Goal: Task Accomplishment & Management: Complete application form

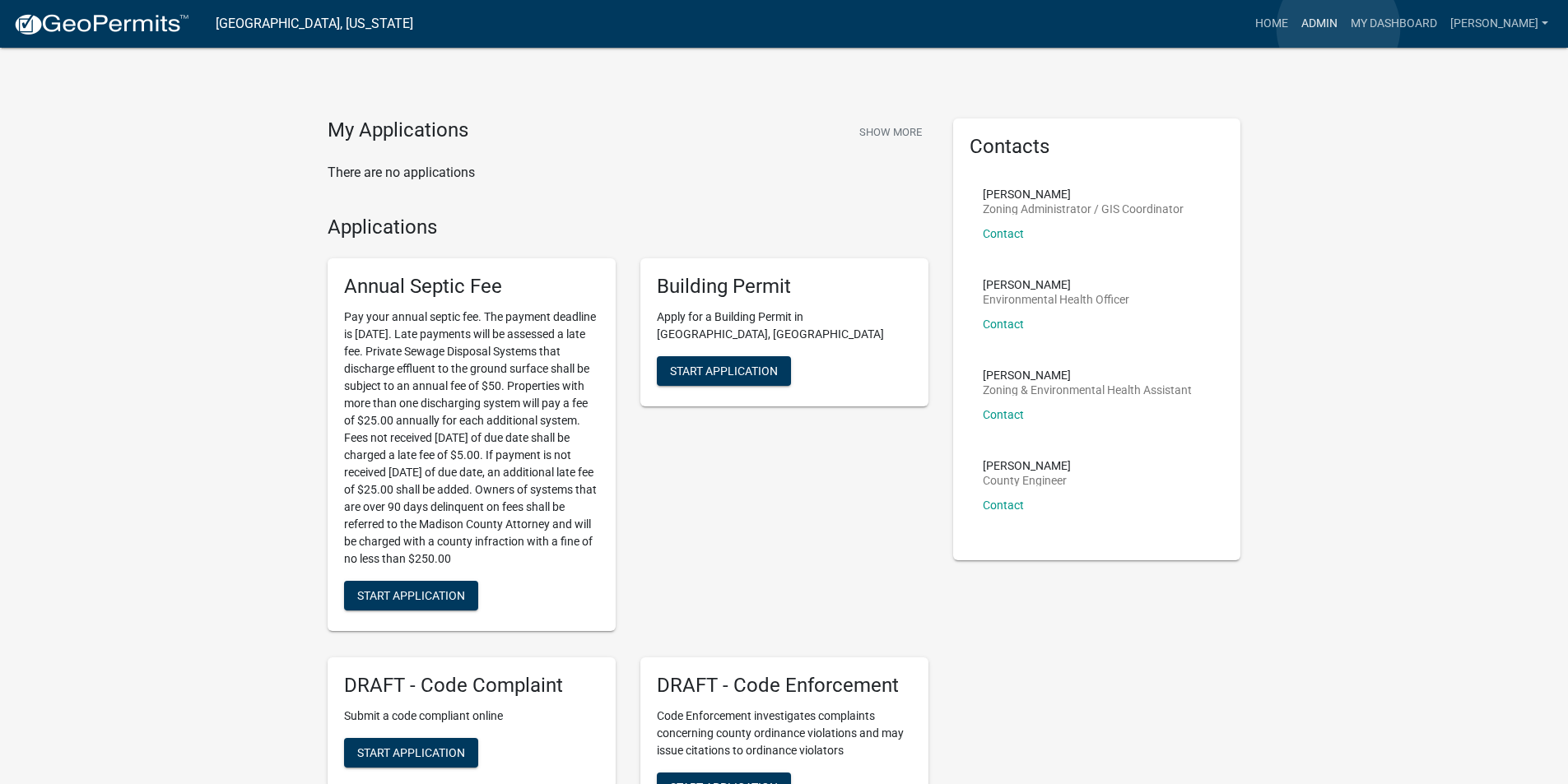
click at [1338, 28] on link "Admin" at bounding box center [1319, 24] width 49 height 31
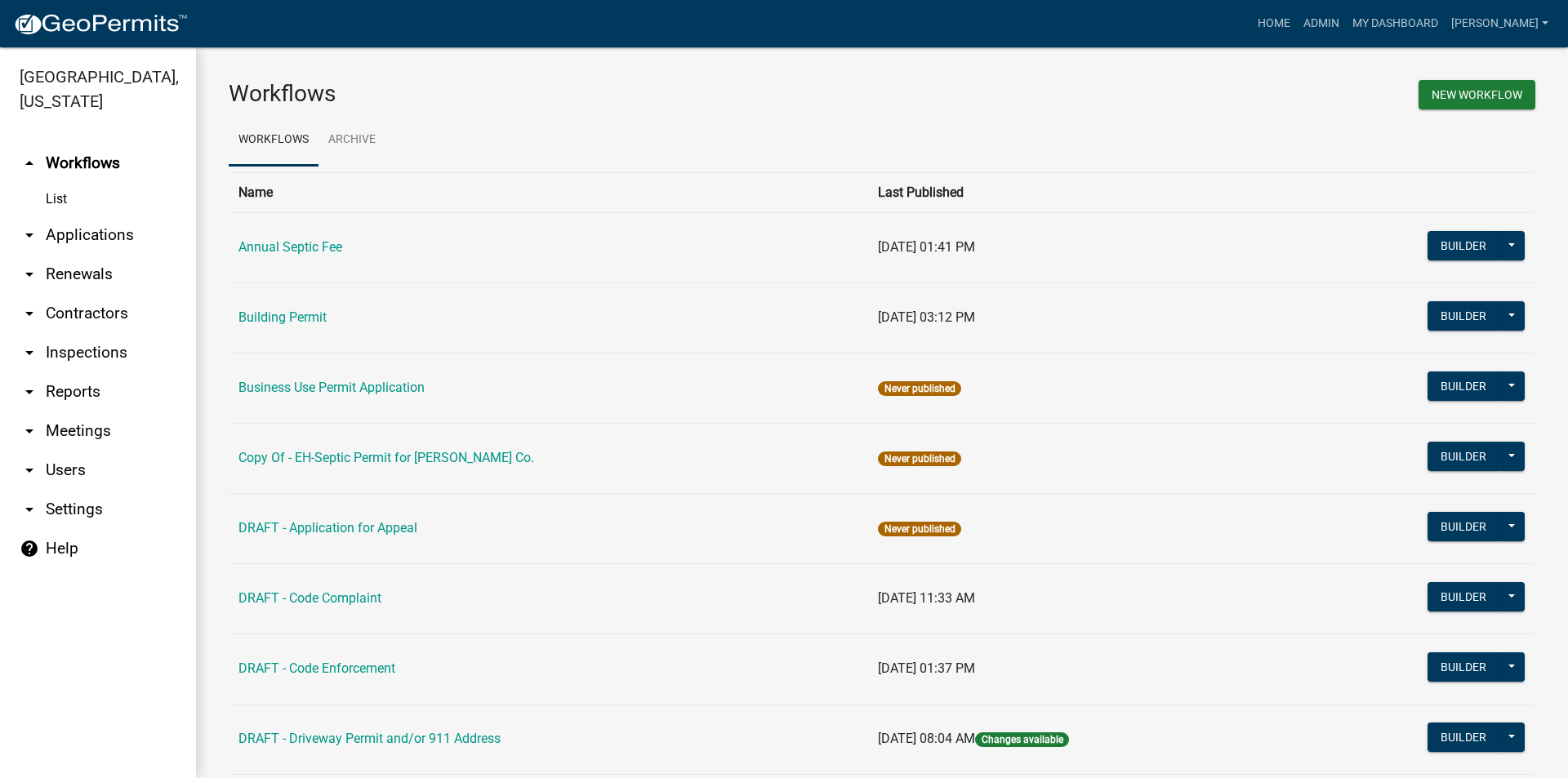
click at [131, 216] on link "arrow_drop_down Applications" at bounding box center [98, 235] width 196 height 39
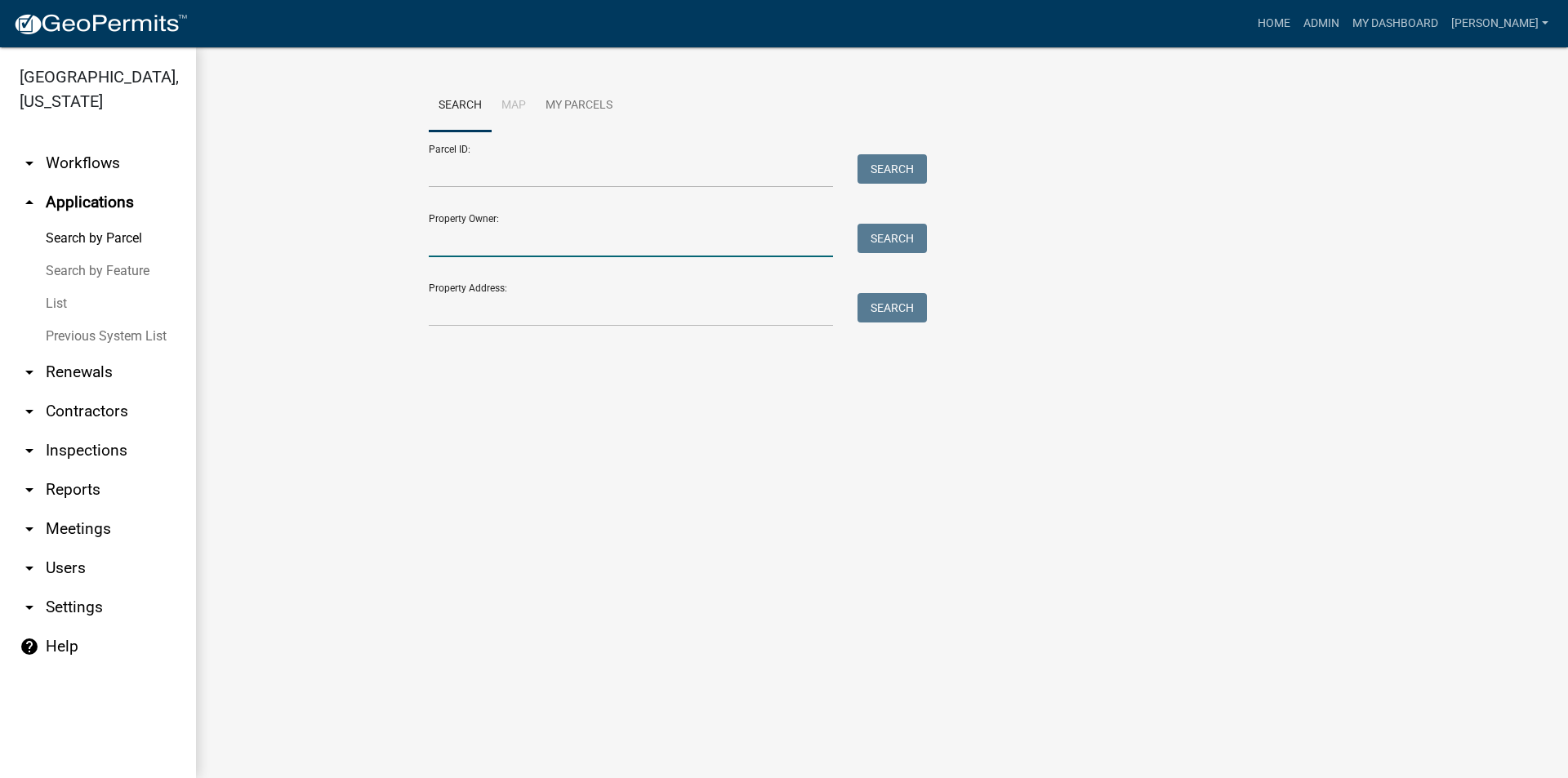
click at [431, 236] on input "Property Owner:" at bounding box center [631, 239] width 404 height 33
drag, startPoint x: 525, startPoint y: 244, endPoint x: 391, endPoint y: 245, distance: 134.0
click at [391, 245] on wm-workflow-application-search-view "Search Map My Parcels Parcel ID: Search Property Owner: 1709 Warren Search Prop…" at bounding box center [882, 237] width 1306 height 314
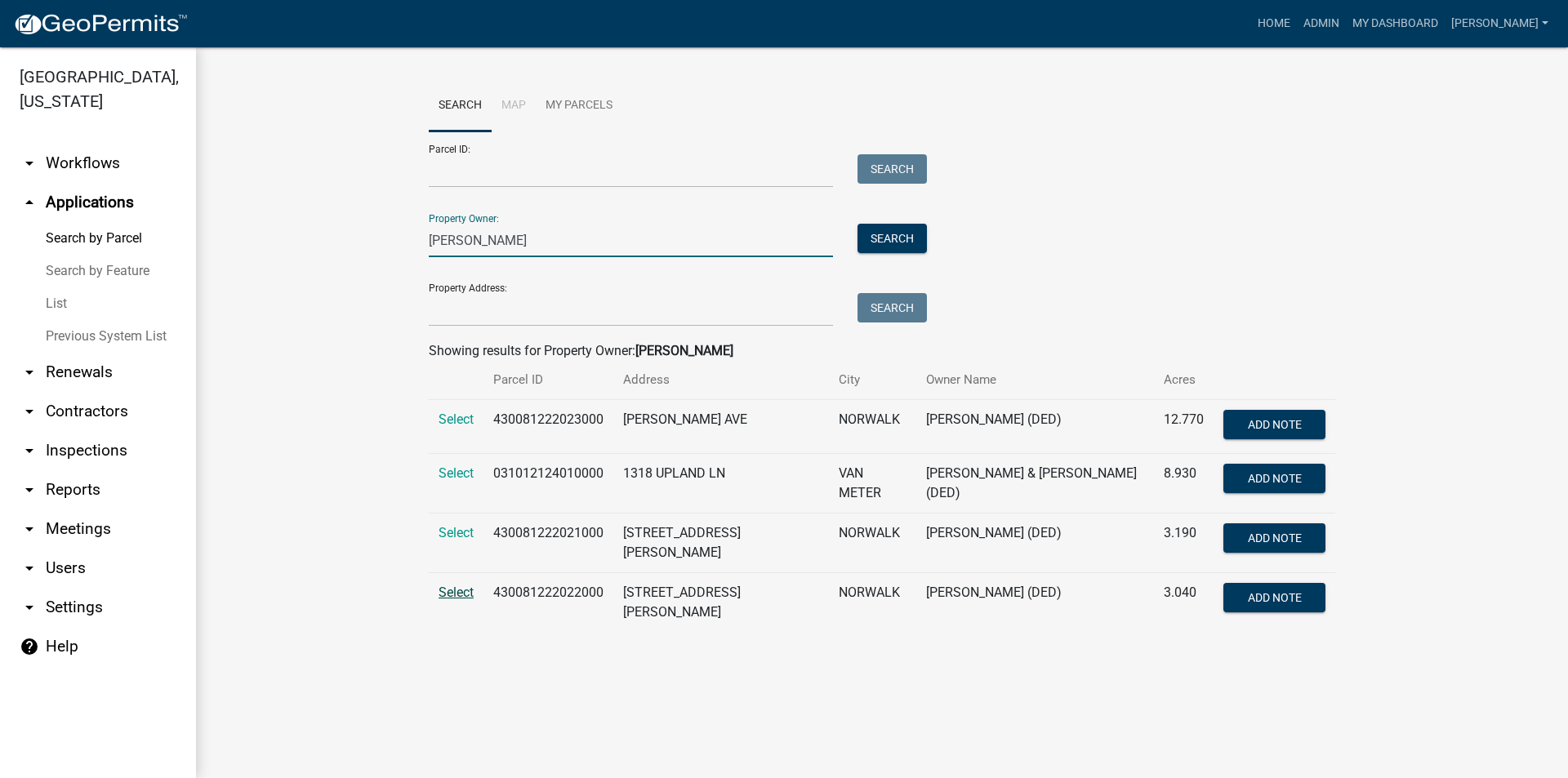
type input "Darr, Robert"
click at [461, 593] on span "Select" at bounding box center [455, 592] width 35 height 15
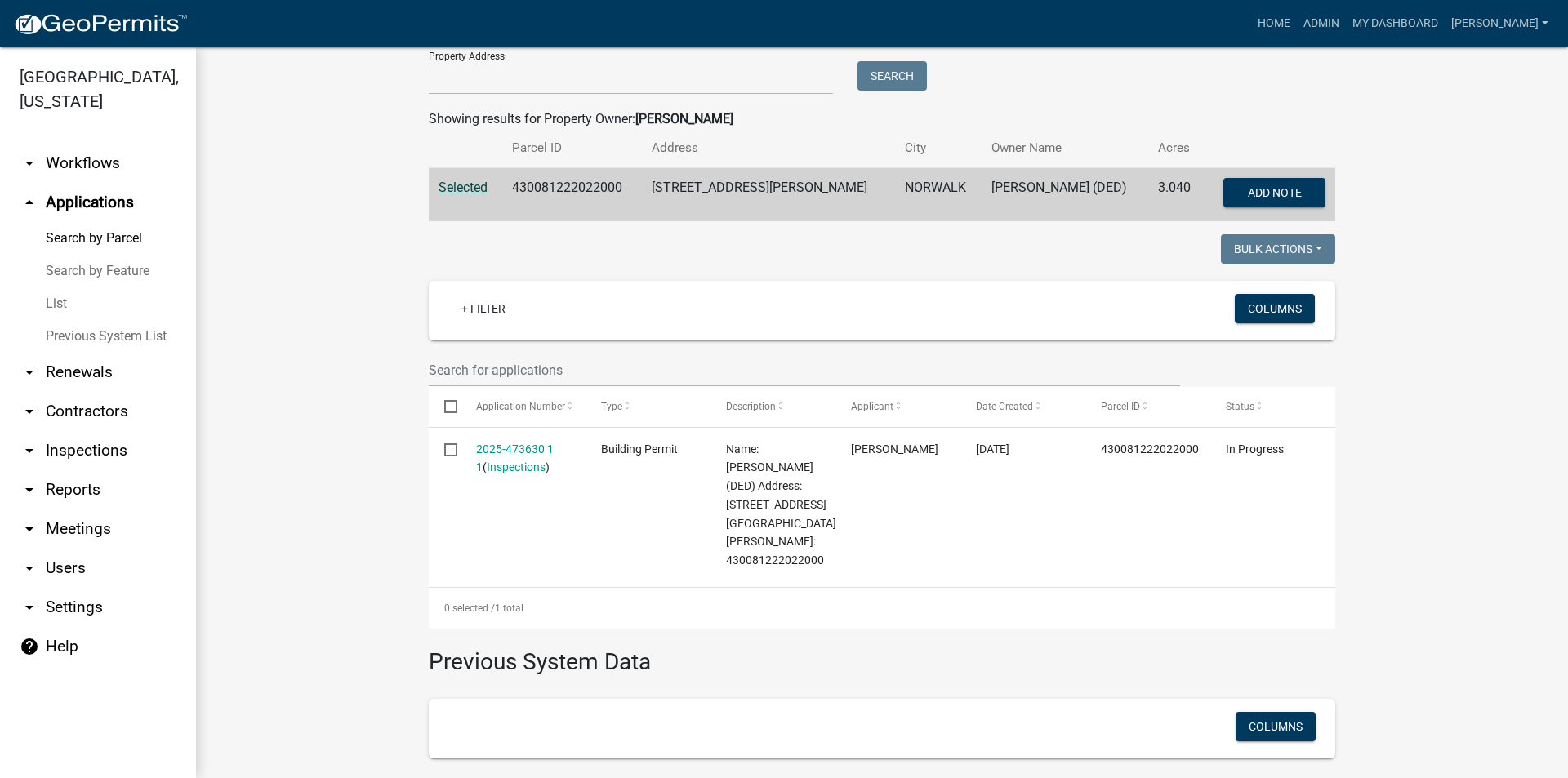
scroll to position [164, 0]
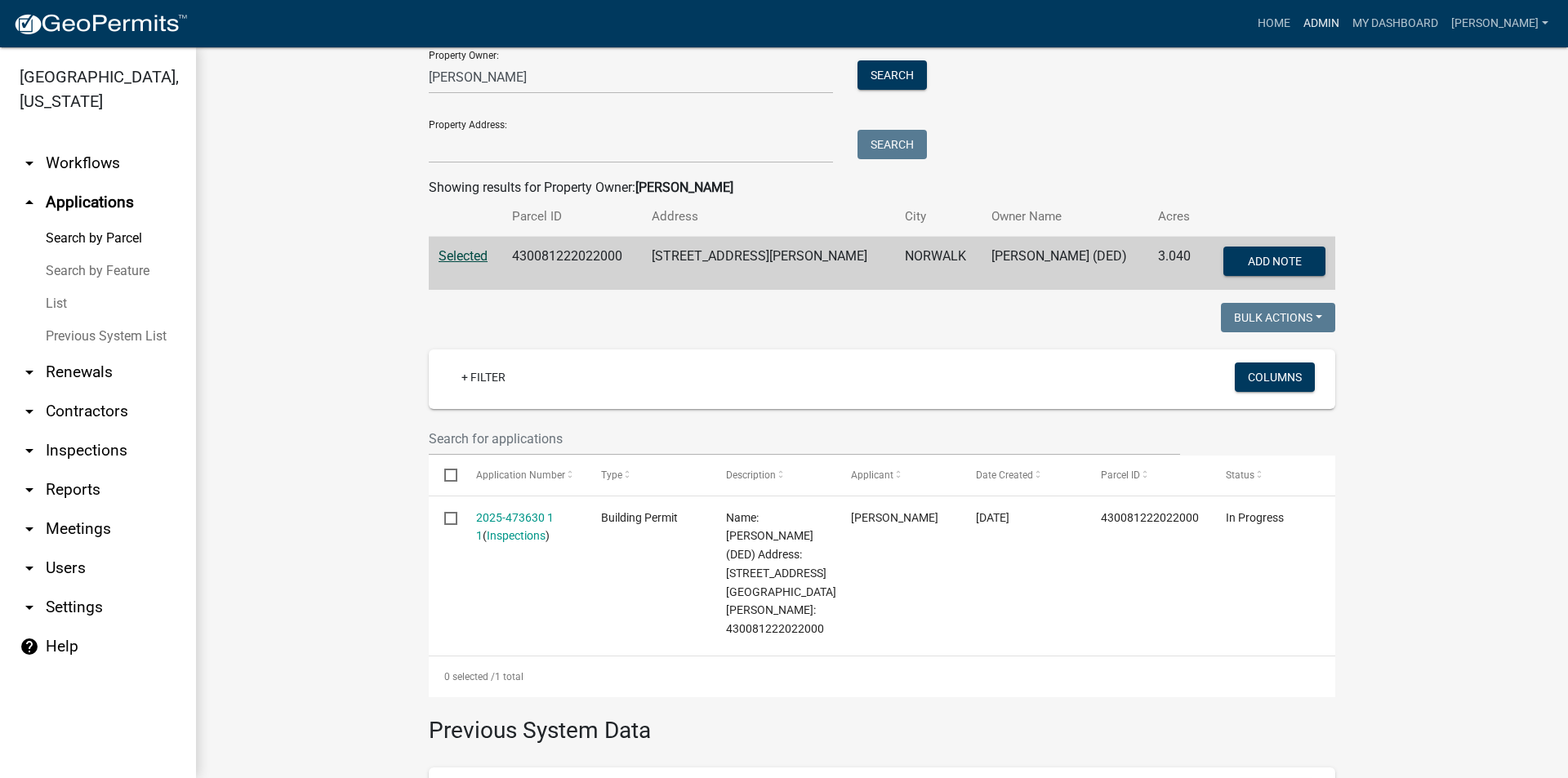
click at [1335, 24] on link "Admin" at bounding box center [1321, 24] width 49 height 31
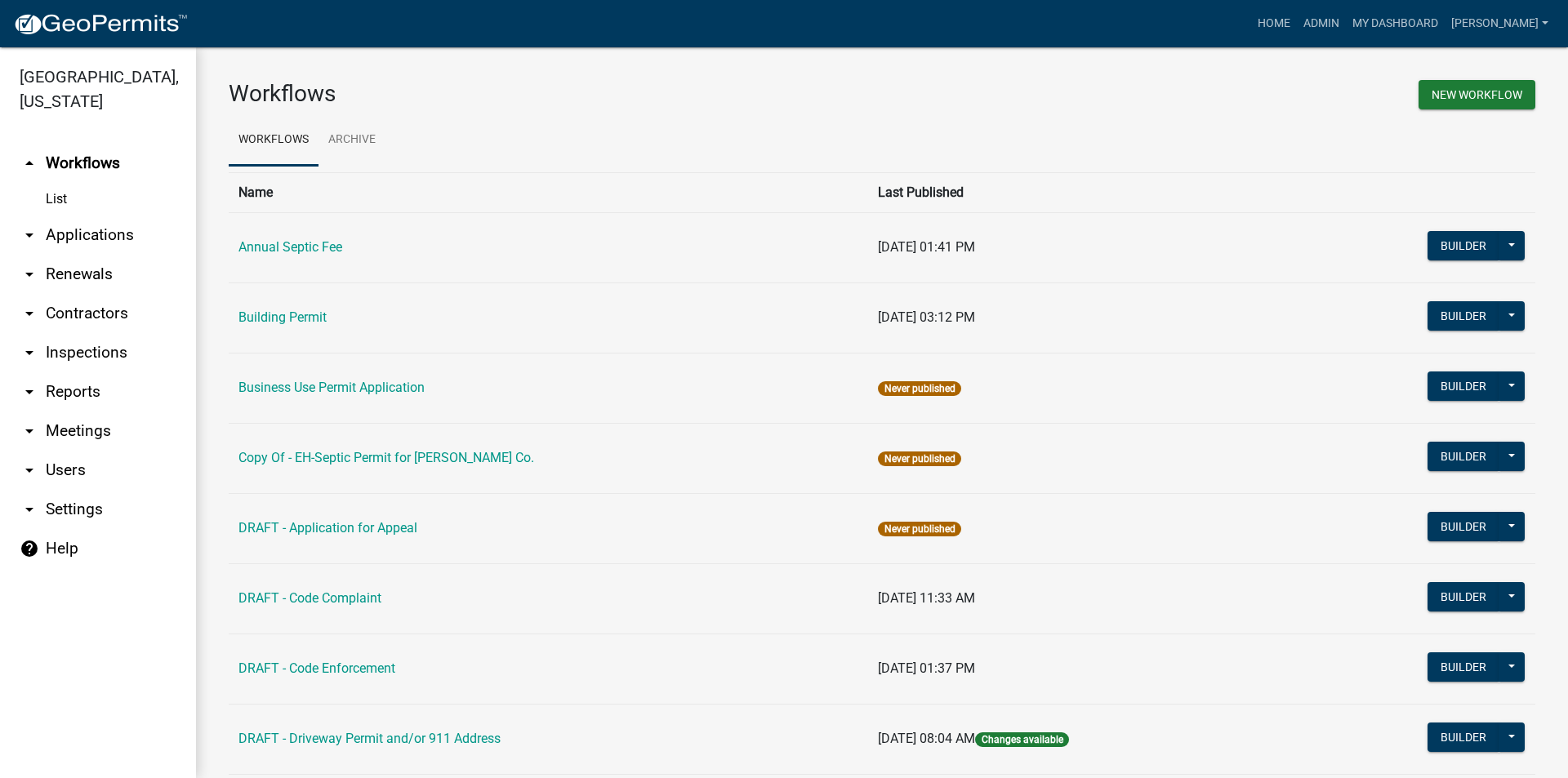
click at [94, 216] on link "arrow_drop_down Applications" at bounding box center [98, 235] width 196 height 39
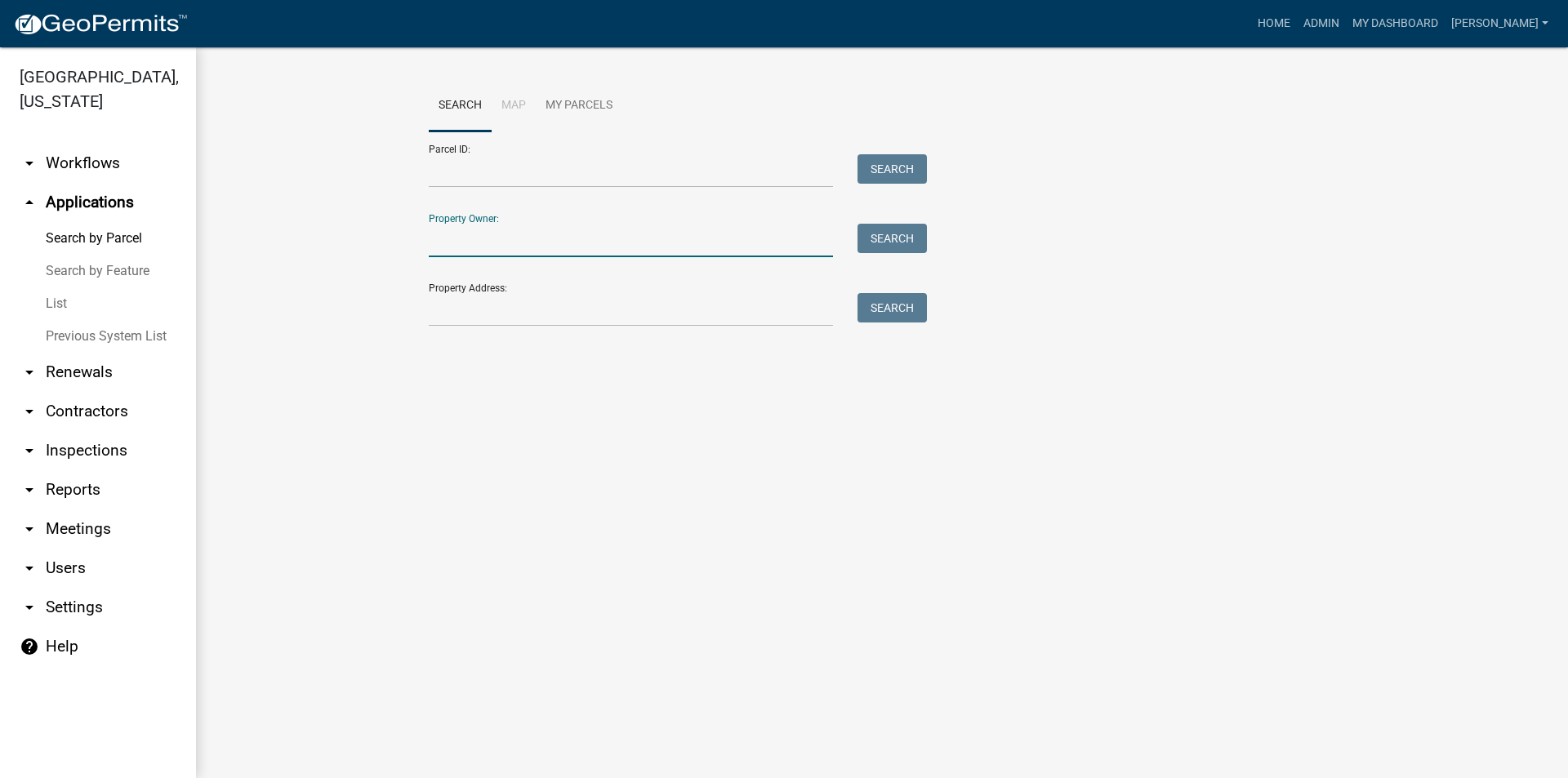
click at [477, 245] on input "Property Owner:" at bounding box center [631, 239] width 404 height 33
click at [473, 307] on input "Property Address:" at bounding box center [631, 309] width 404 height 33
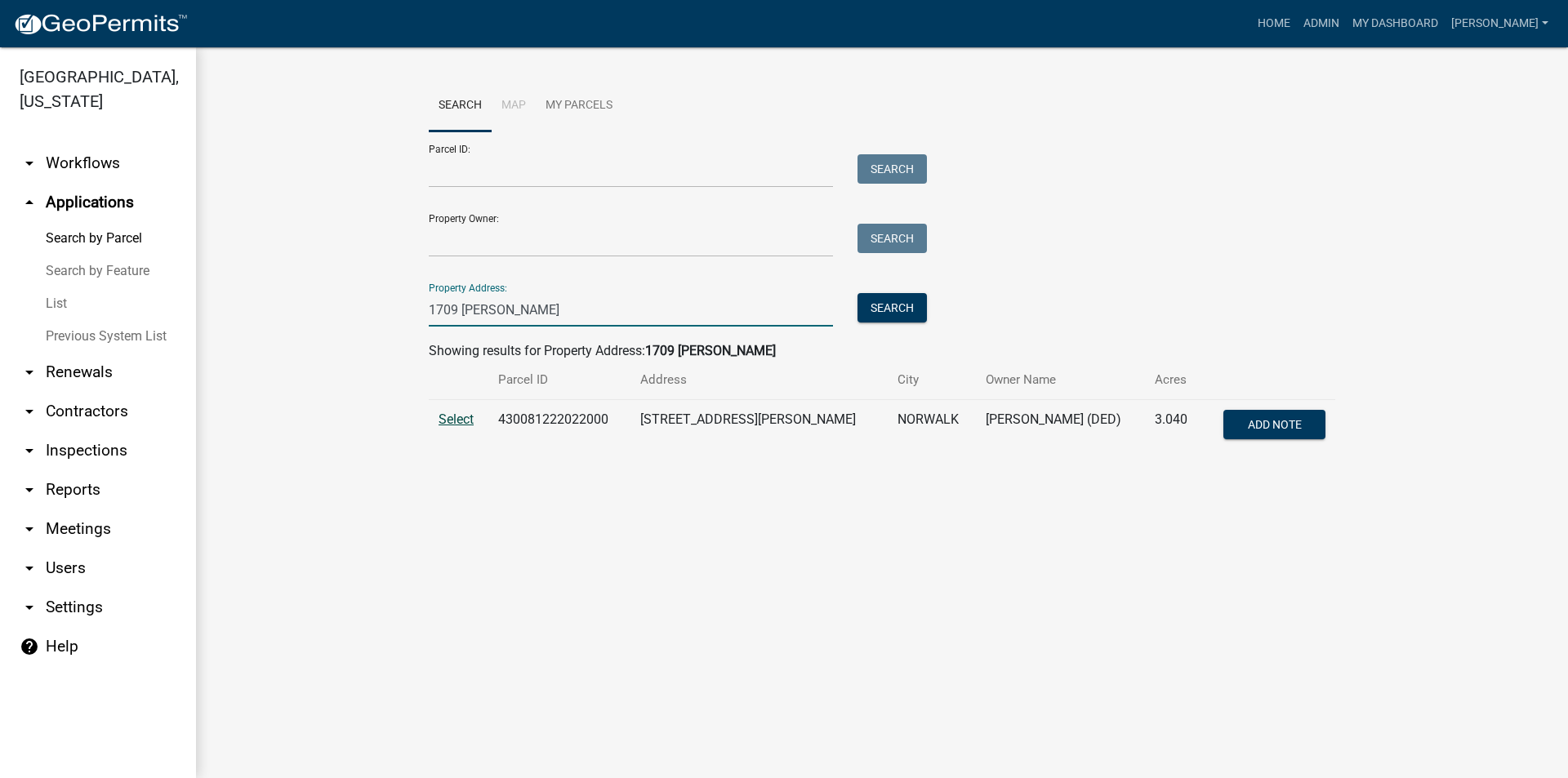
type input "1709 warren"
click at [460, 422] on span "Select" at bounding box center [455, 419] width 35 height 15
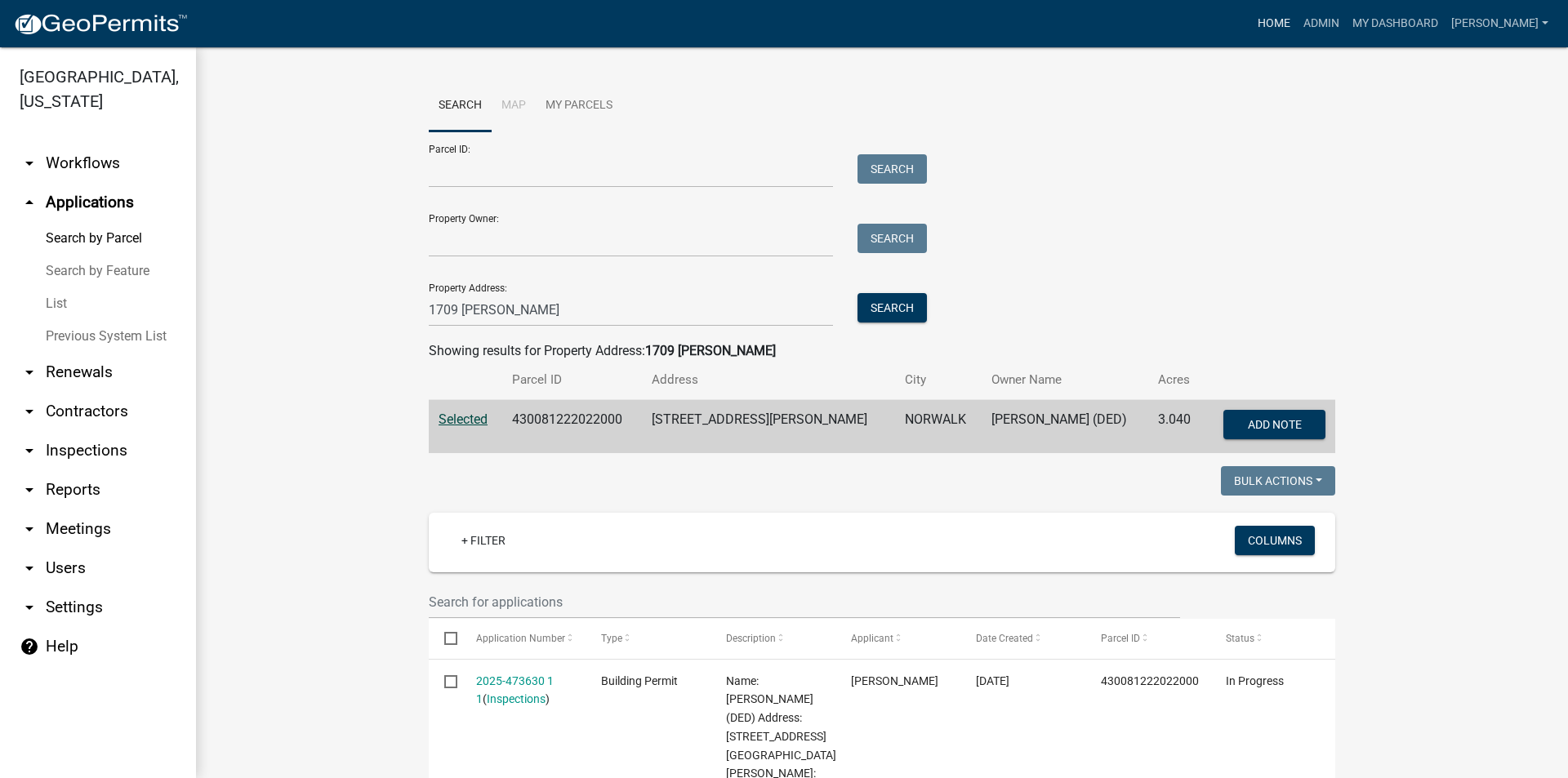
click at [1288, 21] on link "Home" at bounding box center [1274, 24] width 46 height 31
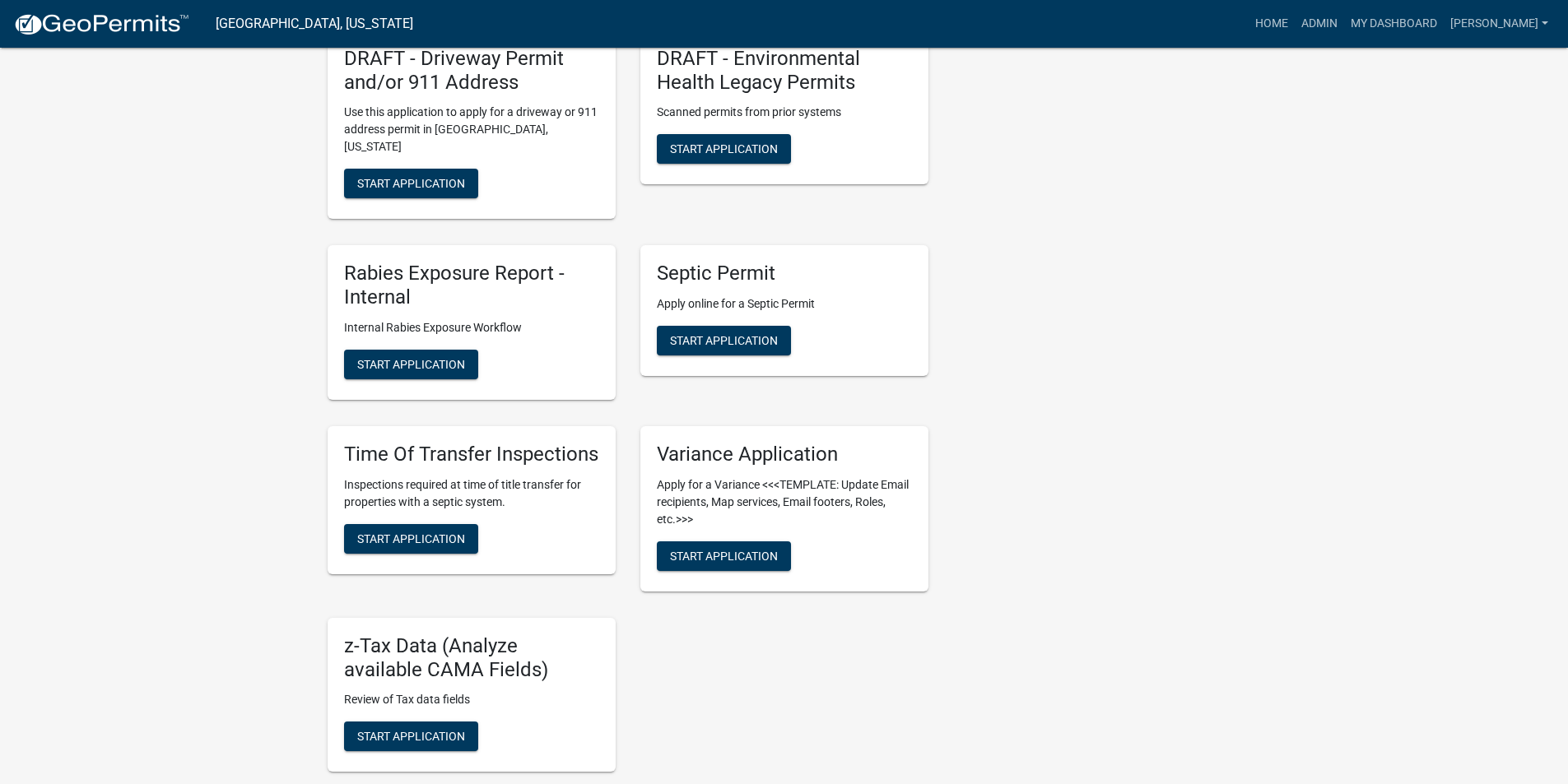
scroll to position [740, 0]
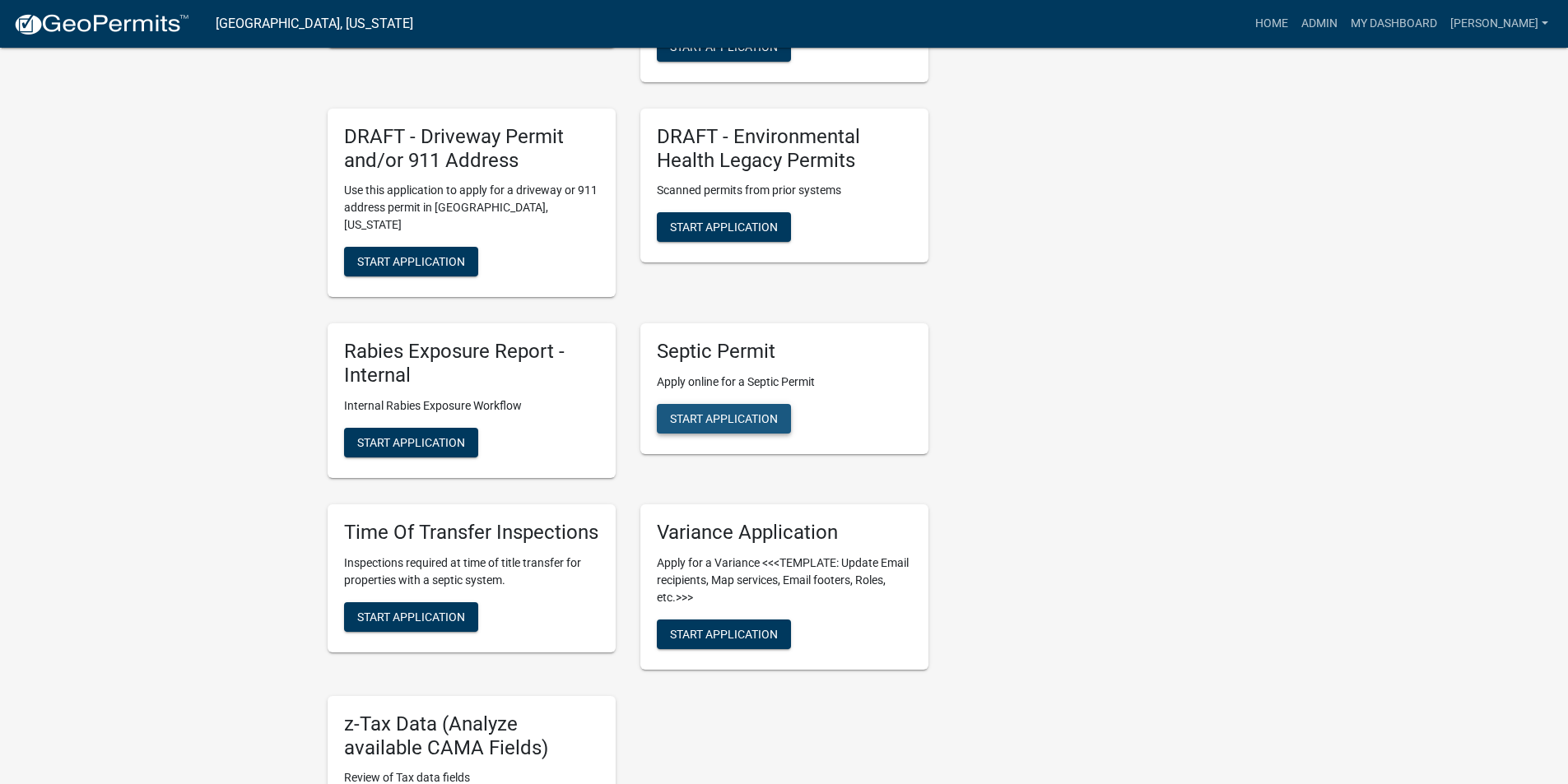
click at [760, 412] on span "Start Application" at bounding box center [723, 418] width 107 height 13
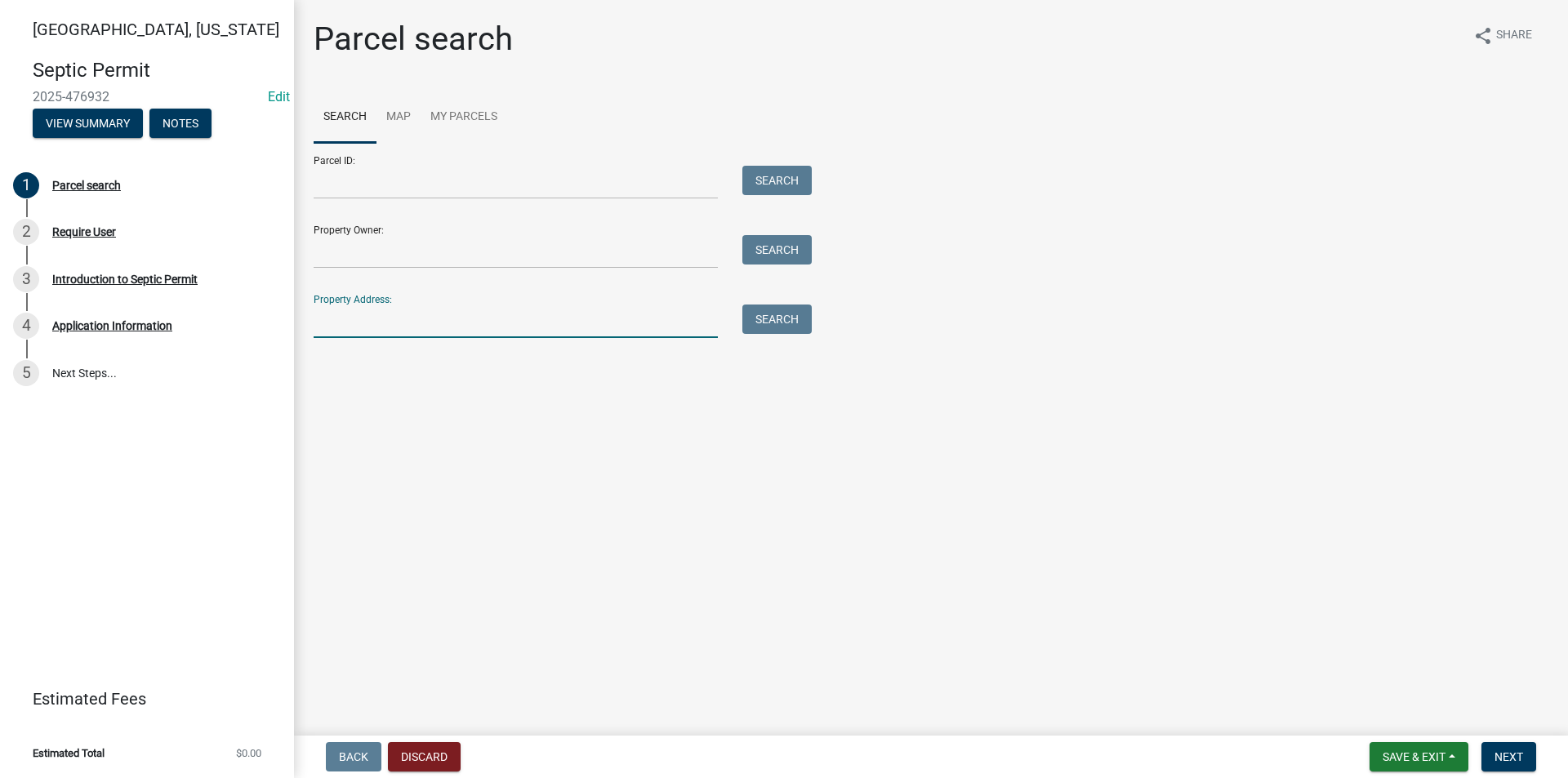
click at [353, 328] on input "Property Address:" at bounding box center [516, 320] width 404 height 33
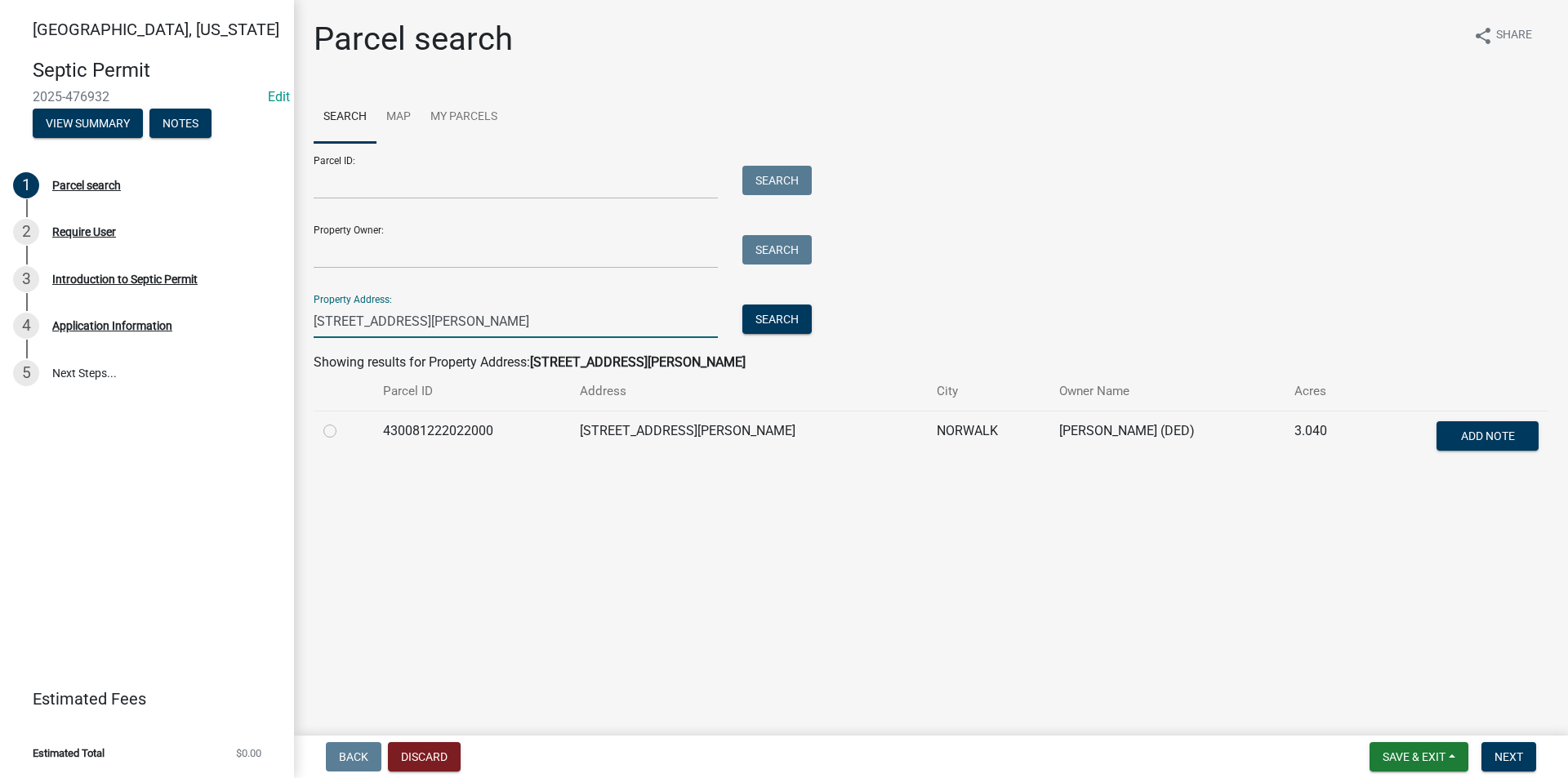
type input "1709 warren ave"
click at [343, 421] on label at bounding box center [343, 421] width 0 height 0
click at [343, 432] on input "radio" at bounding box center [348, 426] width 10 height 10
radio input "true"
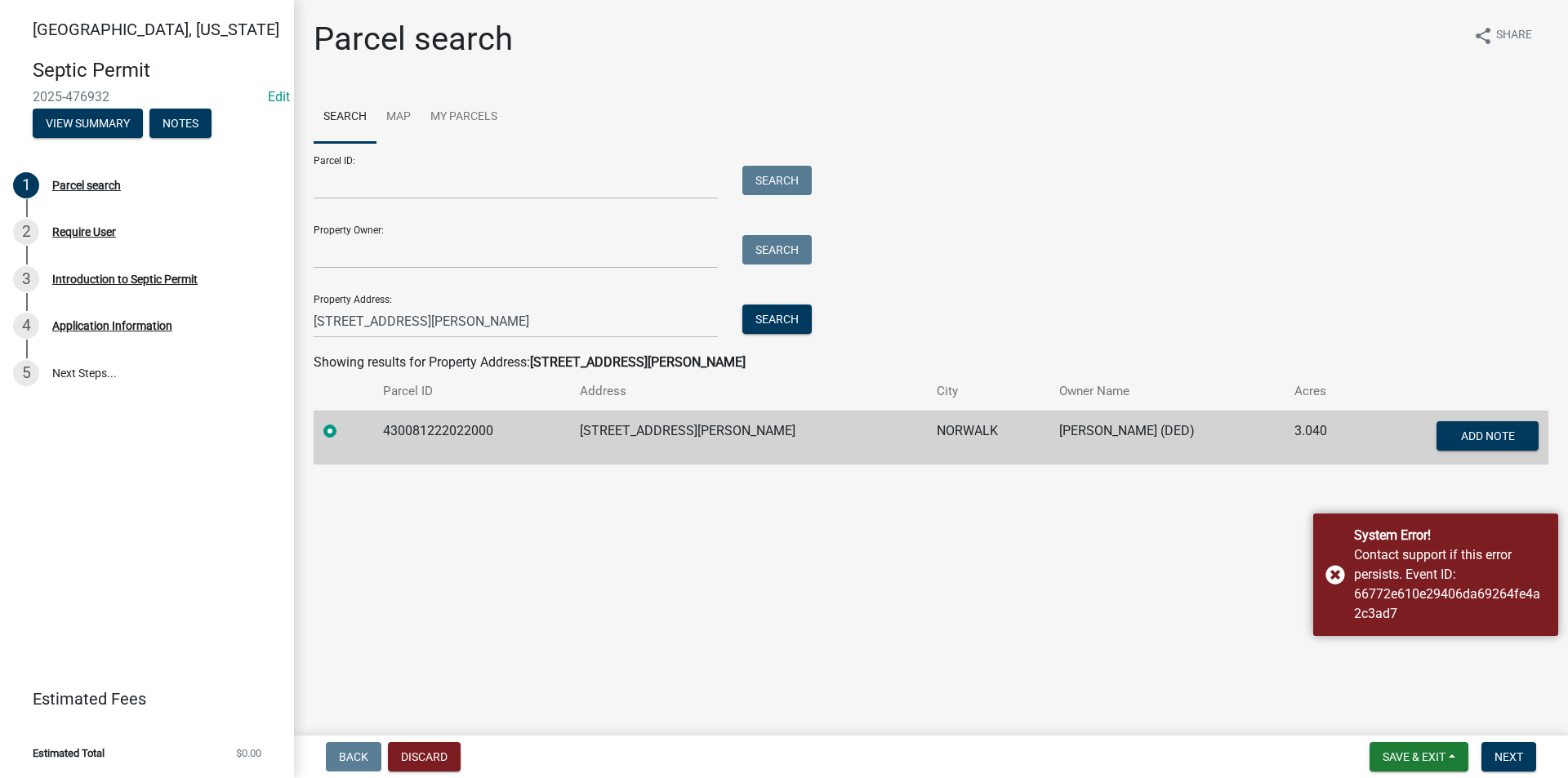
click at [1083, 687] on main "Parcel search share Share Search Map My Parcels Parcel ID: Search Property Owne…" at bounding box center [931, 364] width 1274 height 729
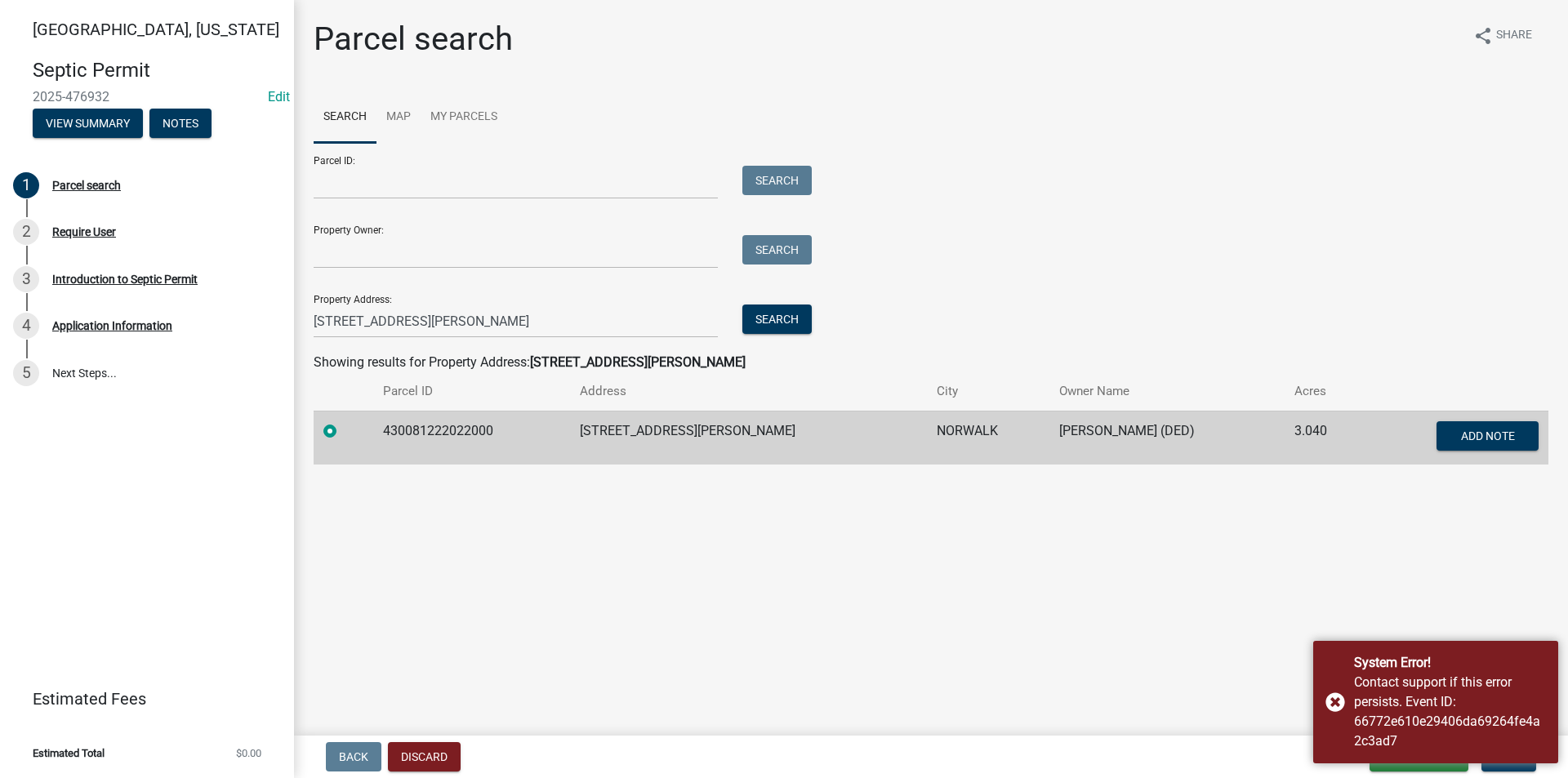
click at [1201, 694] on main "Parcel search share Share Search Map My Parcels Parcel ID: Search Property Owne…" at bounding box center [931, 364] width 1274 height 729
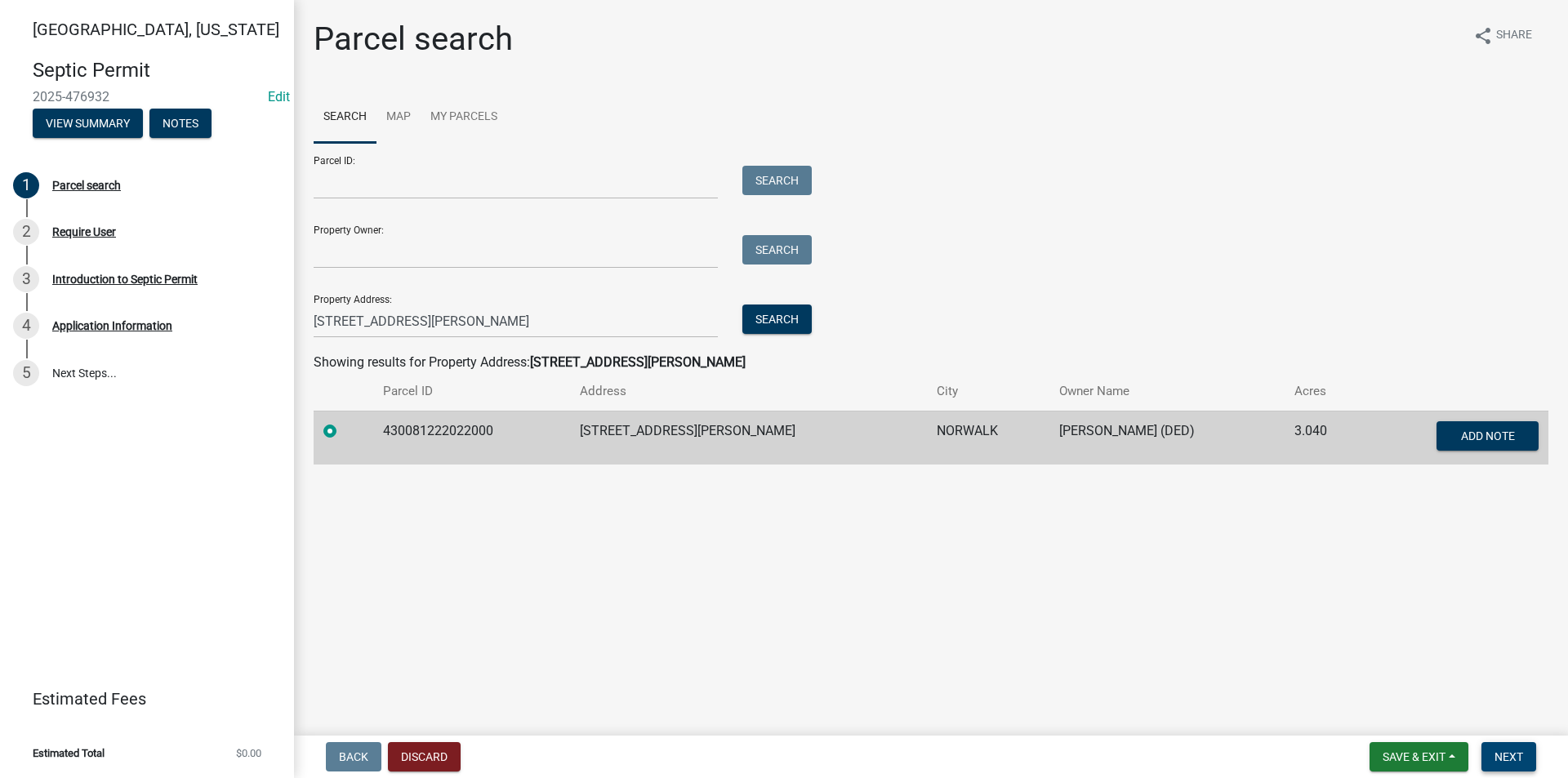
click at [1519, 755] on span "Next" at bounding box center [1509, 756] width 29 height 13
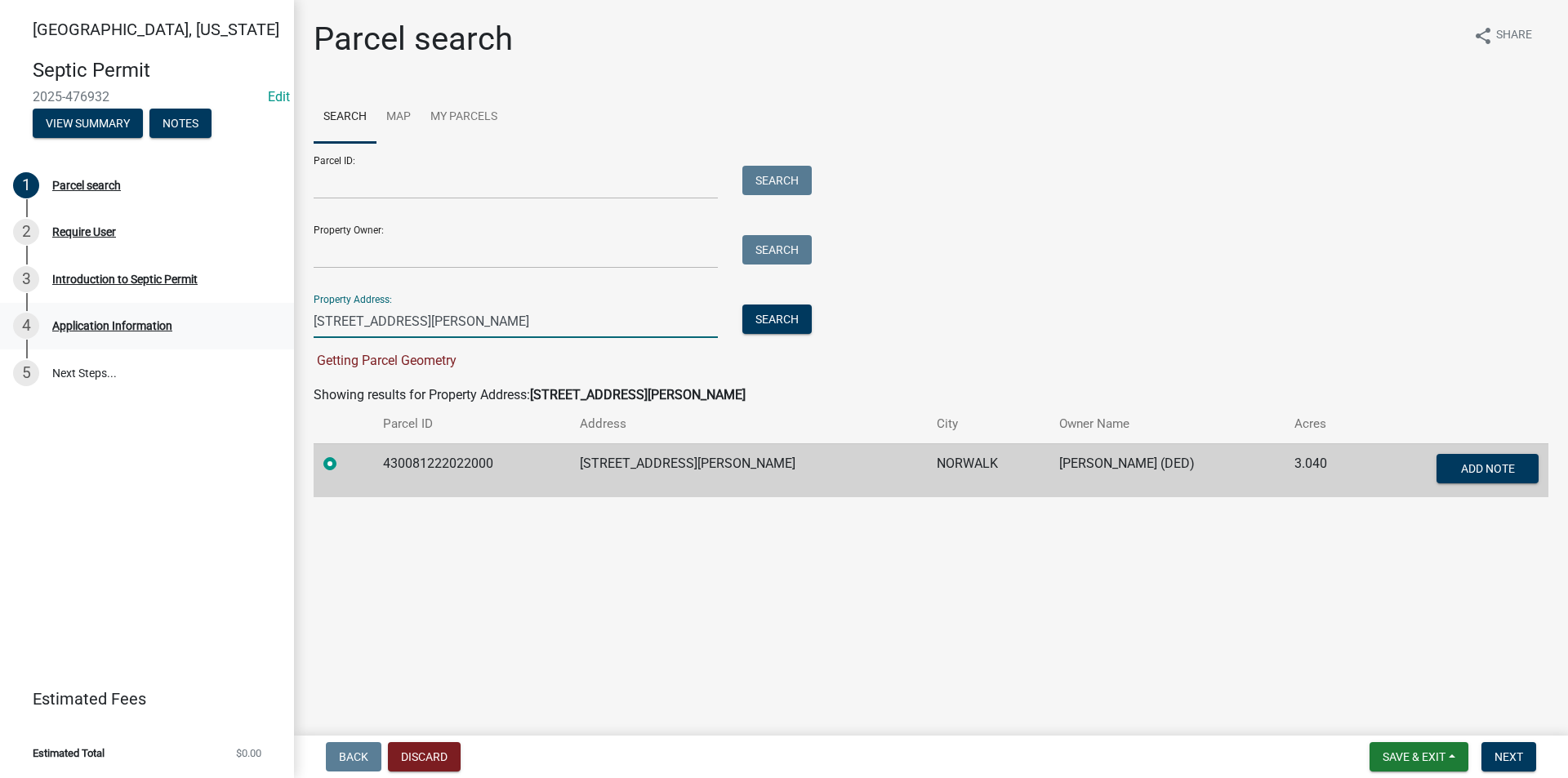
drag, startPoint x: 431, startPoint y: 328, endPoint x: 292, endPoint y: 329, distance: 139.0
click at [294, 328] on div "Parcel search share Share Search Map My Parcels Parcel ID: Search Property Owne…" at bounding box center [931, 266] width 1274 height 493
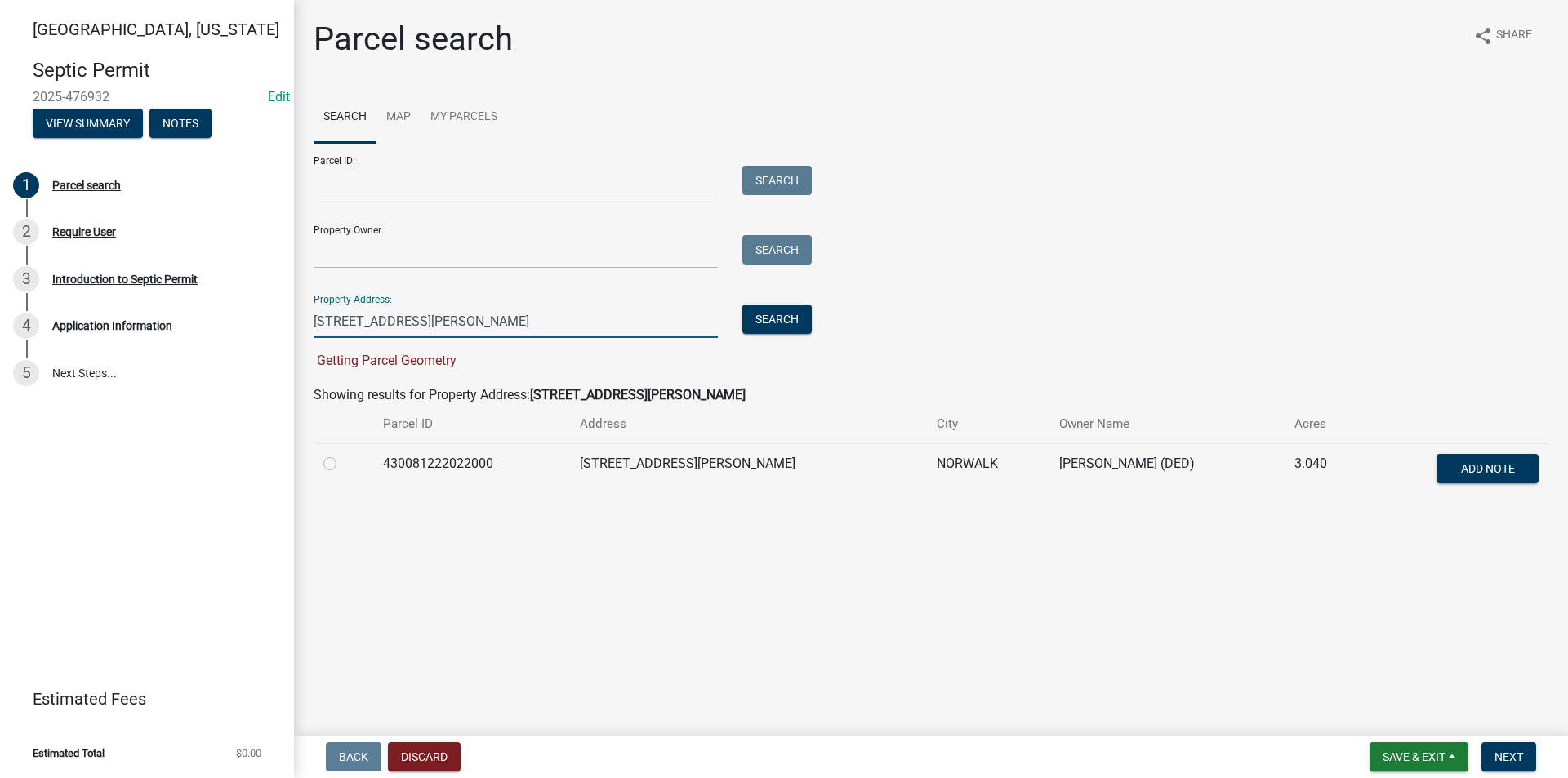
type input "1709 Warren Ave"
click at [343, 454] on label at bounding box center [343, 454] width 0 height 0
click at [343, 462] on input "radio" at bounding box center [348, 459] width 10 height 10
radio input "true"
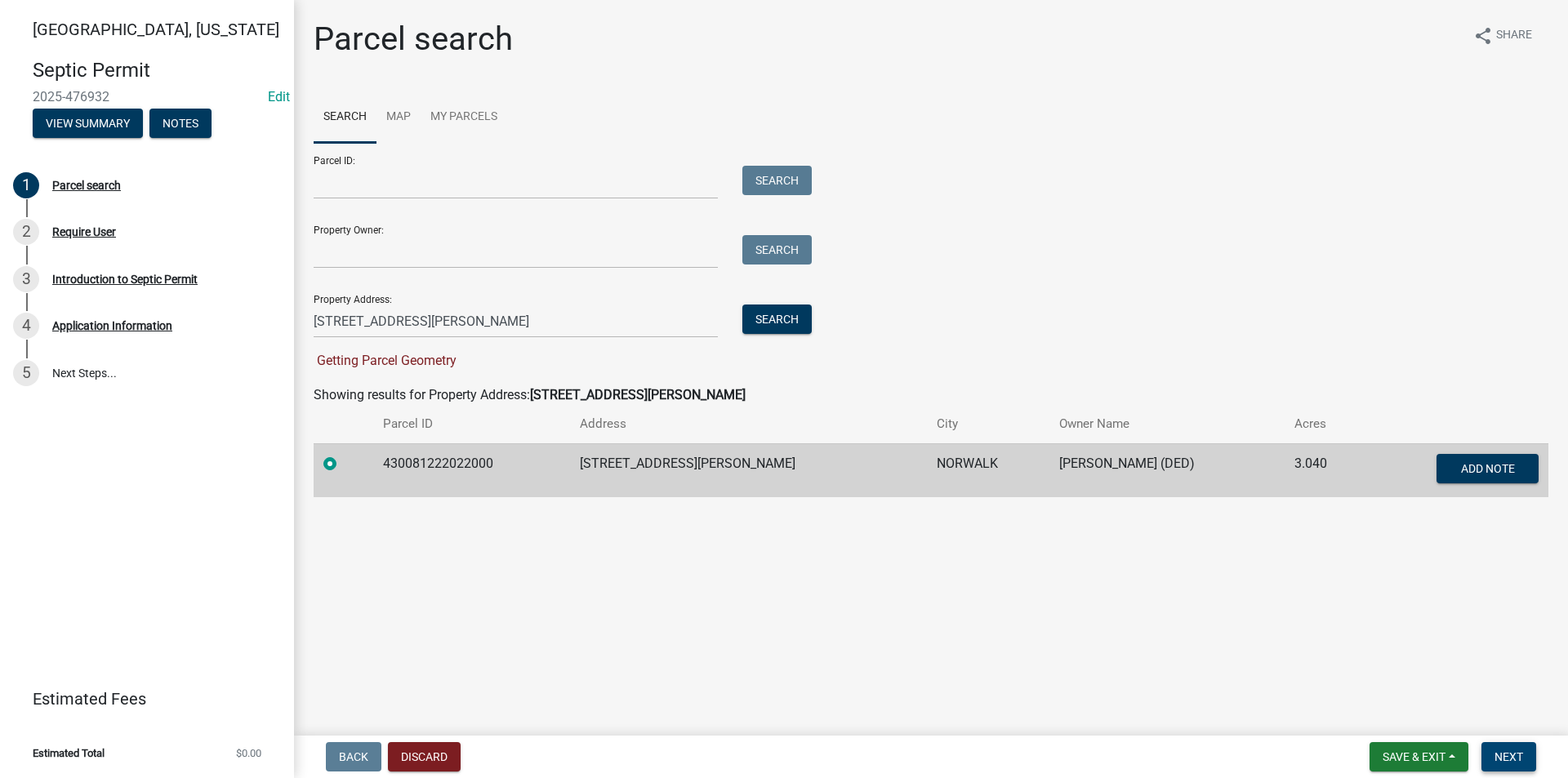
click at [1507, 753] on span "Next" at bounding box center [1509, 756] width 29 height 13
click at [338, 262] on input "Property Owner:" at bounding box center [516, 251] width 404 height 33
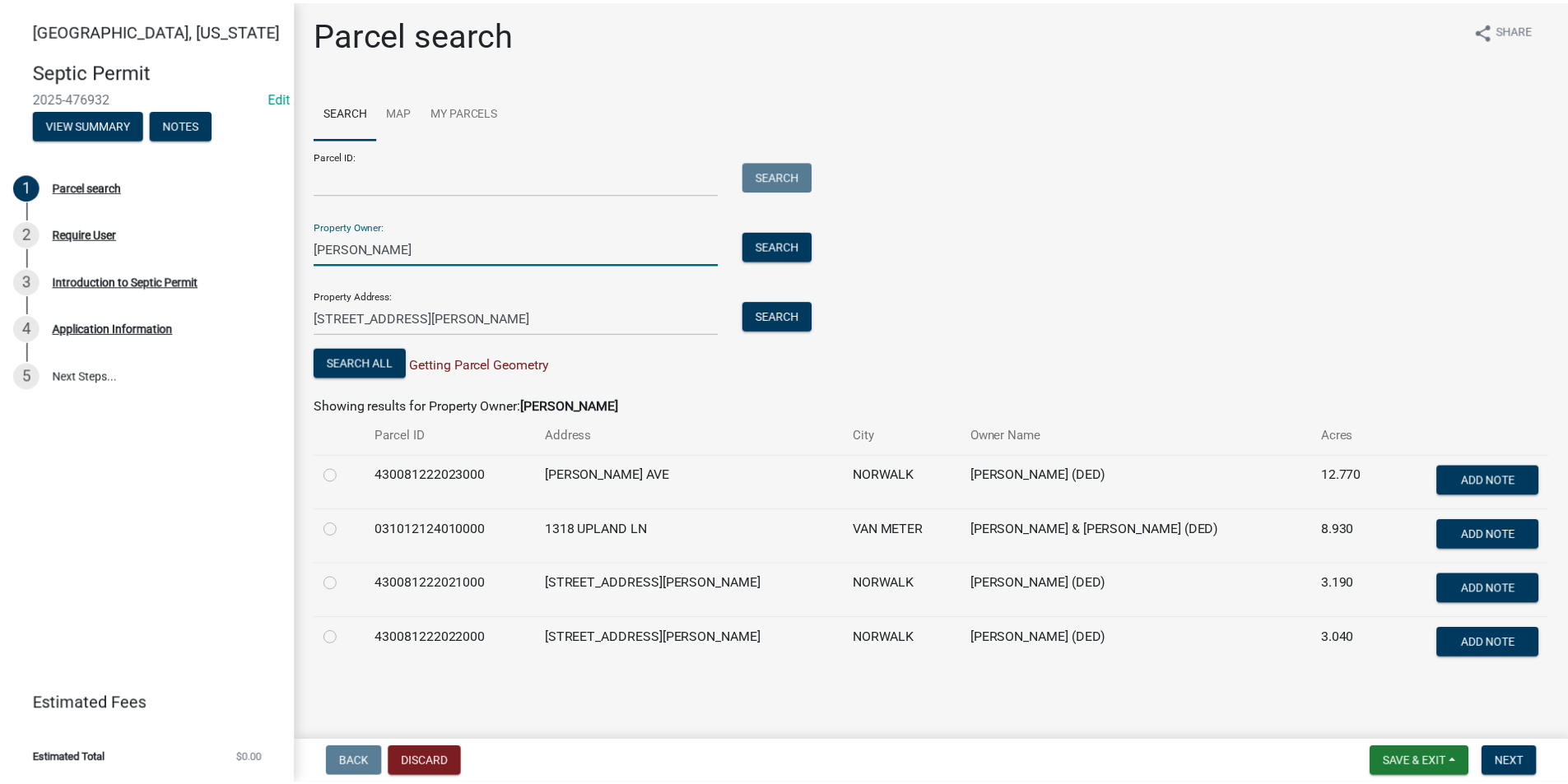
scroll to position [8, 0]
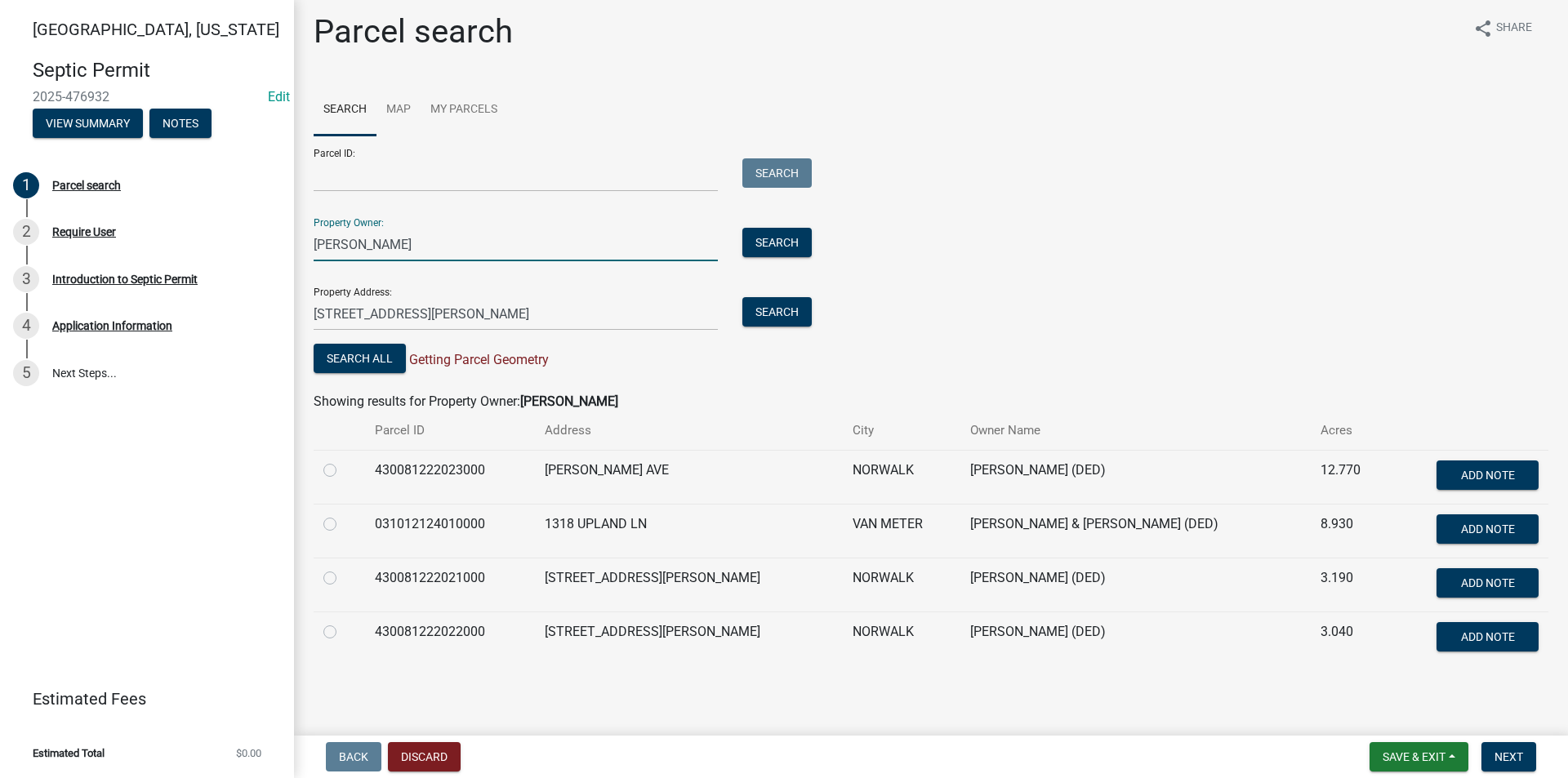
type input "Darr, Robert"
click at [396, 631] on td "430081222022000" at bounding box center [449, 637] width 170 height 54
click at [343, 622] on label at bounding box center [343, 622] width 0 height 0
click at [343, 631] on input "radio" at bounding box center [348, 627] width 10 height 10
radio input "true"
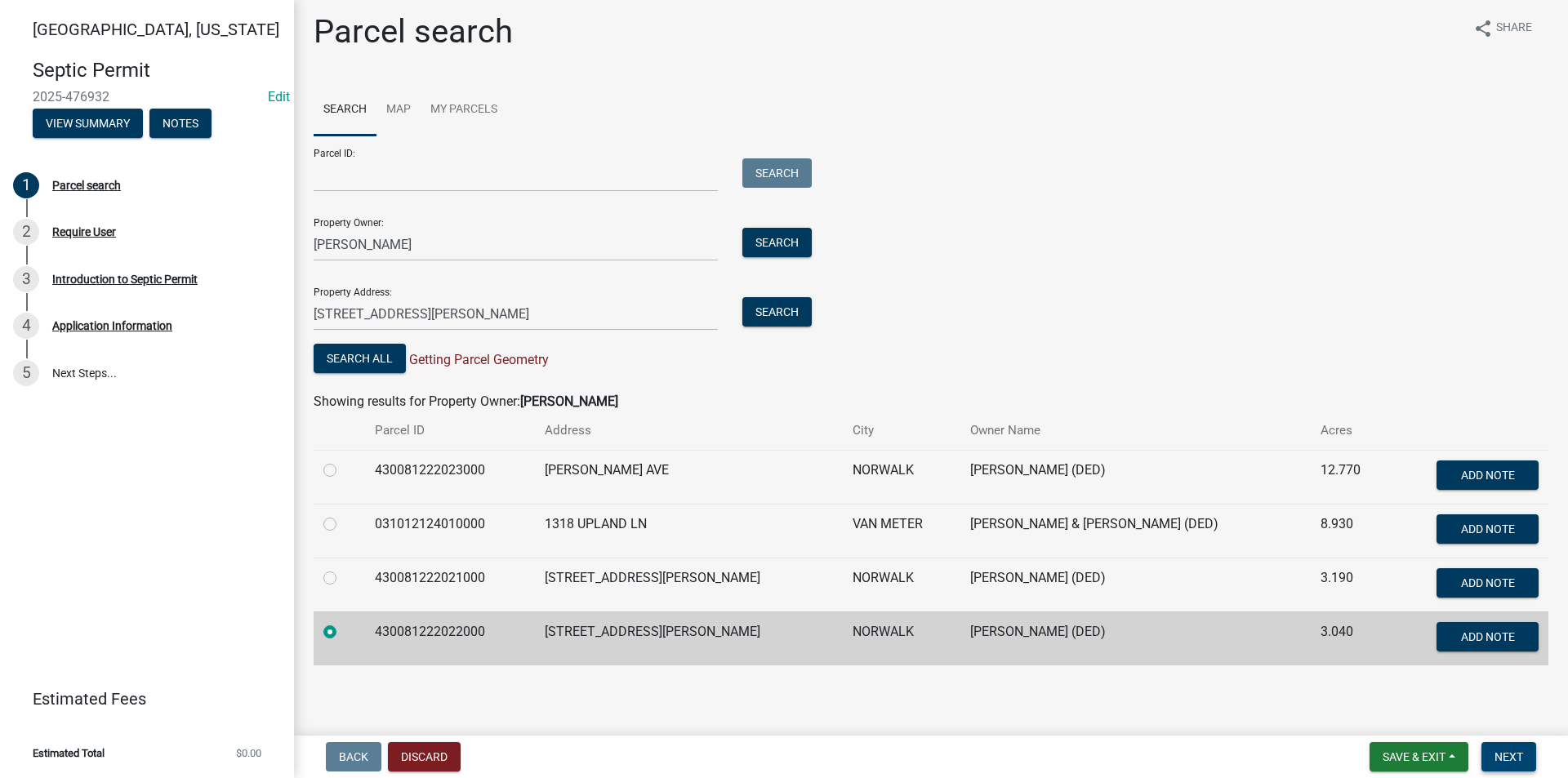
click at [1501, 754] on span "Next" at bounding box center [1509, 756] width 29 height 13
click at [422, 757] on button "Discard" at bounding box center [424, 757] width 72 height 29
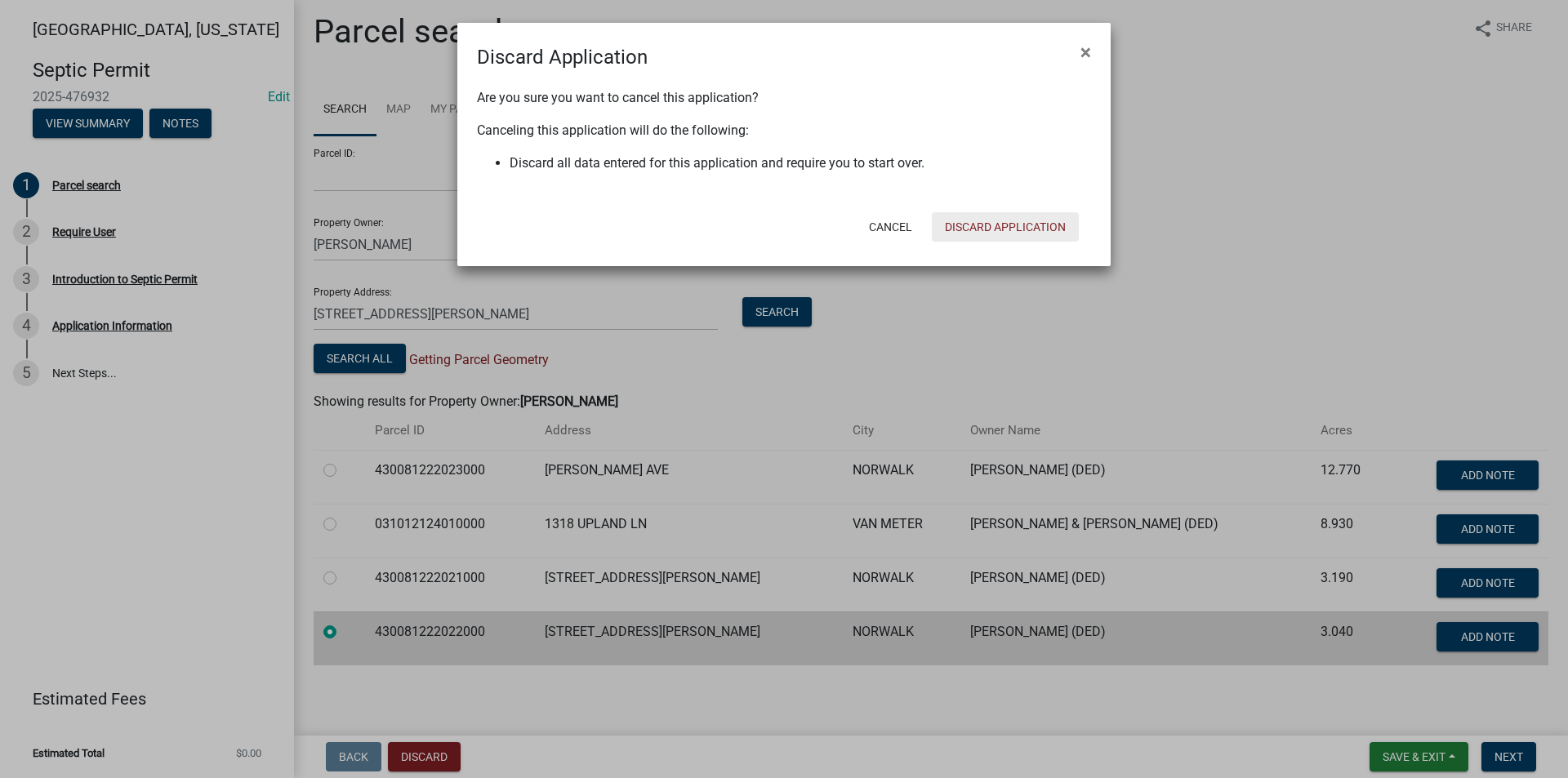
click at [990, 233] on button "Discard Application" at bounding box center [1005, 227] width 147 height 29
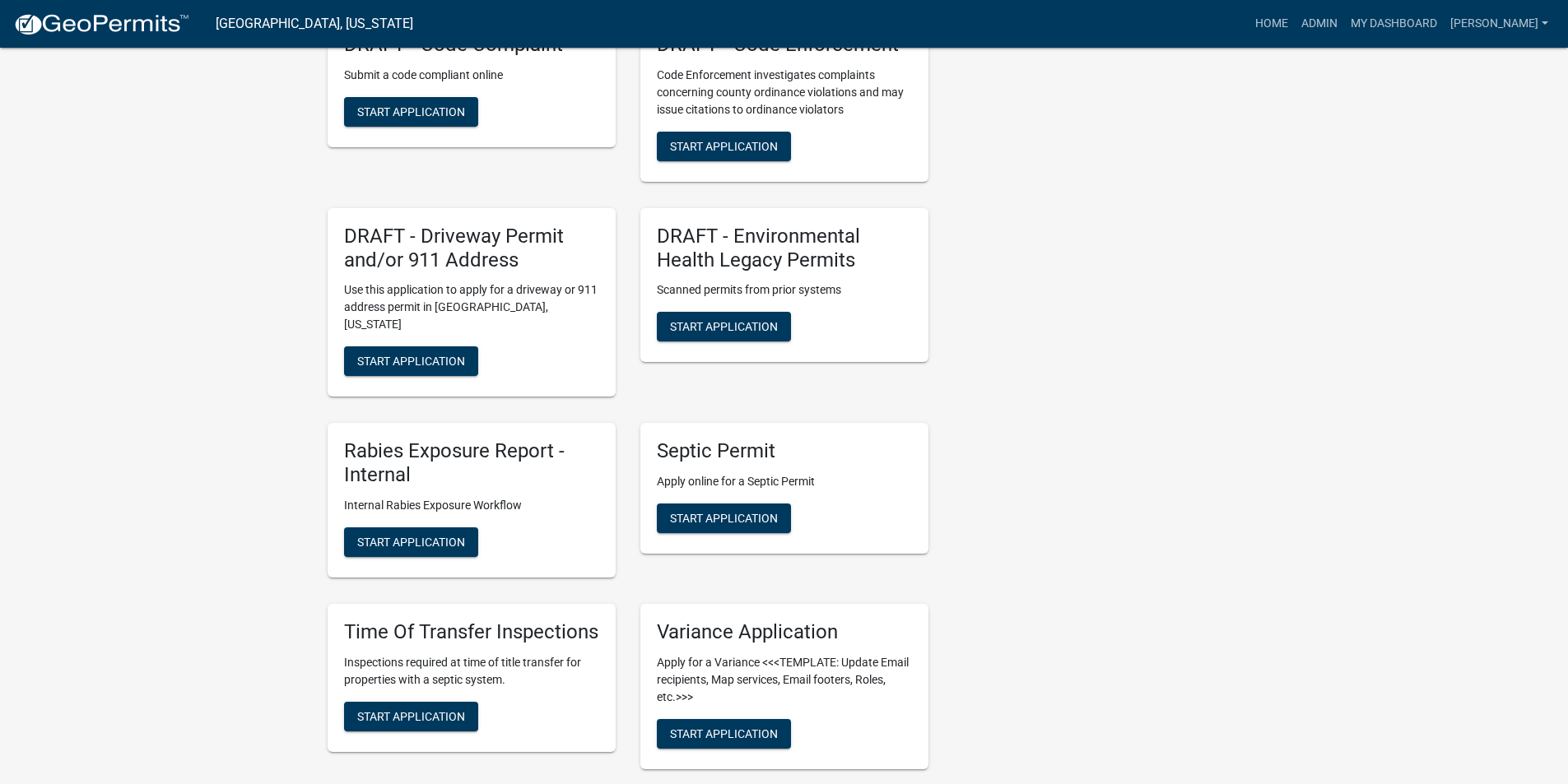
scroll to position [658, 0]
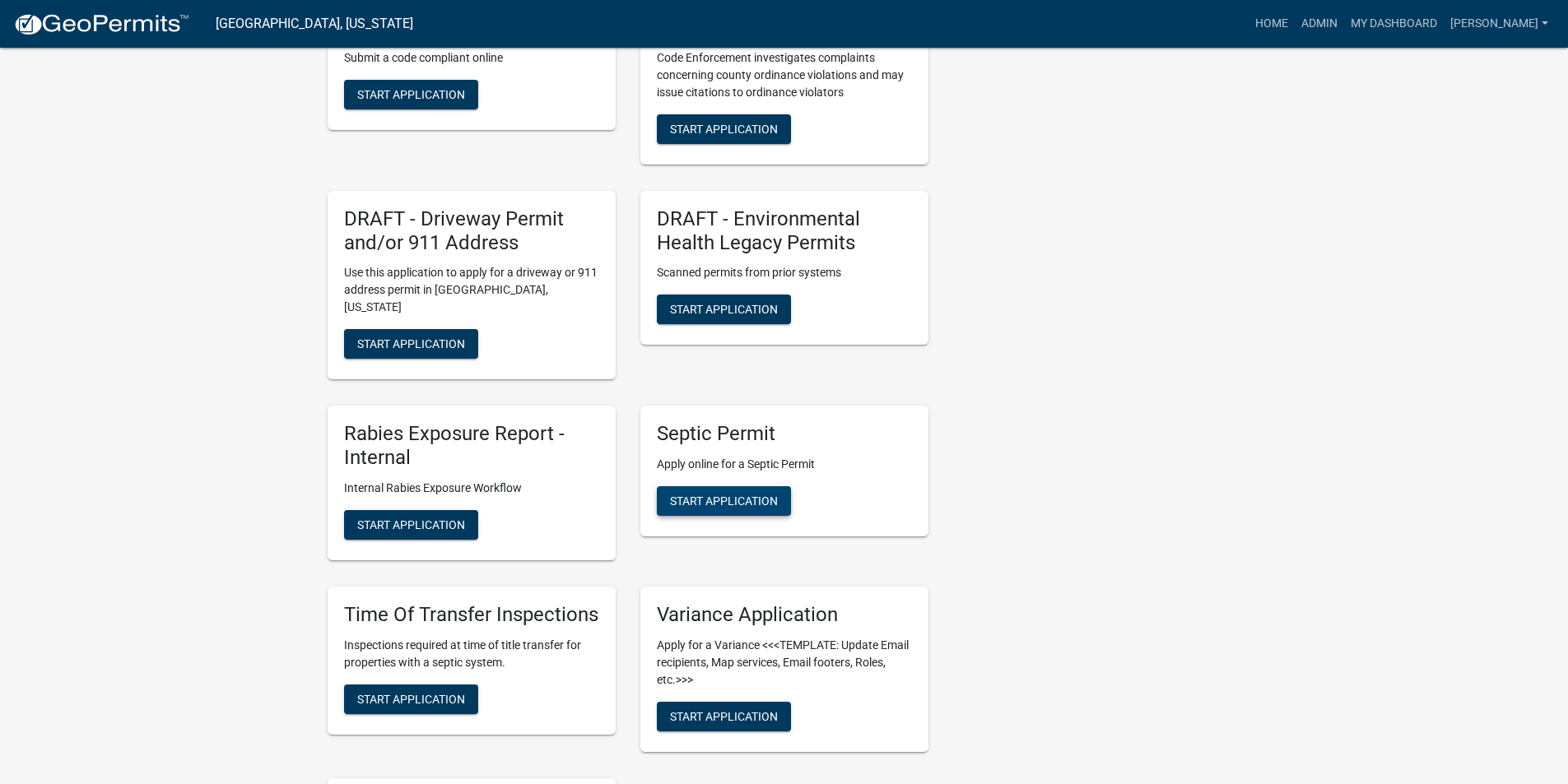
click at [735, 495] on span "Start Application" at bounding box center [723, 501] width 107 height 13
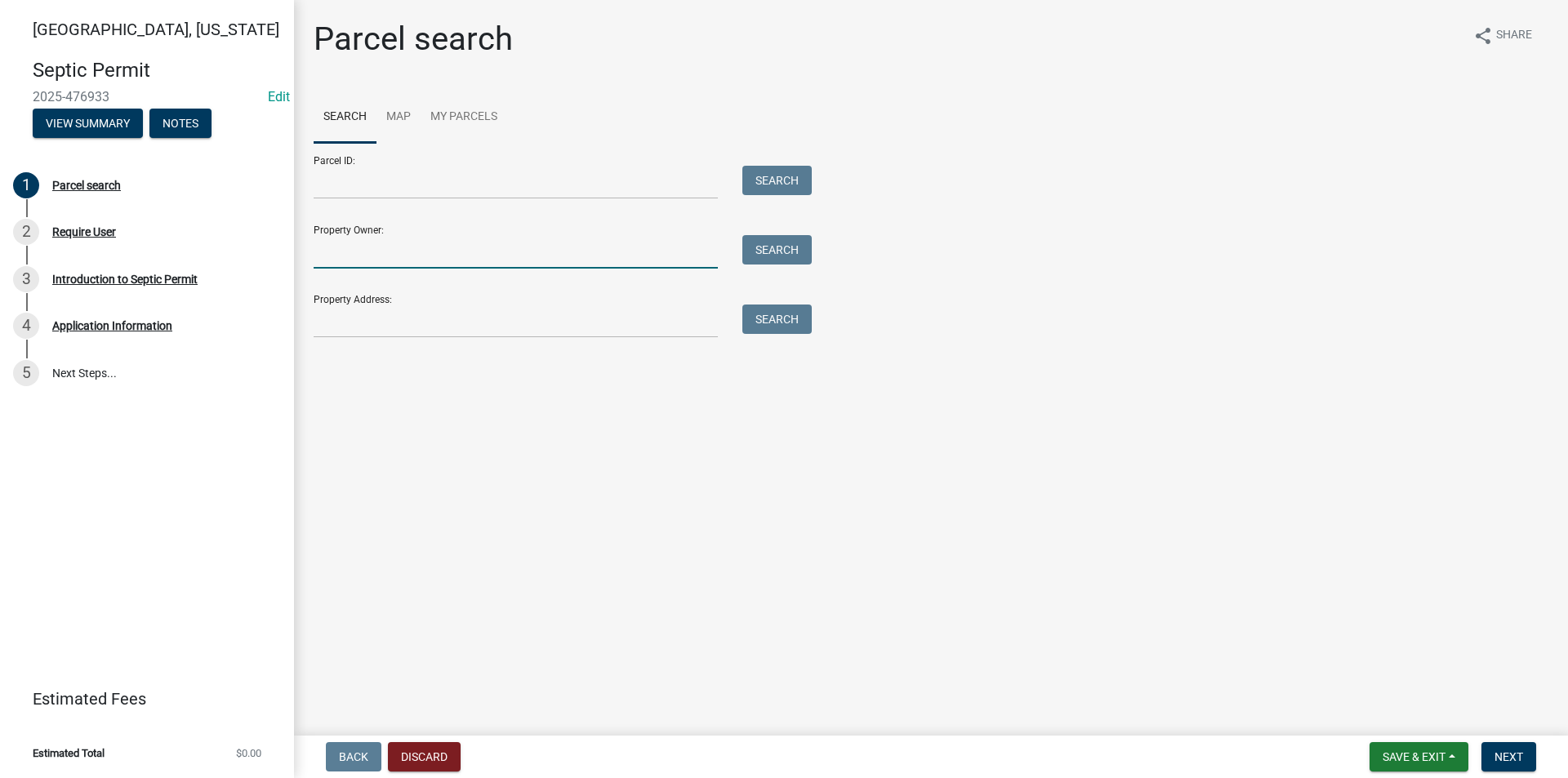
click at [345, 261] on input "Property Owner:" at bounding box center [516, 251] width 404 height 33
click at [370, 320] on input "Property Address:" at bounding box center [516, 320] width 404 height 33
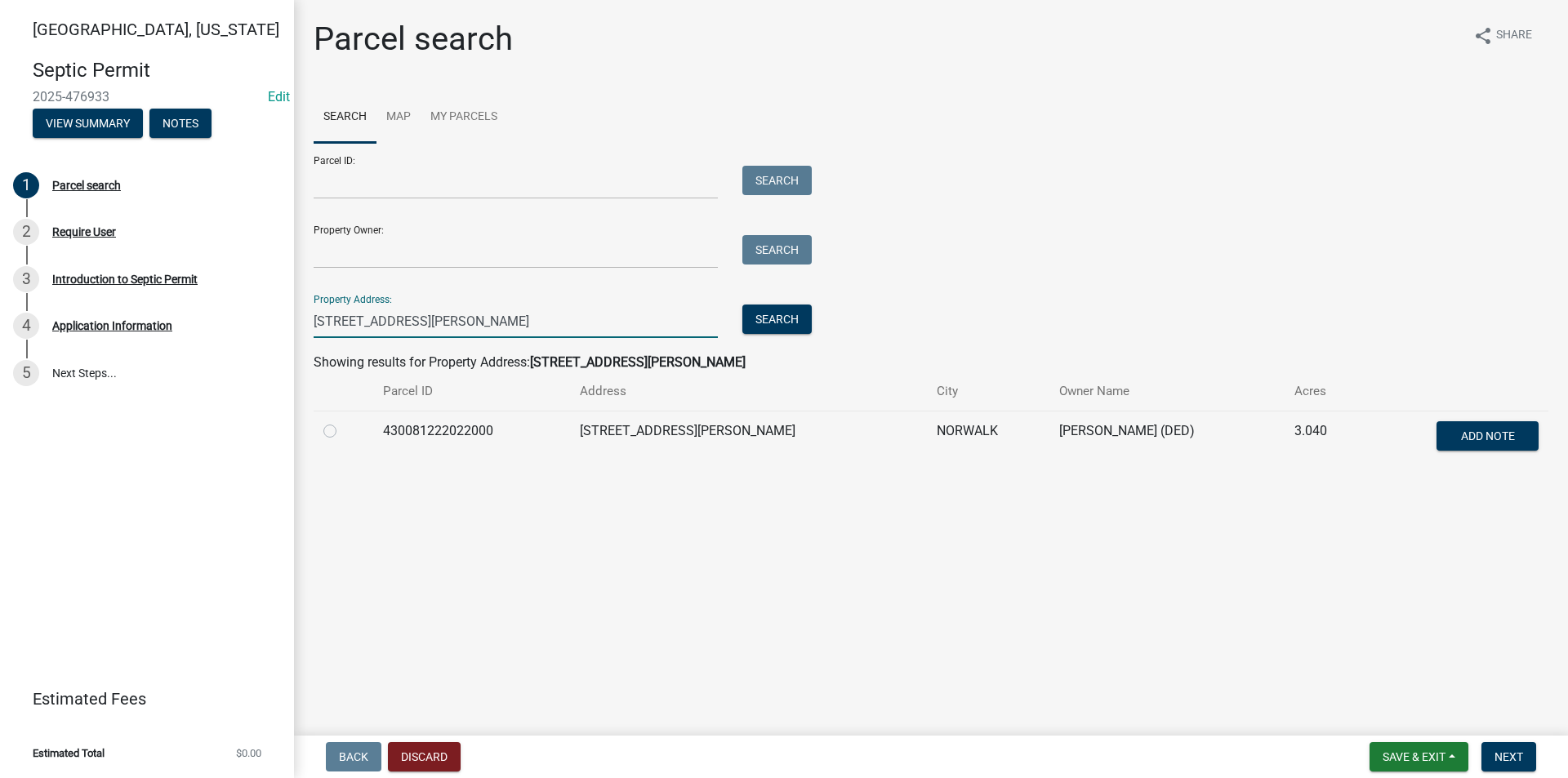
type input "1709 warren ave"
click at [343, 421] on label at bounding box center [343, 421] width 0 height 0
click at [343, 432] on input "radio" at bounding box center [348, 426] width 10 height 10
radio input "true"
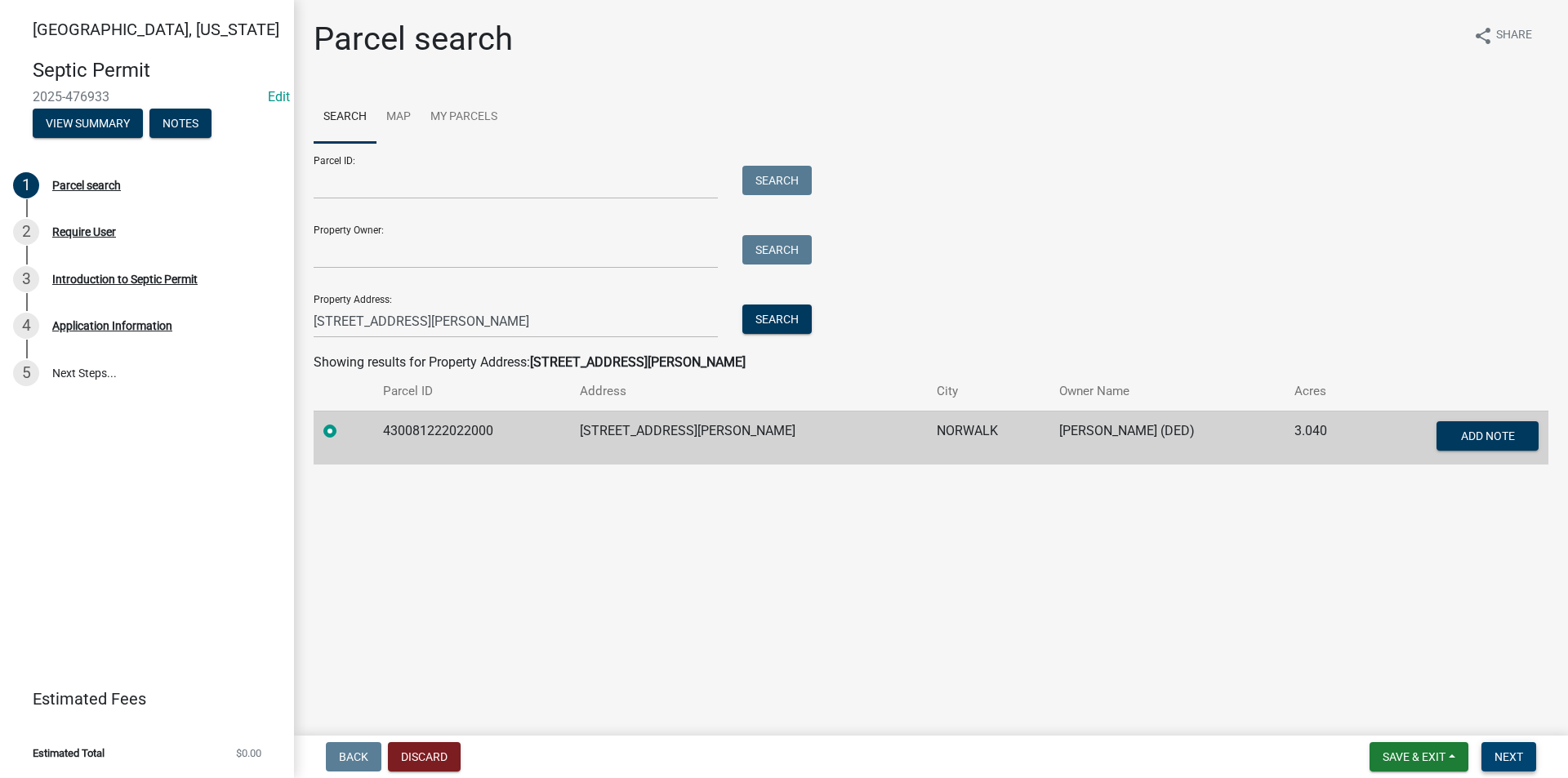
click at [1517, 758] on span "Next" at bounding box center [1509, 756] width 29 height 13
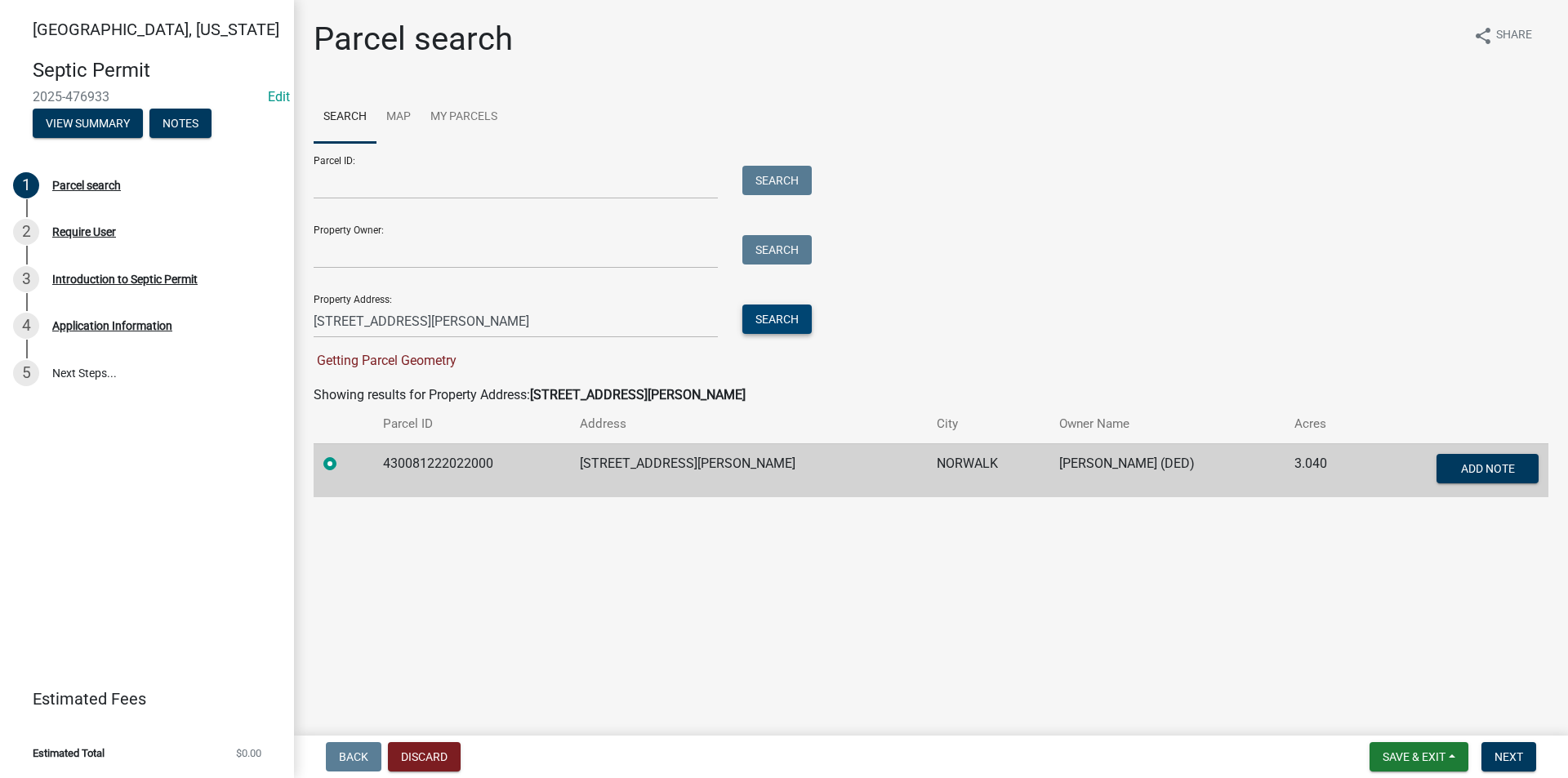
click at [756, 322] on button "Search" at bounding box center [777, 319] width 69 height 29
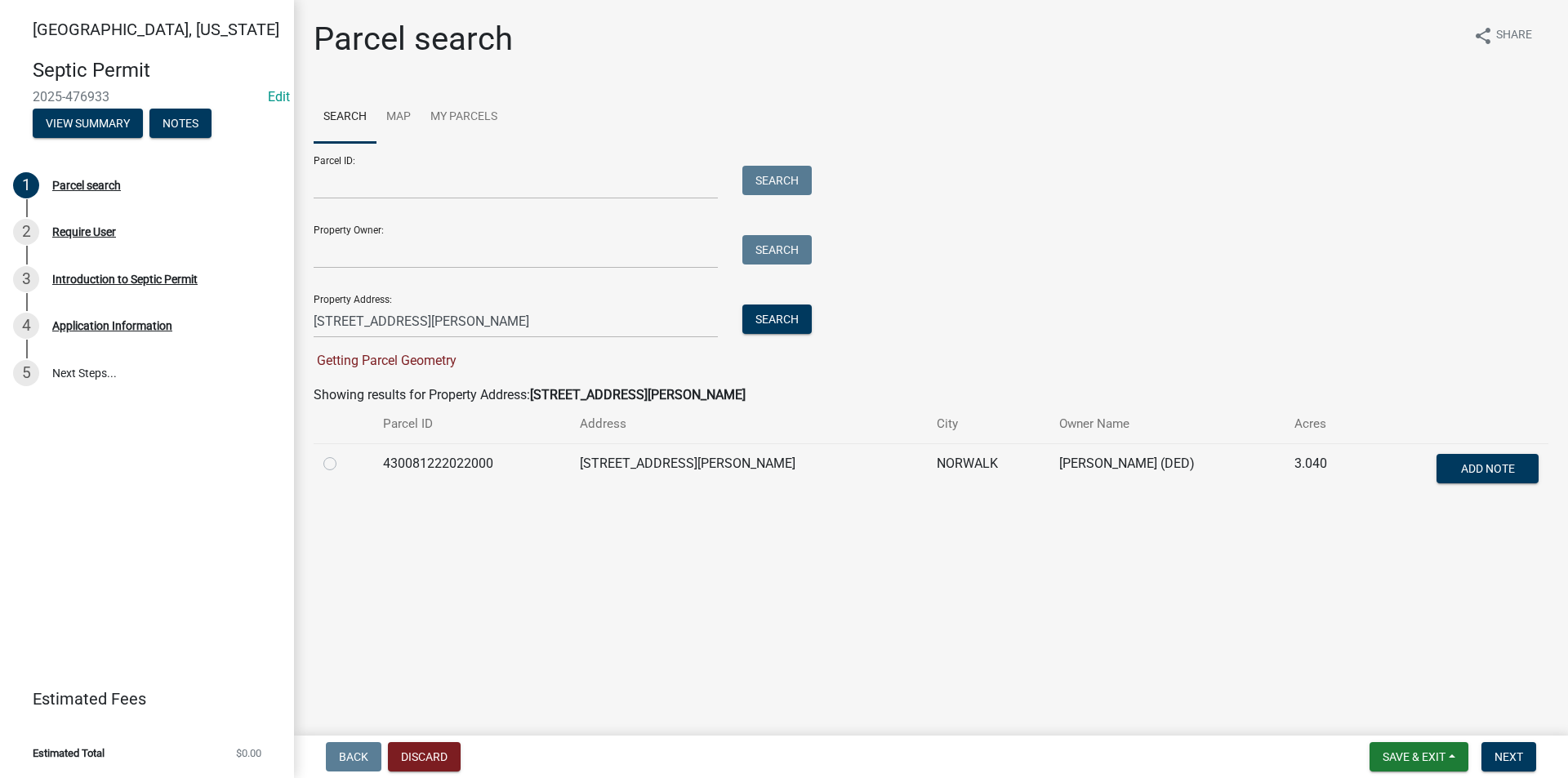
click at [343, 454] on label at bounding box center [343, 454] width 0 height 0
click at [343, 464] on input "radio" at bounding box center [348, 459] width 10 height 10
radio input "true"
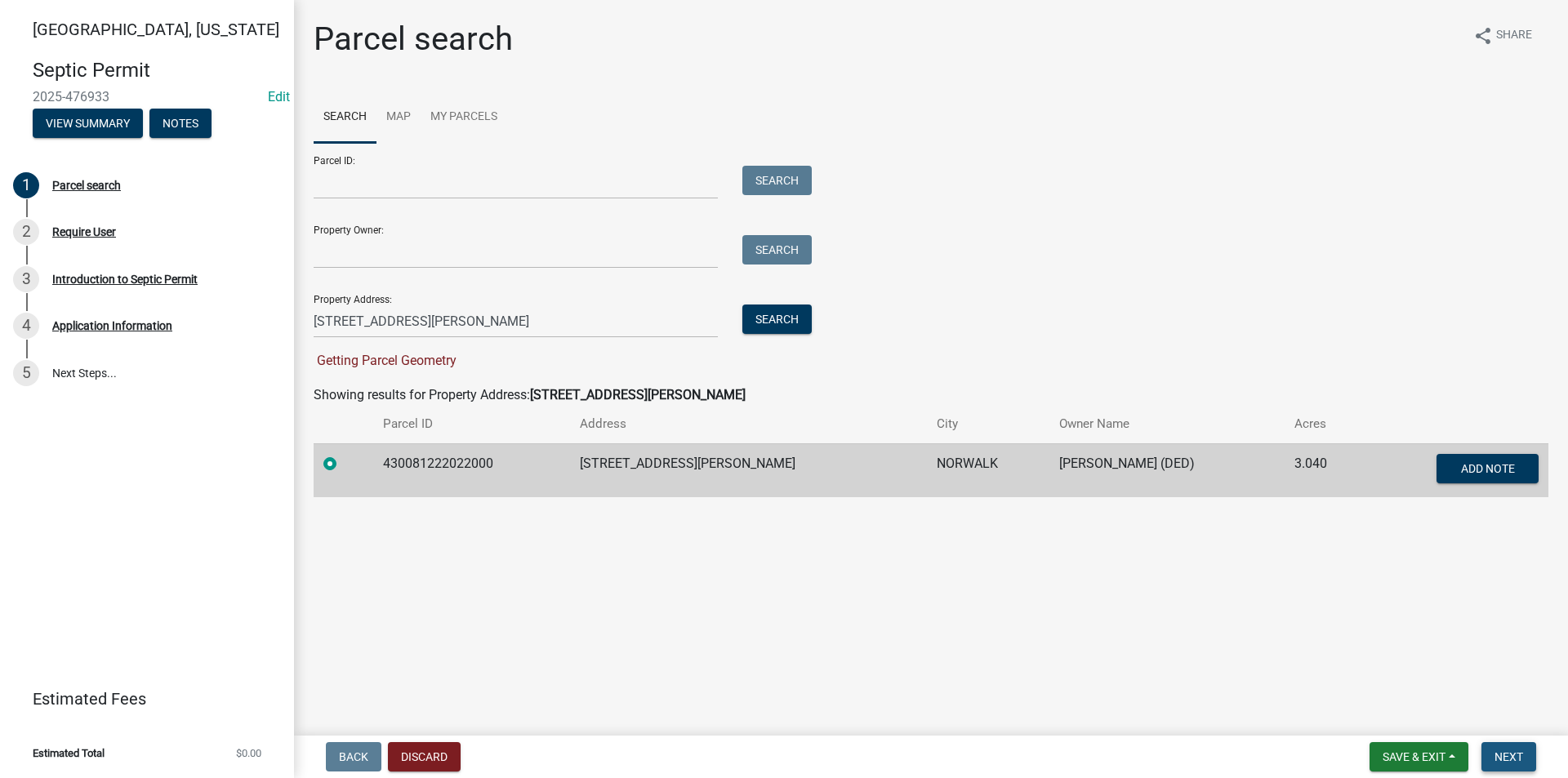
click at [1510, 748] on button "Next" at bounding box center [1508, 757] width 55 height 29
drag, startPoint x: 467, startPoint y: 363, endPoint x: 272, endPoint y: 362, distance: 195.0
click at [279, 360] on div "Madison County, Iowa Septic Permit 2025-476933 Edit View Summary Notes 1 Parcel…" at bounding box center [784, 389] width 1568 height 778
click at [617, 590] on main "Parcel search share Share Search Map My Parcels Parcel ID: Search Property Owne…" at bounding box center [931, 364] width 1274 height 729
click at [86, 229] on div "Require User" at bounding box center [84, 231] width 64 height 11
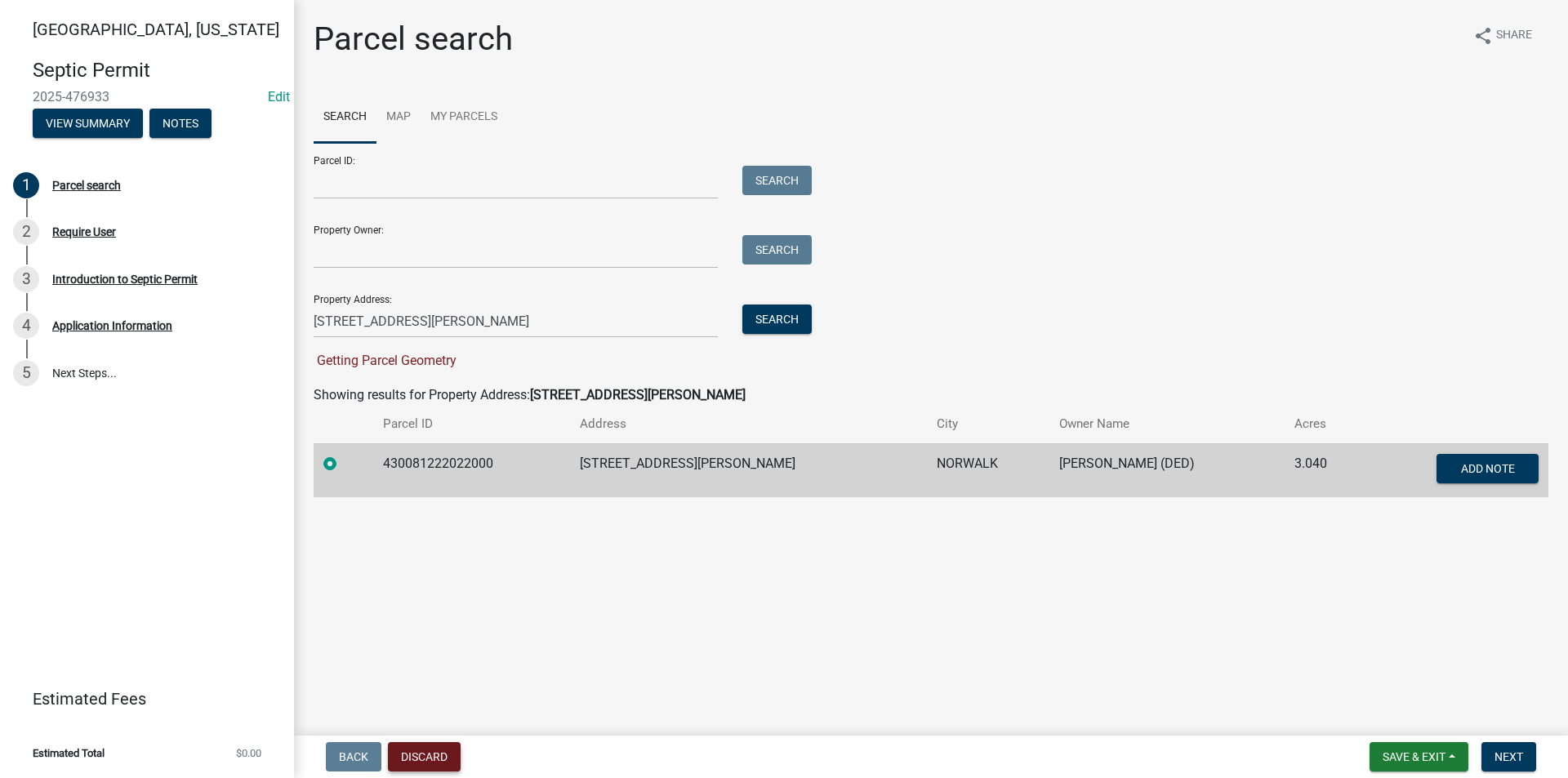
click at [426, 758] on button "Discard" at bounding box center [424, 757] width 72 height 29
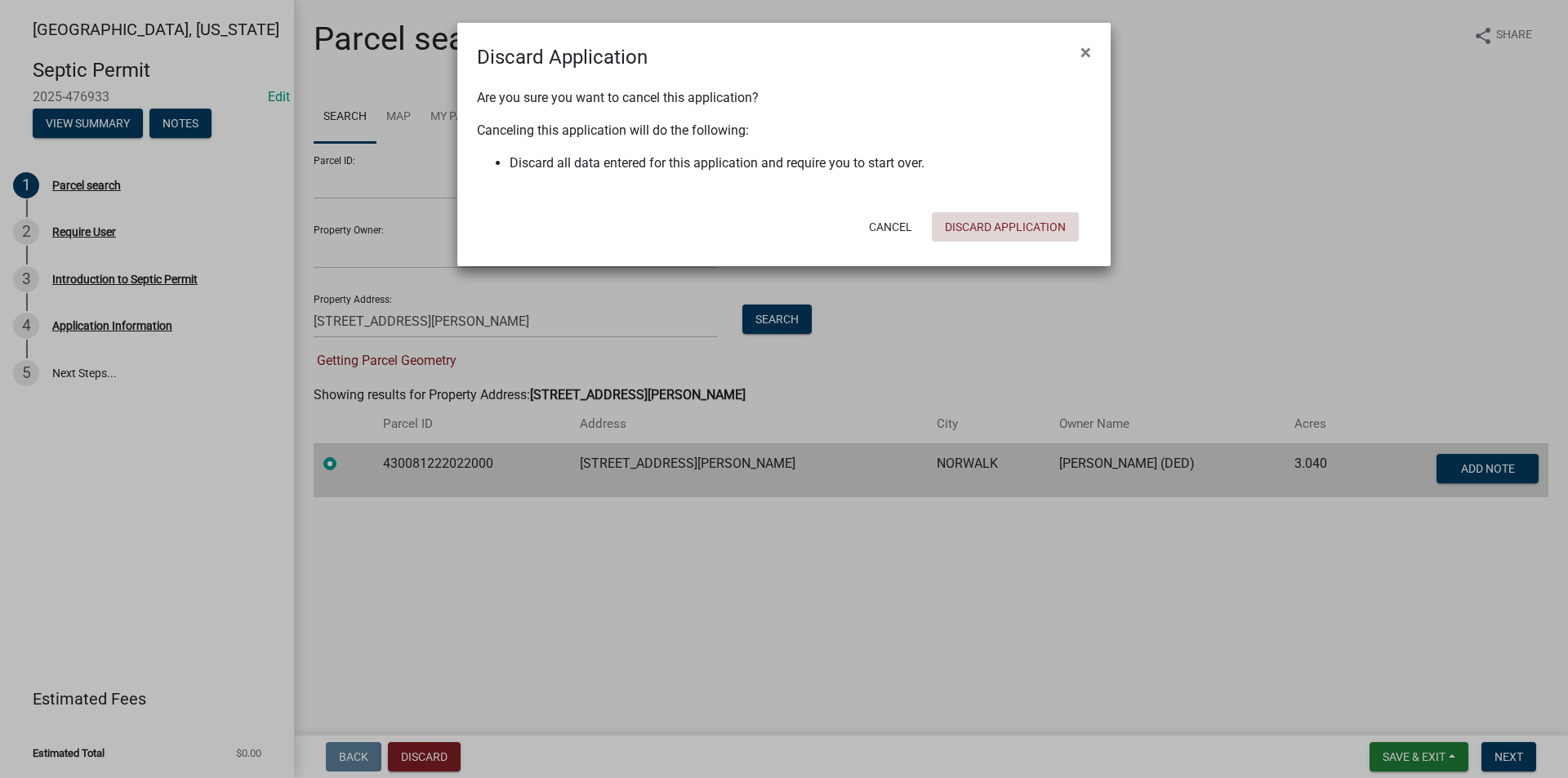
click at [973, 235] on button "Discard Application" at bounding box center [1005, 227] width 147 height 29
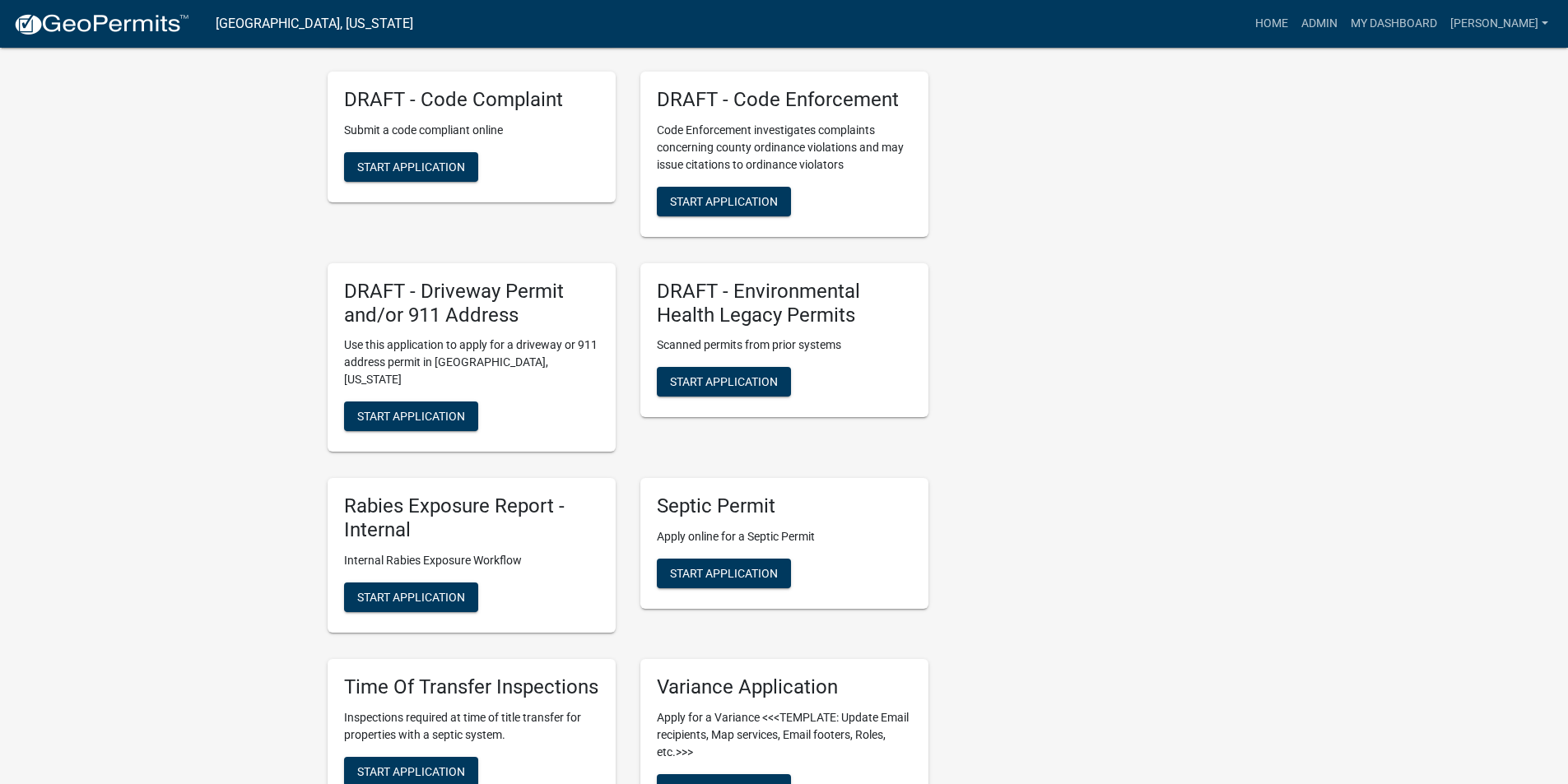
scroll to position [740, 0]
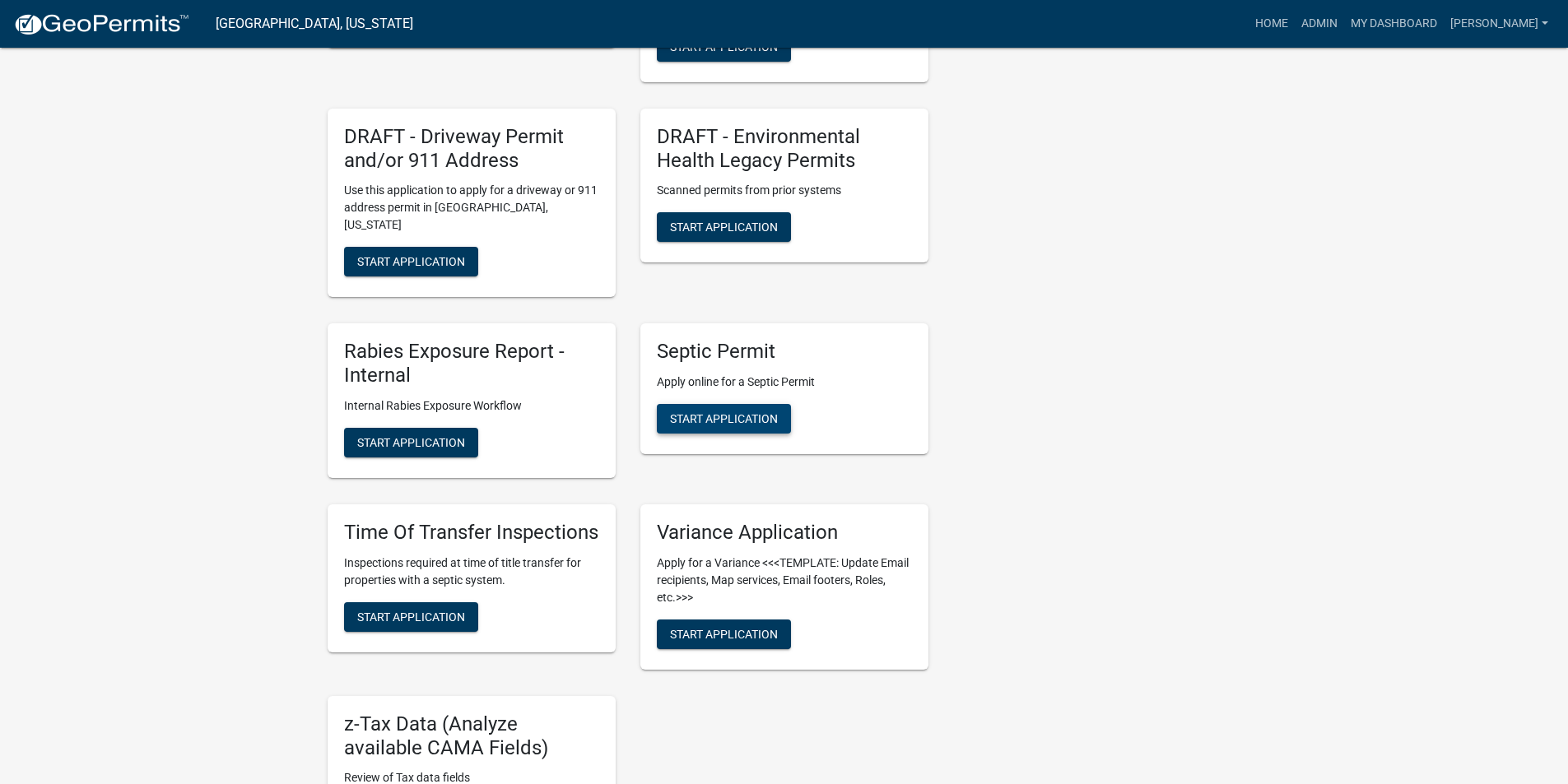
click at [737, 412] on span "Start Application" at bounding box center [723, 418] width 107 height 13
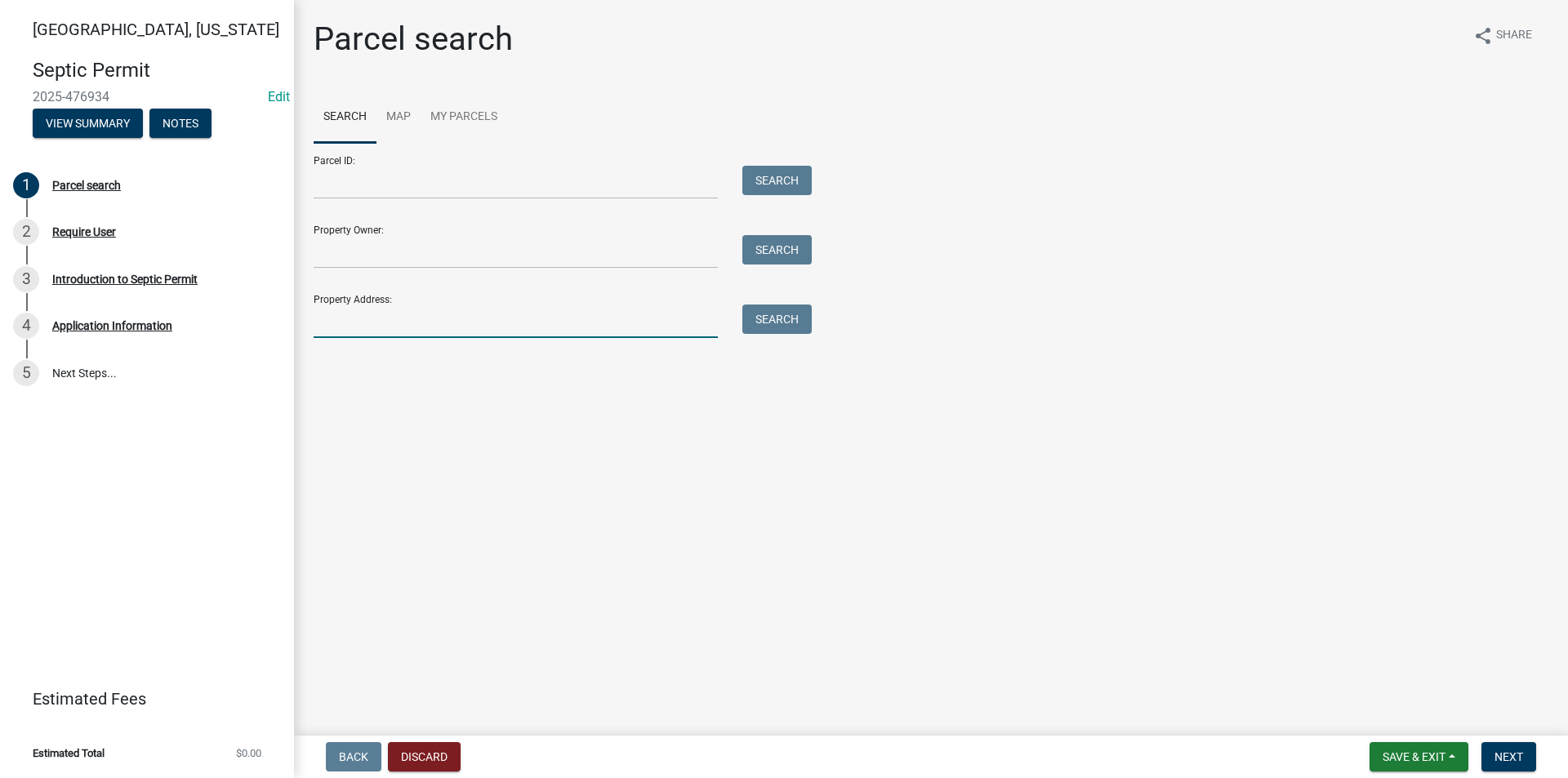
click at [354, 315] on input "Property Address:" at bounding box center [516, 320] width 404 height 33
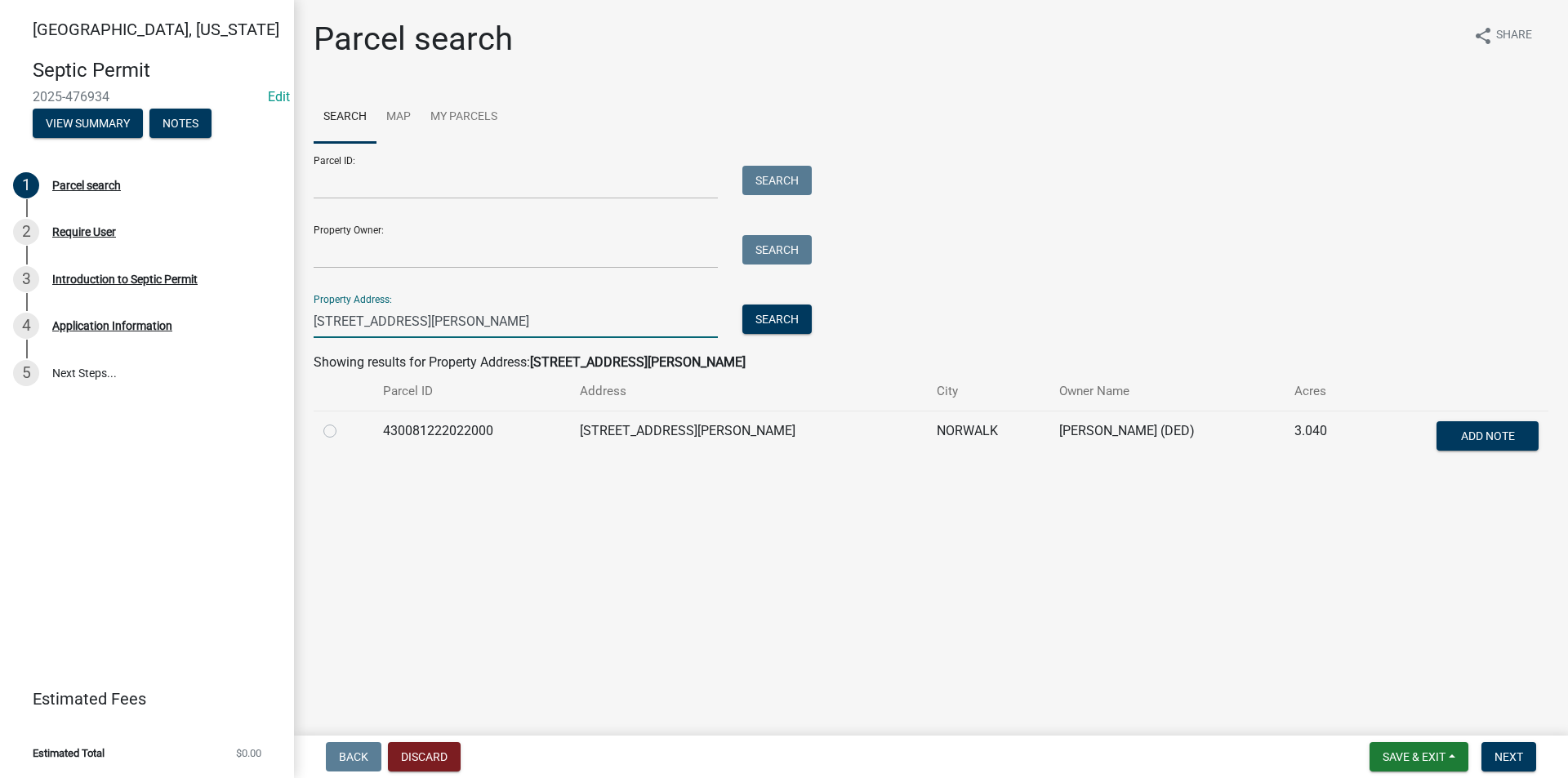
type input "1709 warren ave"
click at [343, 421] on label at bounding box center [343, 421] width 0 height 0
click at [343, 428] on input "radio" at bounding box center [348, 426] width 10 height 10
radio input "true"
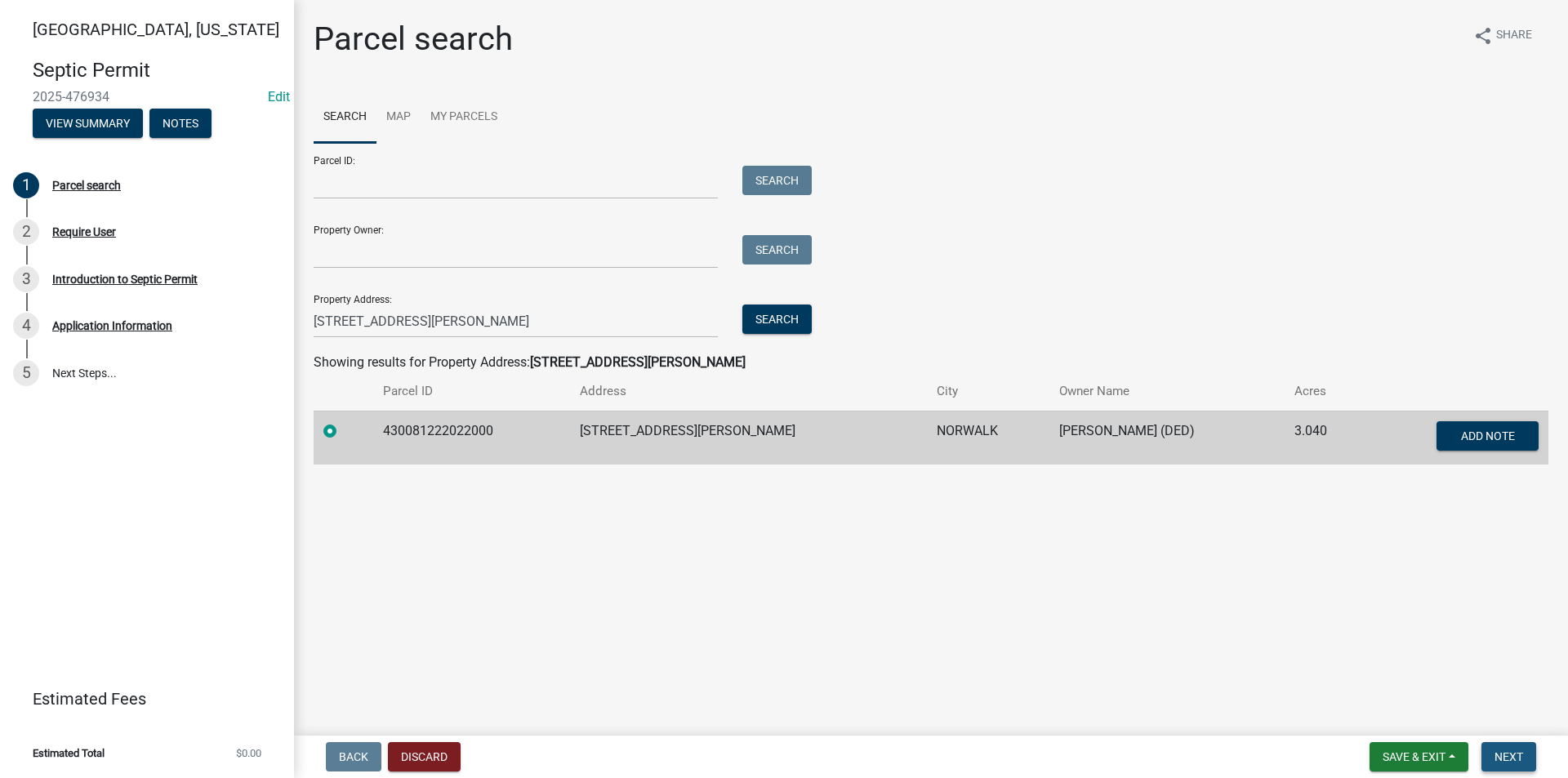
click at [1510, 758] on span "Next" at bounding box center [1509, 756] width 29 height 13
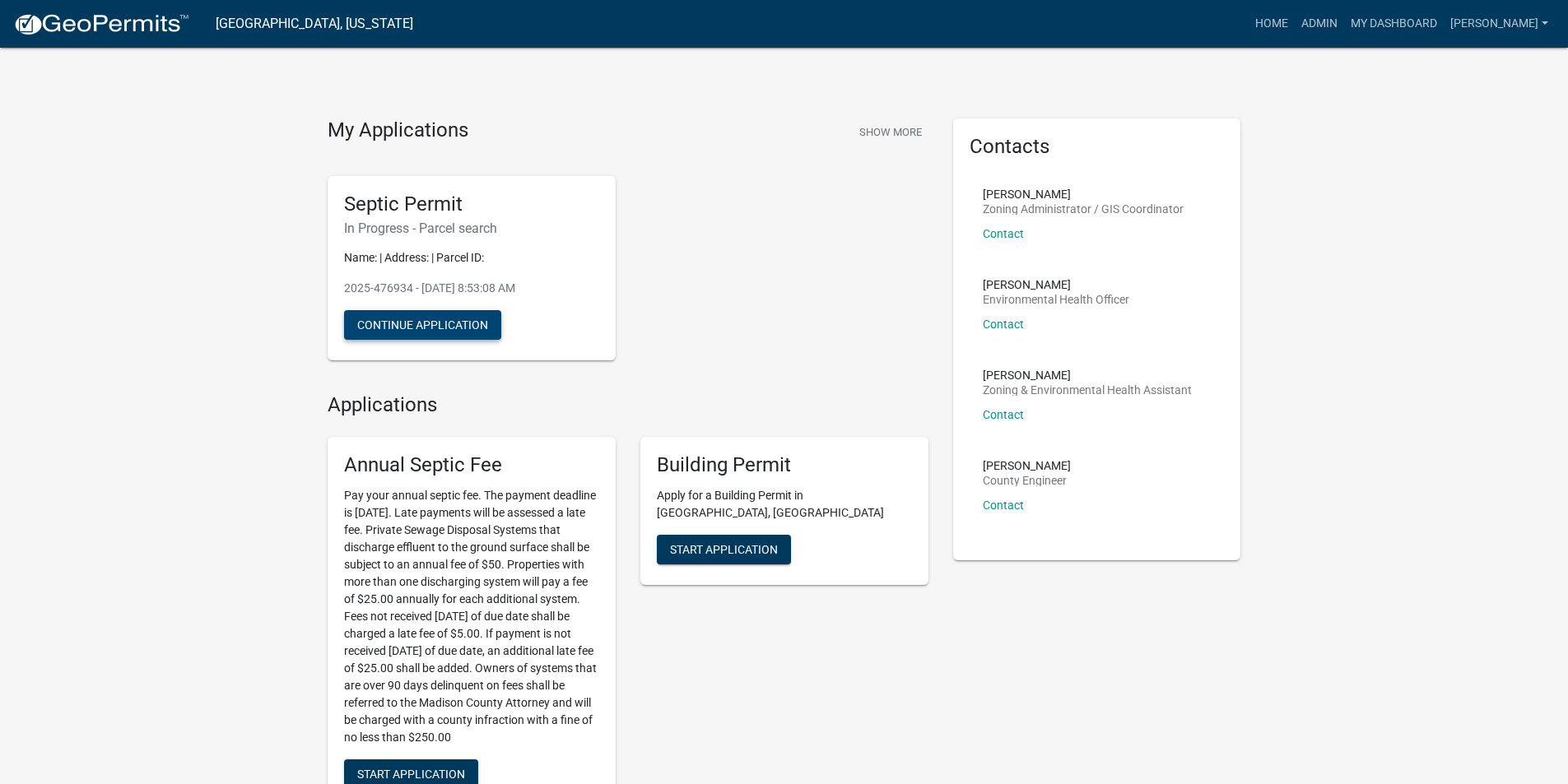
click at [450, 326] on button "Continue Application" at bounding box center [422, 325] width 157 height 29
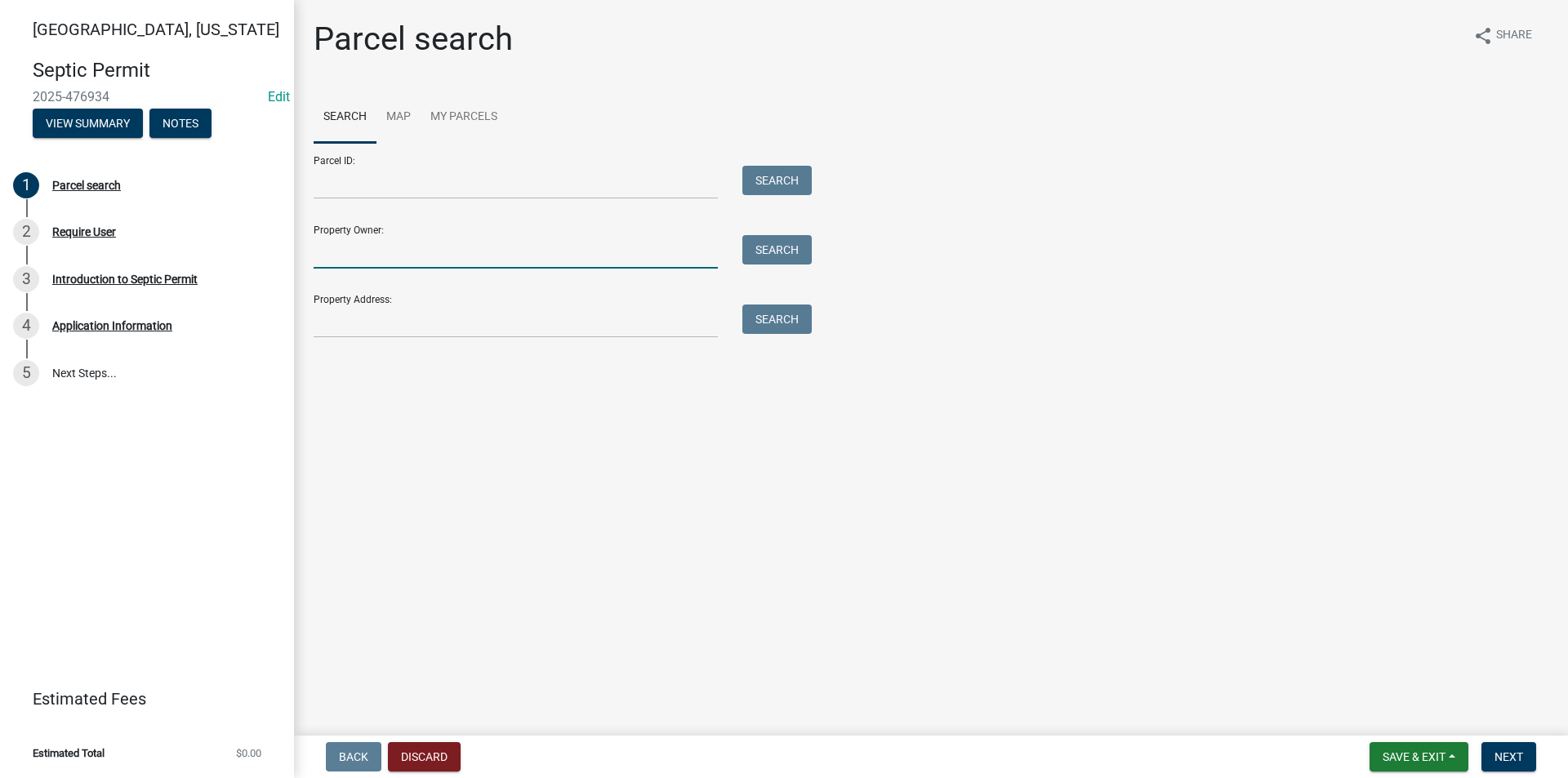
click at [371, 260] on input "Property Owner:" at bounding box center [516, 251] width 404 height 33
type input "e"
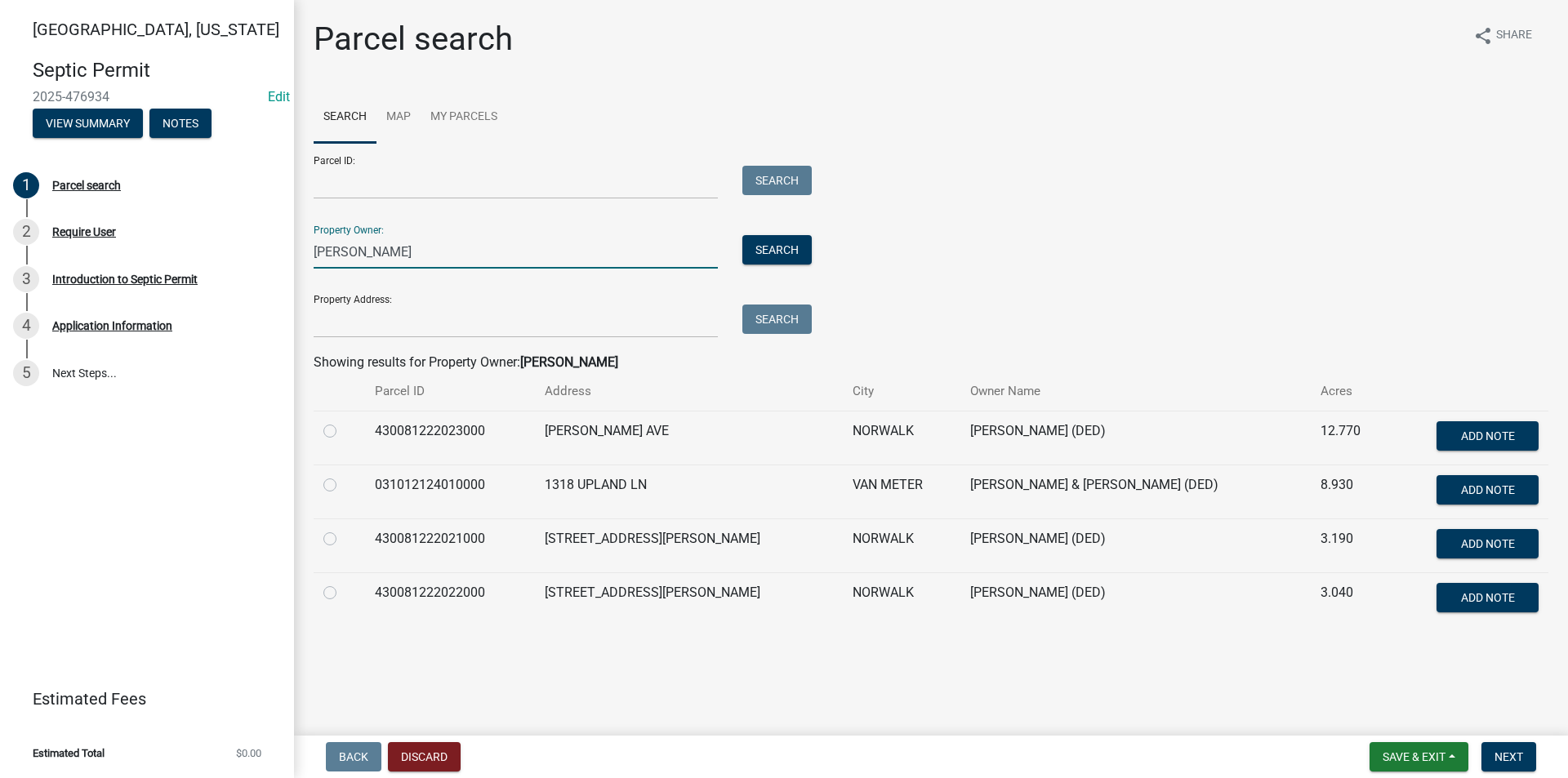
type input "[PERSON_NAME]"
click at [343, 583] on label at bounding box center [343, 583] width 0 height 0
click at [343, 593] on input "radio" at bounding box center [348, 588] width 10 height 10
radio input "true"
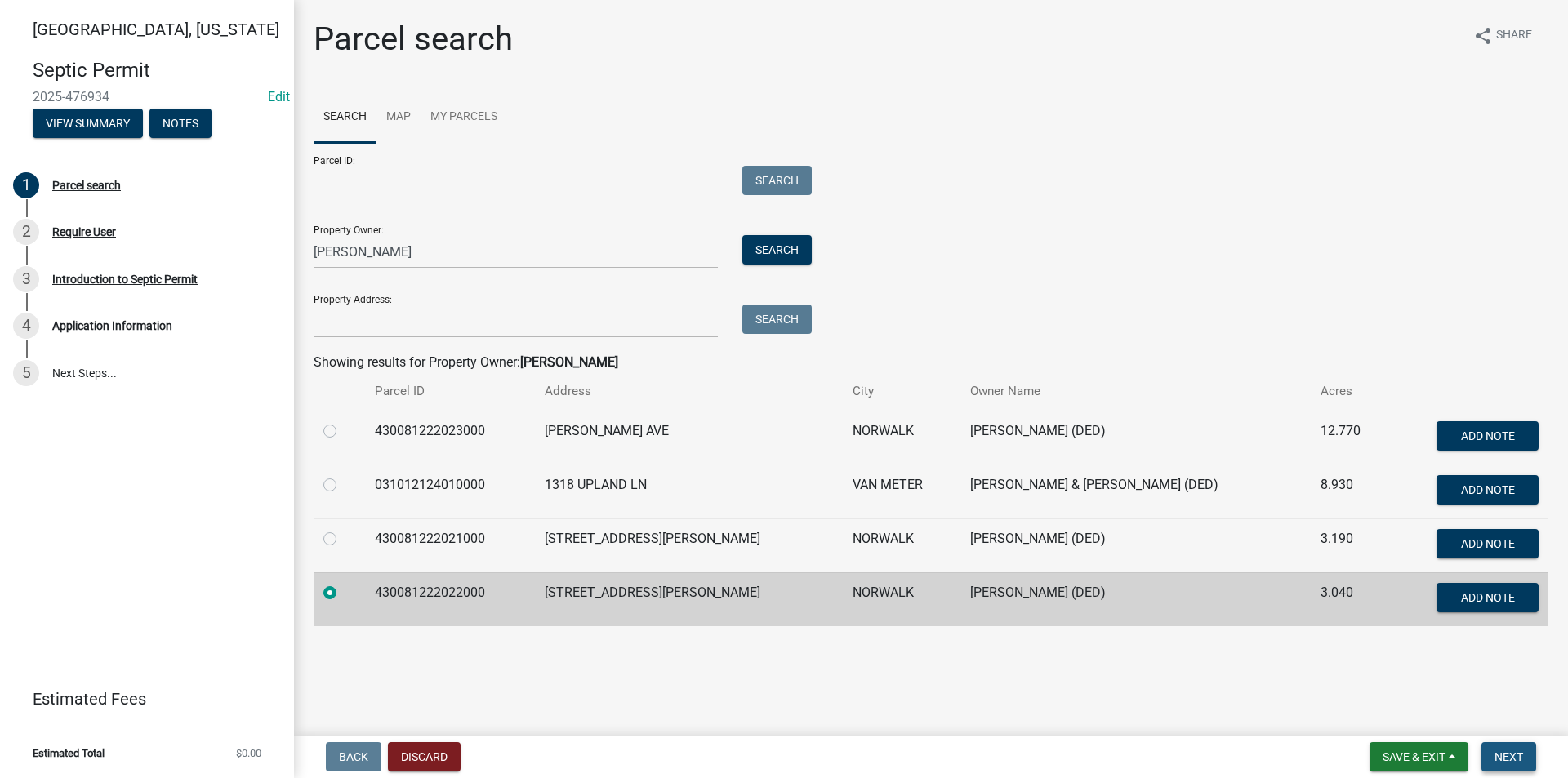
click at [1501, 748] on button "Next" at bounding box center [1508, 757] width 55 height 29
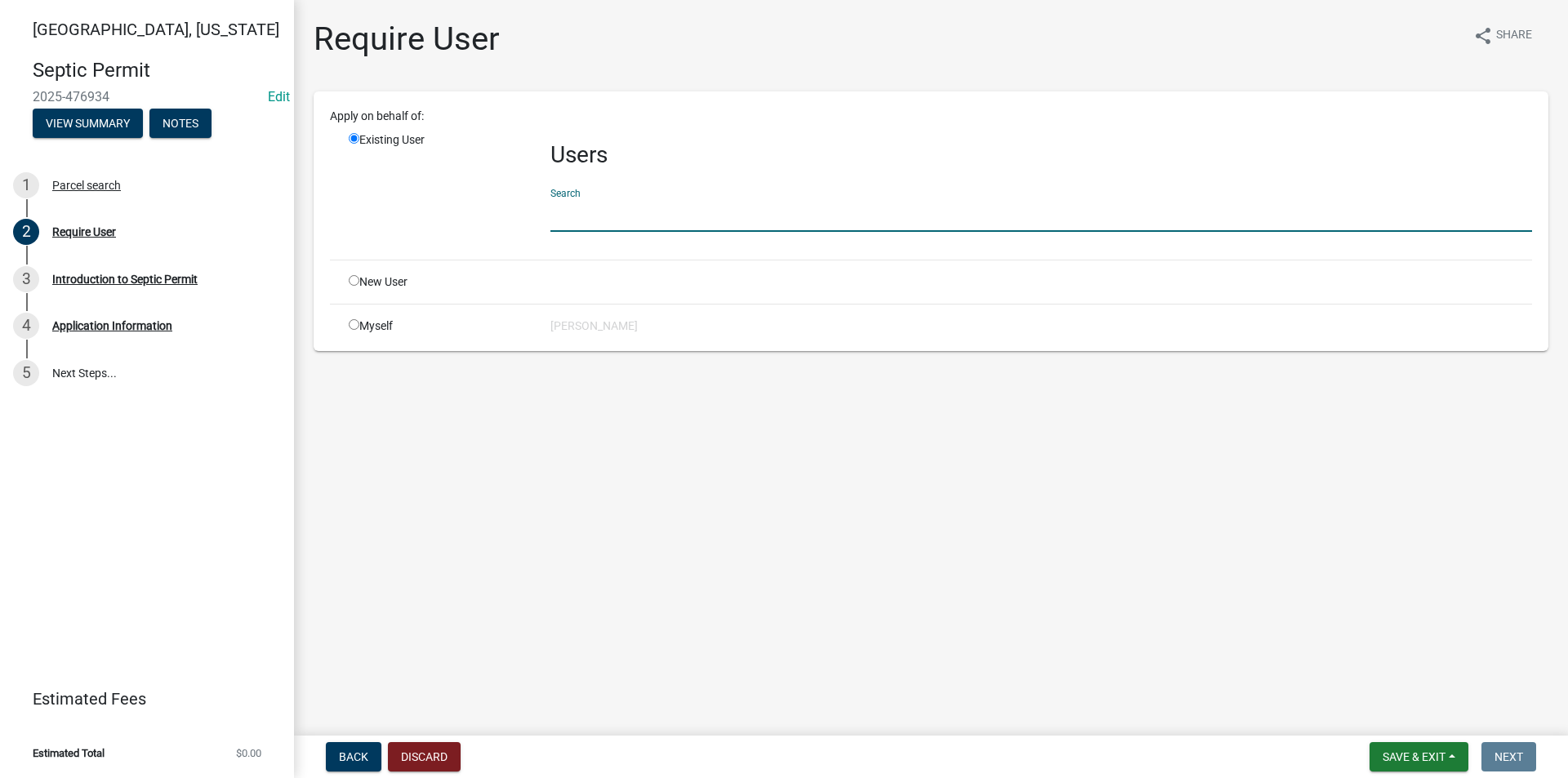
click at [654, 226] on input "text" at bounding box center [1041, 215] width 981 height 33
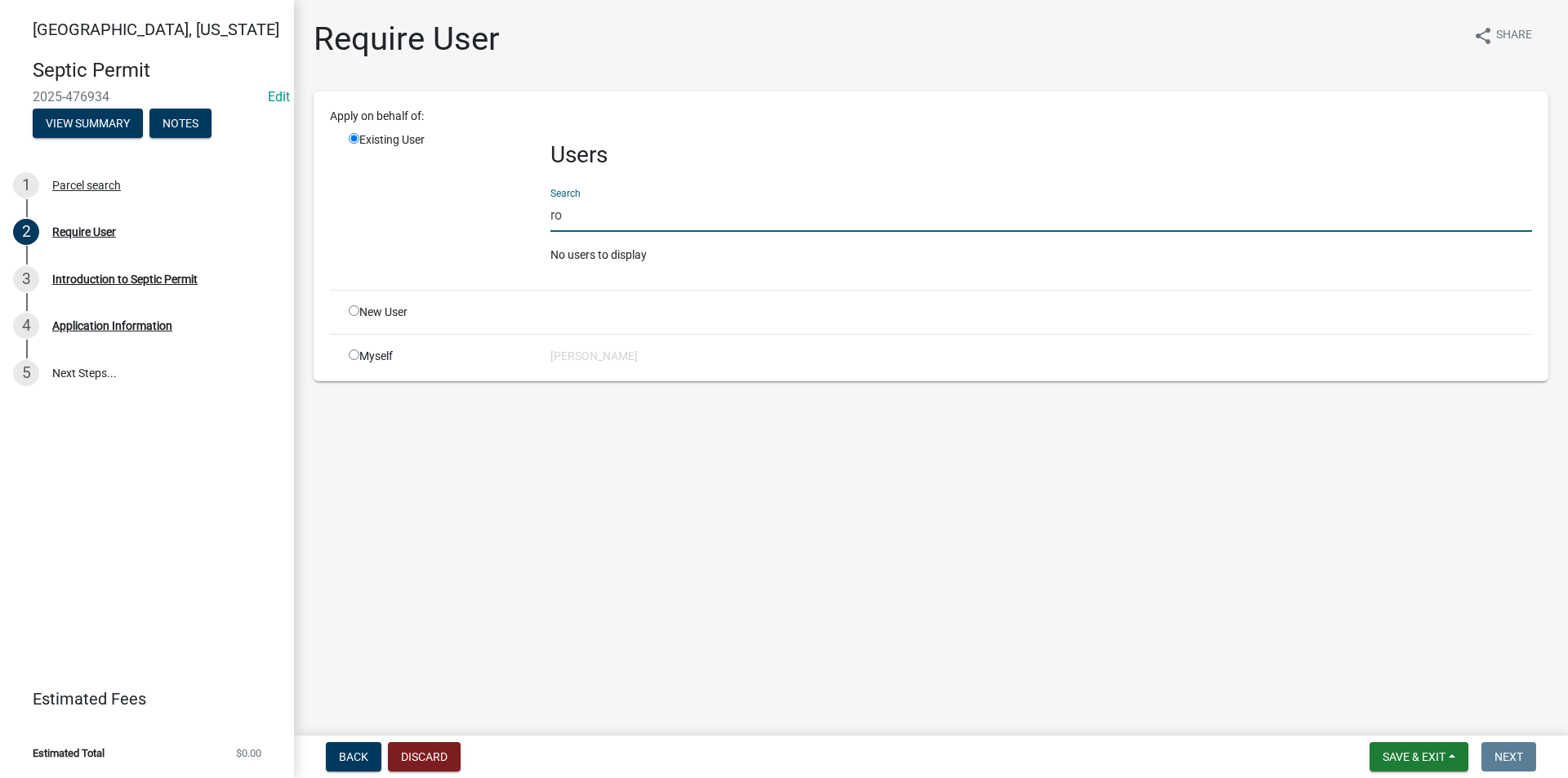
type input "r"
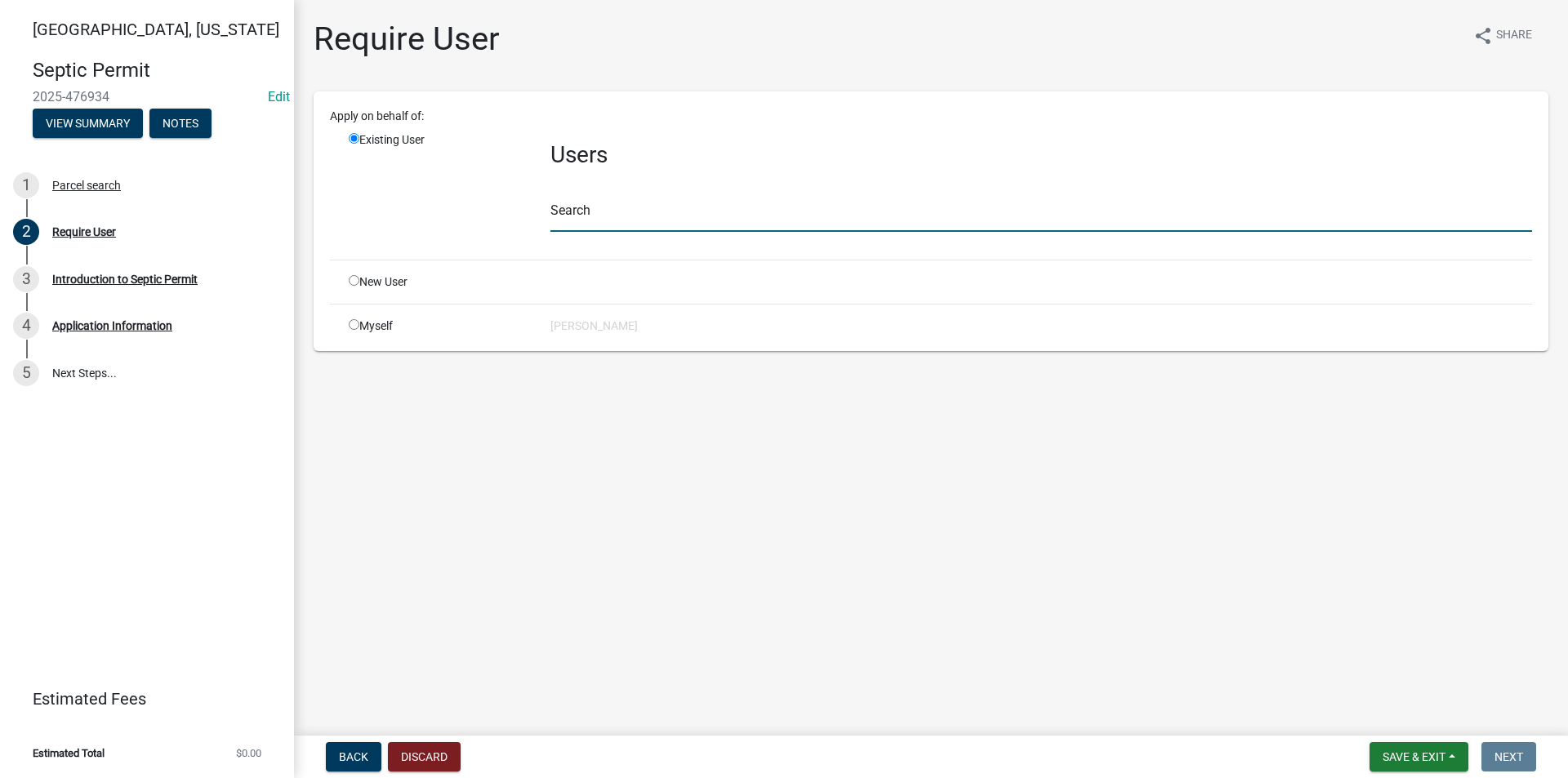
click at [589, 231] on input "text" at bounding box center [1041, 215] width 981 height 33
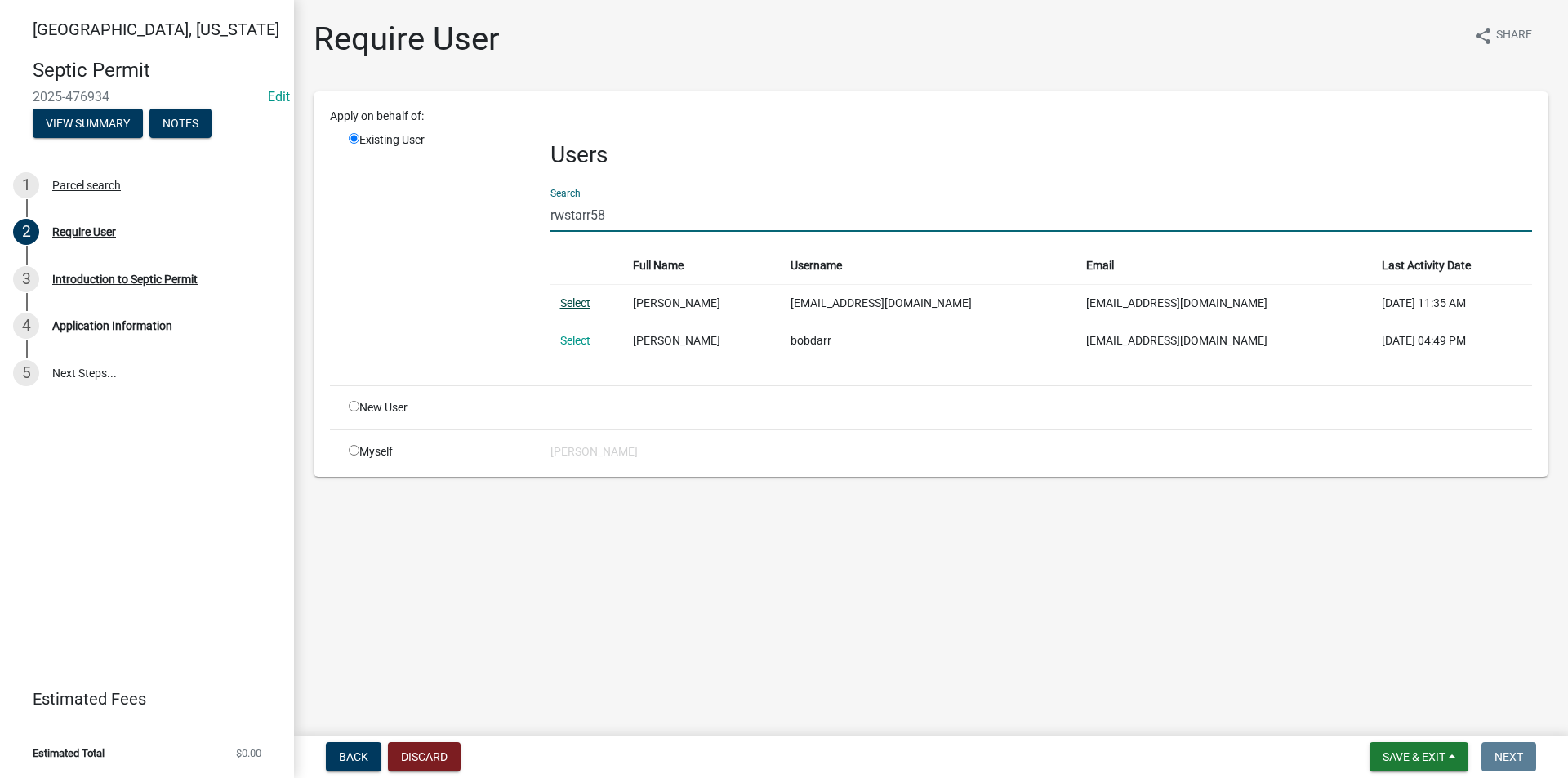
type input "rwstarr58"
click at [581, 303] on link "Select" at bounding box center [575, 303] width 30 height 13
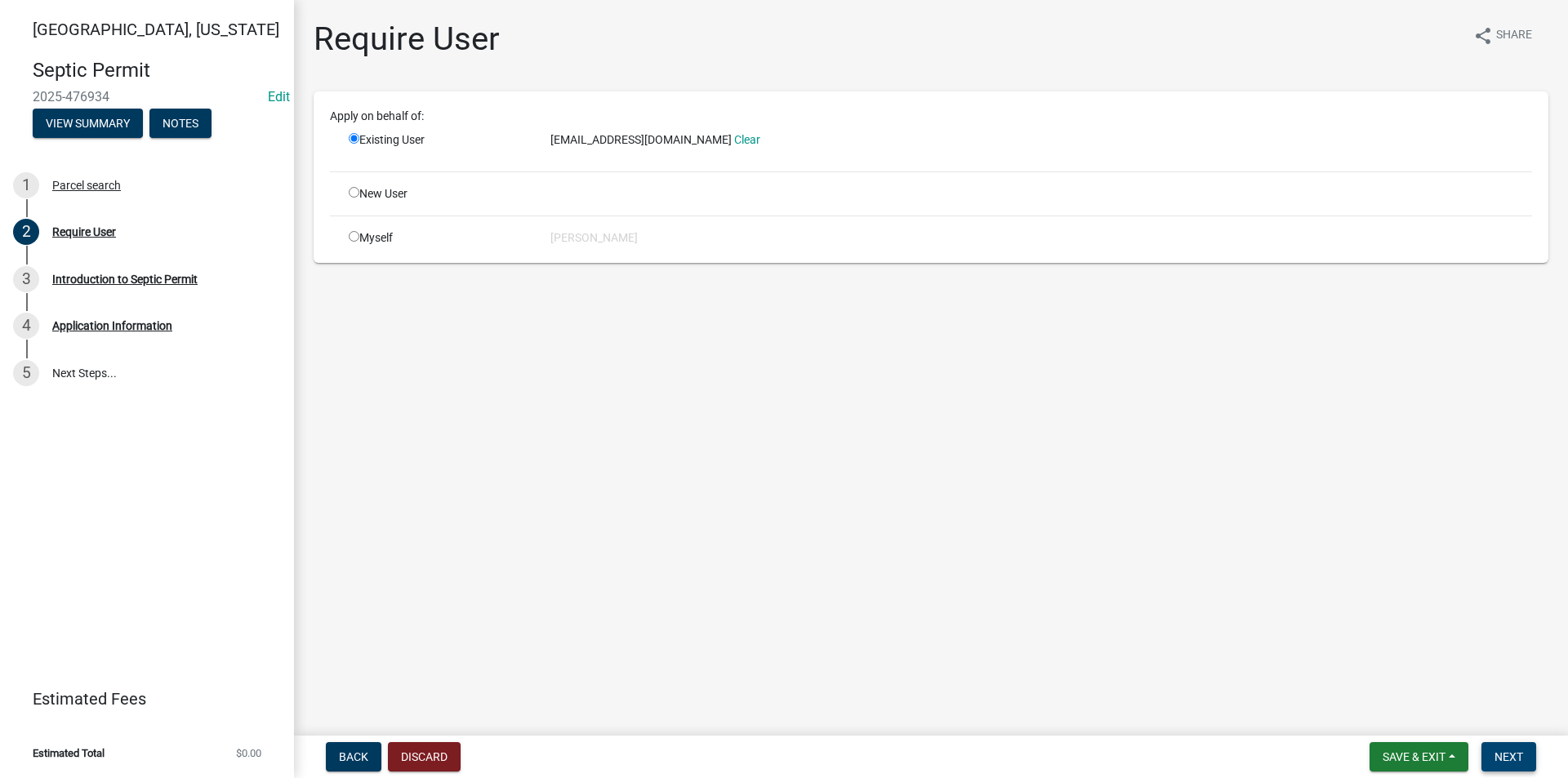
click at [1513, 758] on span "Next" at bounding box center [1509, 756] width 29 height 13
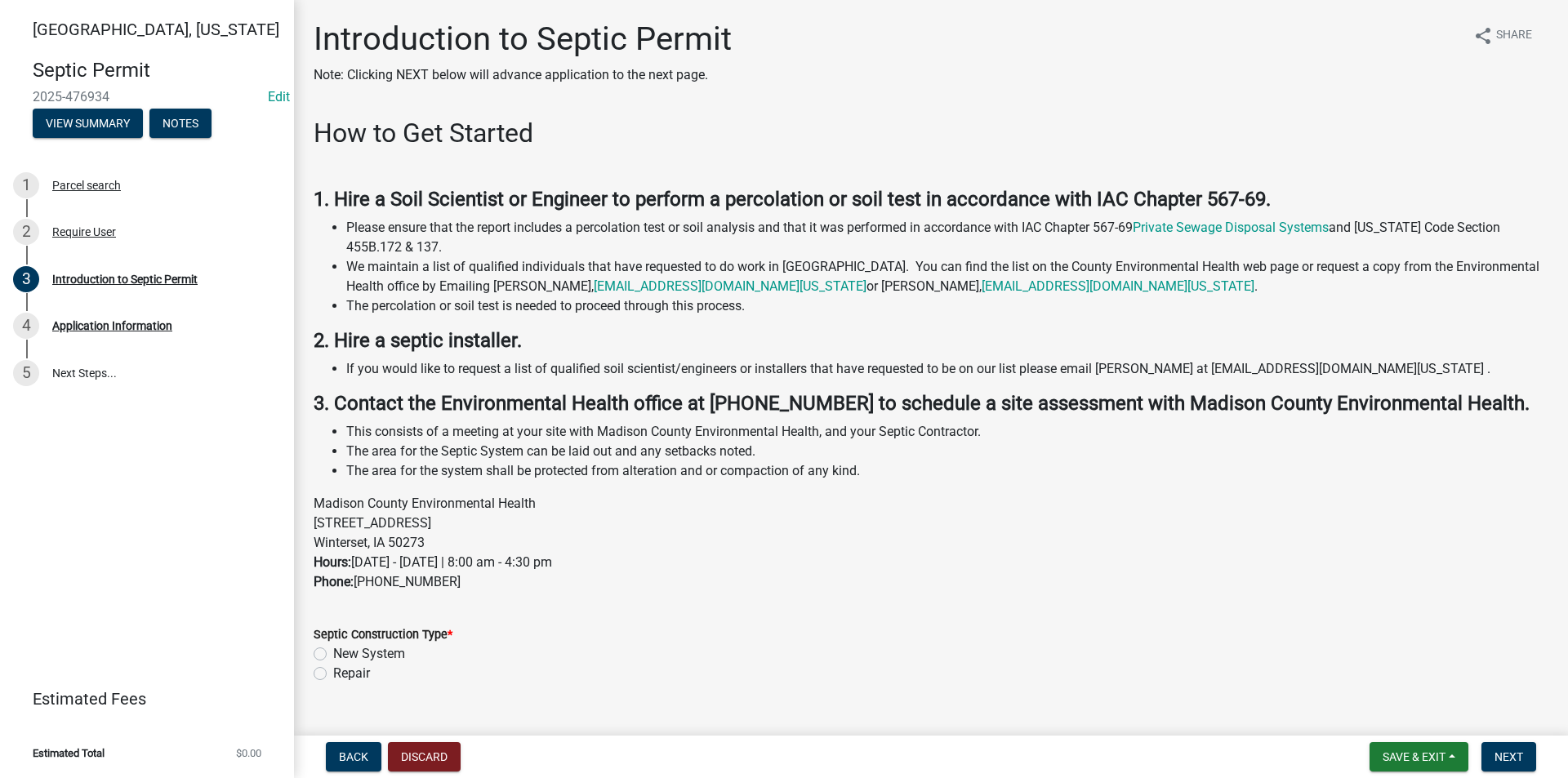
click at [333, 654] on label "New System" at bounding box center [369, 654] width 72 height 20
click at [333, 654] on input "New System" at bounding box center [338, 649] width 10 height 10
radio input "true"
click at [1519, 766] on button "Next" at bounding box center [1508, 757] width 55 height 29
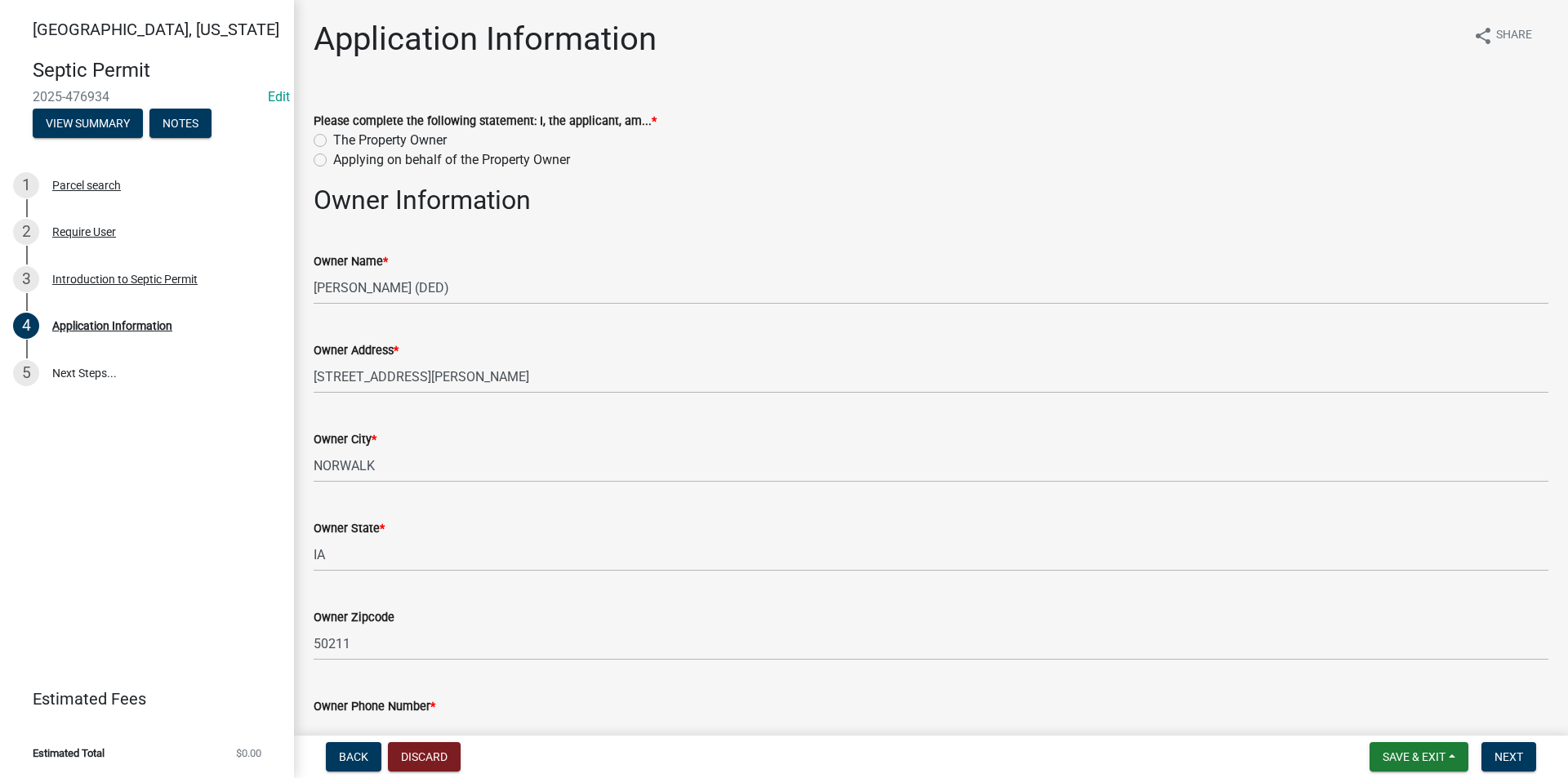
click at [333, 138] on label "The Property Owner" at bounding box center [390, 140] width 113 height 20
click at [333, 138] on input "The Property Owner" at bounding box center [338, 135] width 10 height 10
radio input "true"
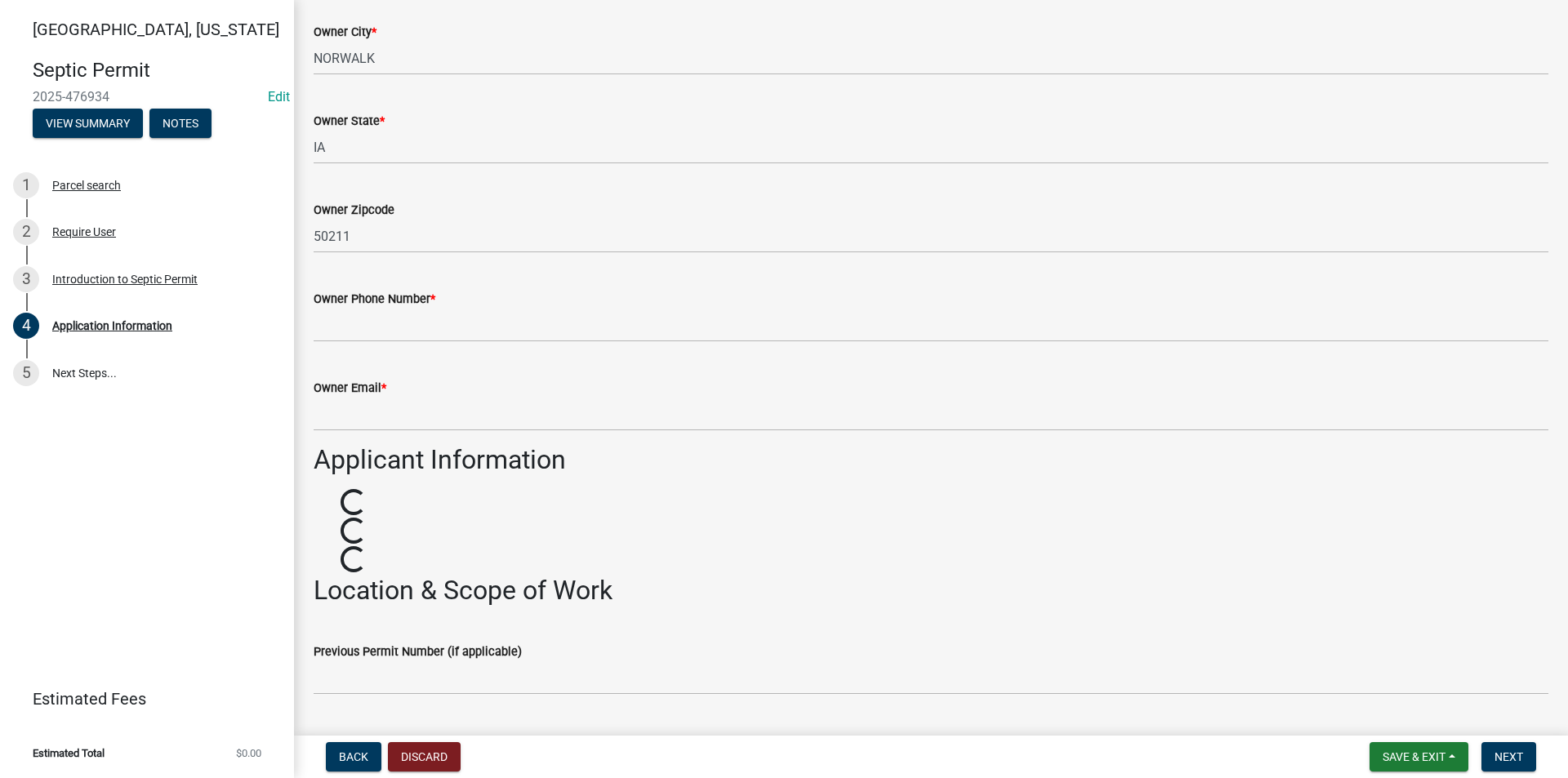
scroll to position [408, 0]
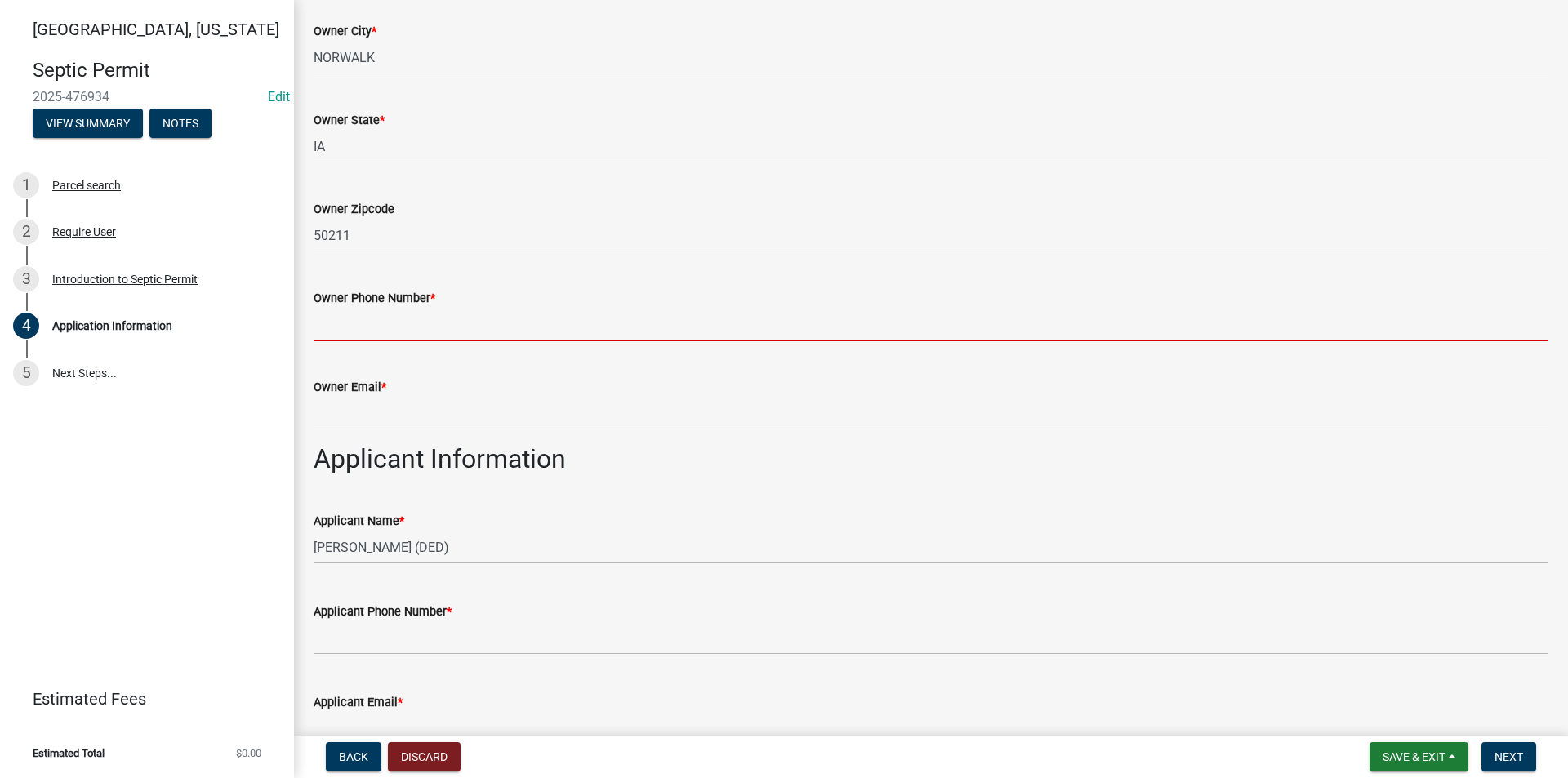
click at [375, 323] on input "Owner Phone Number *" at bounding box center [931, 324] width 1235 height 33
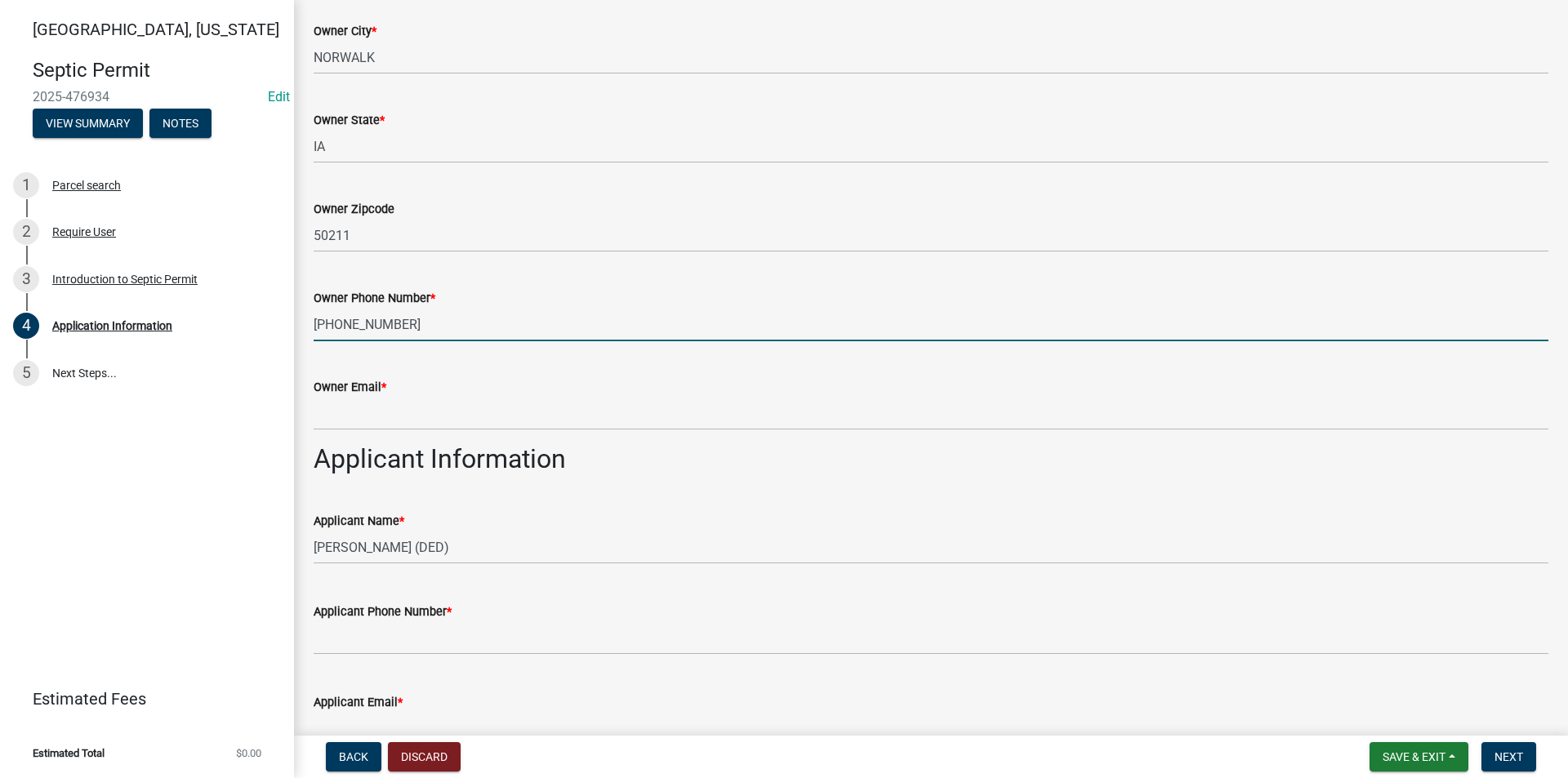
type input "515-707-9244"
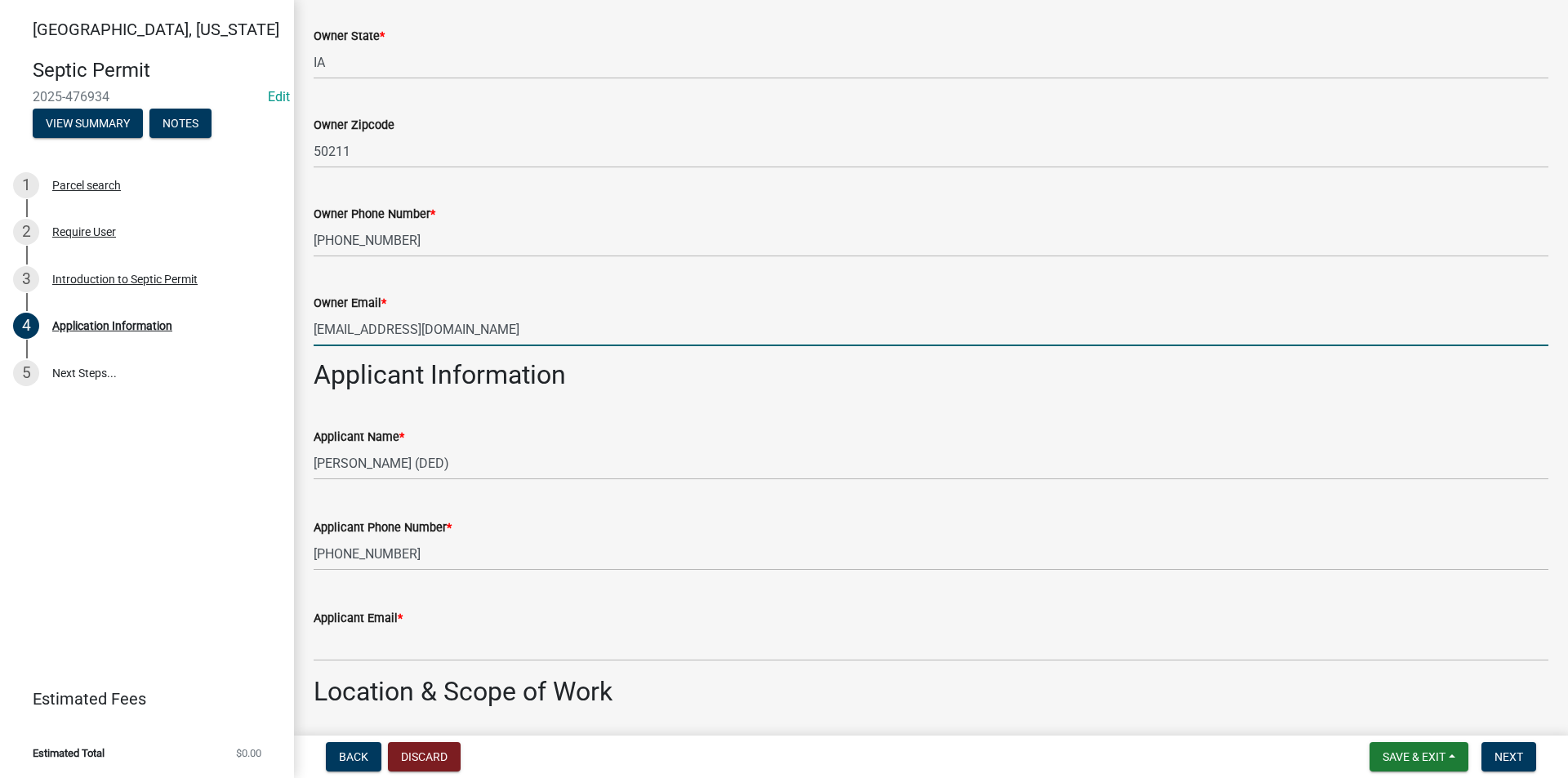
scroll to position [653, 0]
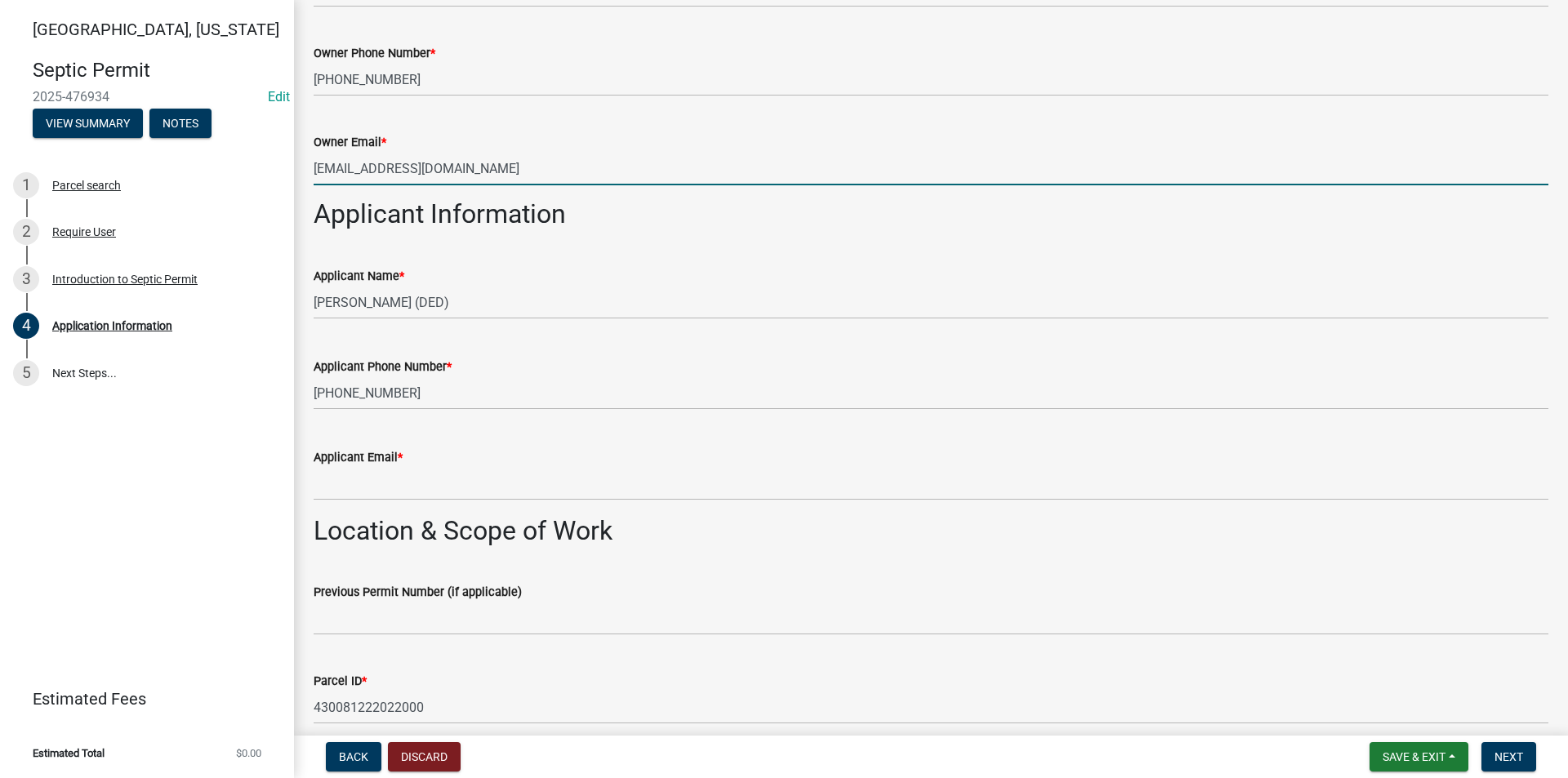
type input "rwstarr58@gmail.com"
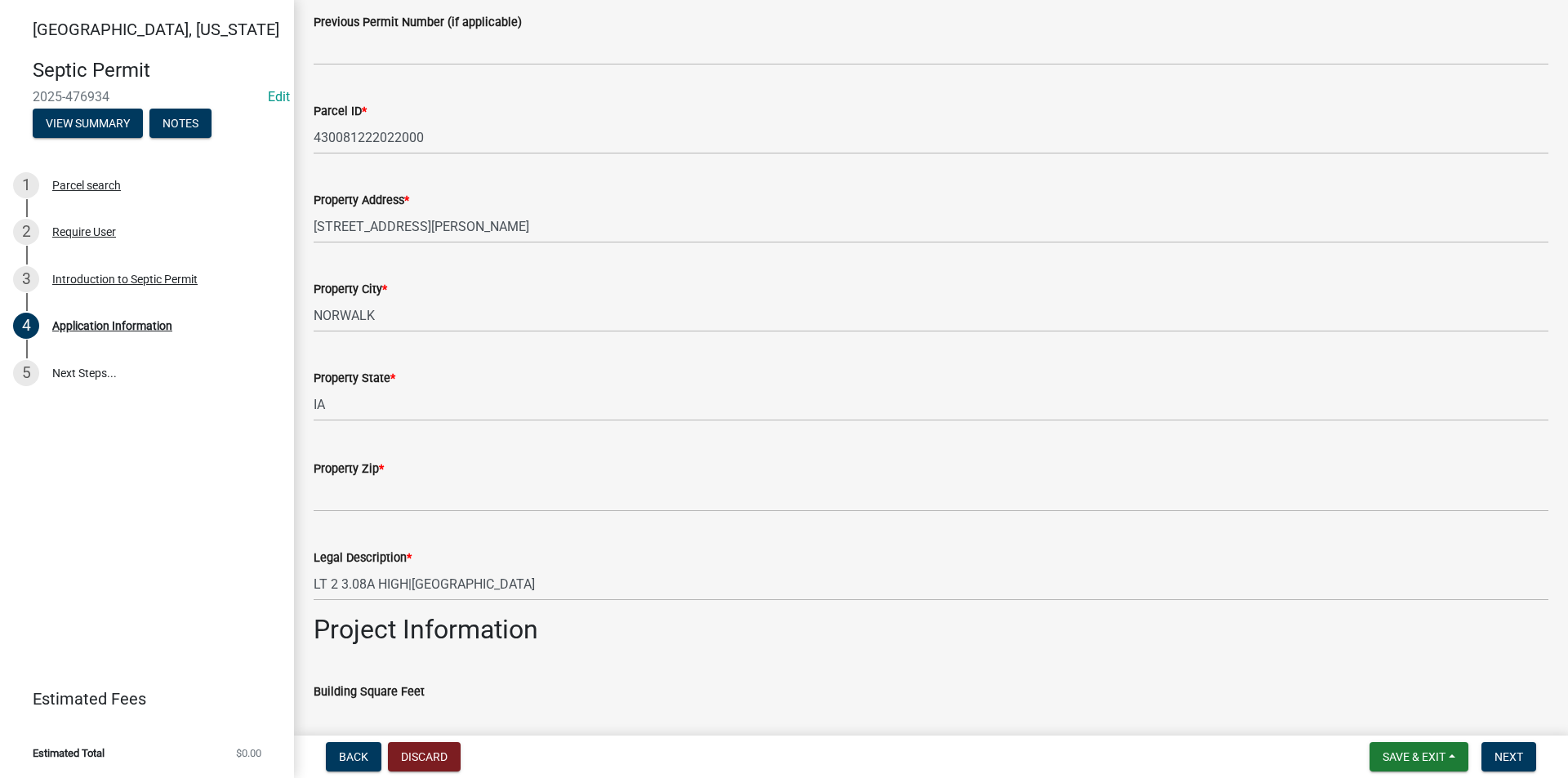
scroll to position [1225, 0]
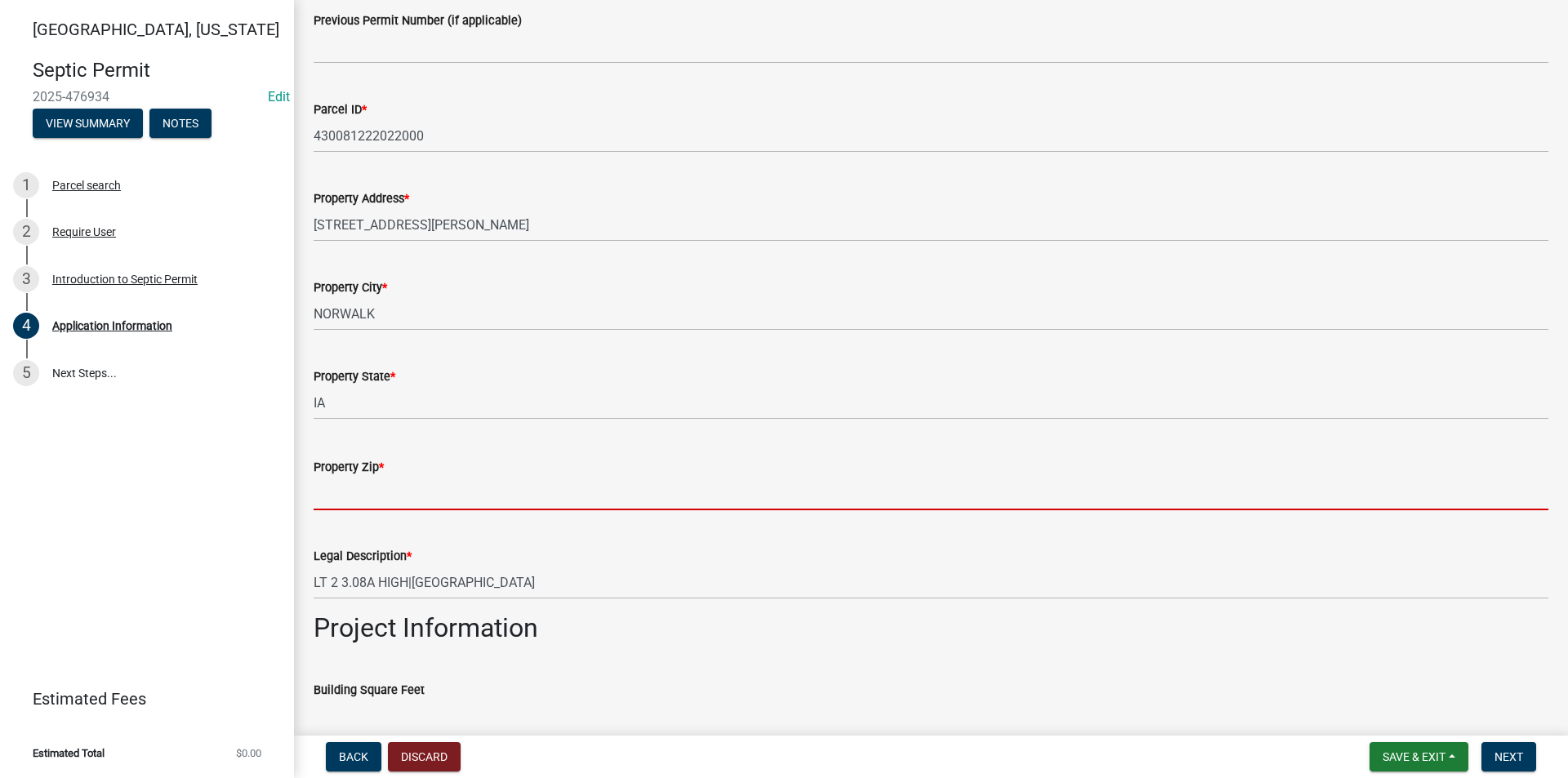
click at [341, 501] on input "Property Zip *" at bounding box center [931, 493] width 1235 height 33
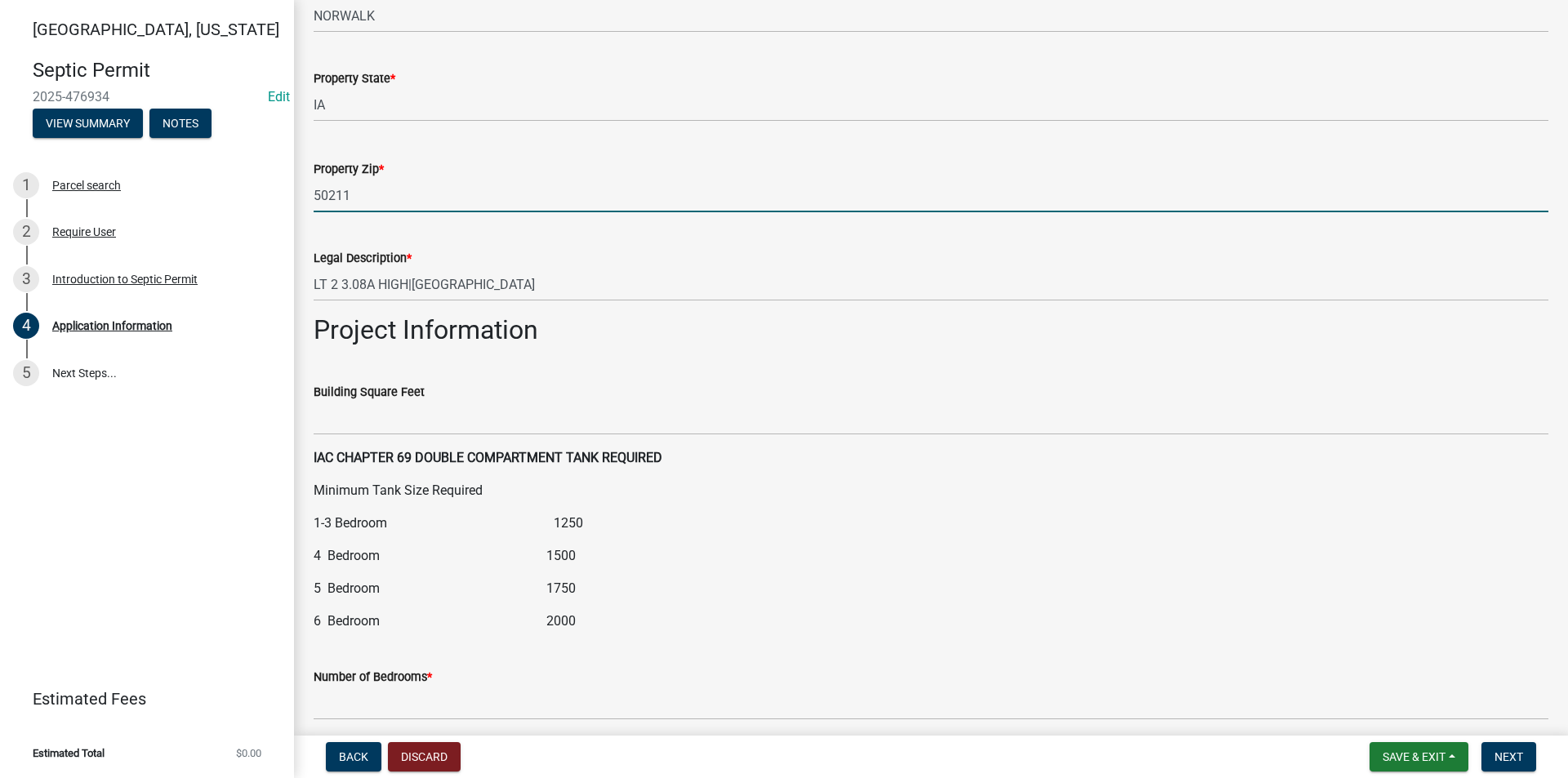
scroll to position [1551, 0]
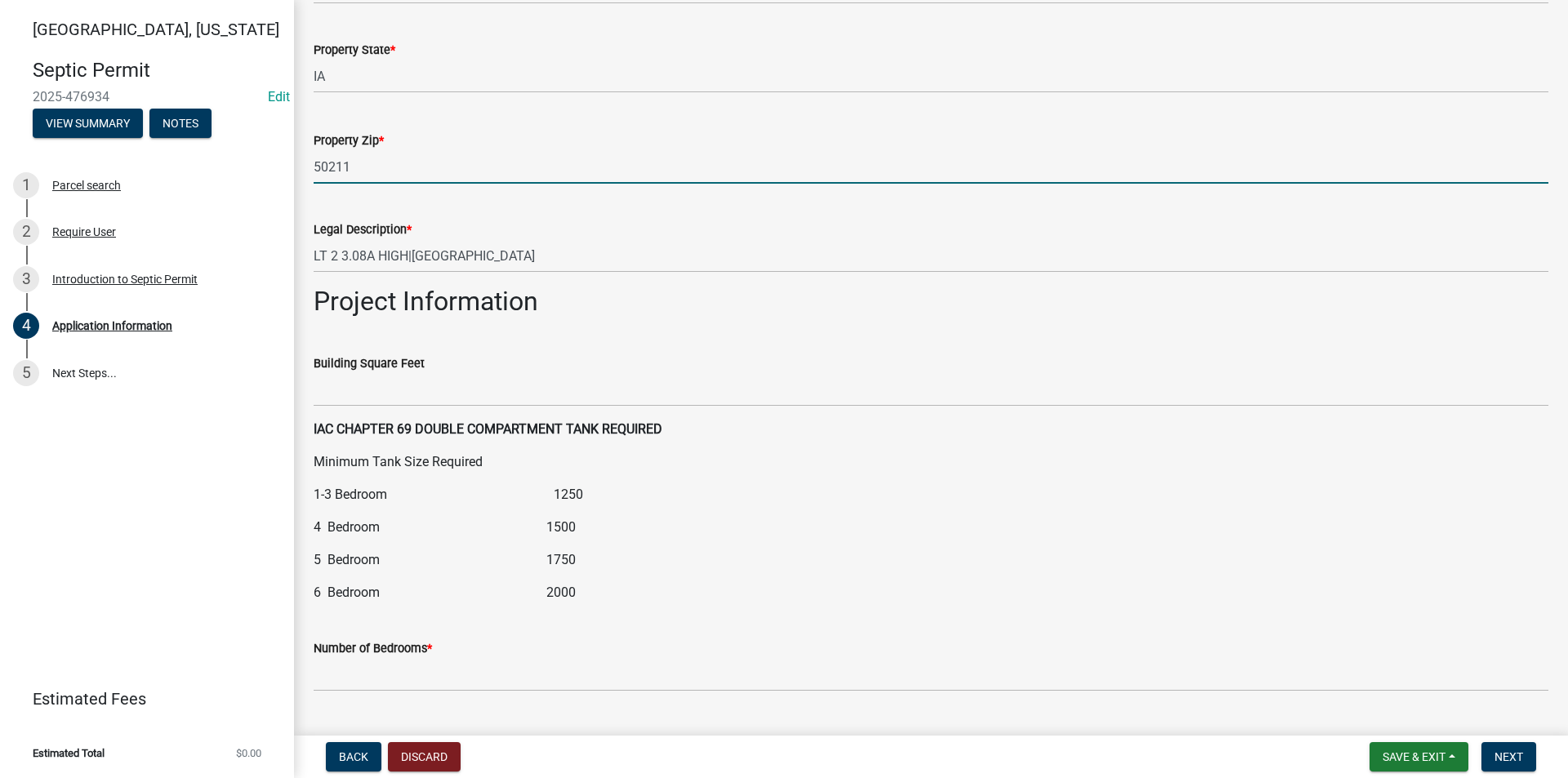
type input "50211"
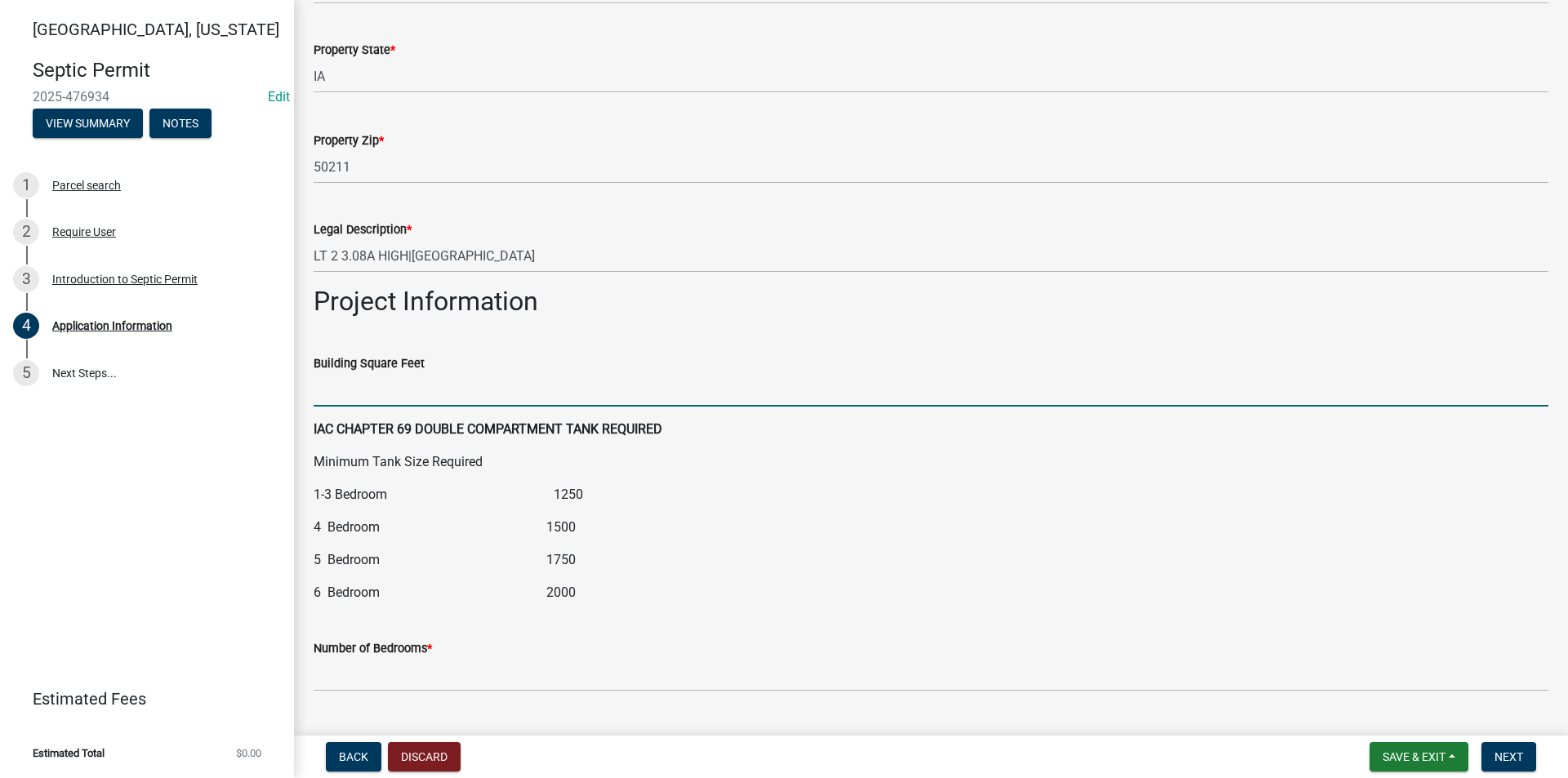
click at [350, 392] on input "Building Square Feet" at bounding box center [931, 389] width 1235 height 33
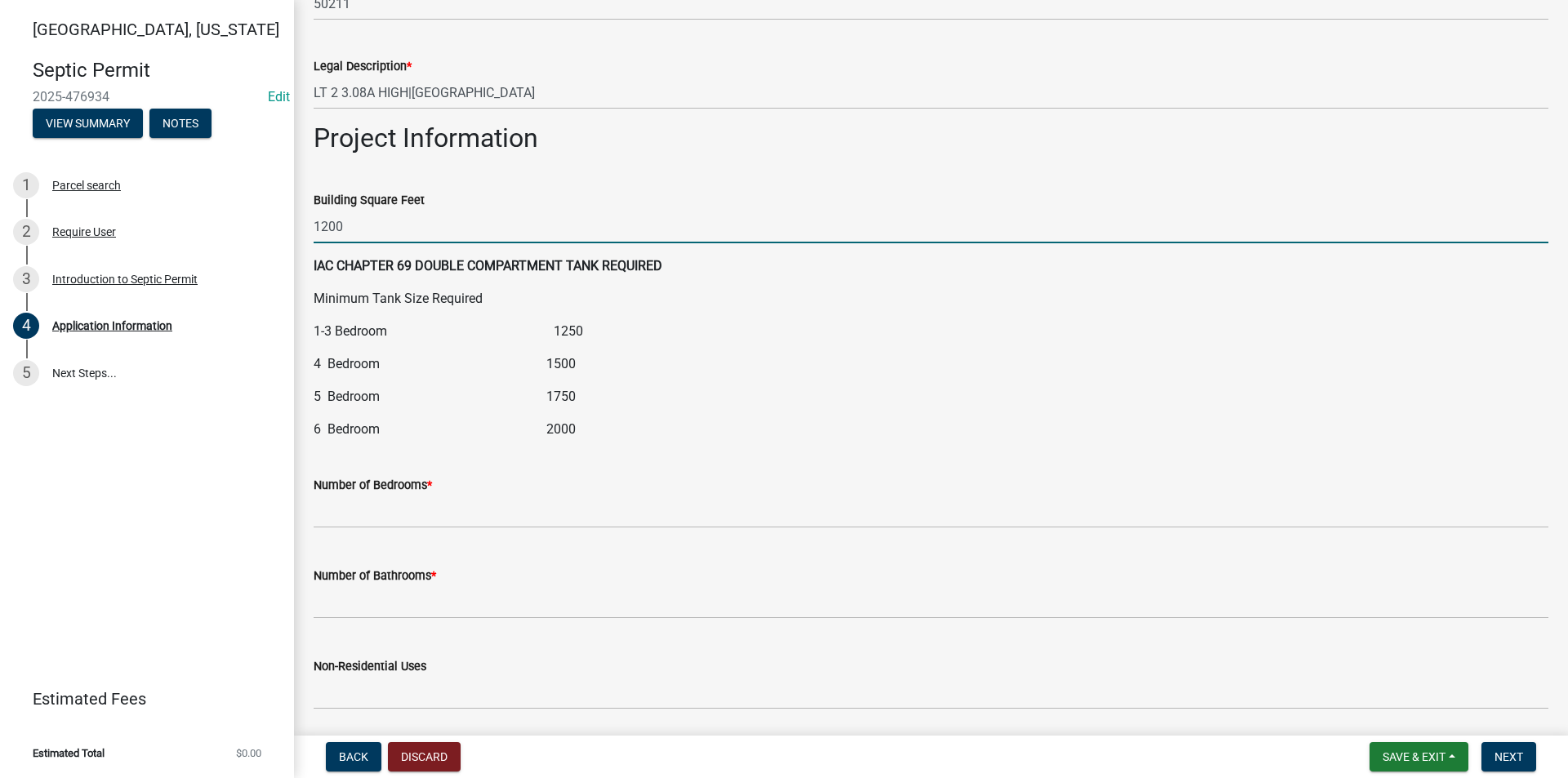
type input "1200"
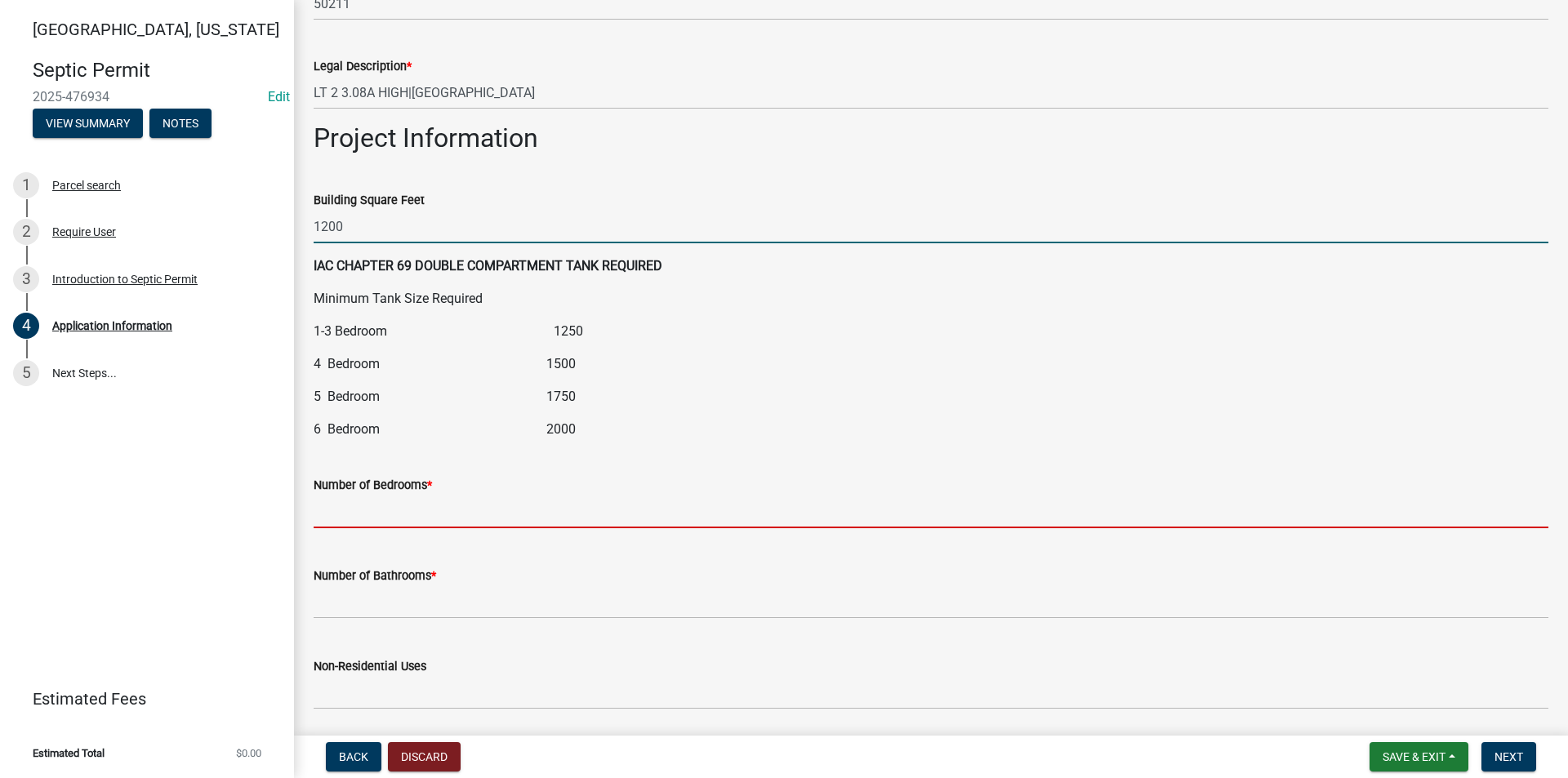
click at [371, 522] on input "text" at bounding box center [931, 510] width 1235 height 33
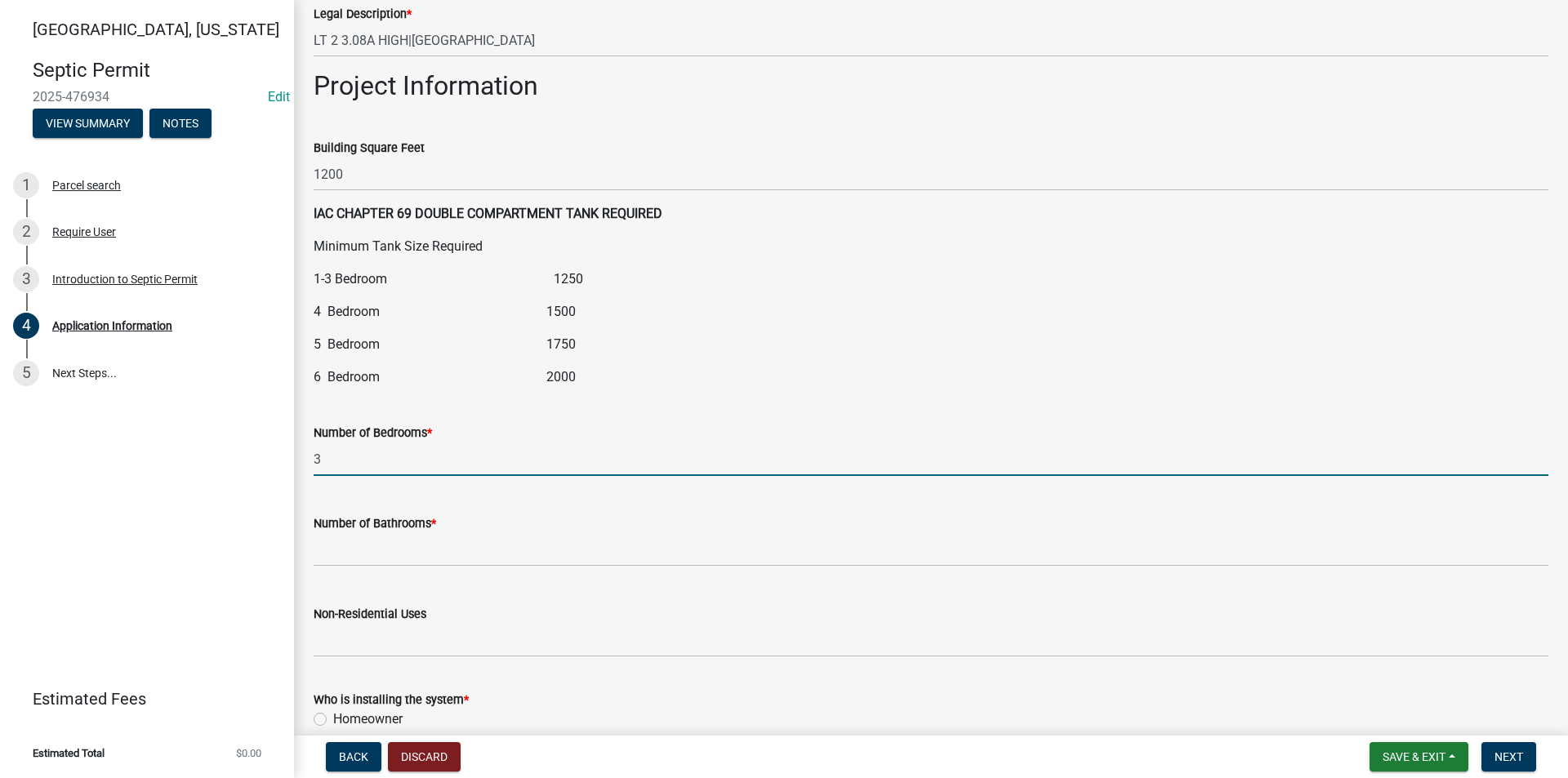
scroll to position [1795, 0]
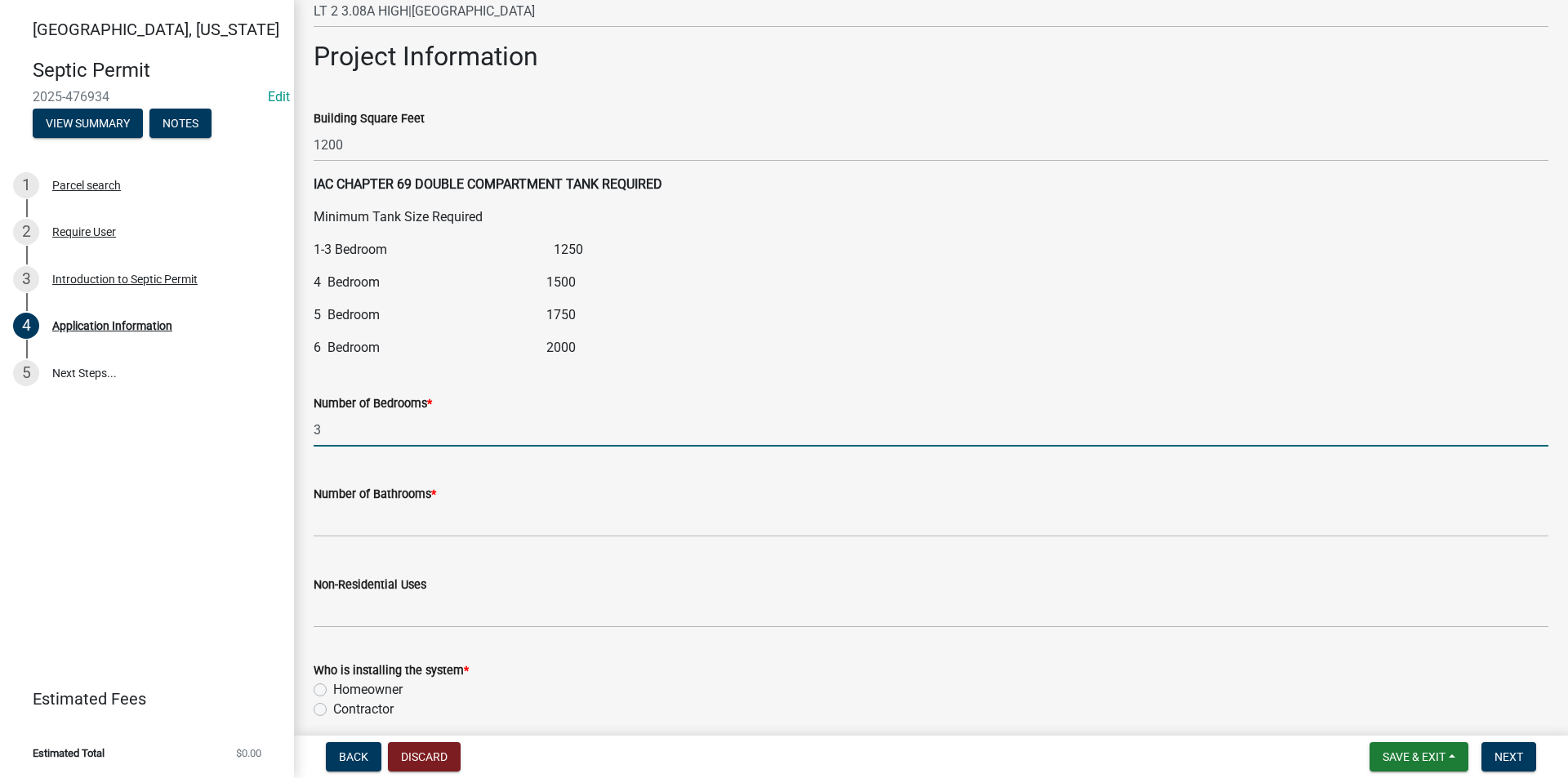
type input "3"
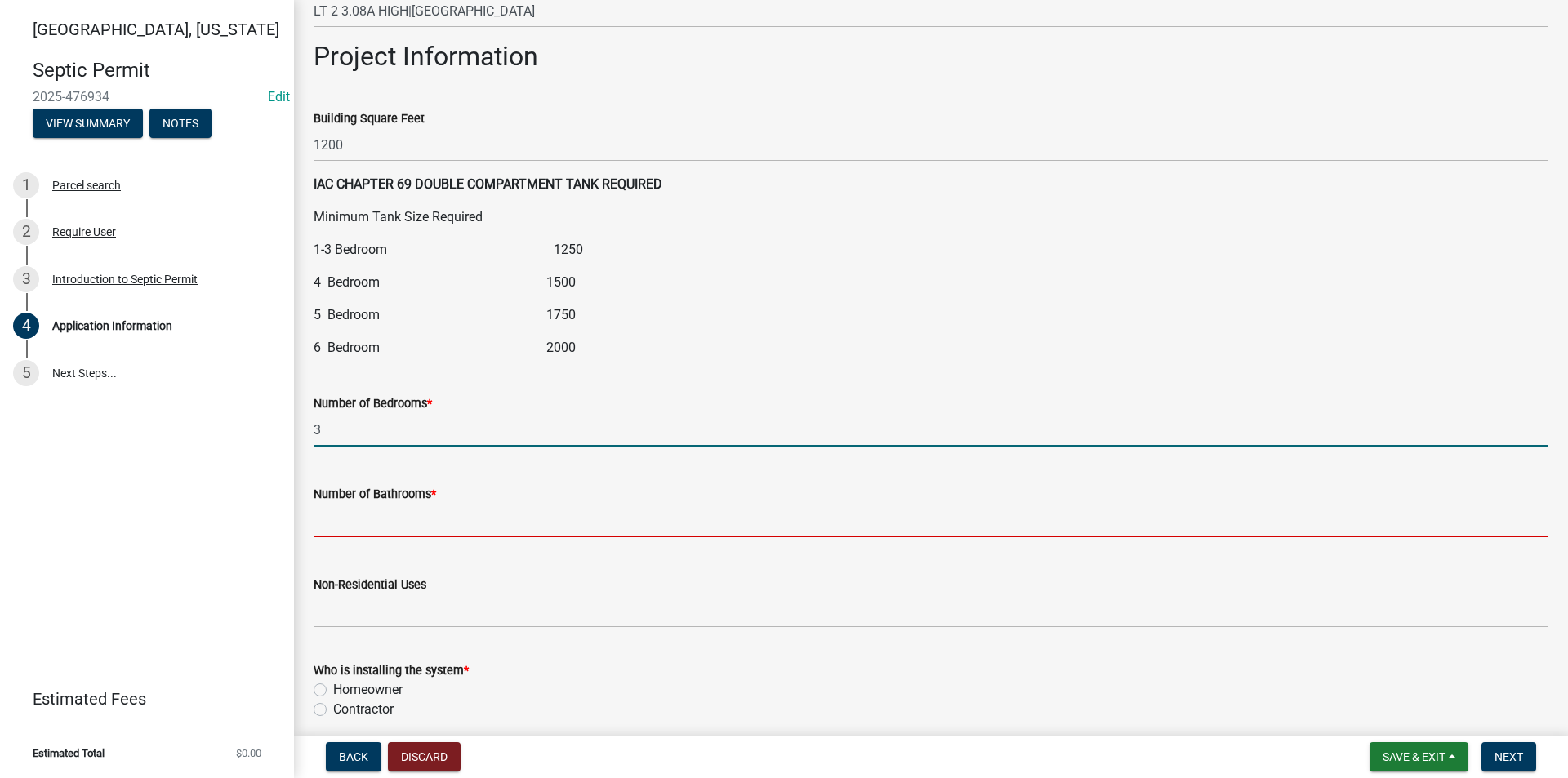
click at [344, 533] on input "text" at bounding box center [931, 520] width 1235 height 33
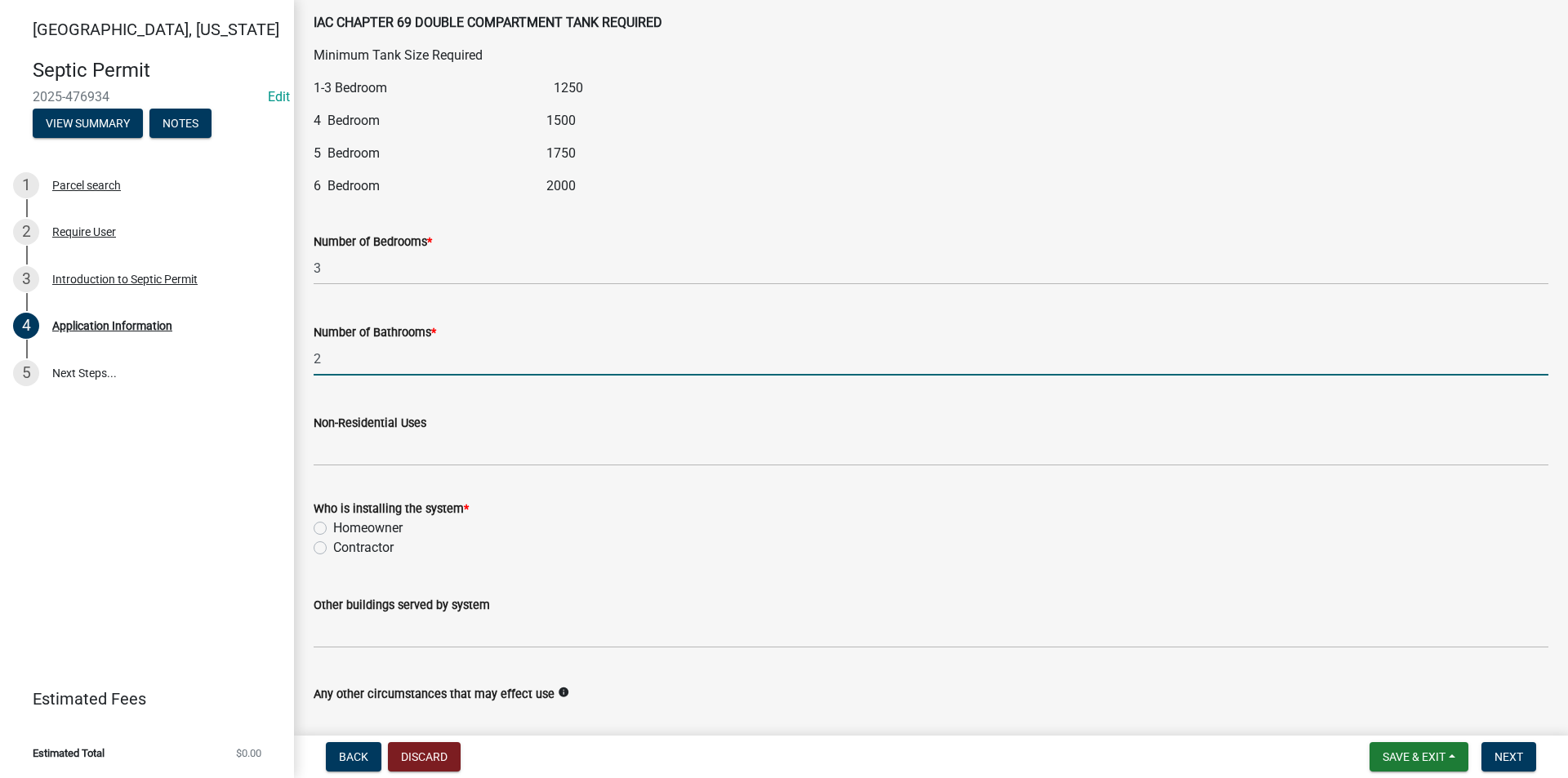
scroll to position [1959, 0]
type input "2"
click at [333, 545] on label "Contractor" at bounding box center [363, 545] width 61 height 20
click at [333, 545] on input "Contractor" at bounding box center [338, 541] width 10 height 10
radio input "true"
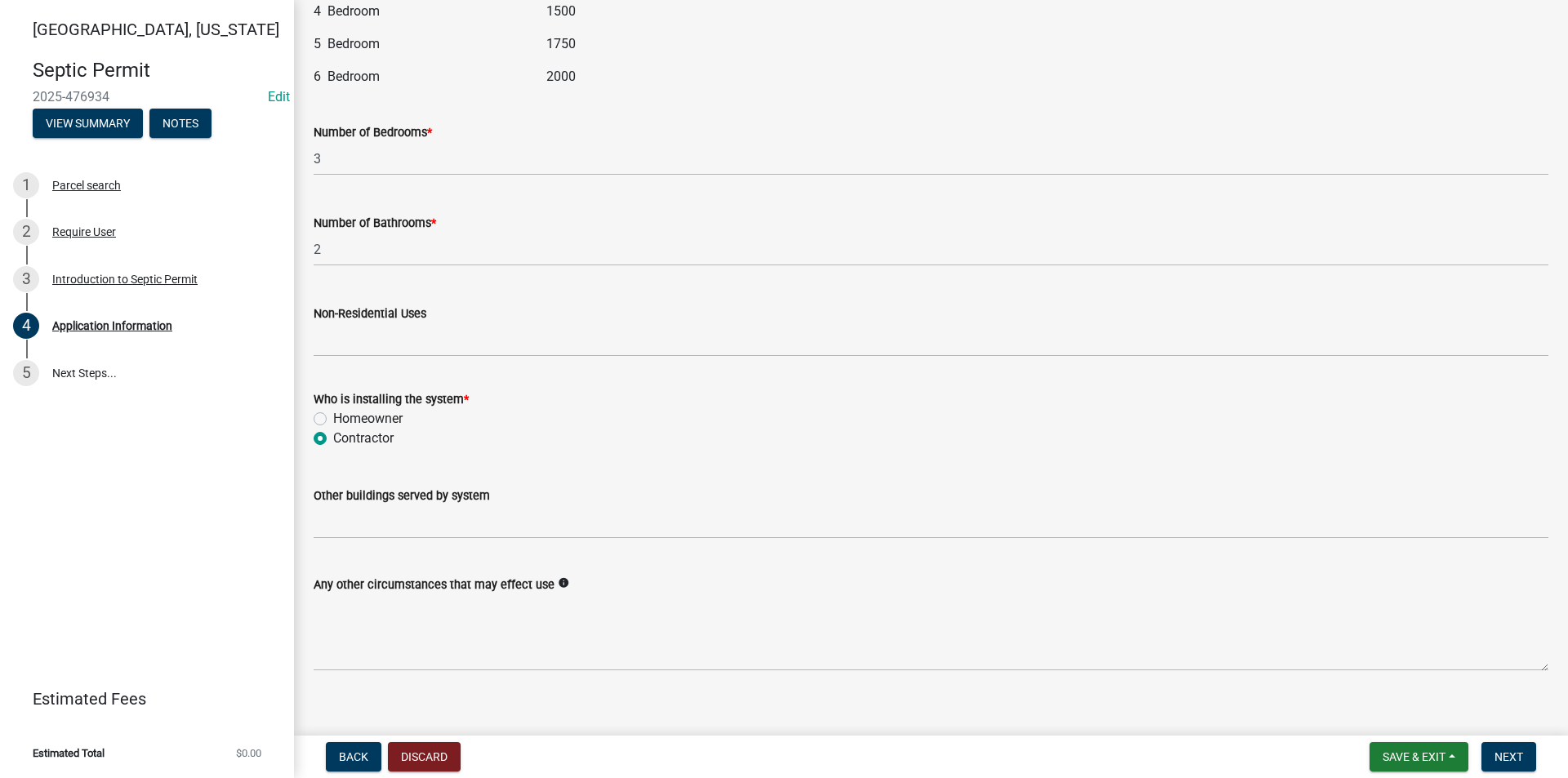
scroll to position [2085, 0]
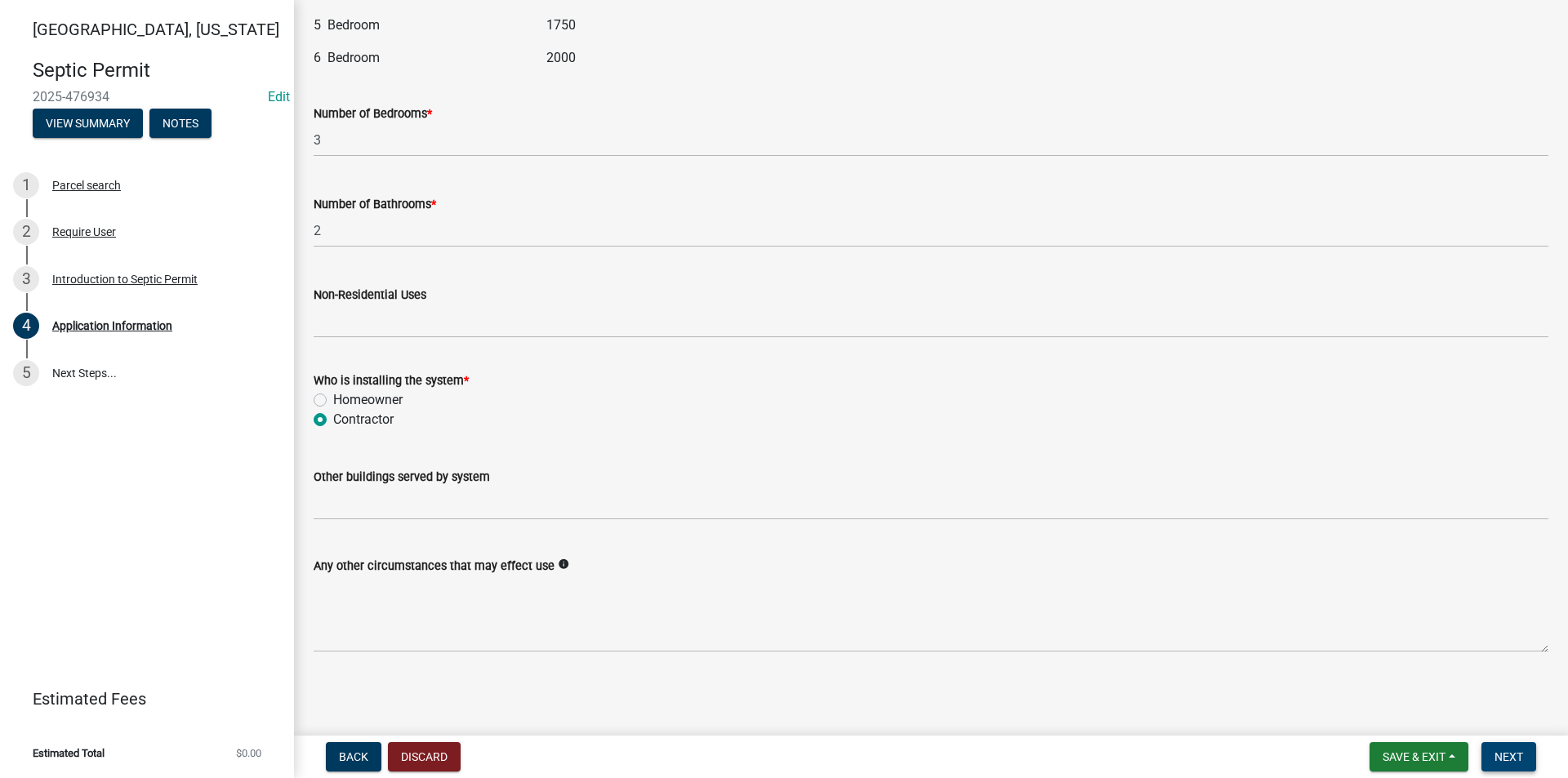
click at [1513, 754] on span "Next" at bounding box center [1509, 756] width 29 height 13
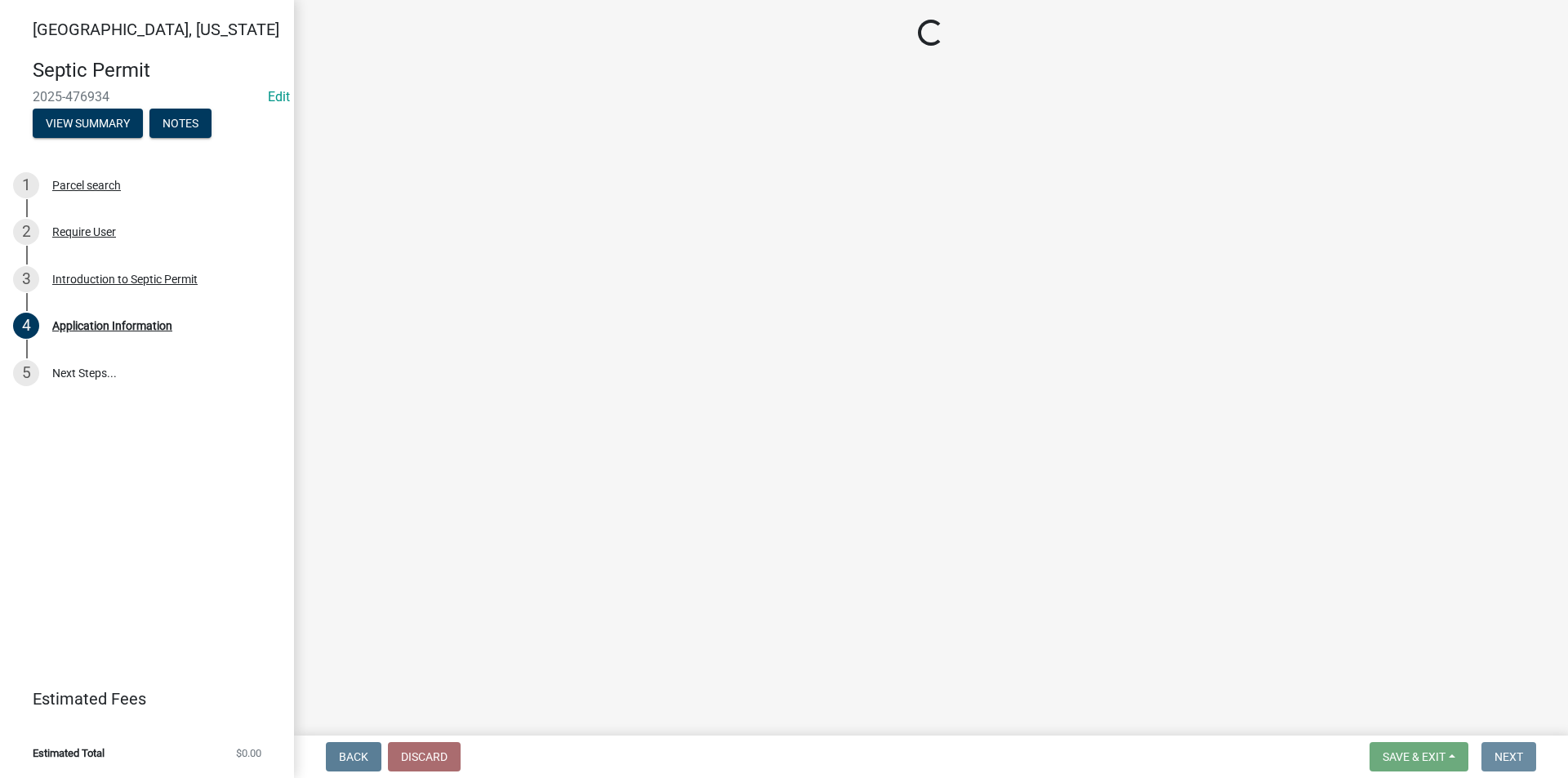
scroll to position [0, 0]
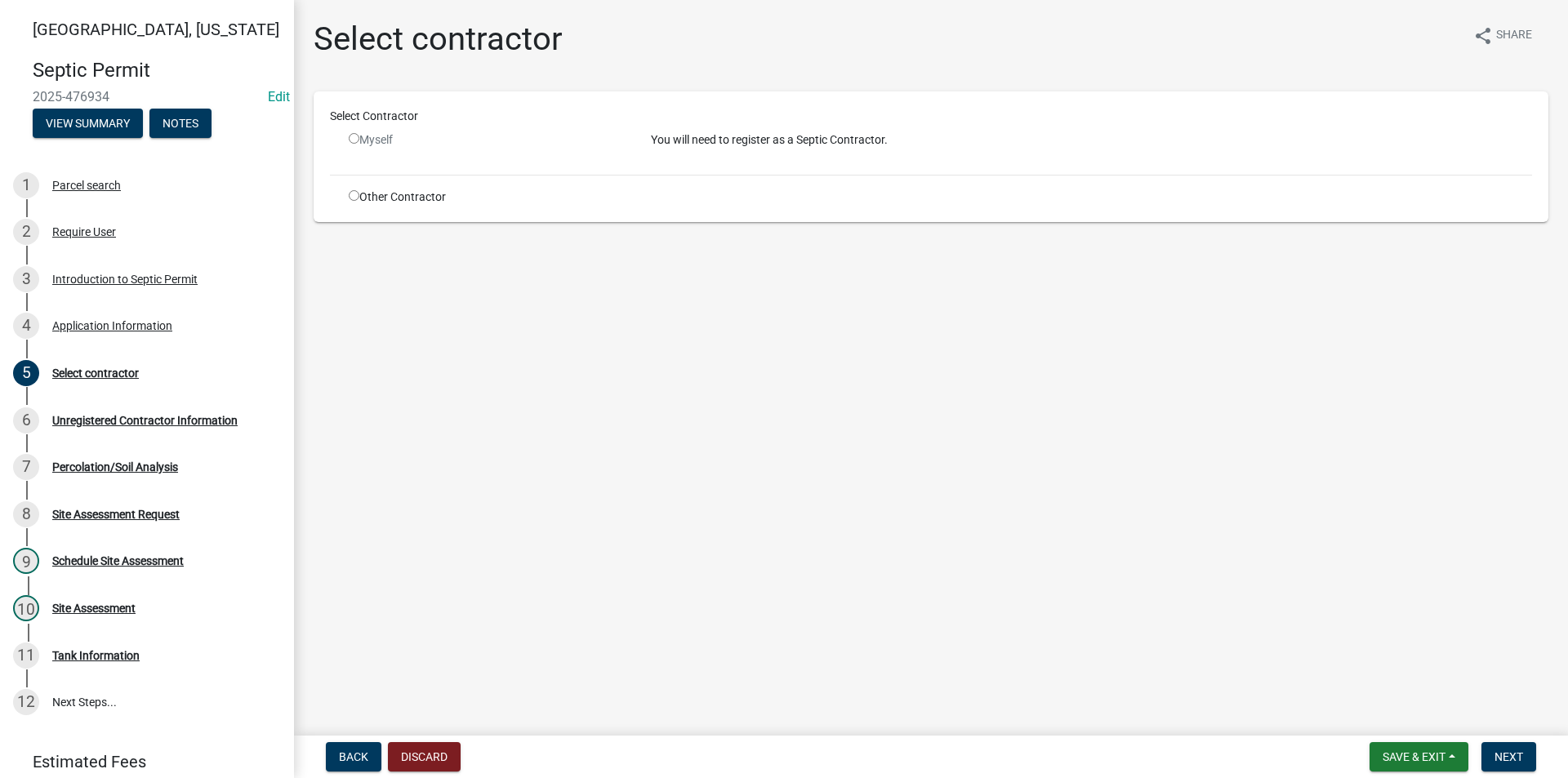
click at [359, 203] on div "Other Contractor" at bounding box center [488, 197] width 302 height 17
click at [356, 198] on input "radio" at bounding box center [354, 195] width 10 height 10
radio input "true"
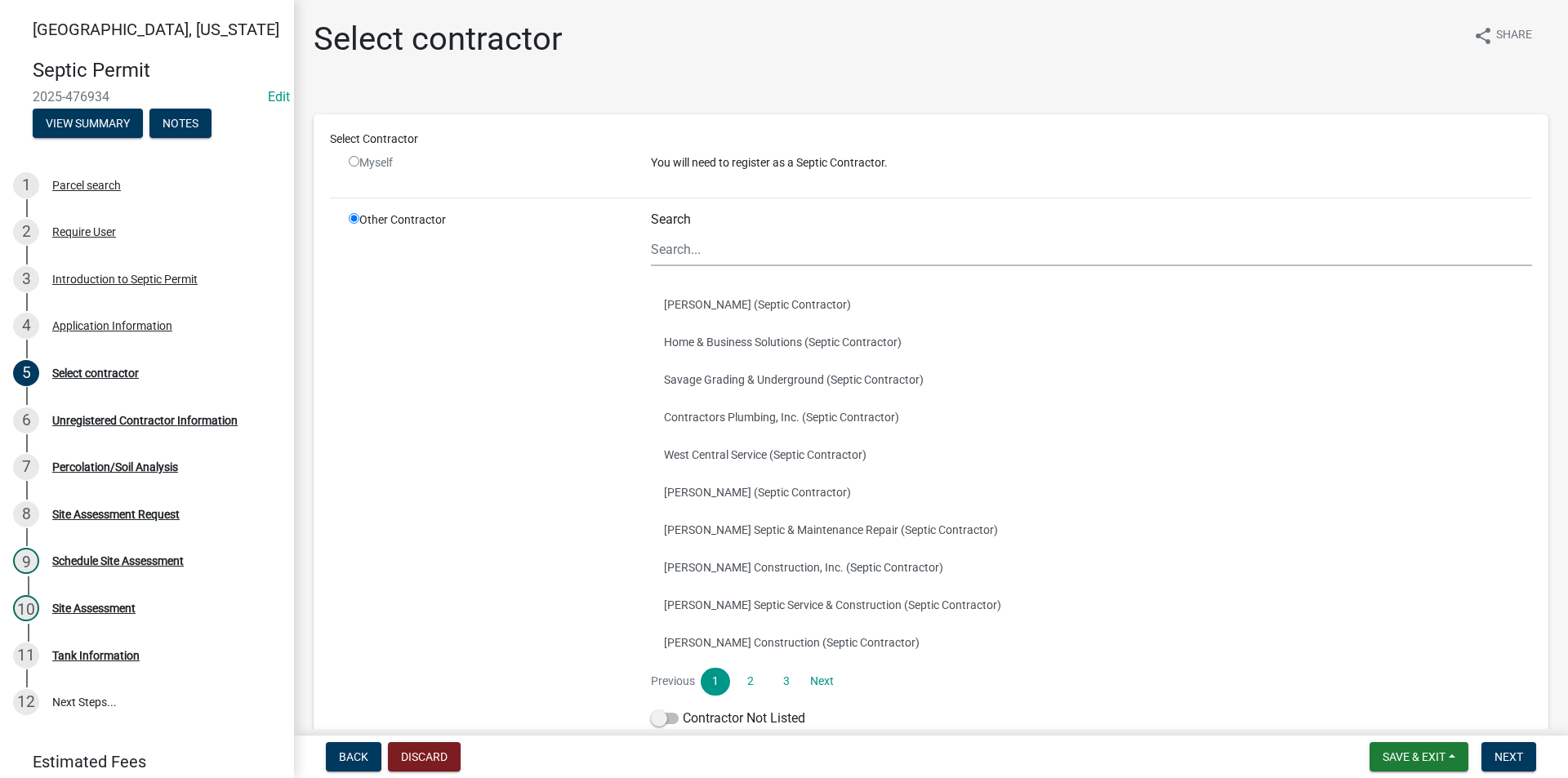
click at [352, 160] on input "radio" at bounding box center [354, 161] width 10 height 10
radio input "false"
radio input "true"
click at [352, 160] on input "radio" at bounding box center [354, 161] width 10 height 10
radio input "false"
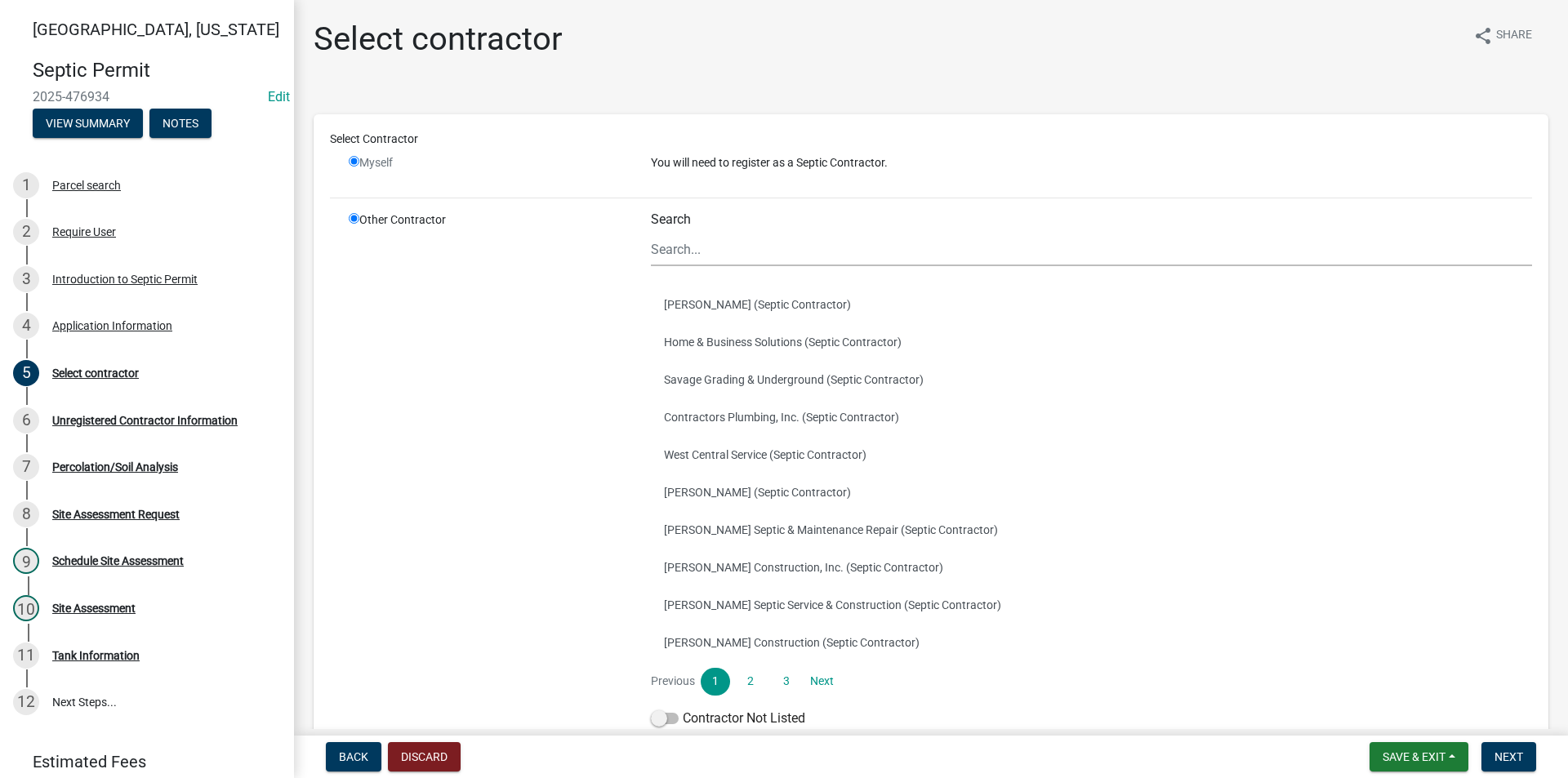
radio input "true"
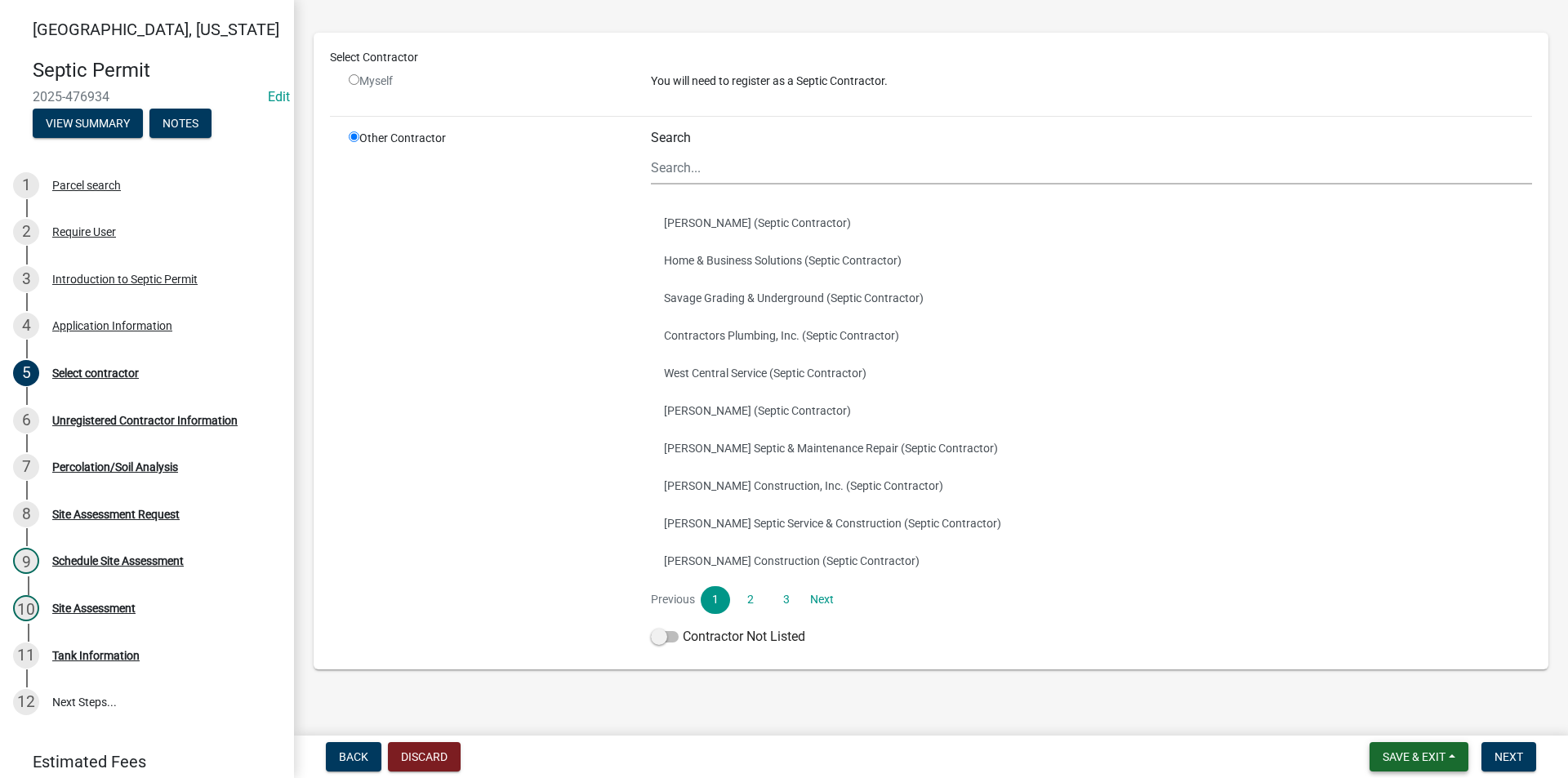
click at [1403, 755] on span "Save & Exit" at bounding box center [1415, 756] width 63 height 13
click at [1388, 681] on button "Save" at bounding box center [1403, 675] width 130 height 39
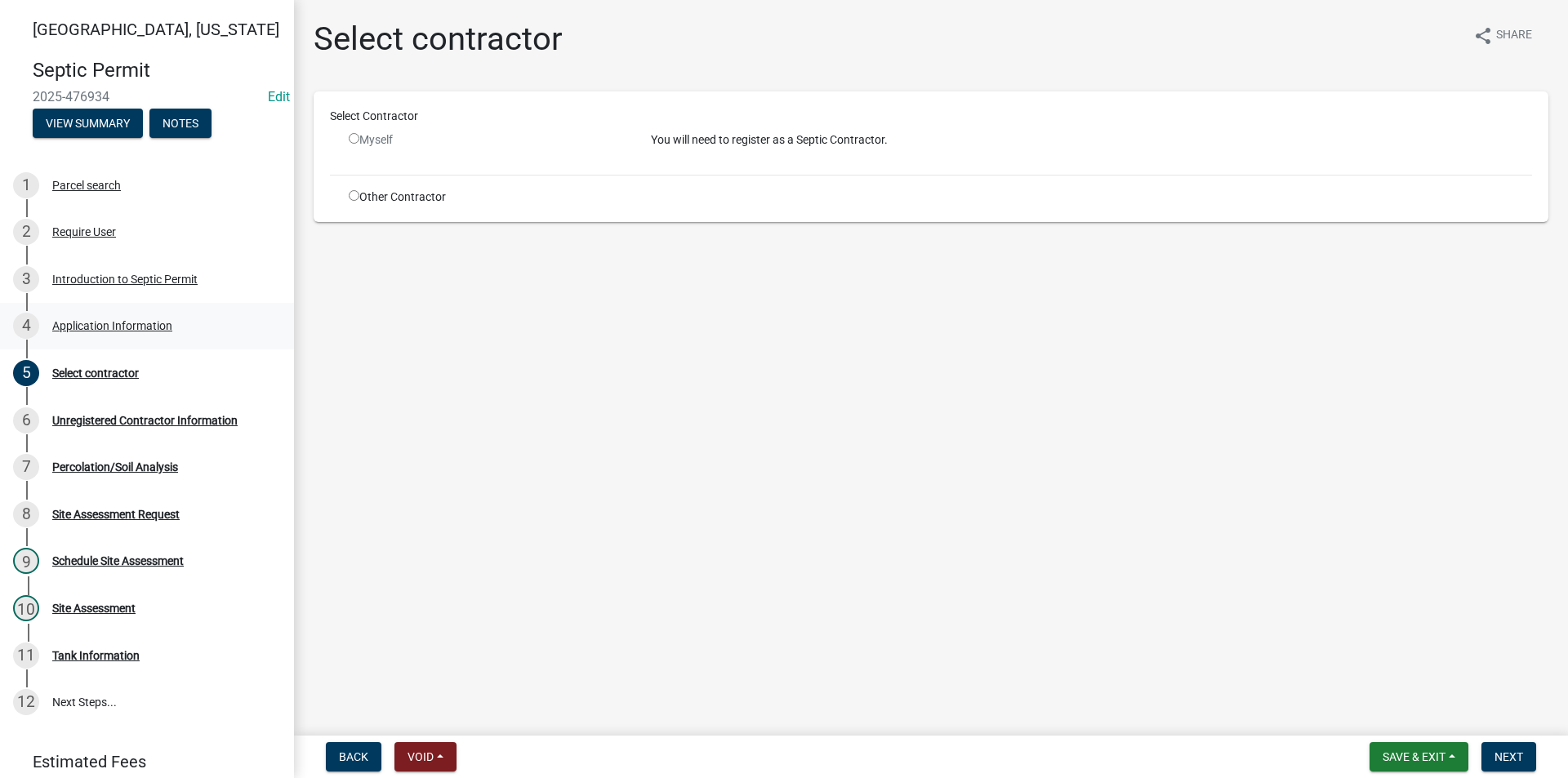
click at [101, 324] on div "Application Information" at bounding box center [112, 325] width 120 height 11
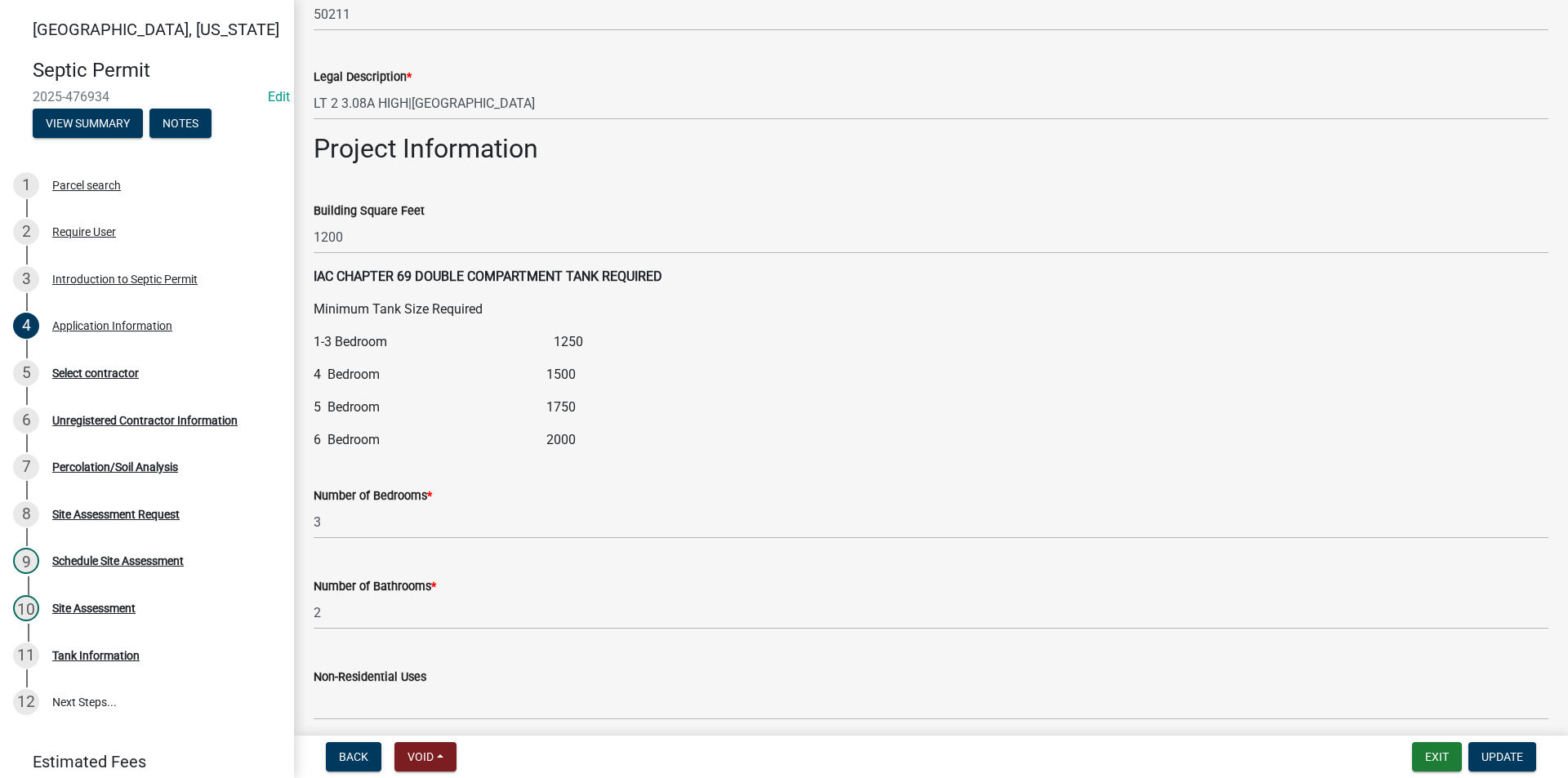
scroll to position [1795, 0]
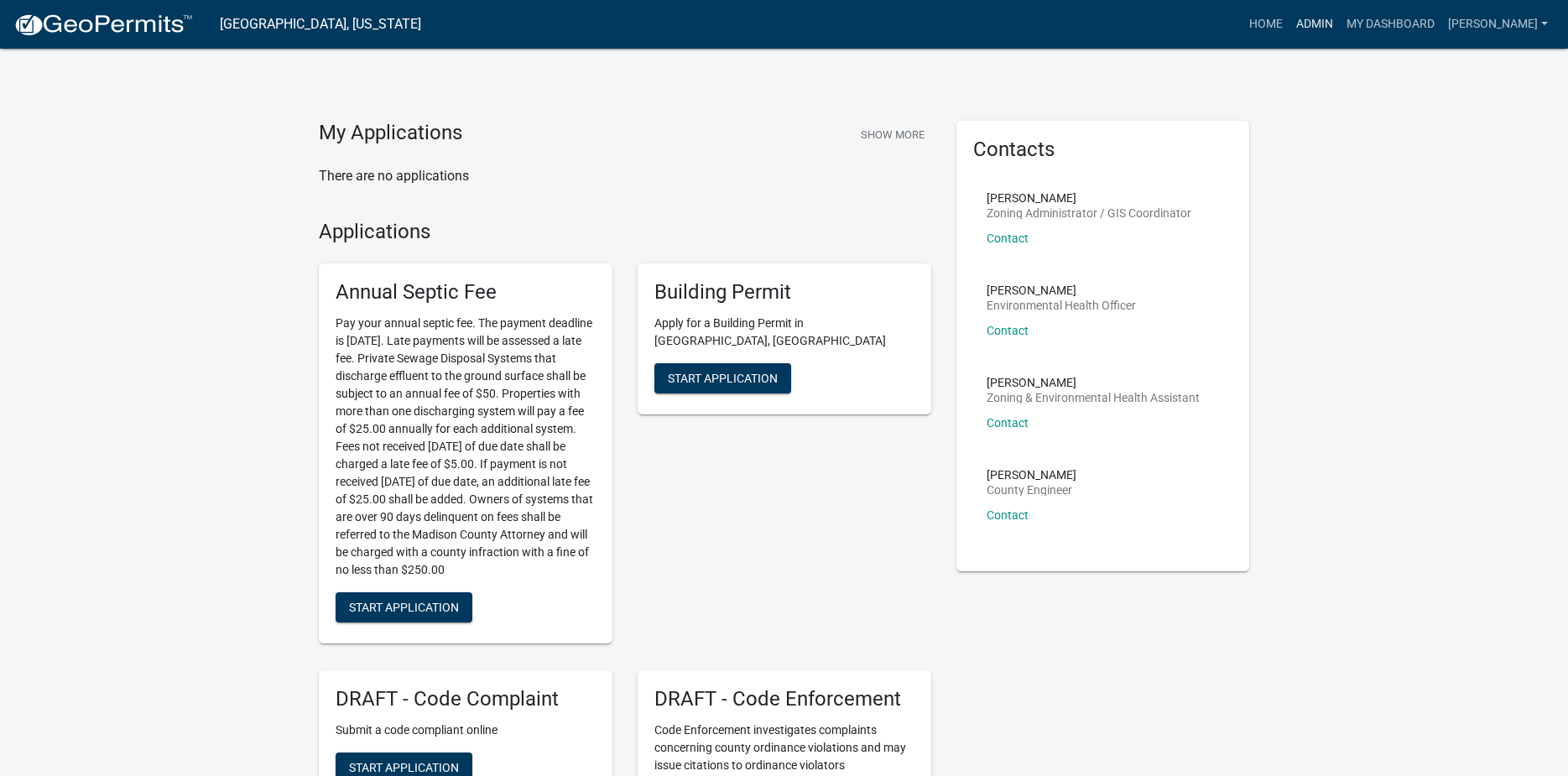
click at [1324, 31] on link "Admin" at bounding box center [1314, 25] width 50 height 32
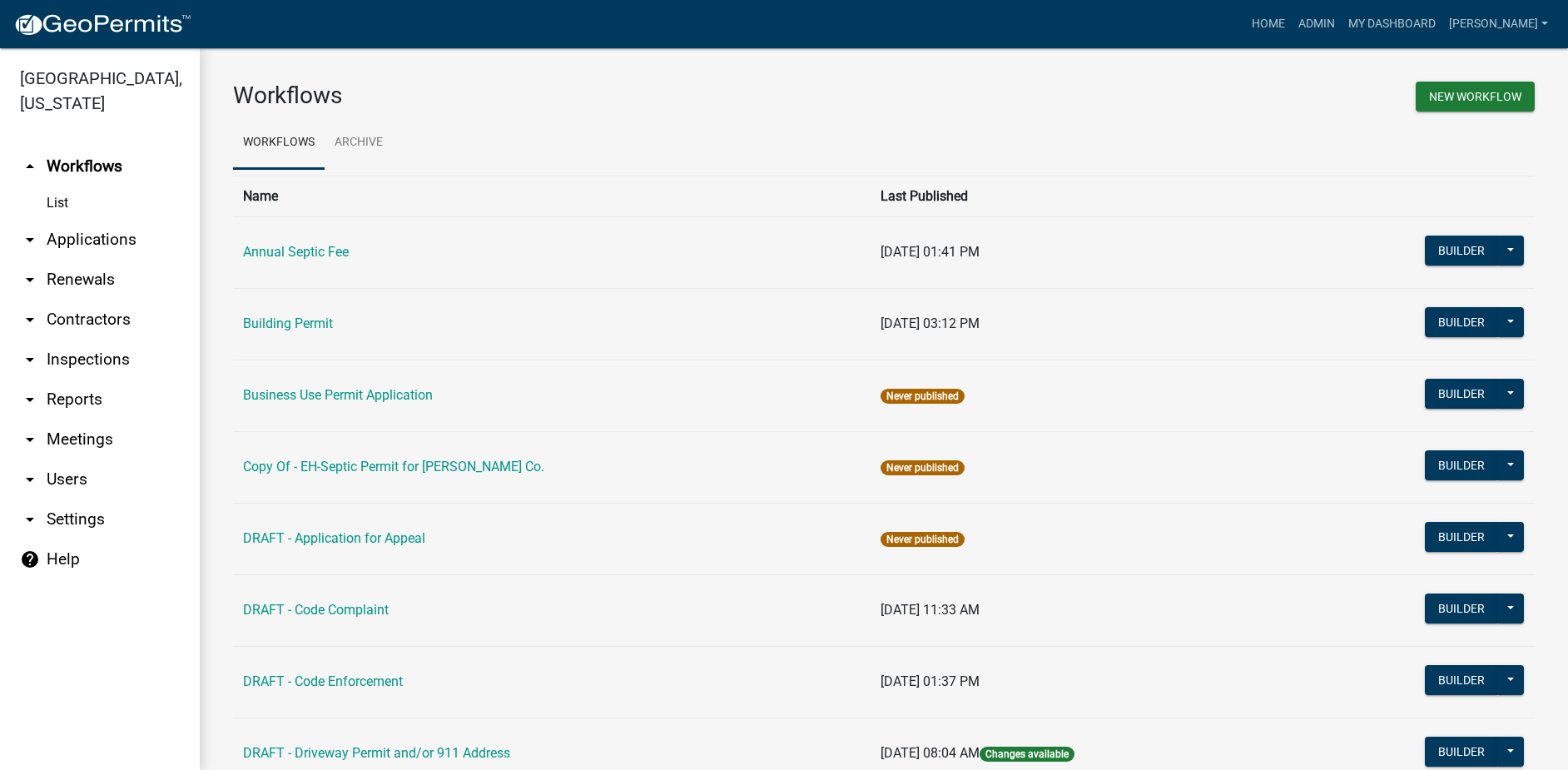
click at [95, 222] on link "arrow_drop_down Applications" at bounding box center [100, 240] width 200 height 40
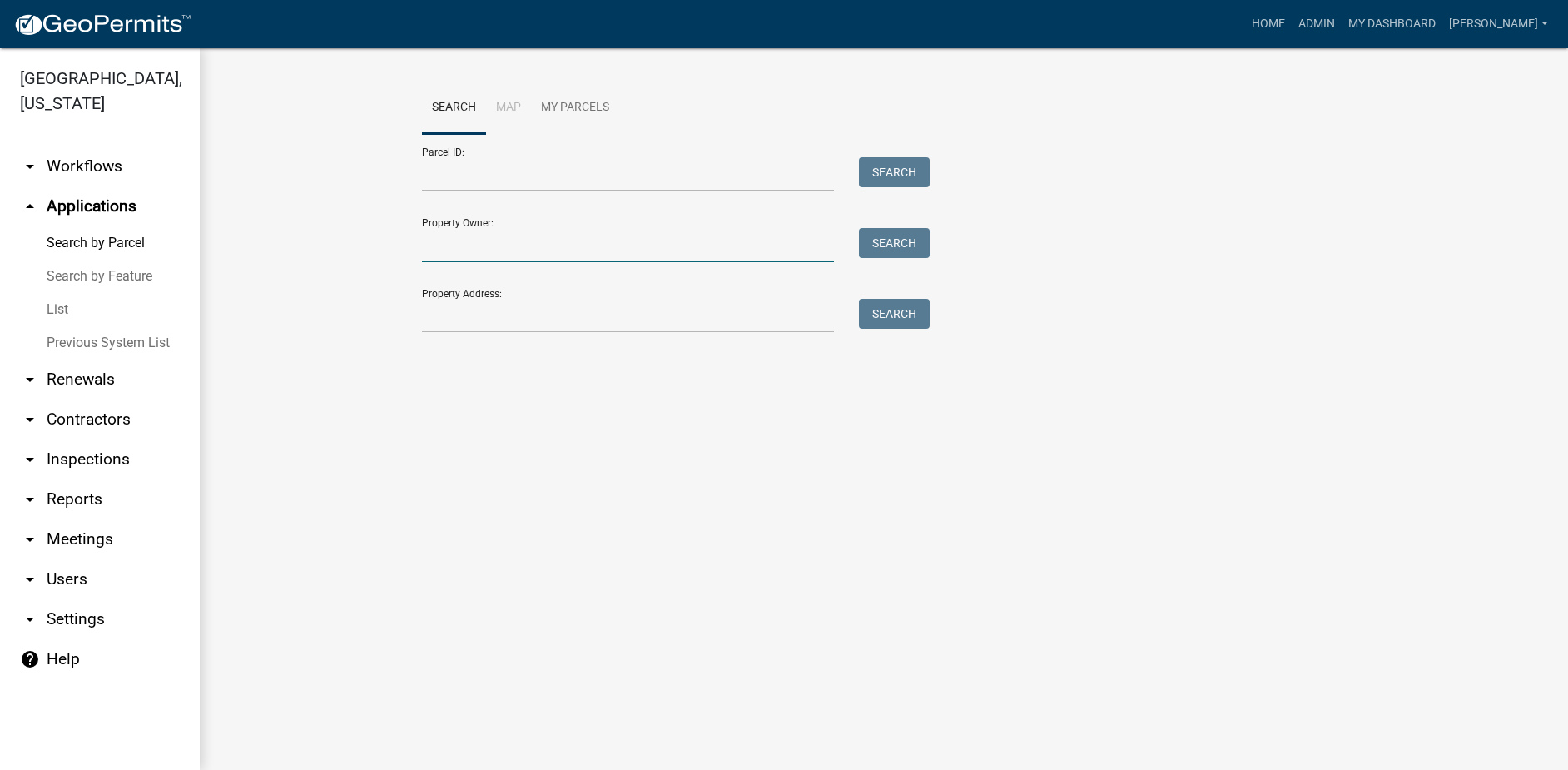
click at [482, 248] on input "Property Owner:" at bounding box center [628, 244] width 412 height 34
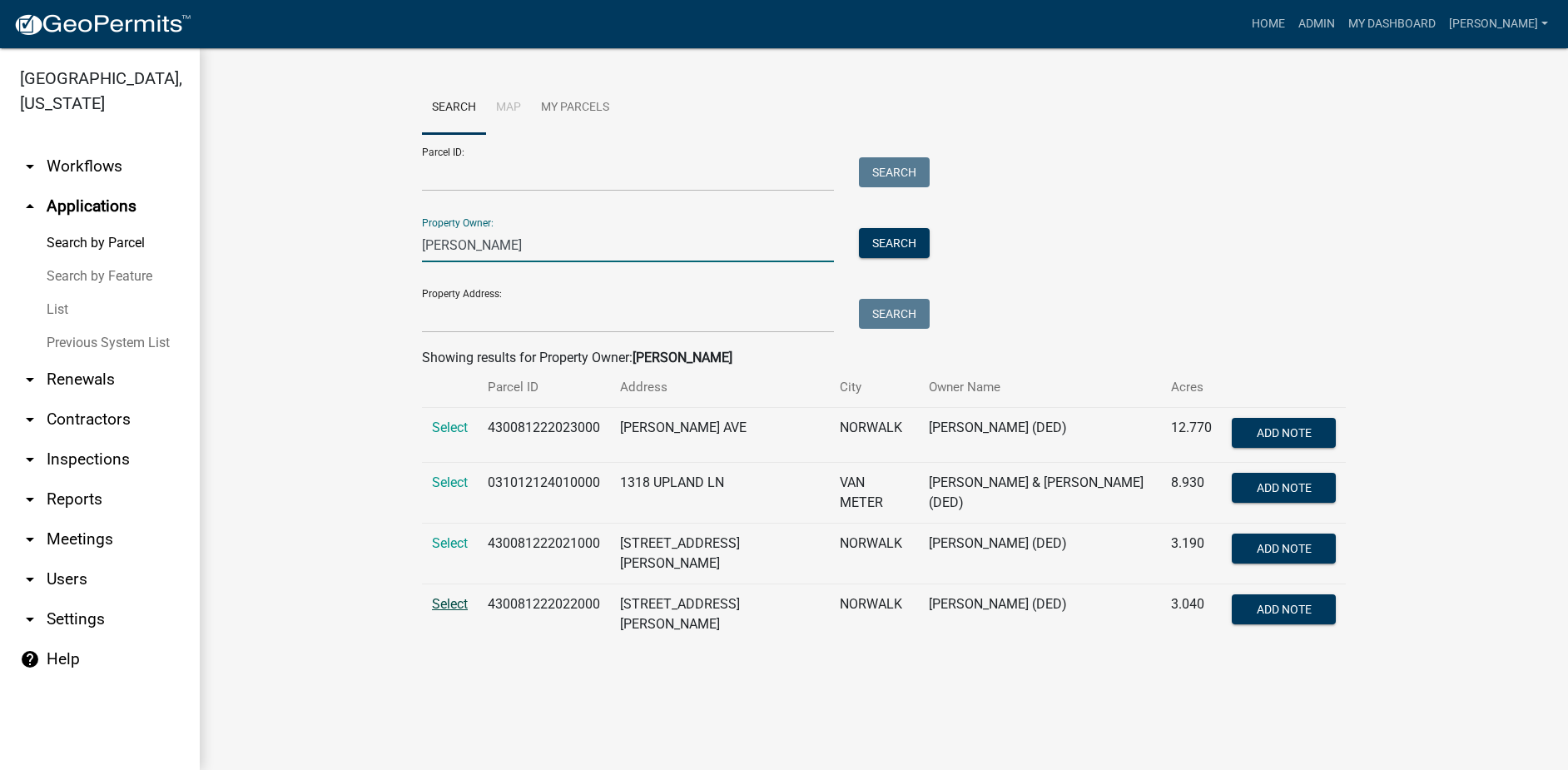
type input "[PERSON_NAME]"
click at [459, 604] on span "Select" at bounding box center [449, 604] width 36 height 16
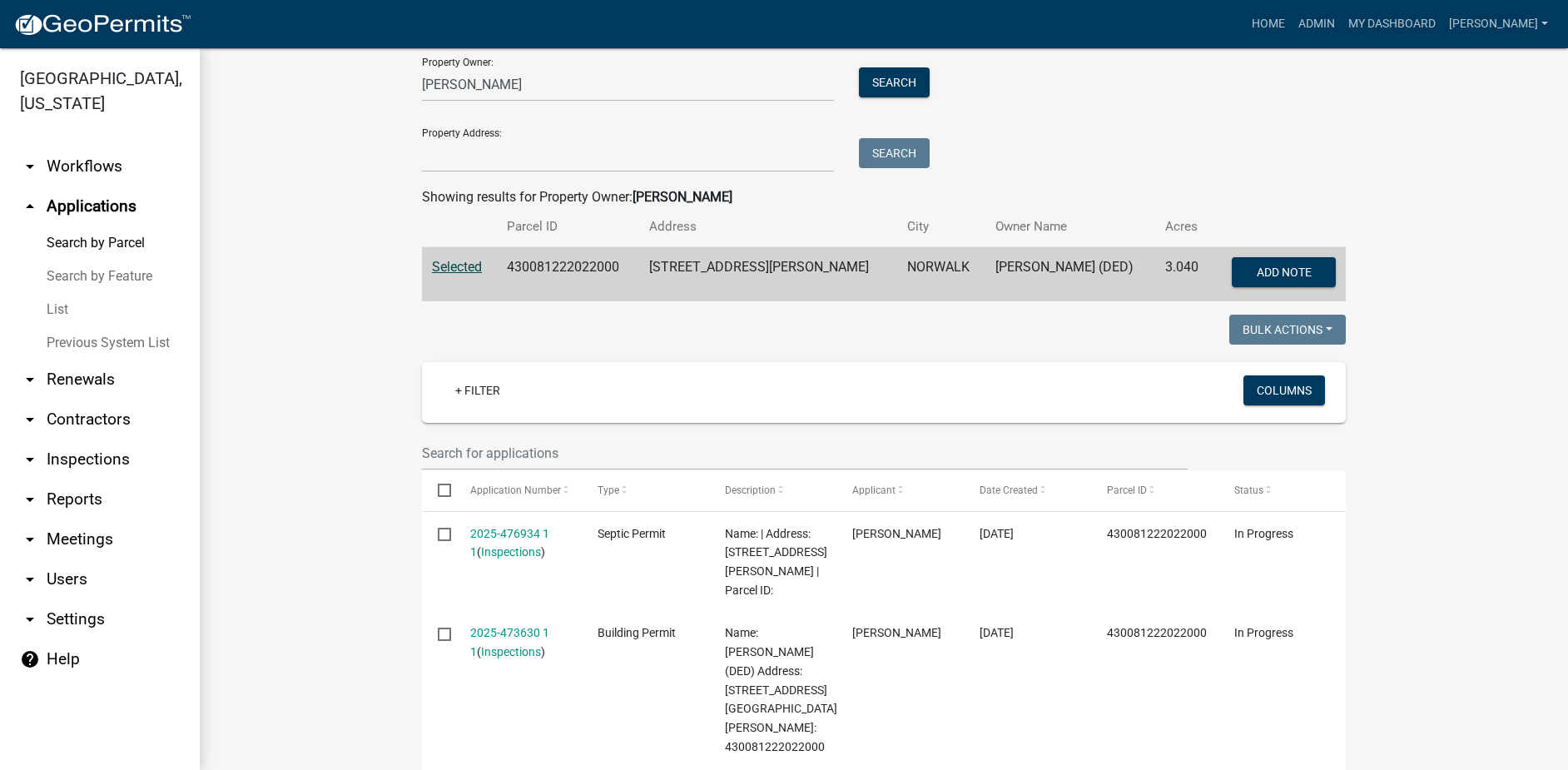
scroll to position [167, 0]
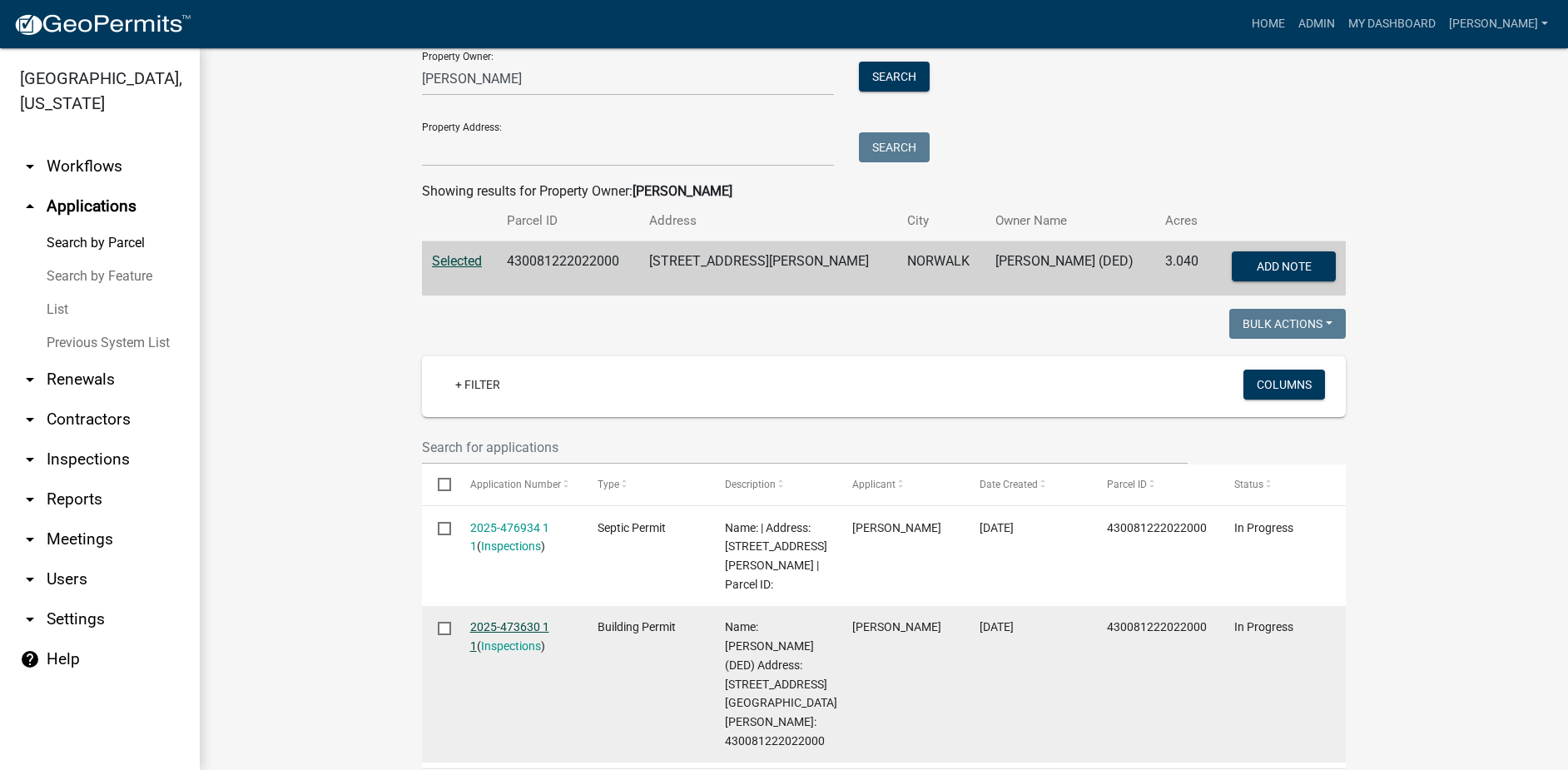
click at [510, 621] on link "2025-473630 1 1" at bounding box center [509, 636] width 79 height 32
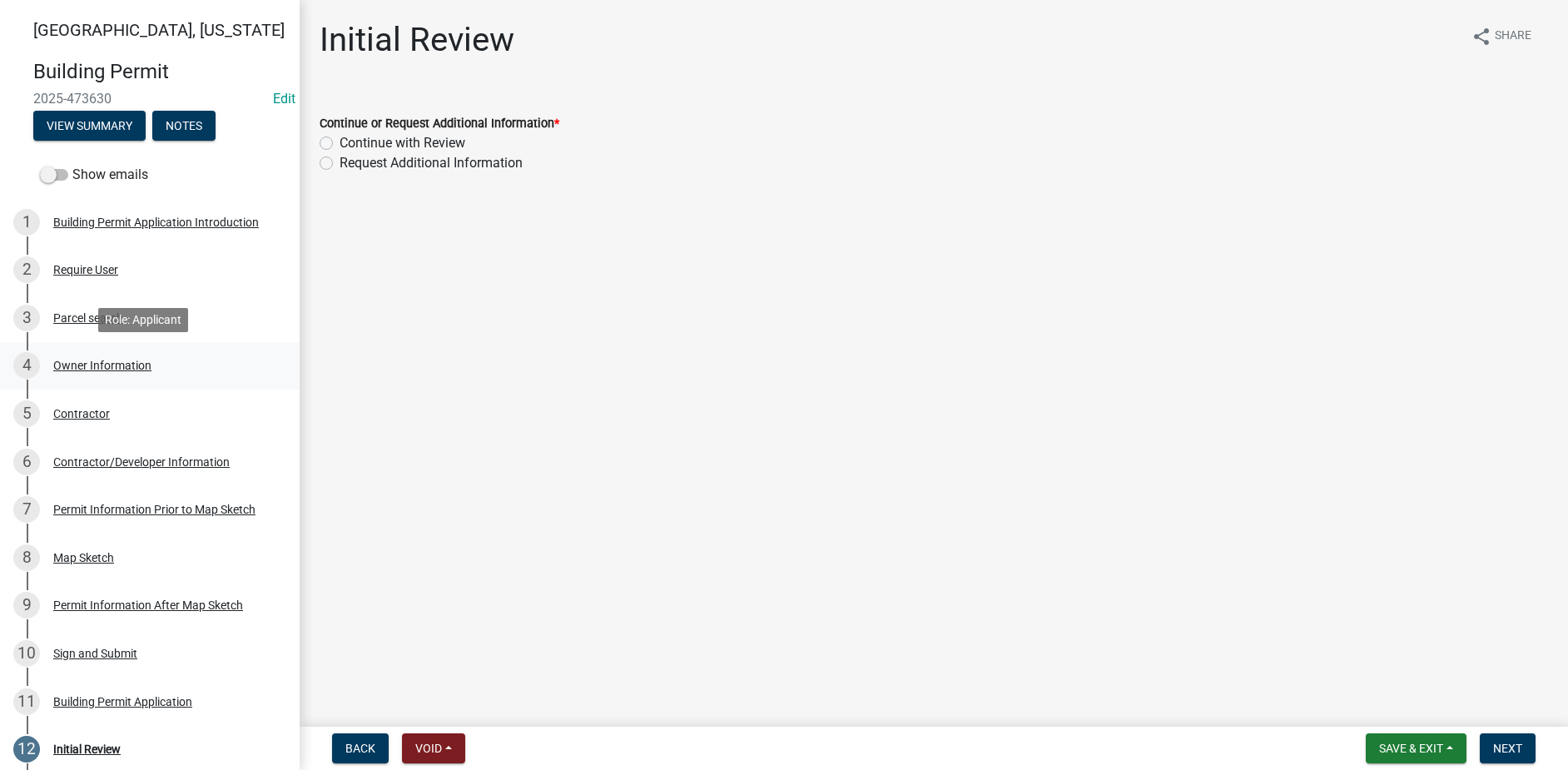
click at [105, 371] on div "Owner Information" at bounding box center [102, 365] width 98 height 11
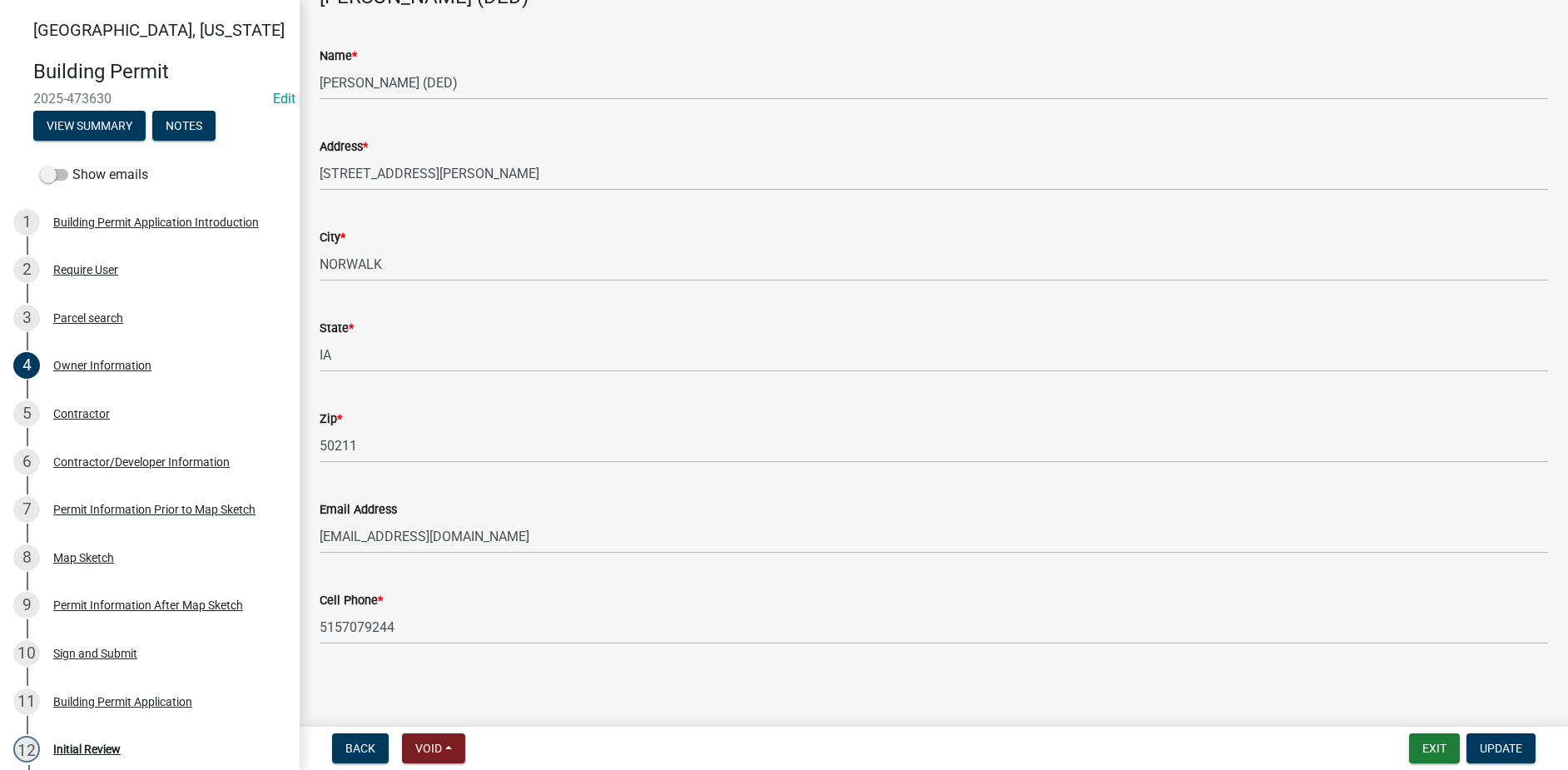
scroll to position [110, 0]
click at [92, 427] on link "5 Contractor" at bounding box center [149, 414] width 300 height 49
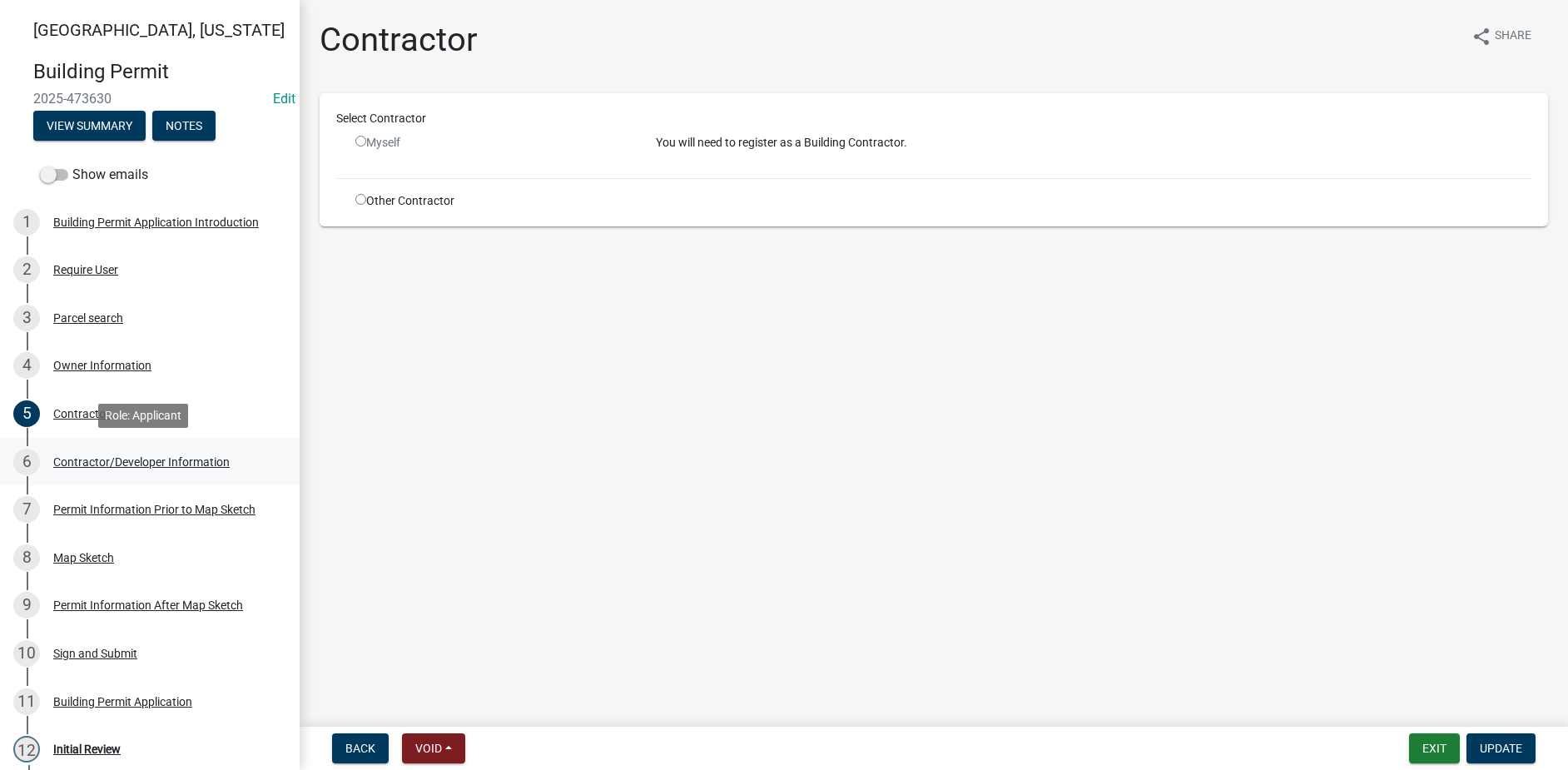
click at [112, 460] on div "Contractor/Developer Information" at bounding box center [141, 461] width 176 height 11
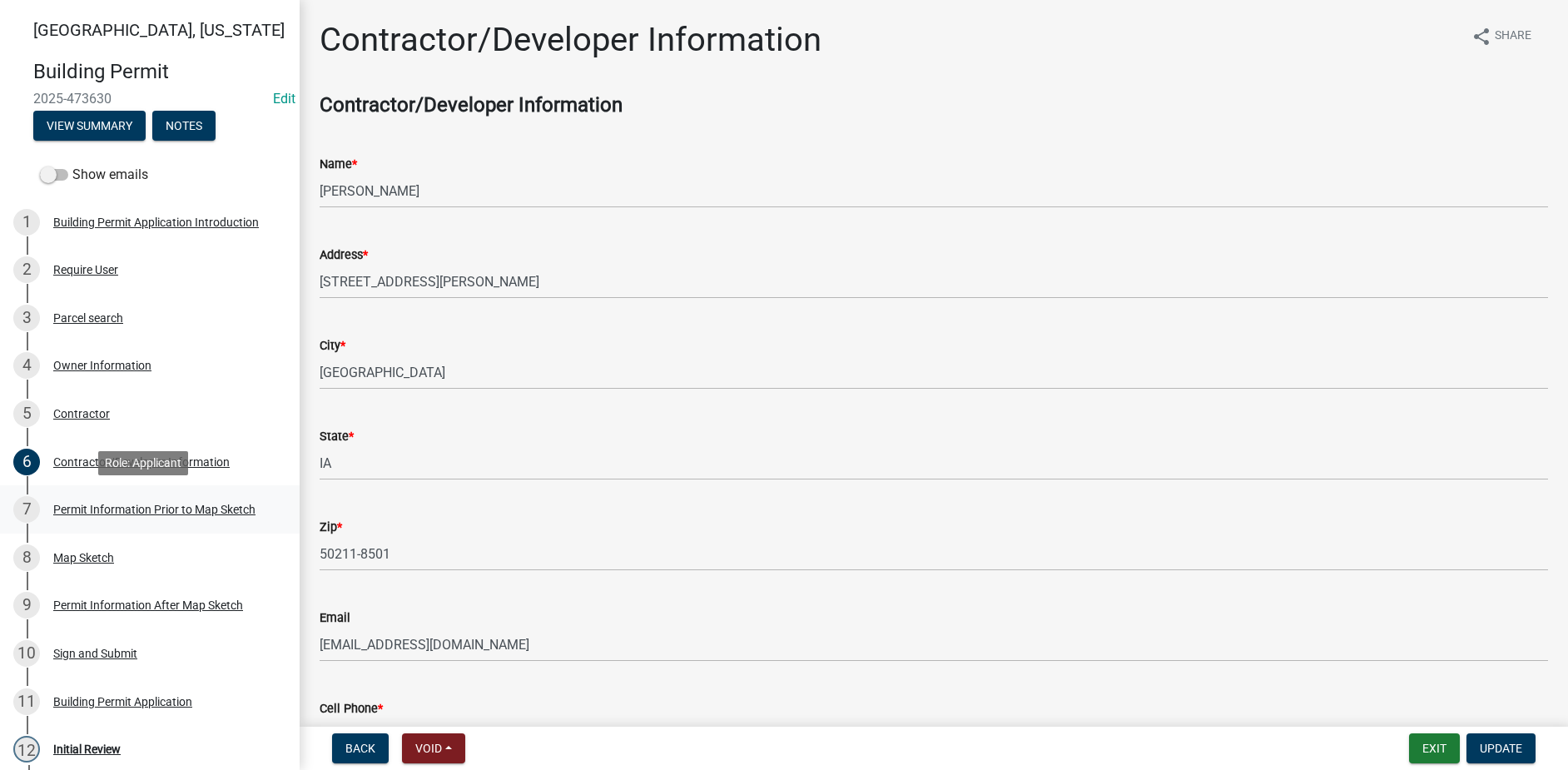
click at [157, 516] on div "7 Permit Information Prior to Map Sketch" at bounding box center [142, 509] width 260 height 27
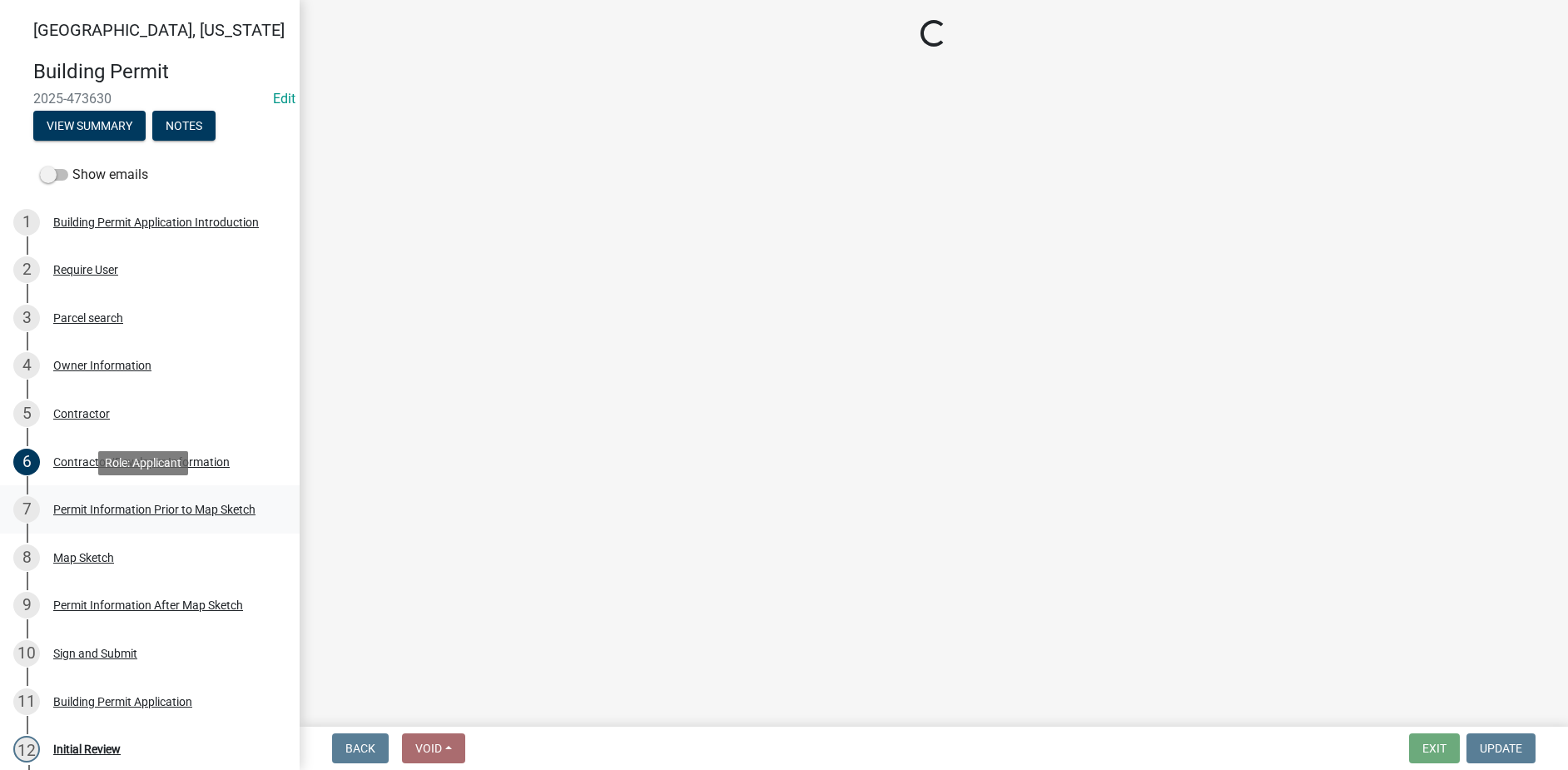
select select "8696842b-1f2d-45b9-8814-ba6b9543b151"
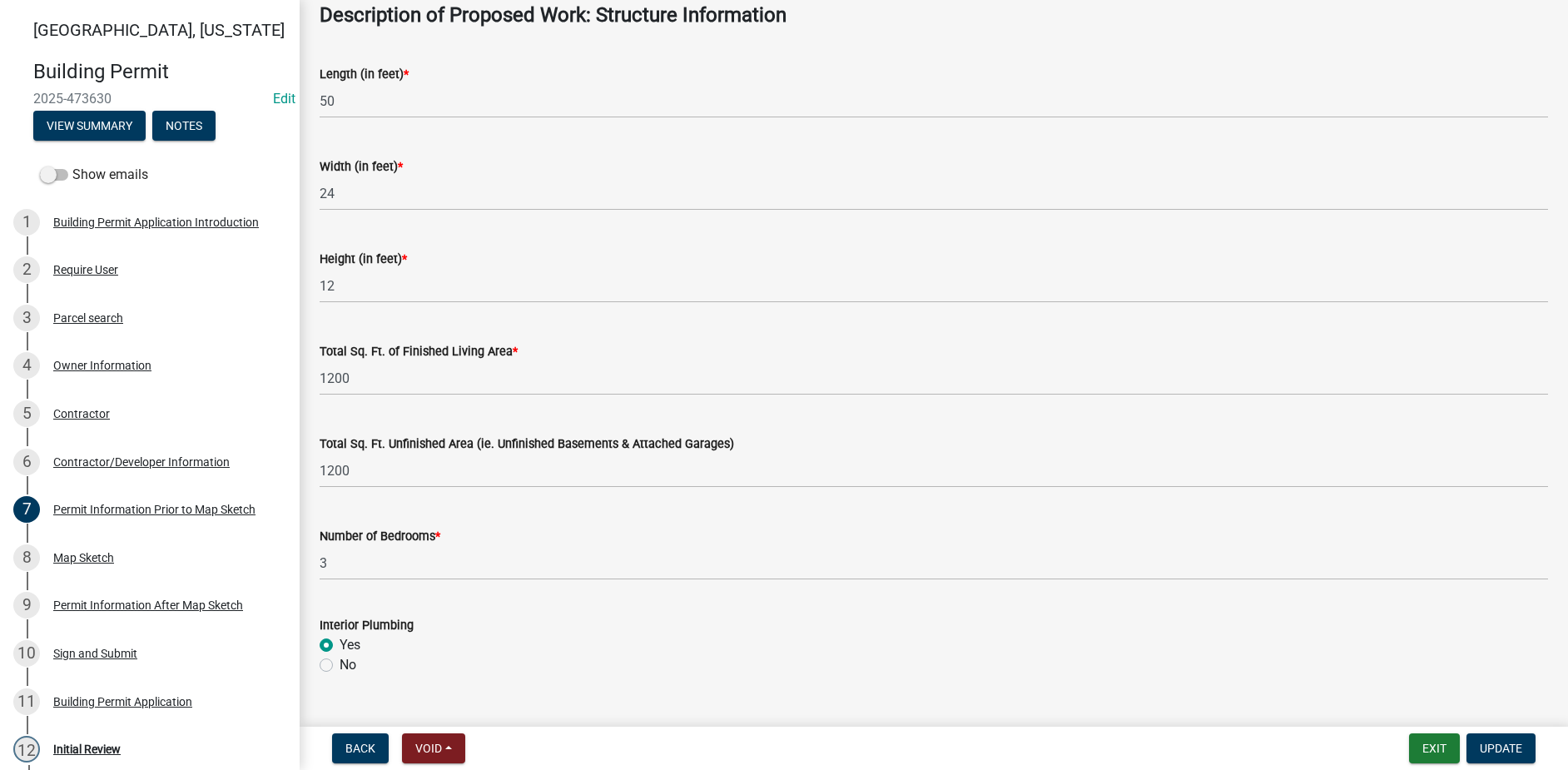
scroll to position [1081, 0]
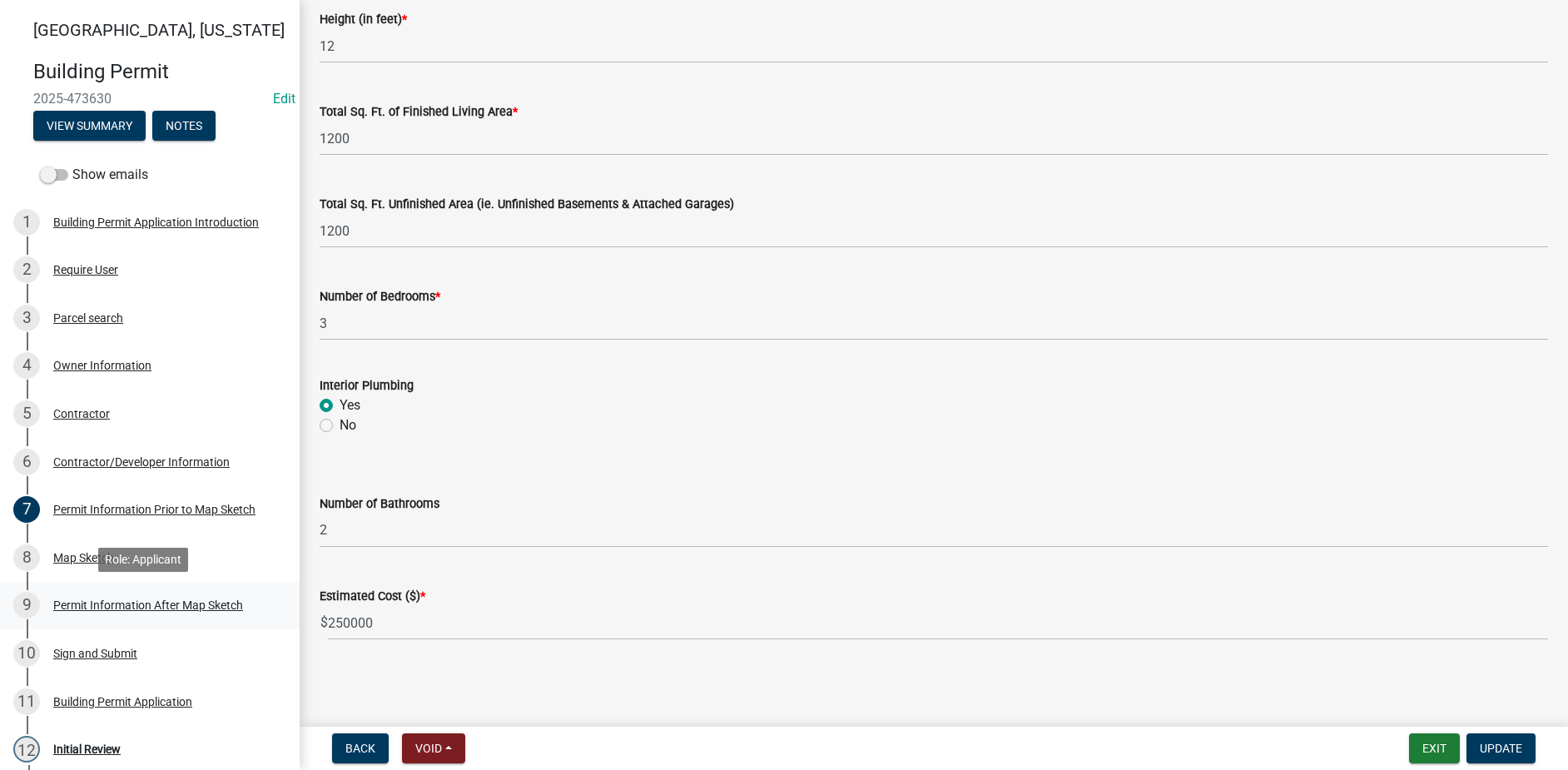
click at [100, 600] on div "Permit Information After Map Sketch" at bounding box center [148, 605] width 189 height 11
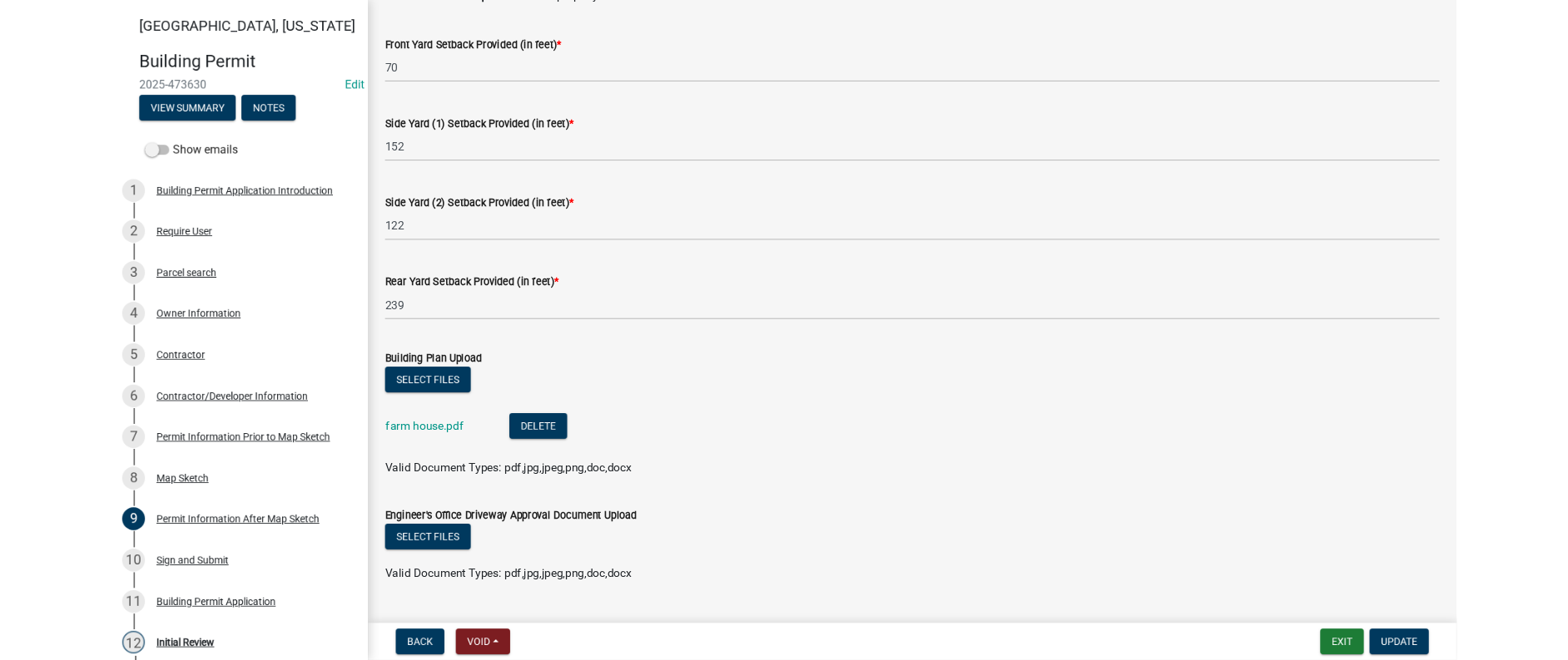
scroll to position [342, 0]
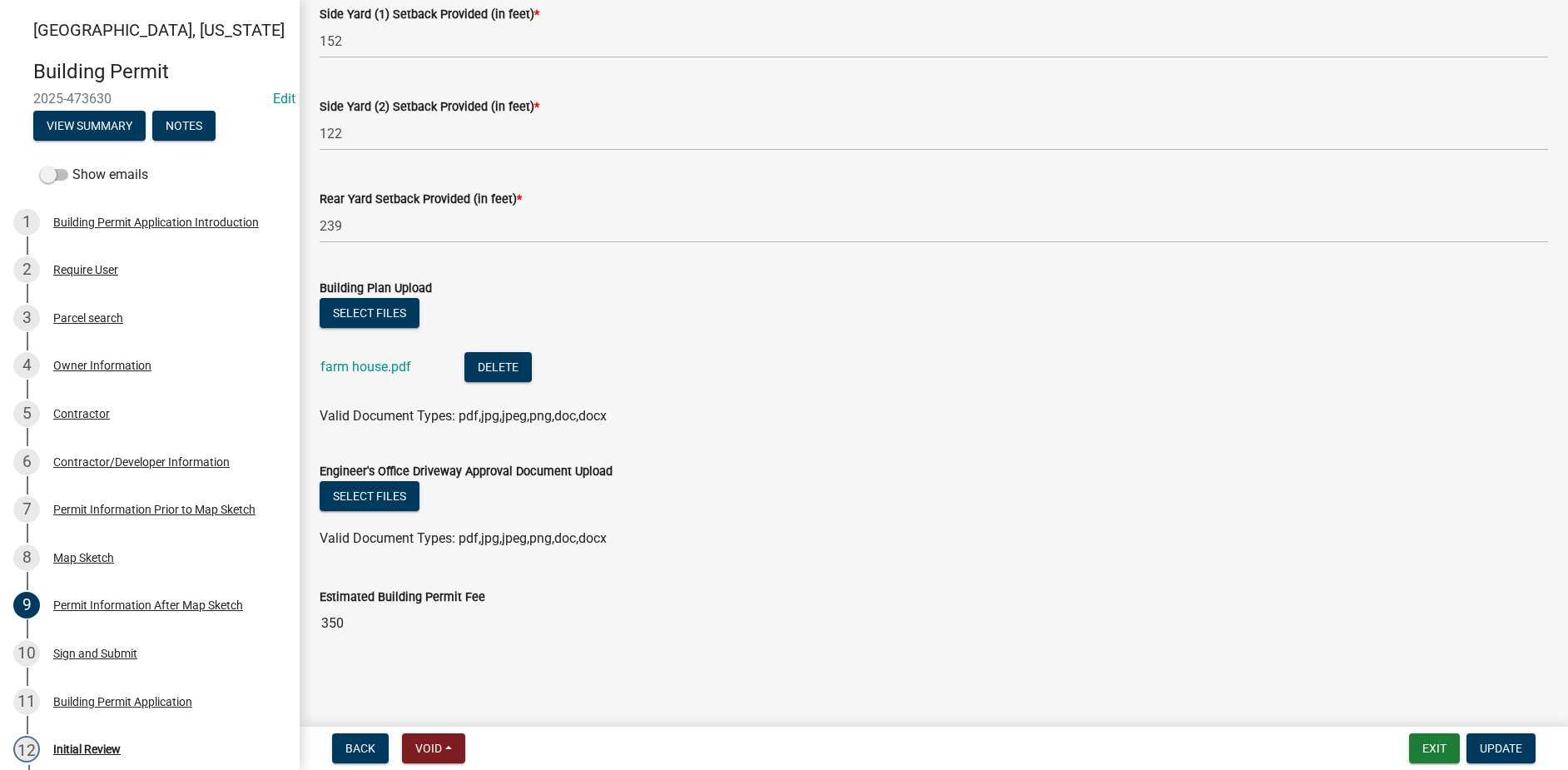
click at [364, 375] on div "farm house.pdf" at bounding box center [379, 368] width 117 height 34
click at [364, 368] on link "farm house.pdf" at bounding box center [366, 367] width 90 height 16
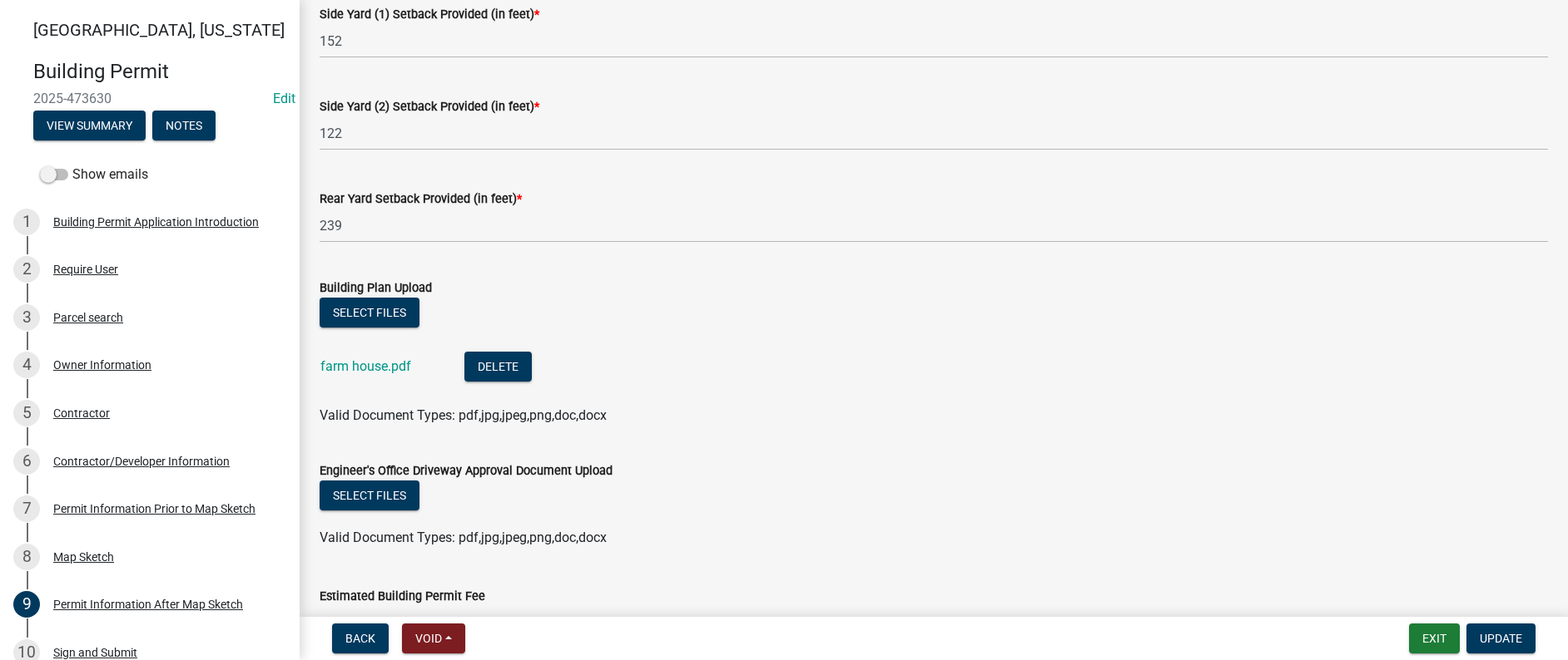
click at [362, 354] on div "farm house.pdf" at bounding box center [379, 368] width 117 height 34
click at [366, 363] on link "farm house.pdf" at bounding box center [366, 366] width 90 height 16
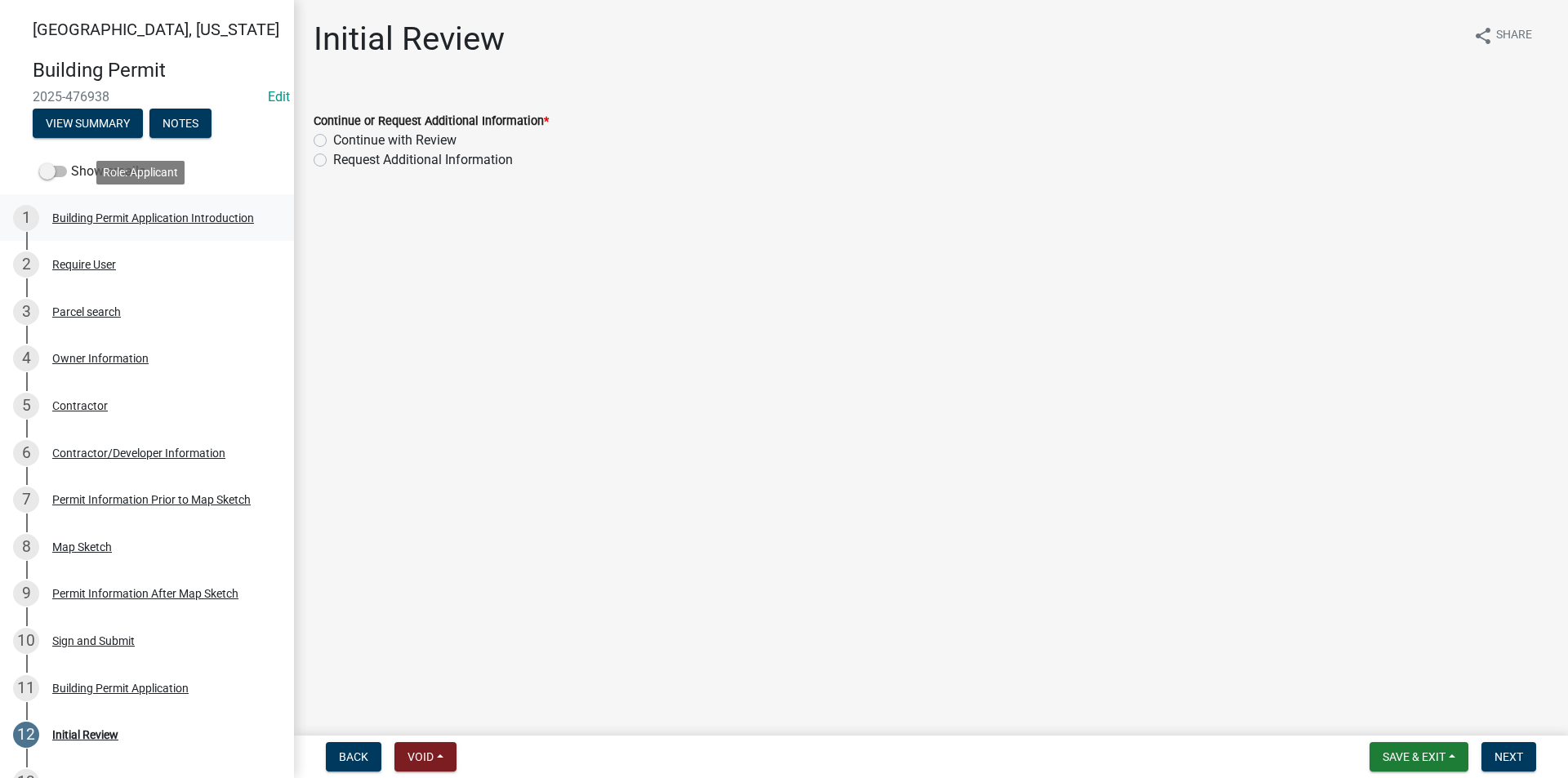
click at [107, 224] on div "1 Building Permit Application Introduction" at bounding box center [140, 217] width 255 height 26
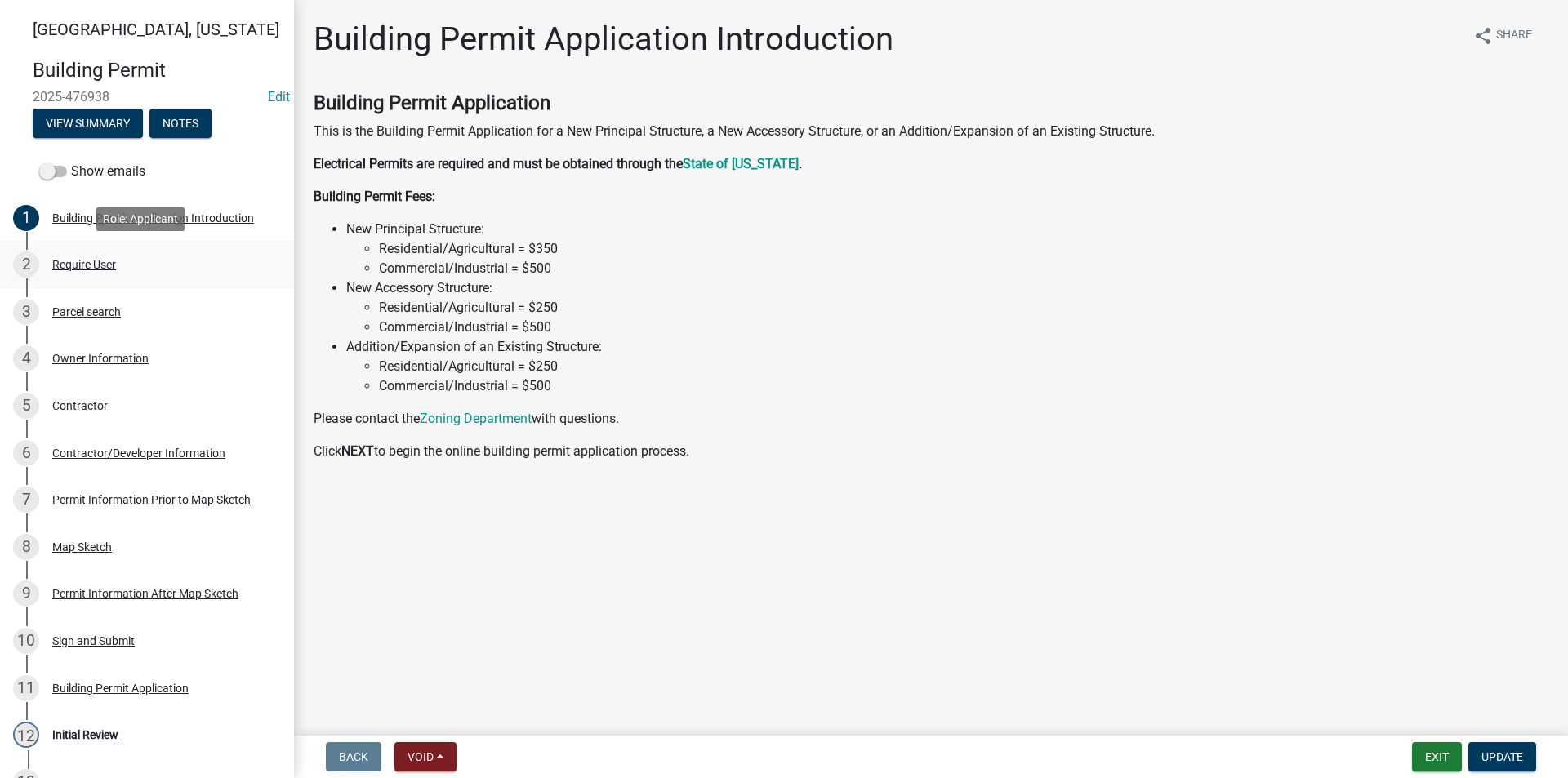
click at [116, 262] on div "Require User" at bounding box center [84, 264] width 64 height 11
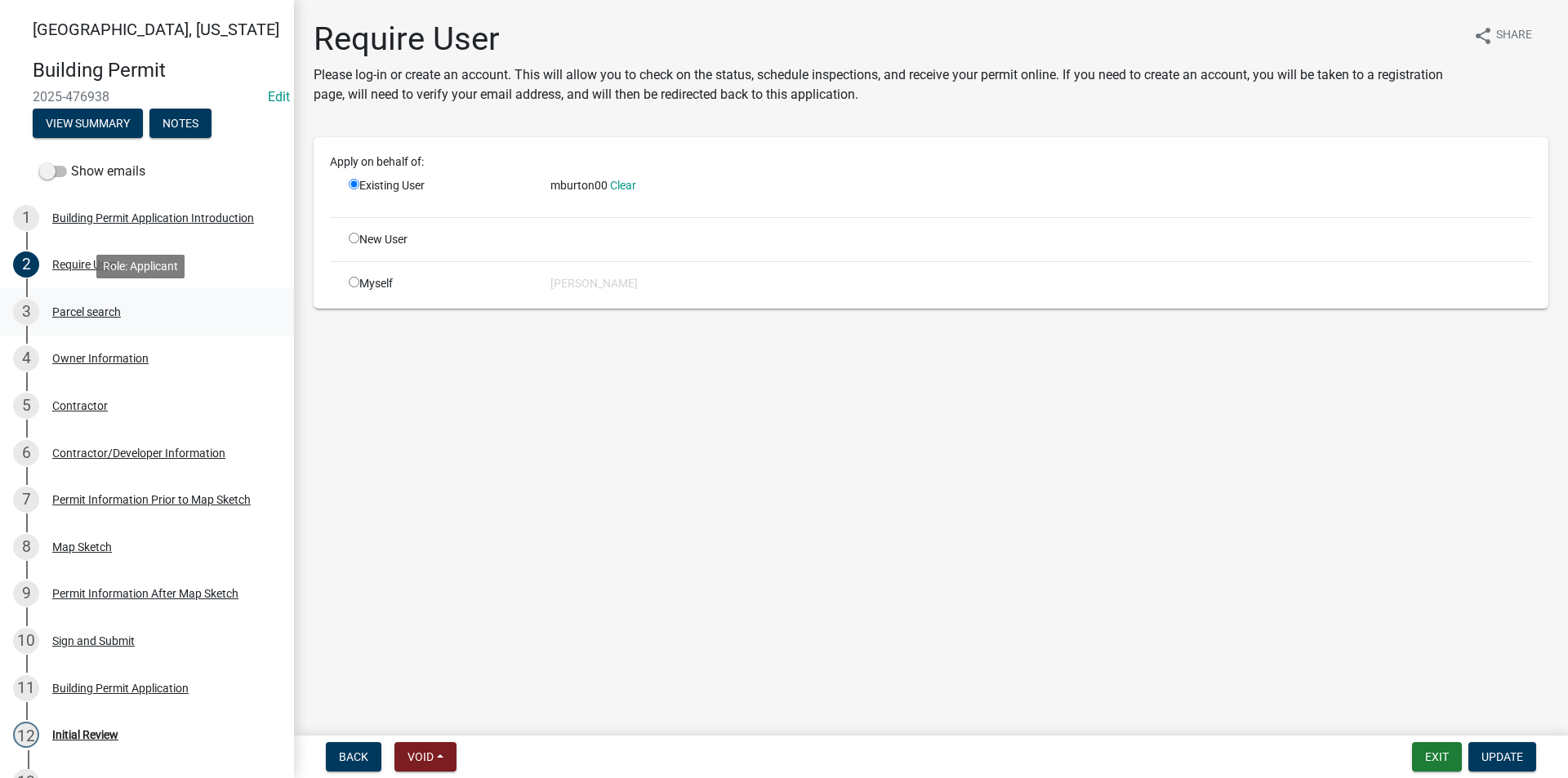
click at [117, 318] on div "Parcel search" at bounding box center [86, 311] width 68 height 11
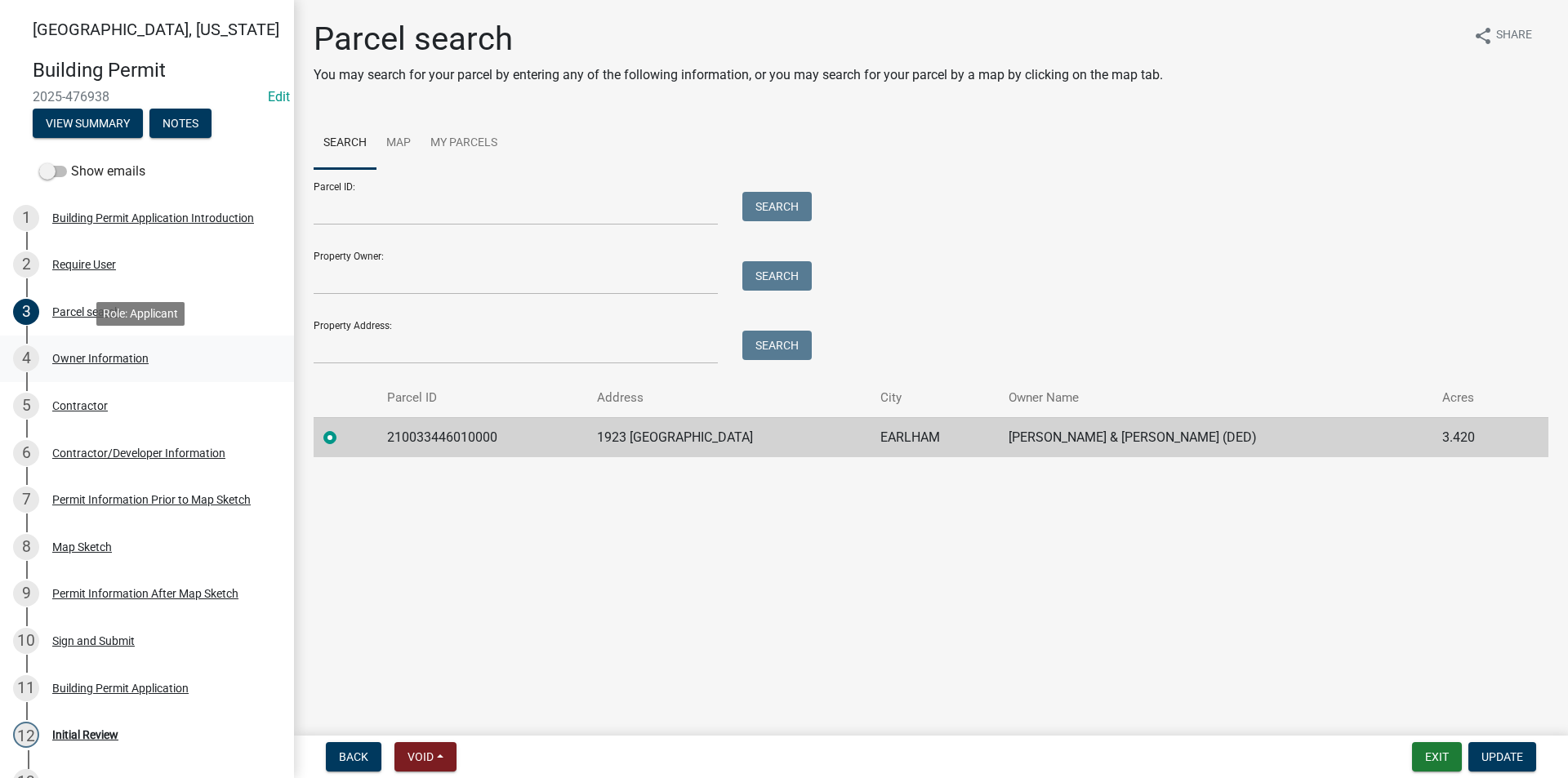
click at [115, 354] on div "Owner Information" at bounding box center [100, 358] width 96 height 11
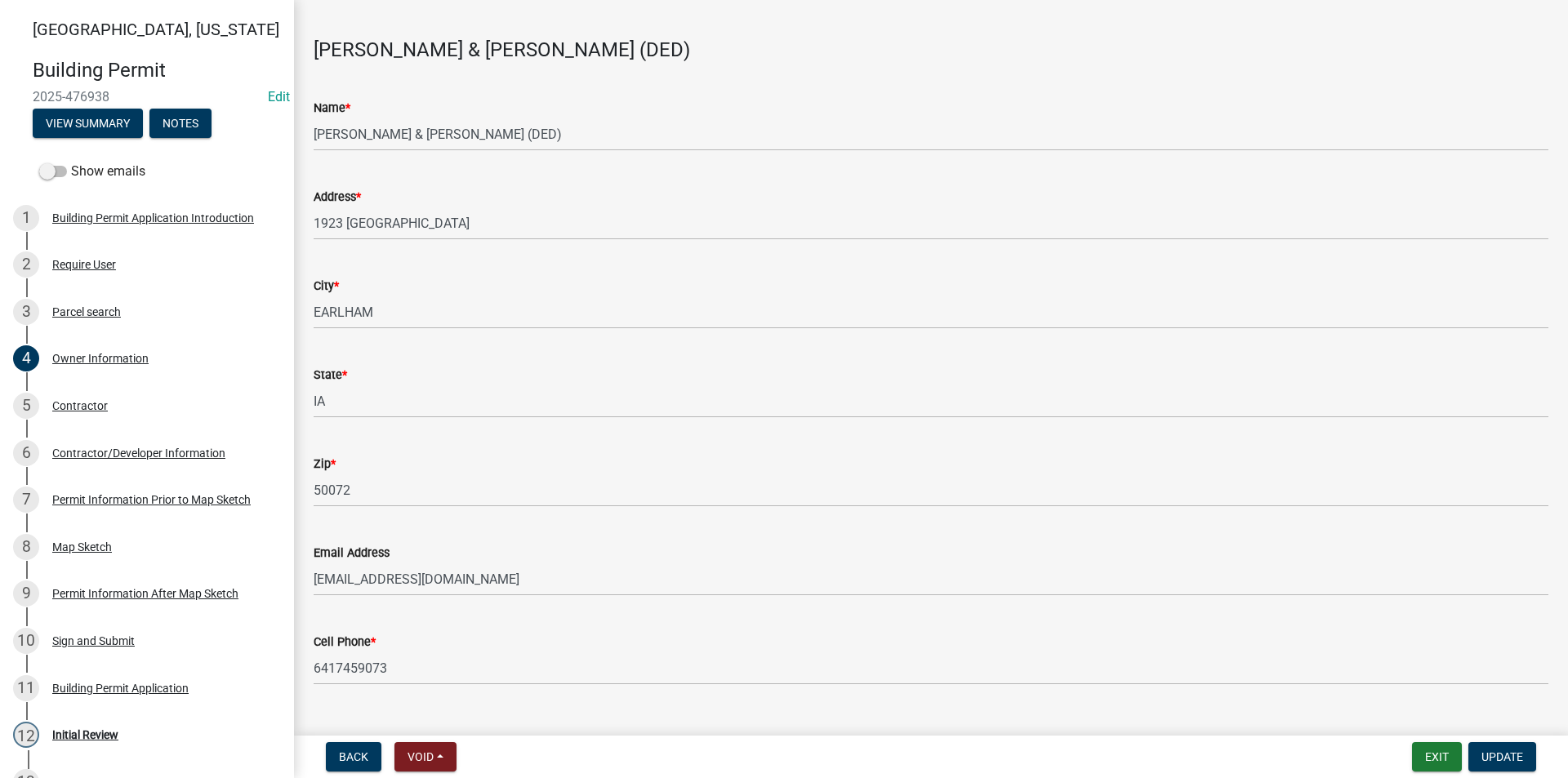
scroll to position [86, 0]
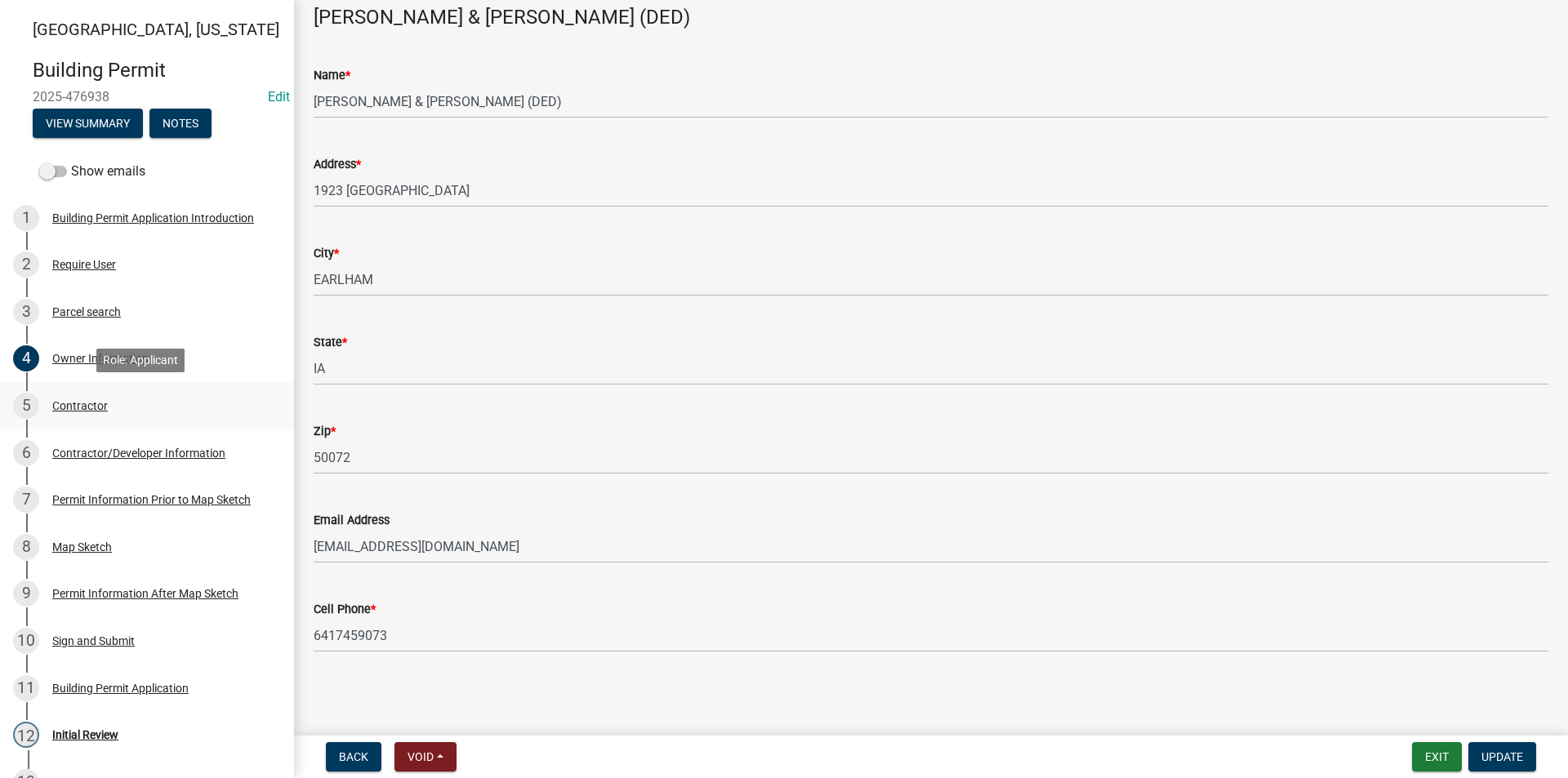
click at [95, 400] on div "Contractor" at bounding box center [79, 405] width 55 height 11
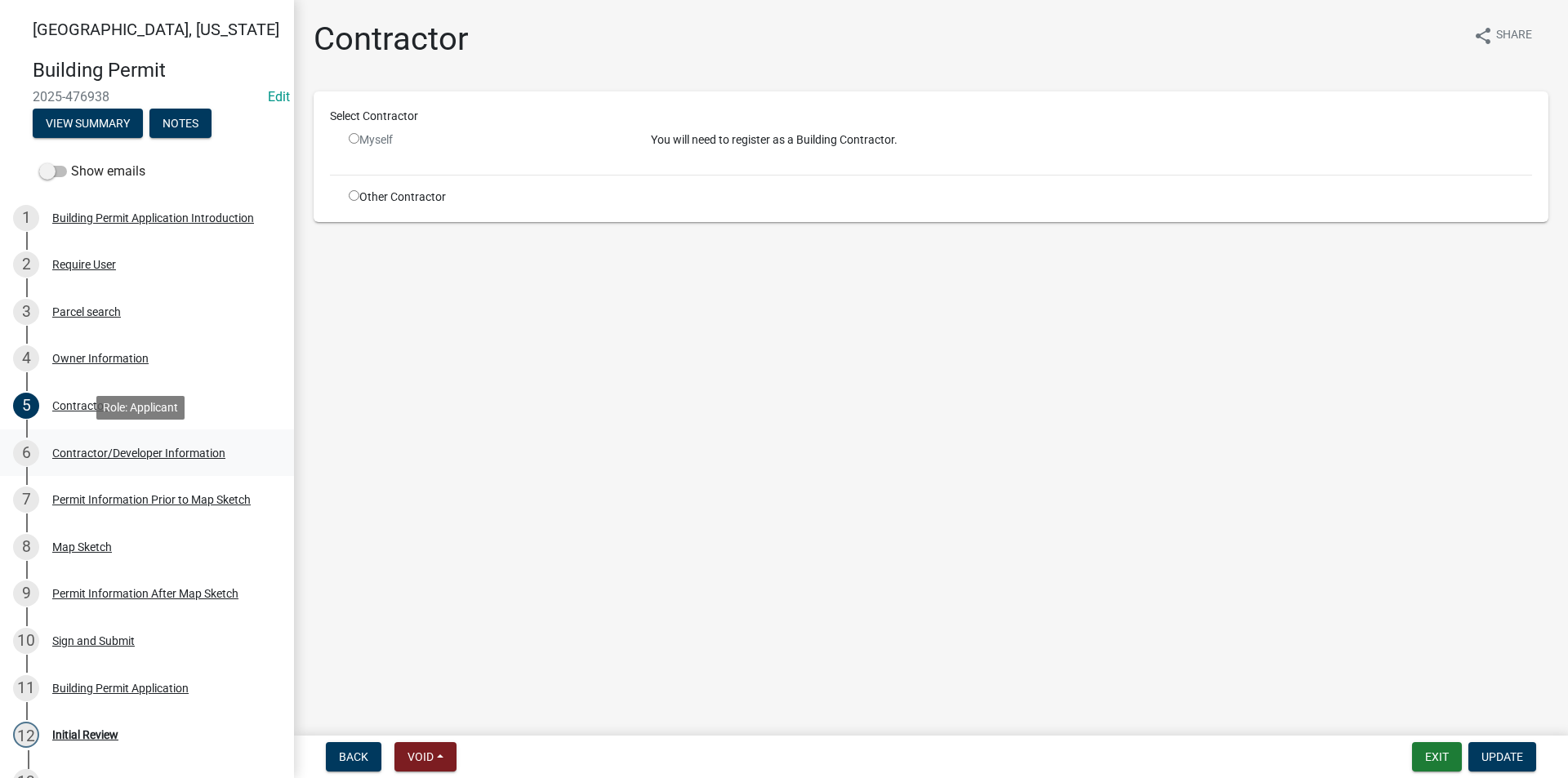
click at [145, 447] on div "Contractor/Developer Information" at bounding box center [138, 452] width 173 height 11
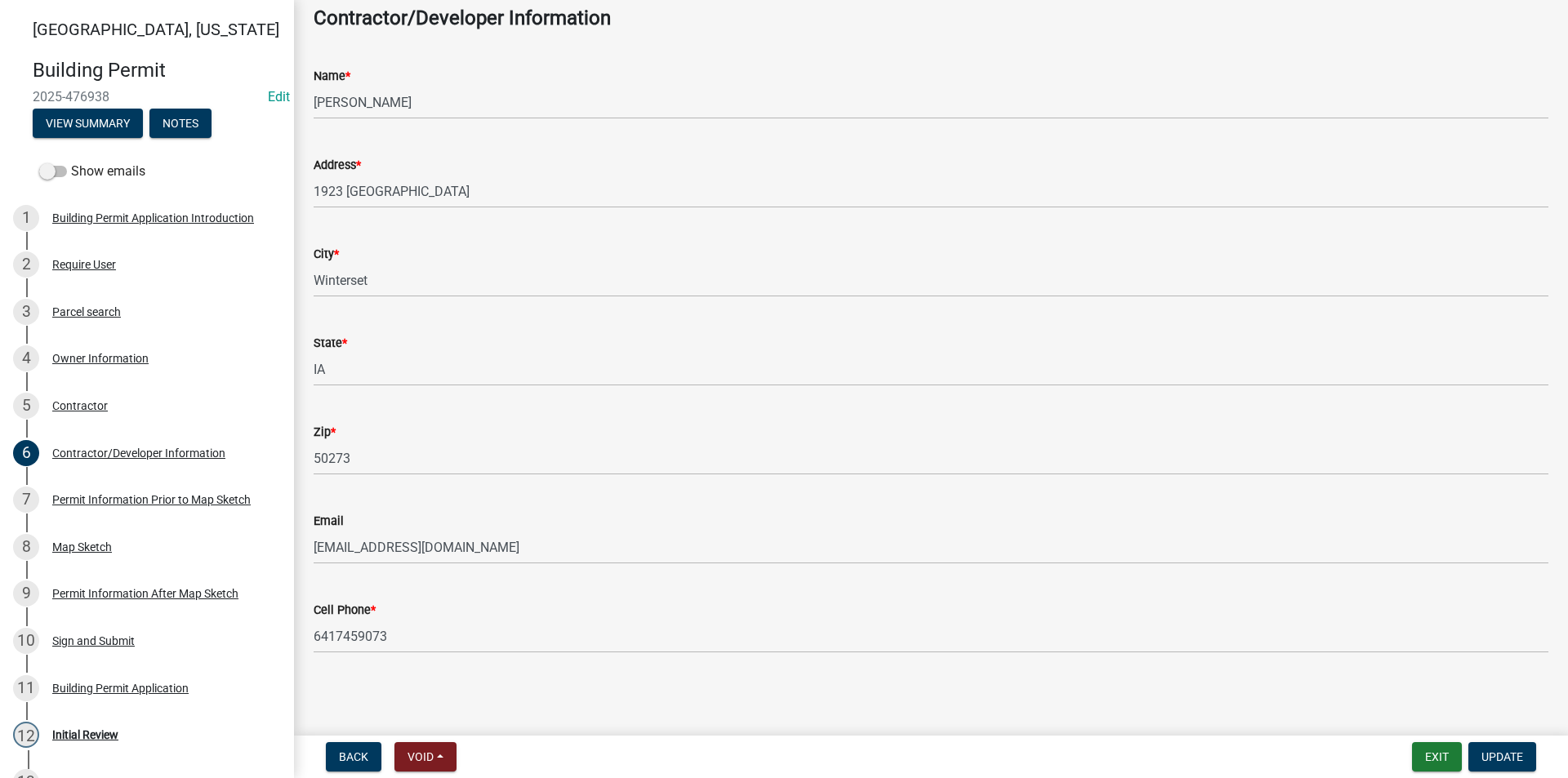
scroll to position [86, 0]
click at [159, 495] on div "Permit Information Prior to Map Sketch" at bounding box center [151, 498] width 199 height 11
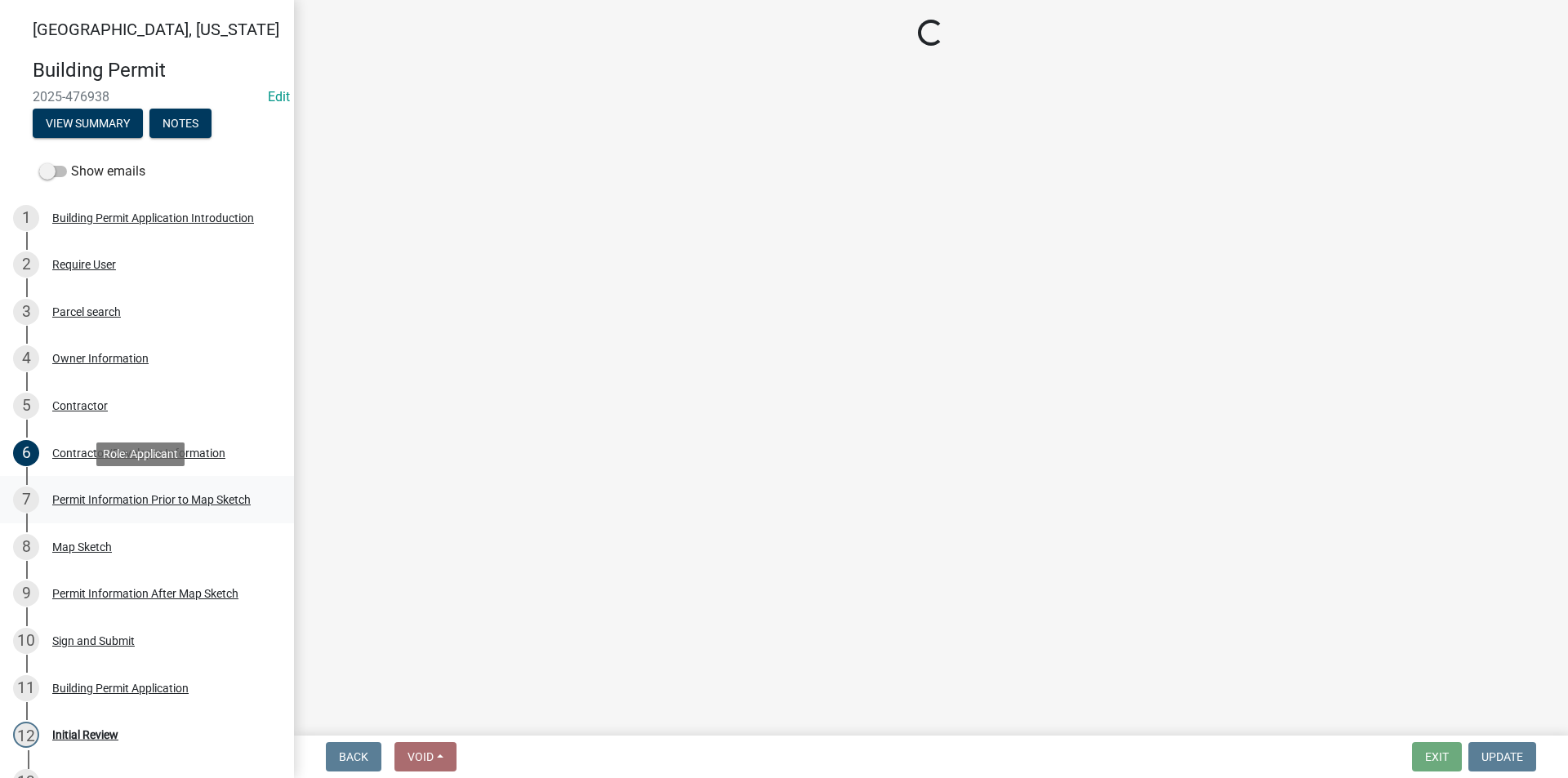
scroll to position [0, 0]
select select "6b2626da-78ea-4ec6-8513-ccc18f4ad425"
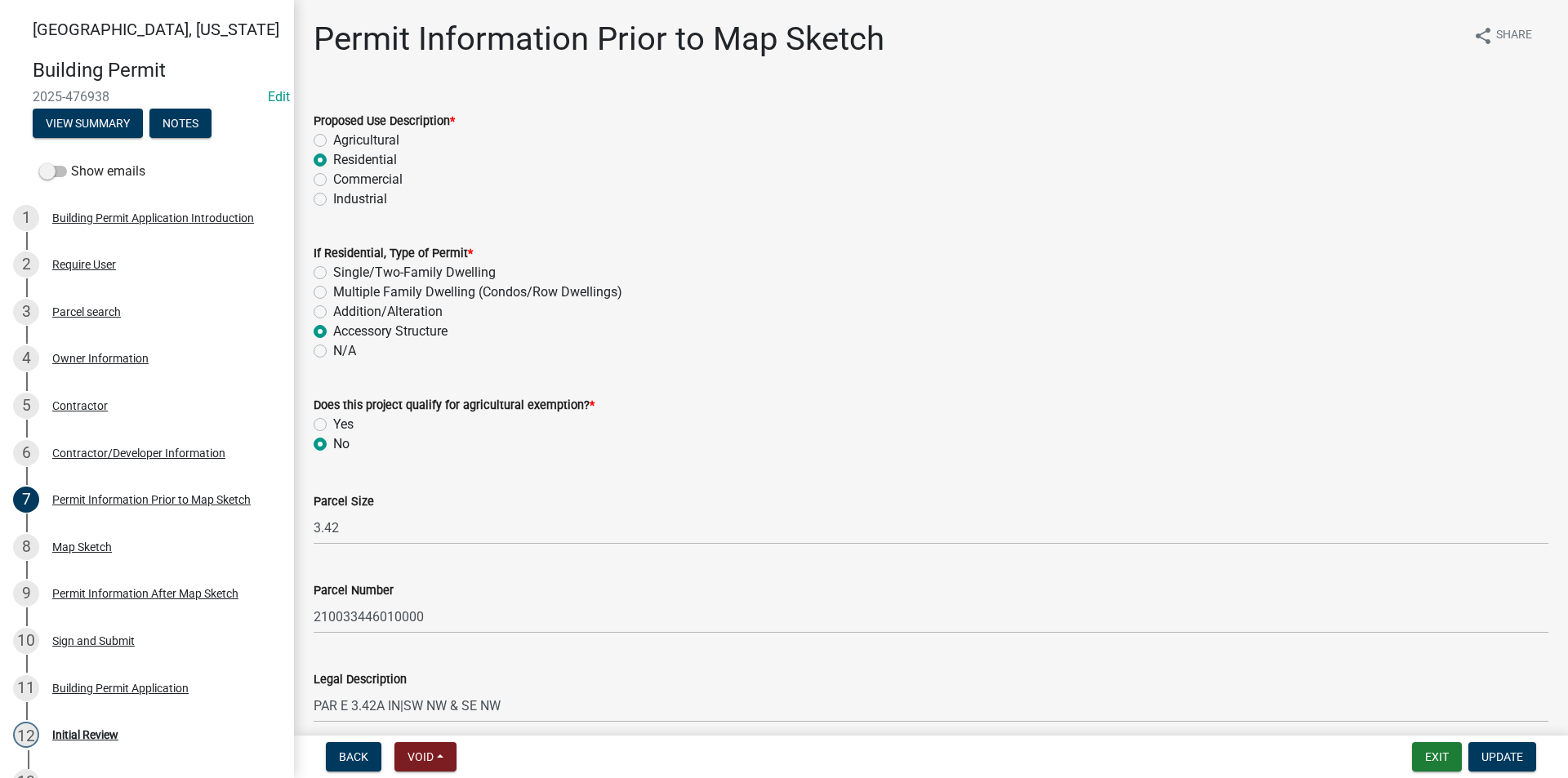
click at [333, 309] on label "Addition/Alteration" at bounding box center [388, 311] width 109 height 20
click at [333, 309] on input "Addition/Alteration" at bounding box center [338, 307] width 10 height 10
radio input "true"
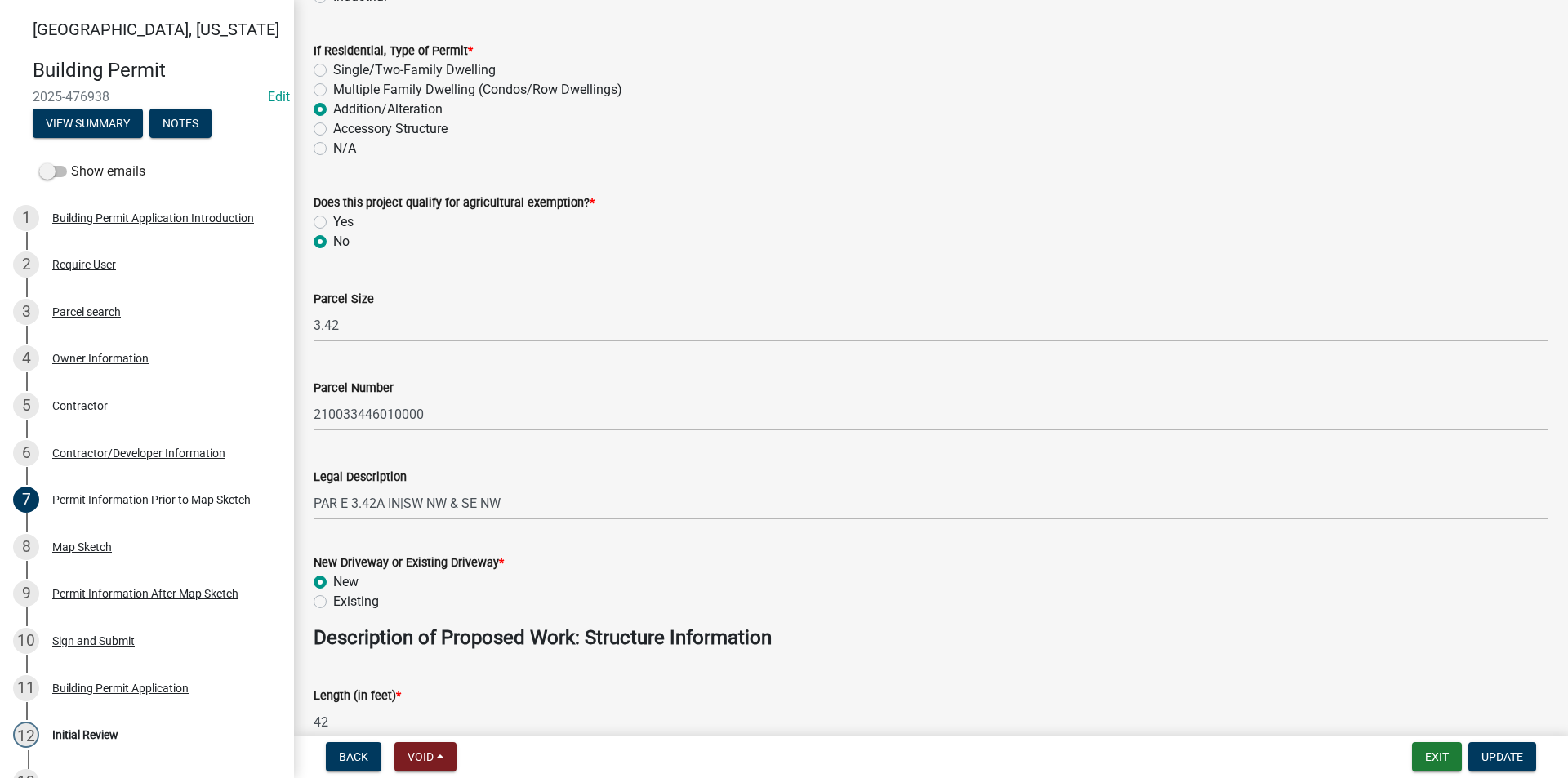
scroll to position [245, 0]
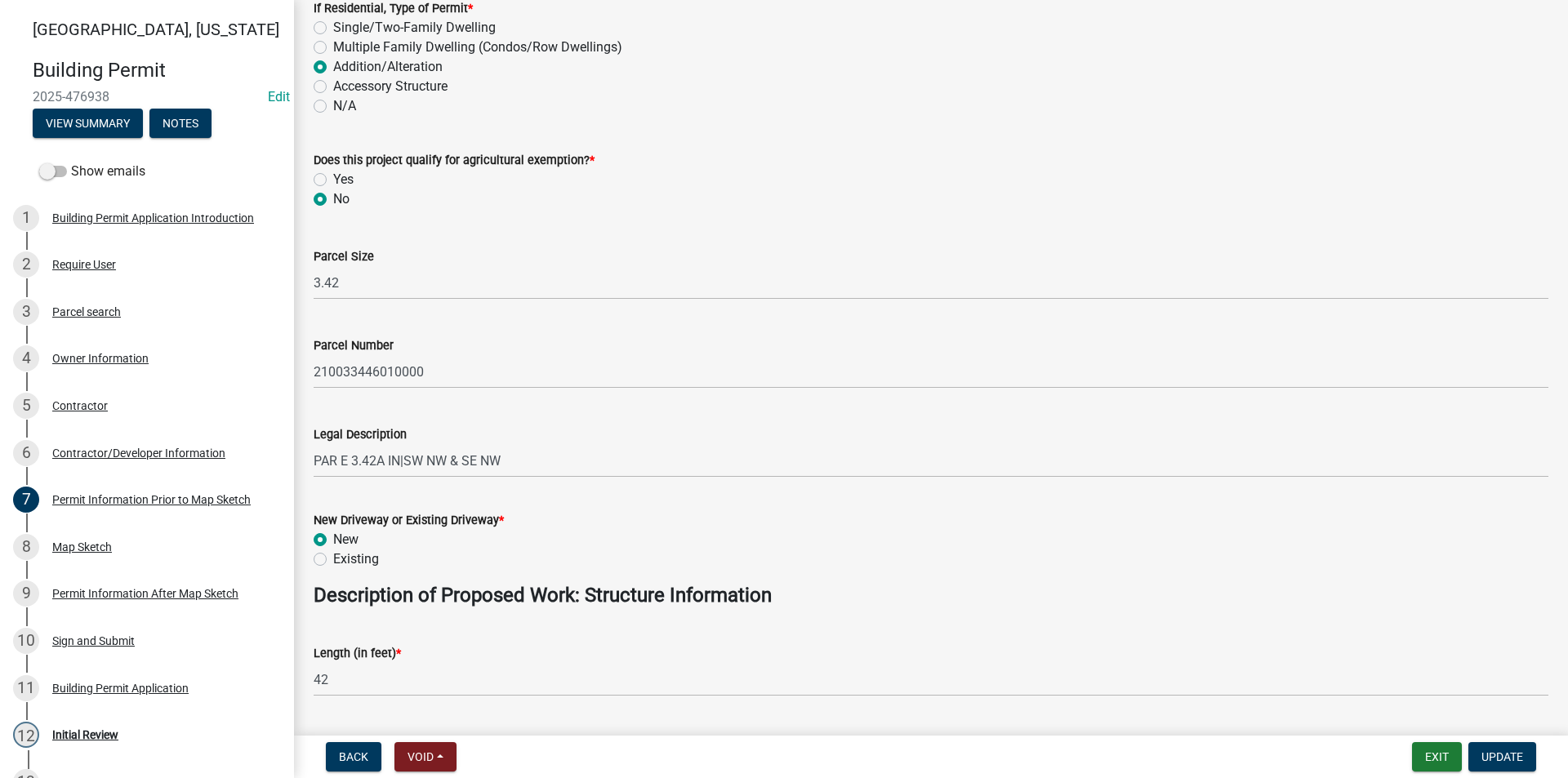
click at [333, 562] on label "Existing" at bounding box center [356, 559] width 46 height 20
click at [333, 560] on input "Existing" at bounding box center [338, 555] width 10 height 10
radio input "true"
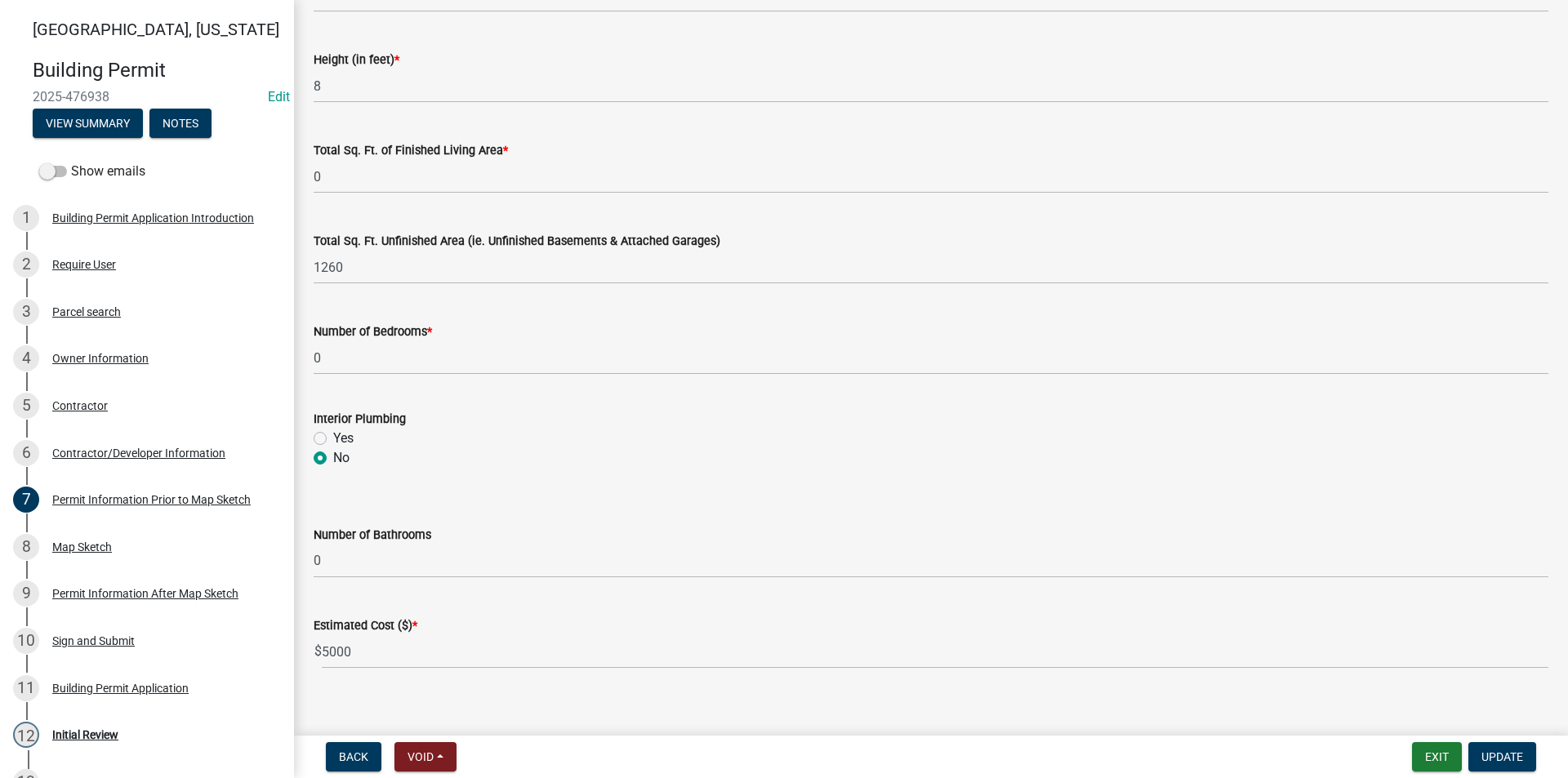
scroll to position [1037, 0]
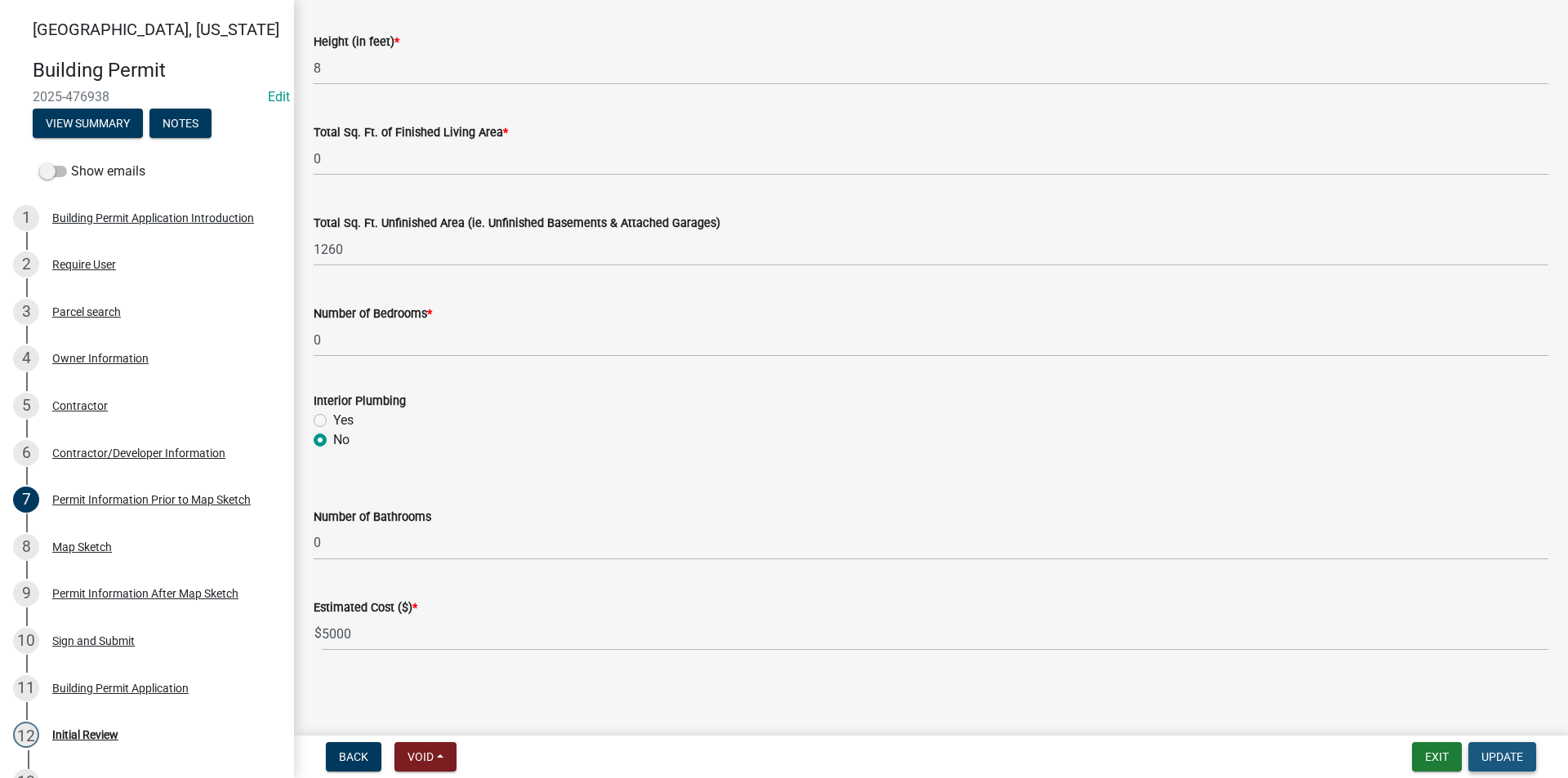
click at [1507, 760] on span "Update" at bounding box center [1501, 756] width 42 height 13
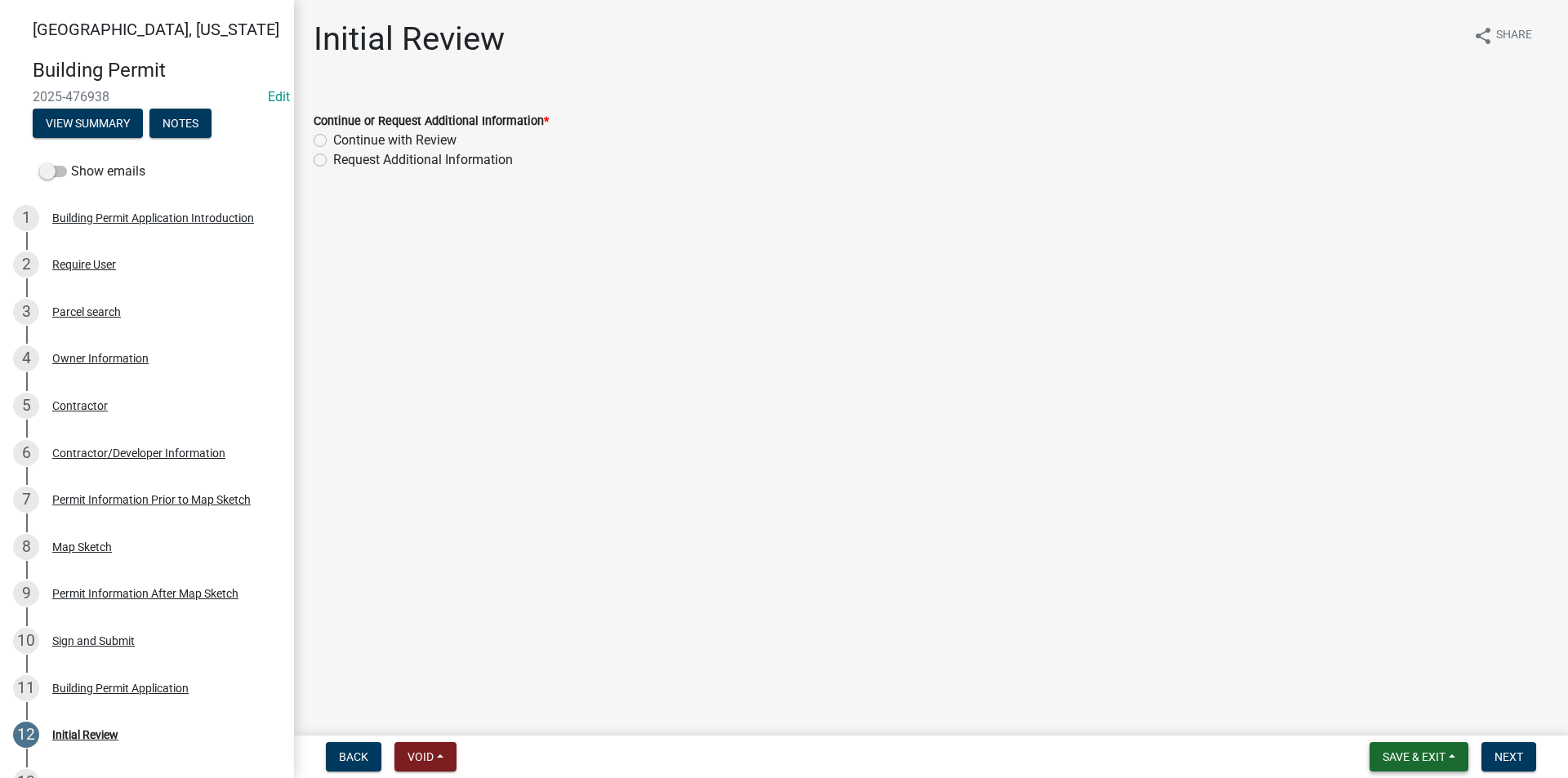
click at [1410, 756] on span "Save & Exit" at bounding box center [1415, 756] width 63 height 13
click at [1389, 682] on button "Save" at bounding box center [1403, 675] width 130 height 39
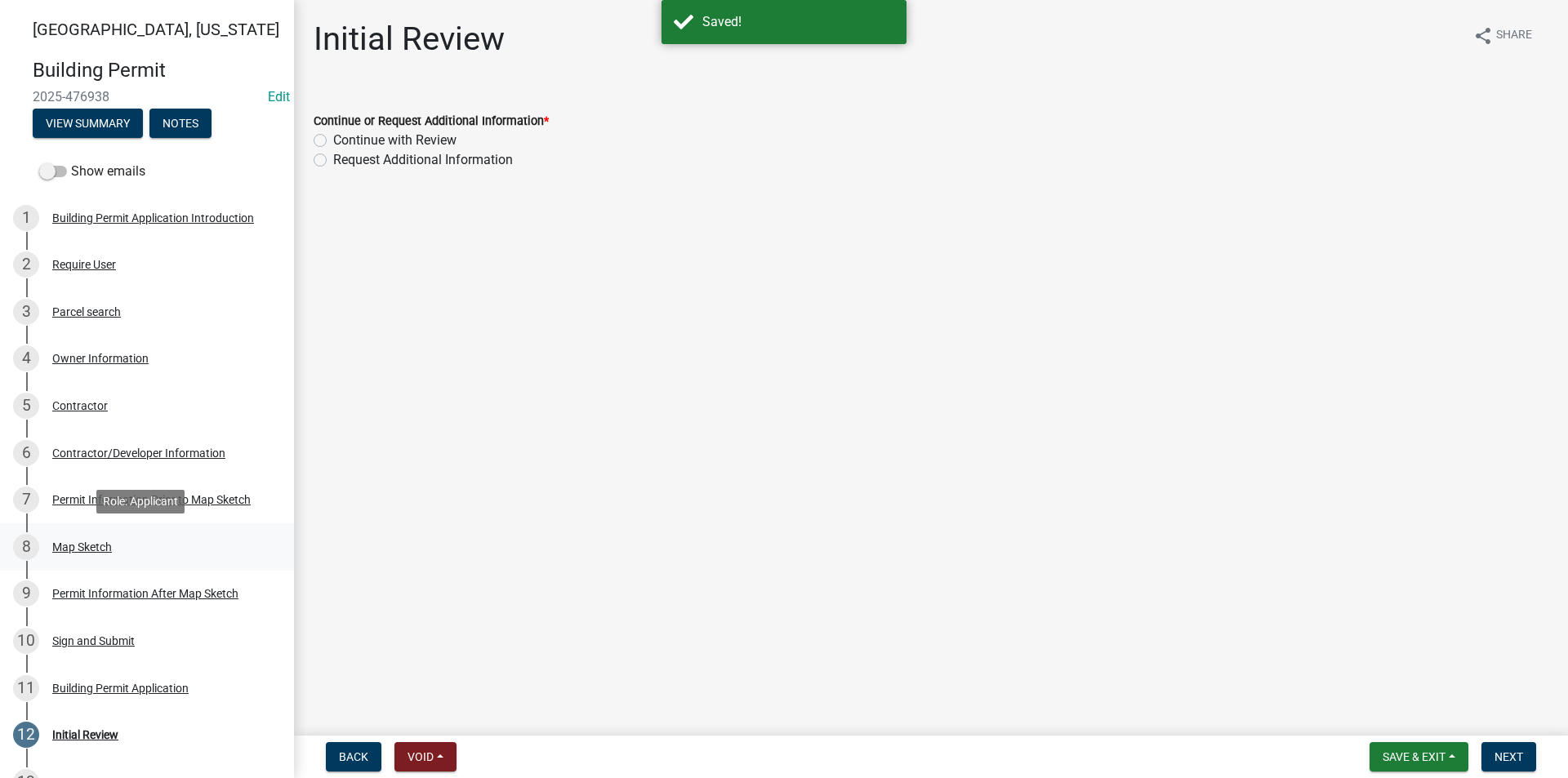
click at [90, 551] on div "Map Sketch" at bounding box center [82, 546] width 60 height 11
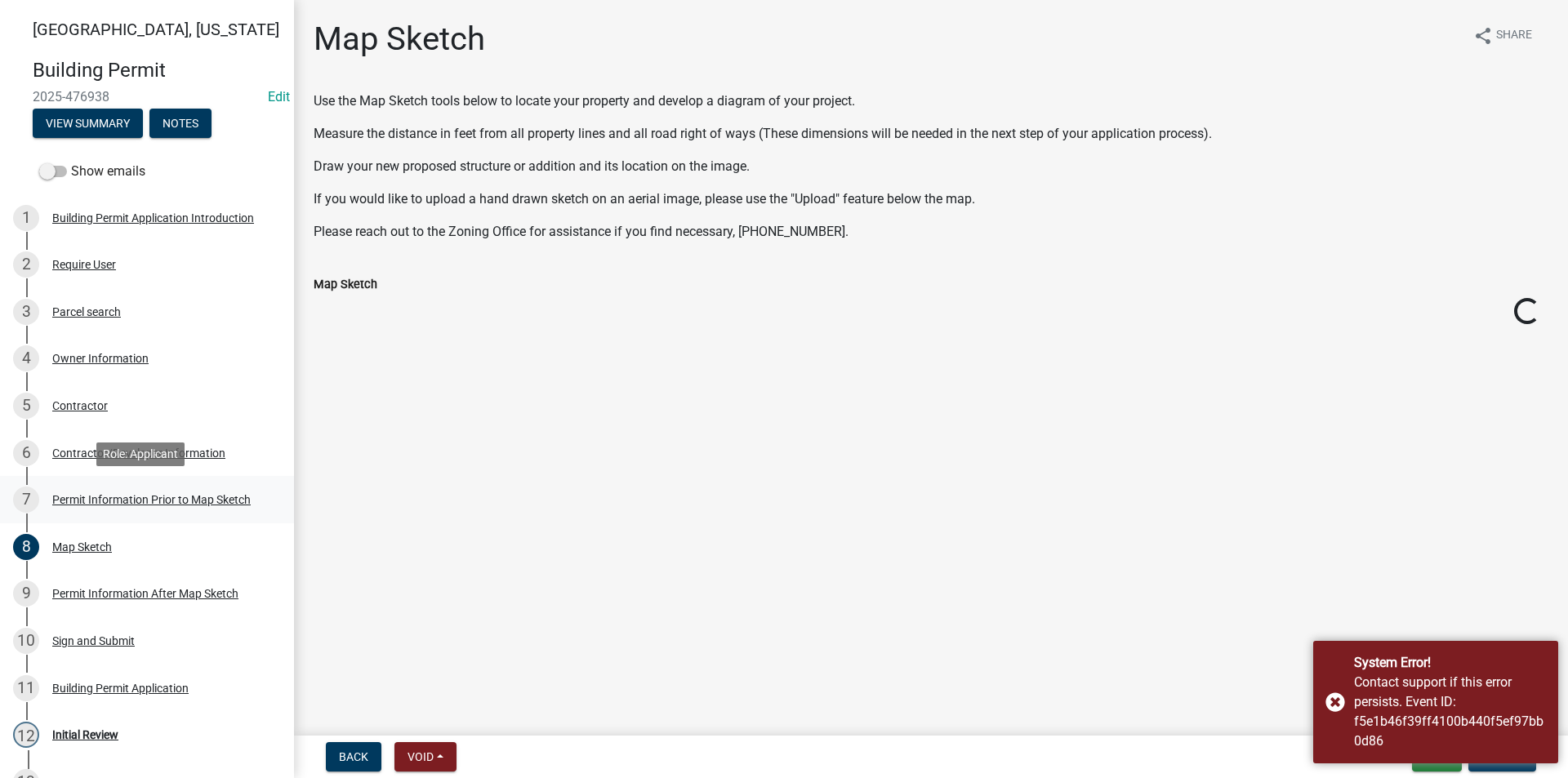
click at [82, 500] on div "Permit Information Prior to Map Sketch" at bounding box center [151, 498] width 199 height 11
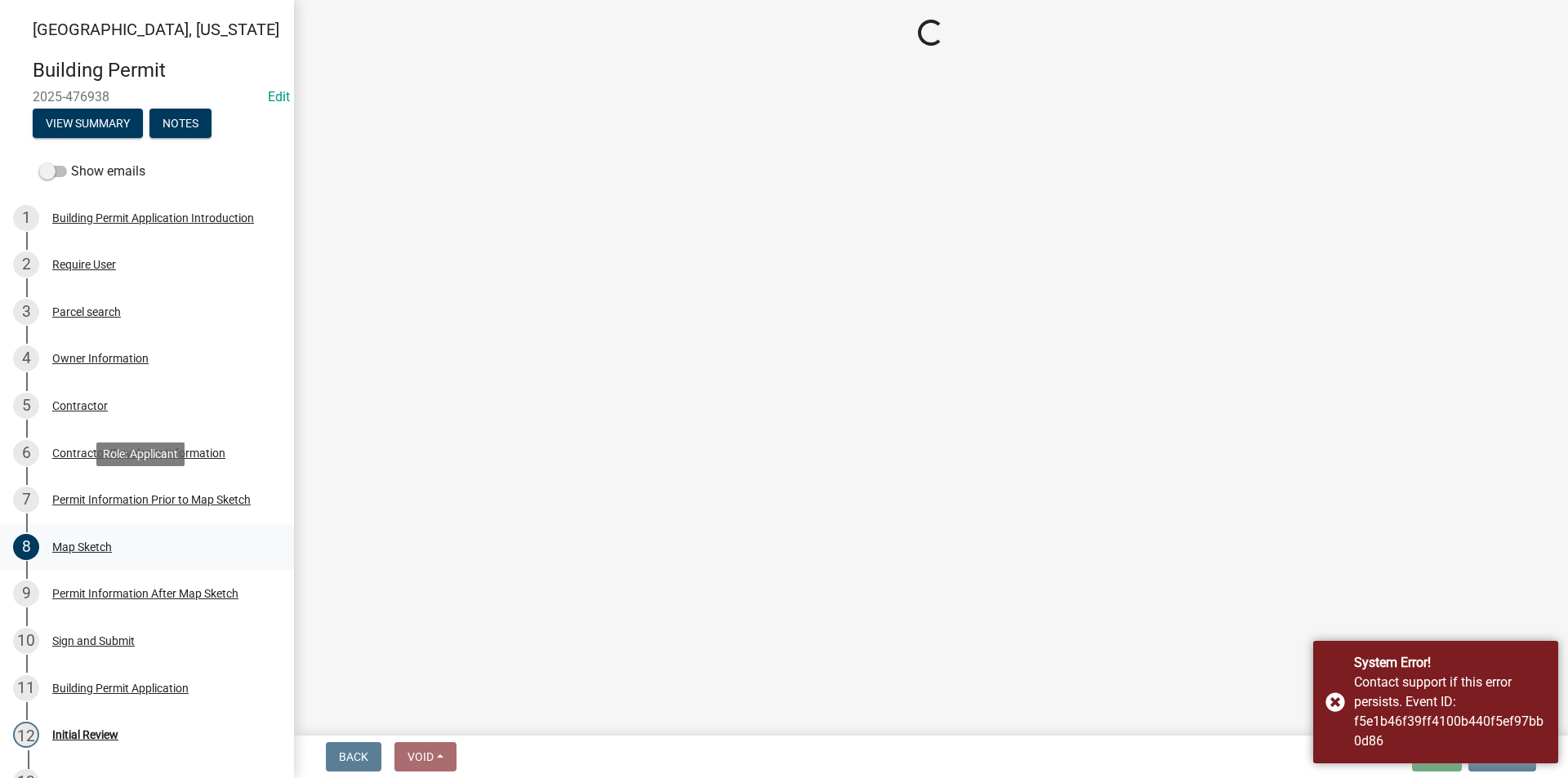
select select "6b2626da-78ea-4ec6-8513-ccc18f4ad425"
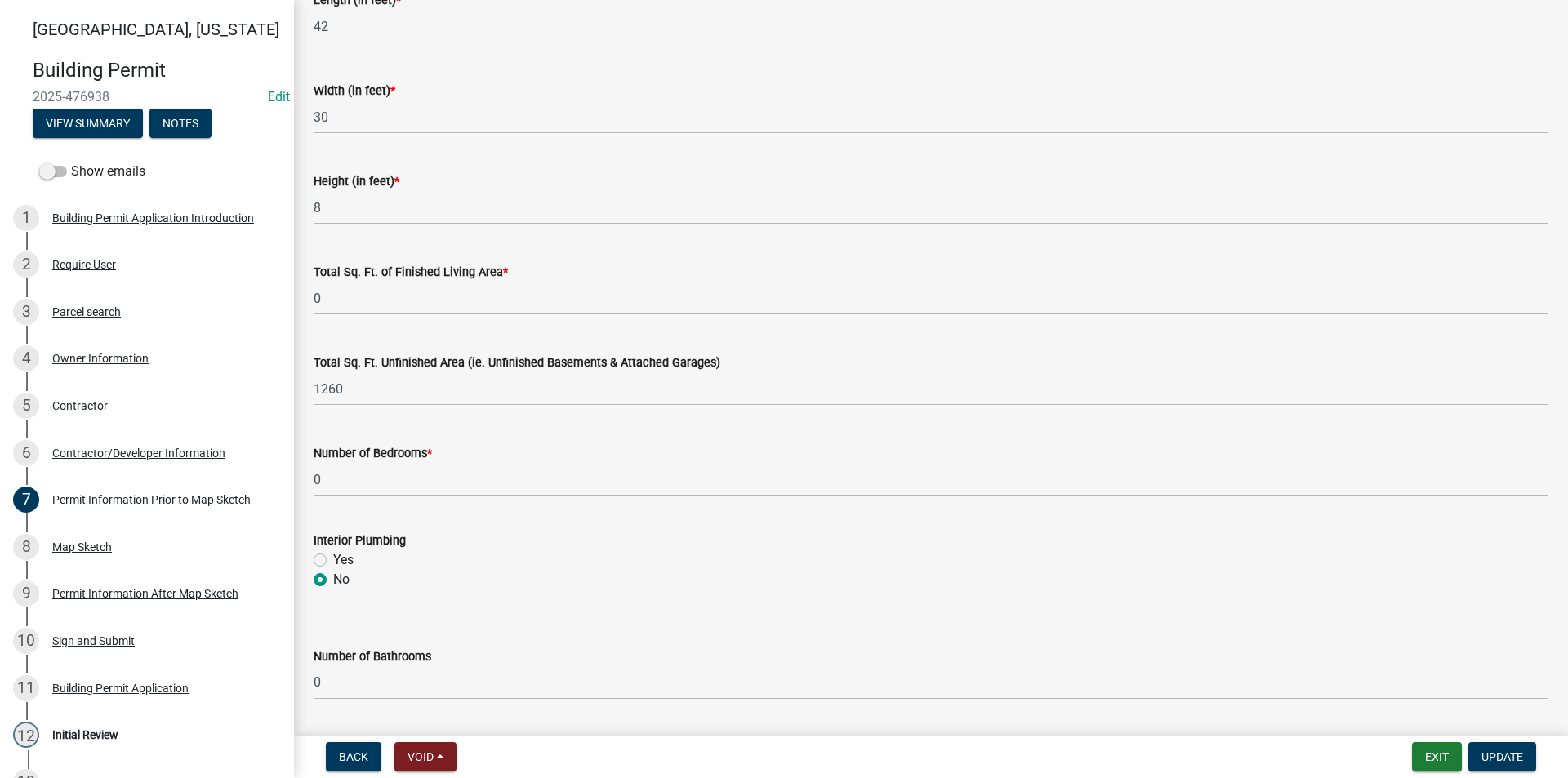
scroll to position [1037, 0]
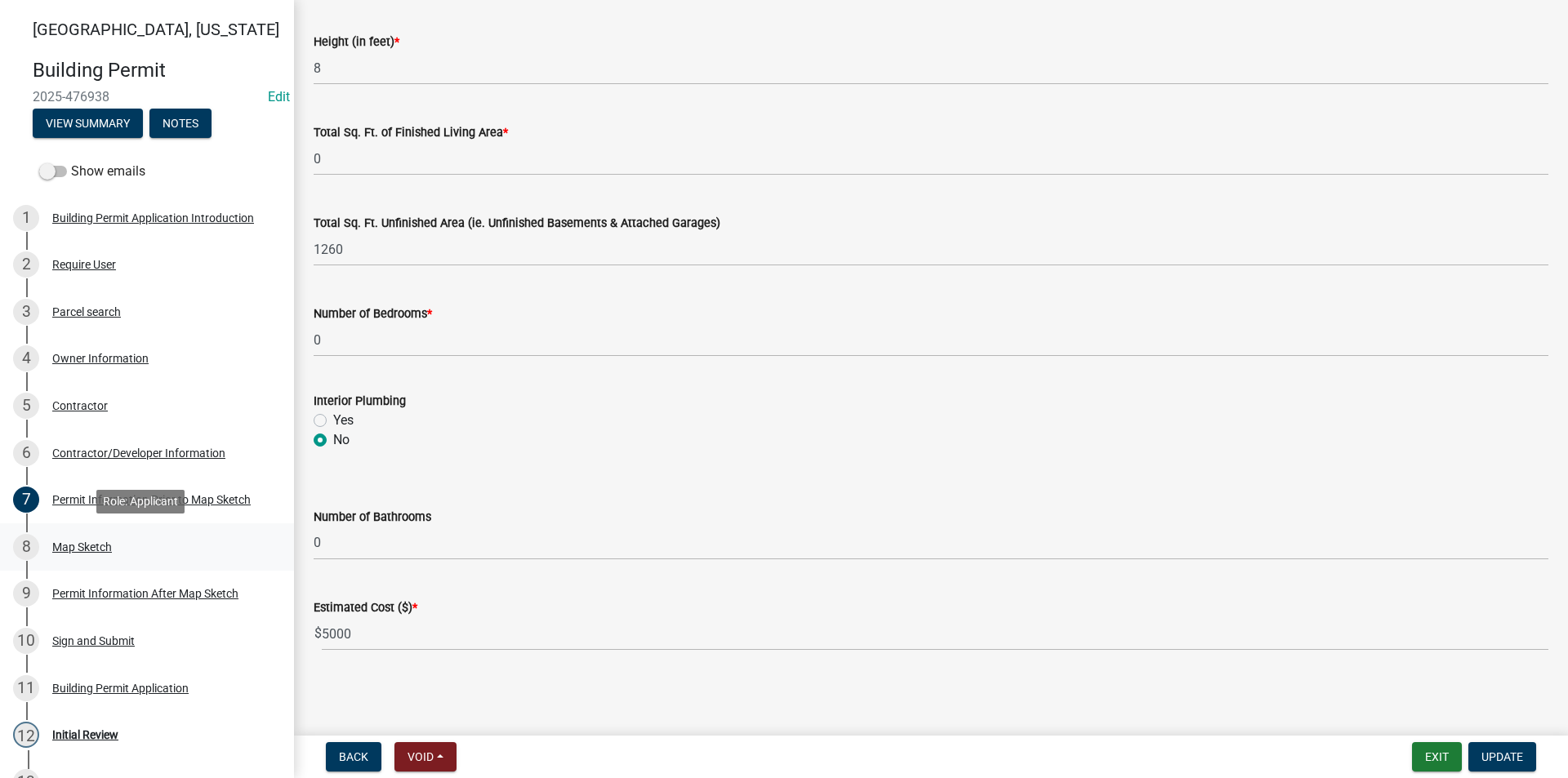
click at [83, 544] on div "Map Sketch" at bounding box center [82, 546] width 60 height 11
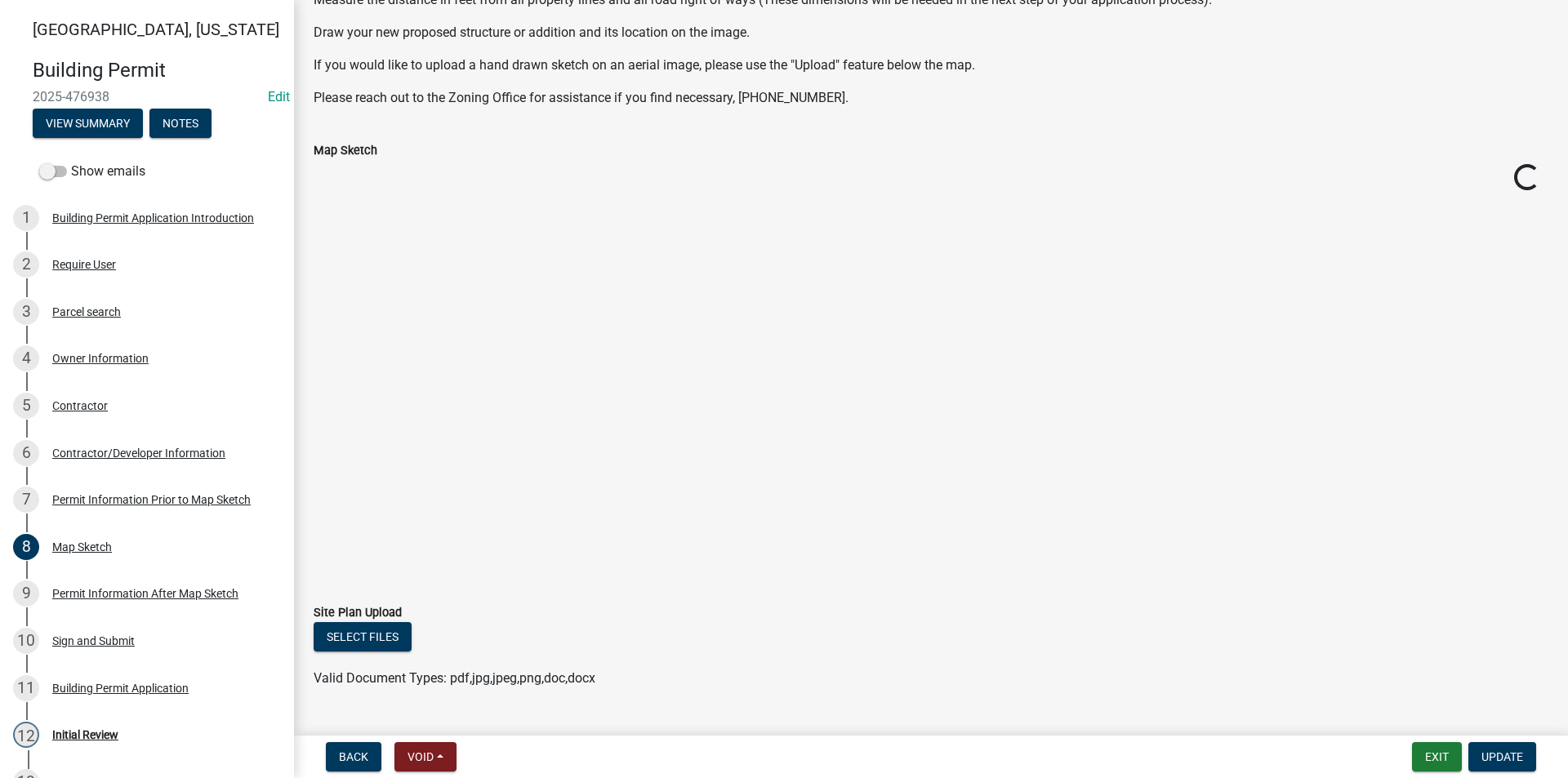
scroll to position [164, 0]
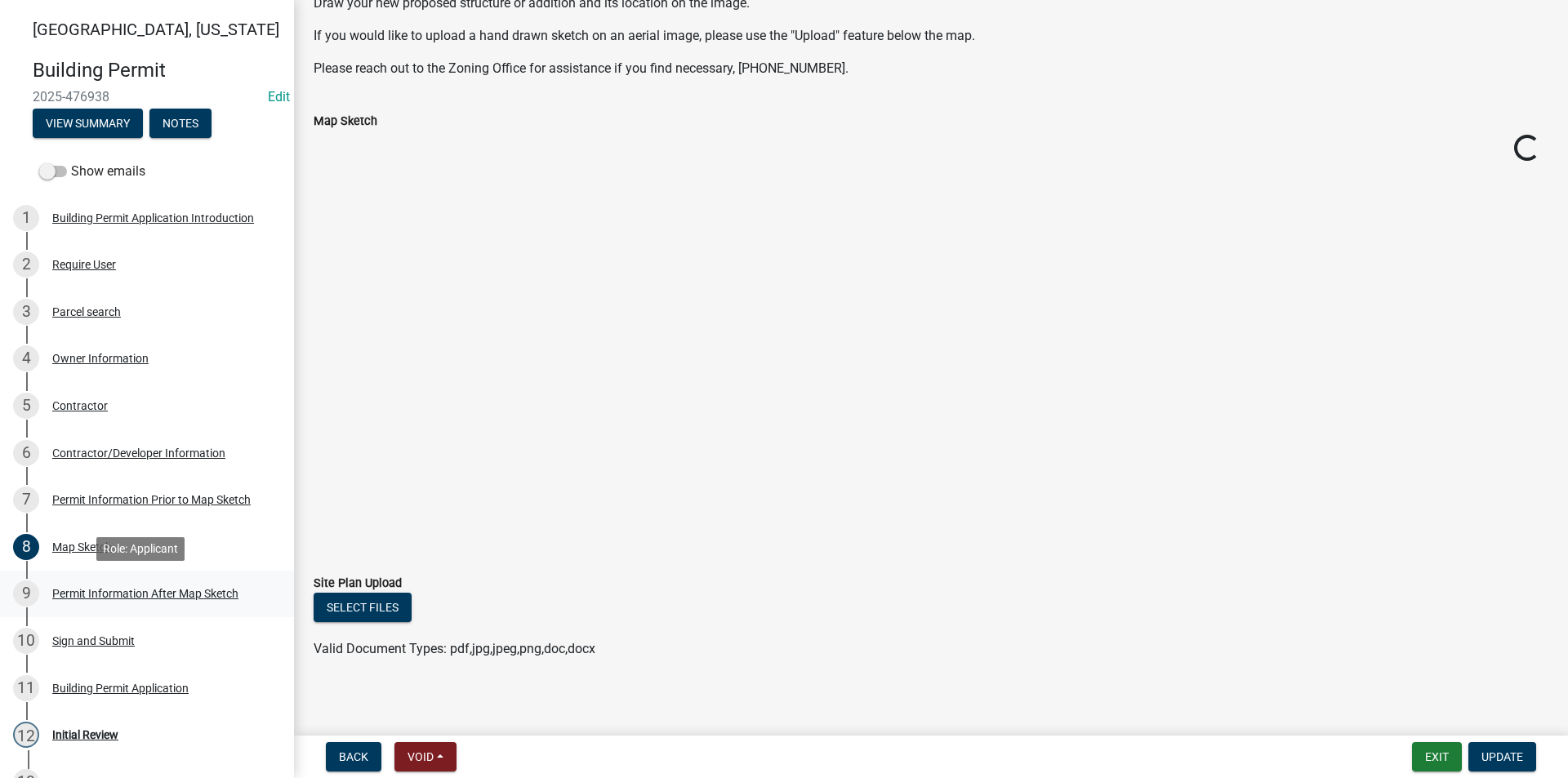
click at [95, 597] on div "Permit Information After Map Sketch" at bounding box center [145, 593] width 186 height 11
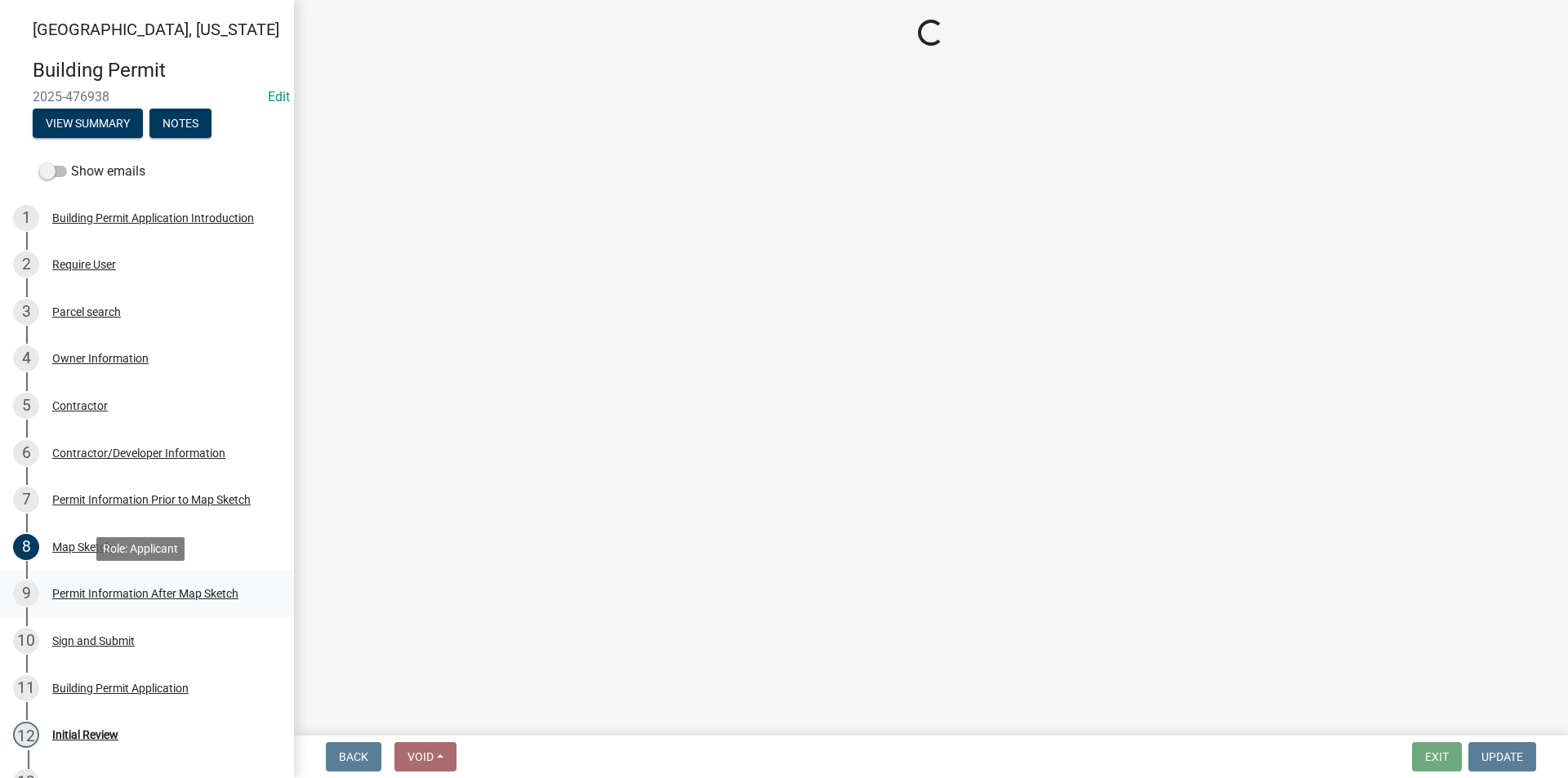
scroll to position [0, 0]
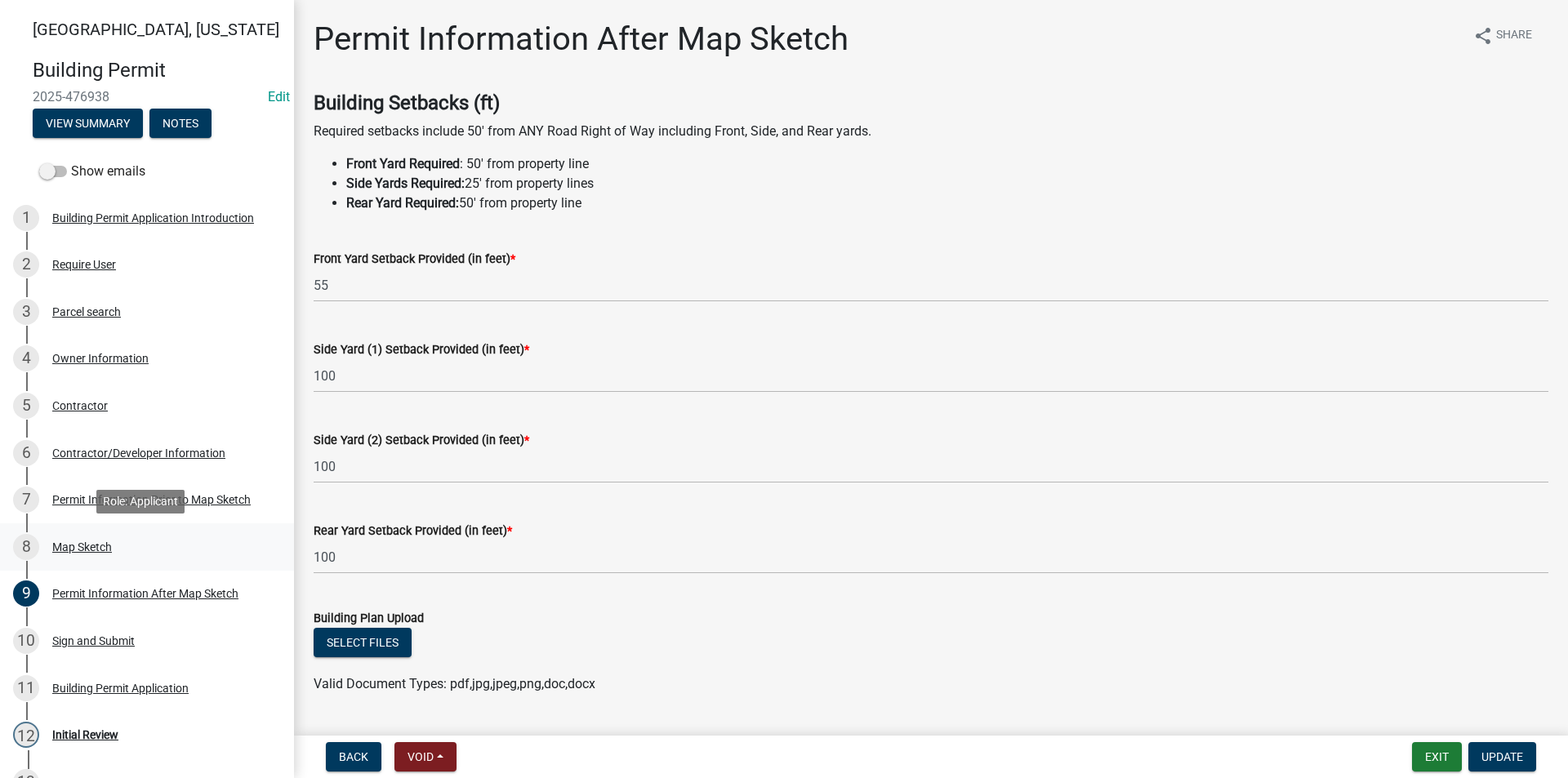
click at [87, 550] on div "Map Sketch" at bounding box center [82, 546] width 60 height 11
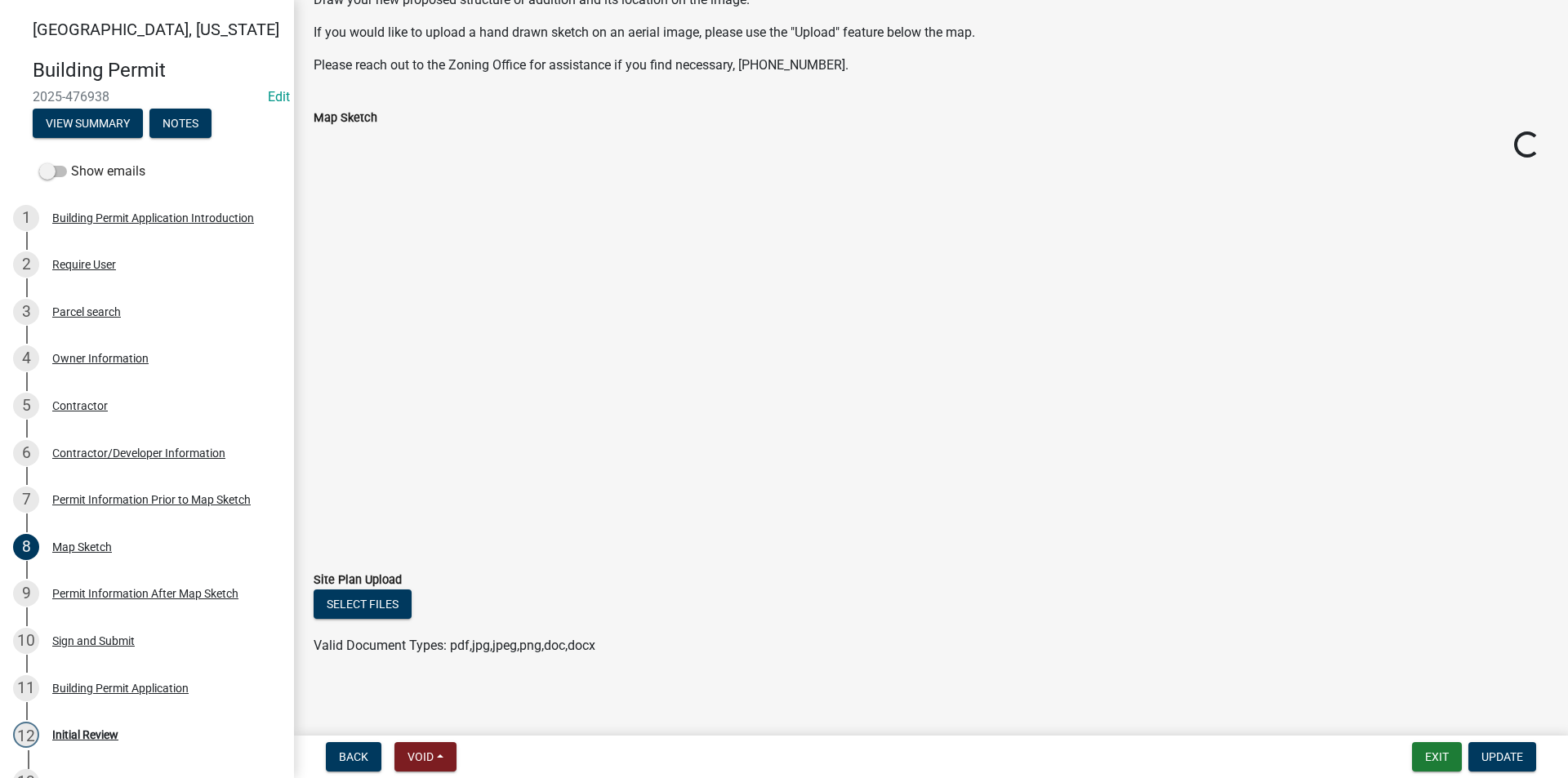
scroll to position [171, 0]
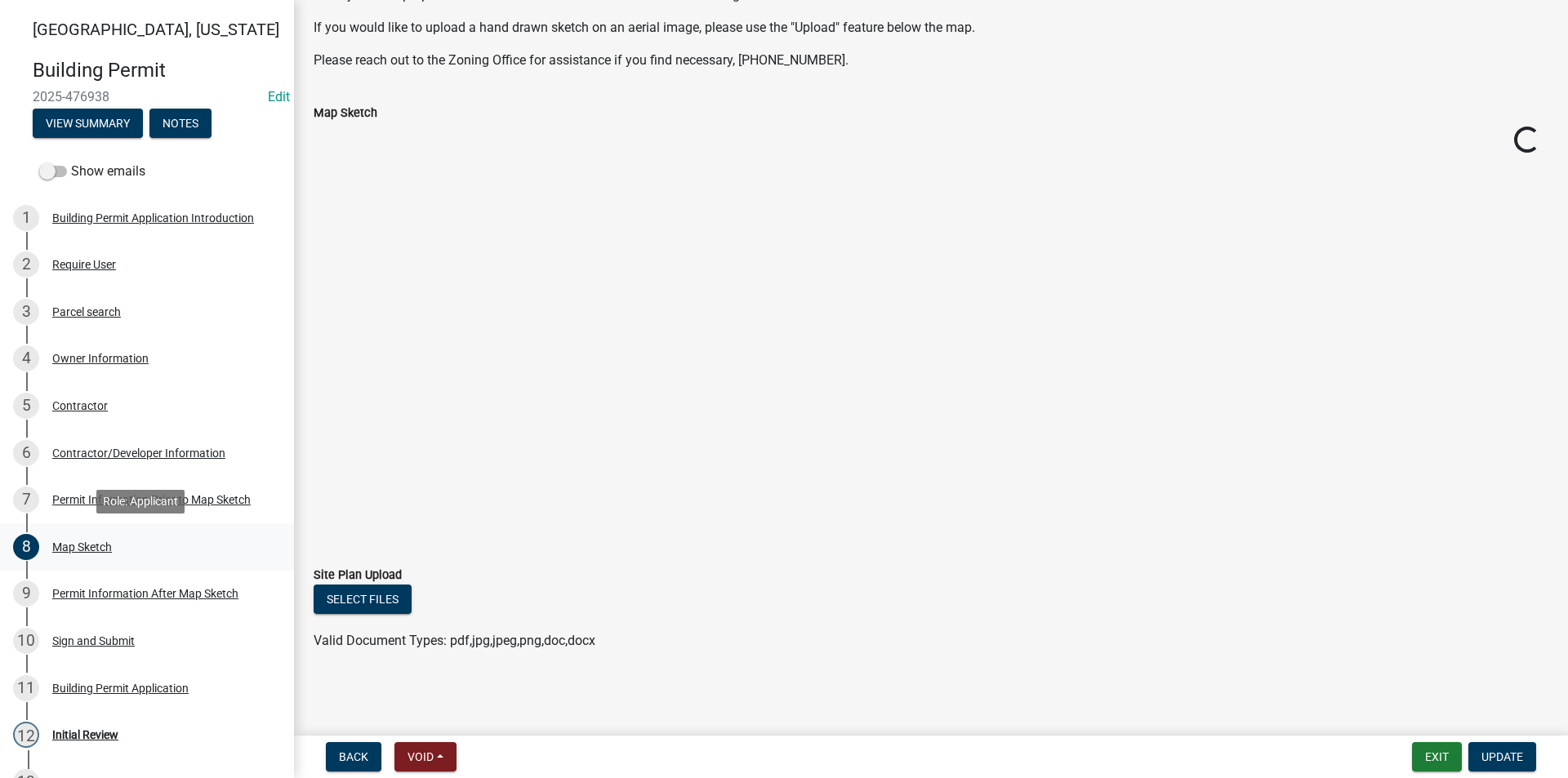
click at [89, 541] on div "Map Sketch" at bounding box center [82, 546] width 60 height 11
click at [94, 495] on div "Permit Information Prior to Map Sketch" at bounding box center [151, 498] width 199 height 11
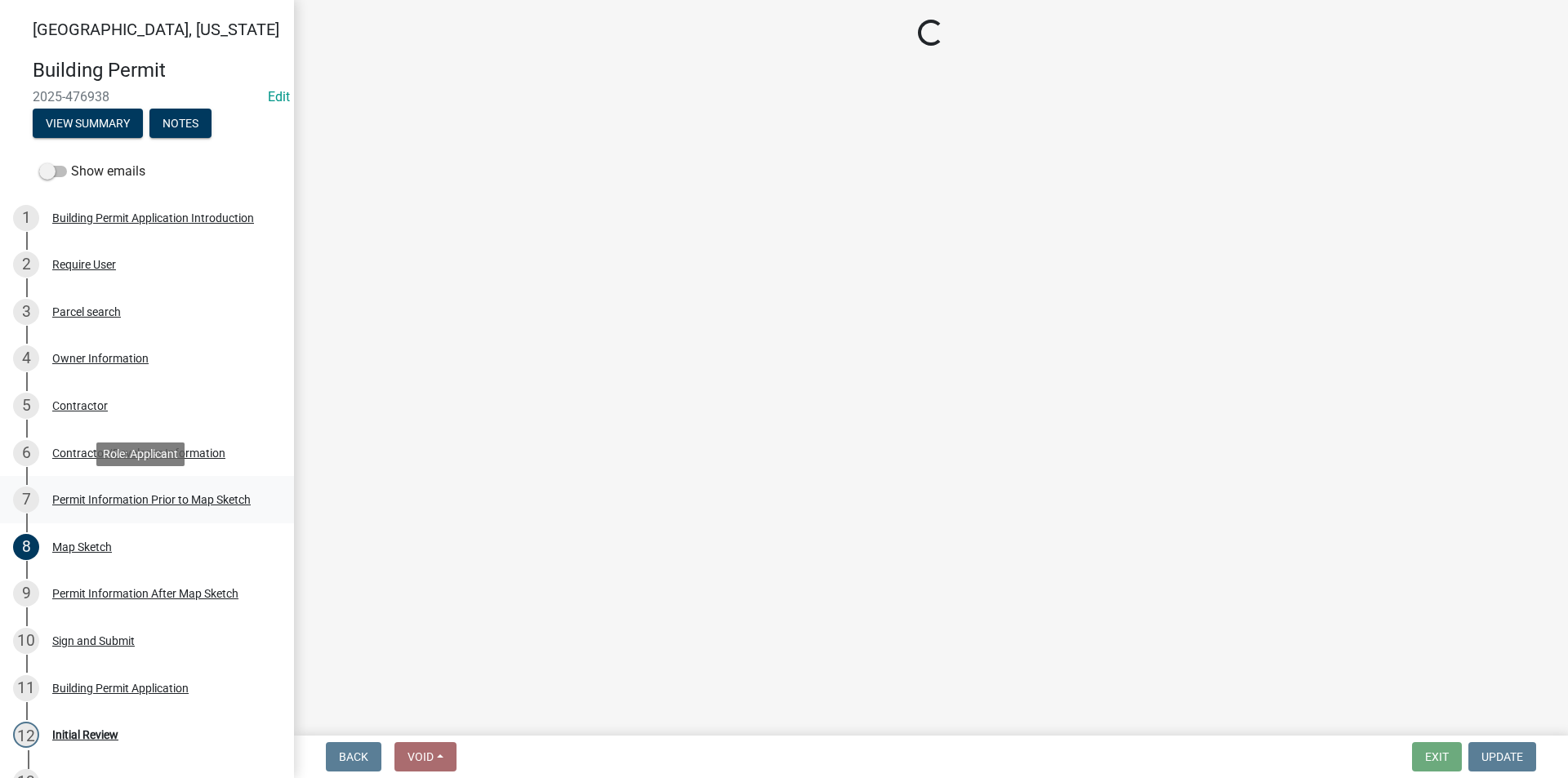
select select "6b2626da-78ea-4ec6-8513-ccc18f4ad425"
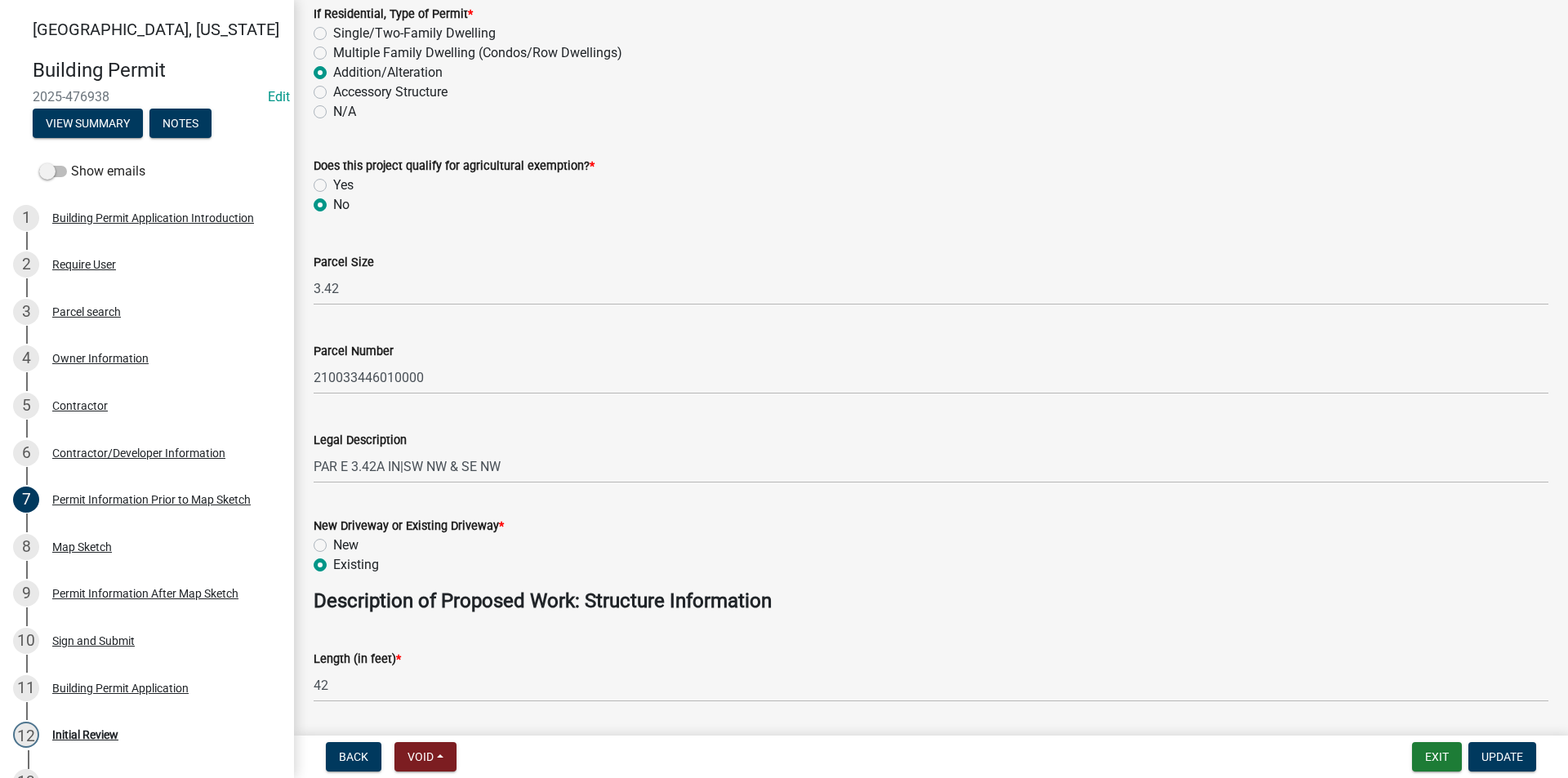
scroll to position [408, 0]
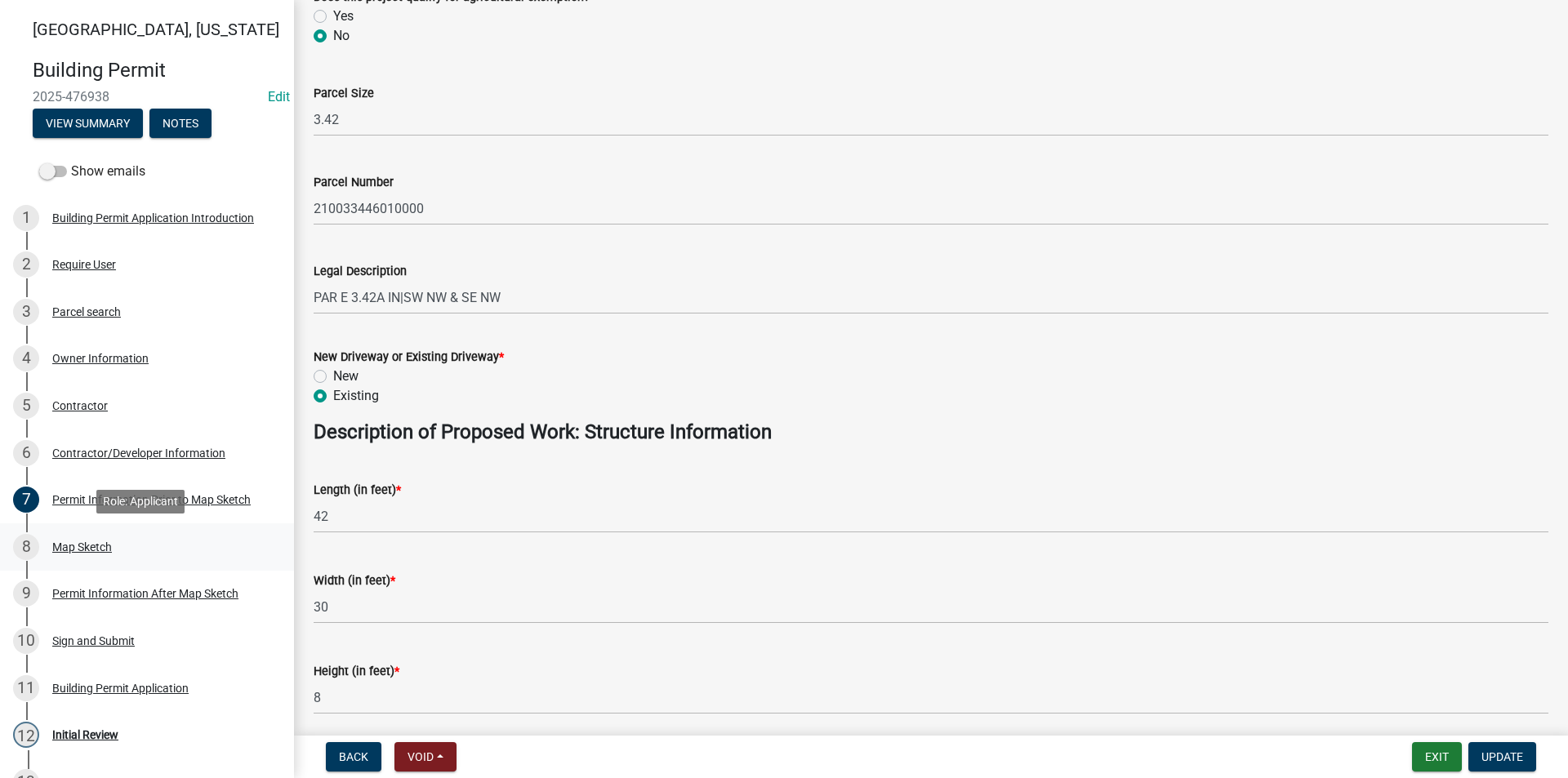
click at [107, 539] on div "8 Map Sketch" at bounding box center [140, 546] width 255 height 26
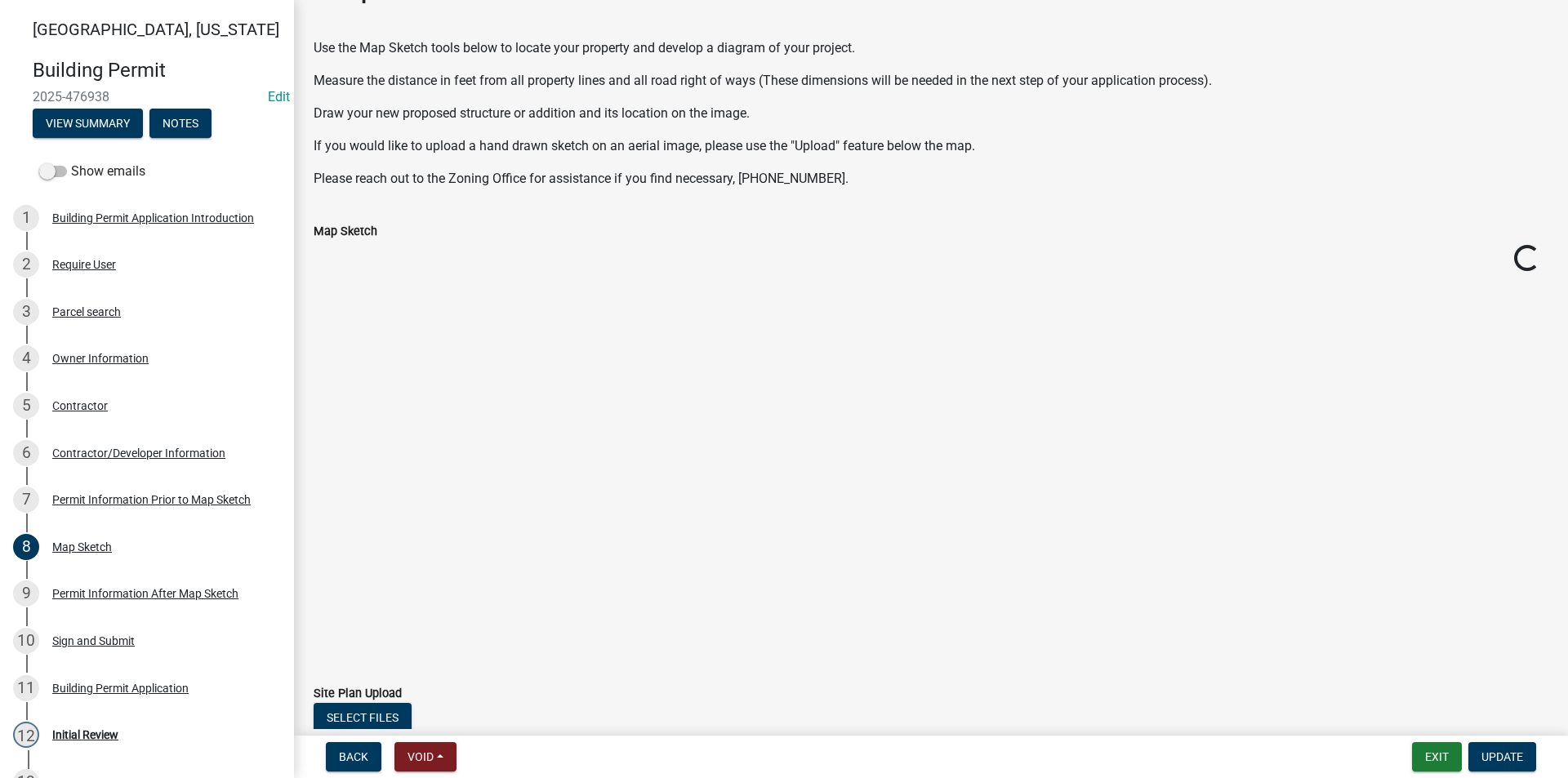
scroll to position [82, 0]
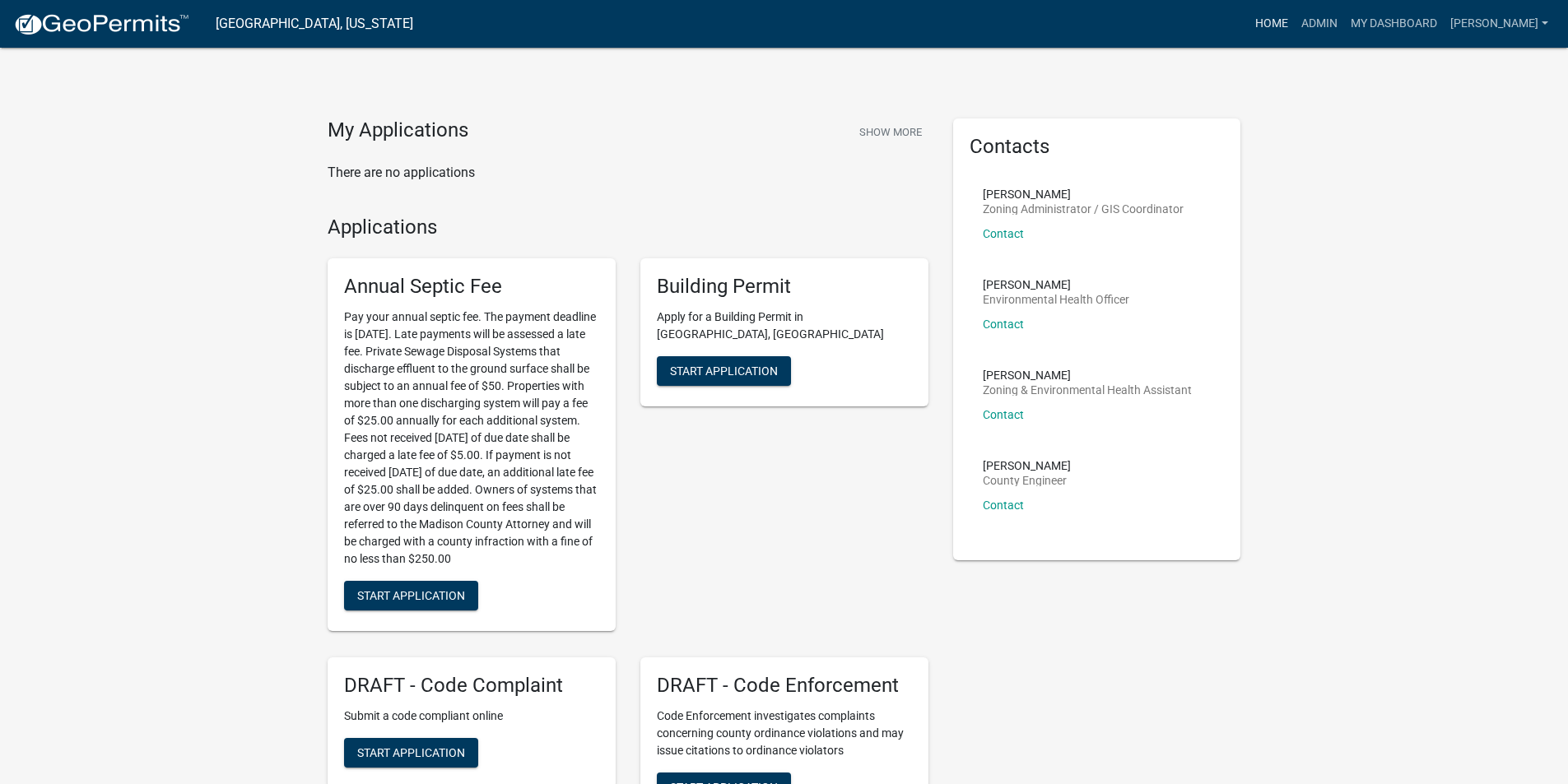
click at [1292, 26] on link "Home" at bounding box center [1272, 24] width 46 height 31
click at [1327, 26] on link "Admin" at bounding box center [1319, 24] width 49 height 31
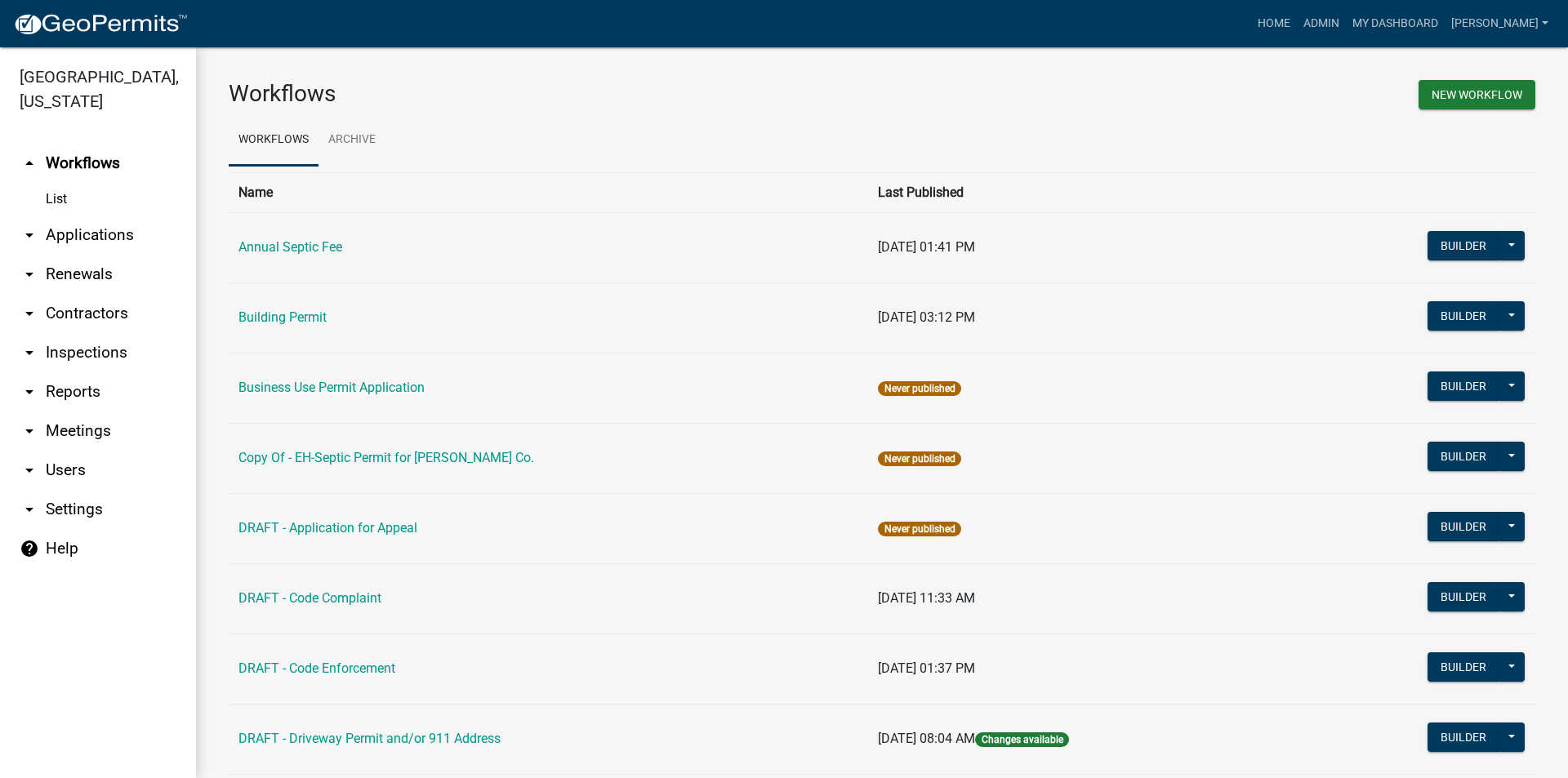
click at [100, 216] on link "arrow_drop_down Applications" at bounding box center [98, 235] width 196 height 39
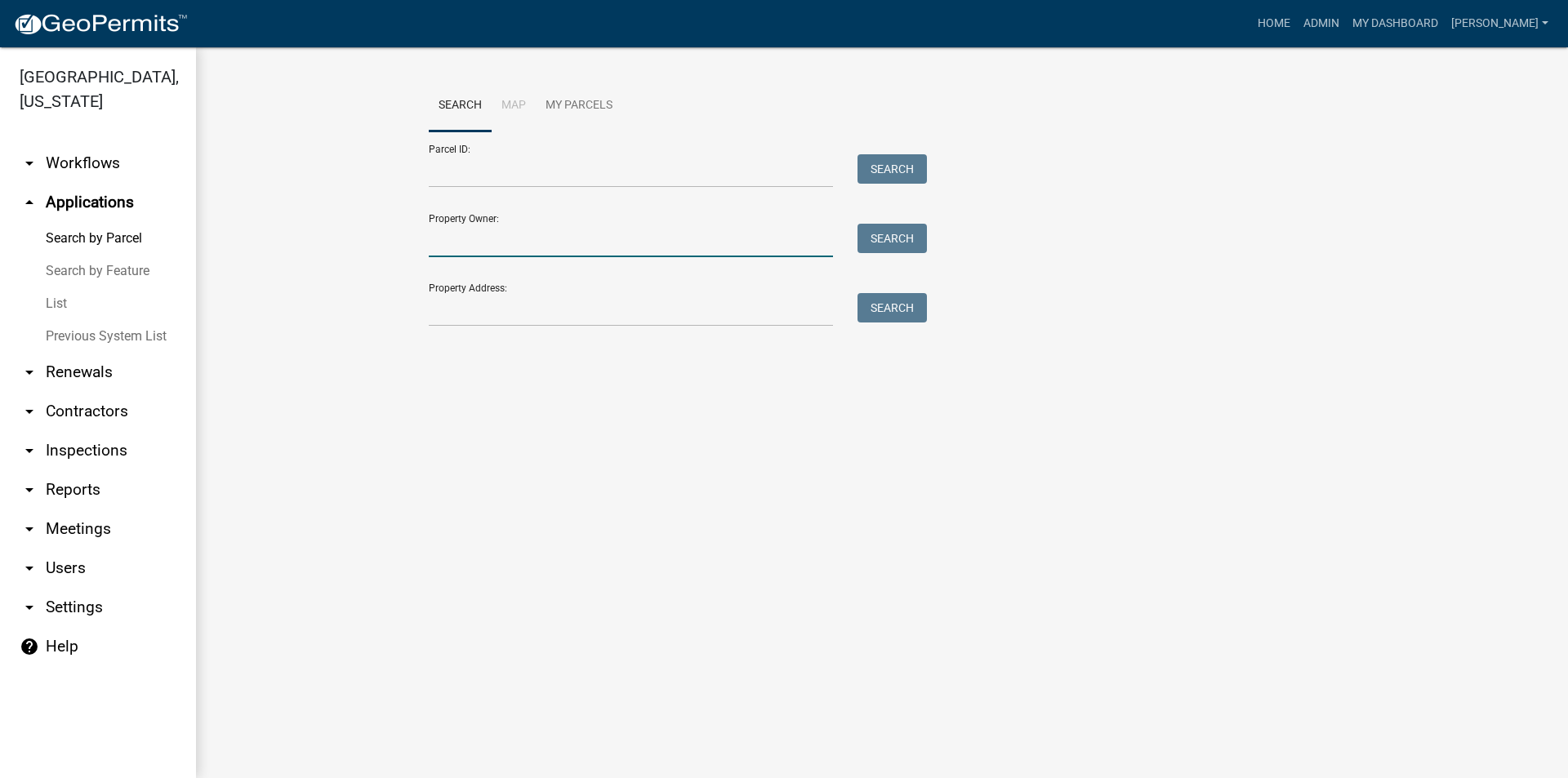
click at [478, 242] on input "Property Owner:" at bounding box center [631, 239] width 404 height 33
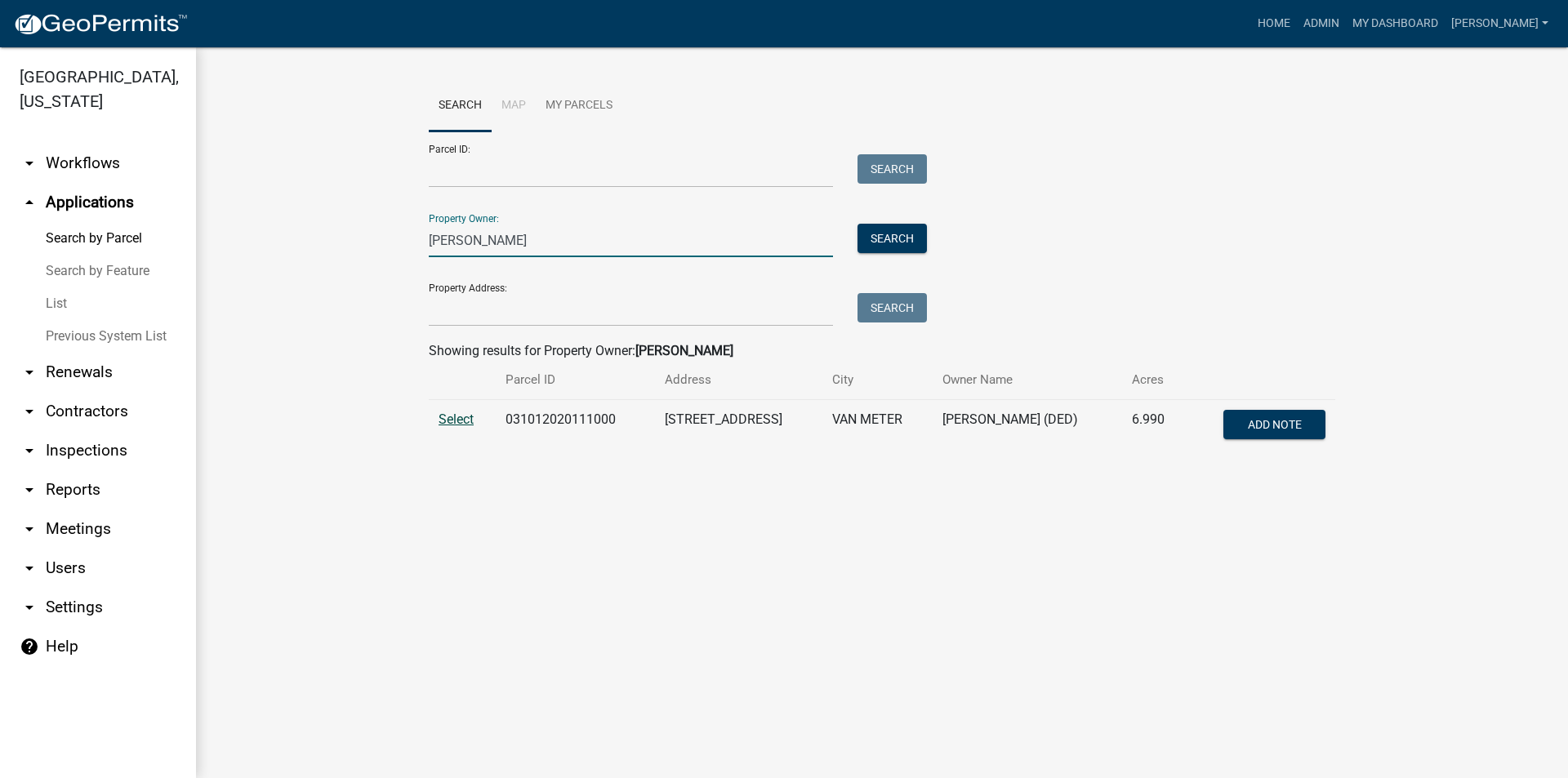
type input "[PERSON_NAME]"
click at [466, 423] on span "Select" at bounding box center [455, 419] width 35 height 15
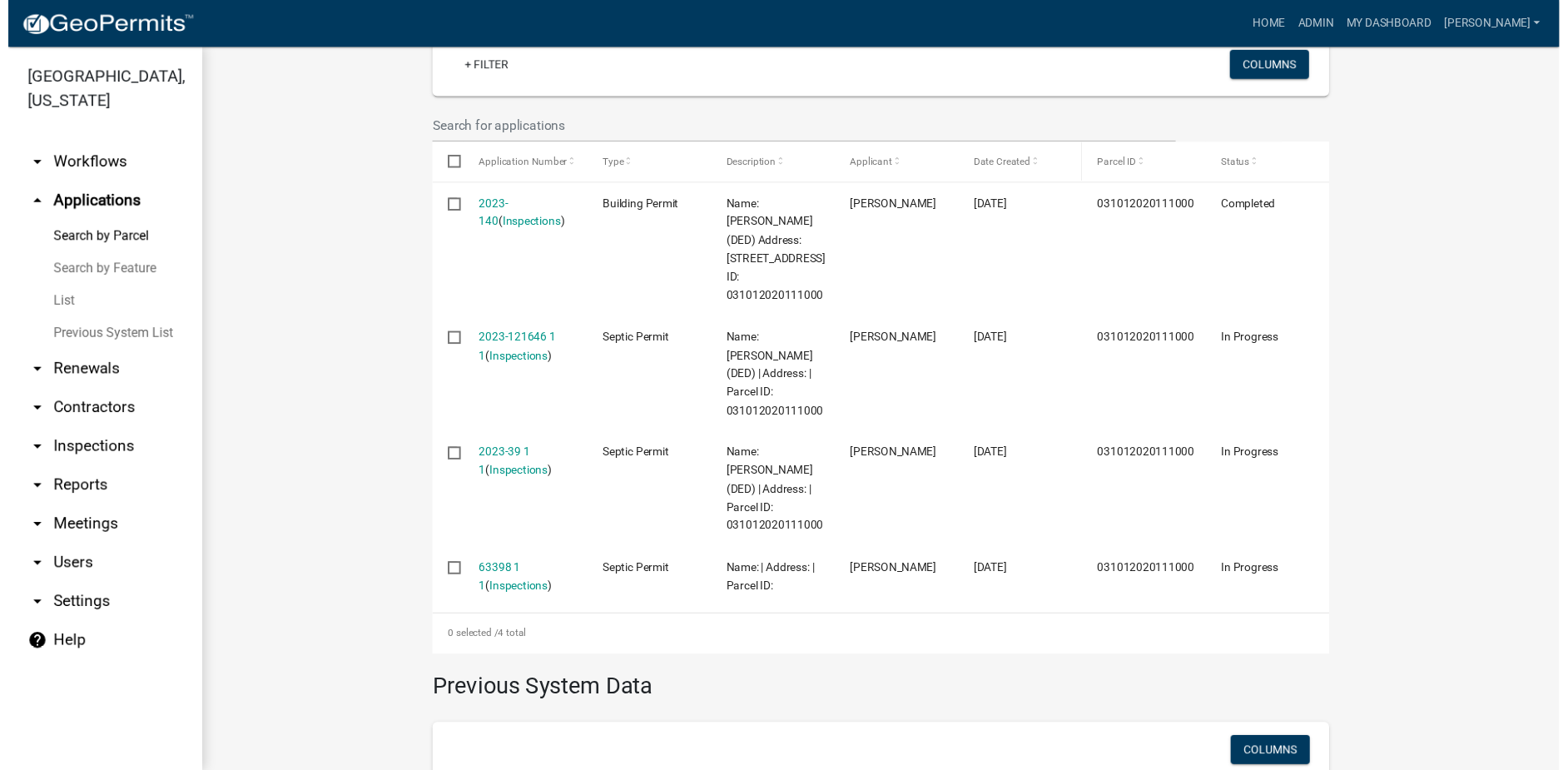
scroll to position [510, 0]
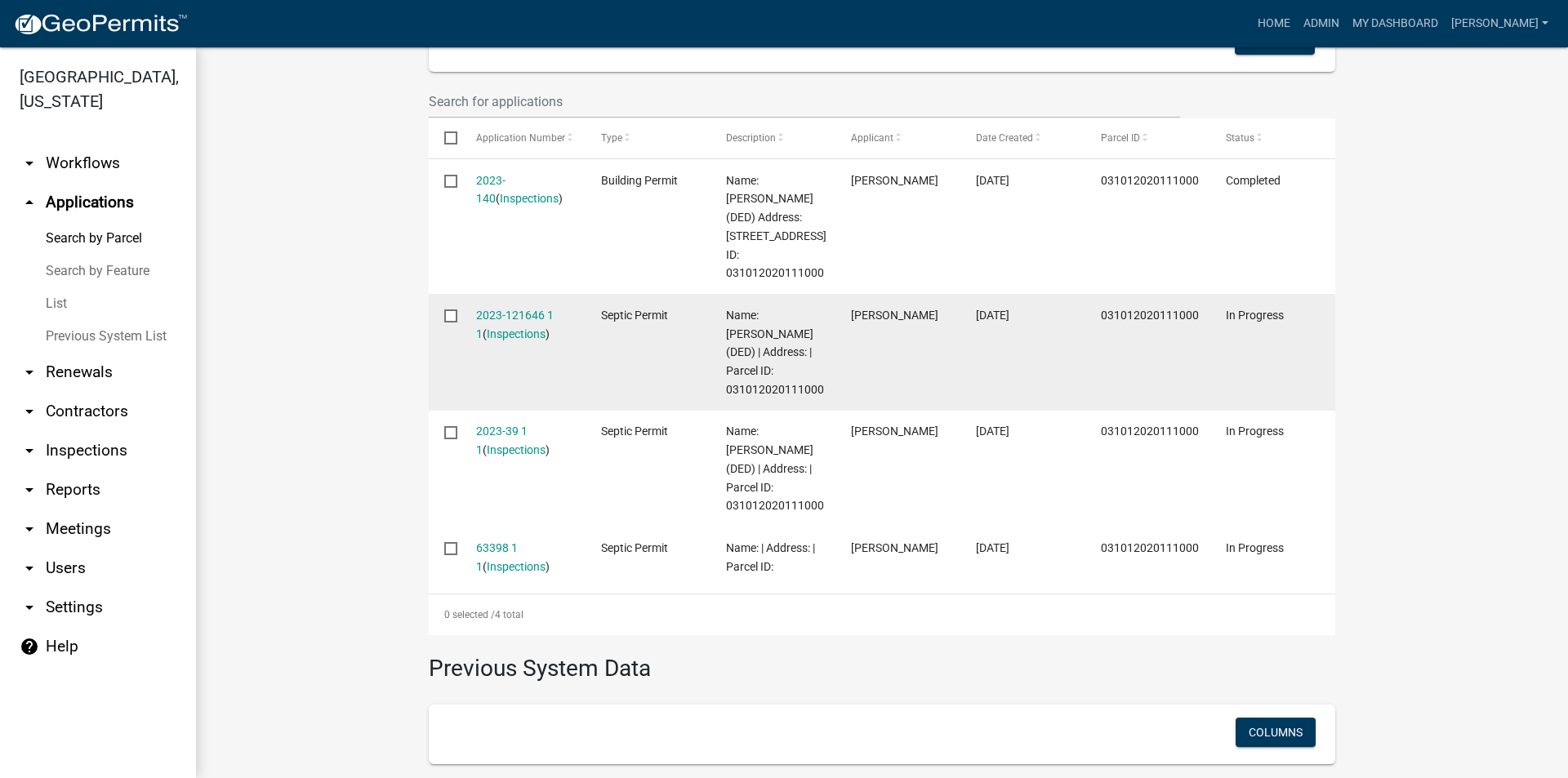
click at [446, 315] on input "checkbox" at bounding box center [449, 314] width 10 height 10
click at [448, 320] on input "checkbox" at bounding box center [449, 314] width 10 height 10
checkbox input "false"
click at [509, 311] on link "2023-121646 1 1" at bounding box center [514, 324] width 78 height 32
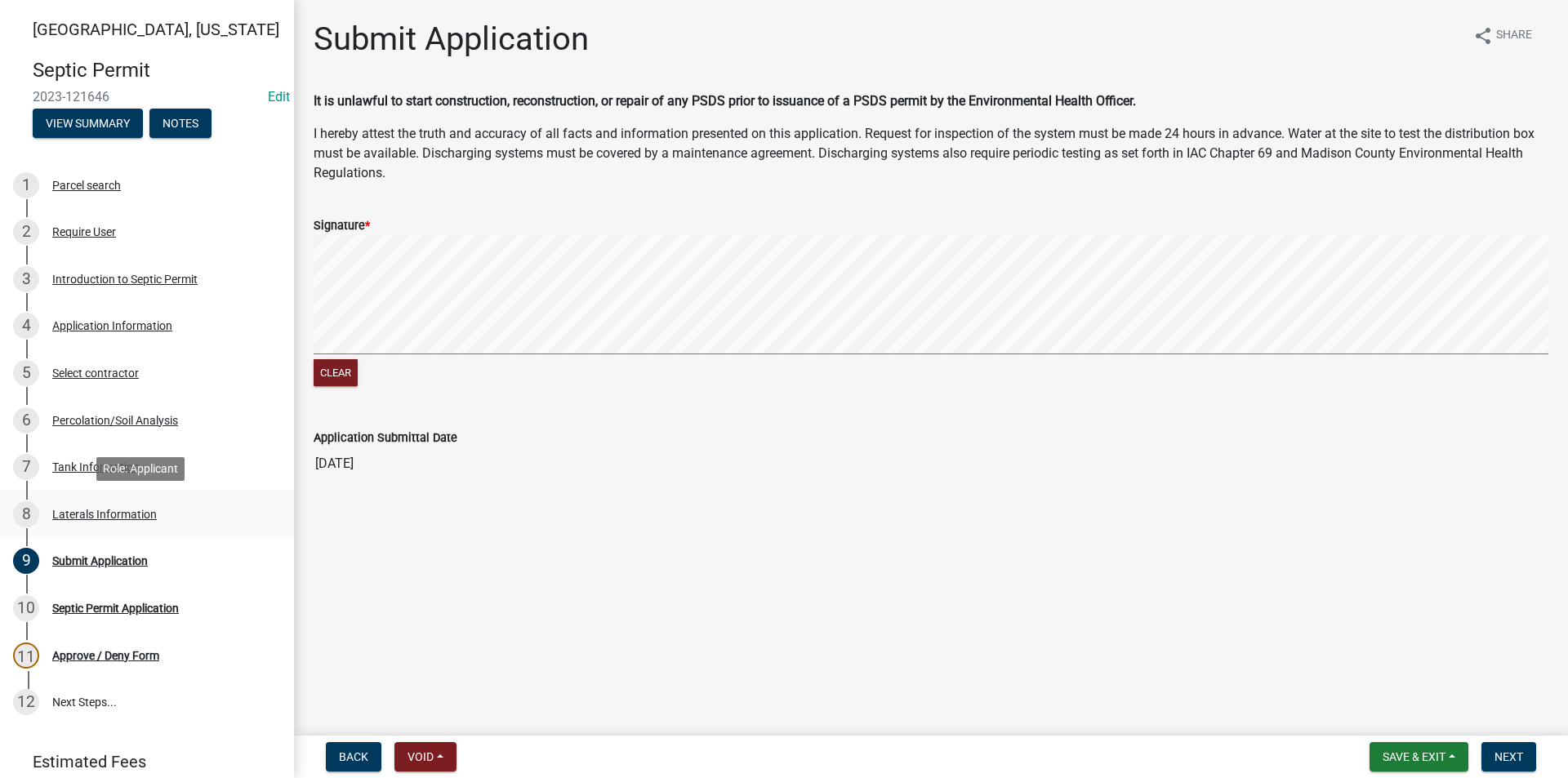
click at [79, 514] on div "Laterals Information" at bounding box center [104, 514] width 105 height 11
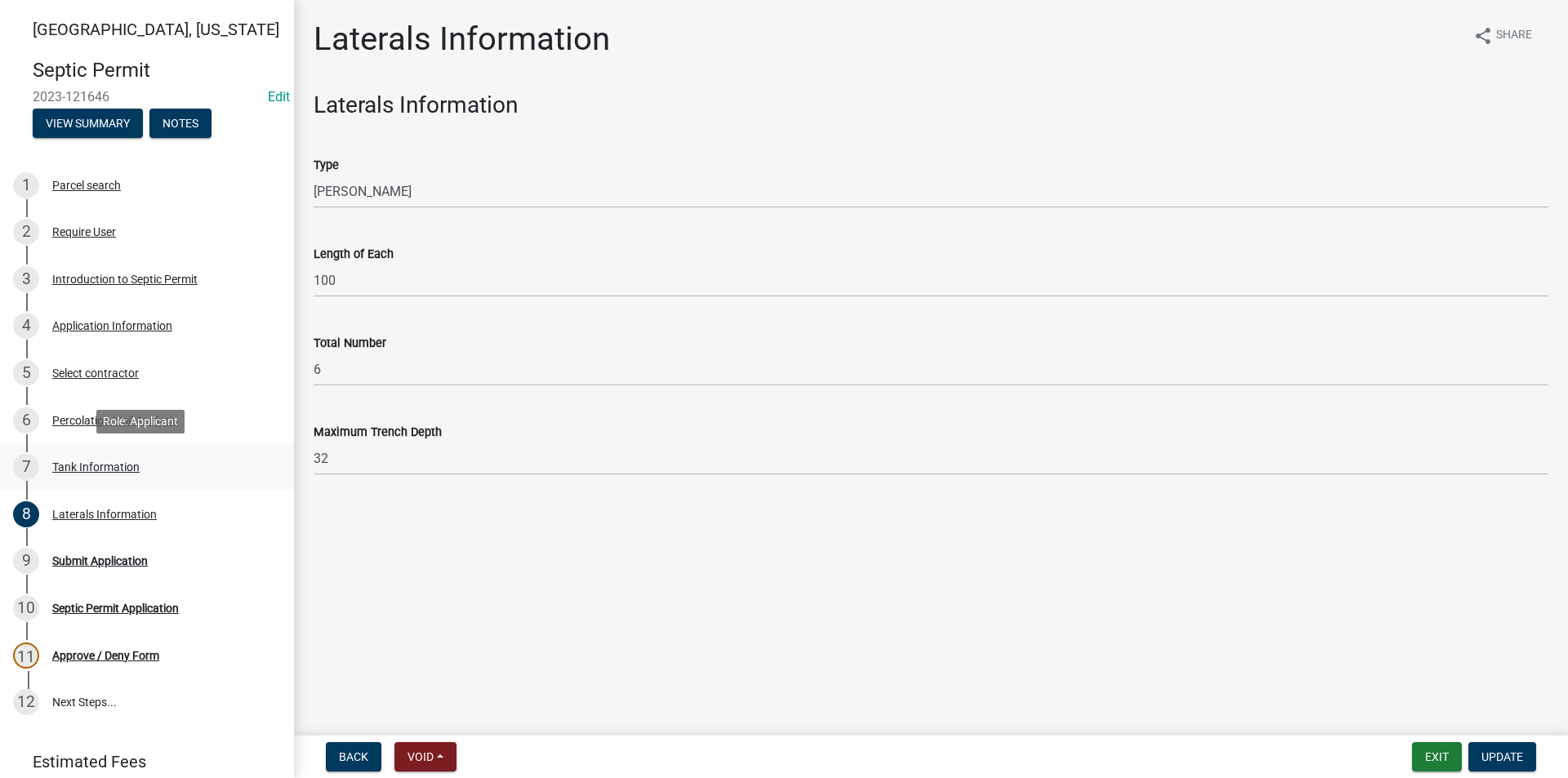
click at [82, 469] on div "Tank Information" at bounding box center [95, 466] width 87 height 11
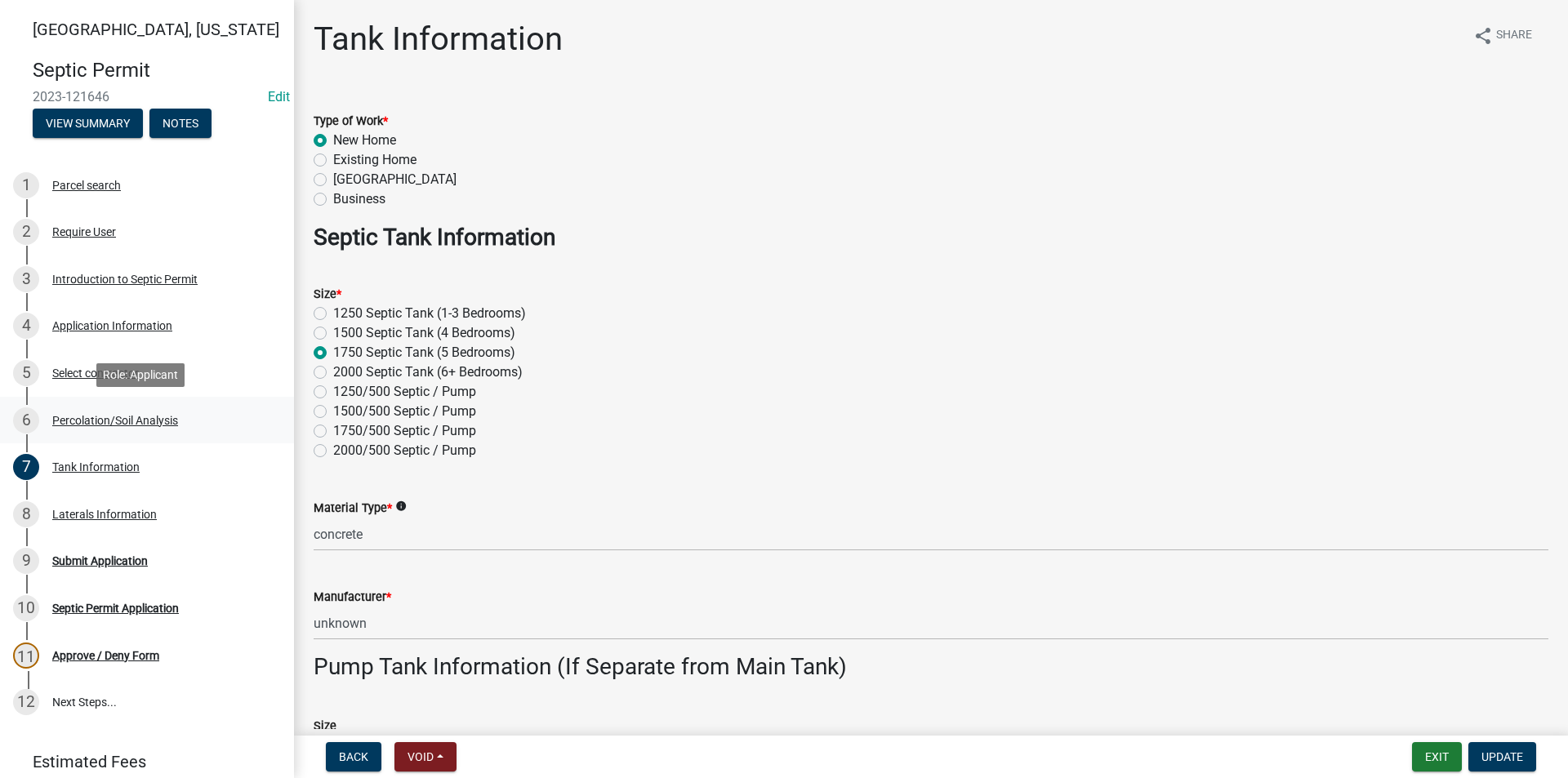
click at [87, 423] on div "Percolation/Soil Analysis" at bounding box center [115, 420] width 126 height 11
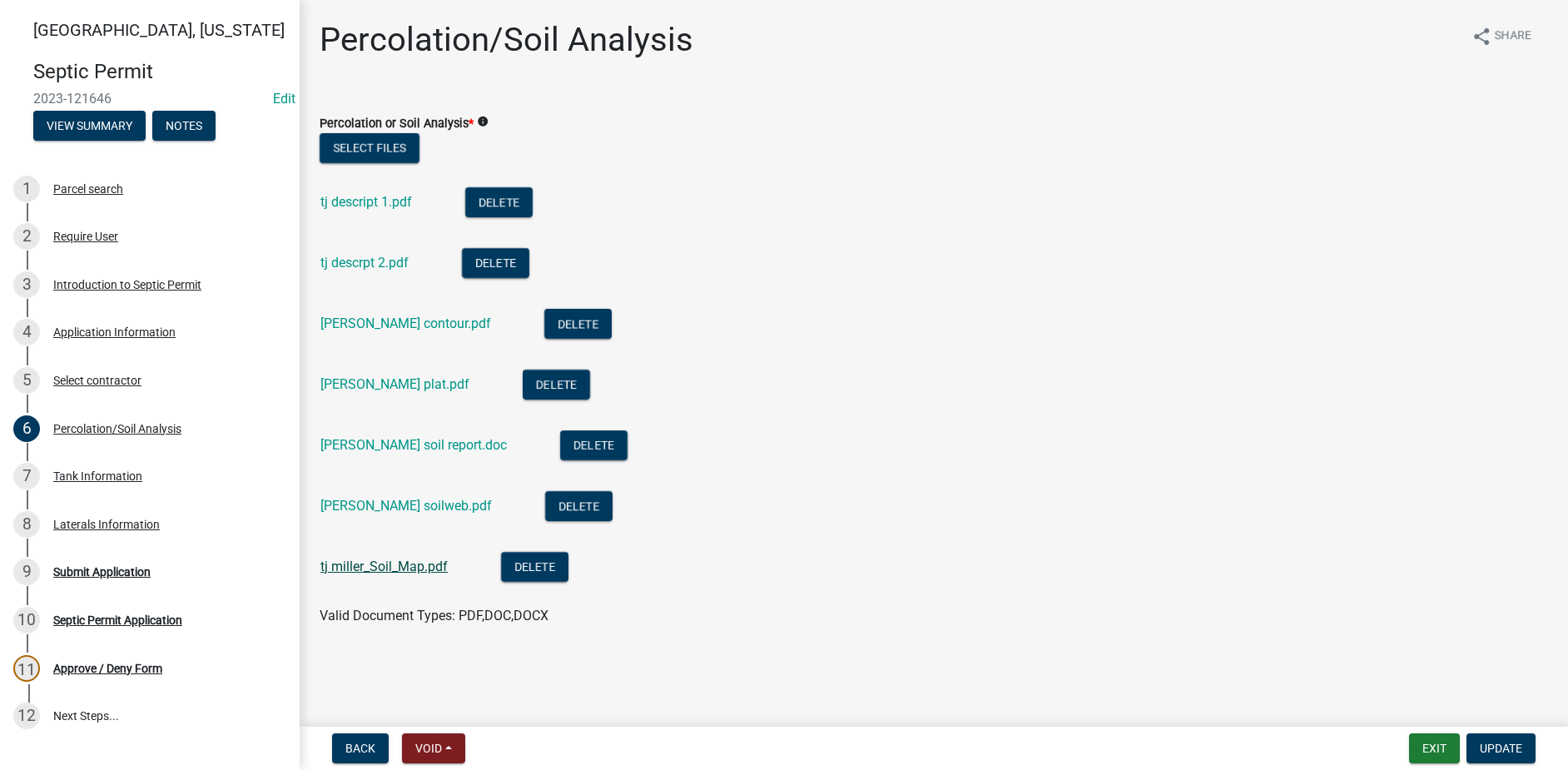
click at [407, 570] on link "tj miller_Soil_Map.pdf" at bounding box center [384, 567] width 128 height 16
click at [395, 501] on link "[PERSON_NAME] soilweb.pdf" at bounding box center [406, 506] width 171 height 16
click at [380, 385] on link "[PERSON_NAME] plat.pdf" at bounding box center [394, 384] width 149 height 16
click at [383, 326] on link "[PERSON_NAME] contour.pdf" at bounding box center [406, 323] width 170 height 16
click at [375, 262] on link "tj descrpt 2.pdf" at bounding box center [365, 262] width 89 height 16
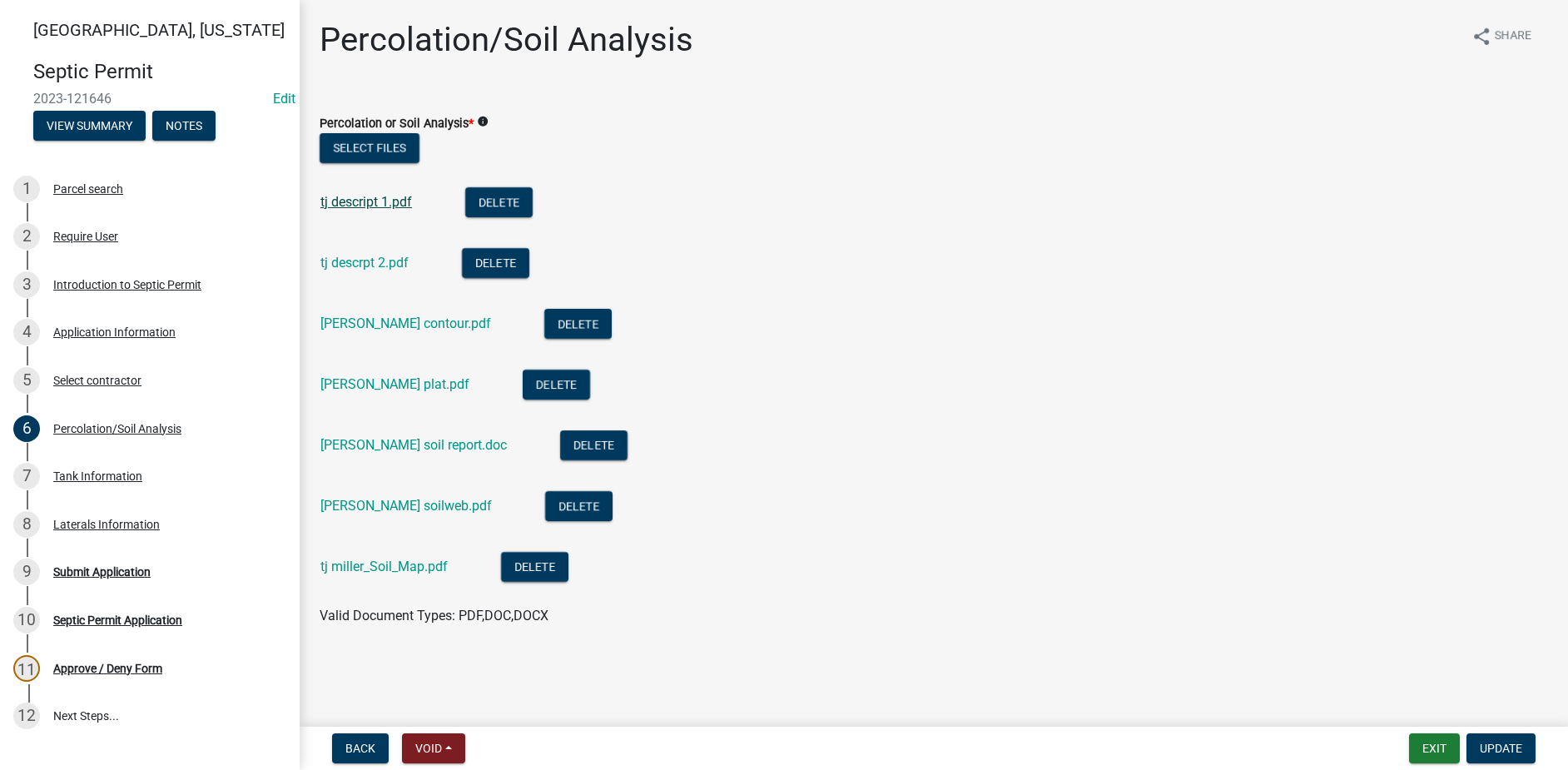
click at [377, 208] on link "tj descript 1.pdf" at bounding box center [366, 202] width 91 height 16
click at [449, 747] on button "Void" at bounding box center [433, 748] width 63 height 30
click at [457, 709] on button "Void" at bounding box center [468, 705] width 133 height 40
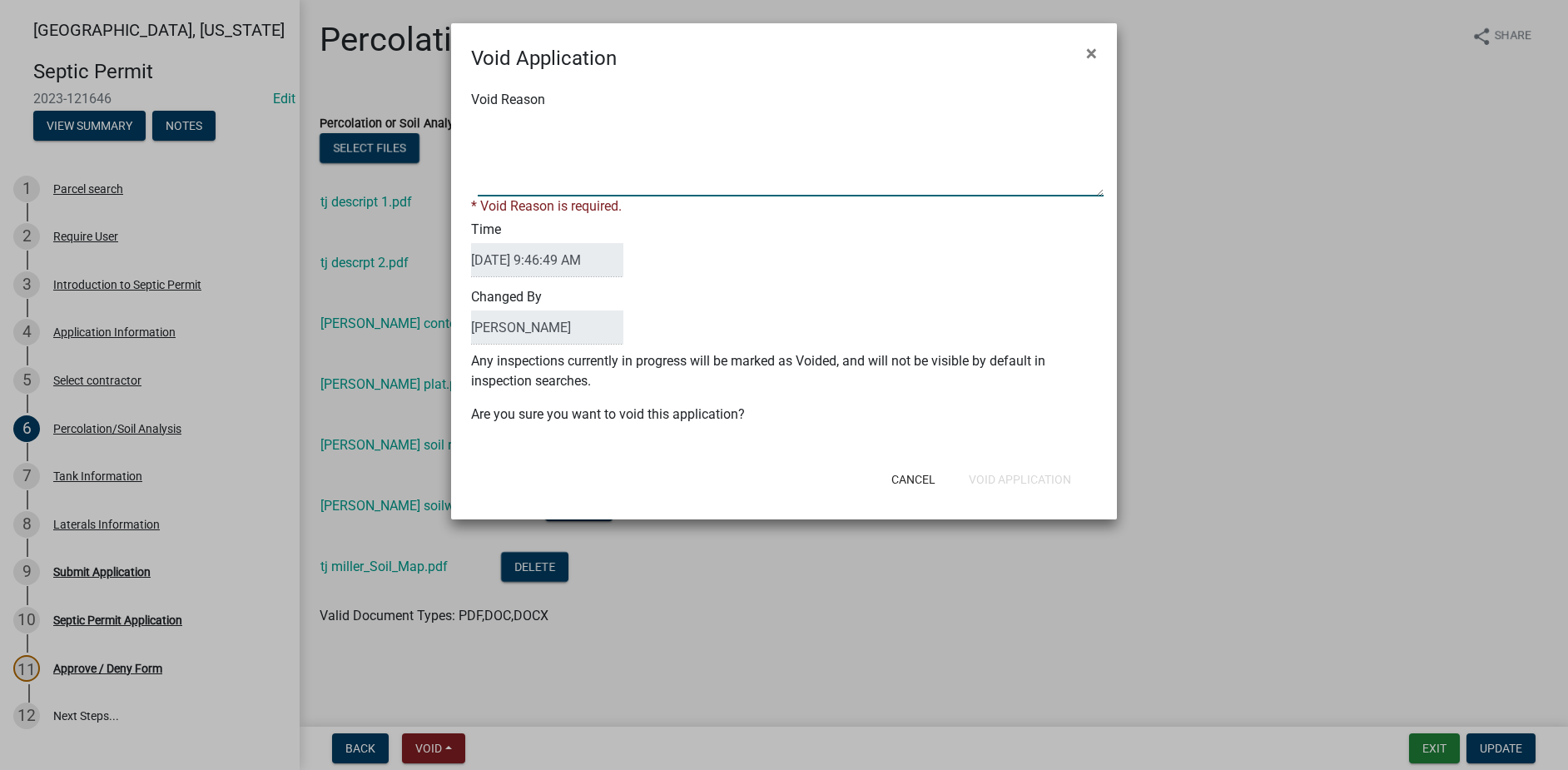
click at [526, 168] on textarea "Void Reason" at bounding box center [791, 155] width 625 height 83
type textarea "N"
type textarea "Duplicate Permit Application"
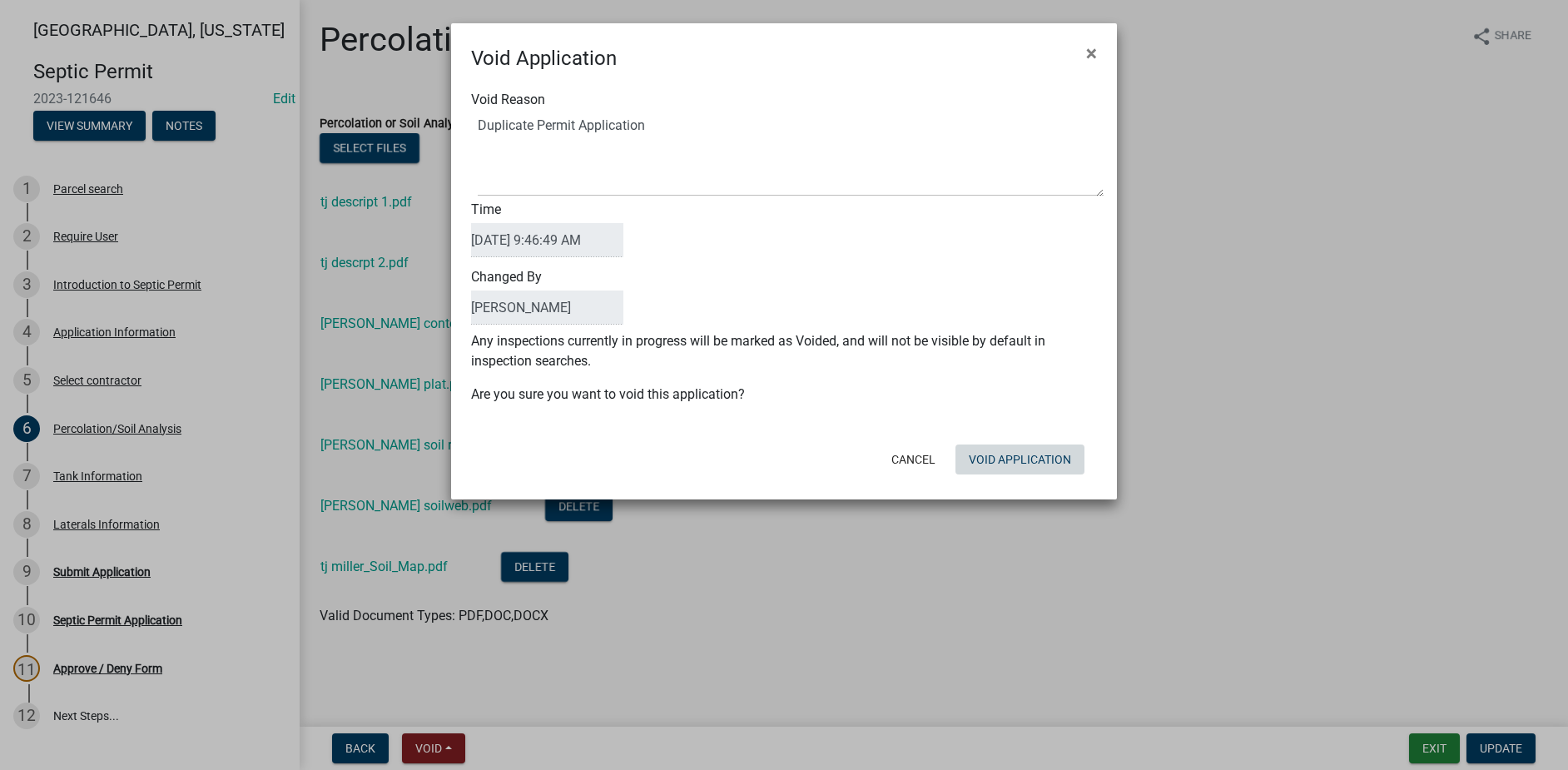
click at [1008, 480] on div "Cancel Void Application" at bounding box center [892, 460] width 410 height 43
click at [1007, 463] on button "Void Application" at bounding box center [1020, 459] width 129 height 30
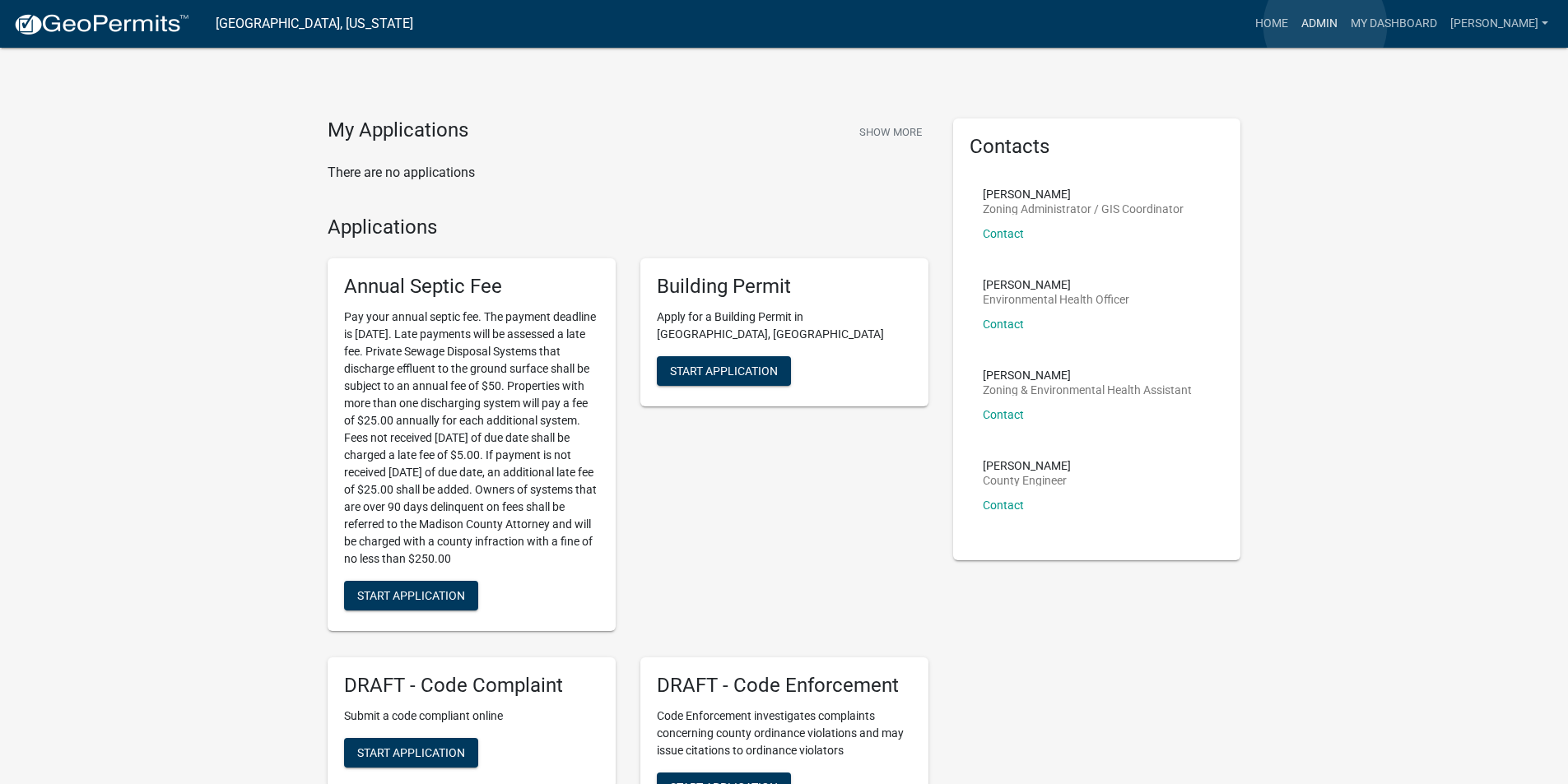
click at [1325, 26] on link "Admin" at bounding box center [1319, 24] width 49 height 31
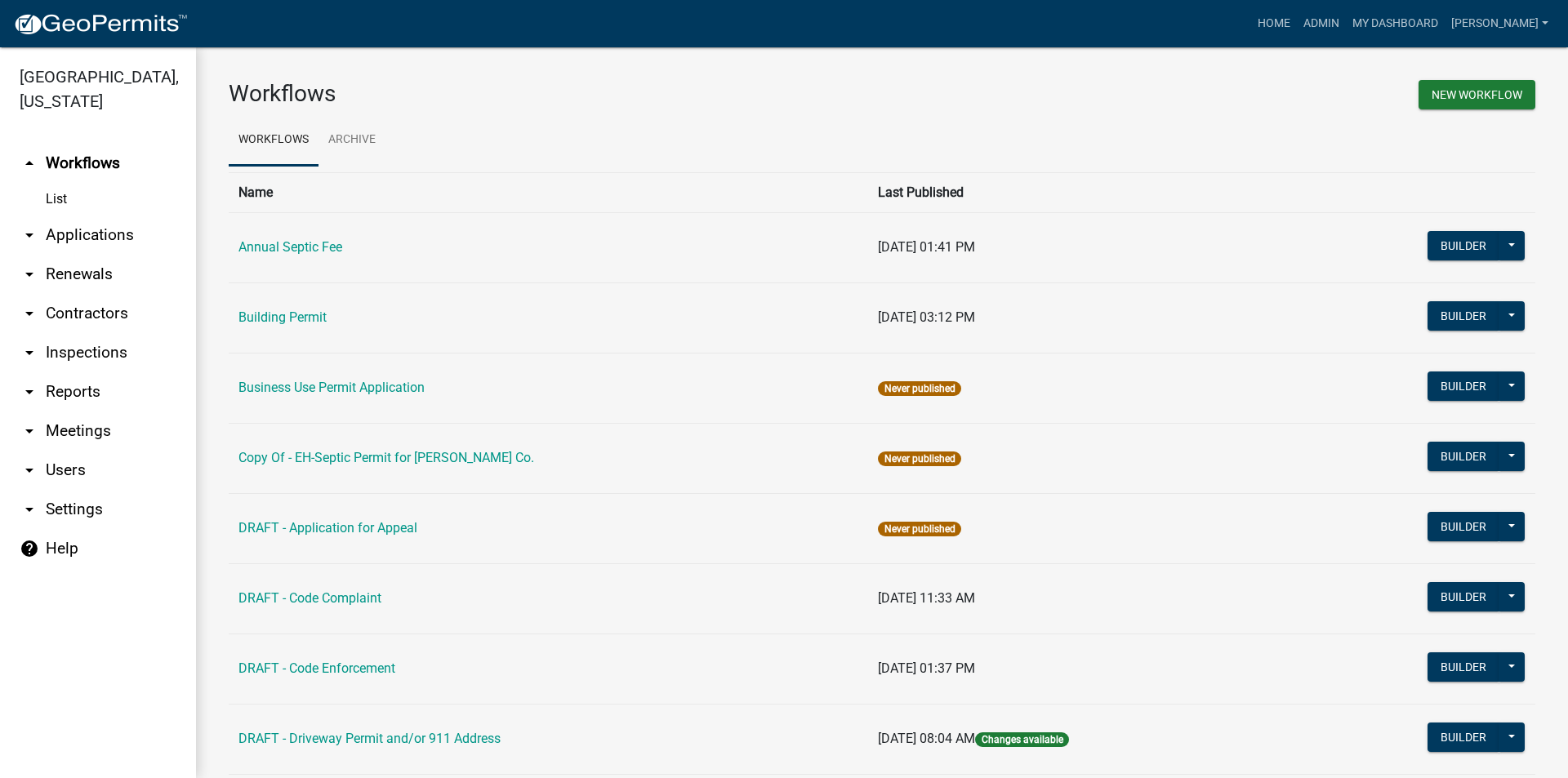
click at [49, 216] on link "arrow_drop_down Applications" at bounding box center [98, 235] width 196 height 39
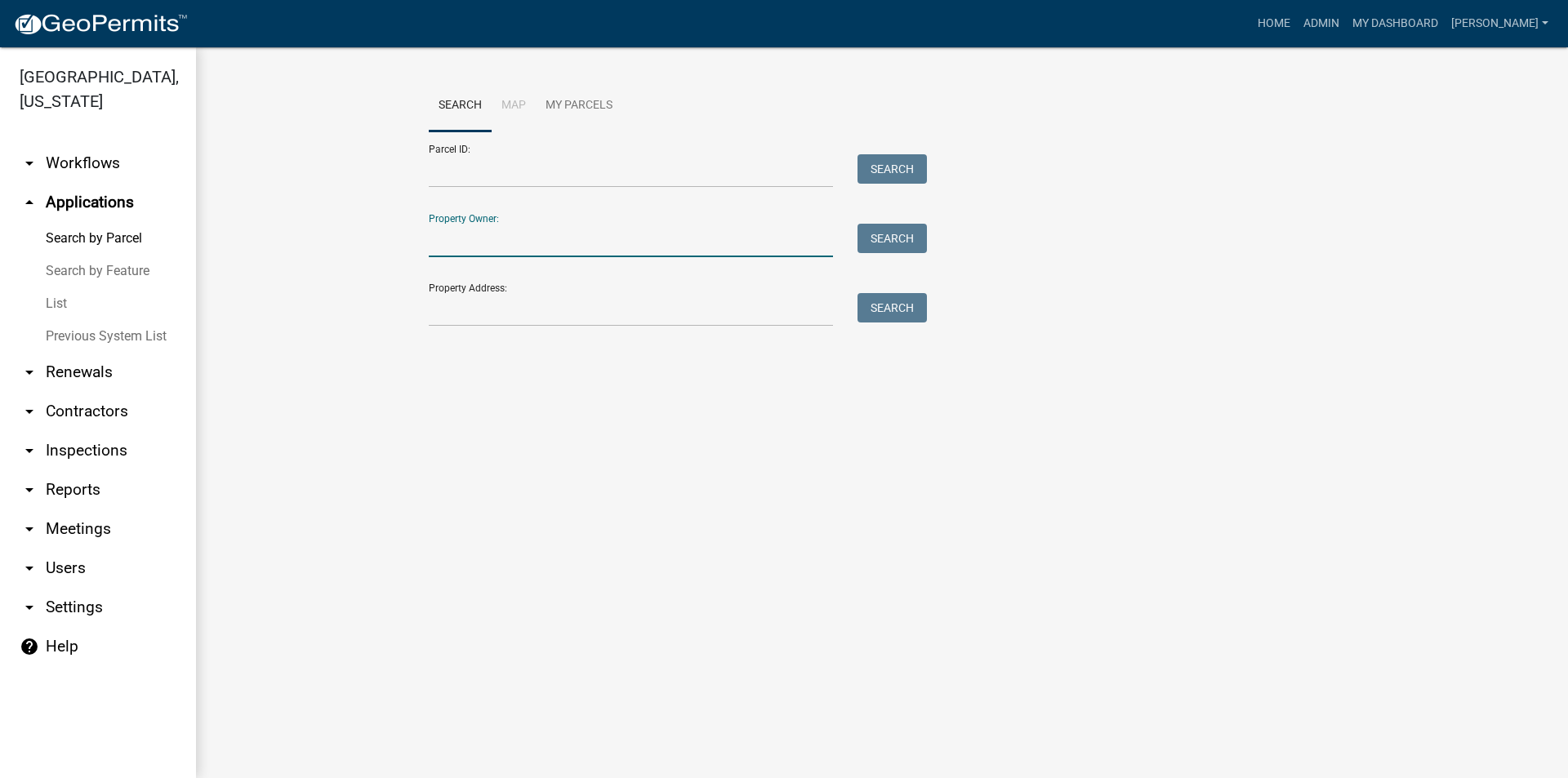
click at [494, 249] on input "Property Owner:" at bounding box center [631, 239] width 404 height 33
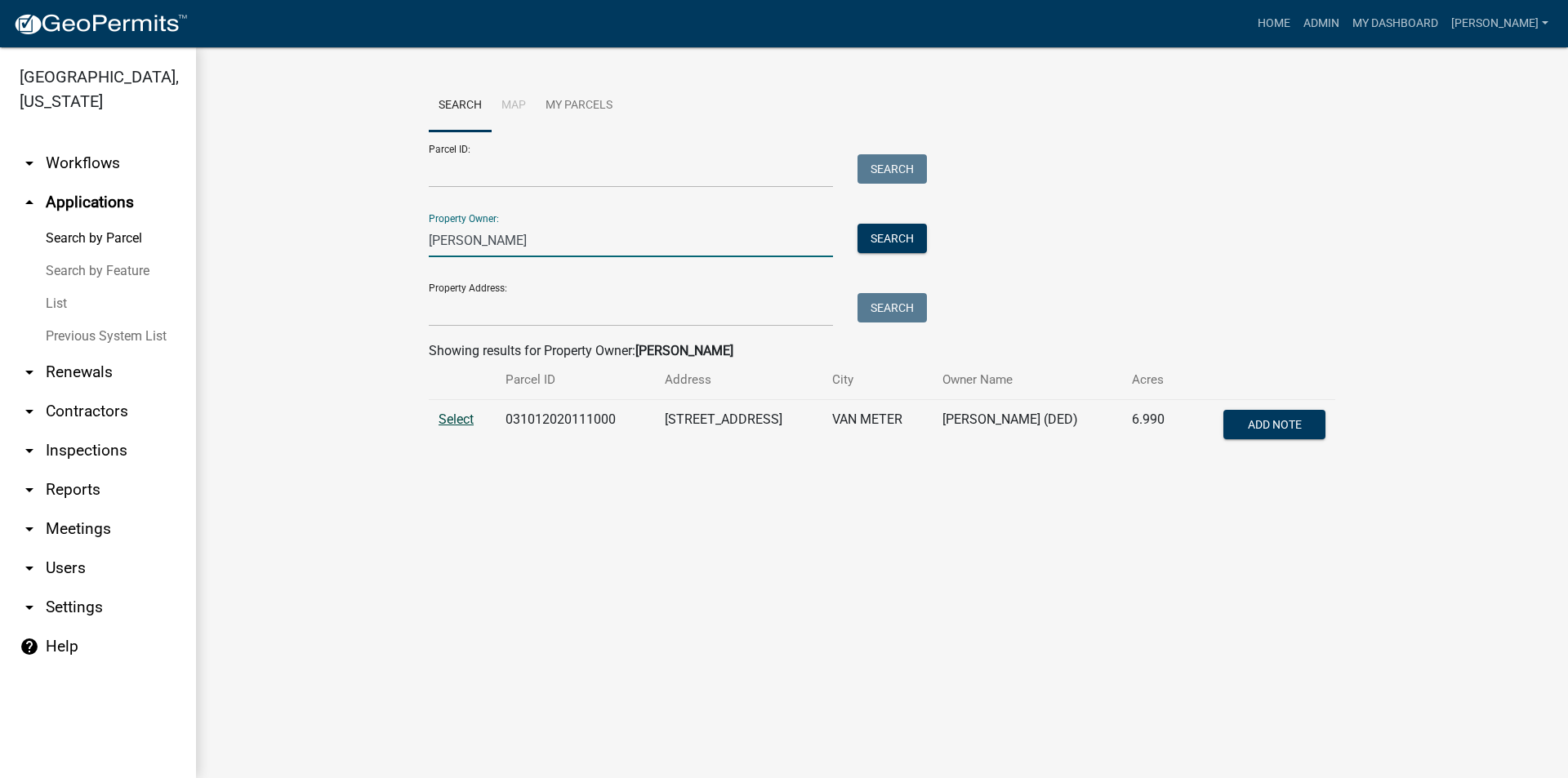
type input "[PERSON_NAME]"
click at [460, 424] on span "Select" at bounding box center [455, 419] width 35 height 15
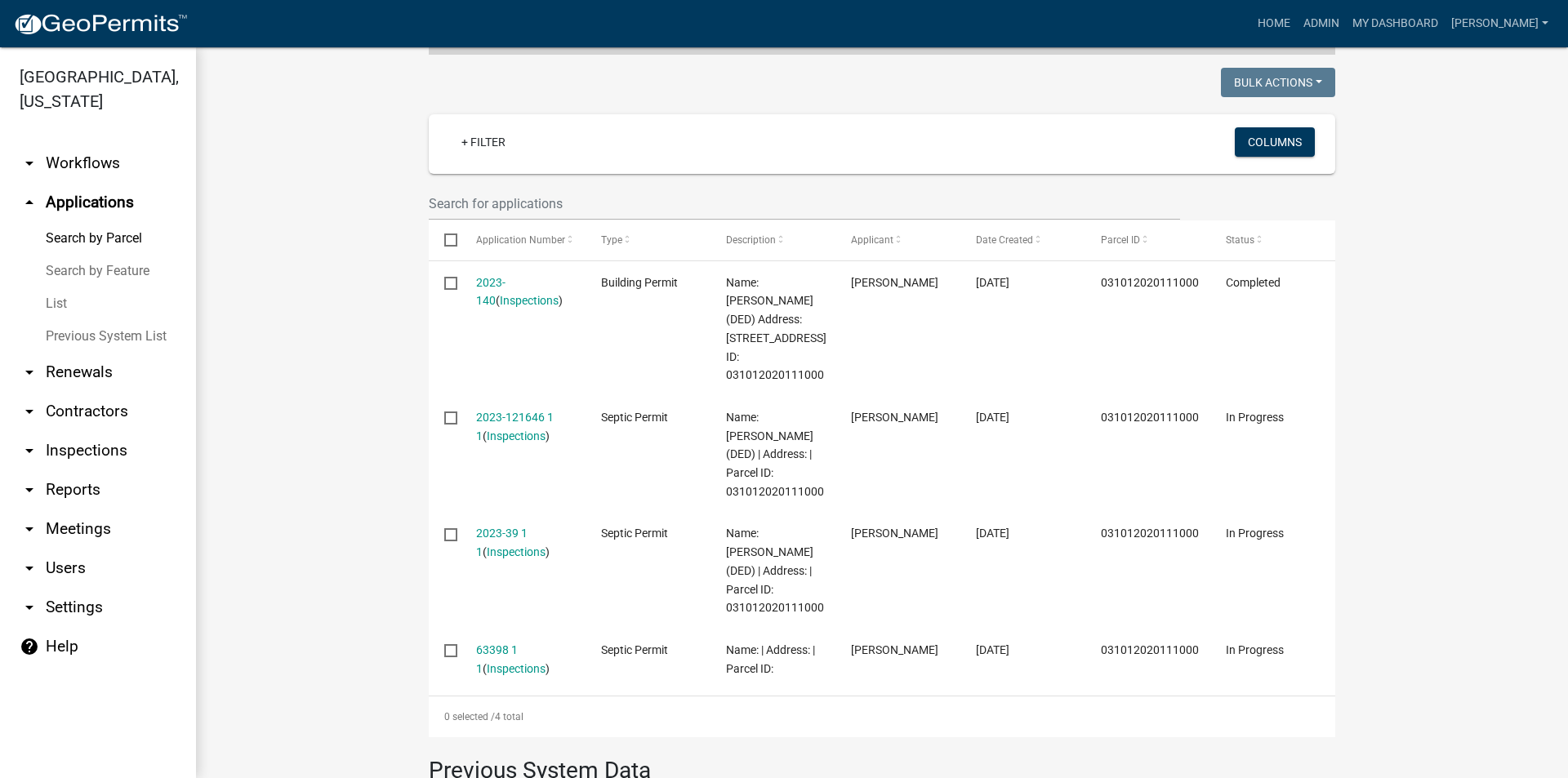
scroll to position [408, 0]
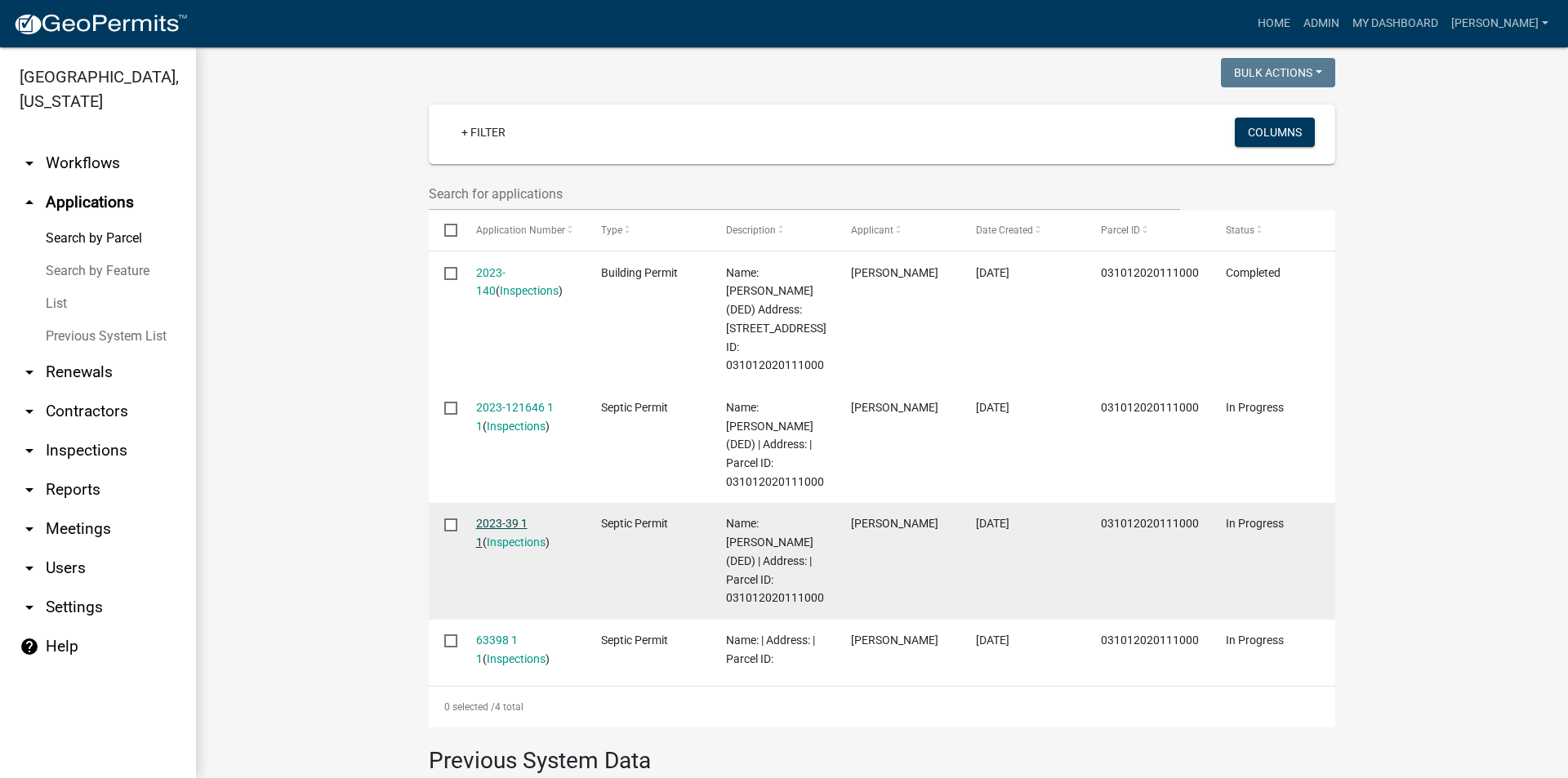
click at [512, 526] on link "2023-39 1 1" at bounding box center [501, 532] width 51 height 32
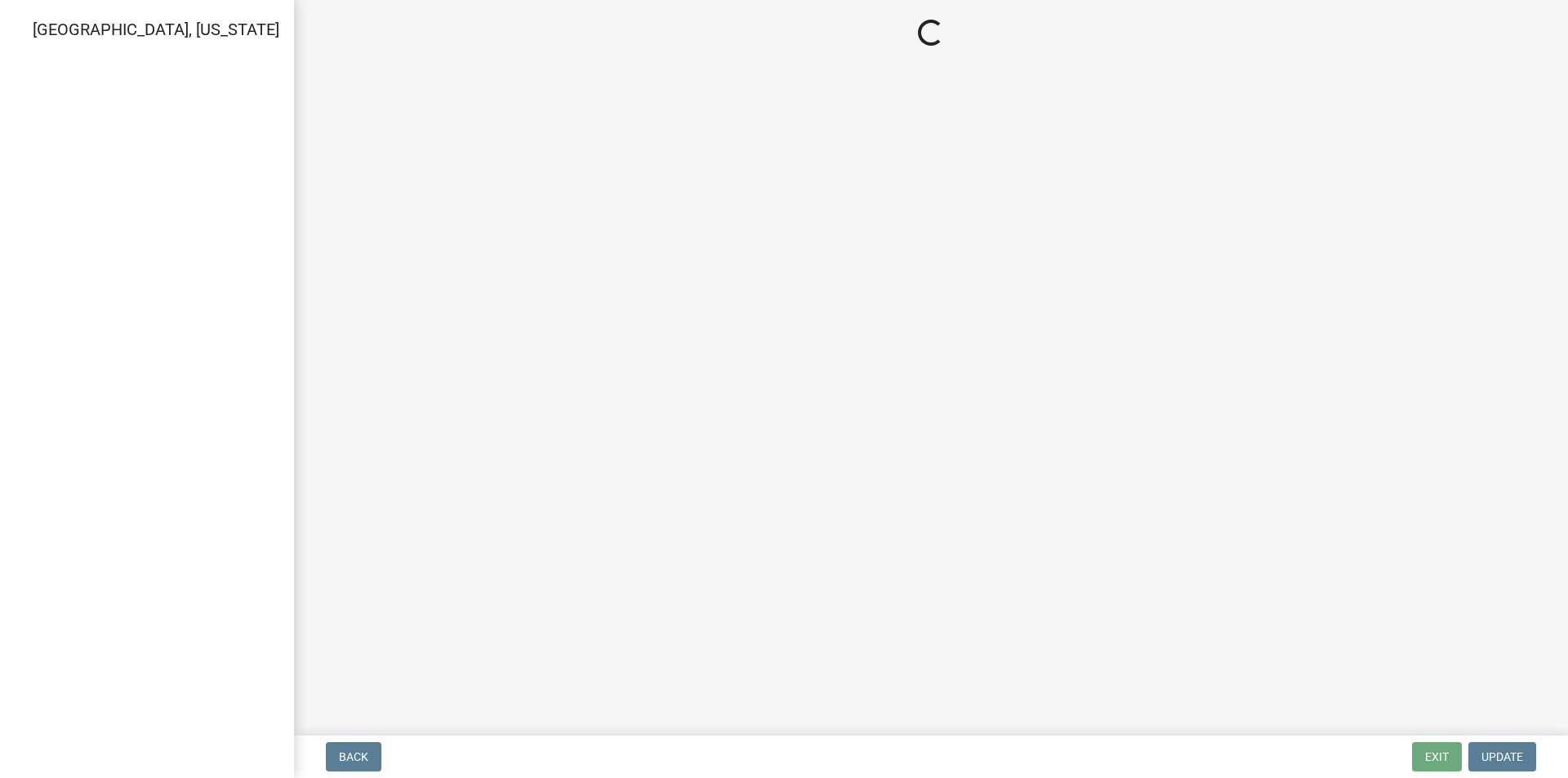
select select "57f8090b-93db-4a3c-8c0f-dd828b4a164e"
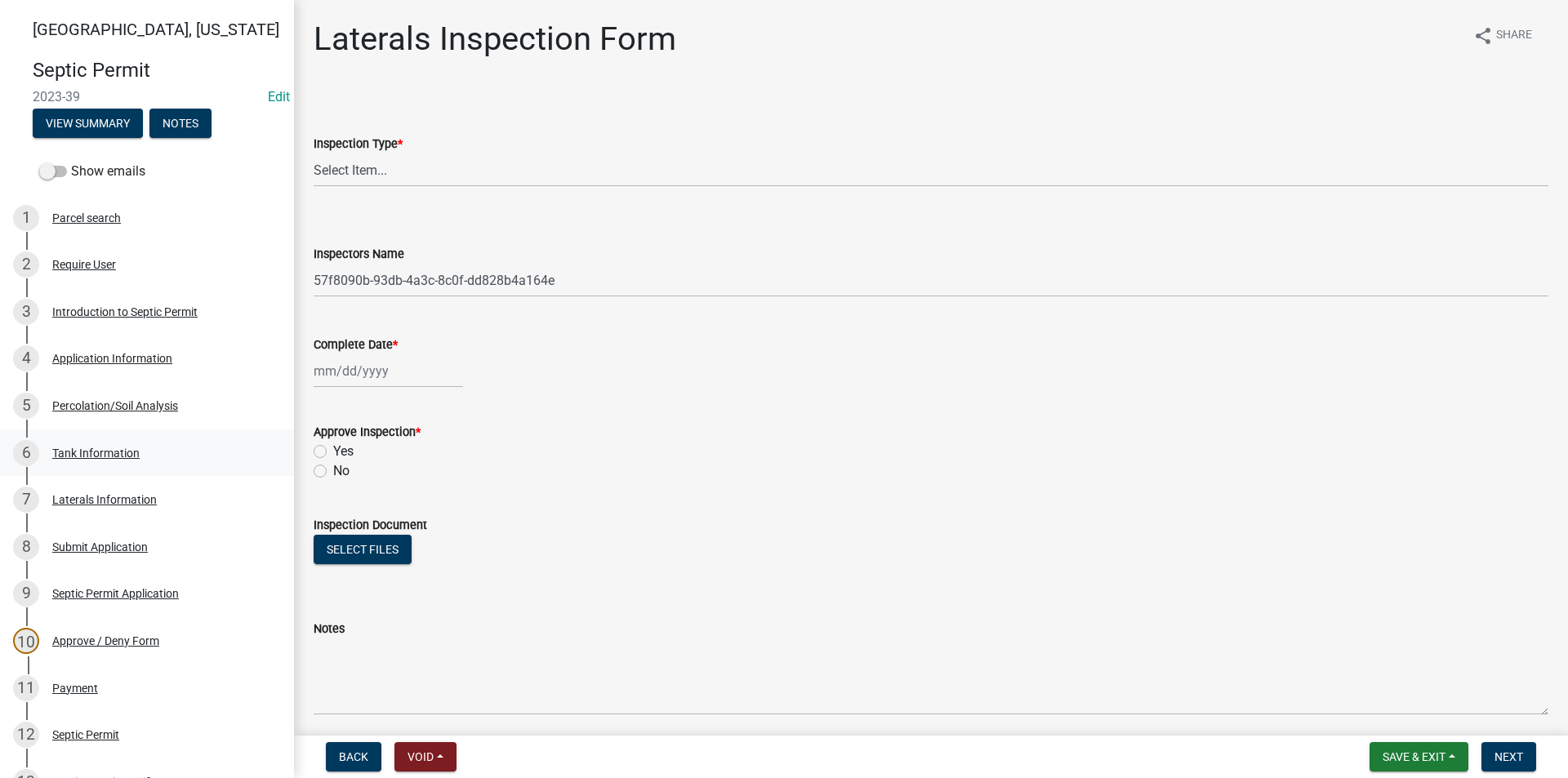
click at [113, 455] on div "Tank Information" at bounding box center [95, 452] width 87 height 11
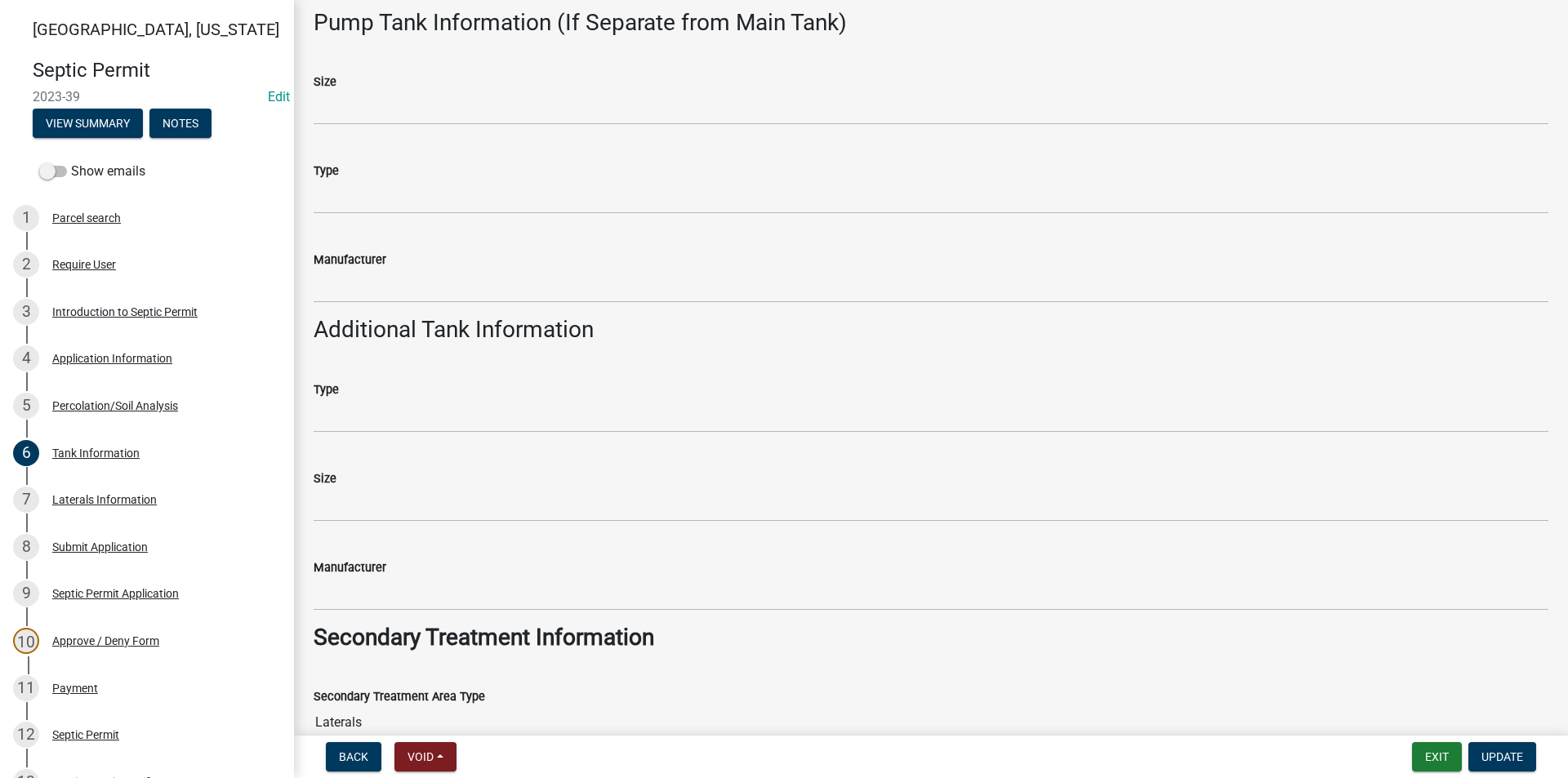
scroll to position [730, 0]
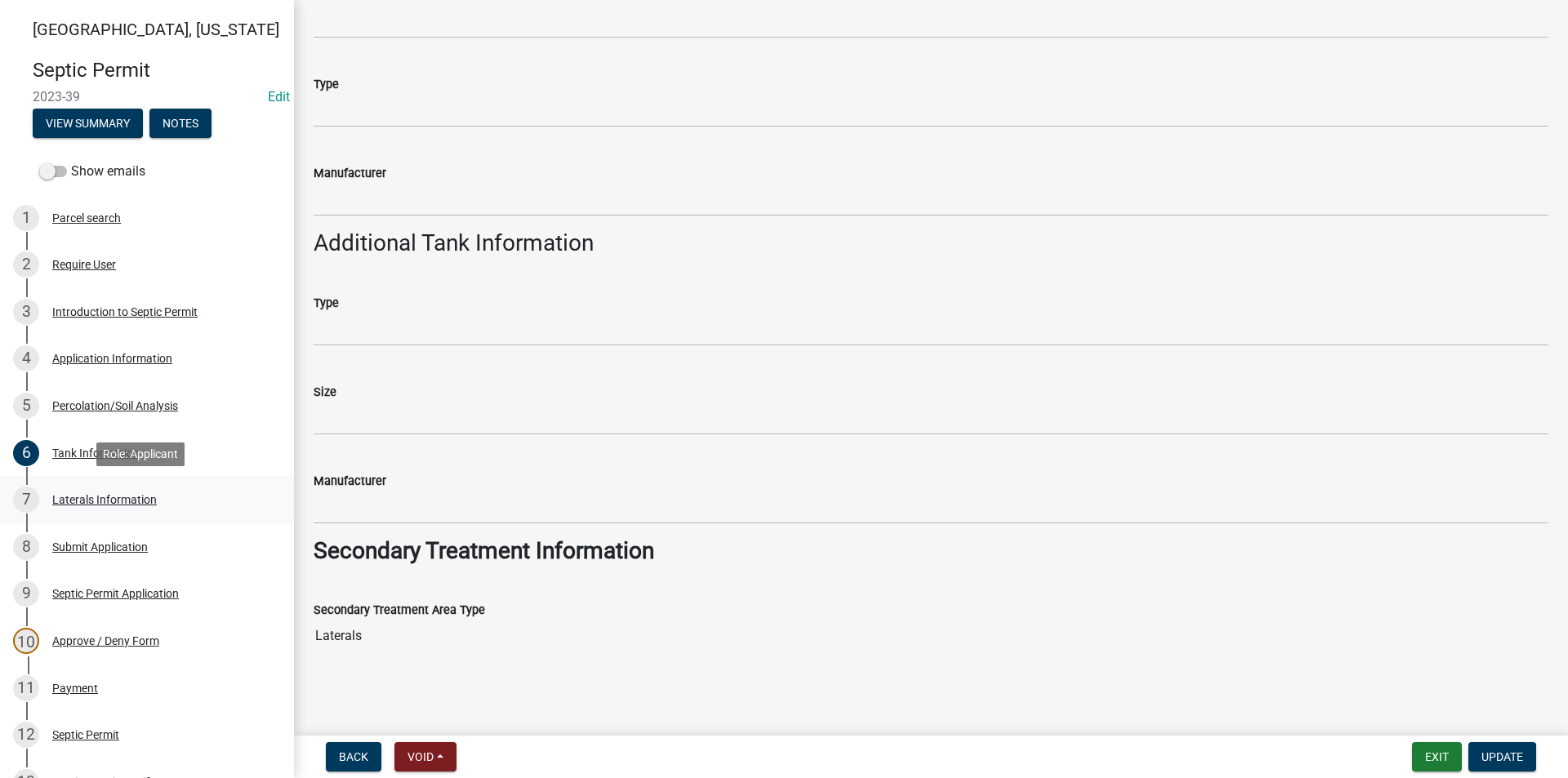
click at [67, 494] on div "Laterals Information" at bounding box center [104, 498] width 105 height 11
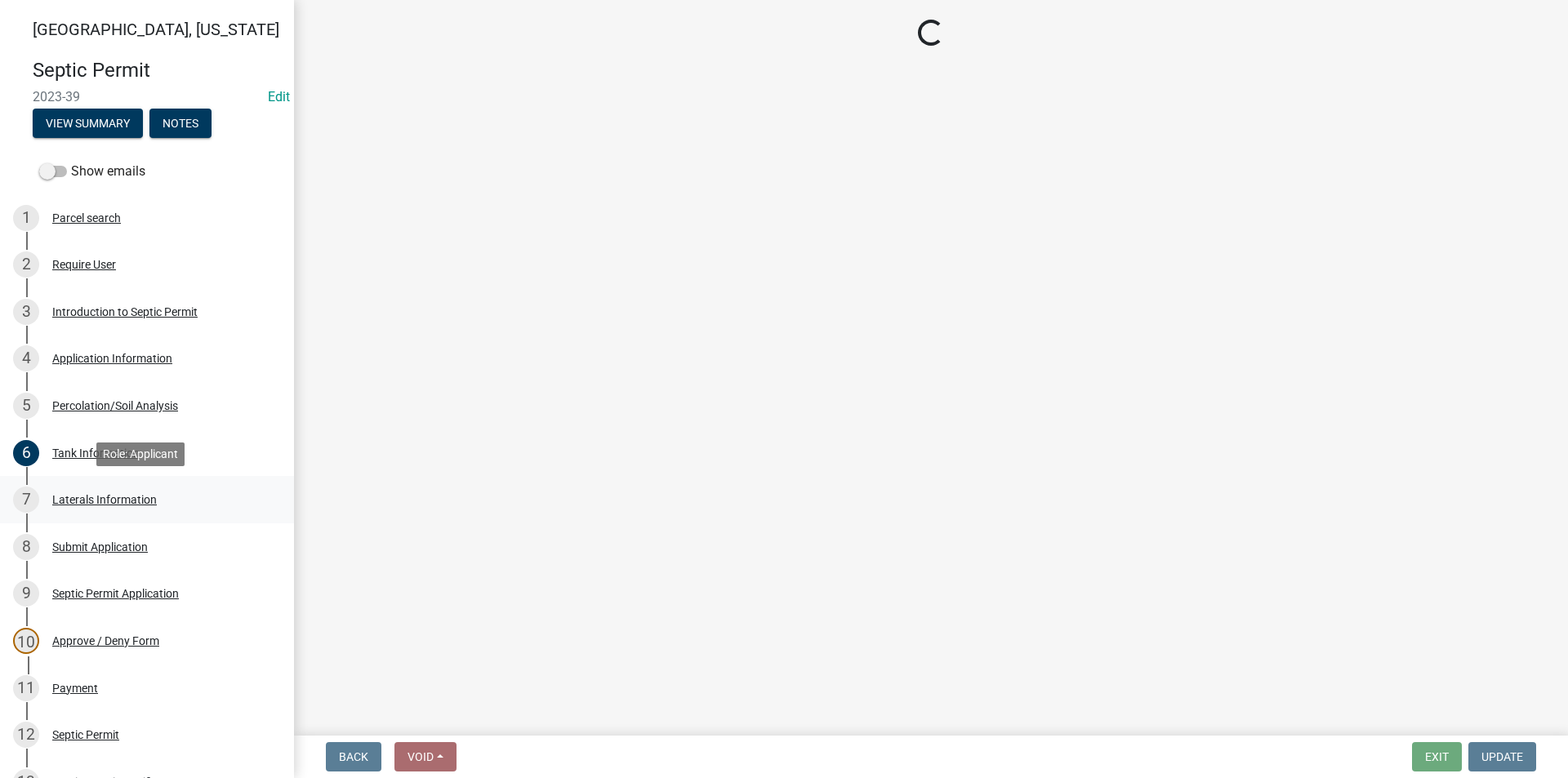
scroll to position [0, 0]
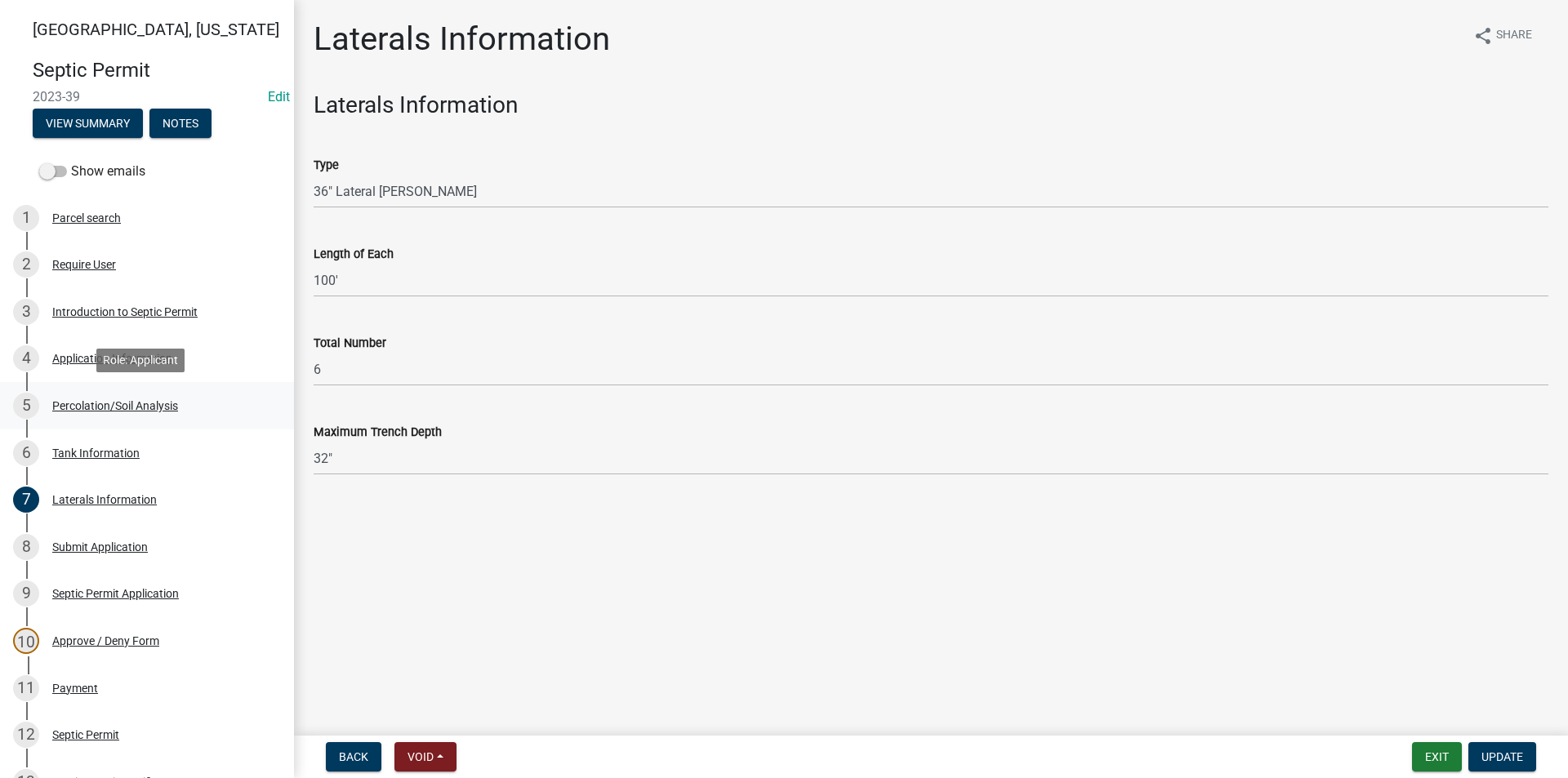
click at [83, 406] on div "Percolation/Soil Analysis" at bounding box center [115, 405] width 126 height 11
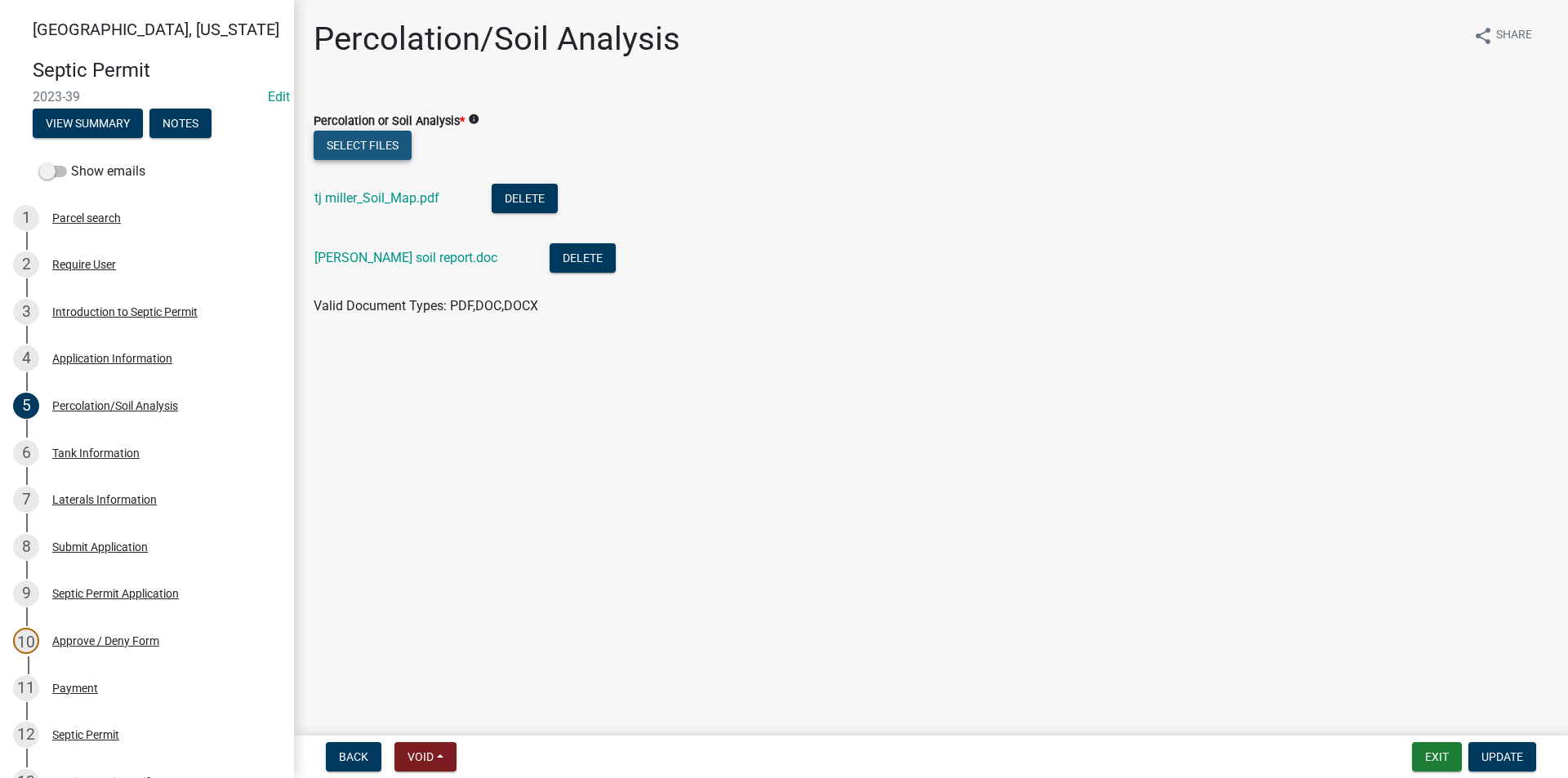
click at [385, 139] on button "Select files" at bounding box center [362, 145] width 98 height 29
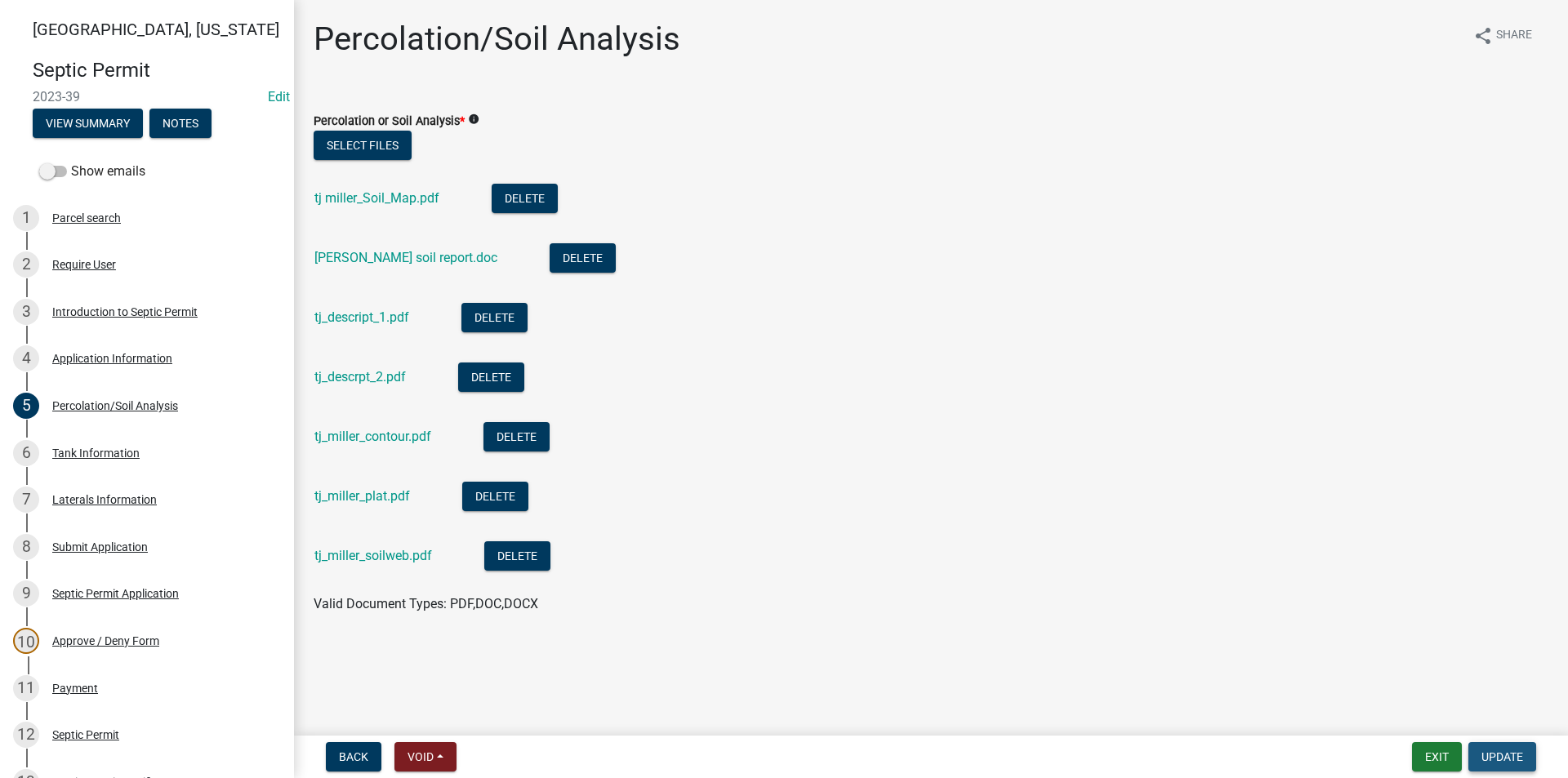
click at [1504, 764] on button "Update" at bounding box center [1501, 757] width 67 height 29
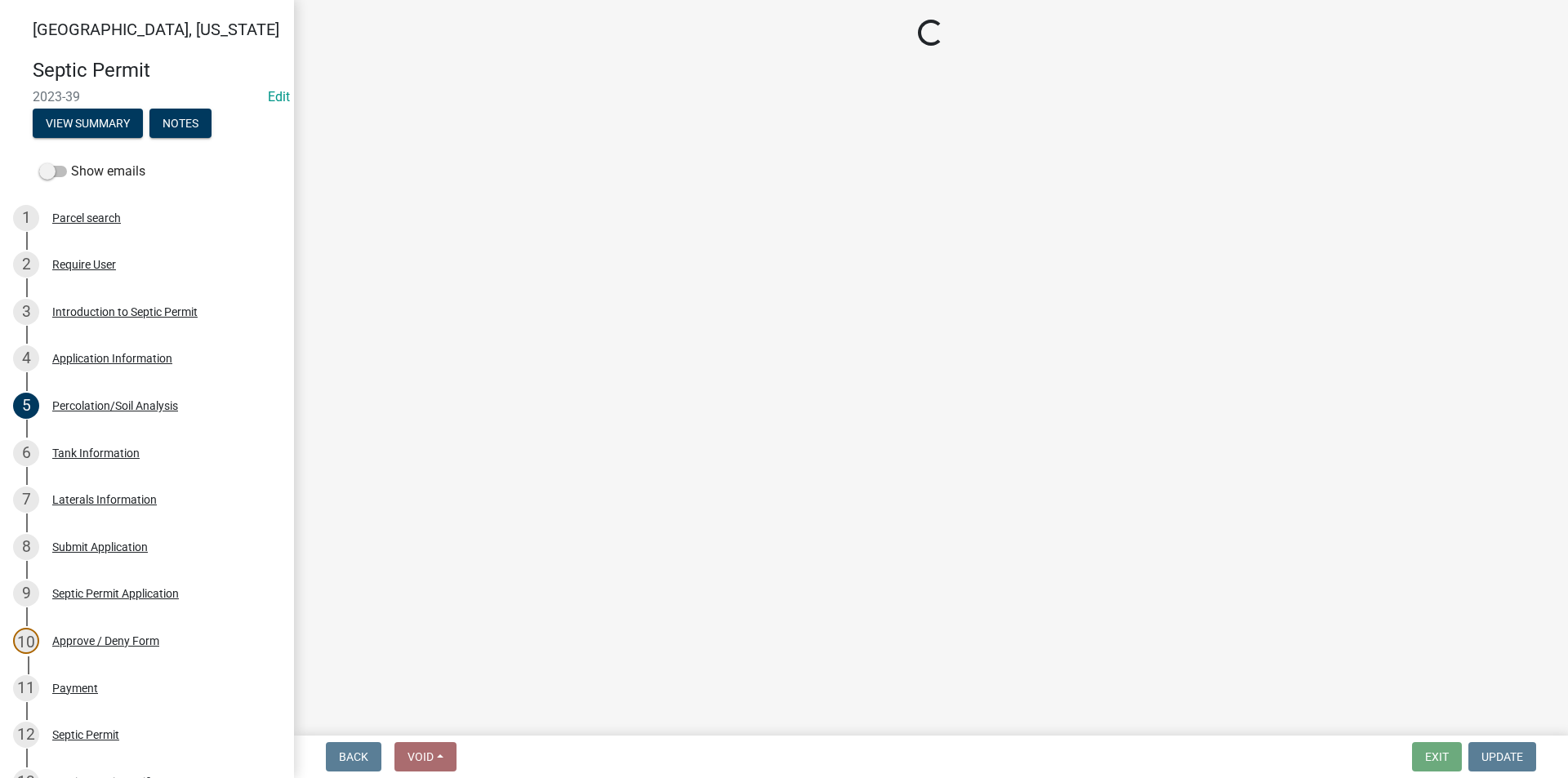
select select "57f8090b-93db-4a3c-8c0f-dd828b4a164e"
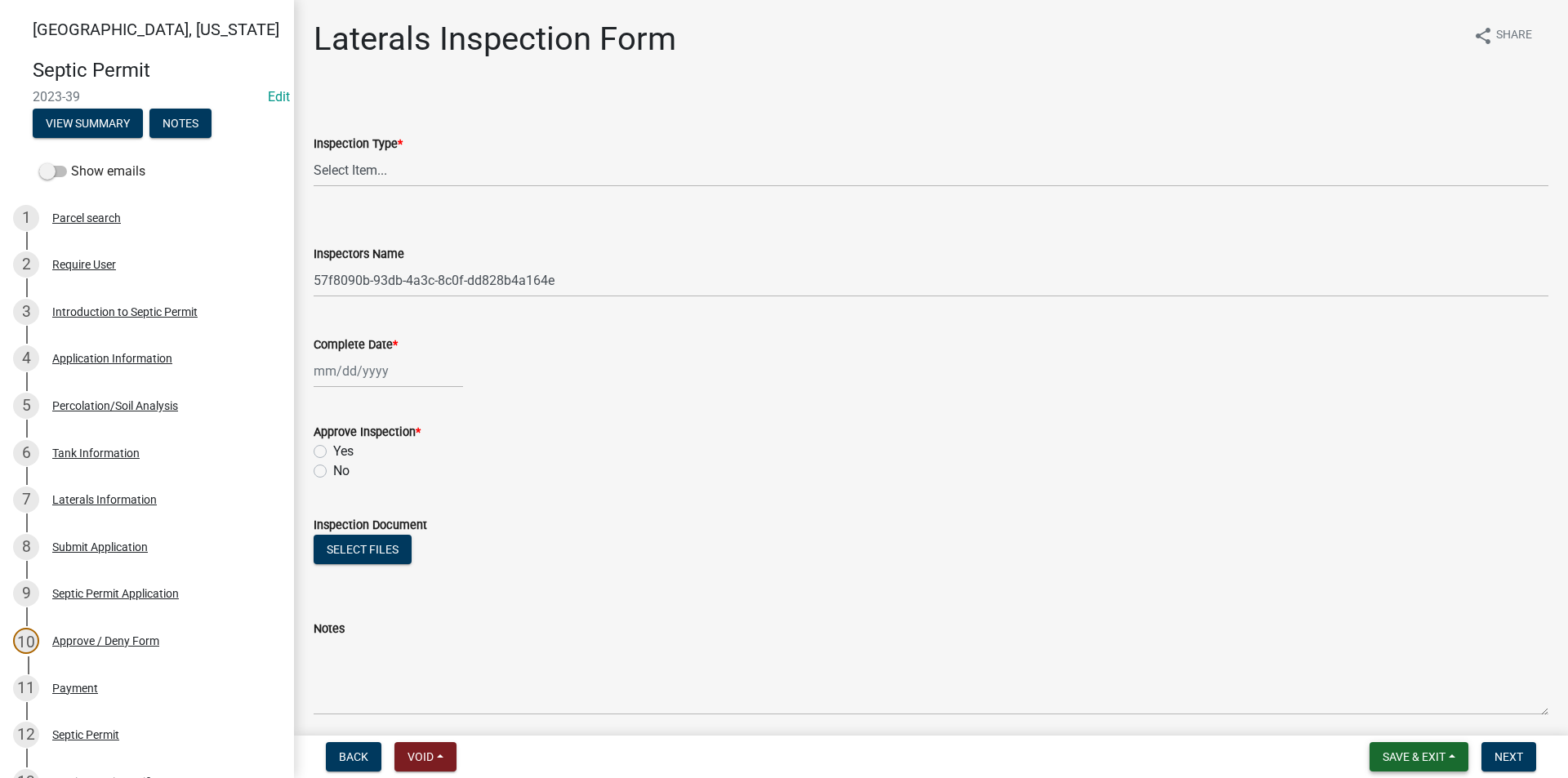
click at [1415, 752] on span "Save & Exit" at bounding box center [1415, 756] width 63 height 13
click at [1391, 684] on button "Save" at bounding box center [1403, 675] width 130 height 39
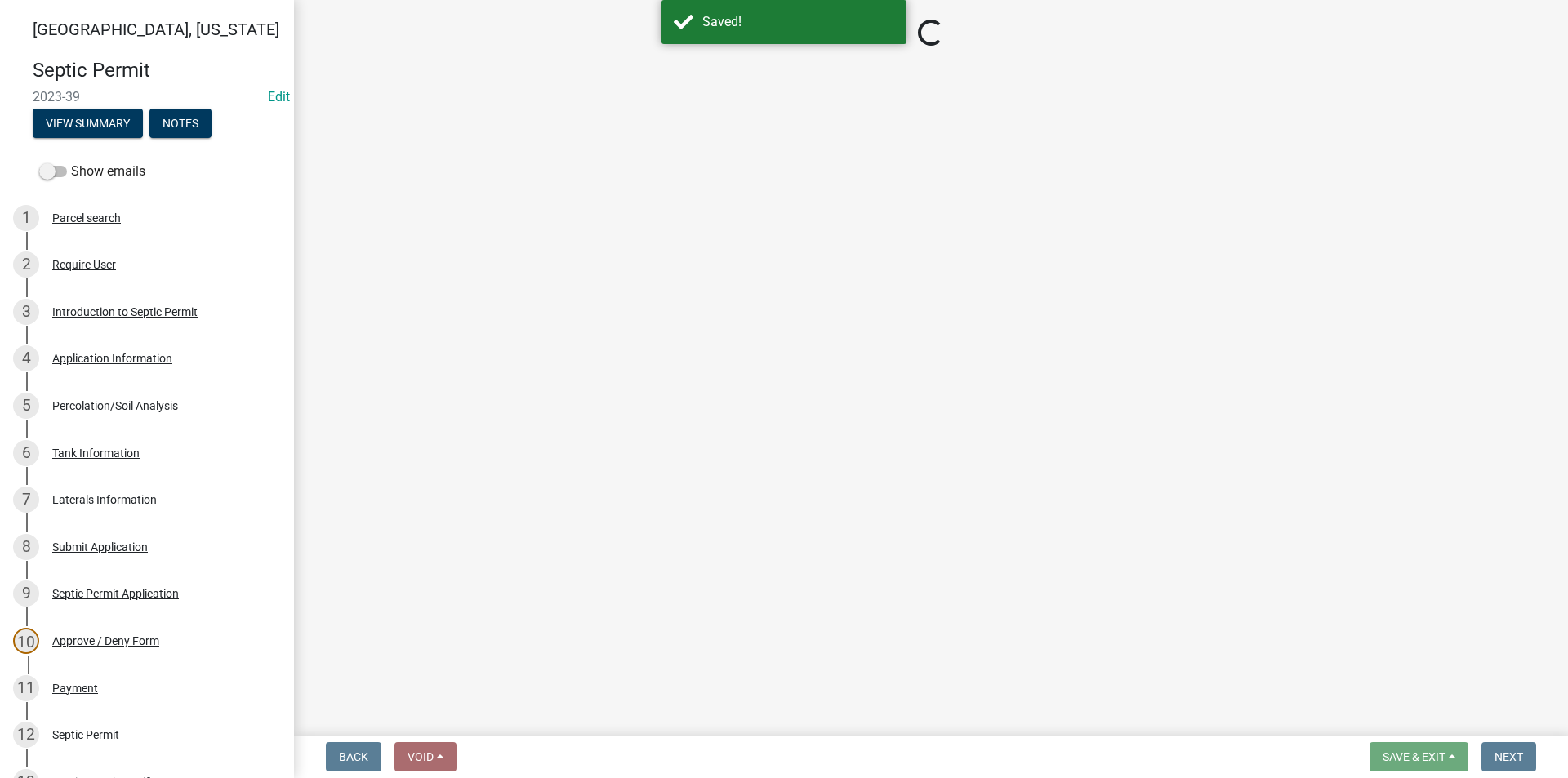
select select "57f8090b-93db-4a3c-8c0f-dd828b4a164e"
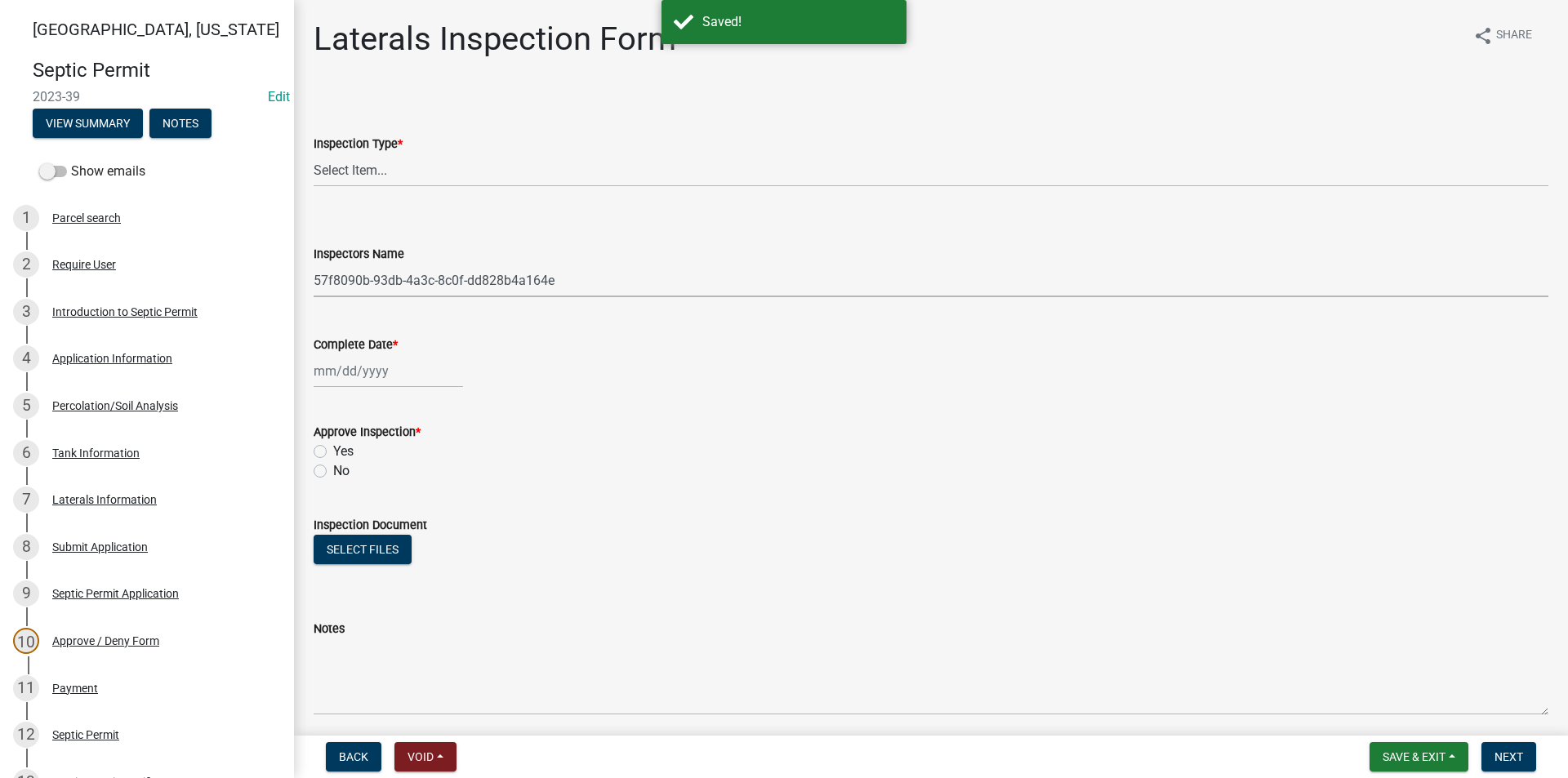
click at [452, 273] on select "Select Item... Ryan Hobart (Ryan Hobart) Tinajb (Tina Burk) Hornback (Andrew) 5…" at bounding box center [931, 280] width 1235 height 33
click at [738, 458] on div "Yes" at bounding box center [931, 451] width 1235 height 20
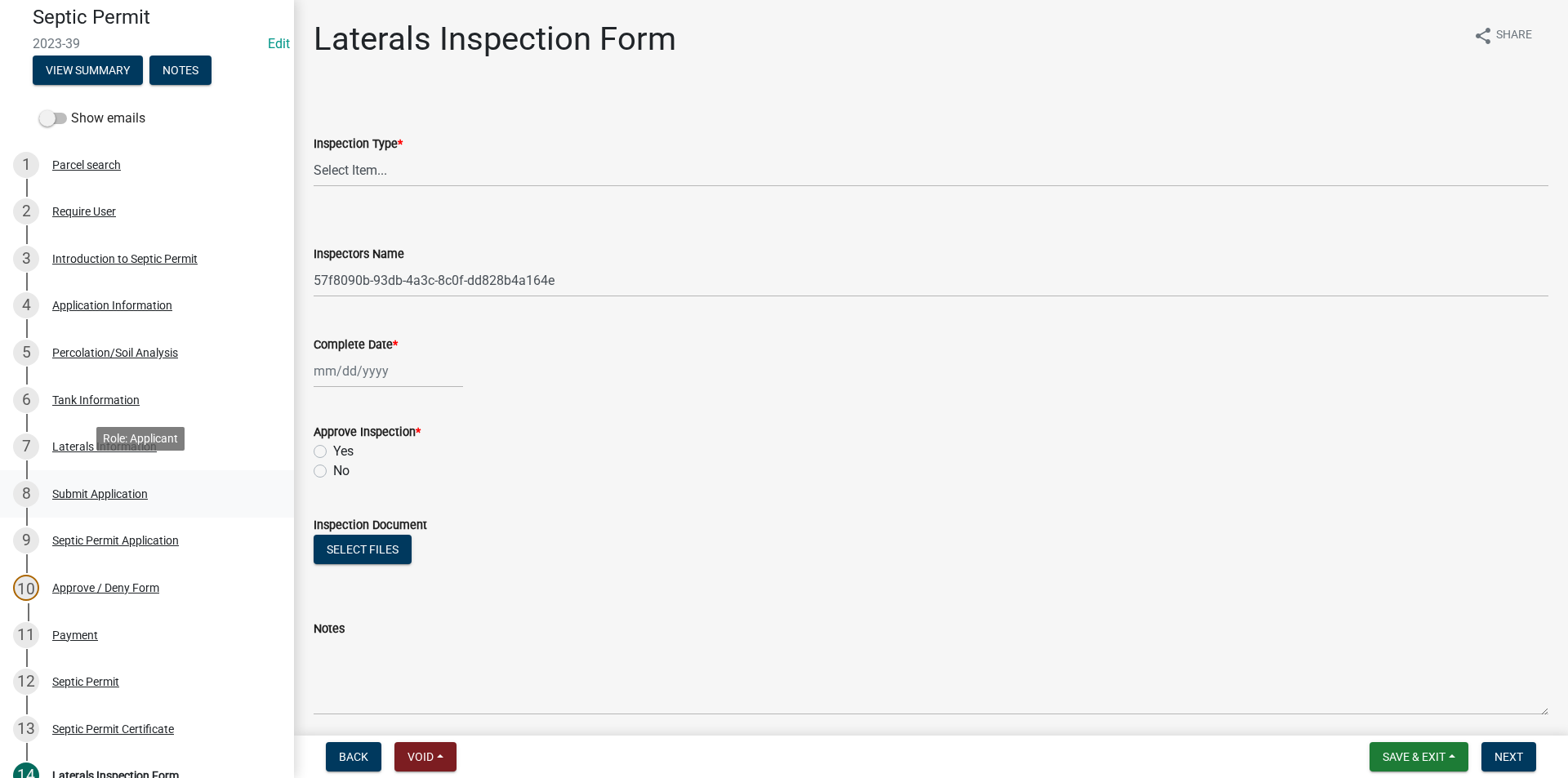
scroll to position [82, 0]
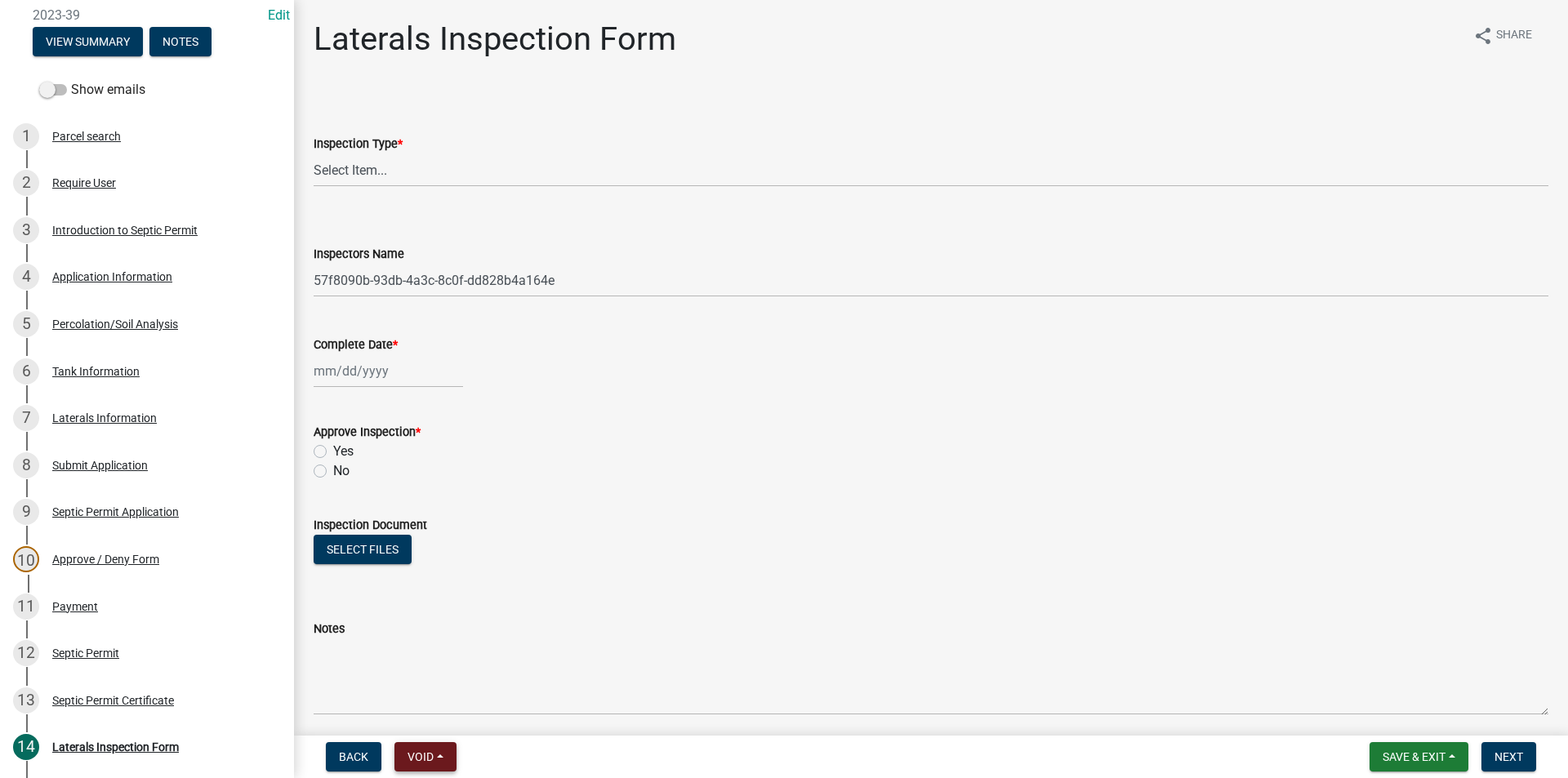
click at [426, 758] on span "Void" at bounding box center [420, 756] width 26 height 13
click at [447, 680] on button "Expire" at bounding box center [460, 675] width 130 height 39
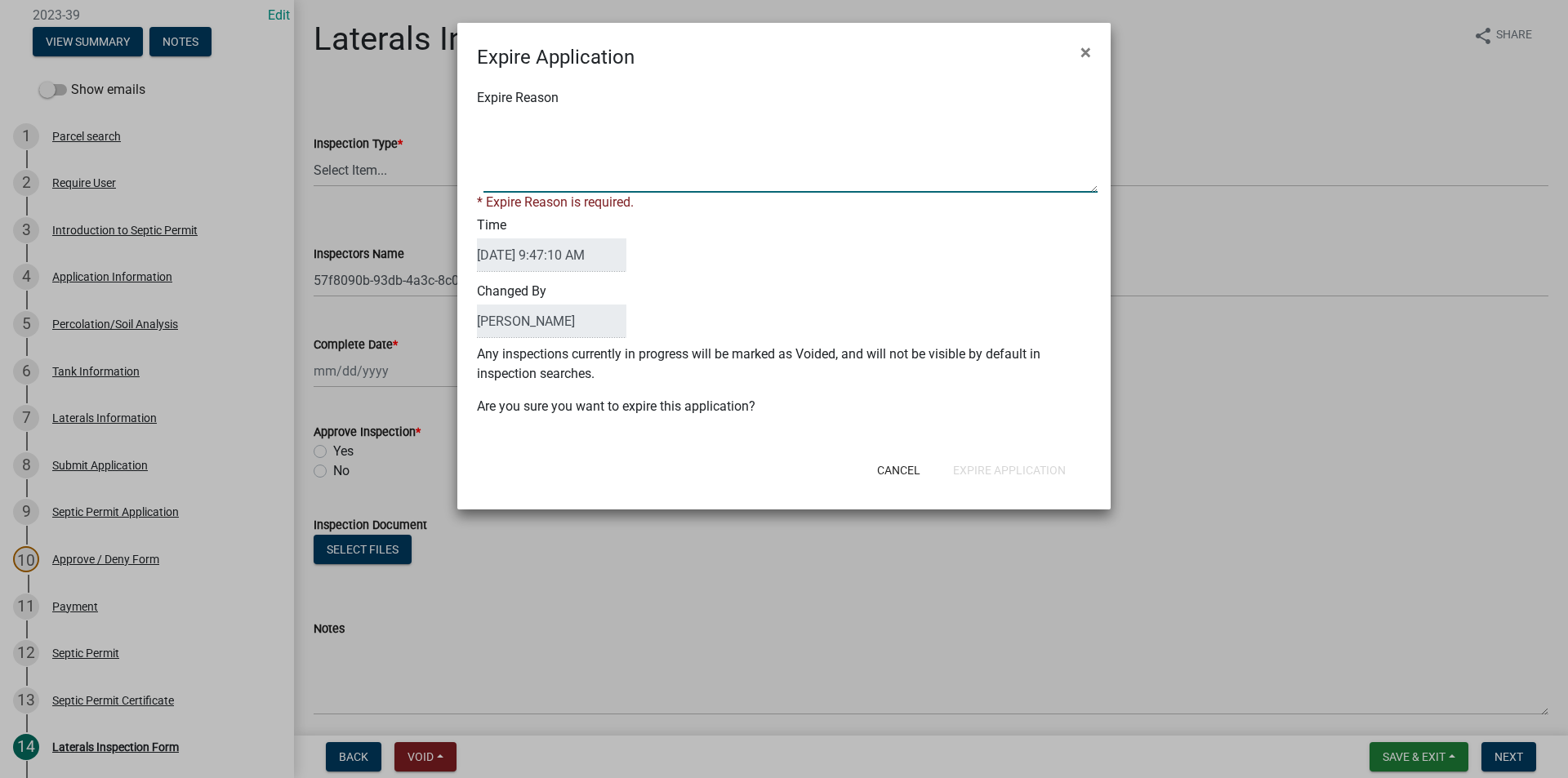
click at [520, 135] on textarea "Expire Reason" at bounding box center [790, 152] width 614 height 82
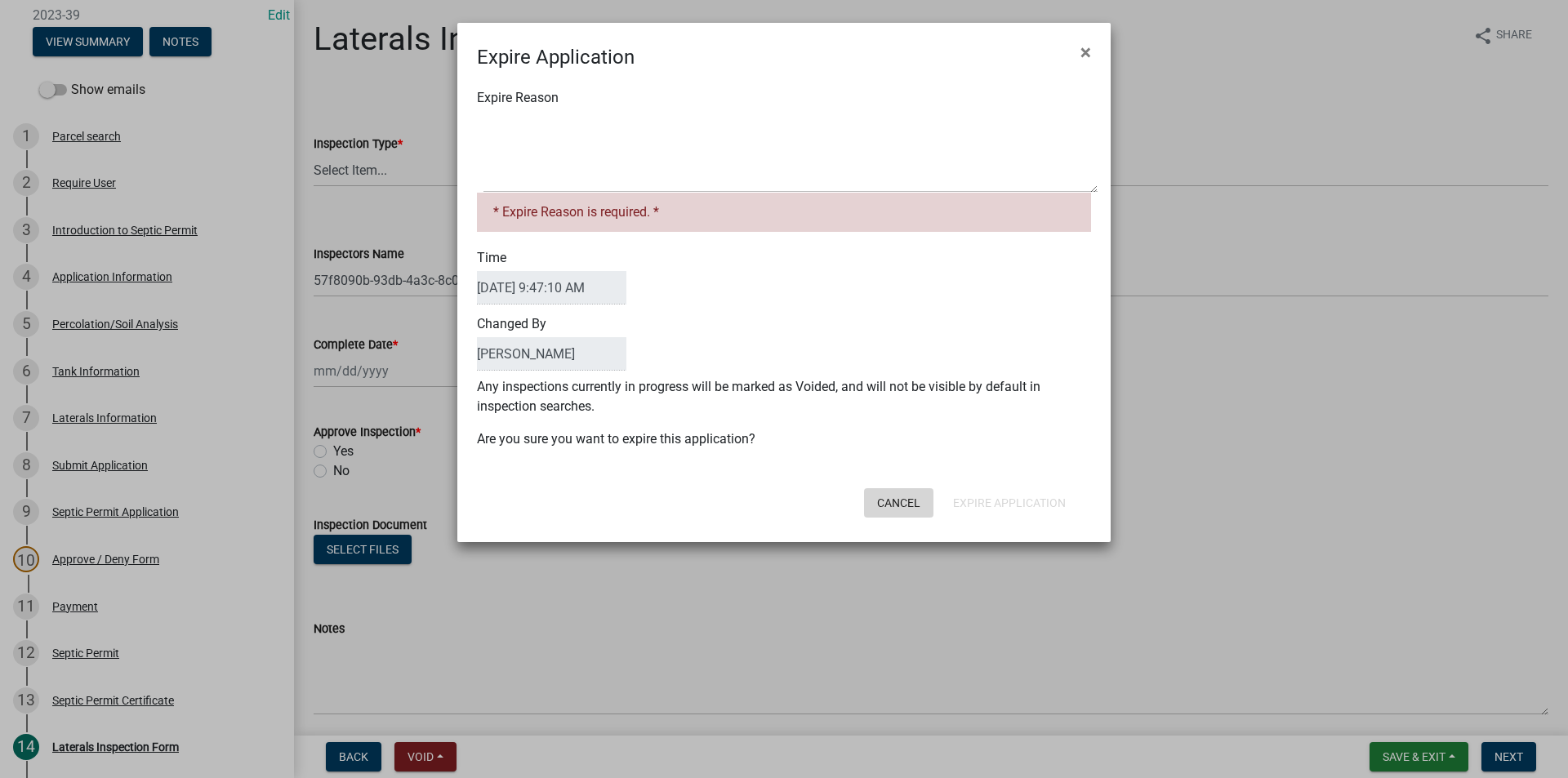
click at [906, 476] on form "Expire Application × Expire Reason * Expire Reason is required. * Time 09/11/20…" at bounding box center [784, 275] width 653 height 504
click at [910, 498] on button "Cancel" at bounding box center [898, 503] width 69 height 29
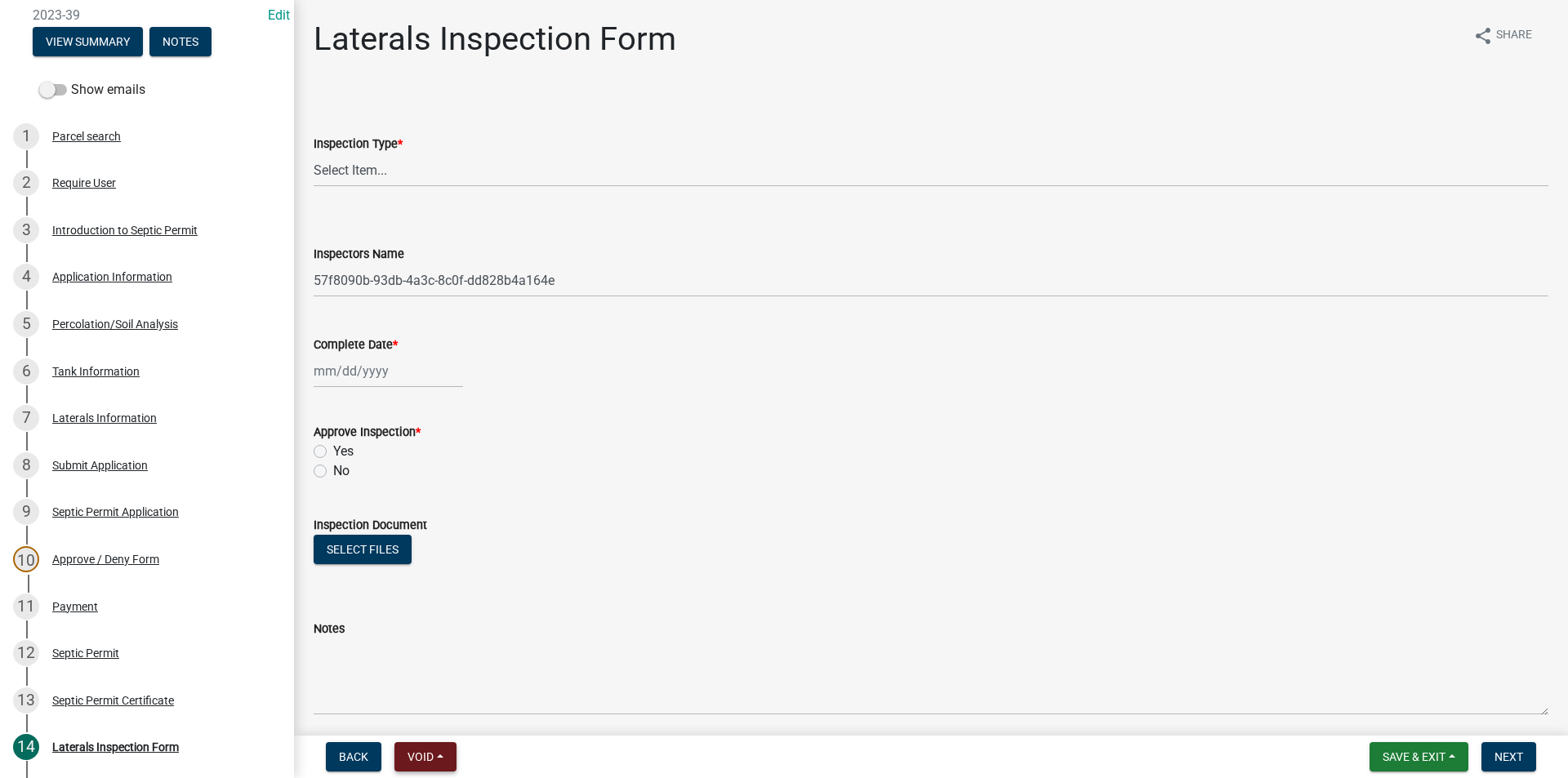
click at [438, 761] on button "Void" at bounding box center [425, 757] width 62 height 29
click at [436, 677] on button "Expire" at bounding box center [460, 675] width 130 height 39
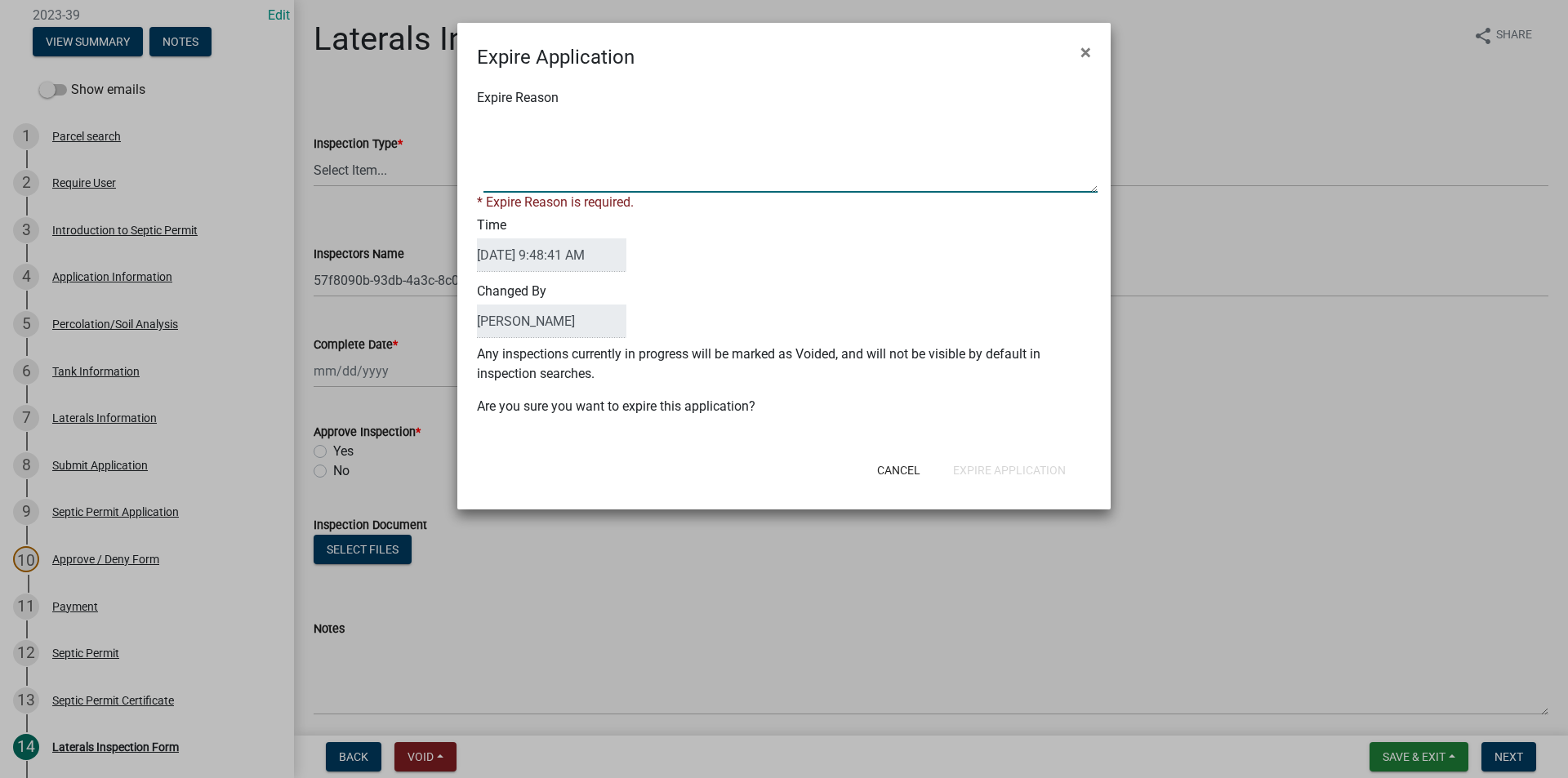
click at [507, 134] on textarea "Expire Reason" at bounding box center [790, 152] width 614 height 82
type textarea "This Permit Expired 4/17/2024. A new permit must be obtained."
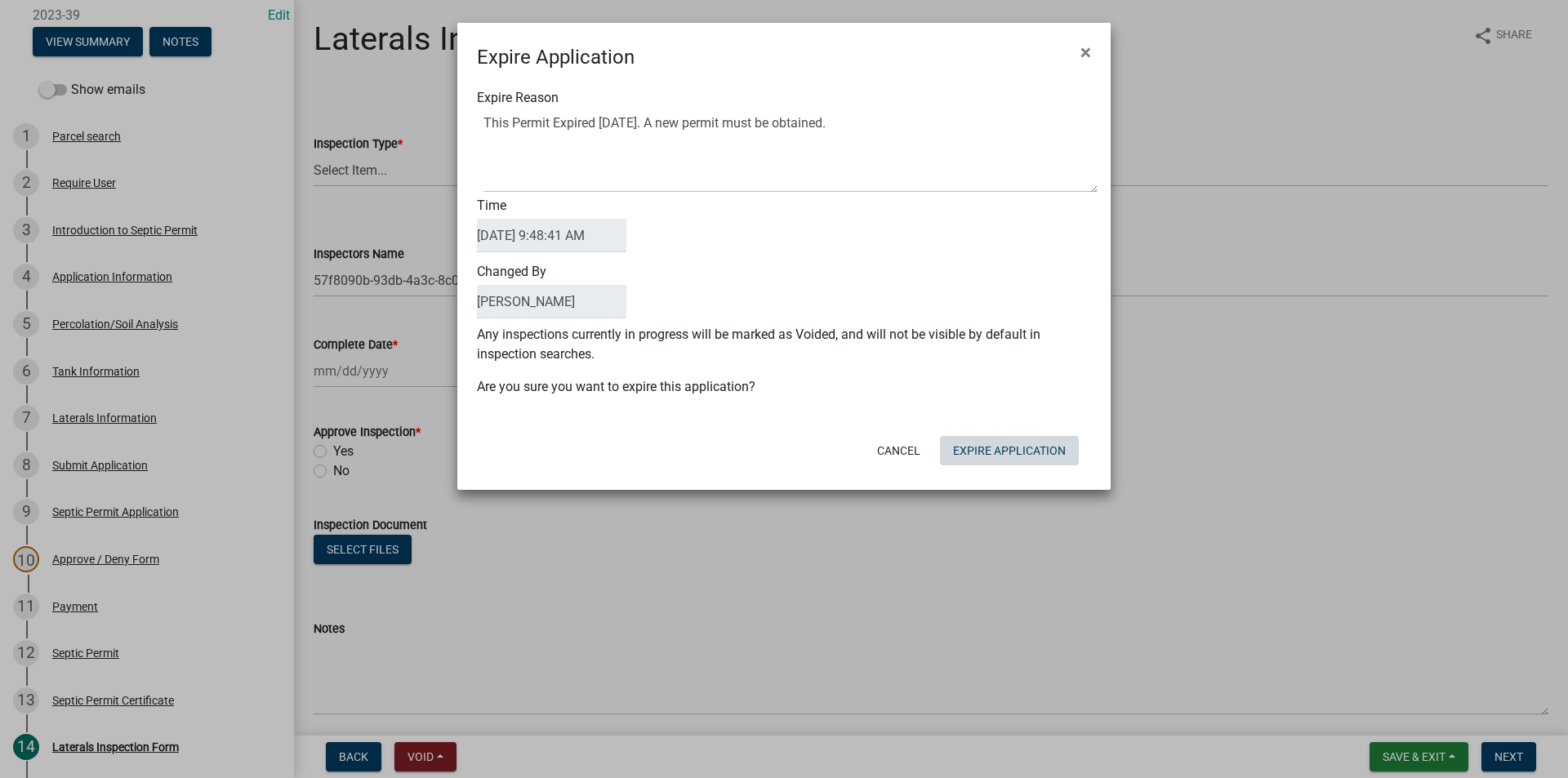
click at [1010, 472] on form "Expire Application × Expire Reason Time 09/11/2025 9:48:41 AM Changed By Ryan H…" at bounding box center [784, 249] width 653 height 452
click at [1037, 450] on button "Expire Application" at bounding box center [1009, 450] width 139 height 29
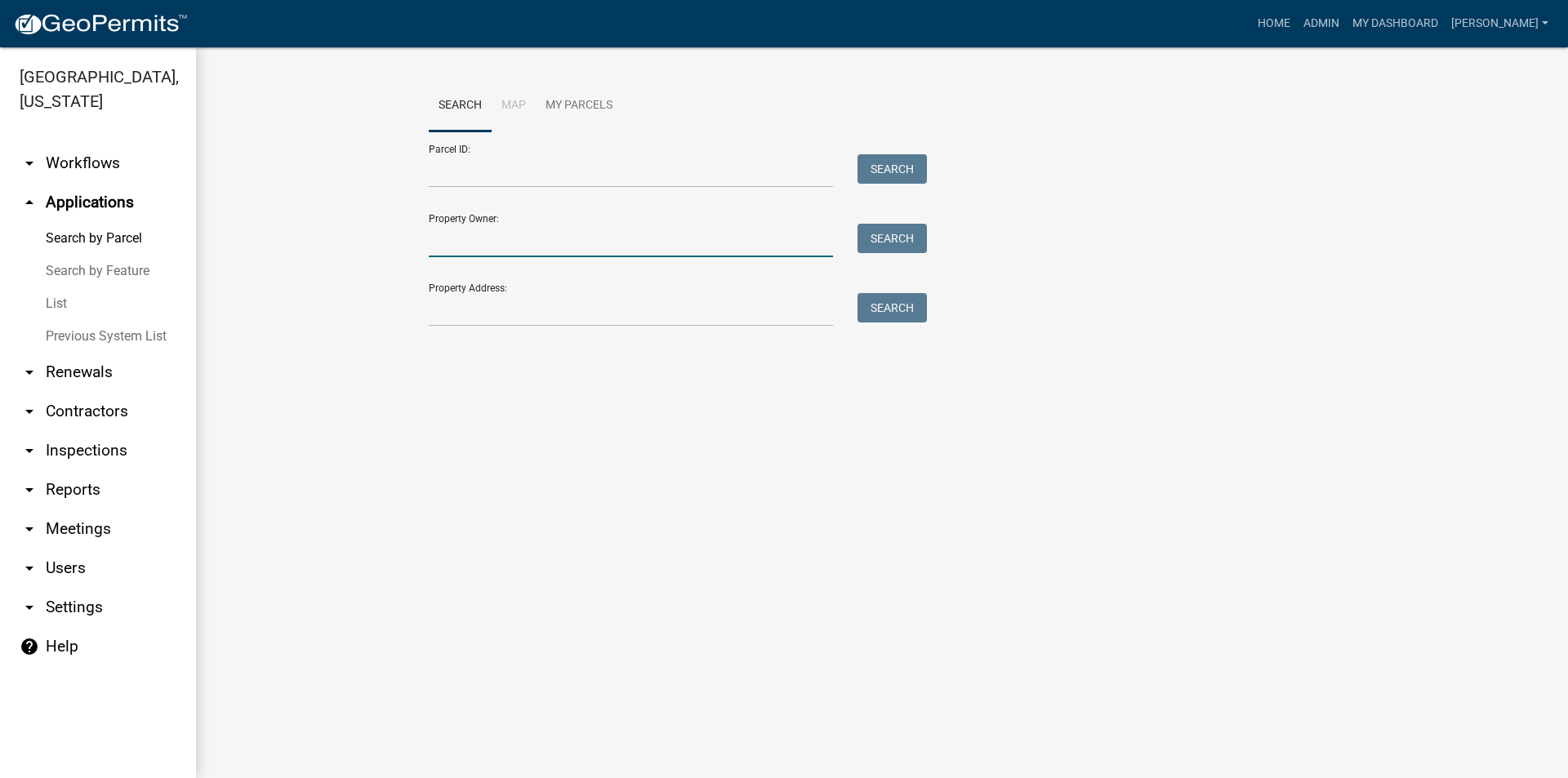
click at [464, 233] on input "Property Owner:" at bounding box center [631, 239] width 404 height 33
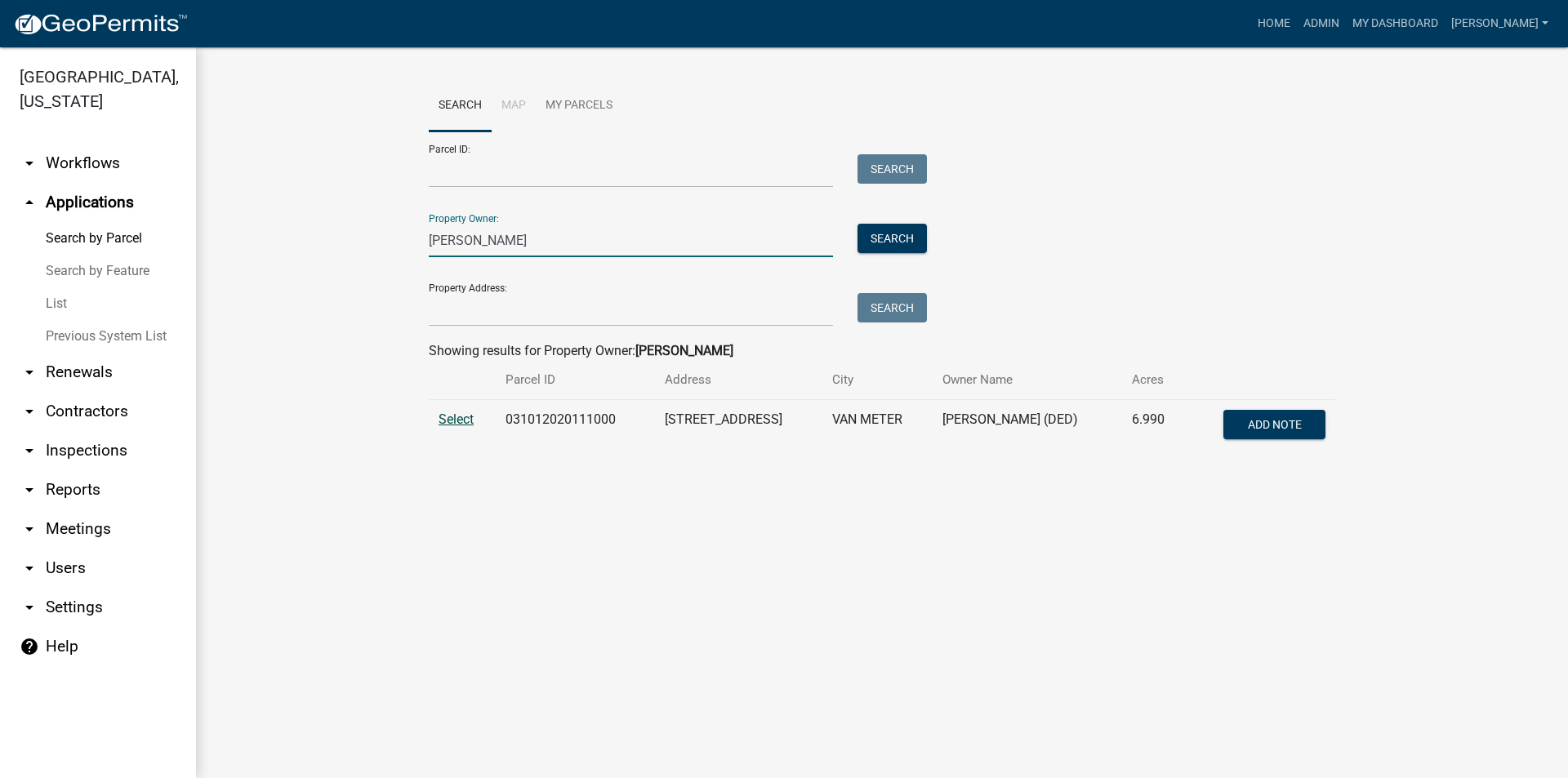
type input "[PERSON_NAME]"
click at [461, 422] on span "Select" at bounding box center [455, 419] width 35 height 15
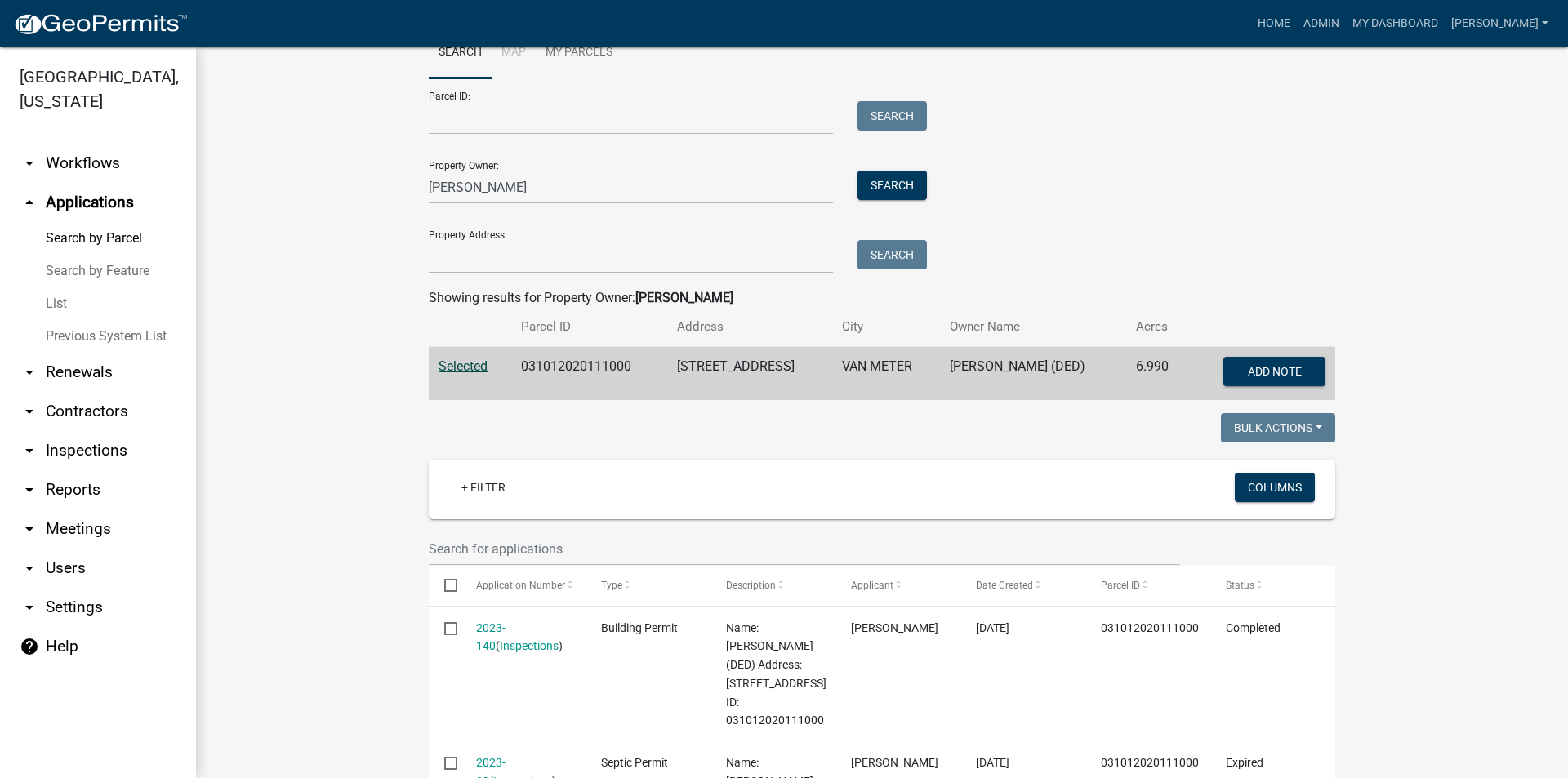
scroll to position [82, 0]
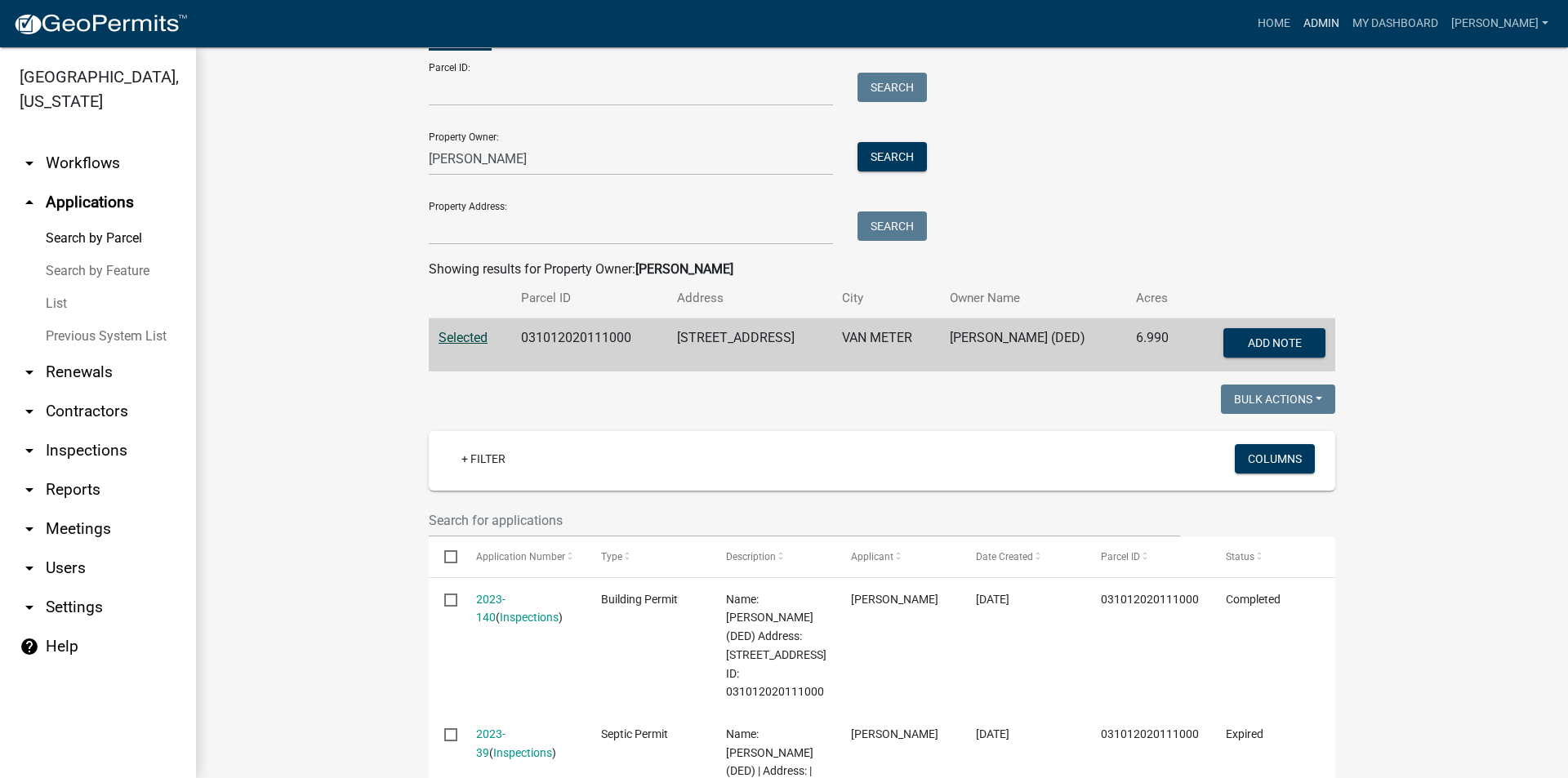
click at [1335, 25] on link "Admin" at bounding box center [1321, 24] width 49 height 31
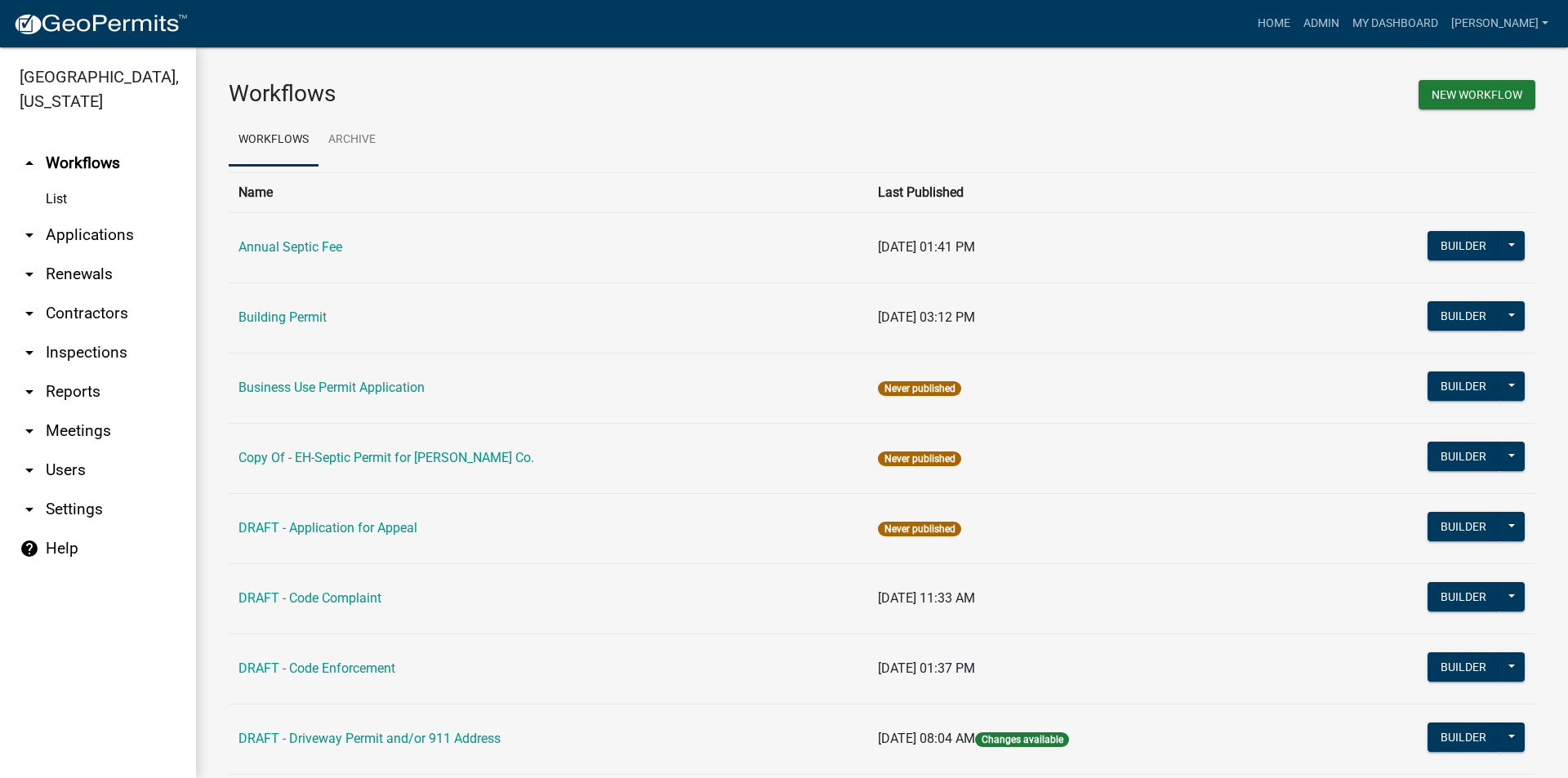
click at [83, 216] on link "arrow_drop_down Applications" at bounding box center [98, 235] width 196 height 39
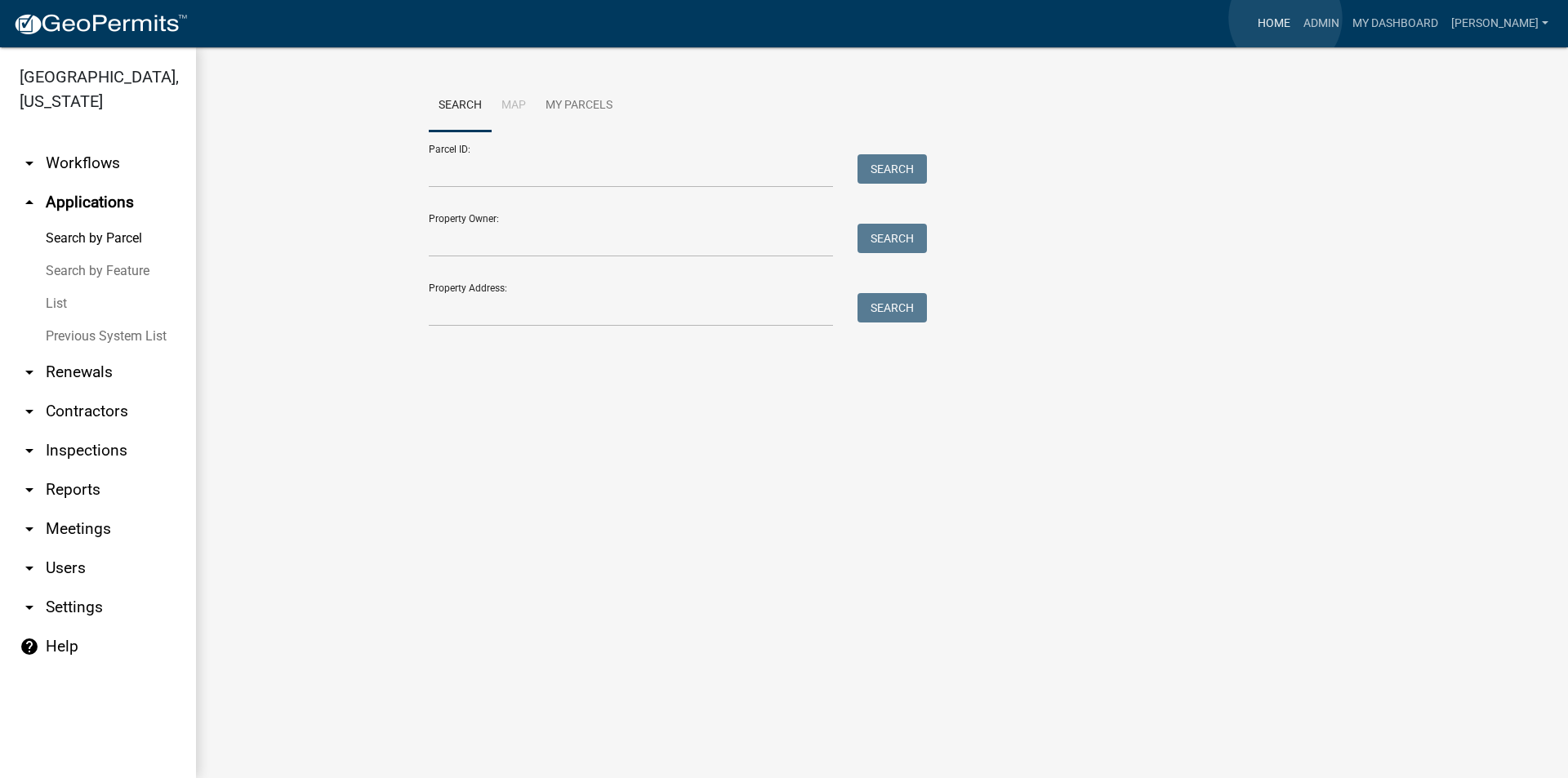
click at [1287, 18] on link "Home" at bounding box center [1274, 24] width 46 height 31
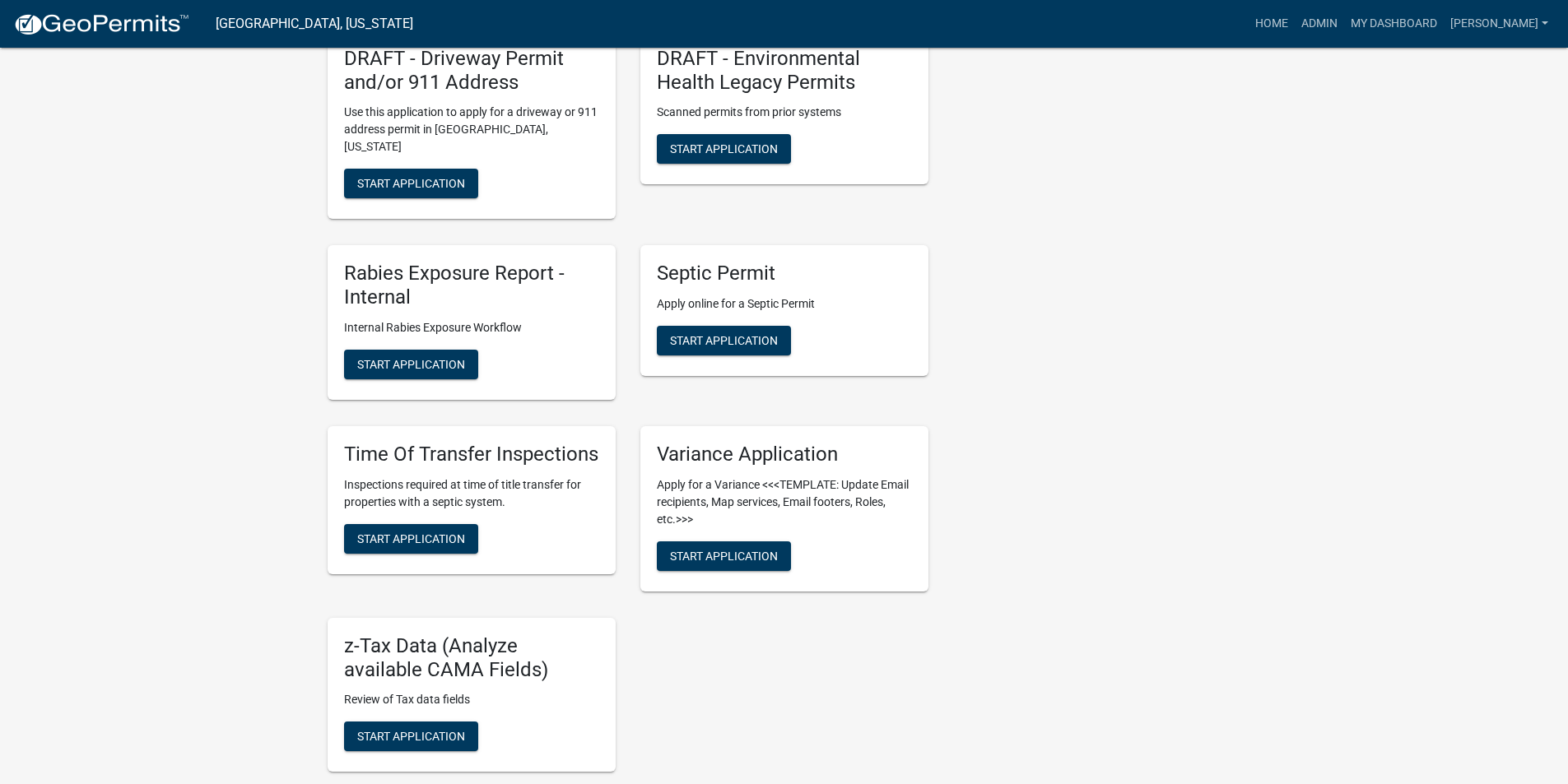
scroll to position [823, 0]
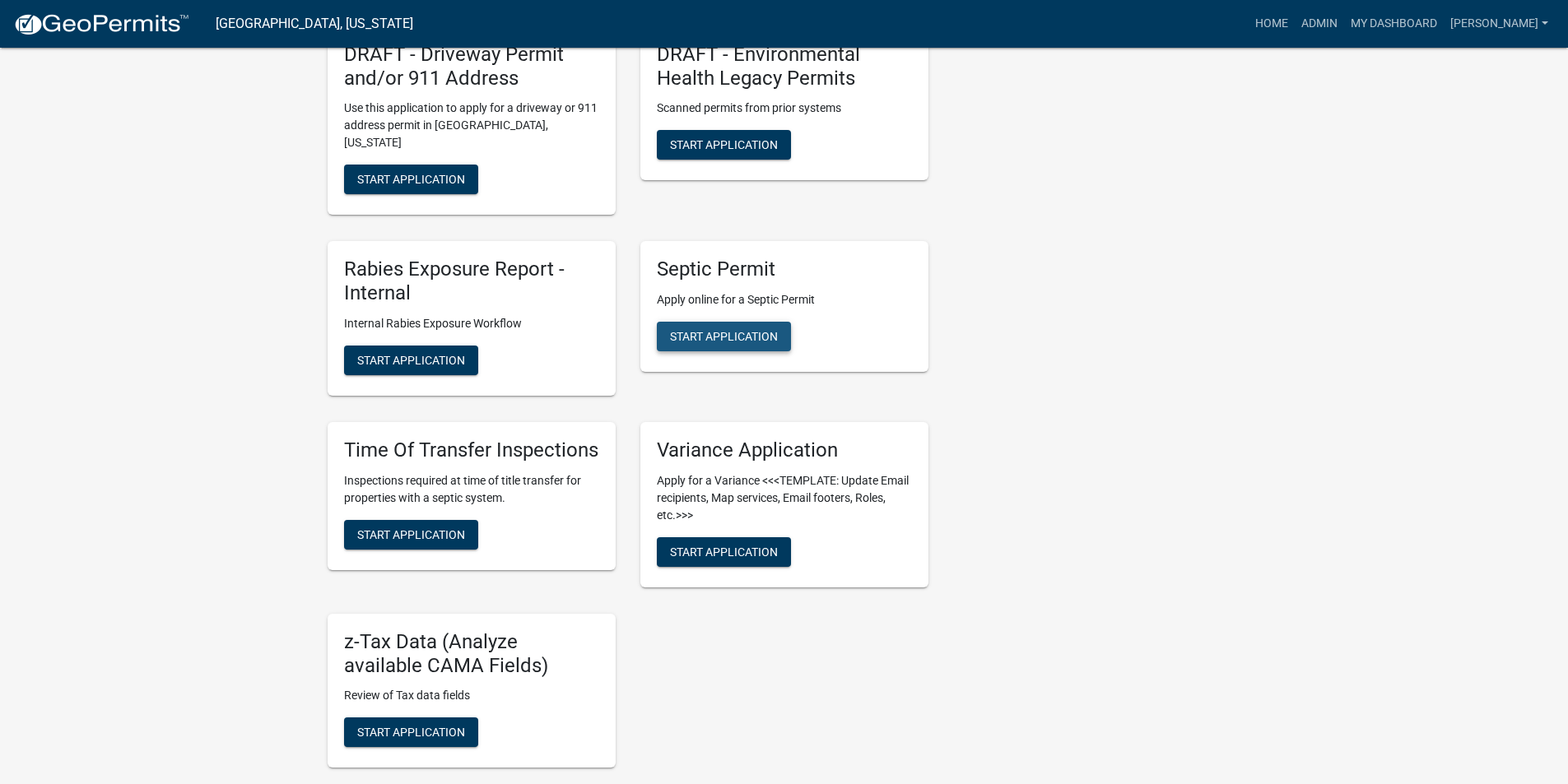
click at [751, 330] on span "Start Application" at bounding box center [723, 336] width 107 height 13
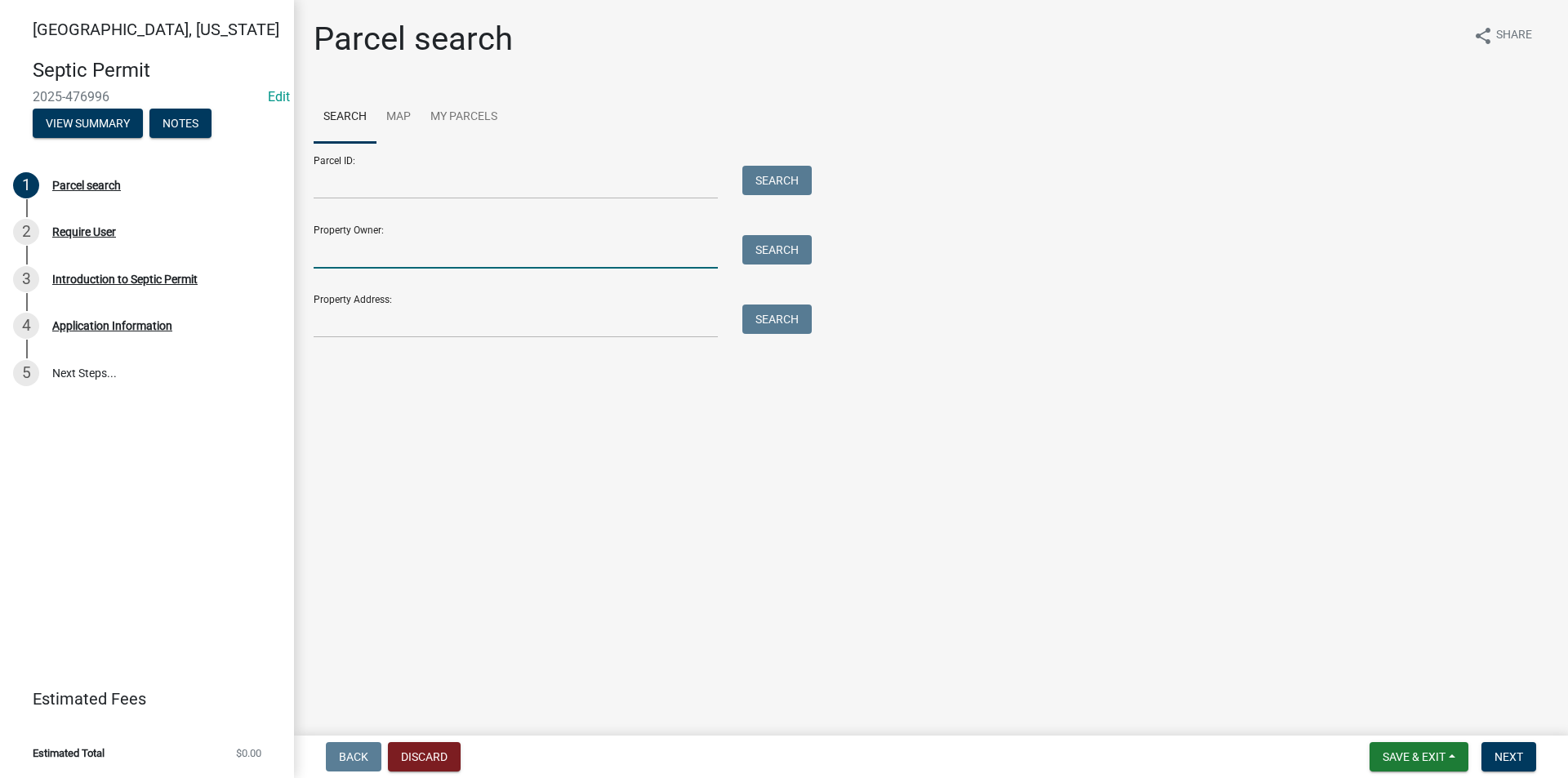
click at [357, 254] on input "Property Owner:" at bounding box center [516, 251] width 404 height 33
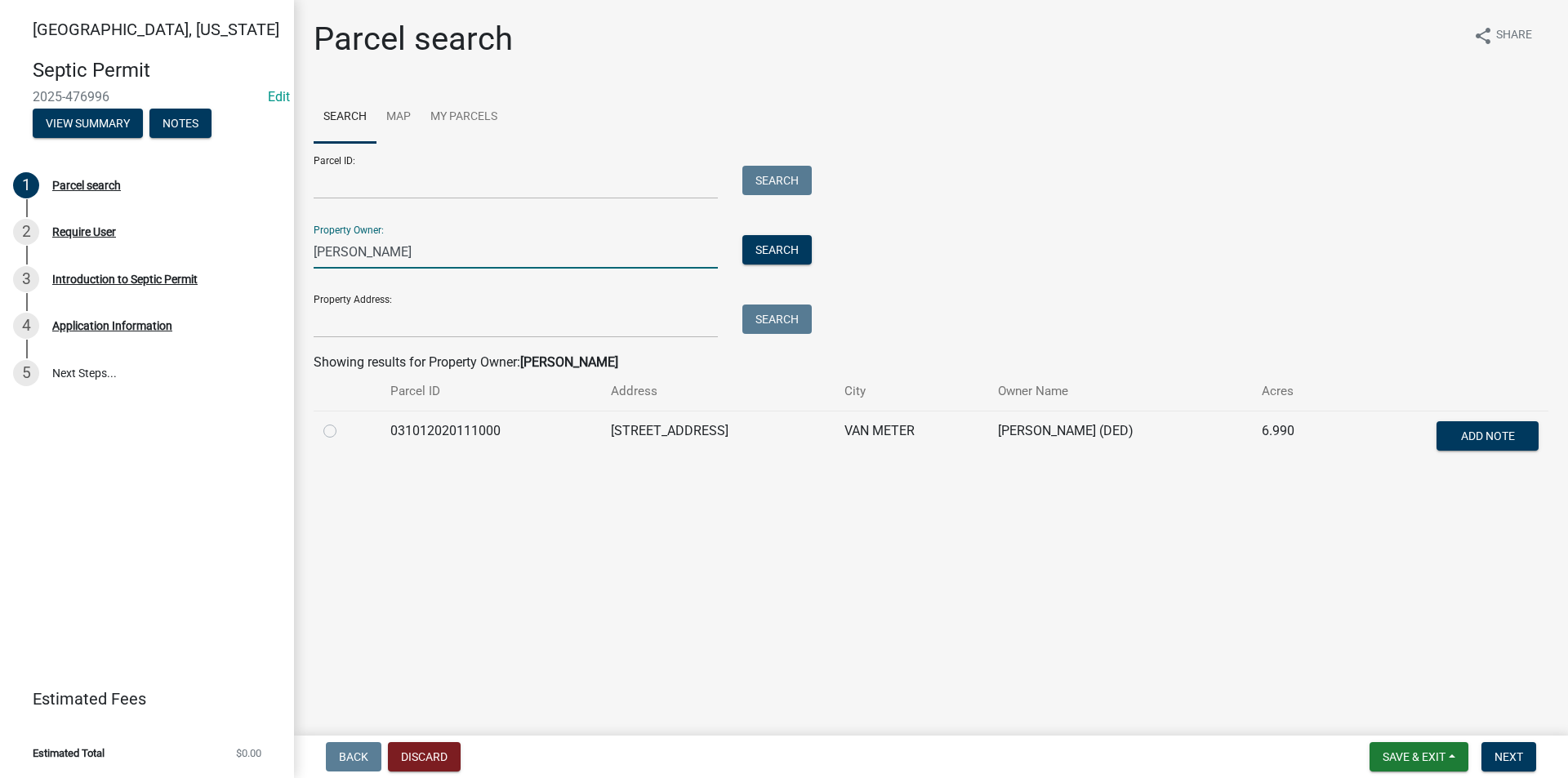
type input "[PERSON_NAME]"
click at [343, 421] on label at bounding box center [343, 421] width 0 height 0
click at [343, 432] on input "radio" at bounding box center [348, 426] width 10 height 10
radio input "true"
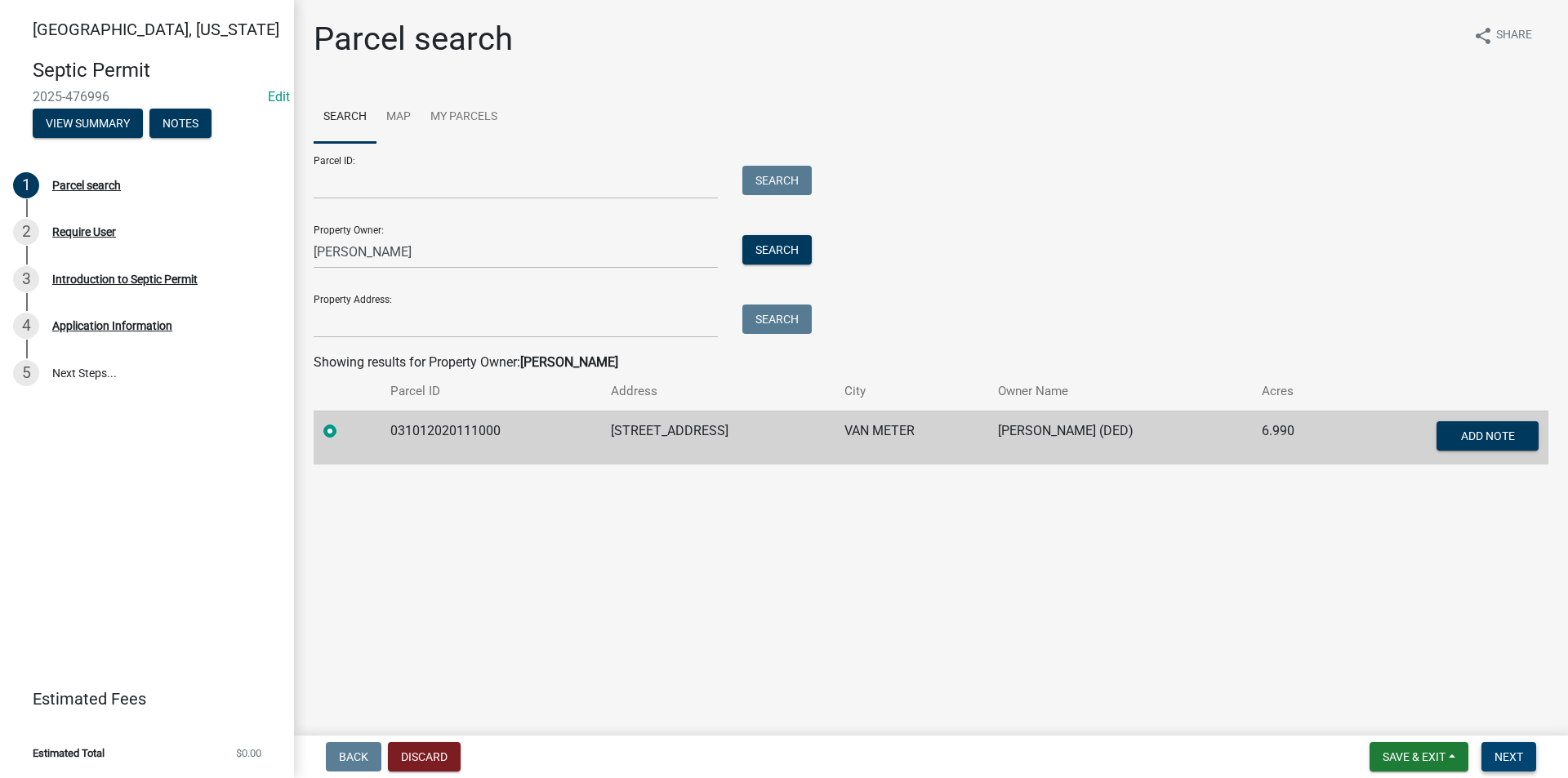
click at [1512, 756] on span "Next" at bounding box center [1509, 756] width 29 height 13
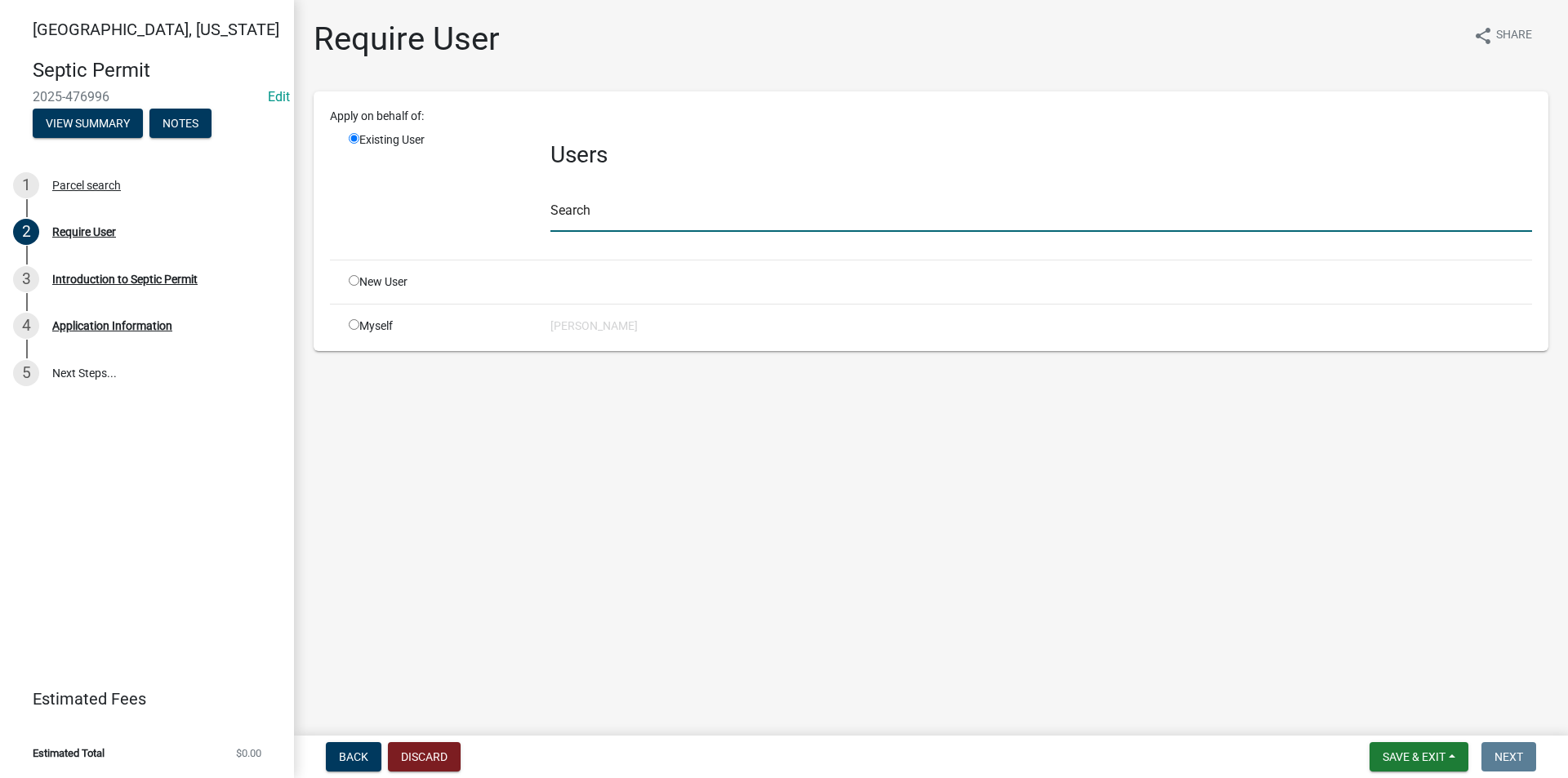
click at [612, 216] on input "text" at bounding box center [1041, 215] width 981 height 33
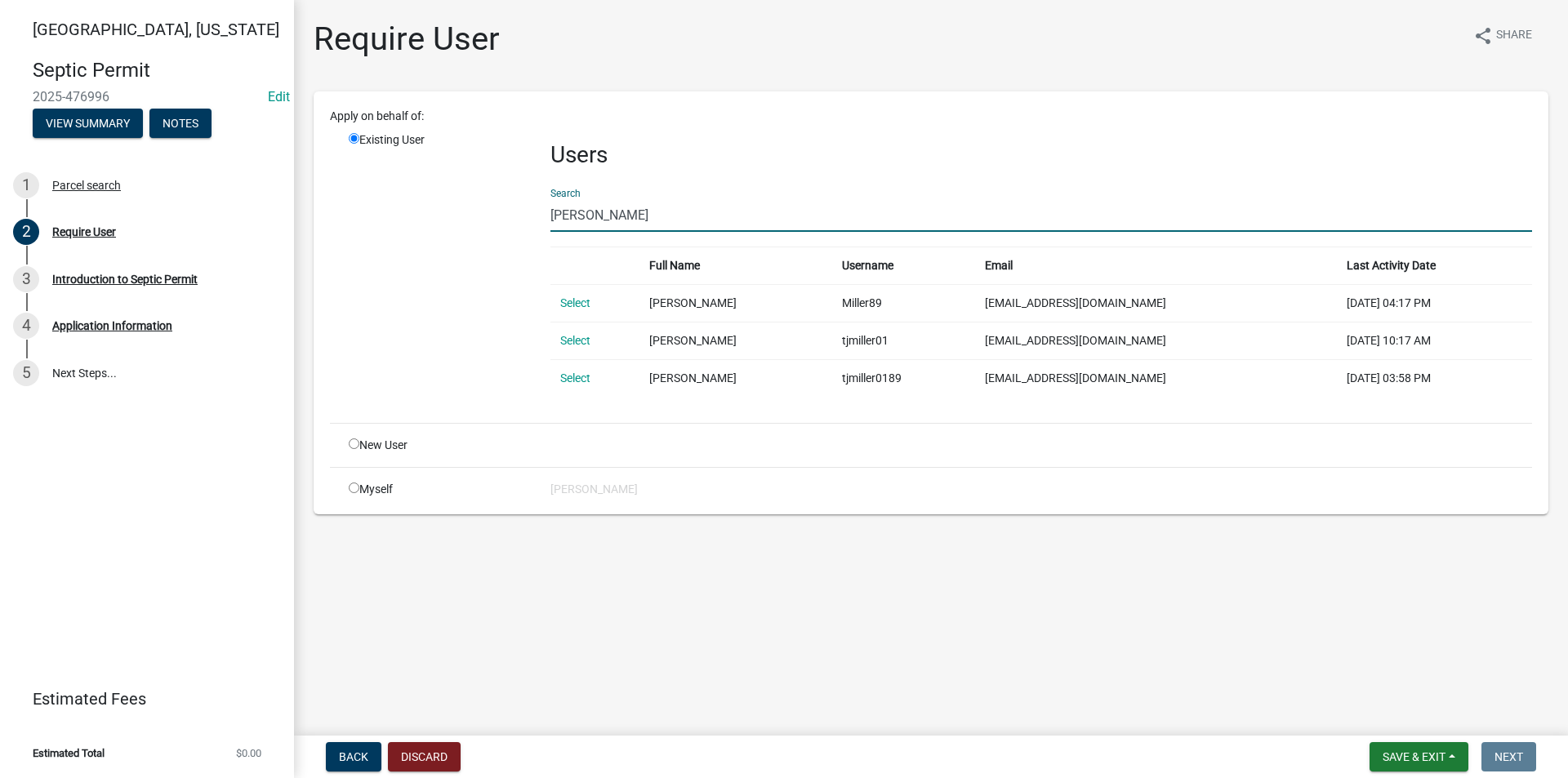
type input "travis miller"
click at [578, 377] on link "Select" at bounding box center [575, 377] width 30 height 13
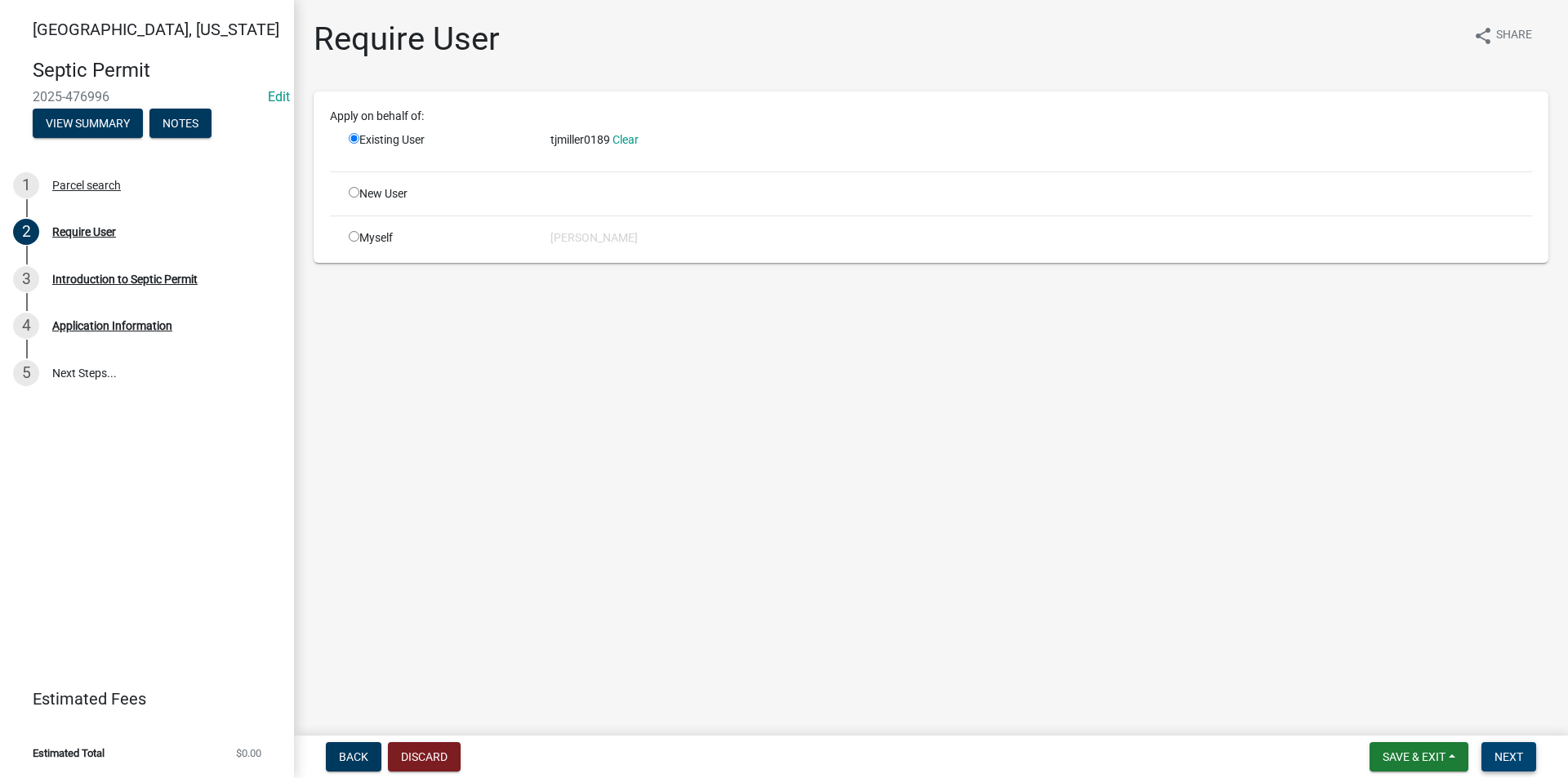
click at [1520, 753] on span "Next" at bounding box center [1509, 756] width 29 height 13
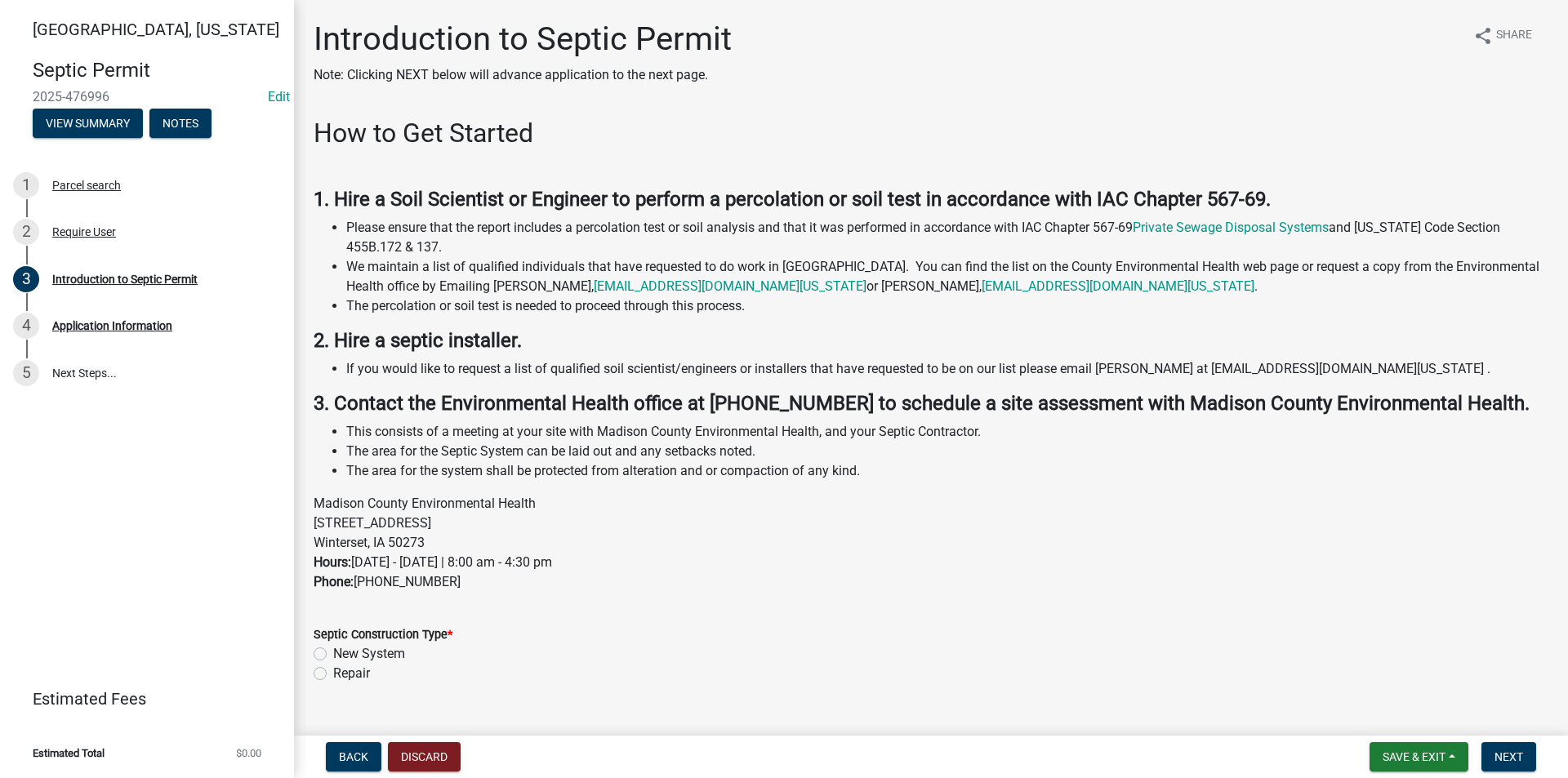
click at [333, 653] on label "New System" at bounding box center [369, 654] width 72 height 20
click at [333, 653] on input "New System" at bounding box center [338, 649] width 10 height 10
radio input "true"
click at [1511, 751] on span "Next" at bounding box center [1509, 756] width 29 height 13
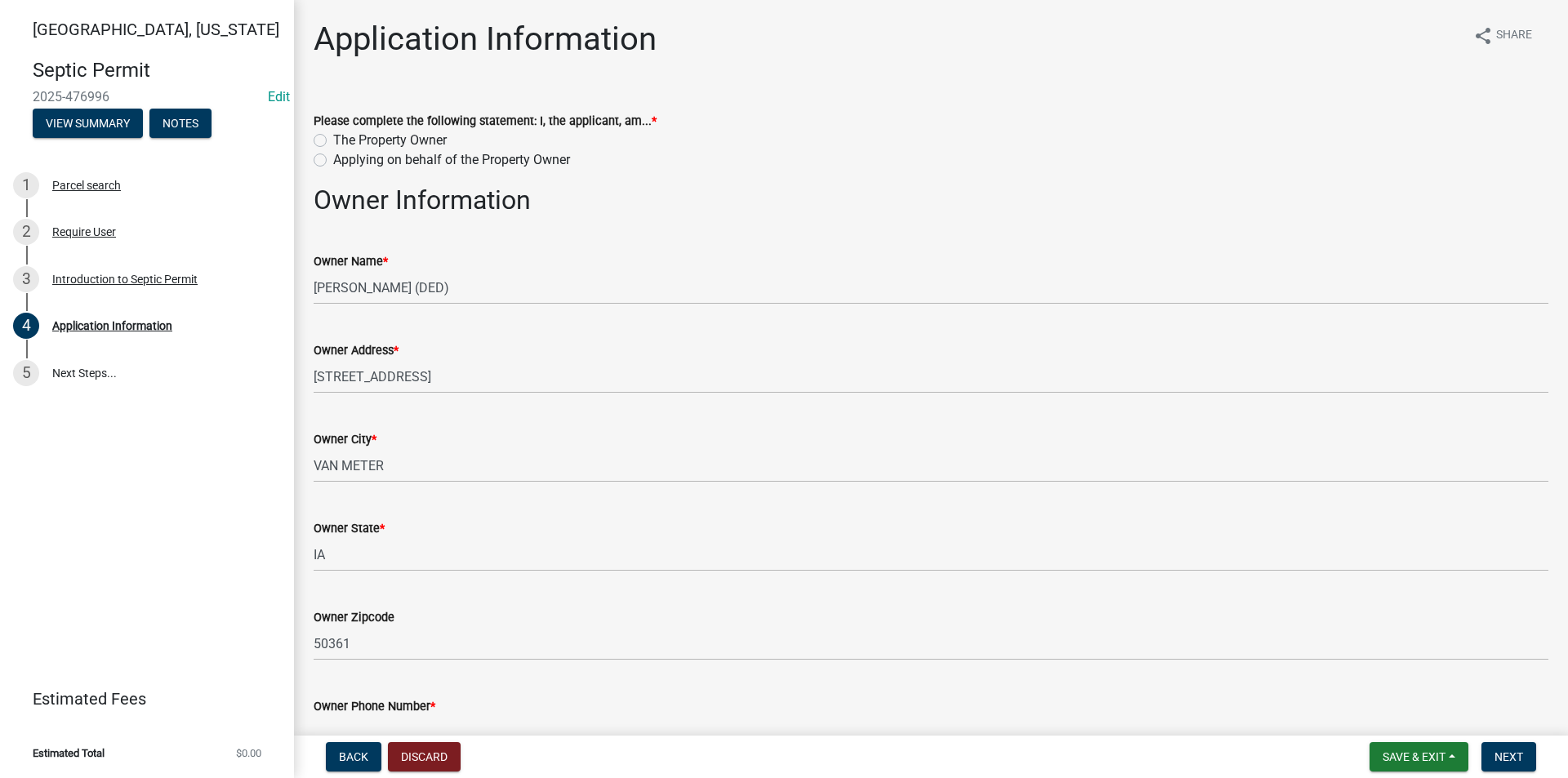
click at [333, 143] on label "The Property Owner" at bounding box center [390, 140] width 113 height 20
click at [333, 141] on input "The Property Owner" at bounding box center [338, 135] width 10 height 10
radio input "true"
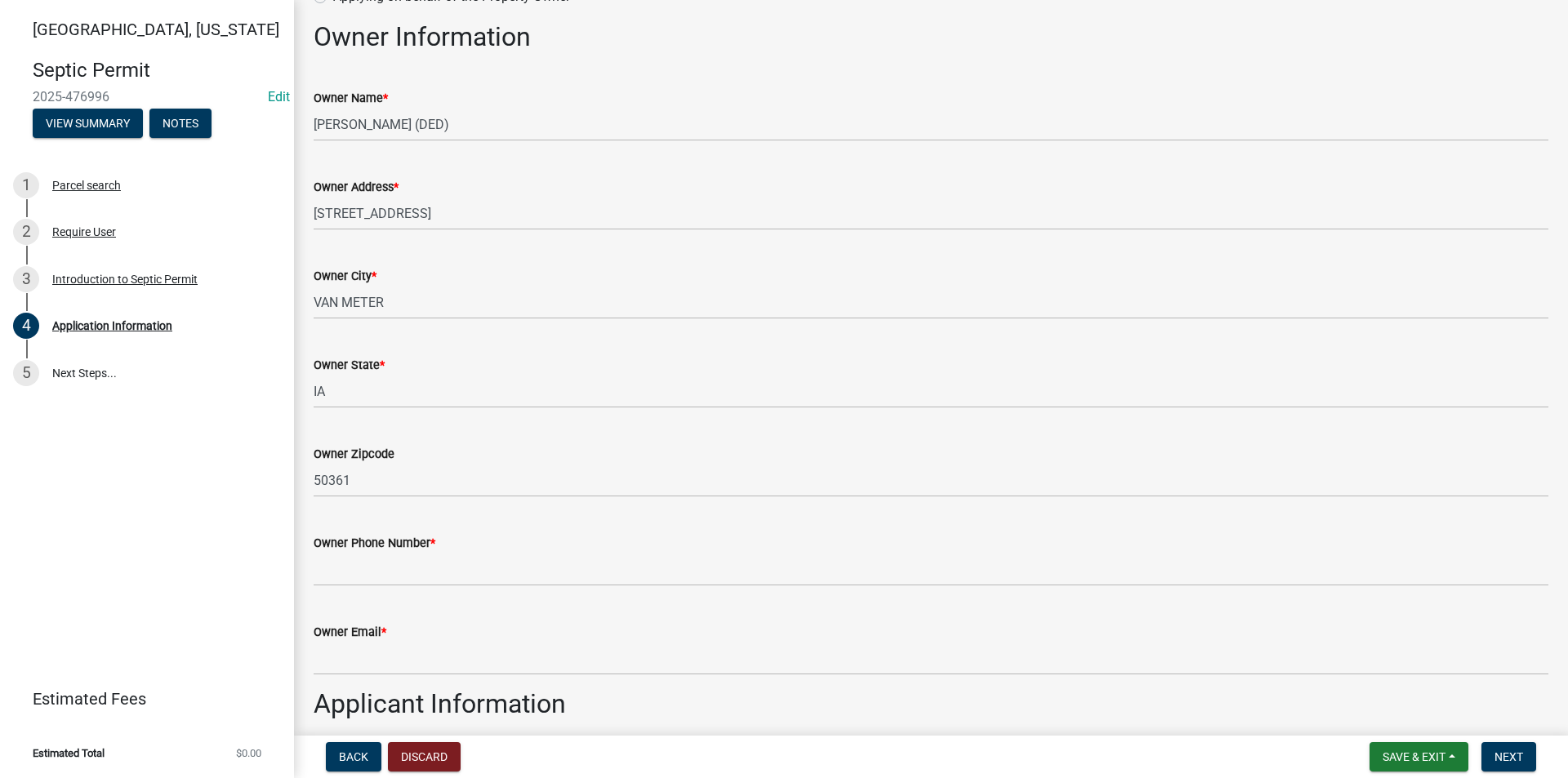
scroll to position [245, 0]
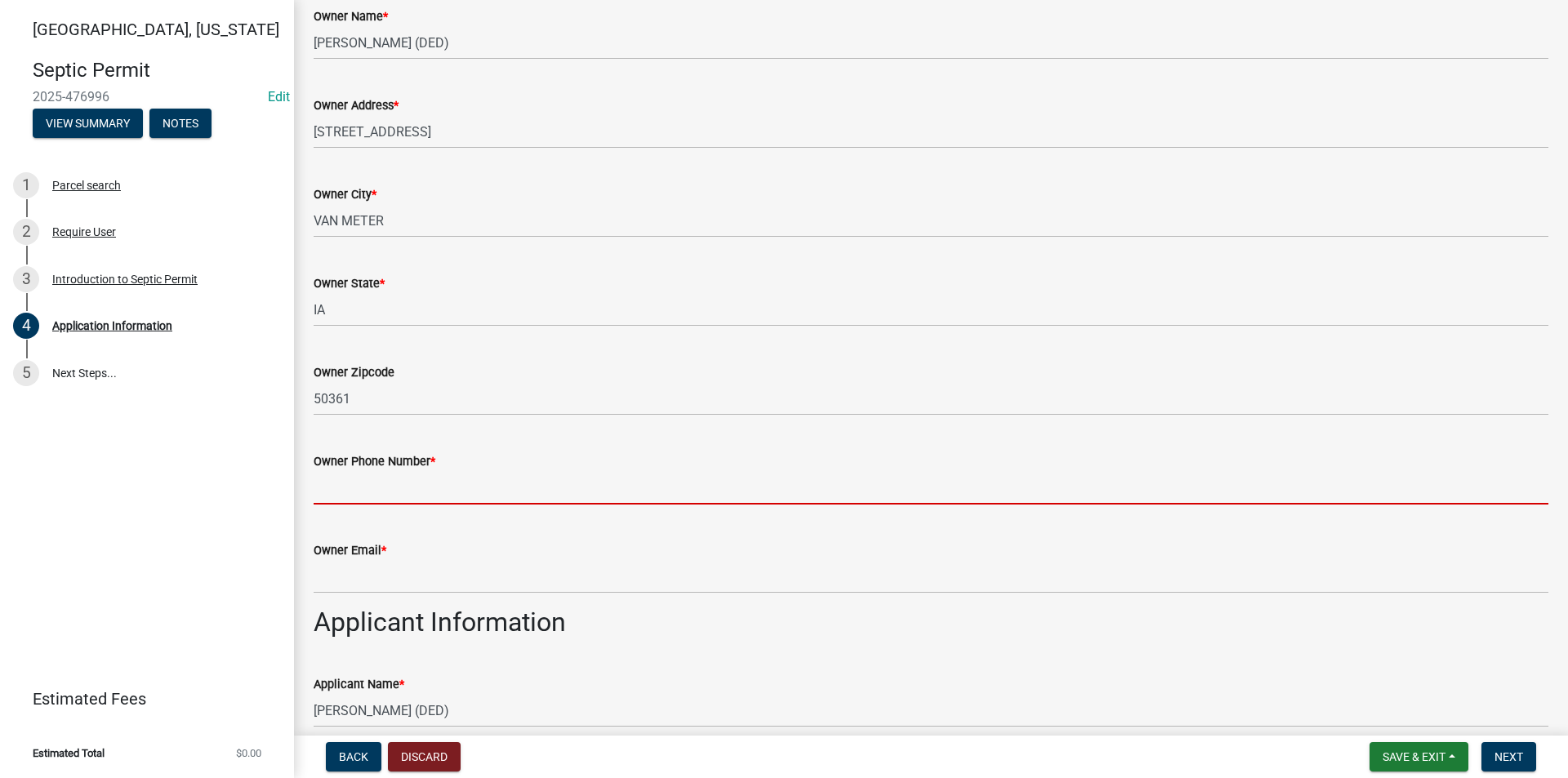
click at [351, 487] on input "Owner Phone Number *" at bounding box center [931, 487] width 1235 height 33
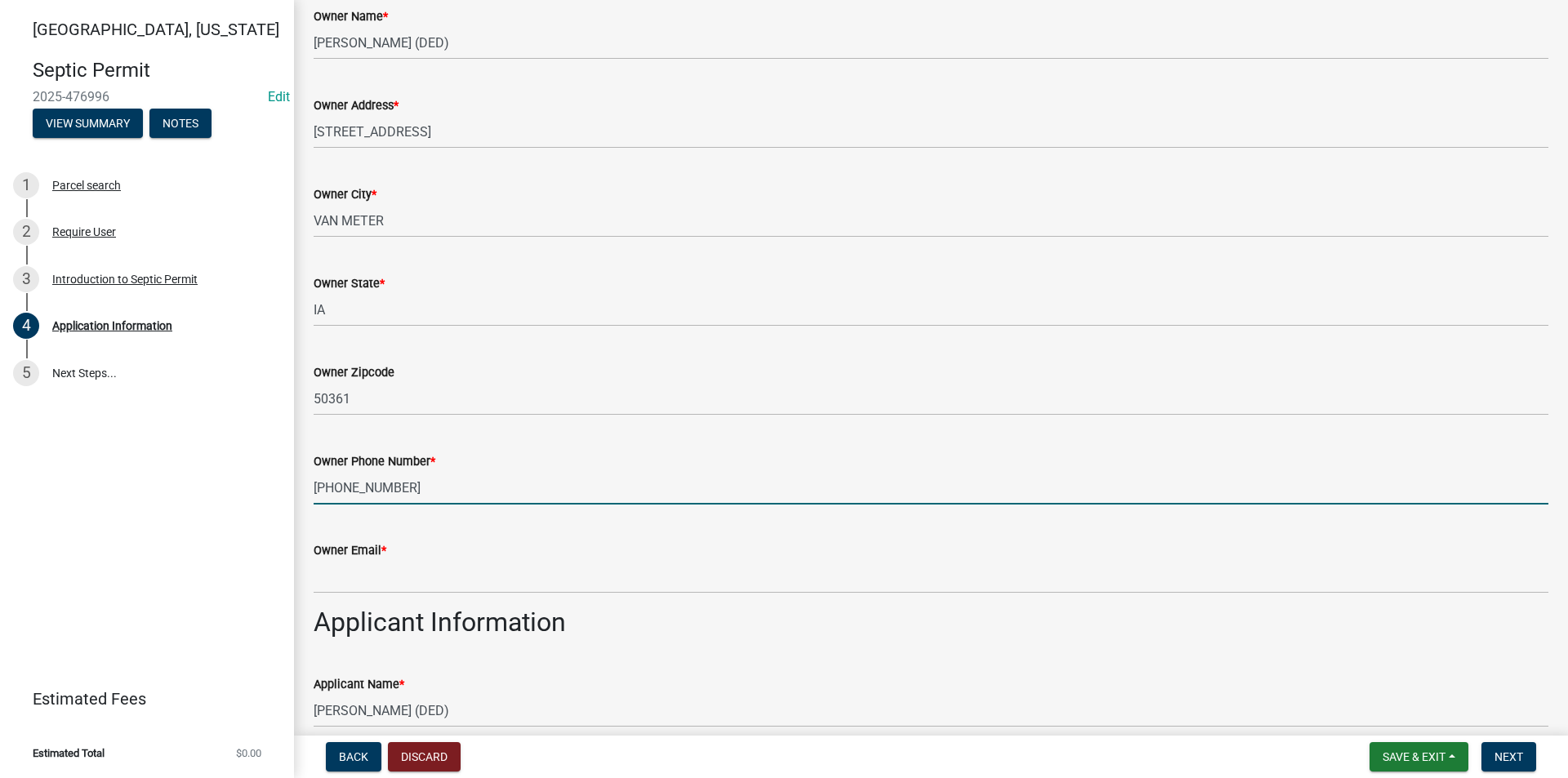
type input "515-360-4886"
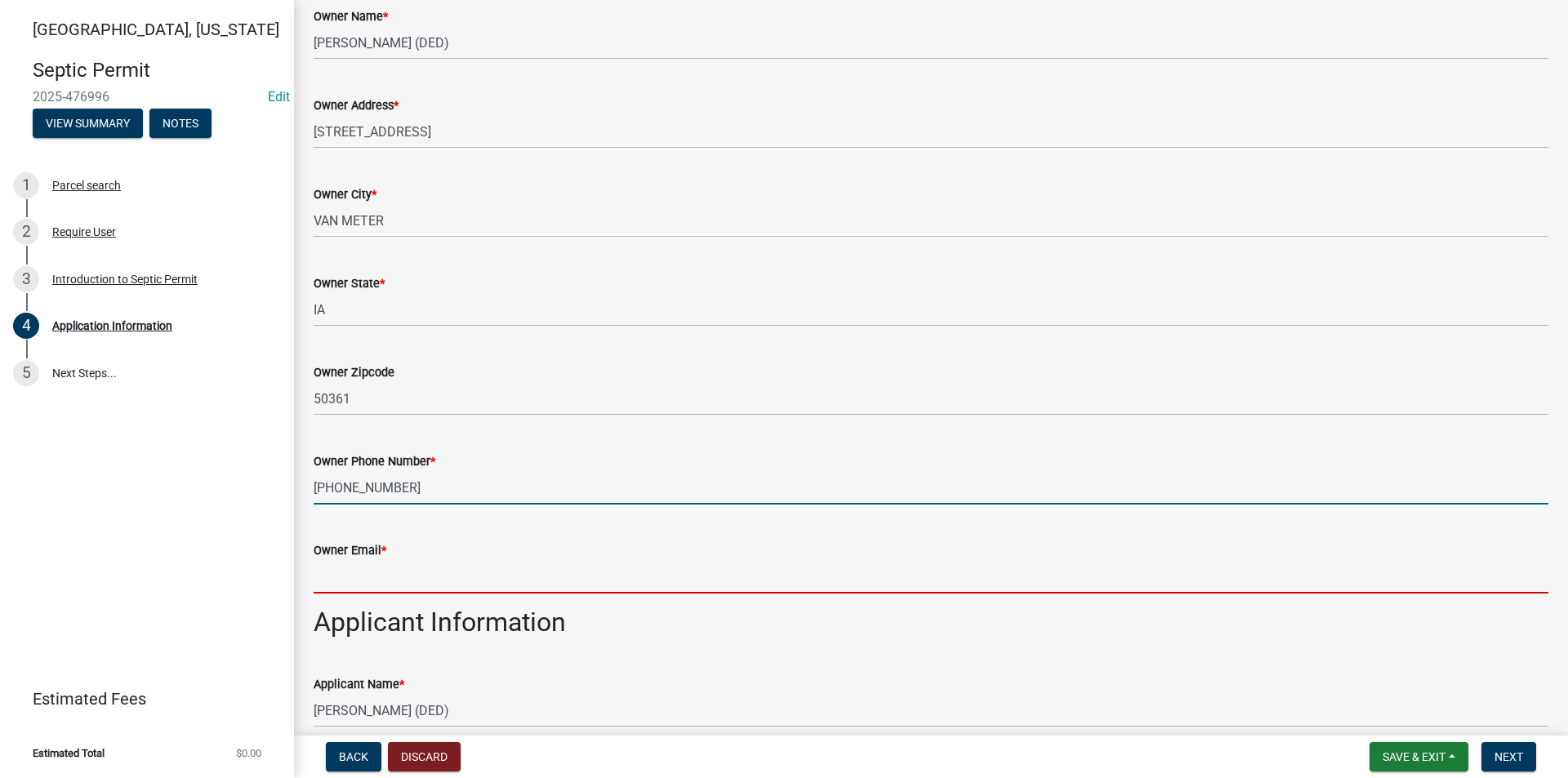
click at [399, 582] on input "Owner Email *" at bounding box center [931, 576] width 1235 height 33
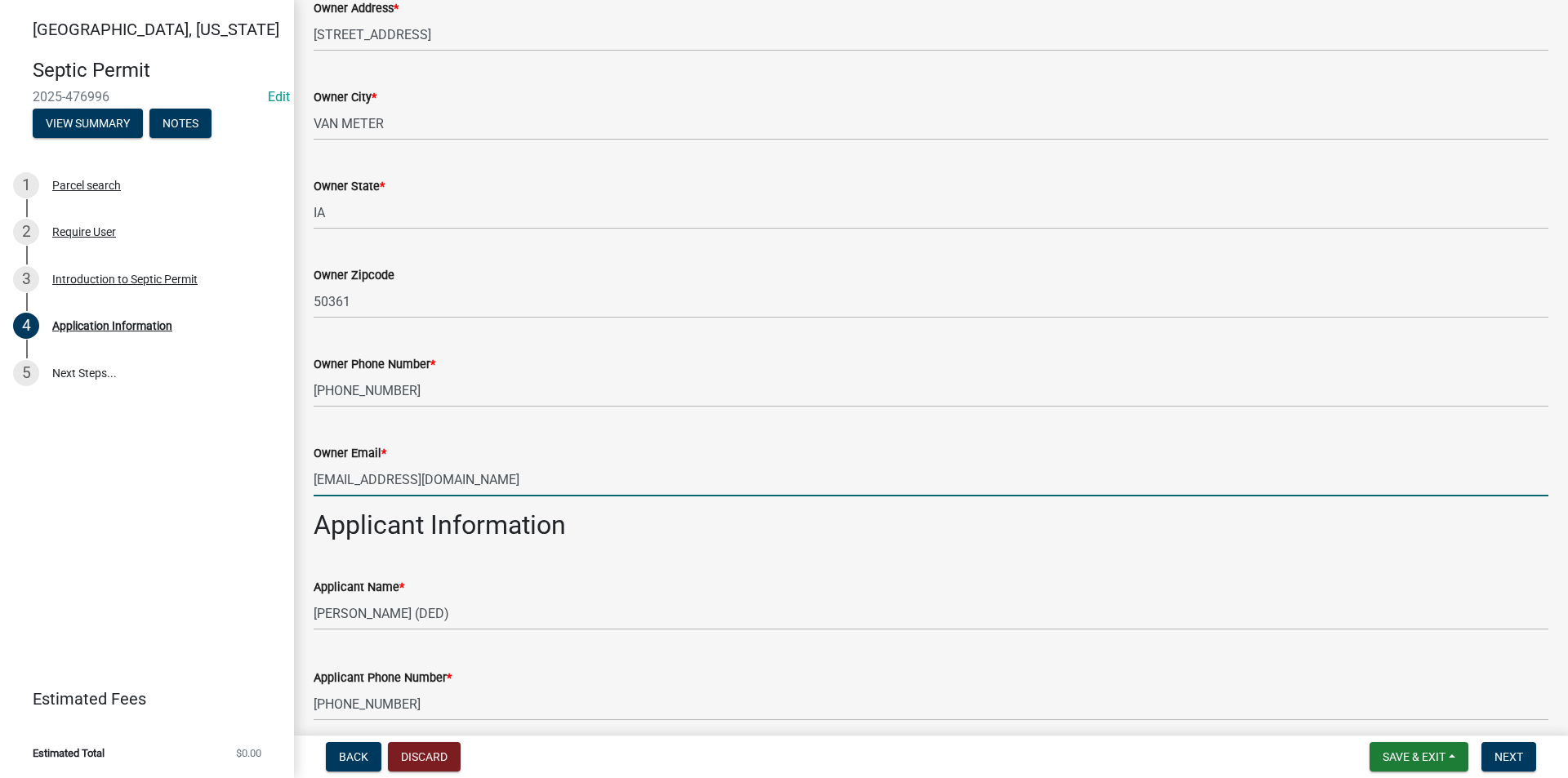
scroll to position [571, 0]
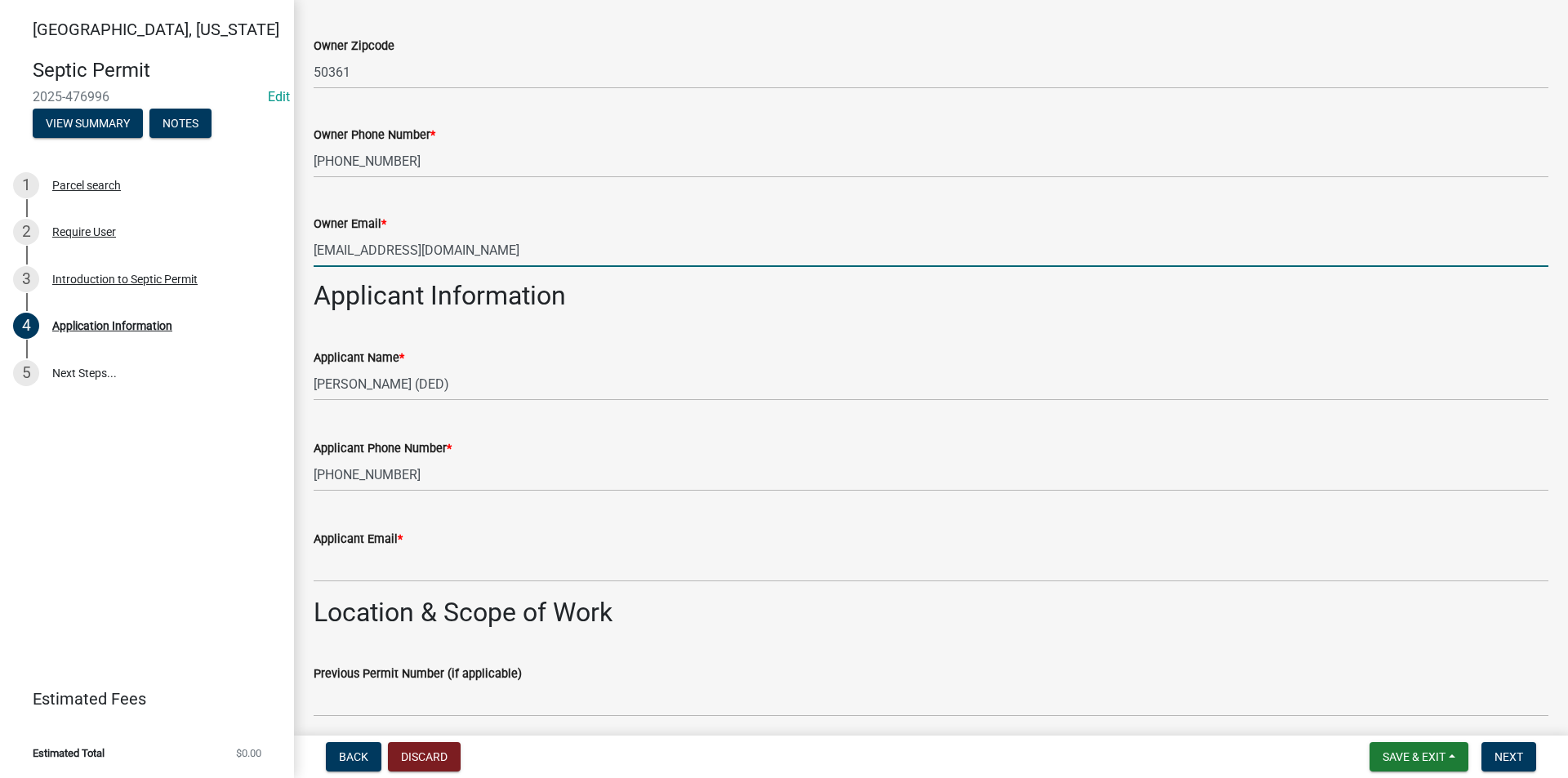
type input "[EMAIL_ADDRESS][DOMAIN_NAME]"
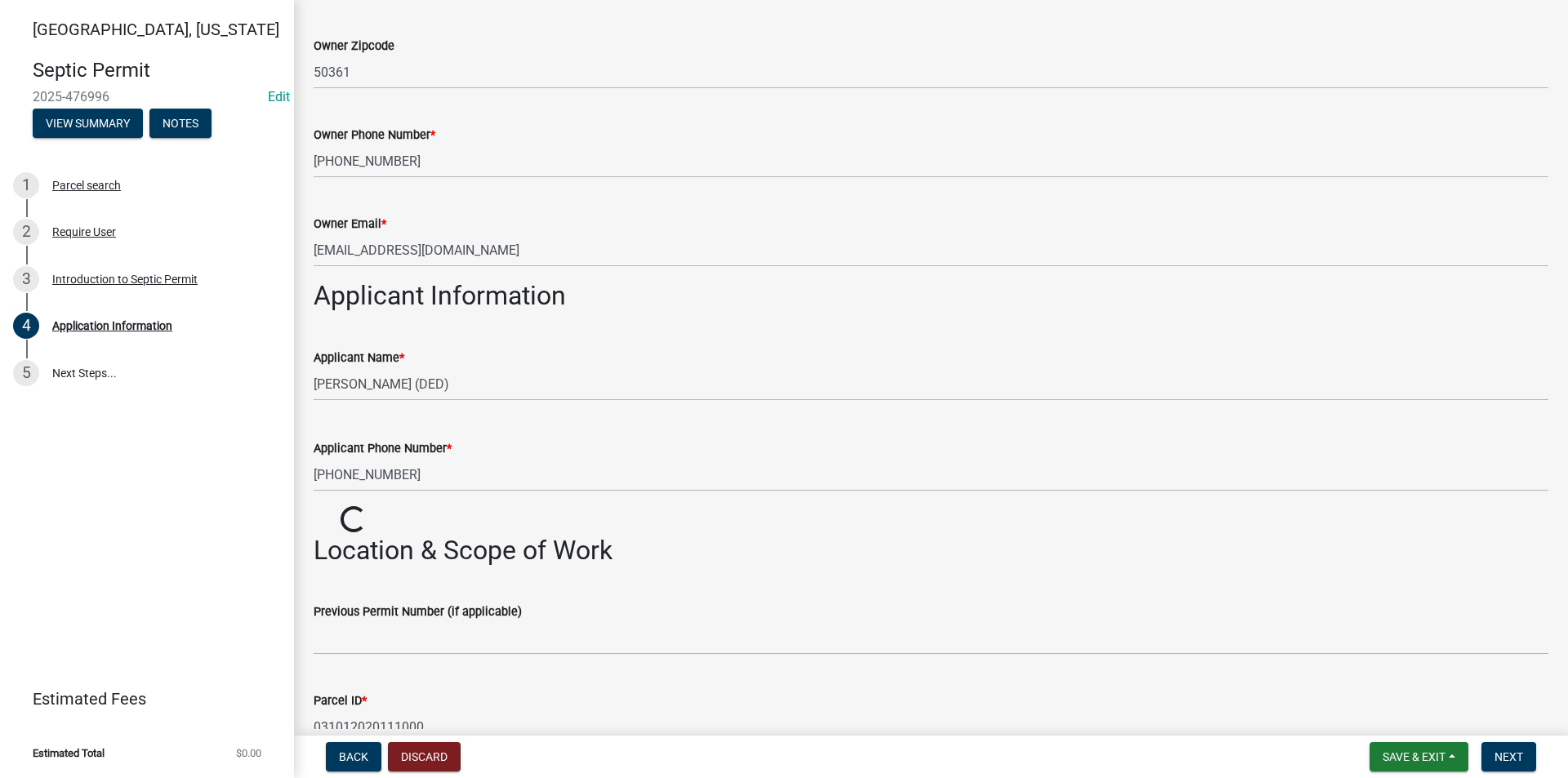
scroll to position [653, 0]
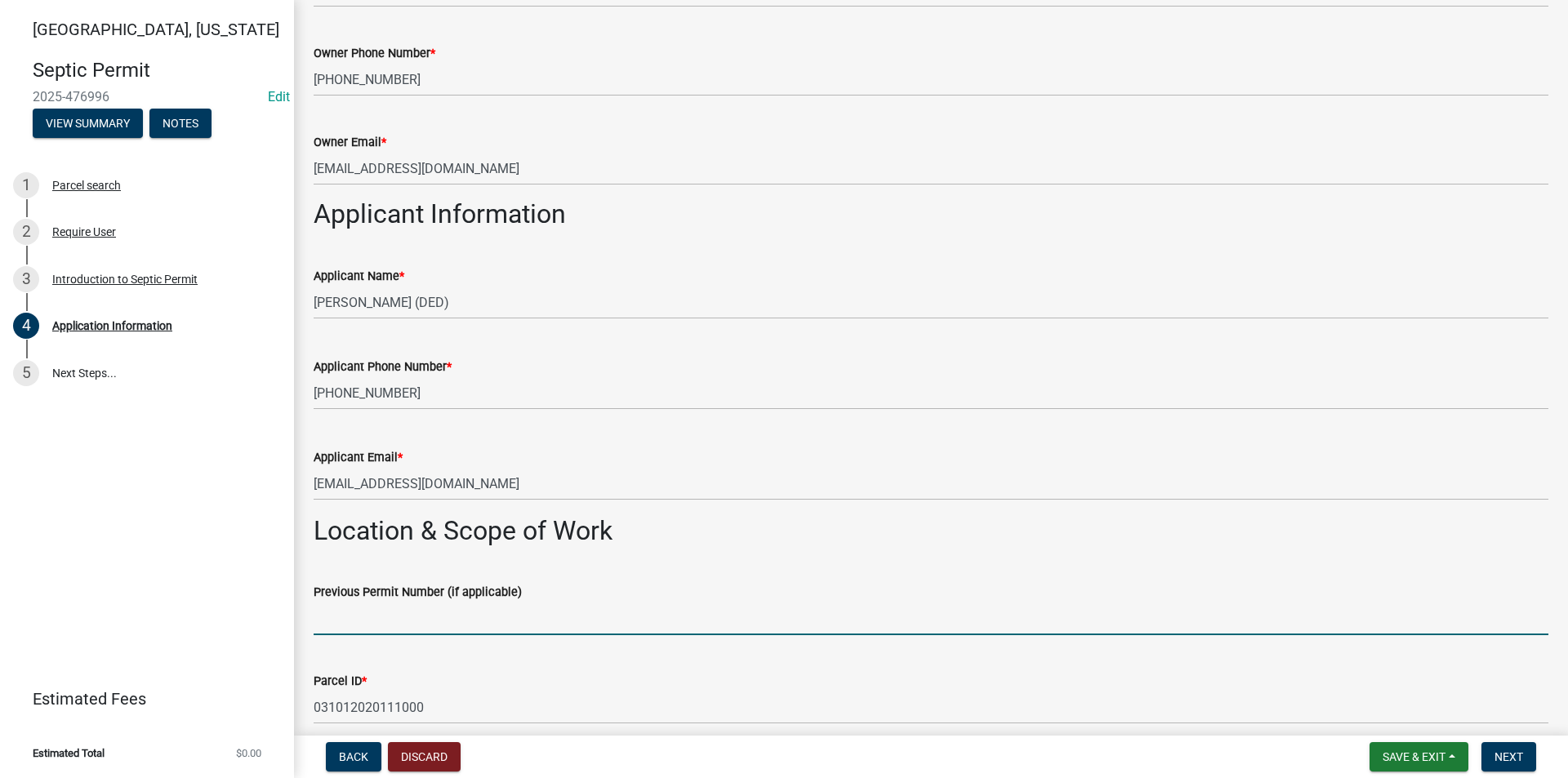
click at [364, 602] on input "Previous Permit Number (if applicable)" at bounding box center [931, 618] width 1235 height 33
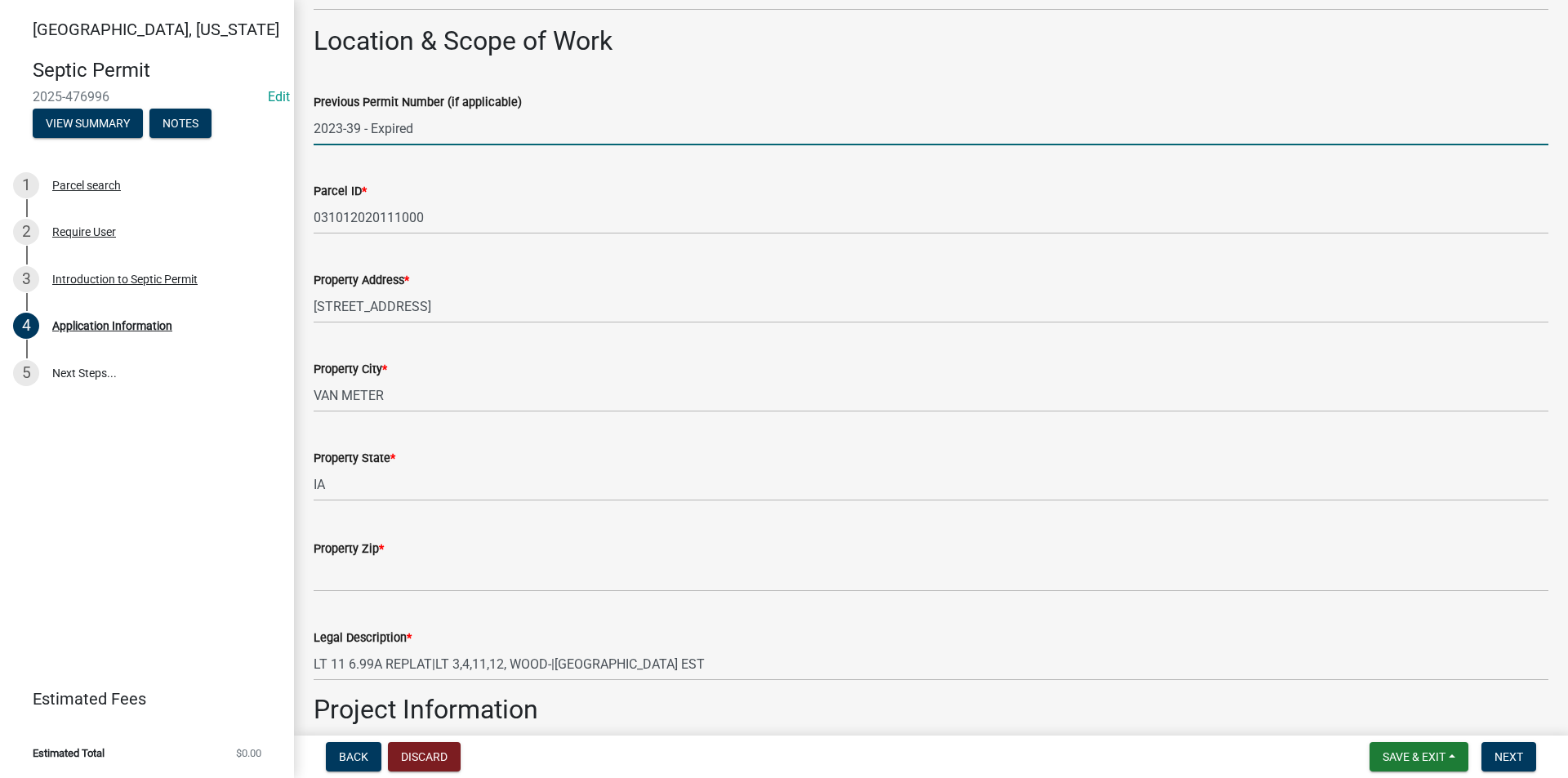
scroll to position [1225, 0]
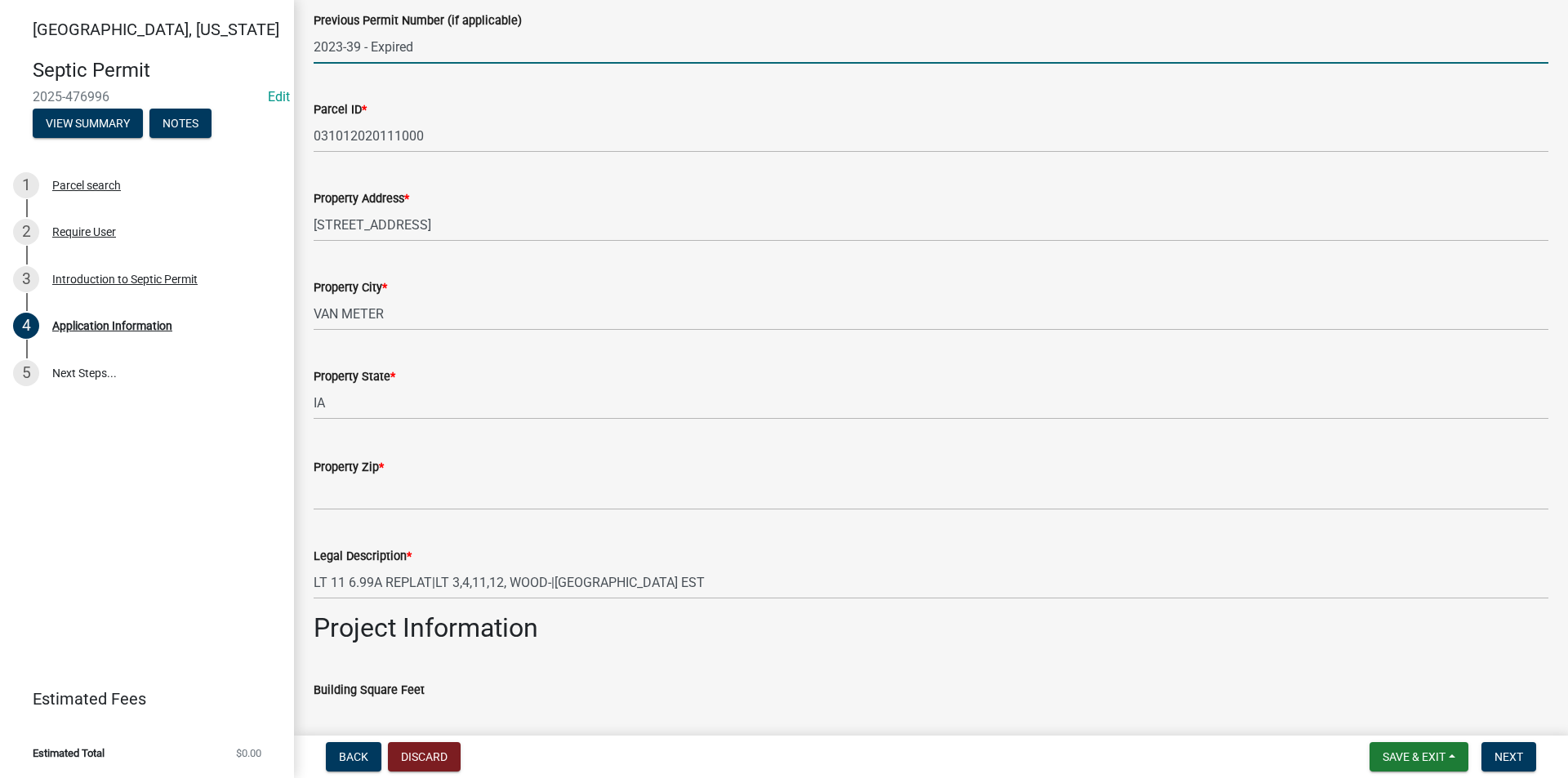
type input "2023-39 - Expired"
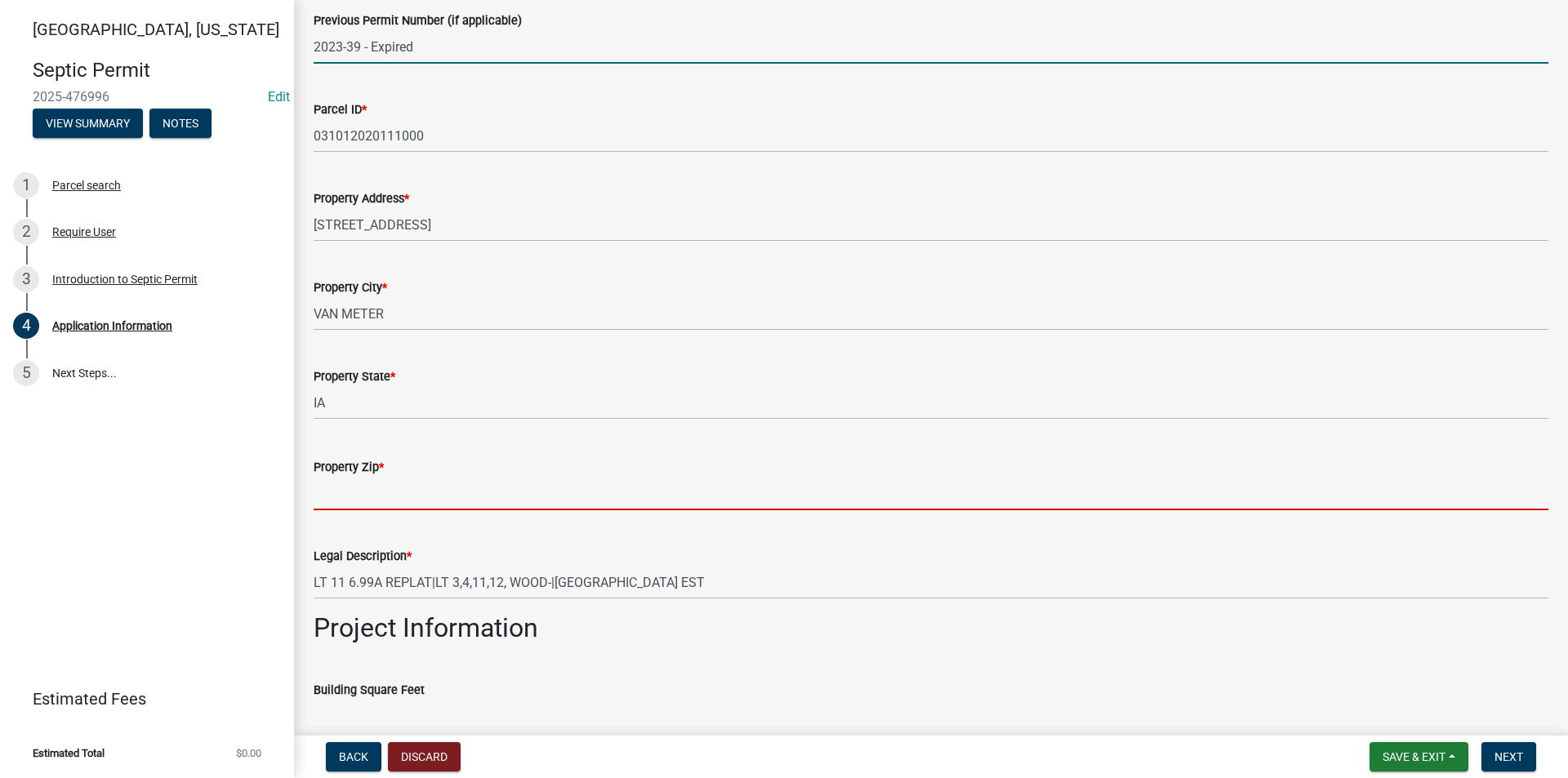
click at [364, 497] on input "Property Zip *" at bounding box center [931, 493] width 1235 height 33
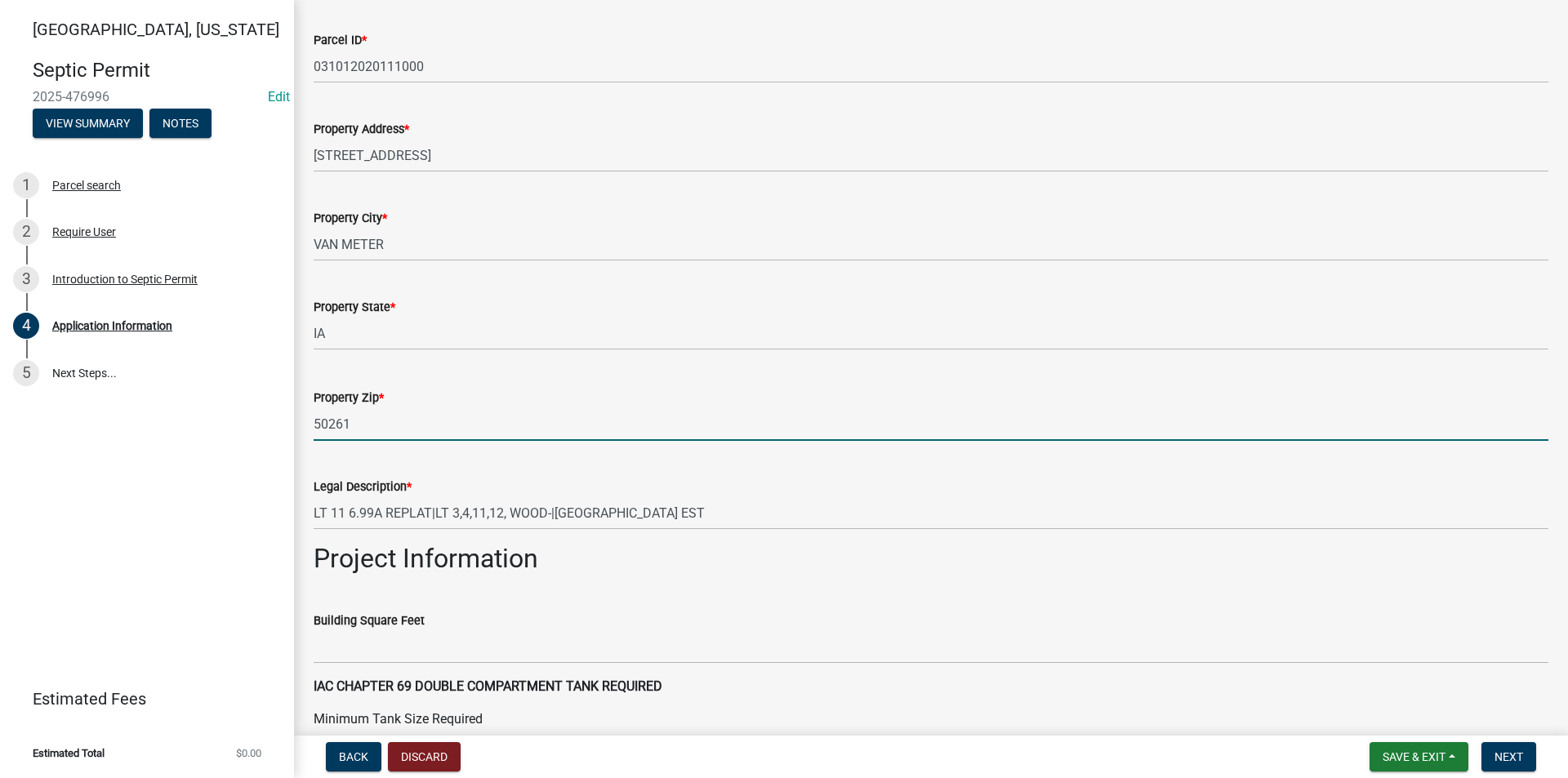
scroll to position [1469, 0]
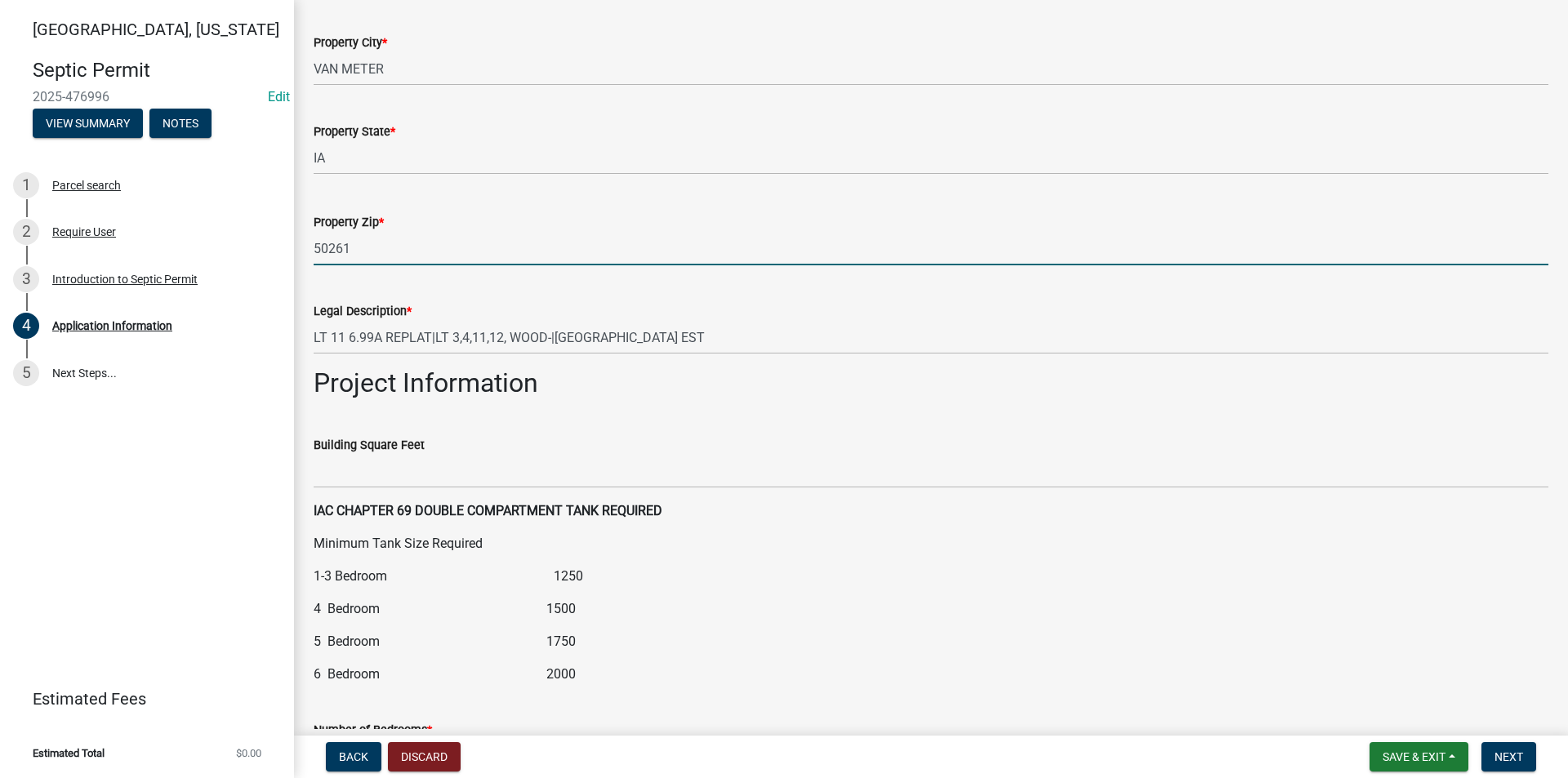
type input "50261"
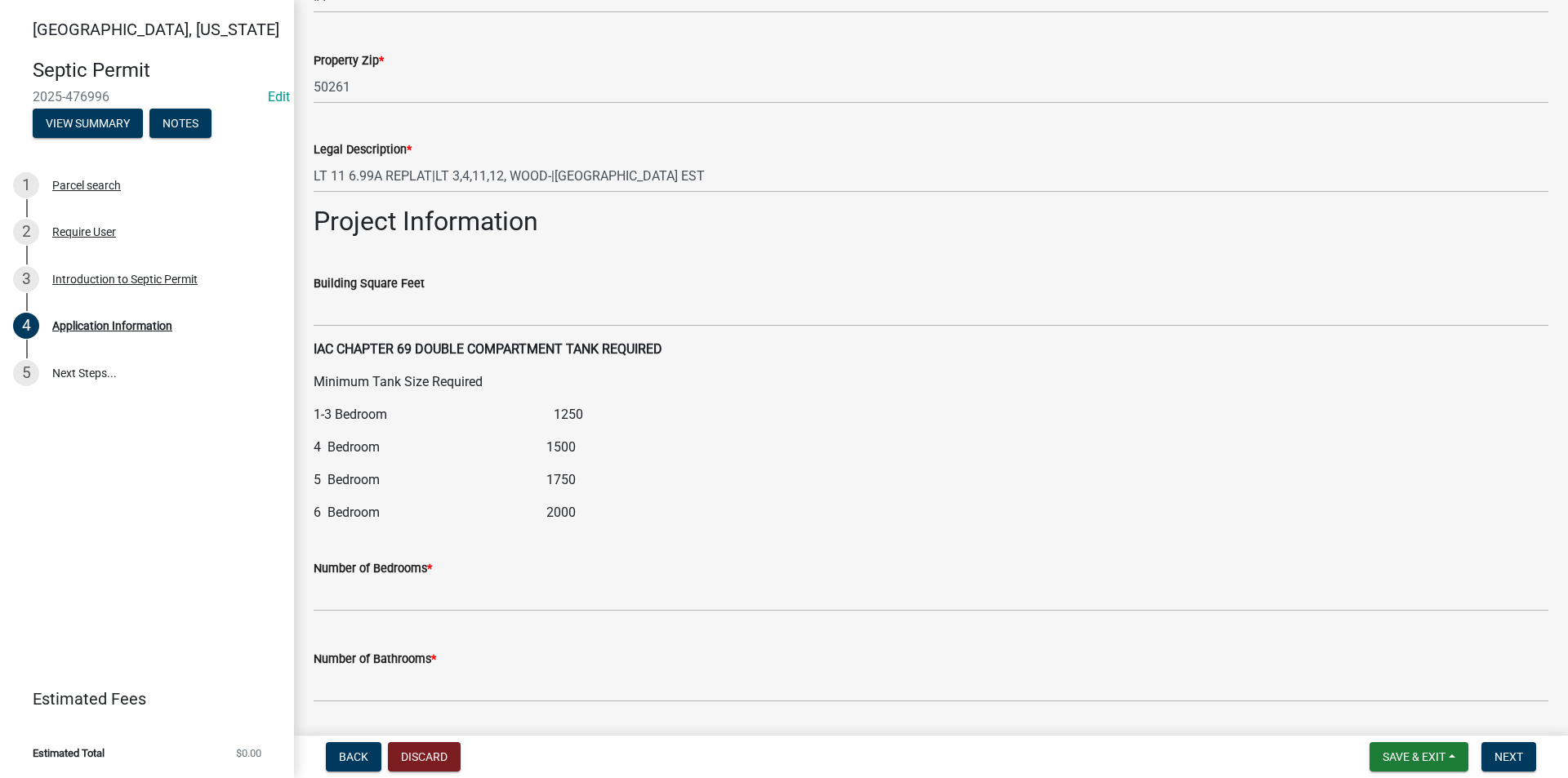
scroll to position [1633, 0]
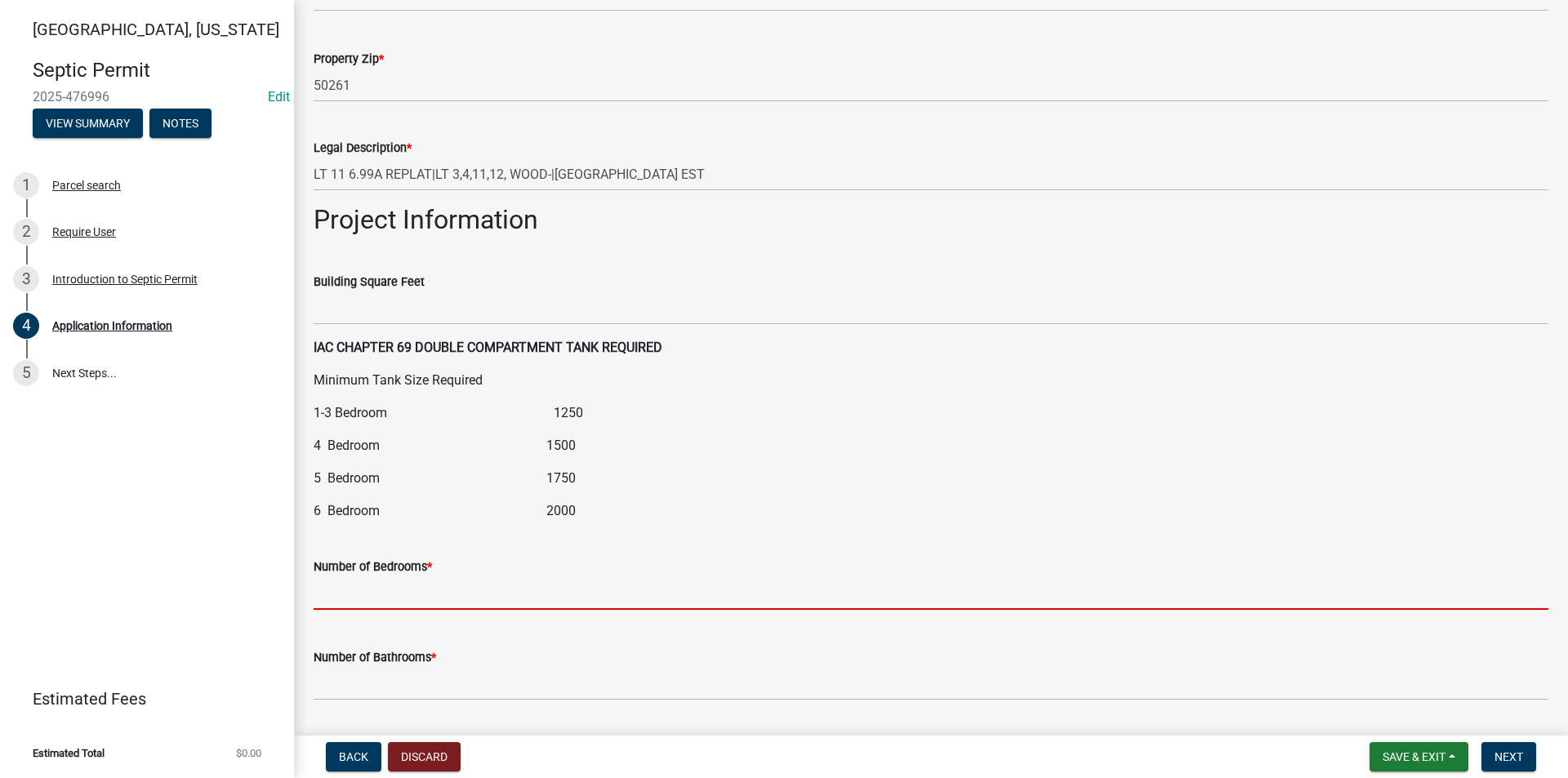
click at [389, 602] on input "text" at bounding box center [931, 592] width 1235 height 33
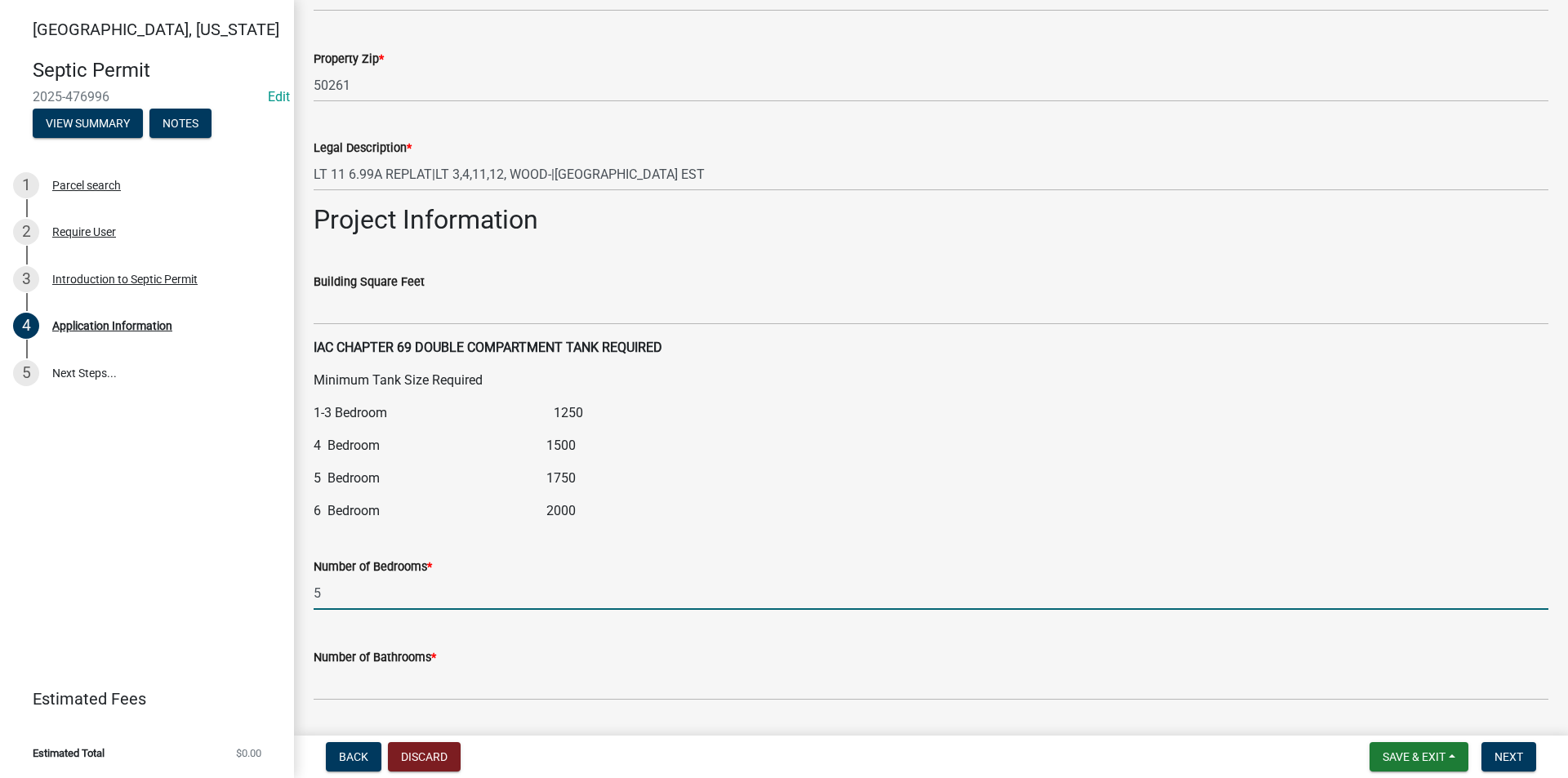
scroll to position [1714, 0]
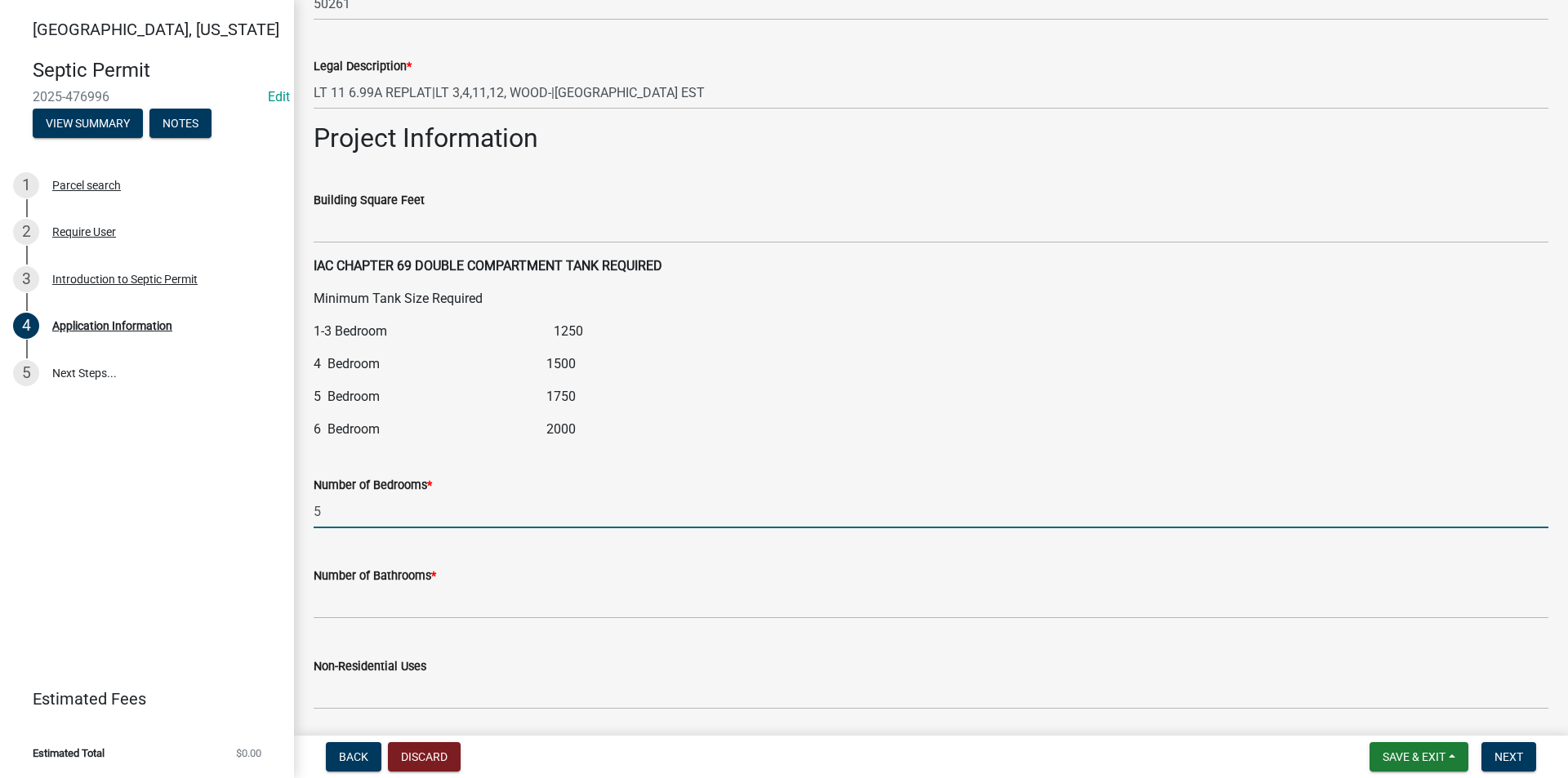
type input "5"
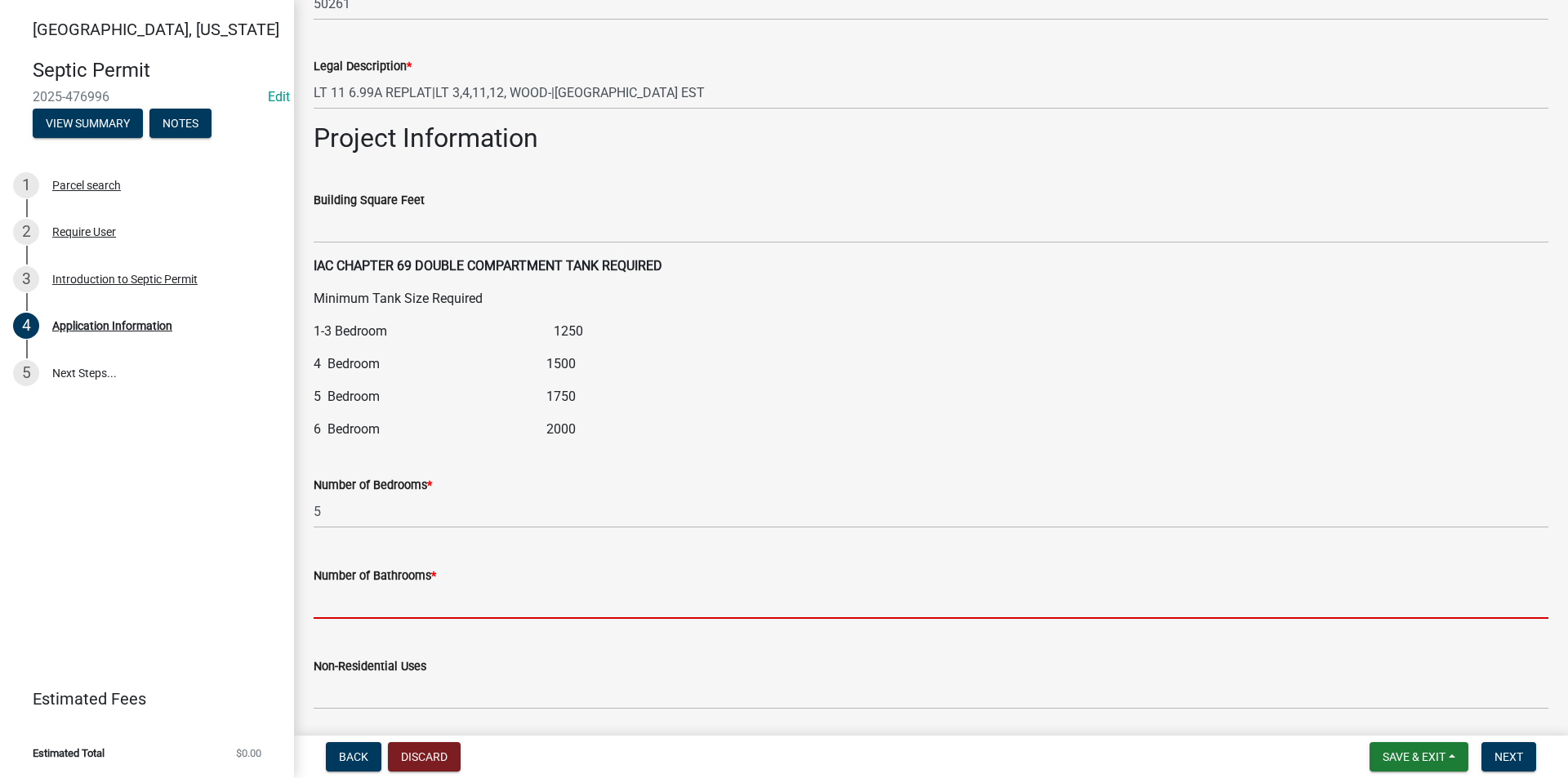
click at [348, 608] on input "text" at bounding box center [931, 602] width 1235 height 33
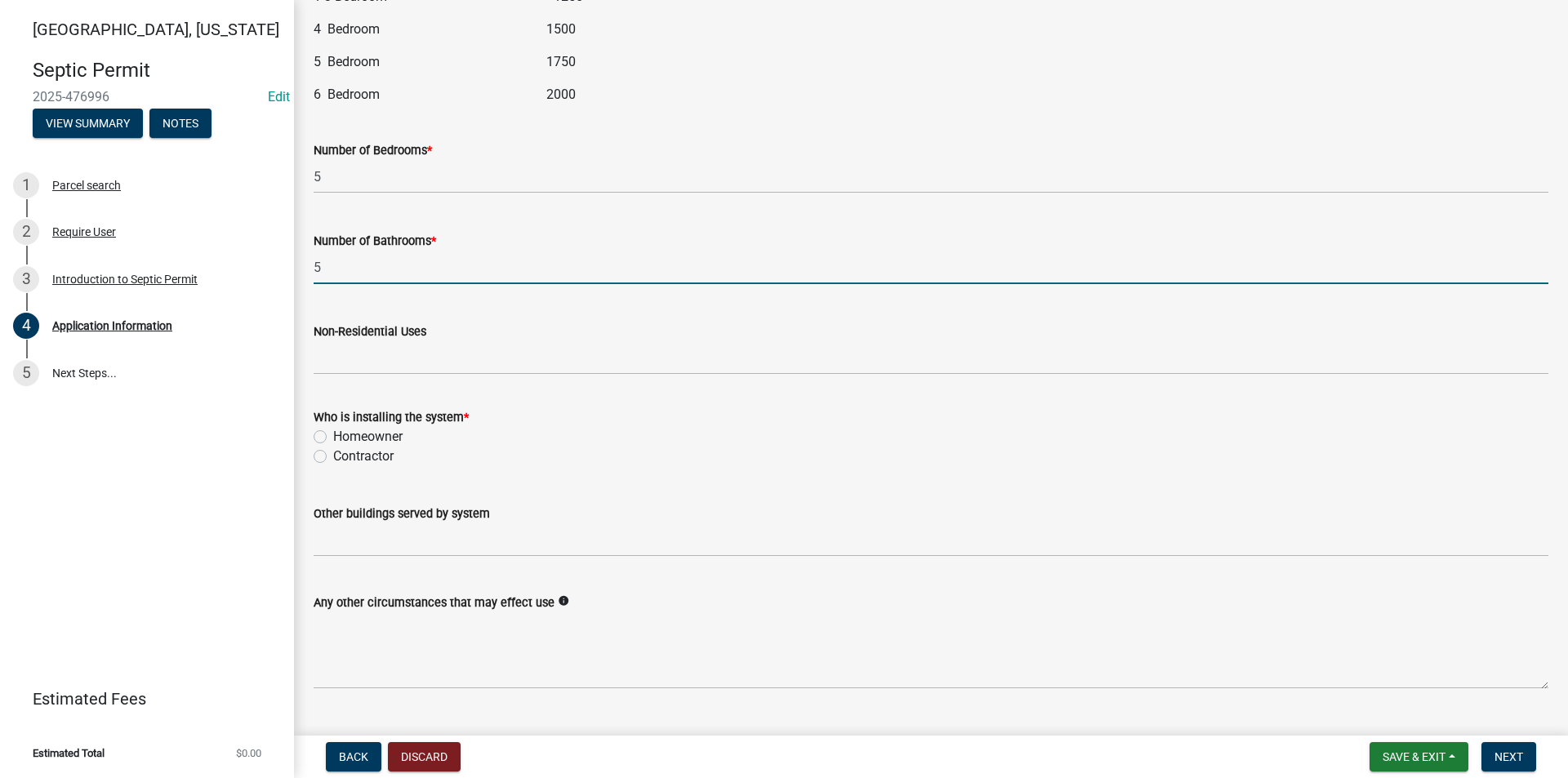
scroll to position [2085, 0]
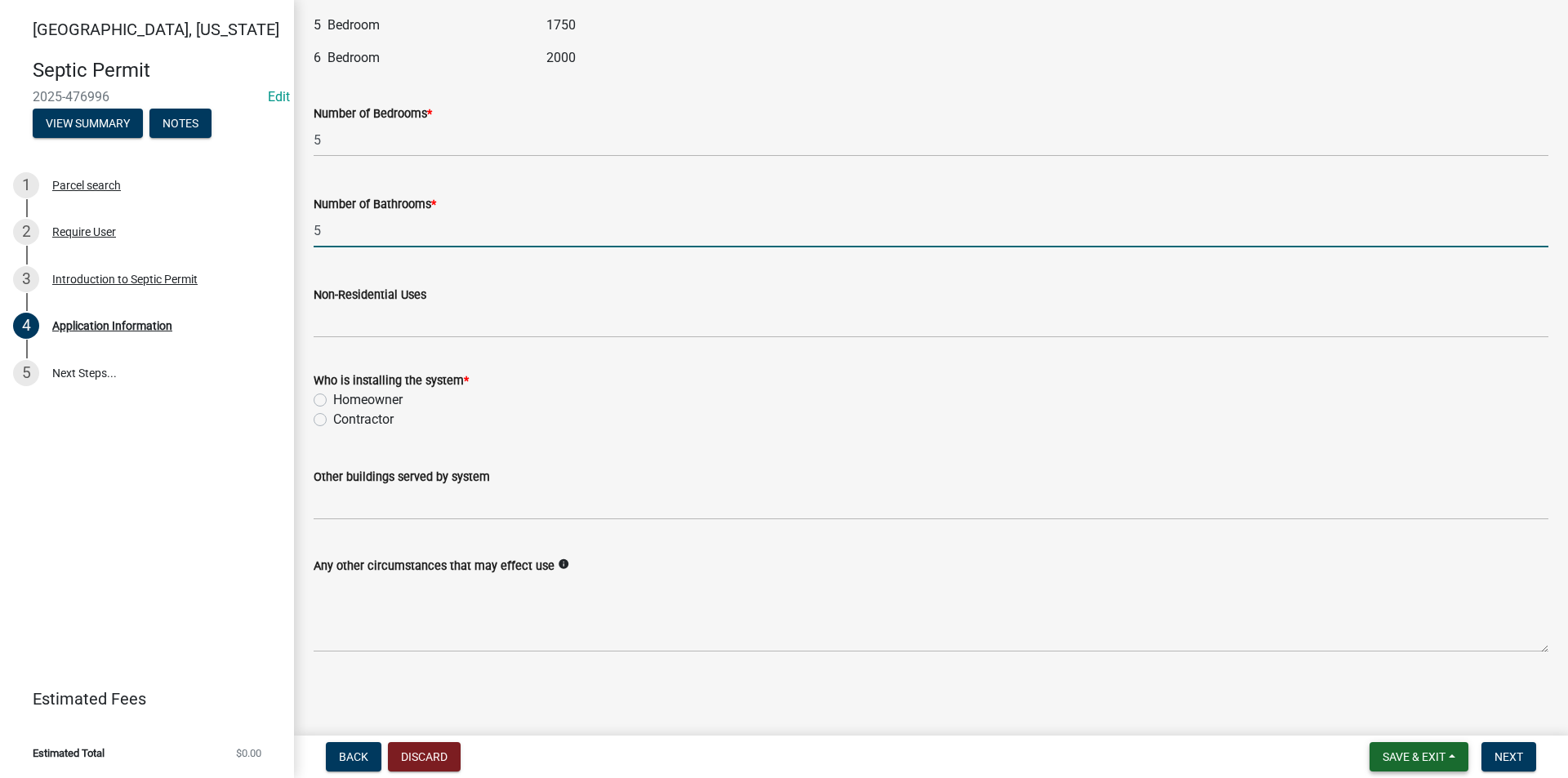
type input "5"
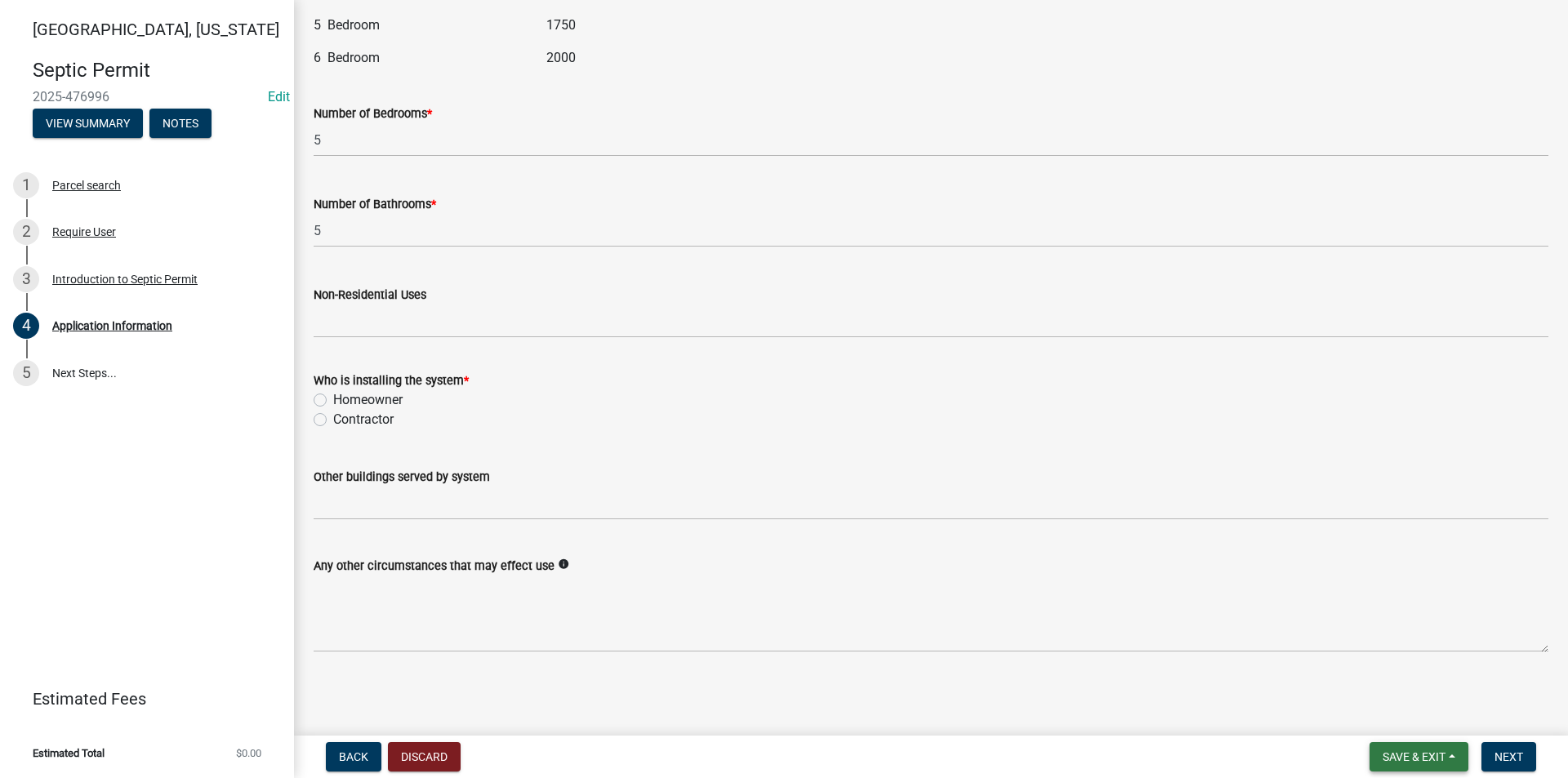
click at [1409, 753] on span "Save & Exit" at bounding box center [1415, 756] width 63 height 13
click at [1388, 677] on button "Save" at bounding box center [1403, 675] width 130 height 39
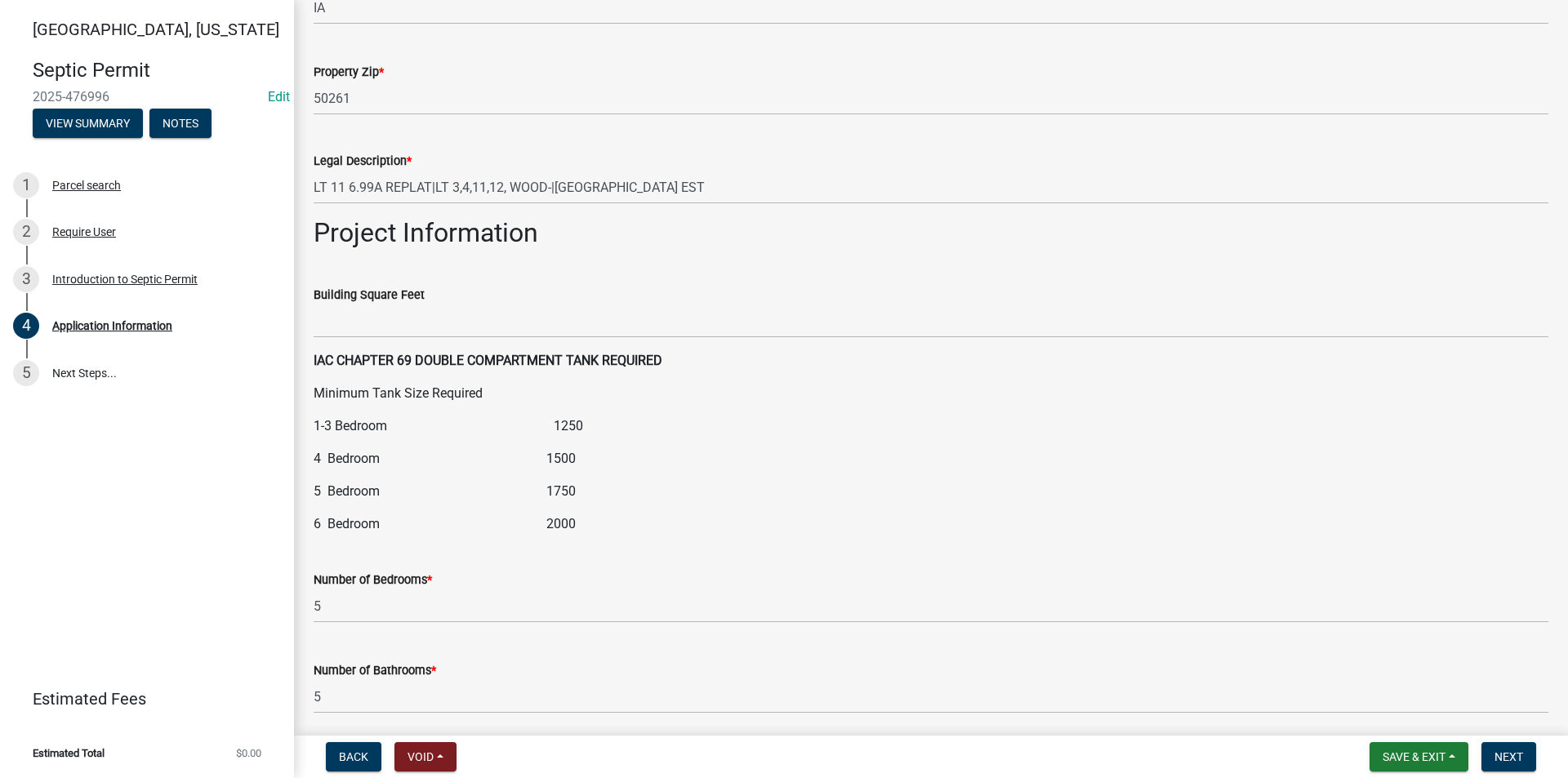
scroll to position [1633, 0]
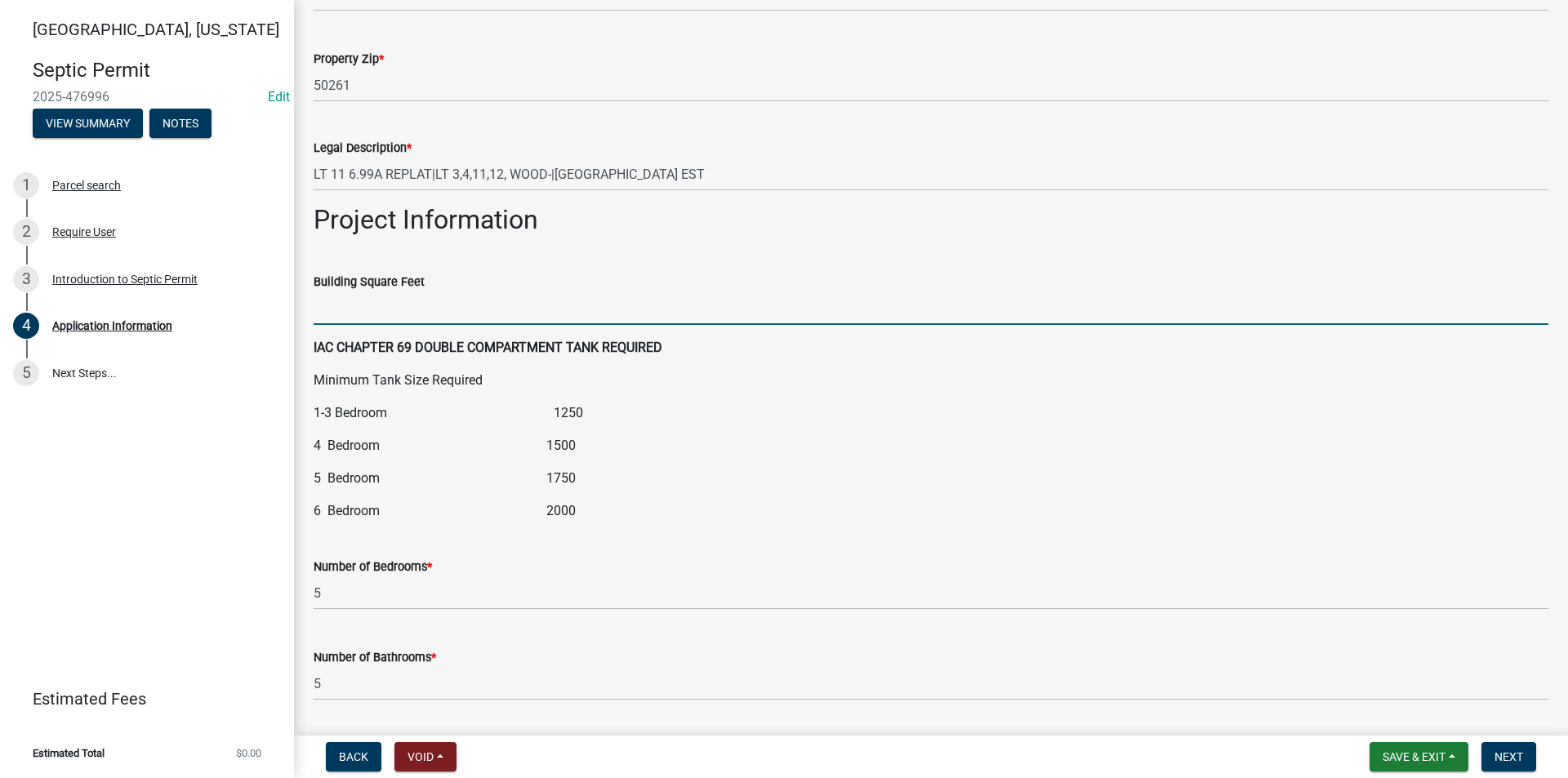
click at [333, 315] on input "Building Square Feet" at bounding box center [931, 308] width 1235 height 33
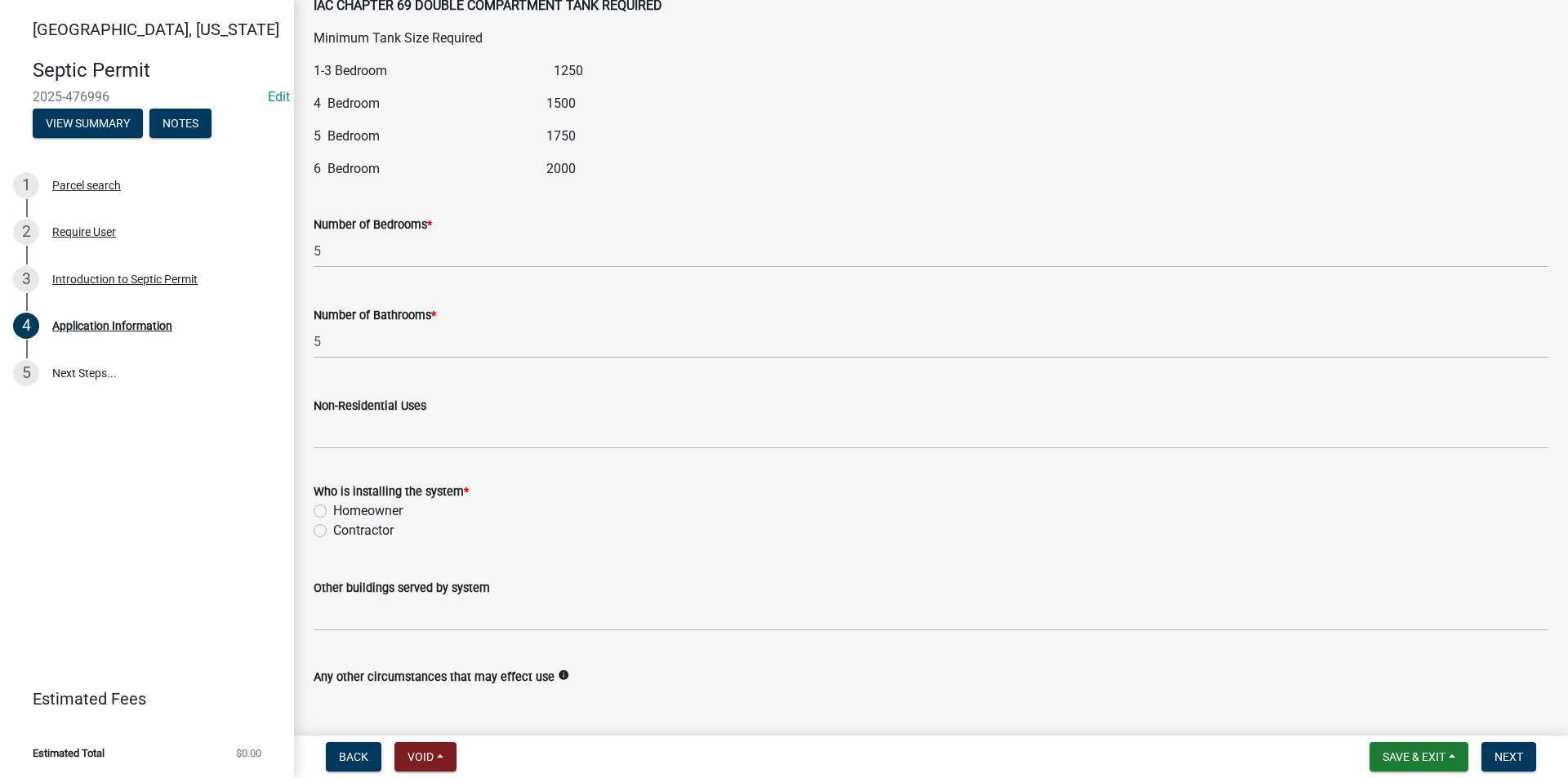
scroll to position [2041, 0]
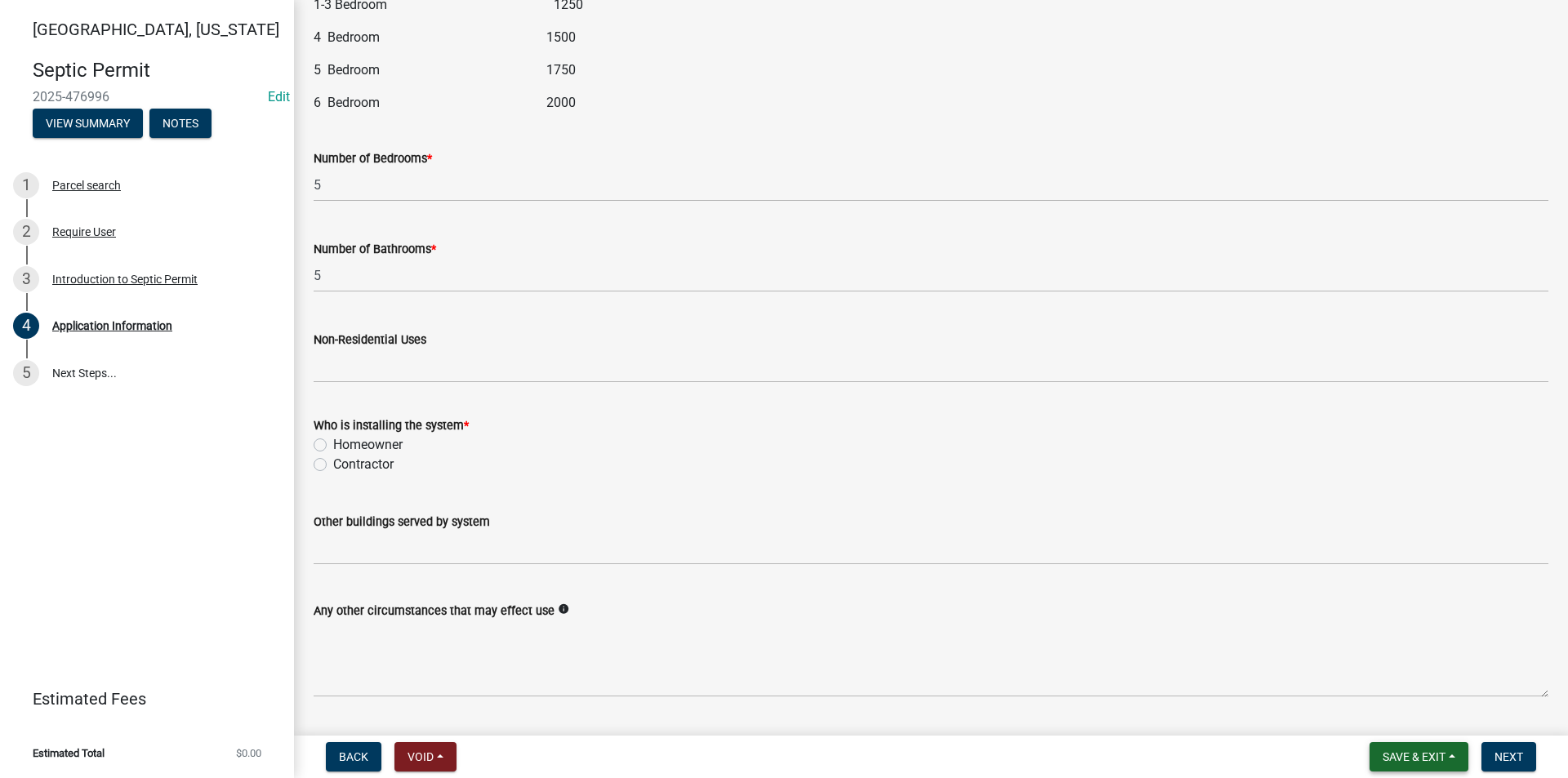
type input "9593"
click at [1430, 752] on span "Save & Exit" at bounding box center [1415, 756] width 63 height 13
click at [1408, 719] on button "Save & Exit" at bounding box center [1403, 714] width 130 height 39
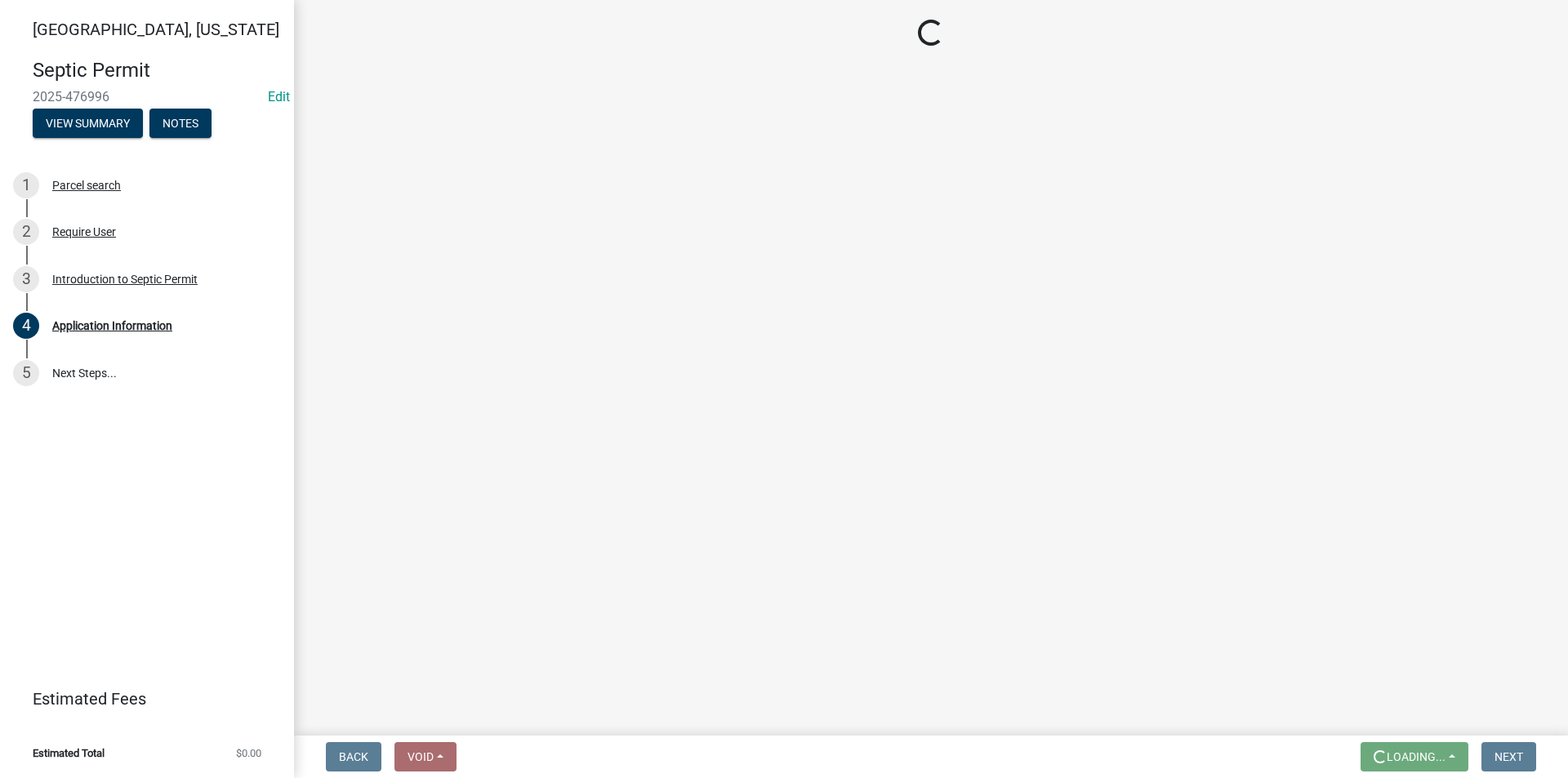
scroll to position [0, 0]
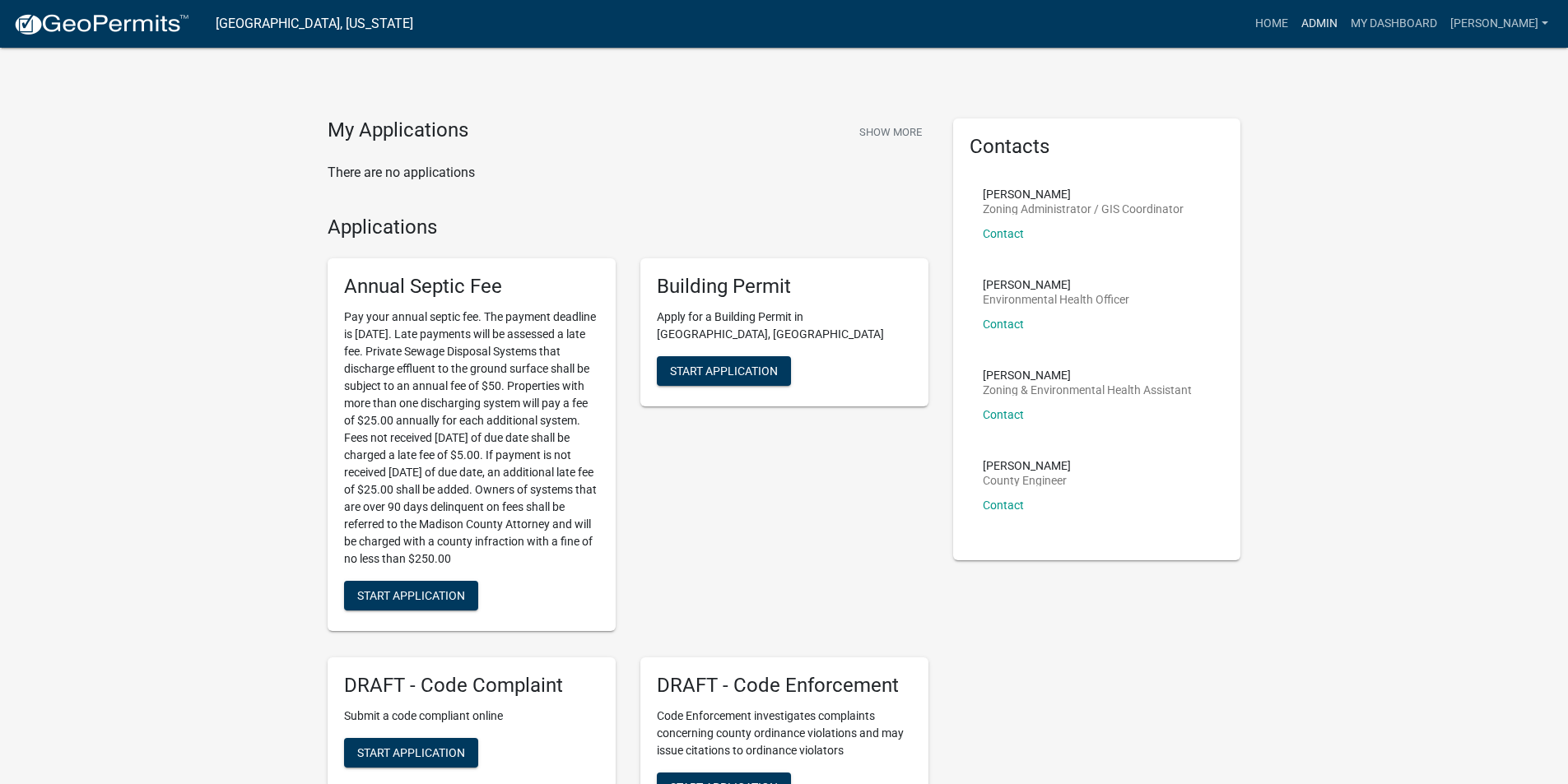
click at [1326, 29] on link "Admin" at bounding box center [1319, 24] width 49 height 31
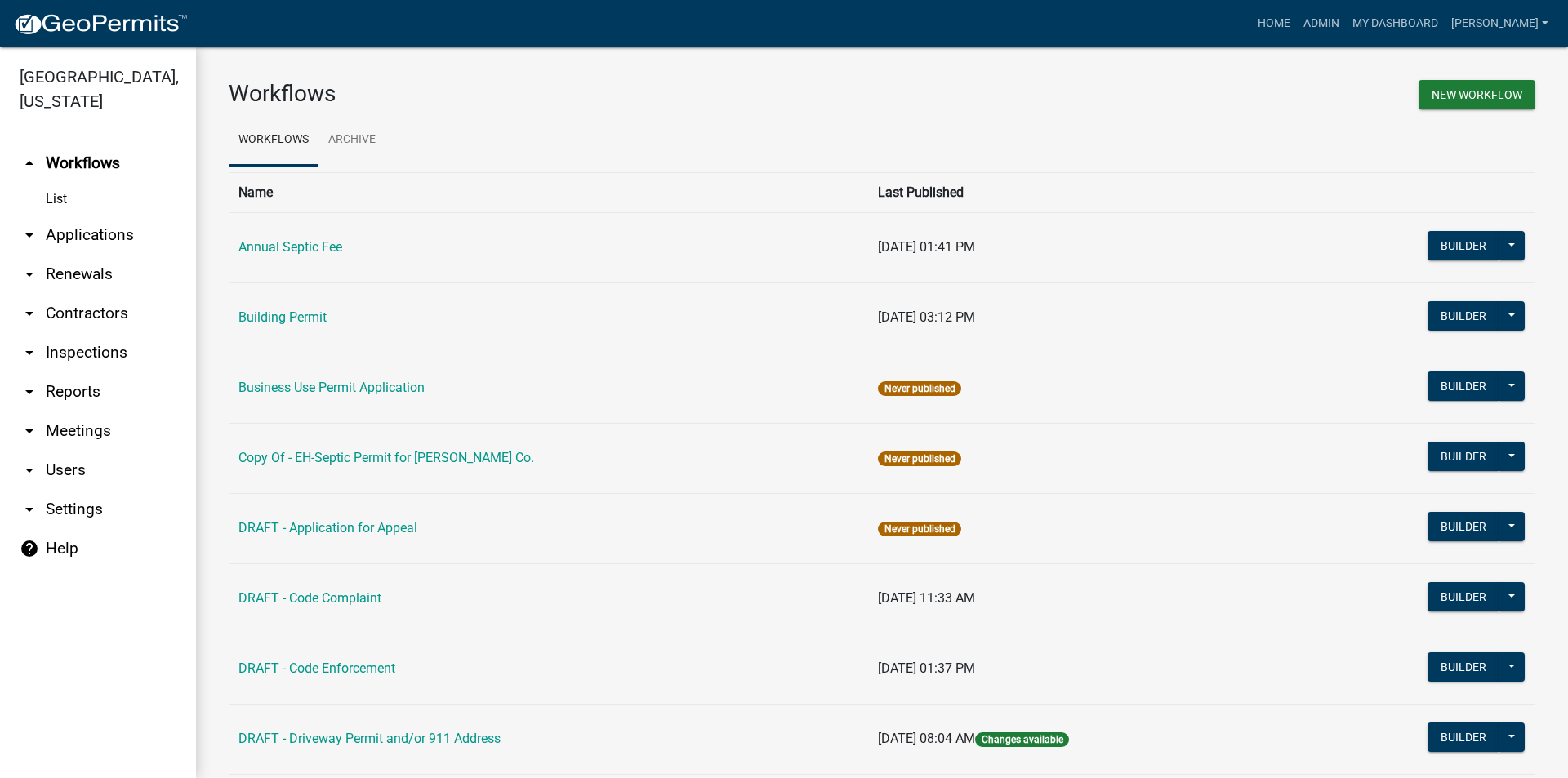
click at [72, 216] on link "arrow_drop_down Applications" at bounding box center [98, 235] width 196 height 39
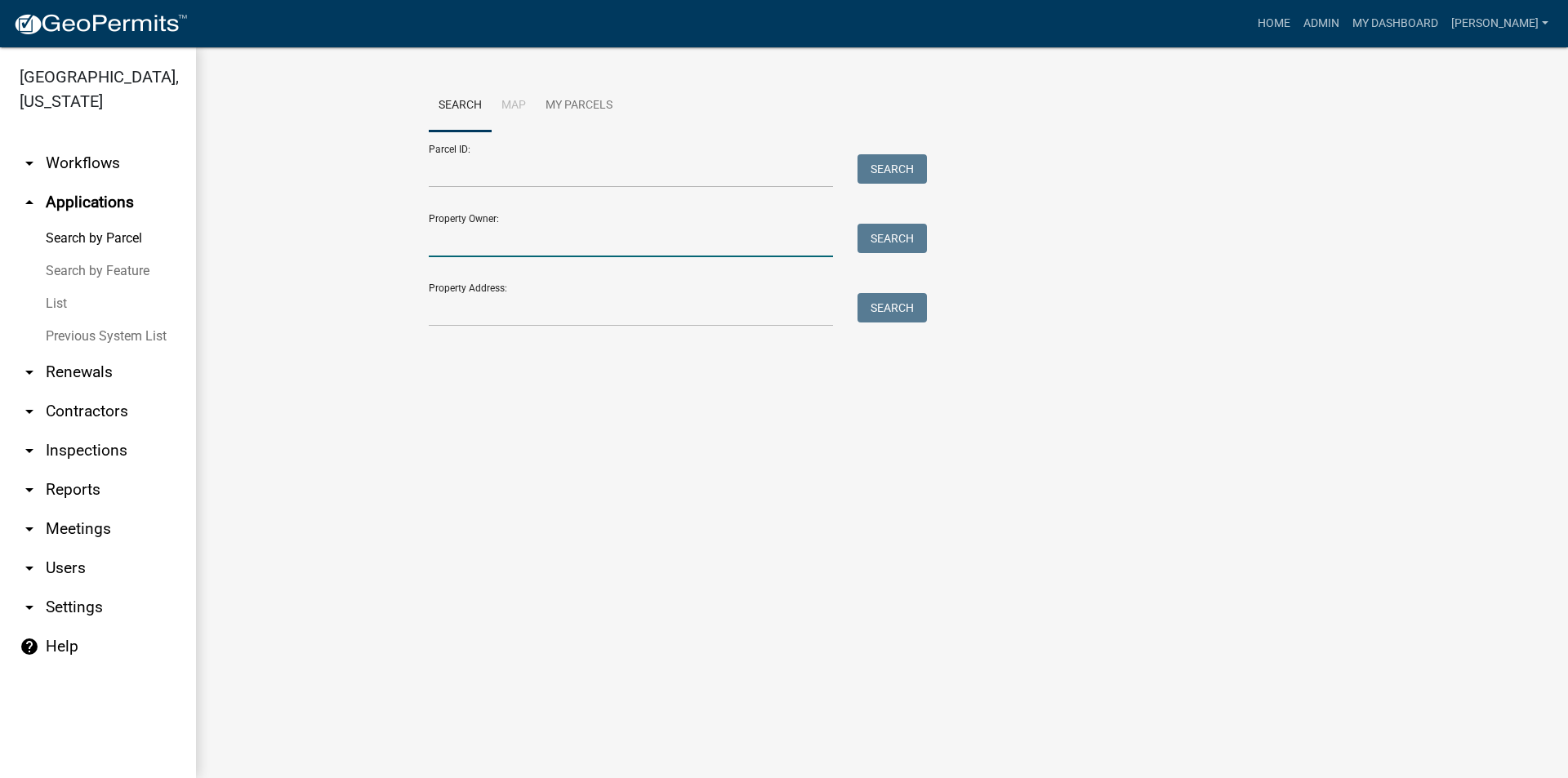
click at [515, 243] on input "Property Owner:" at bounding box center [631, 239] width 404 height 33
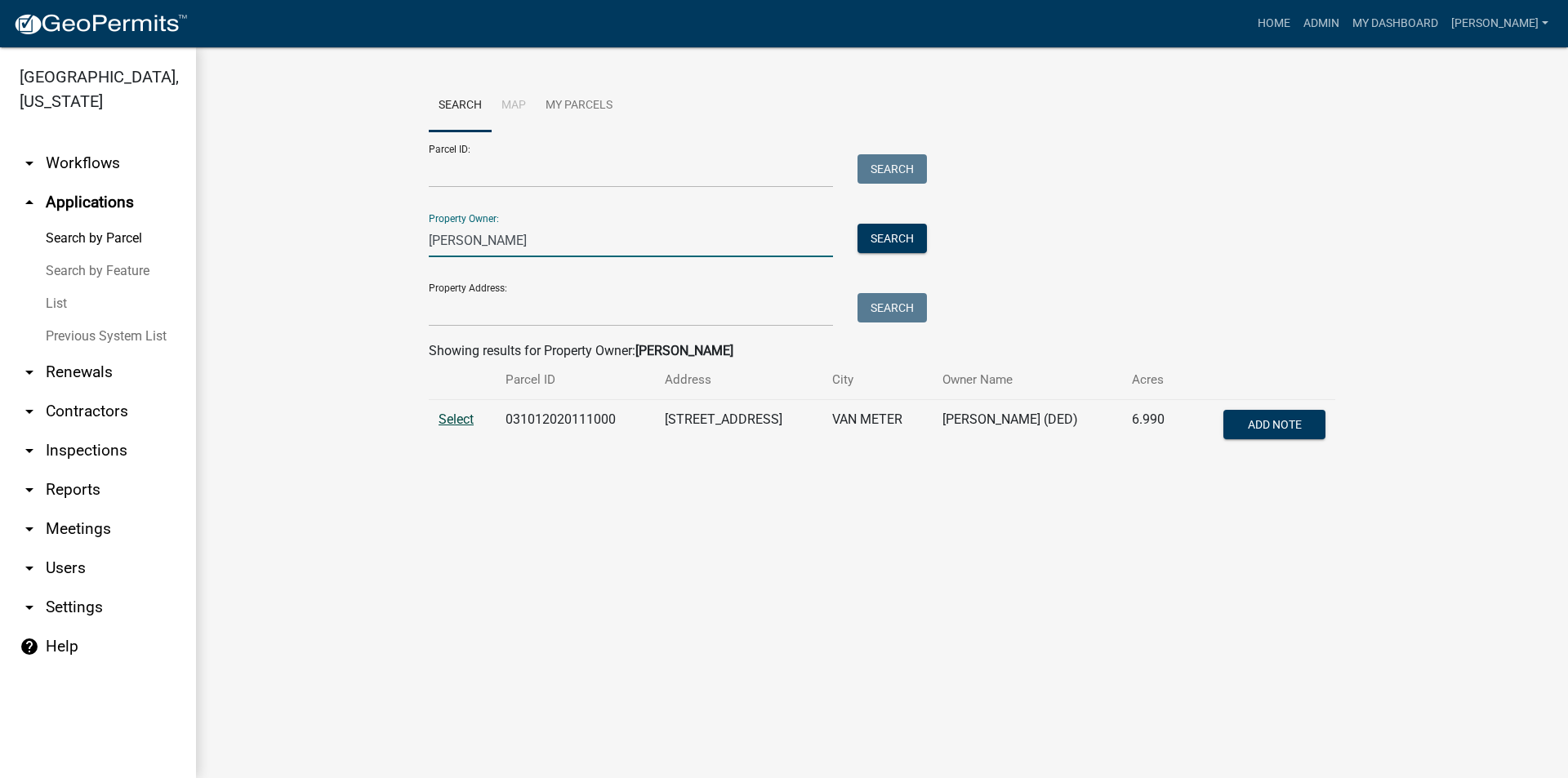
type input "miller, travis"
click at [461, 418] on span "Select" at bounding box center [455, 419] width 35 height 15
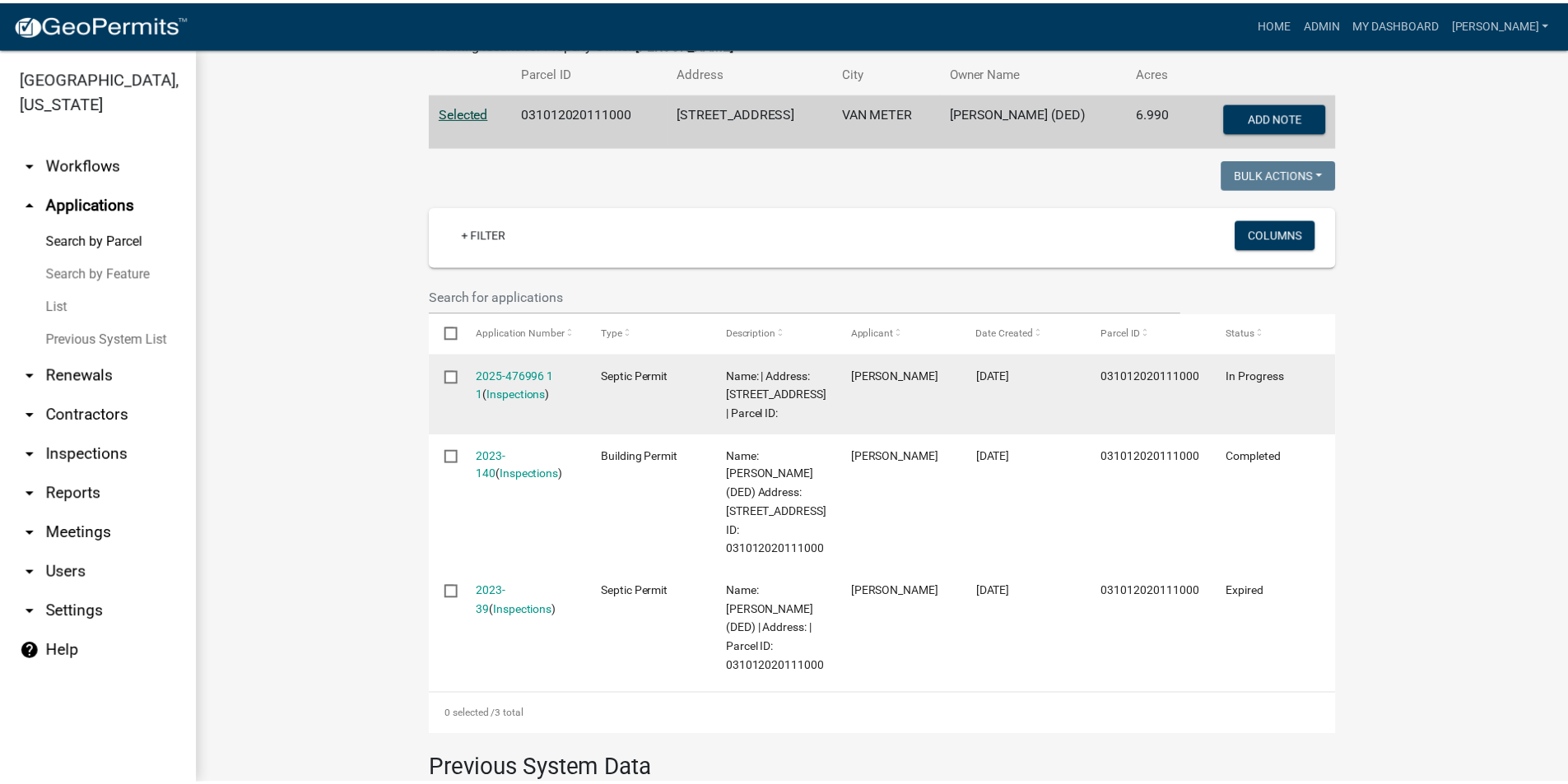
scroll to position [339, 0]
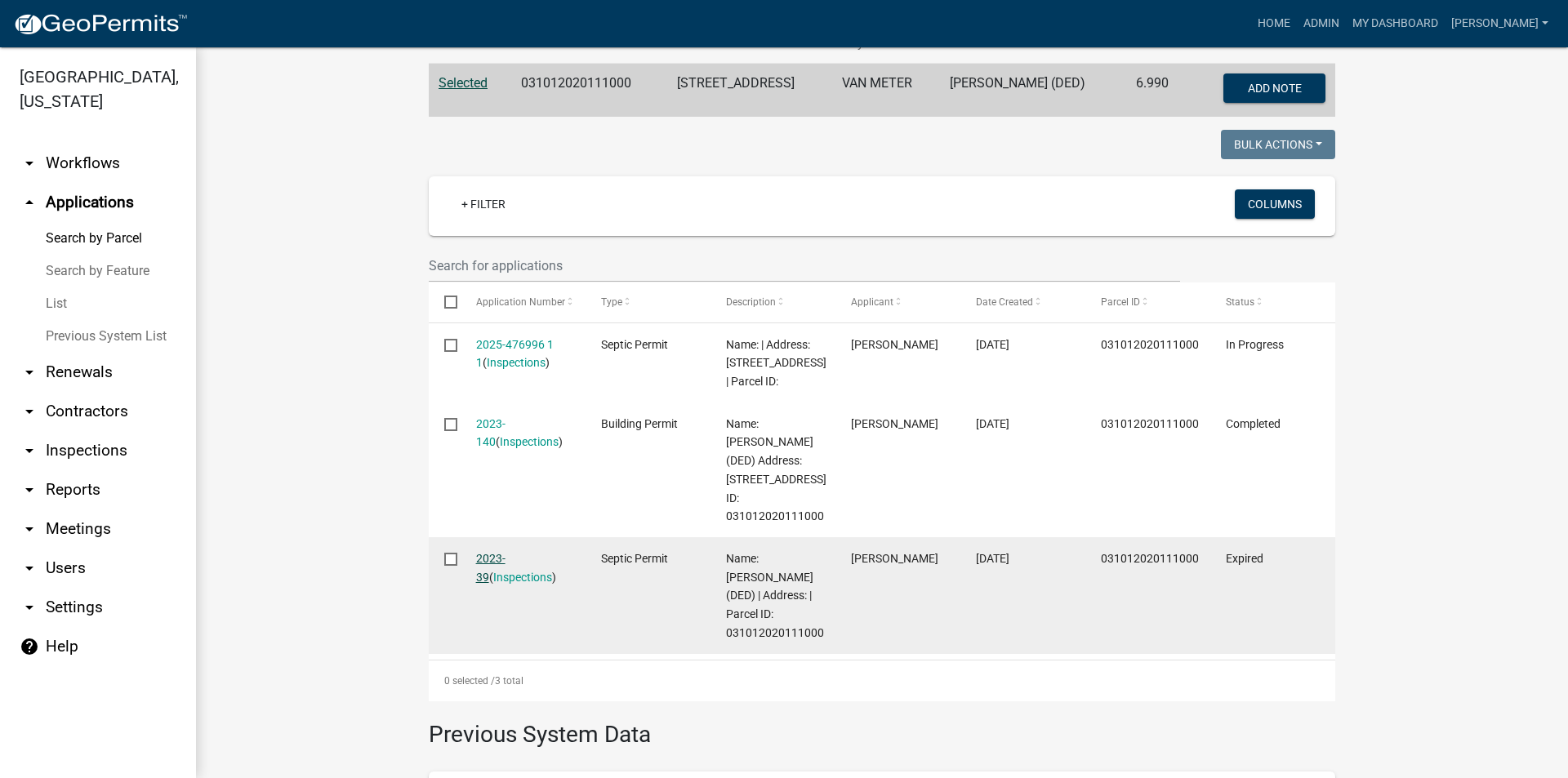
click at [498, 556] on link "2023-39" at bounding box center [490, 567] width 29 height 32
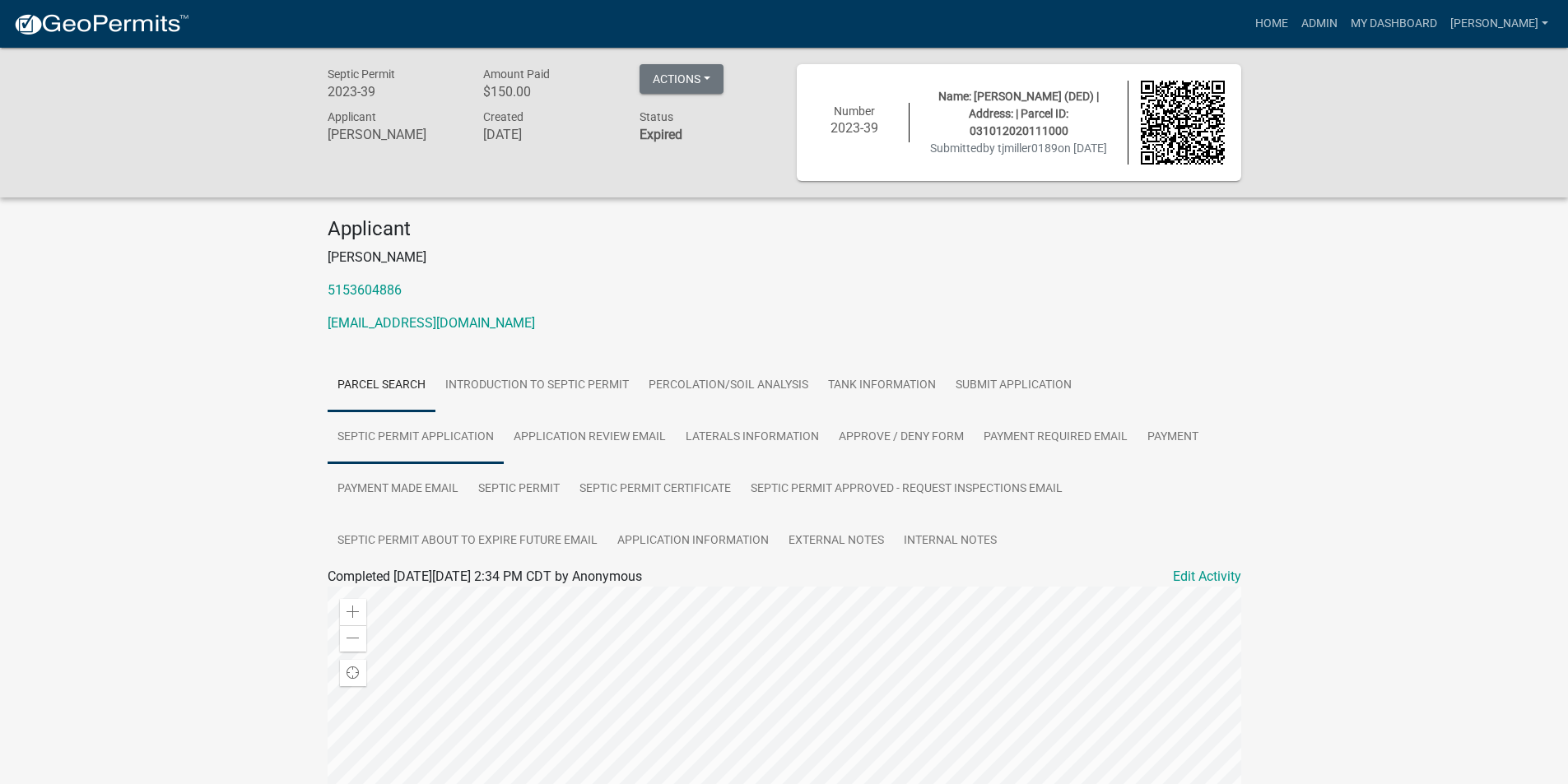
click at [439, 435] on link "Septic Permit Application" at bounding box center [415, 437] width 176 height 52
click at [588, 435] on link "Application review email" at bounding box center [589, 437] width 172 height 52
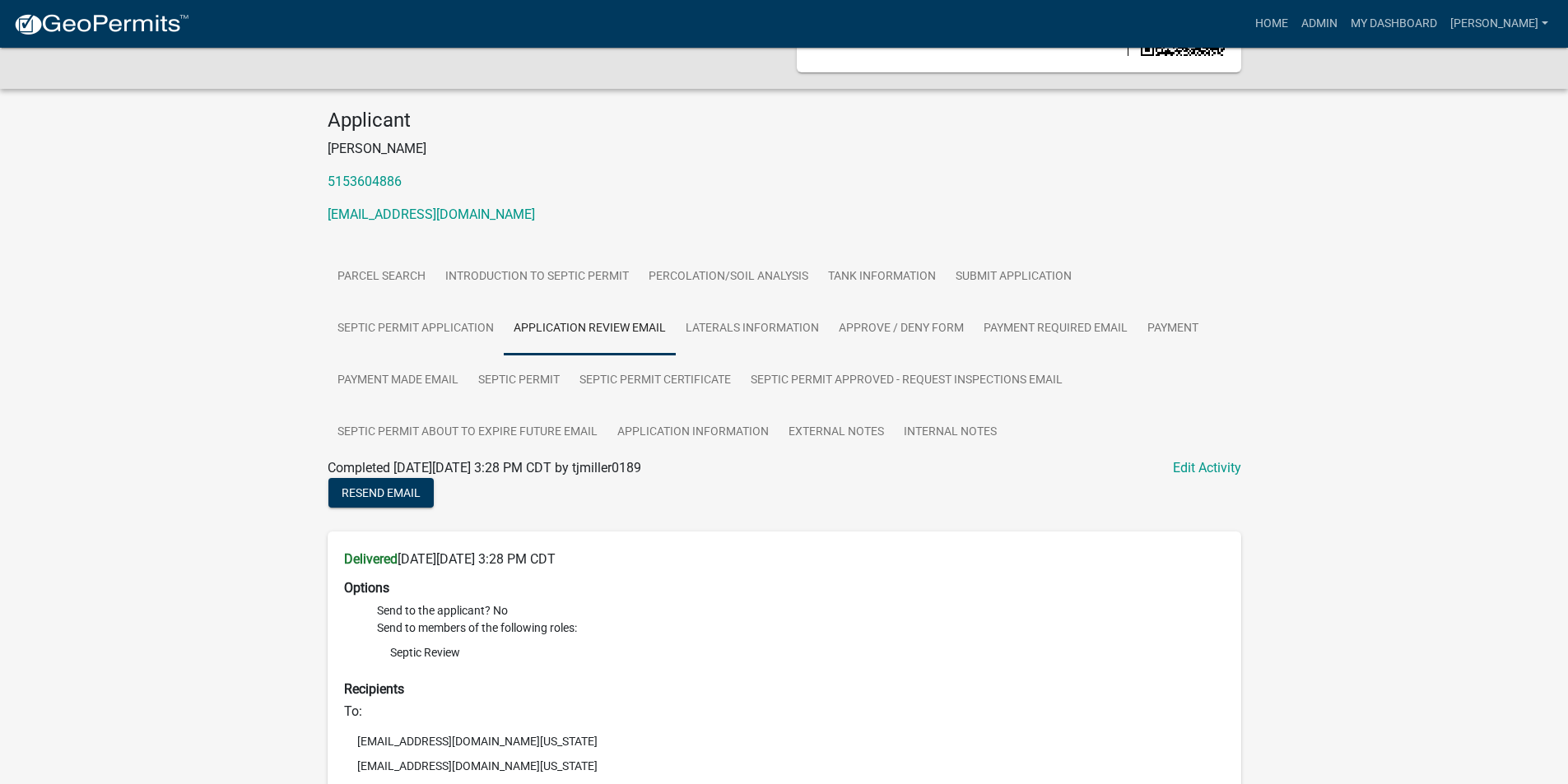
scroll to position [246, 0]
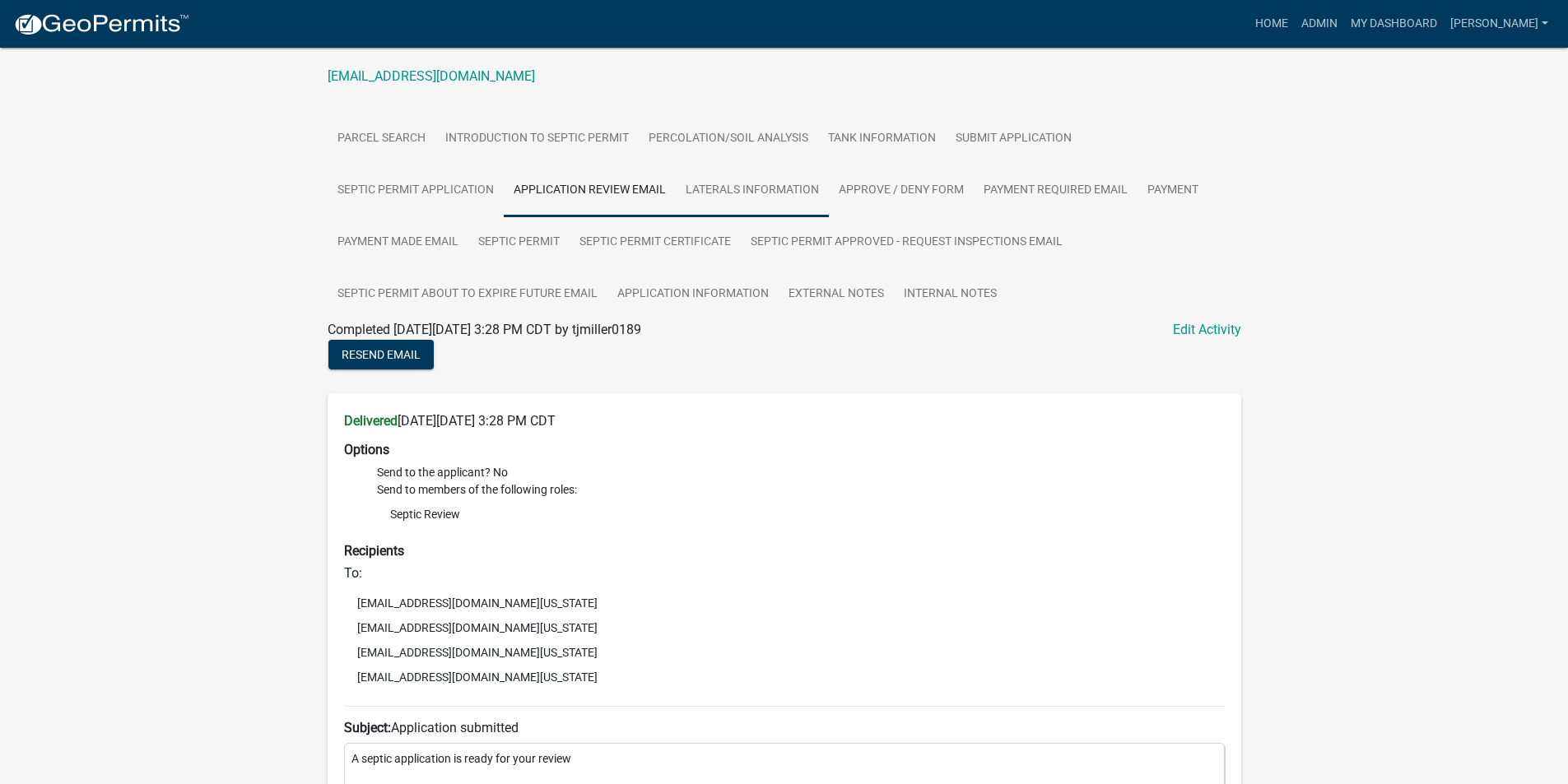
click at [744, 188] on link "Laterals Information" at bounding box center [752, 191] width 153 height 52
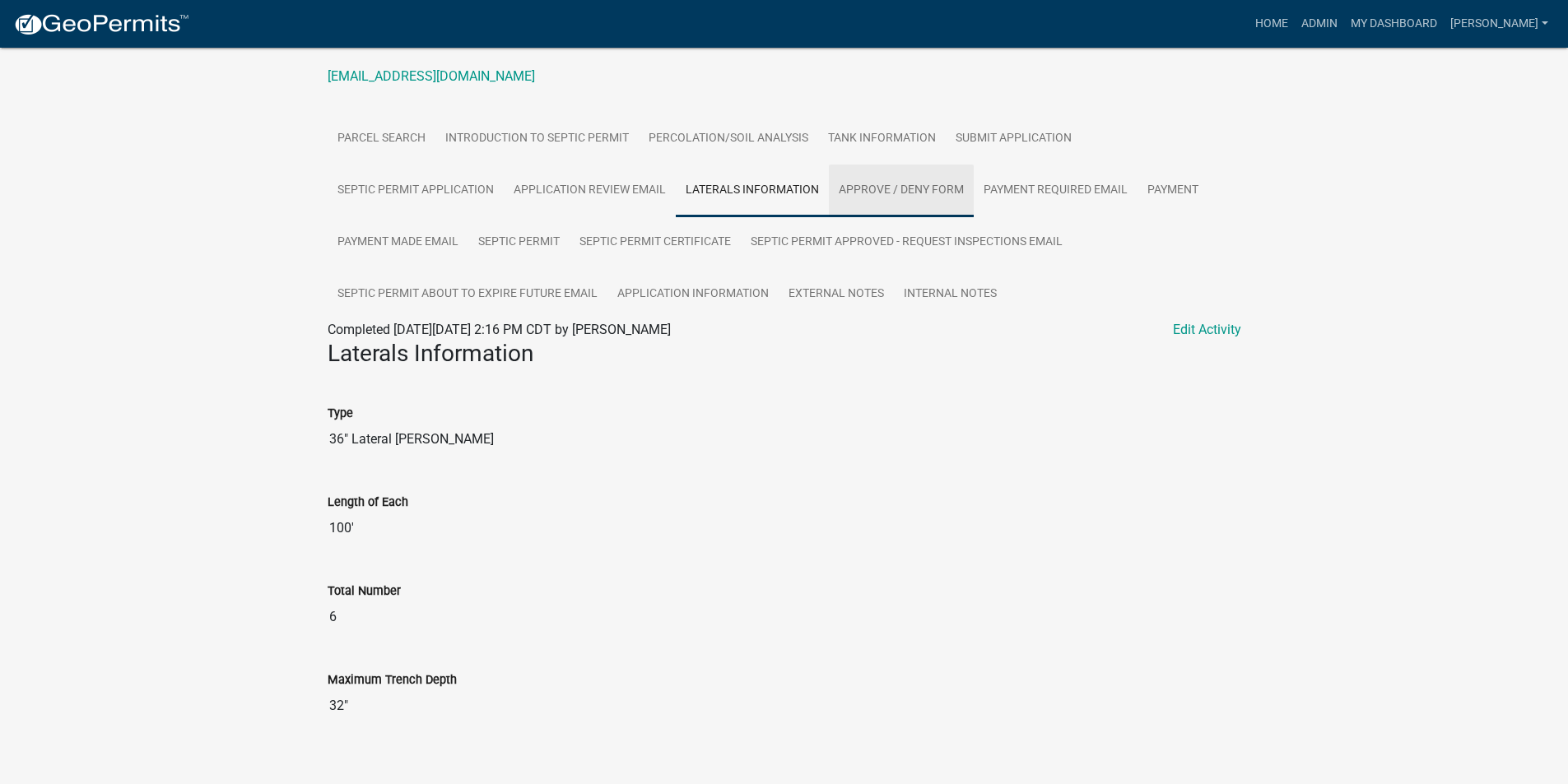
click at [897, 190] on link "Approve / Deny Form" at bounding box center [901, 191] width 145 height 52
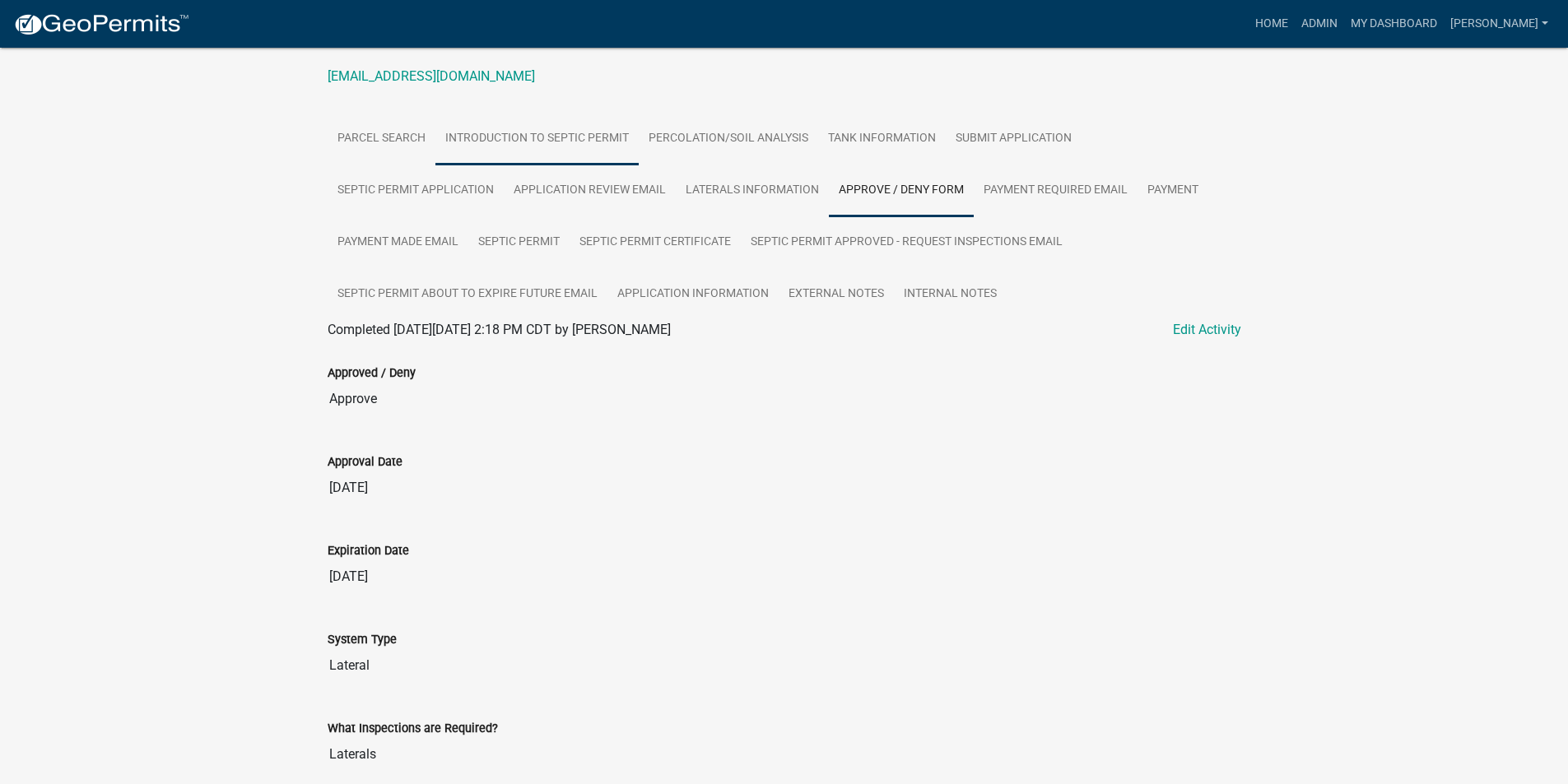
click at [548, 141] on link "Introduction to Septic Permit" at bounding box center [537, 138] width 204 height 52
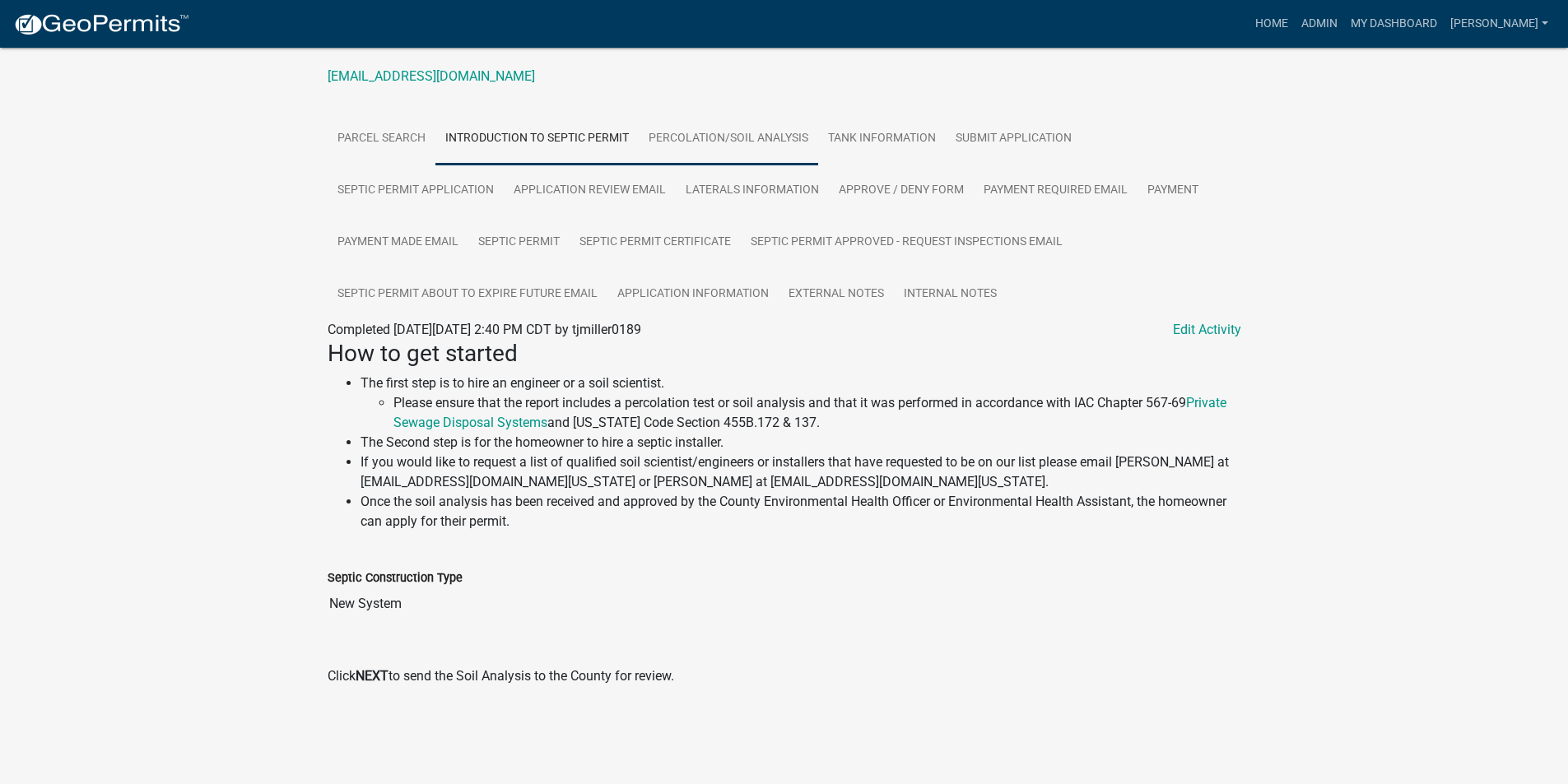
click at [708, 140] on link "Percolation/Soil Analysis" at bounding box center [728, 138] width 180 height 52
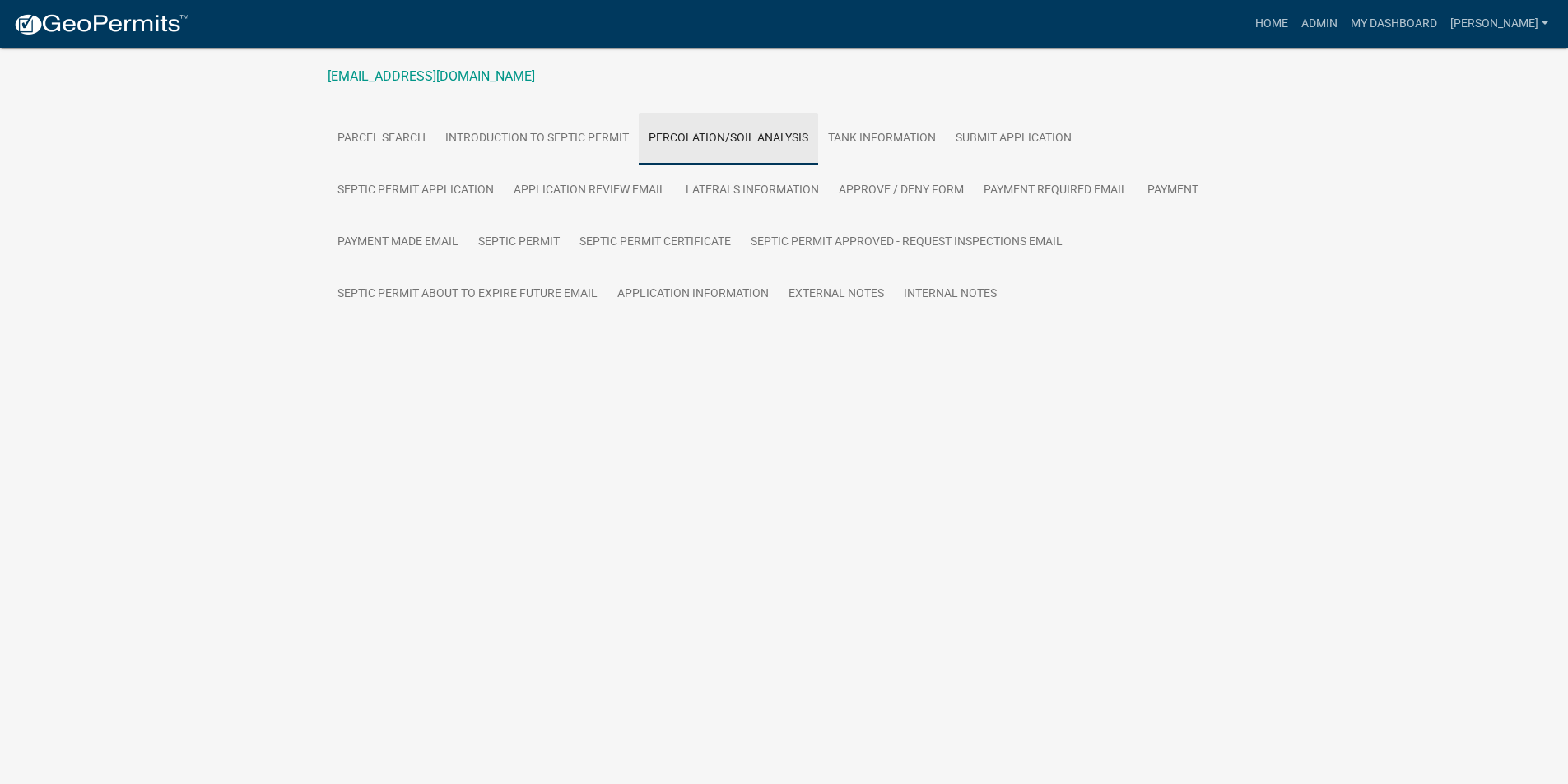
scroll to position [197, 0]
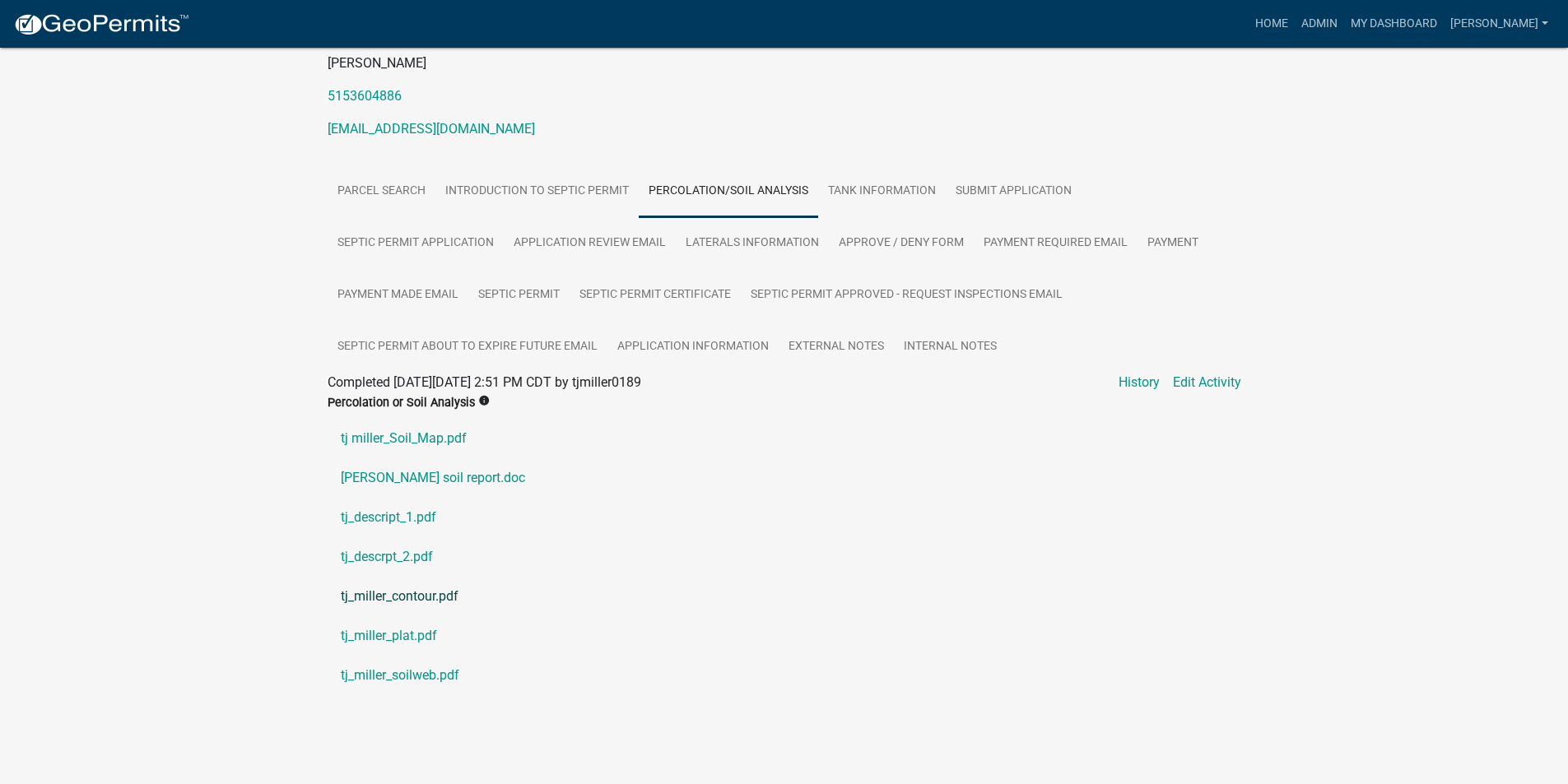
click at [414, 595] on link "tj_miller_contour.pdf" at bounding box center [784, 596] width 913 height 40
click at [418, 673] on link "tj_miller_soilweb.pdf" at bounding box center [784, 675] width 913 height 40
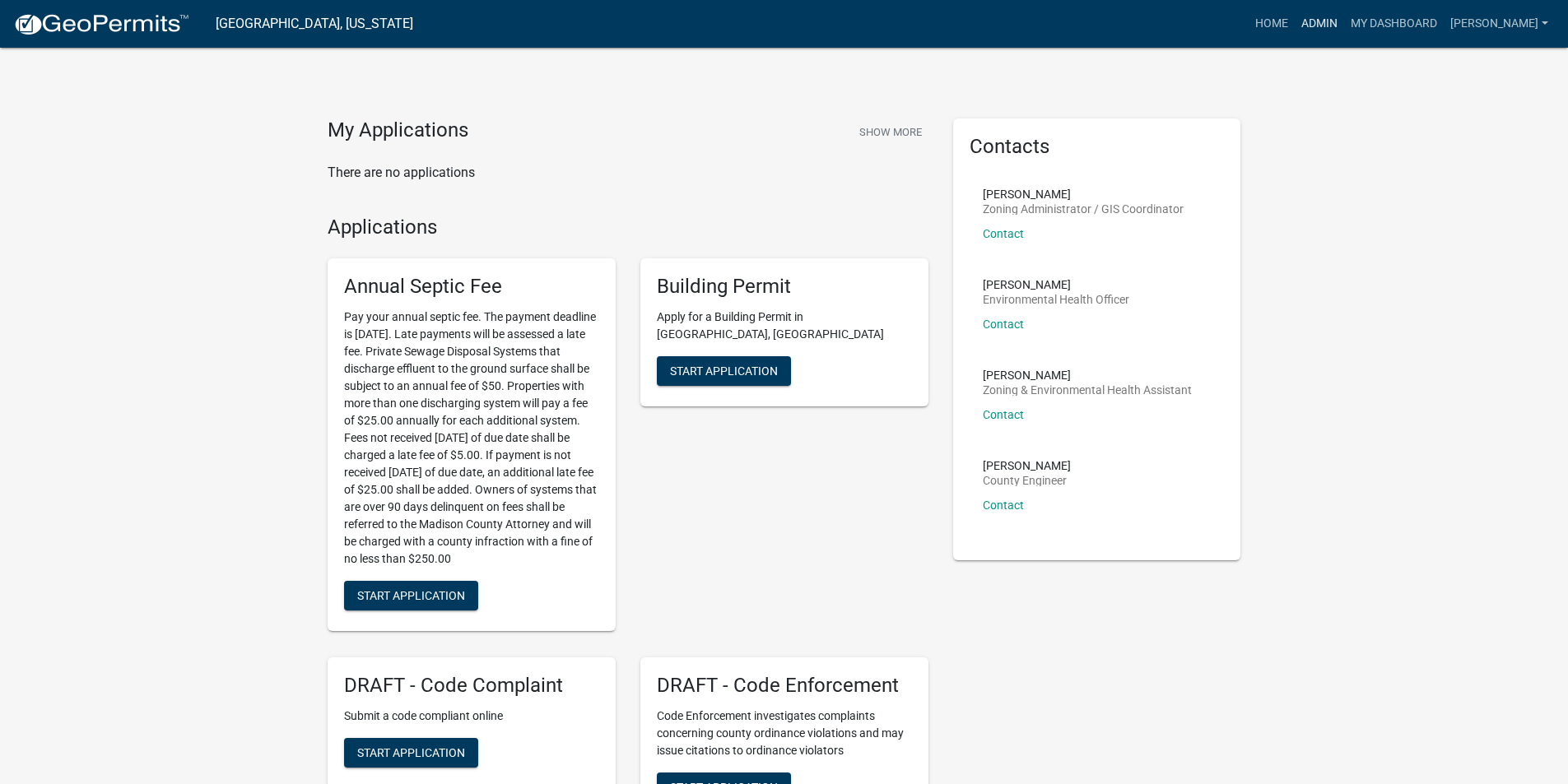
click at [1320, 26] on link "Admin" at bounding box center [1319, 24] width 49 height 31
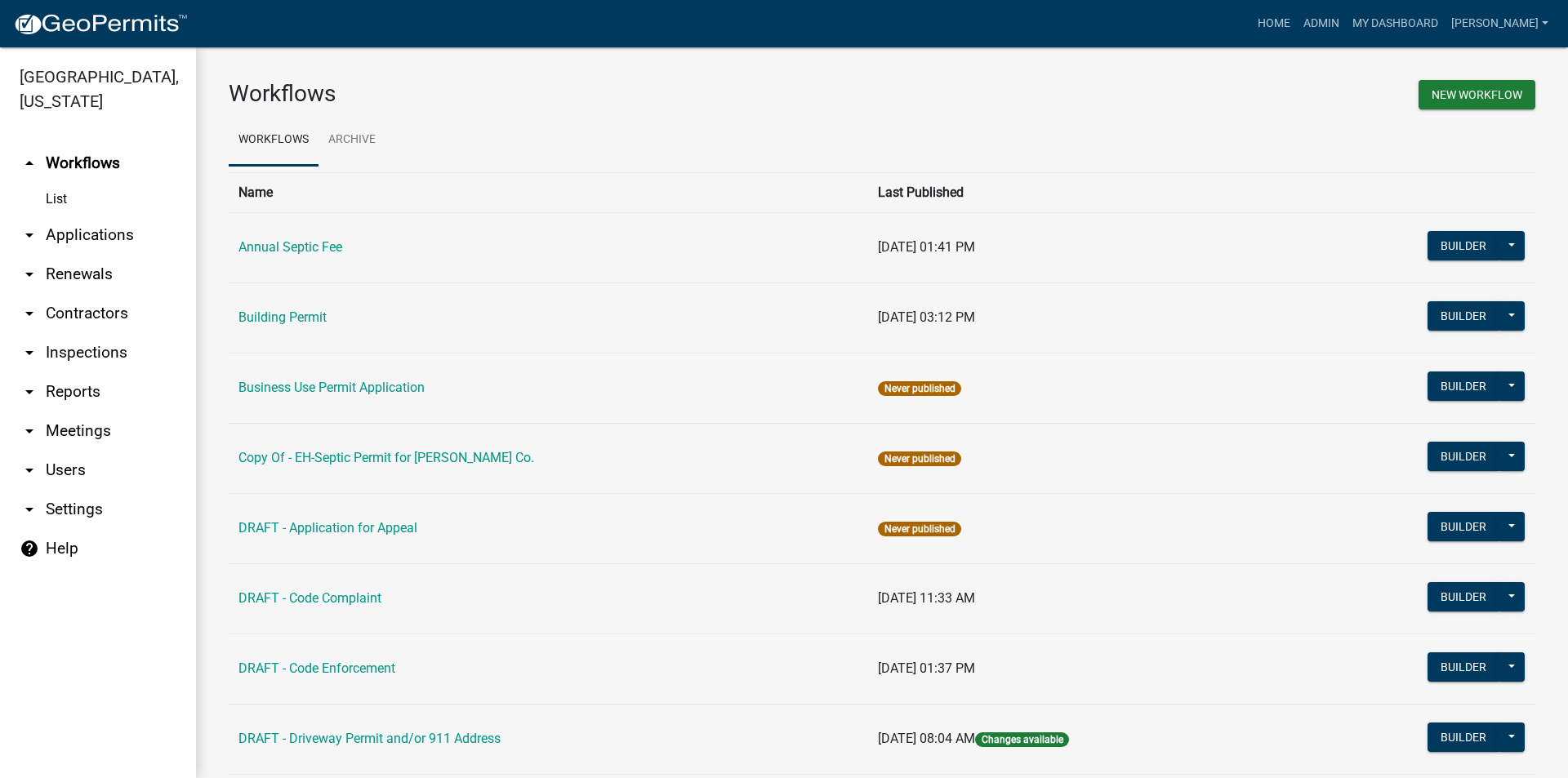
click at [98, 216] on link "arrow_drop_down Applications" at bounding box center [98, 235] width 196 height 39
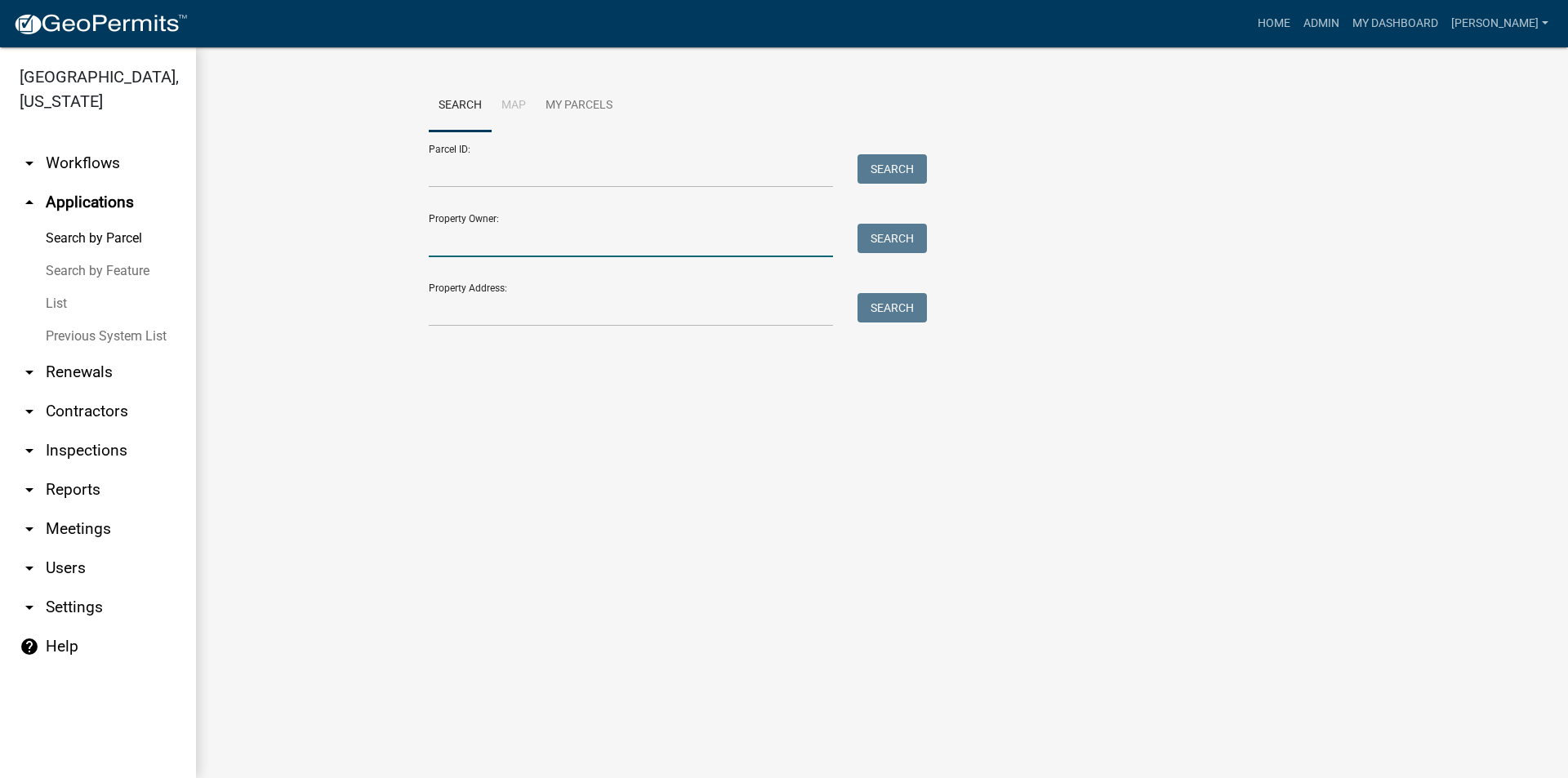
click at [465, 241] on input "Property Owner:" at bounding box center [631, 239] width 404 height 33
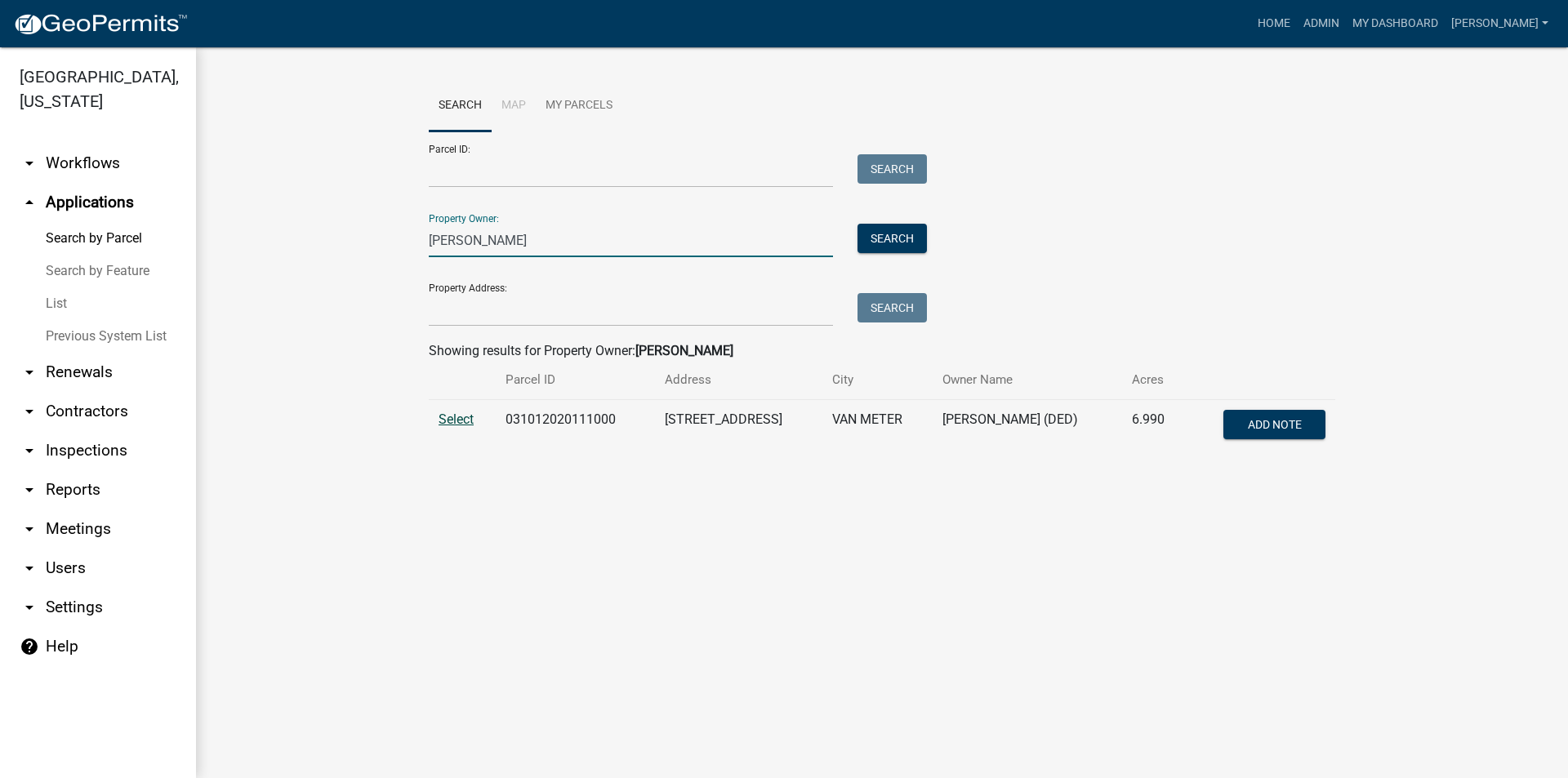
type input "[PERSON_NAME]"
click at [467, 417] on span "Select" at bounding box center [455, 419] width 35 height 15
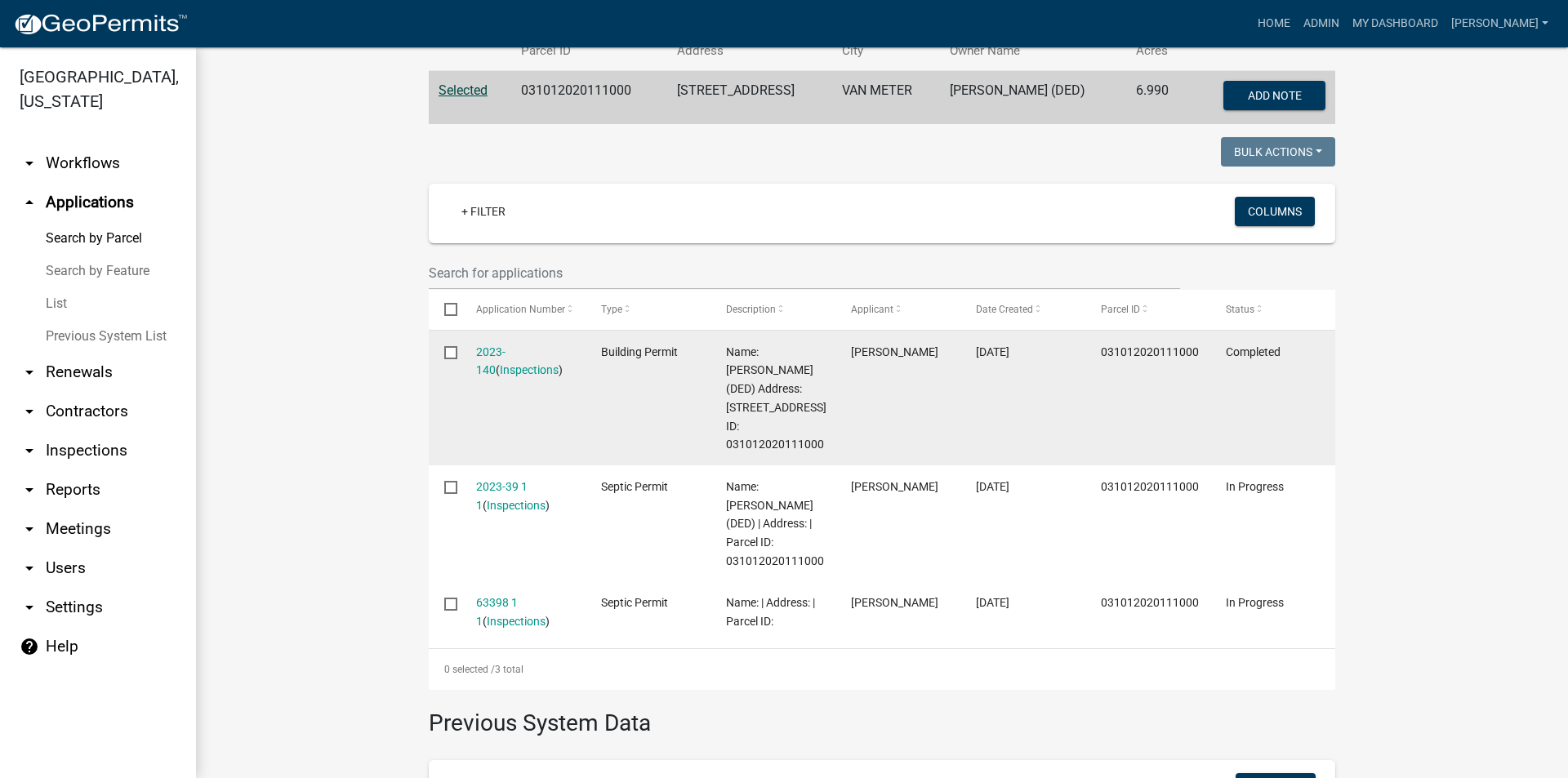
scroll to position [377, 0]
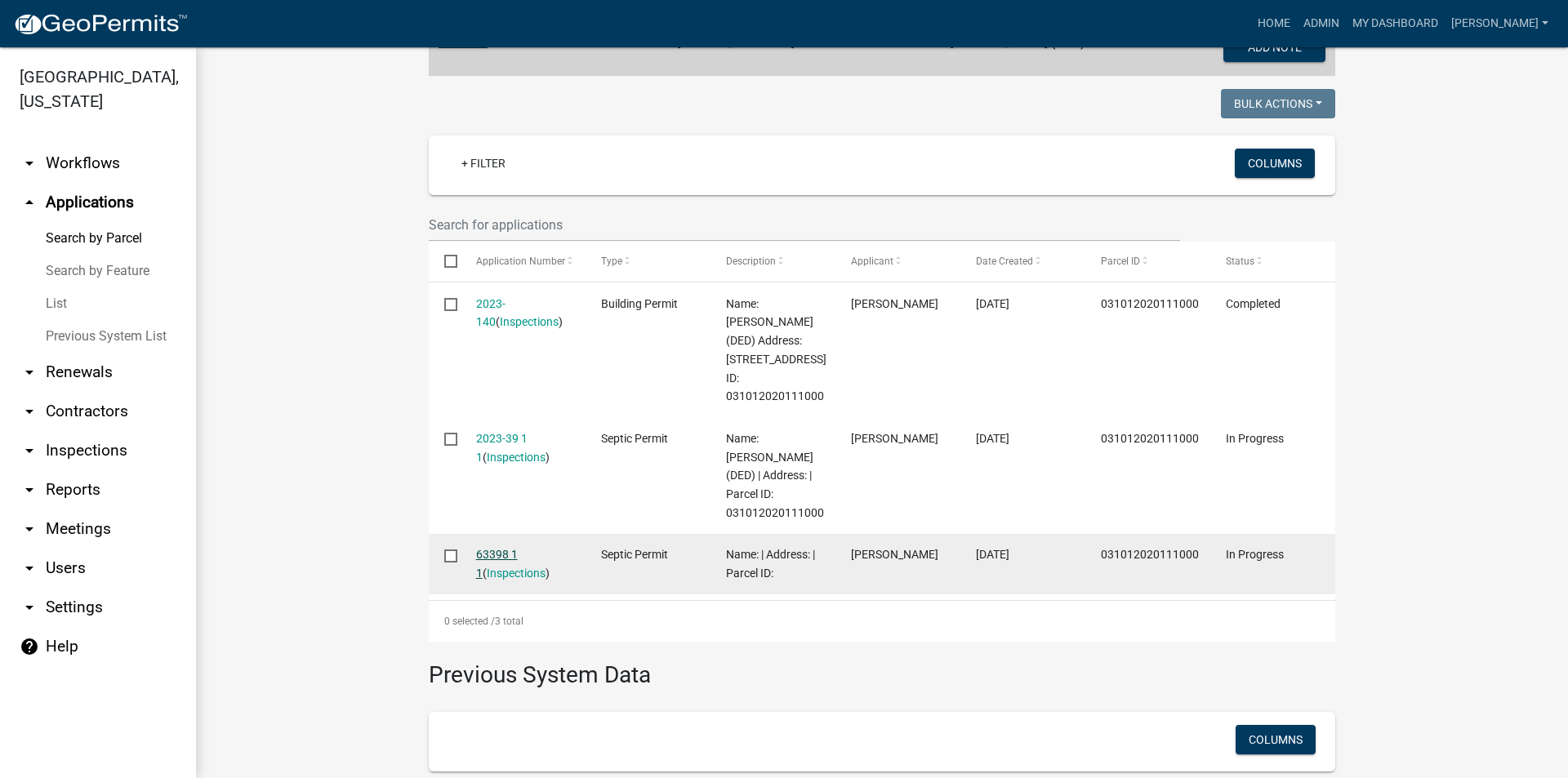
click at [512, 554] on link "63398 1 1" at bounding box center [496, 563] width 42 height 32
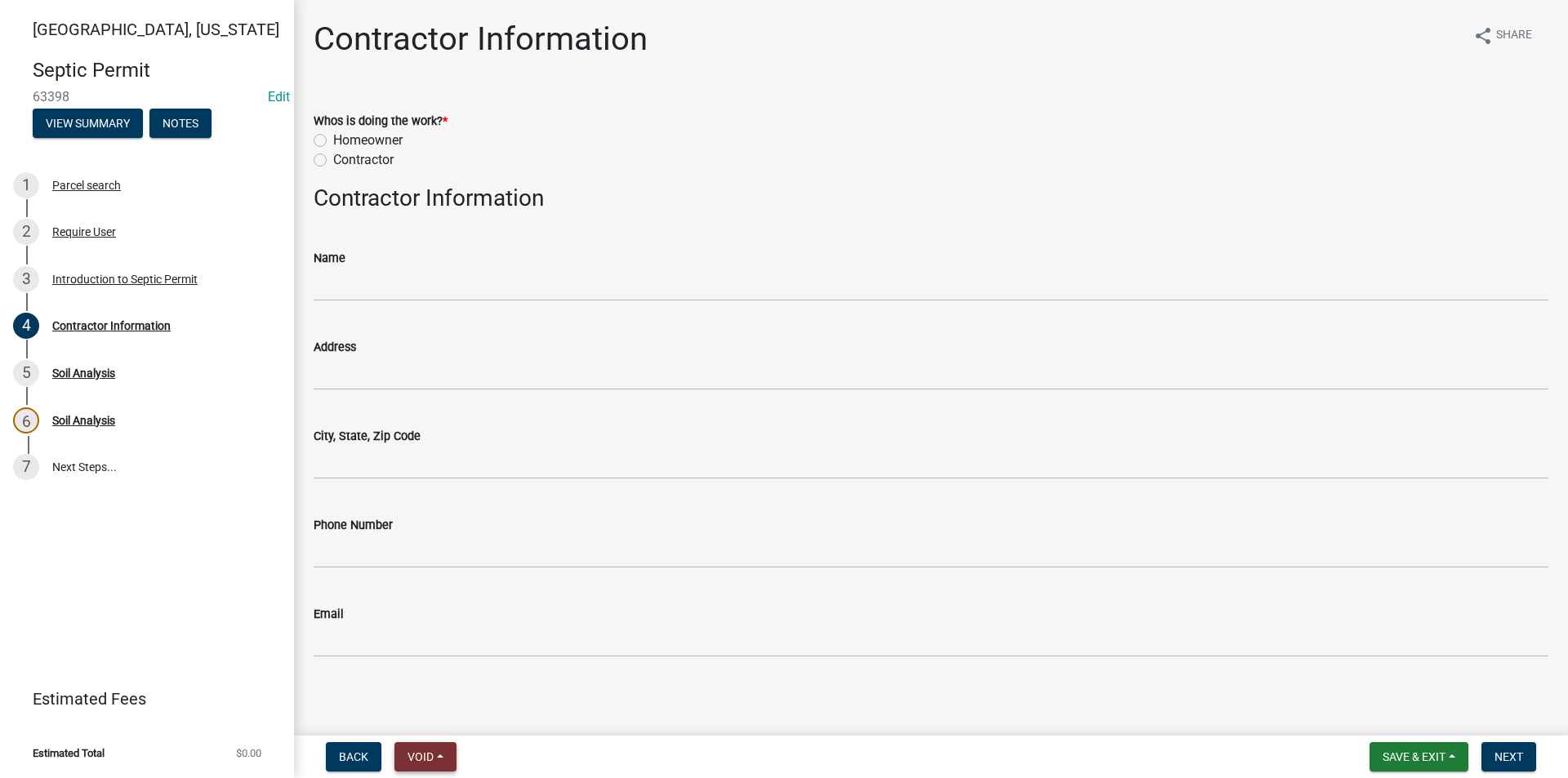
click at [434, 757] on span "Void" at bounding box center [420, 756] width 26 height 13
click at [434, 715] on button "Void" at bounding box center [460, 714] width 130 height 39
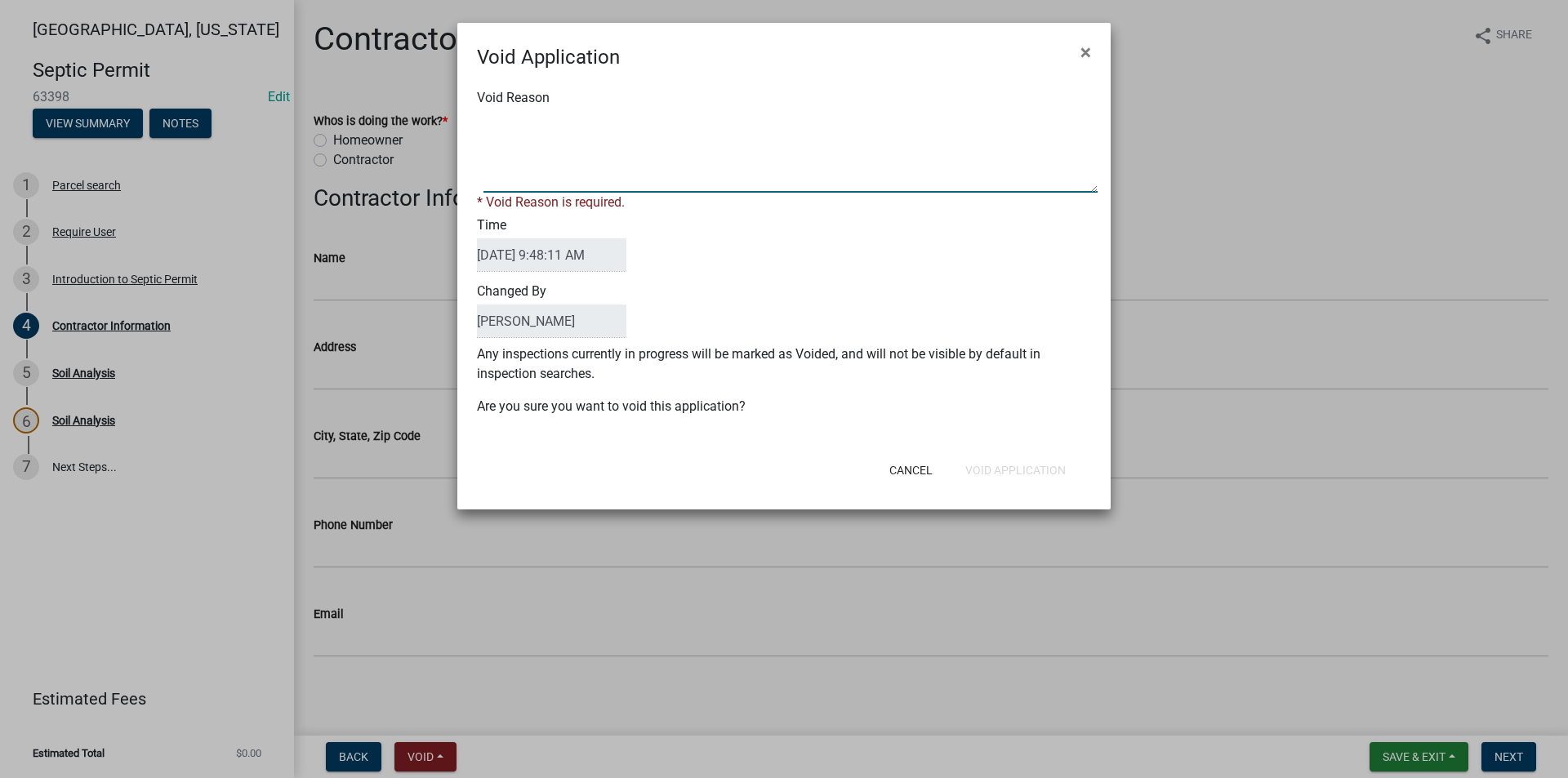
click at [560, 175] on textarea "Void Reason" at bounding box center [790, 152] width 614 height 82
type textarea "Duplicate Permit Application"
click at [1015, 474] on form "Void Application × Void Reason * Void Reason is required. Time 09/11/2025 9:48:…" at bounding box center [784, 259] width 653 height 472
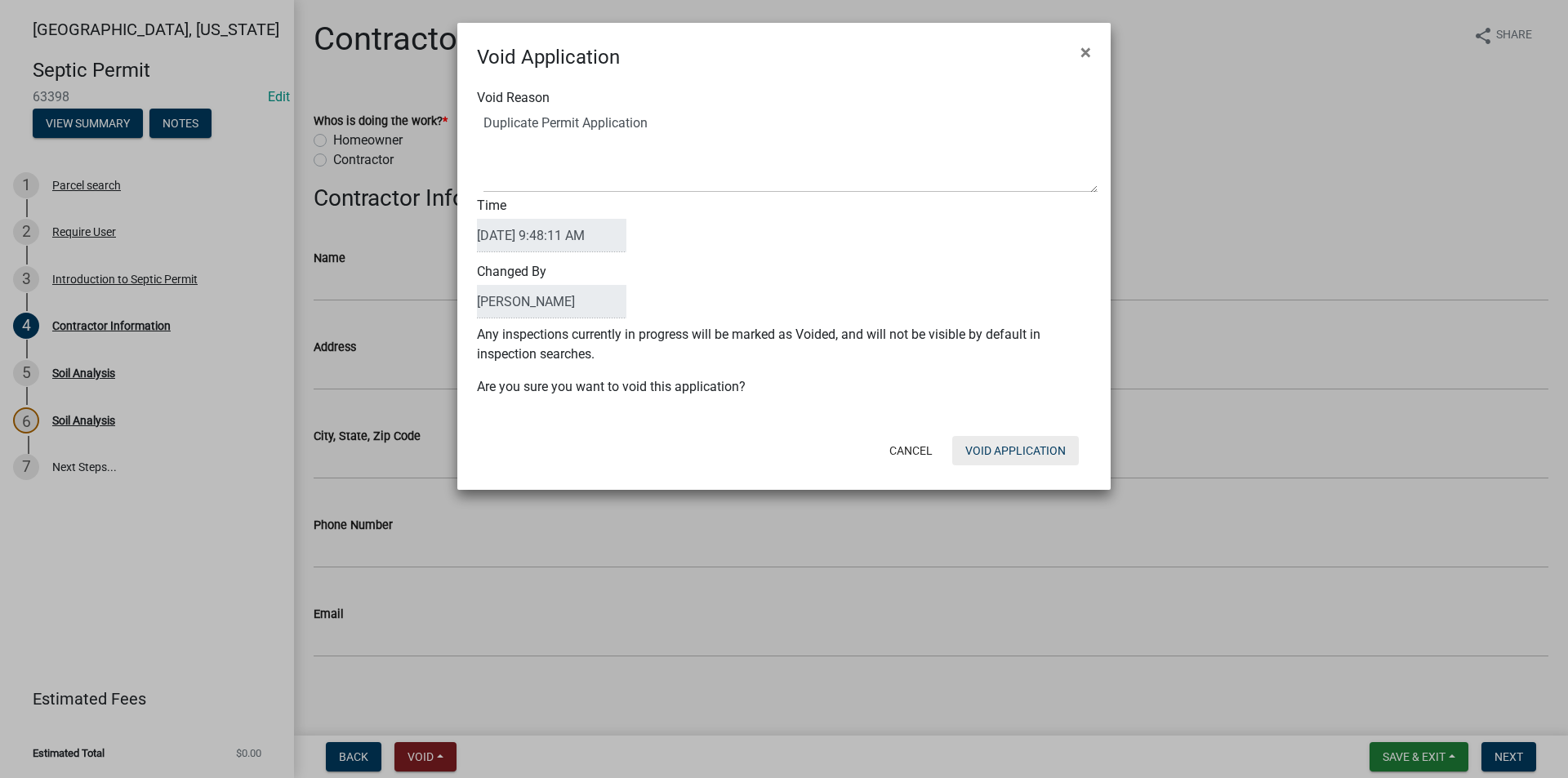
click at [1010, 457] on button "Void Application" at bounding box center [1015, 450] width 126 height 29
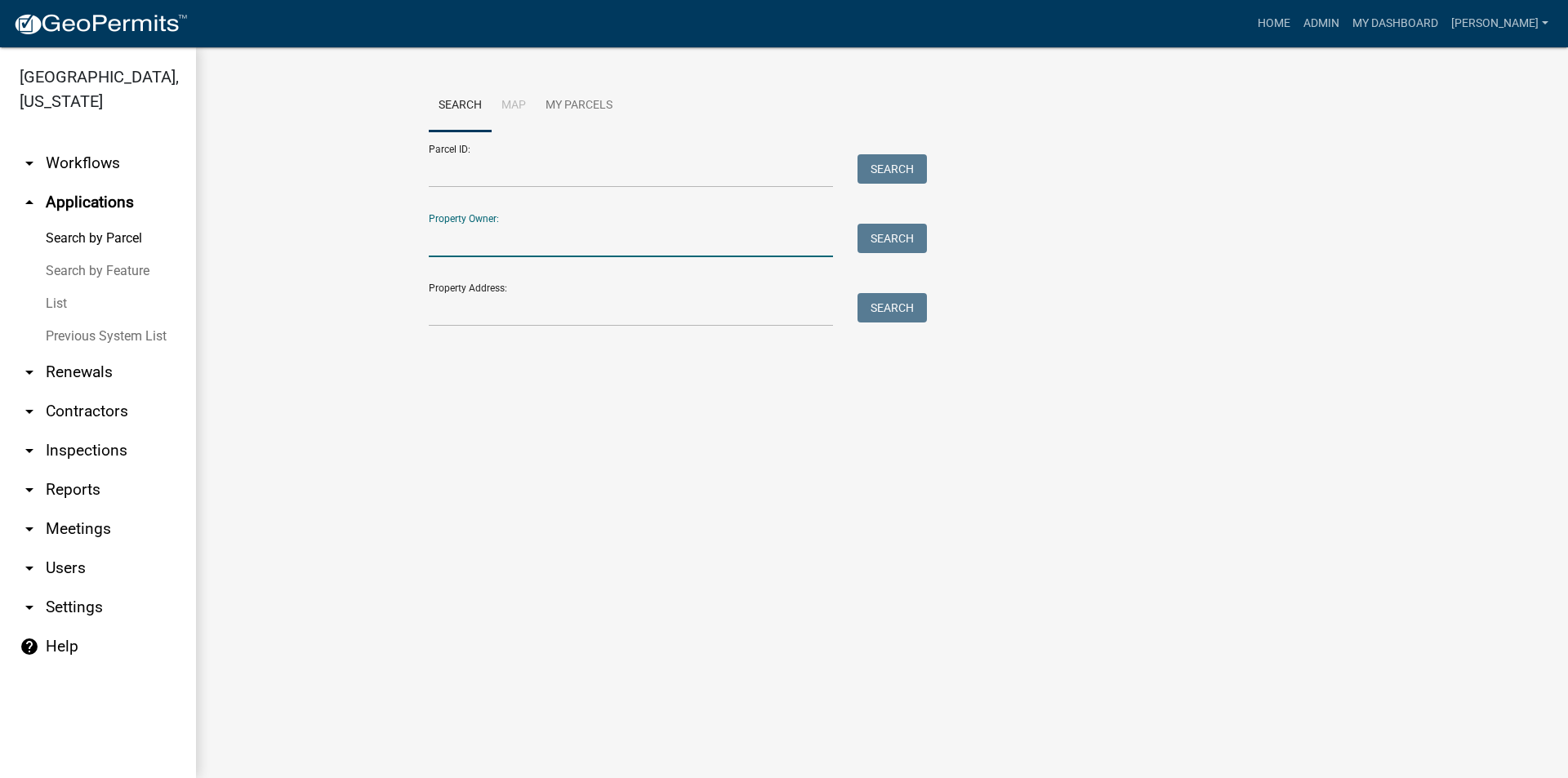
click at [477, 249] on input "Property Owner:" at bounding box center [631, 239] width 404 height 33
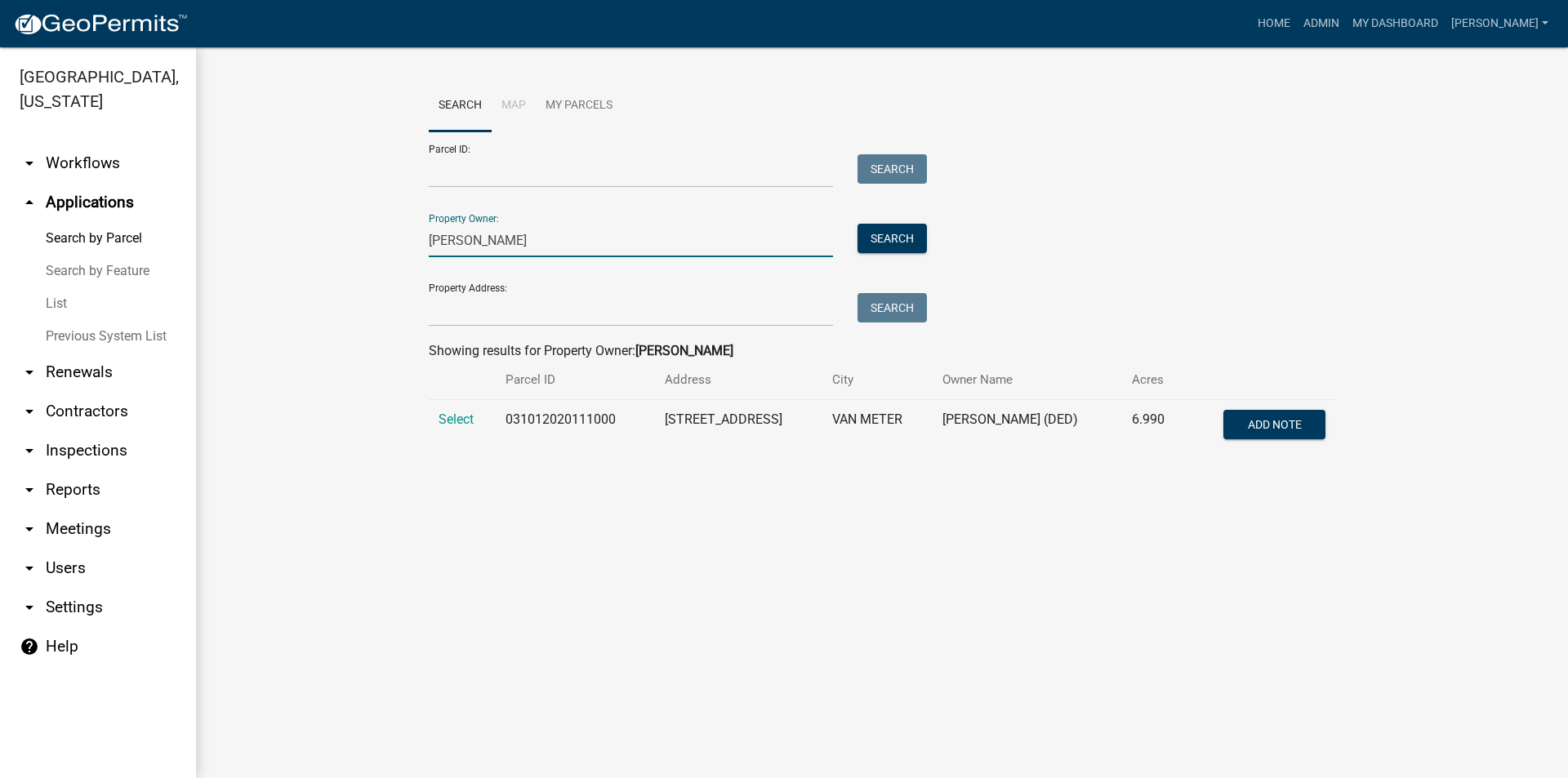
type input "[PERSON_NAME]"
click at [462, 428] on td "Select" at bounding box center [462, 426] width 67 height 54
click at [454, 423] on span "Select" at bounding box center [455, 419] width 35 height 15
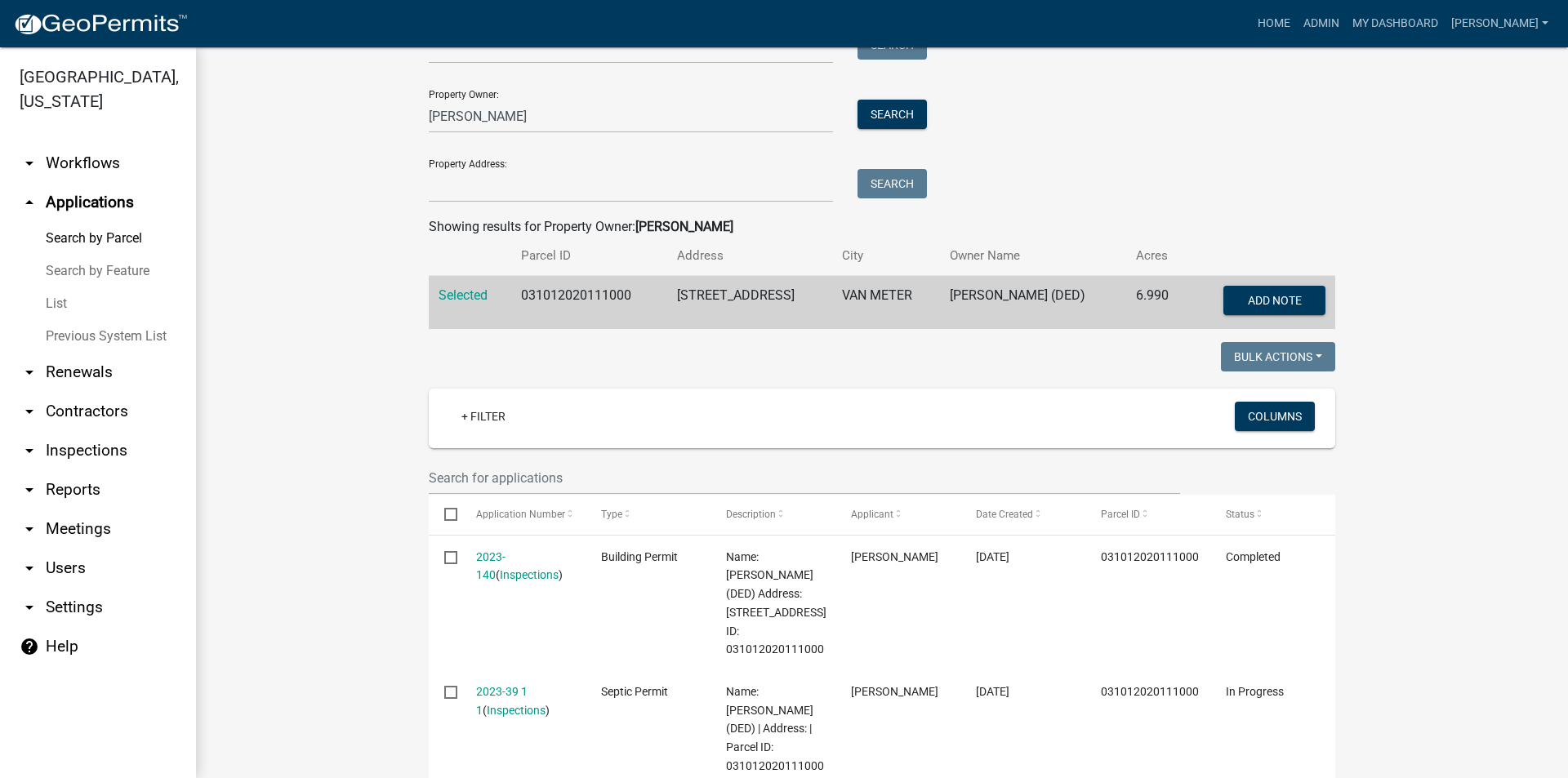
scroll to position [245, 0]
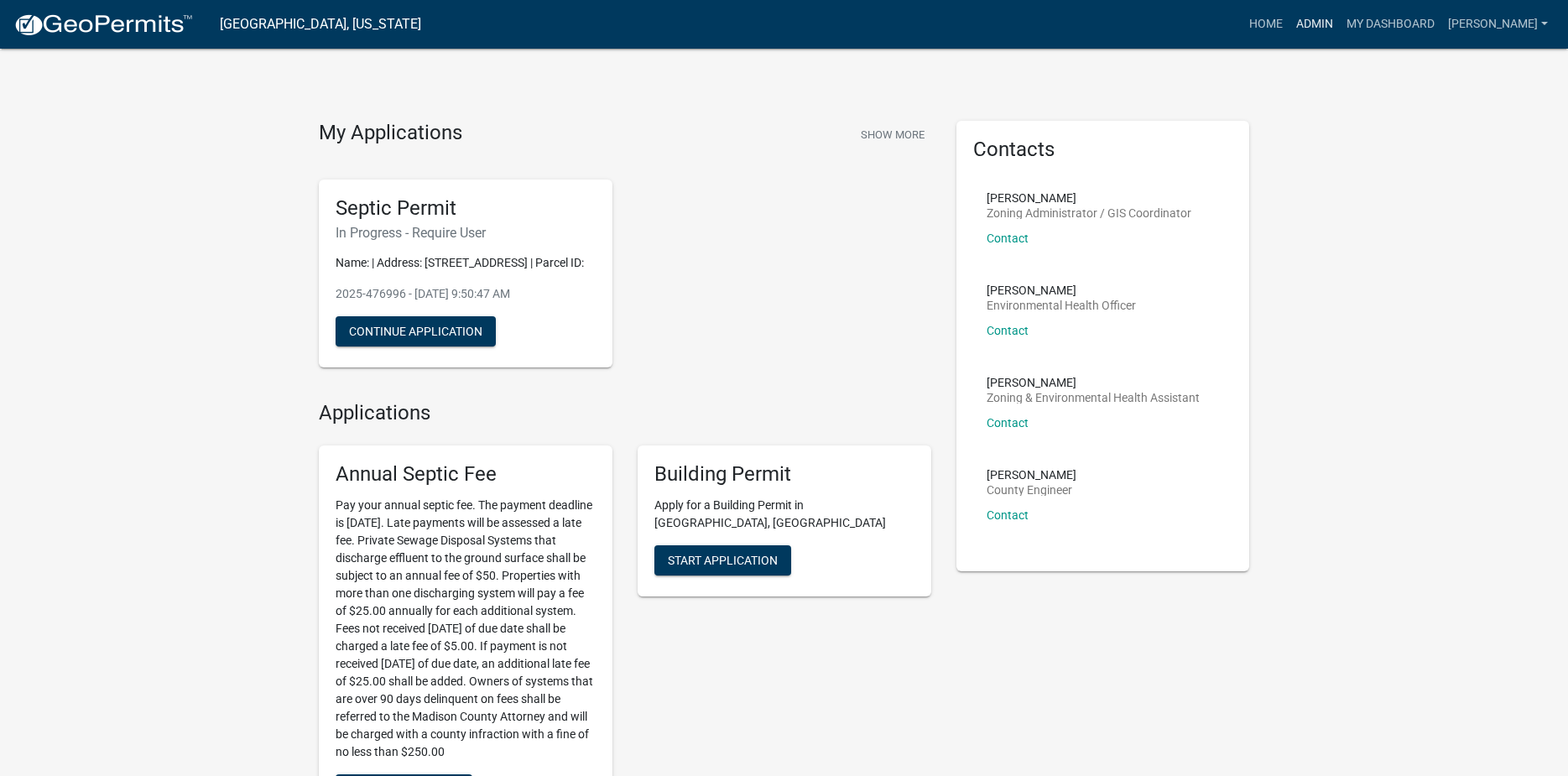
click at [1310, 25] on link "Admin" at bounding box center [1314, 25] width 50 height 32
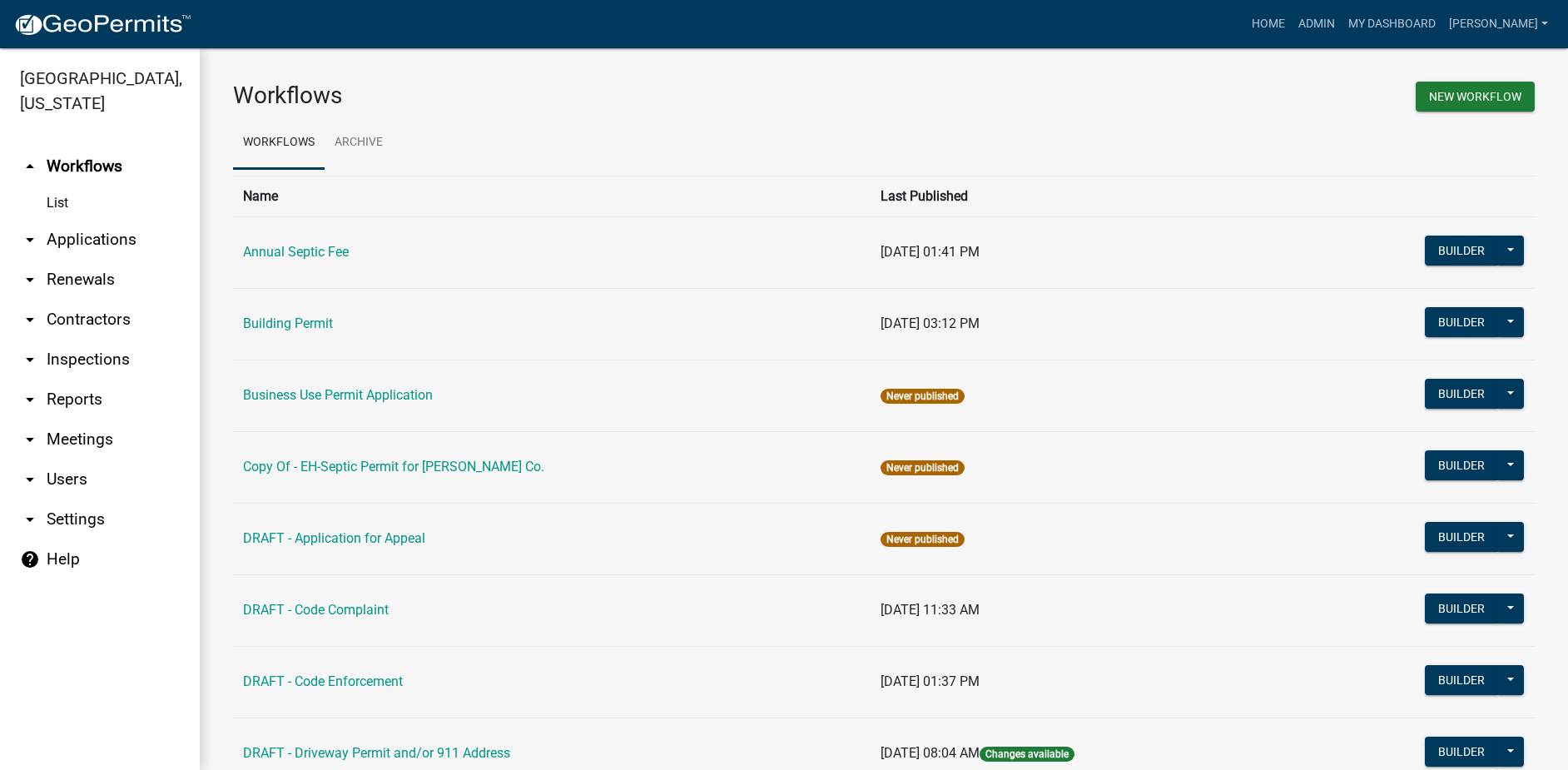
click at [109, 220] on link "arrow_drop_down Applications" at bounding box center [100, 240] width 200 height 40
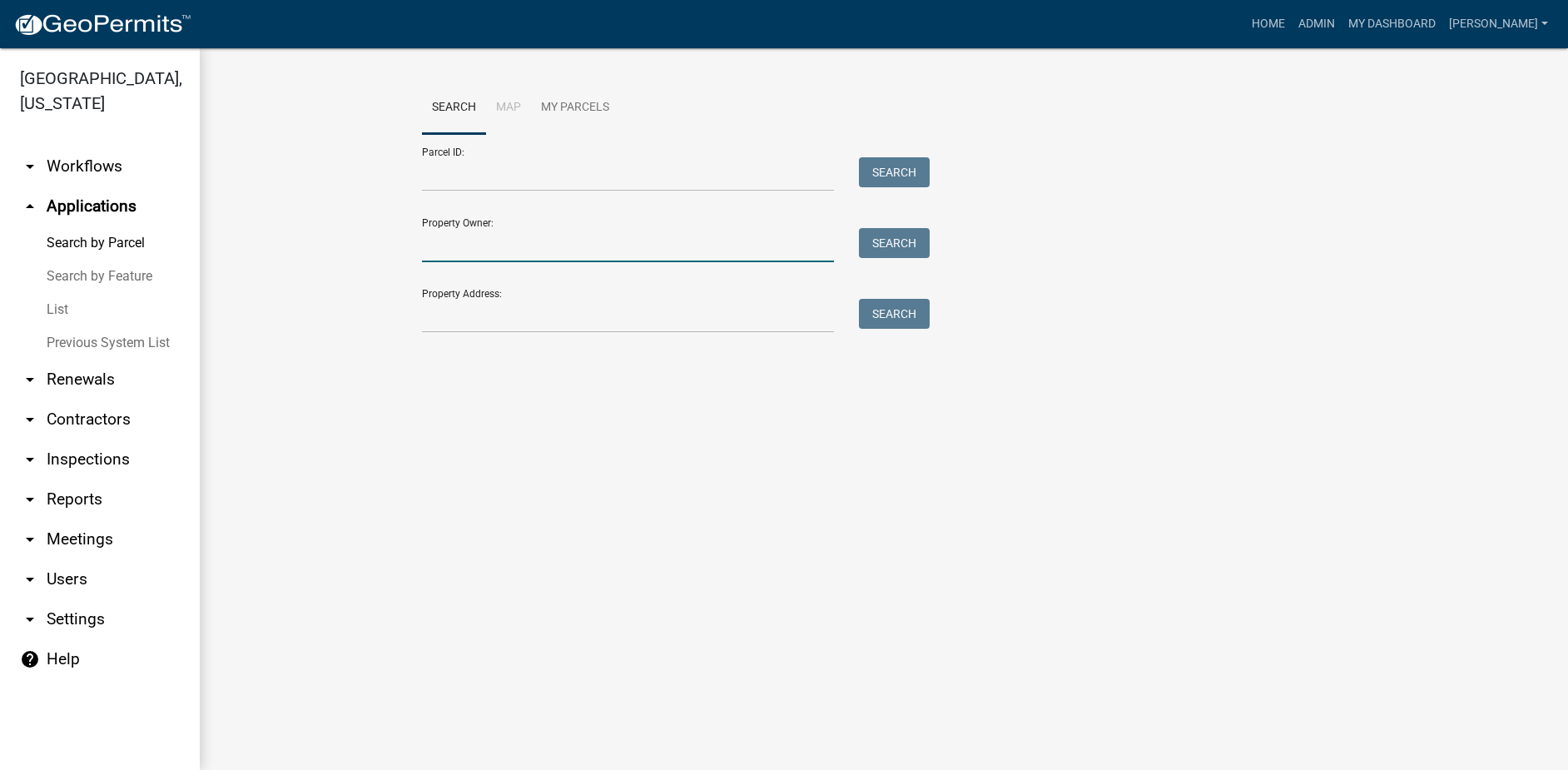
click at [490, 254] on input "Property Owner:" at bounding box center [628, 244] width 412 height 34
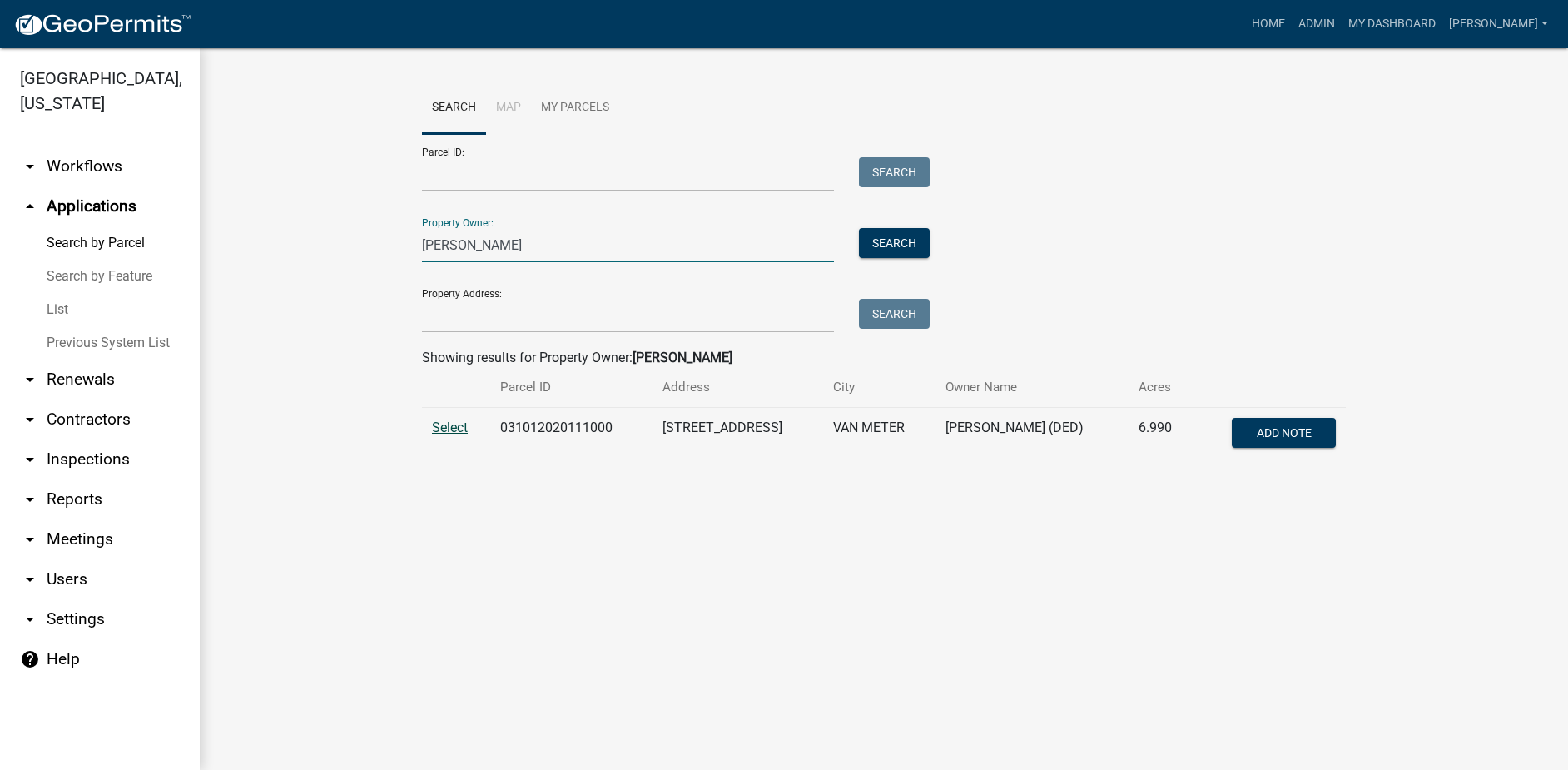
type input "[PERSON_NAME]"
click at [453, 428] on span "Select" at bounding box center [449, 428] width 36 height 16
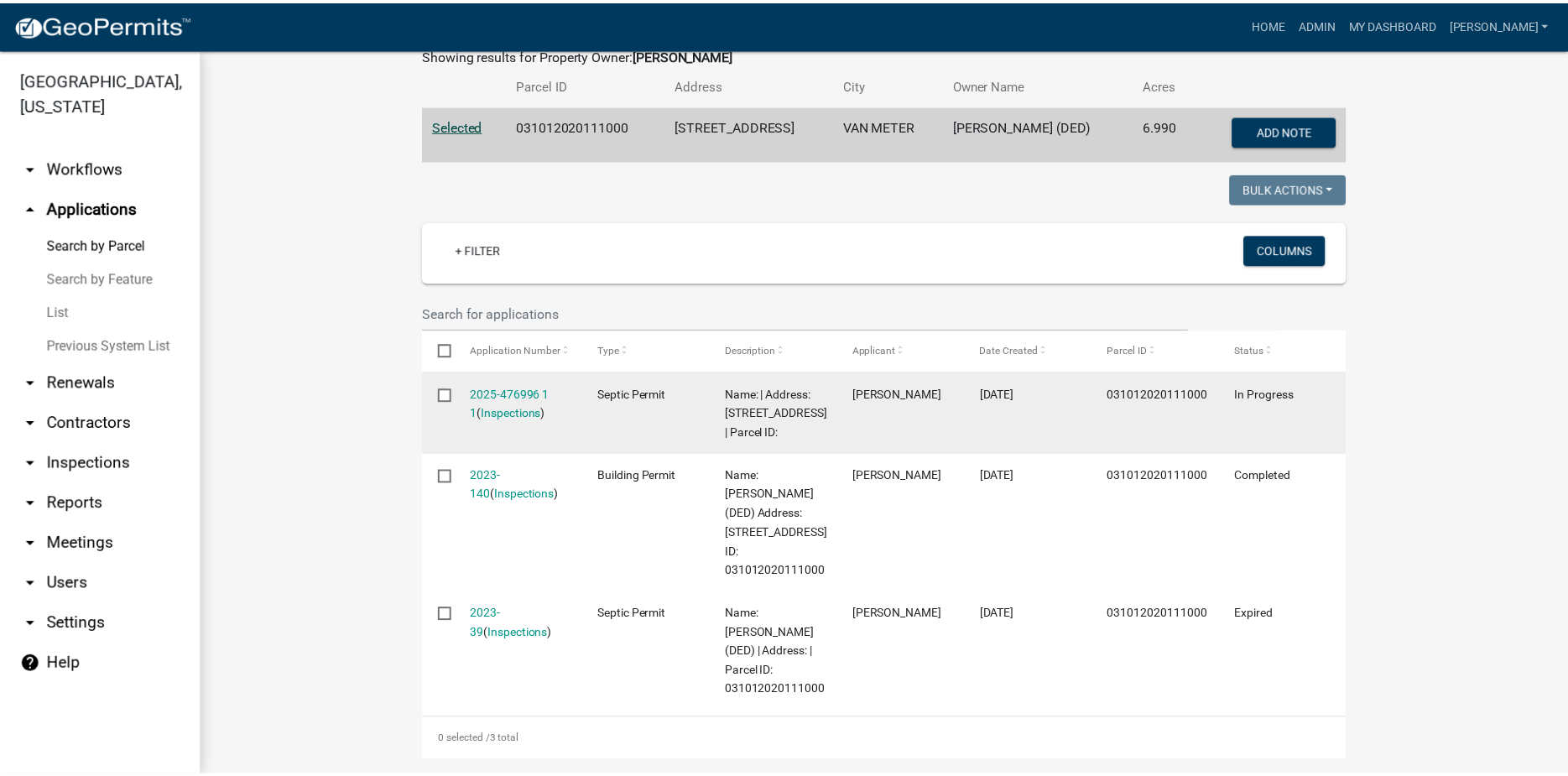
scroll to position [335, 0]
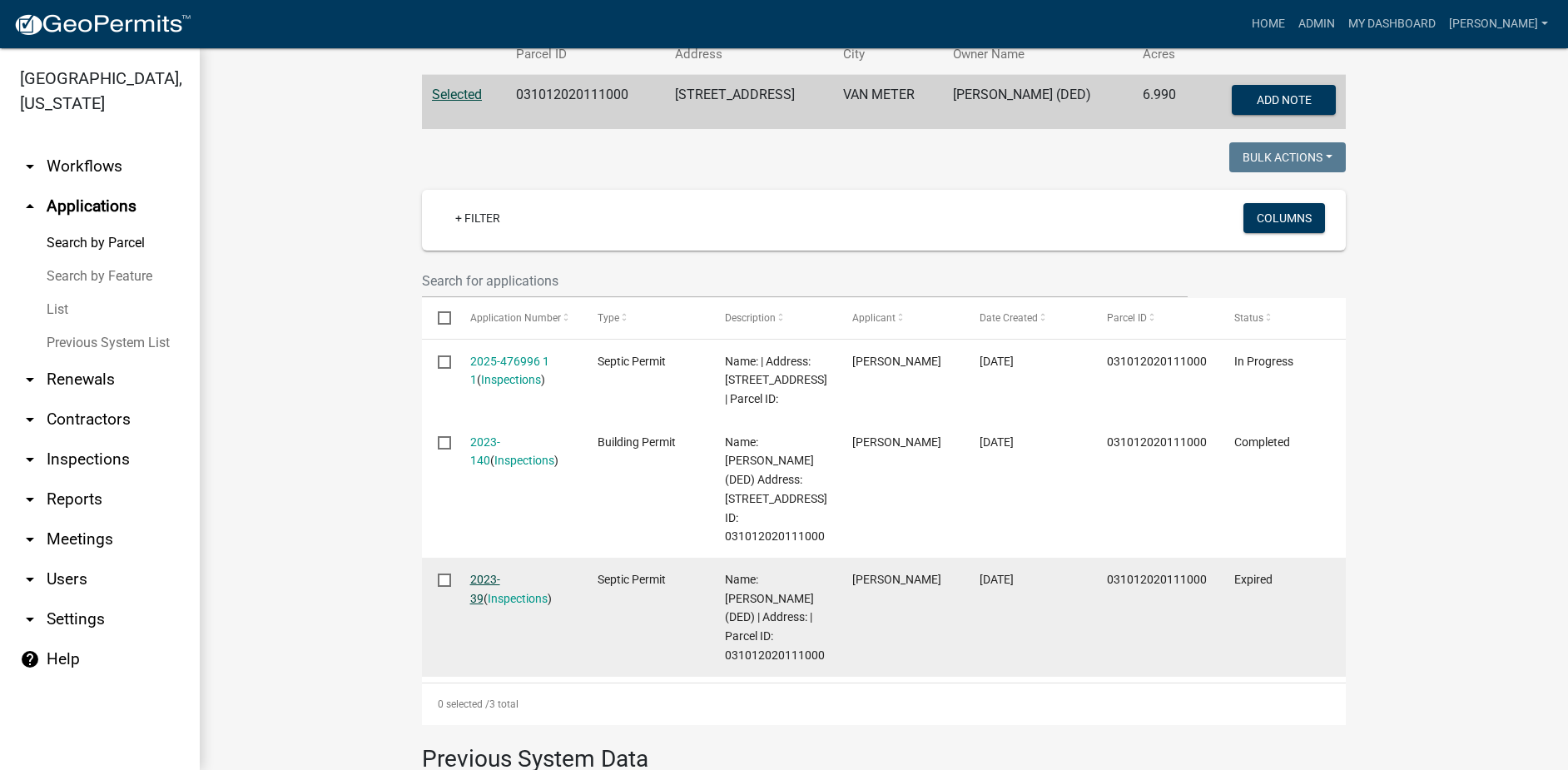
click at [490, 576] on link "2023-39" at bounding box center [485, 588] width 30 height 32
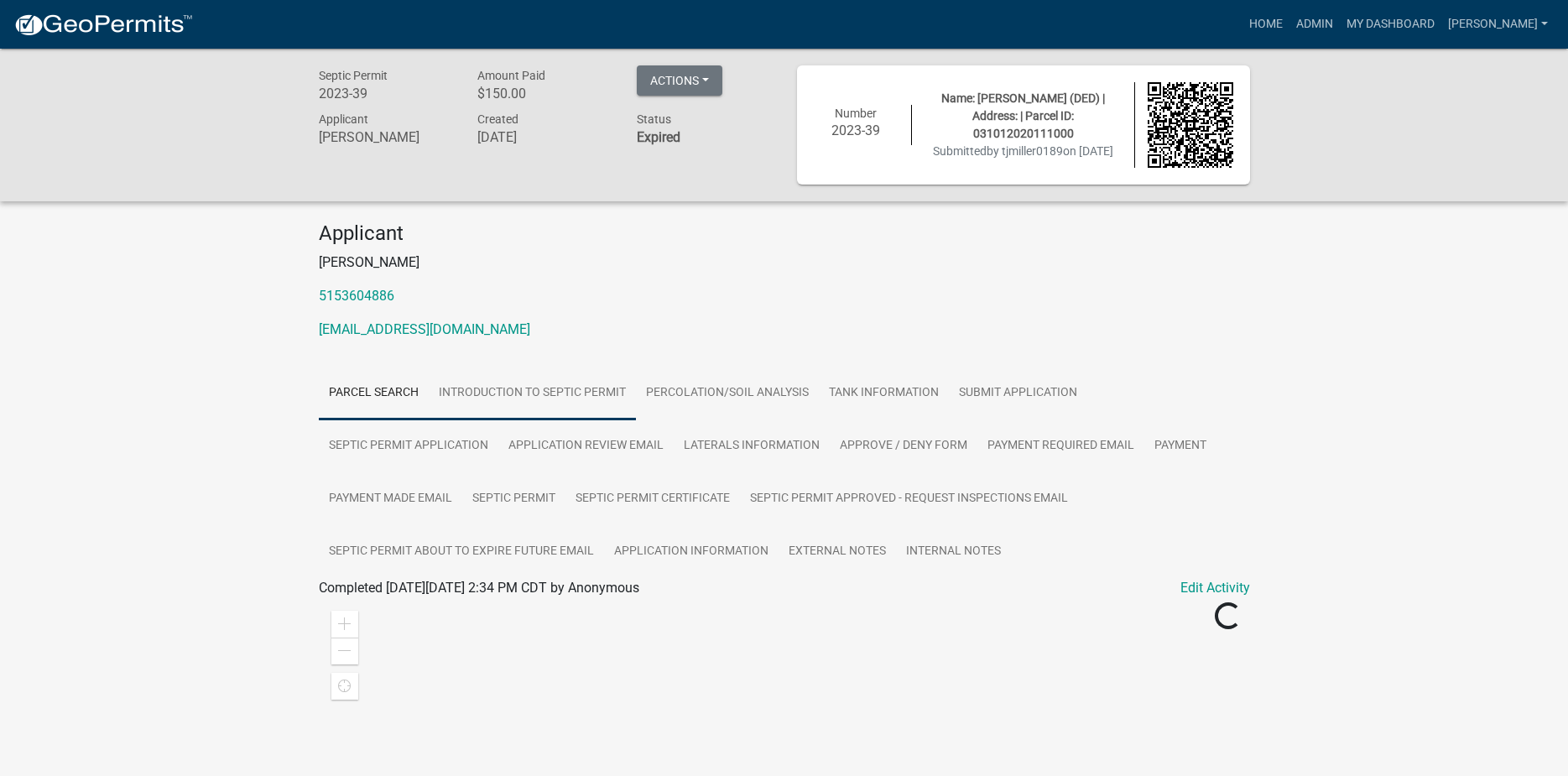
click at [539, 399] on link "Introduction to Septic Permit" at bounding box center [532, 393] width 208 height 53
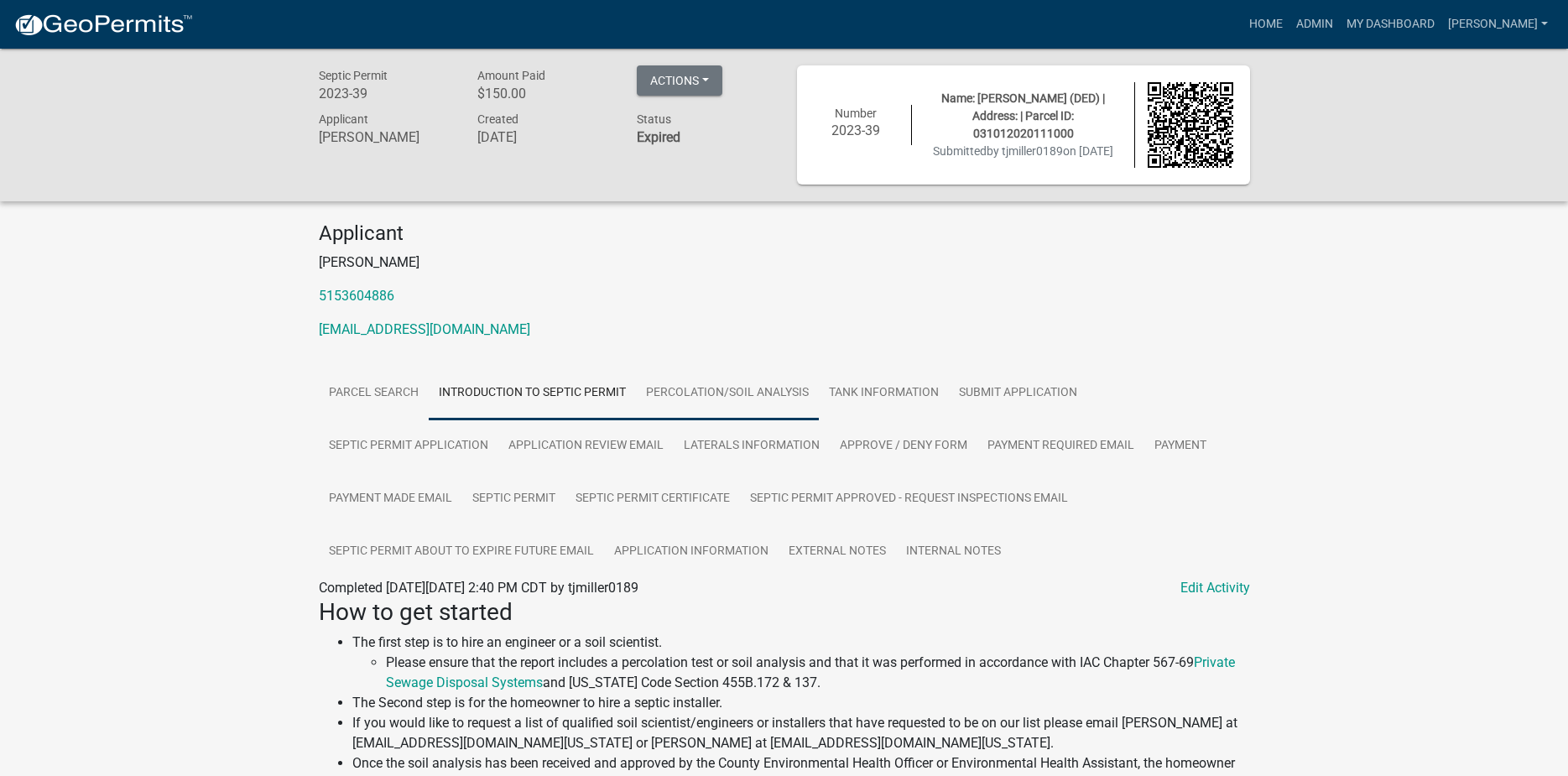
click at [751, 398] on link "Percolation/Soil Analysis" at bounding box center [727, 393] width 183 height 53
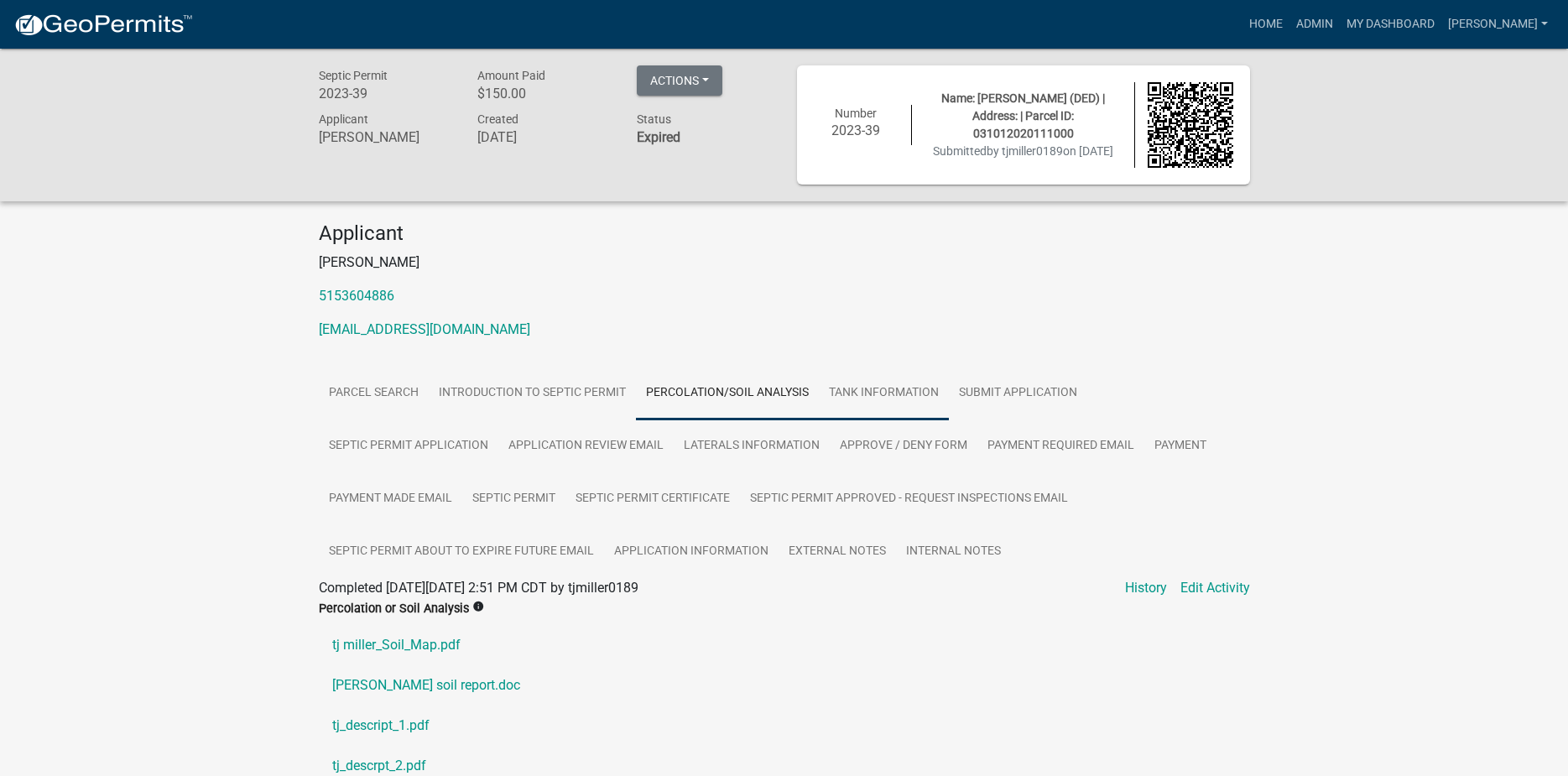
click at [851, 398] on link "Tank Information" at bounding box center [884, 393] width 130 height 53
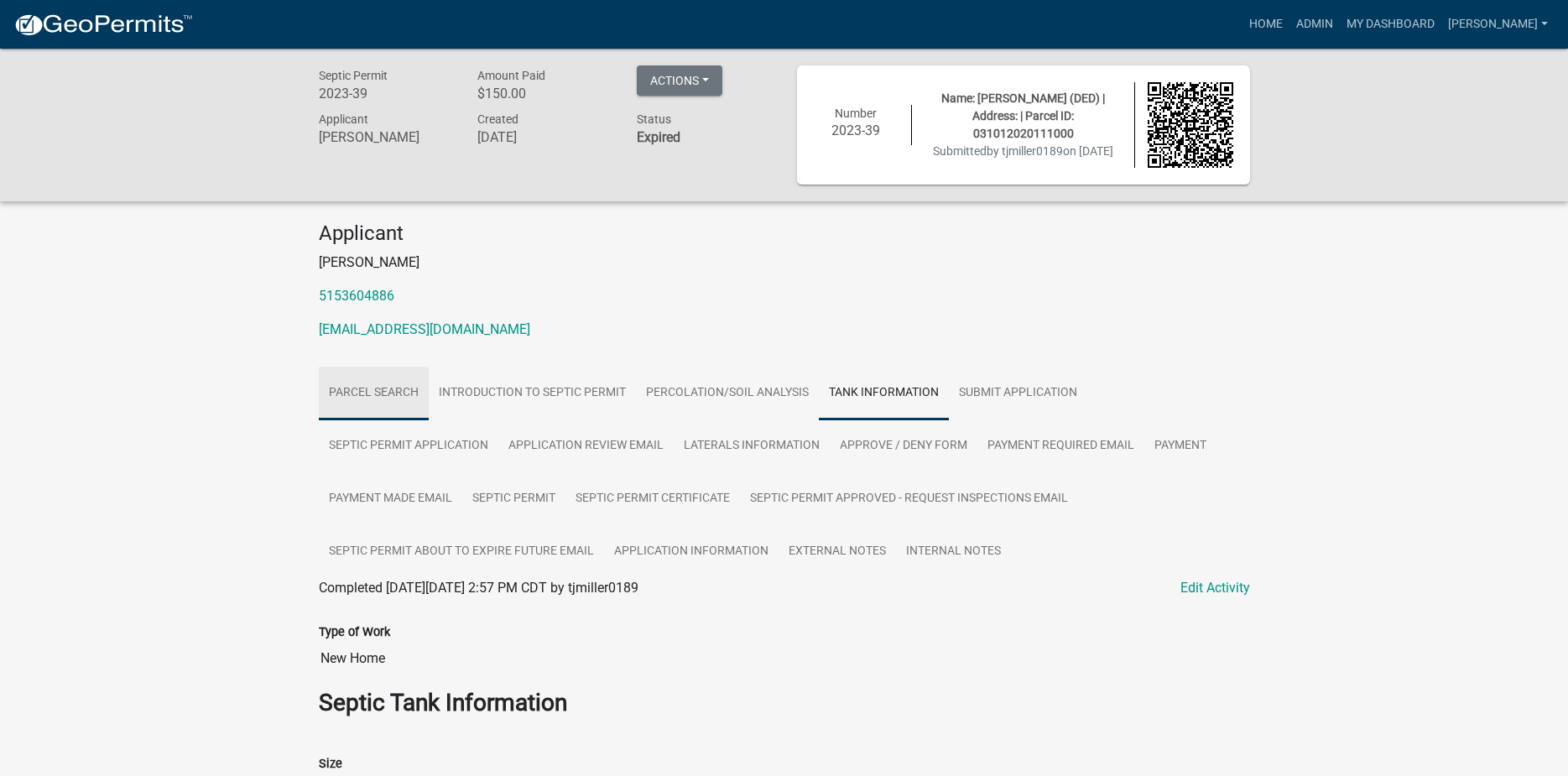
click at [378, 391] on link "Parcel search" at bounding box center [373, 393] width 109 height 53
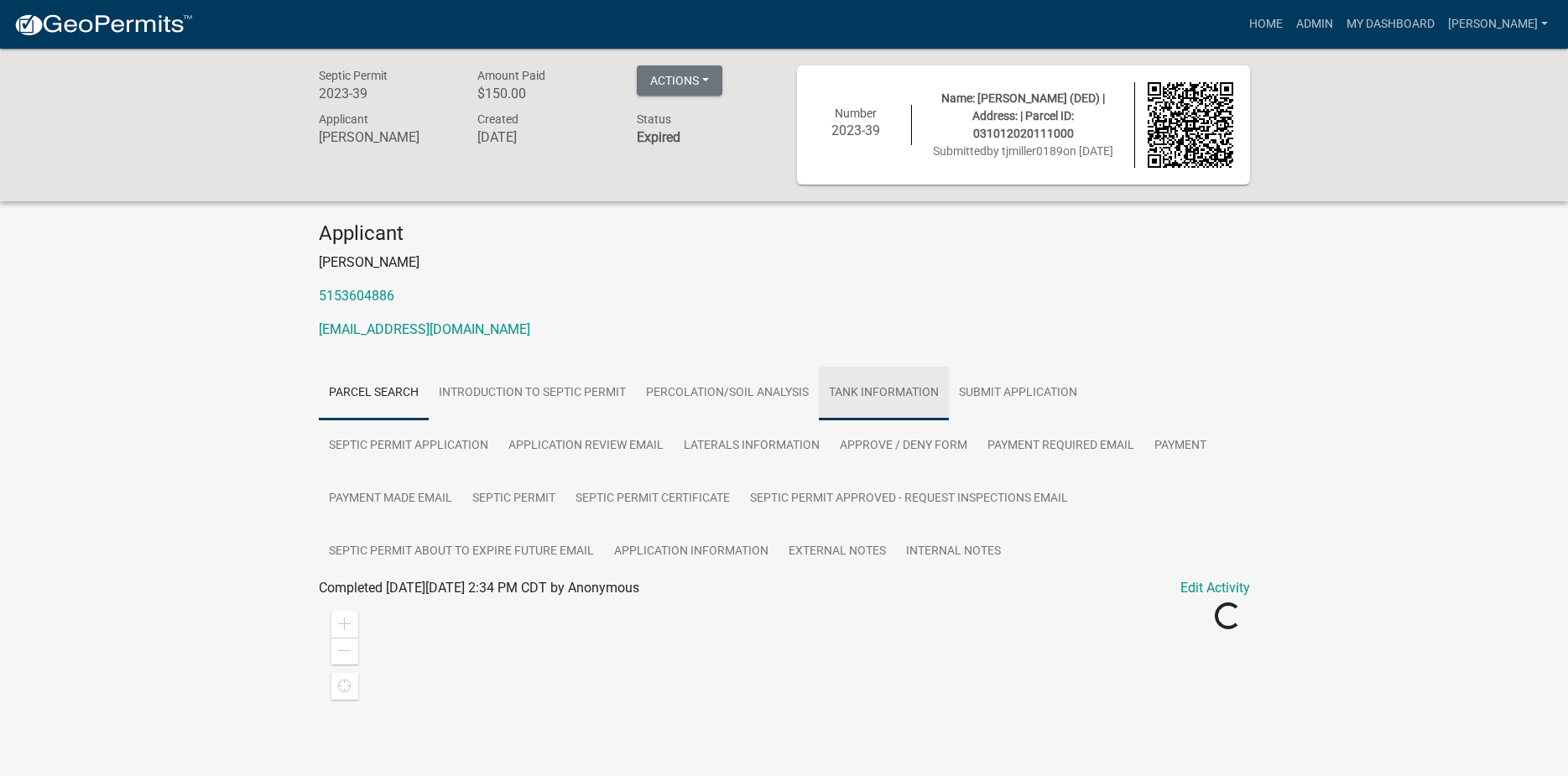
click at [867, 389] on link "Tank Information" at bounding box center [884, 393] width 130 height 53
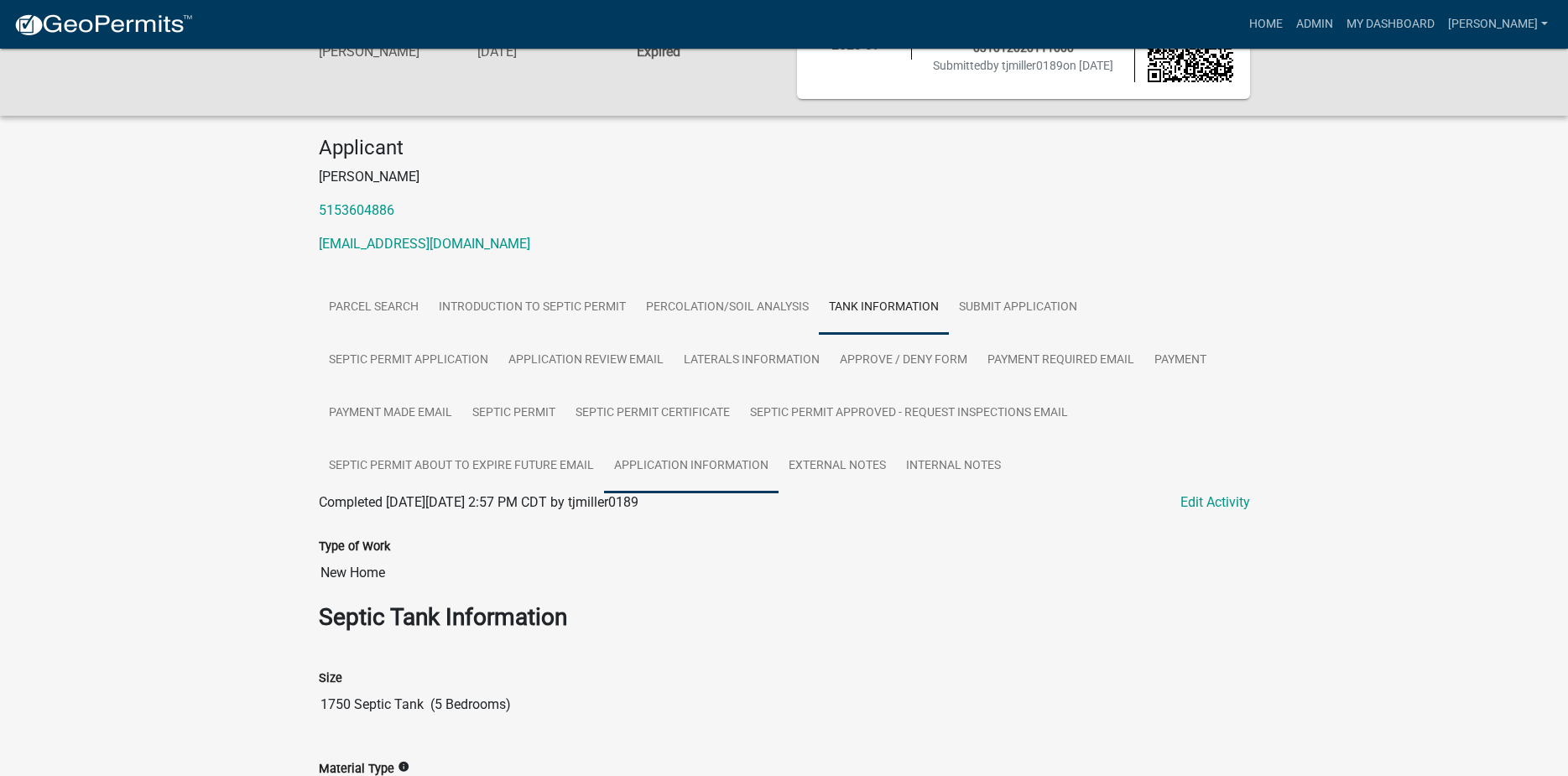
scroll to position [84, 0]
click at [404, 368] on link "Septic Permit Application" at bounding box center [408, 362] width 180 height 53
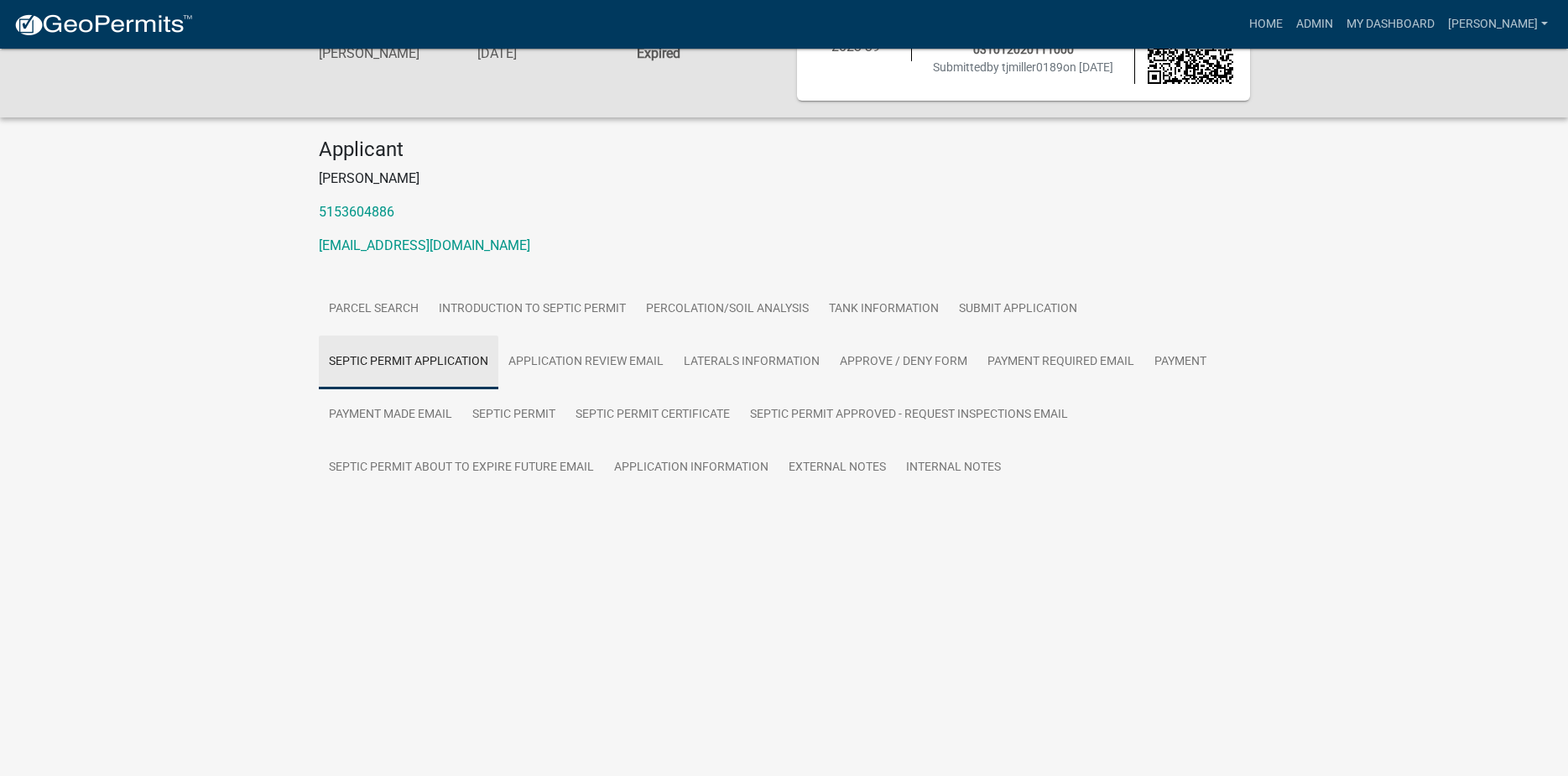
scroll to position [49, 0]
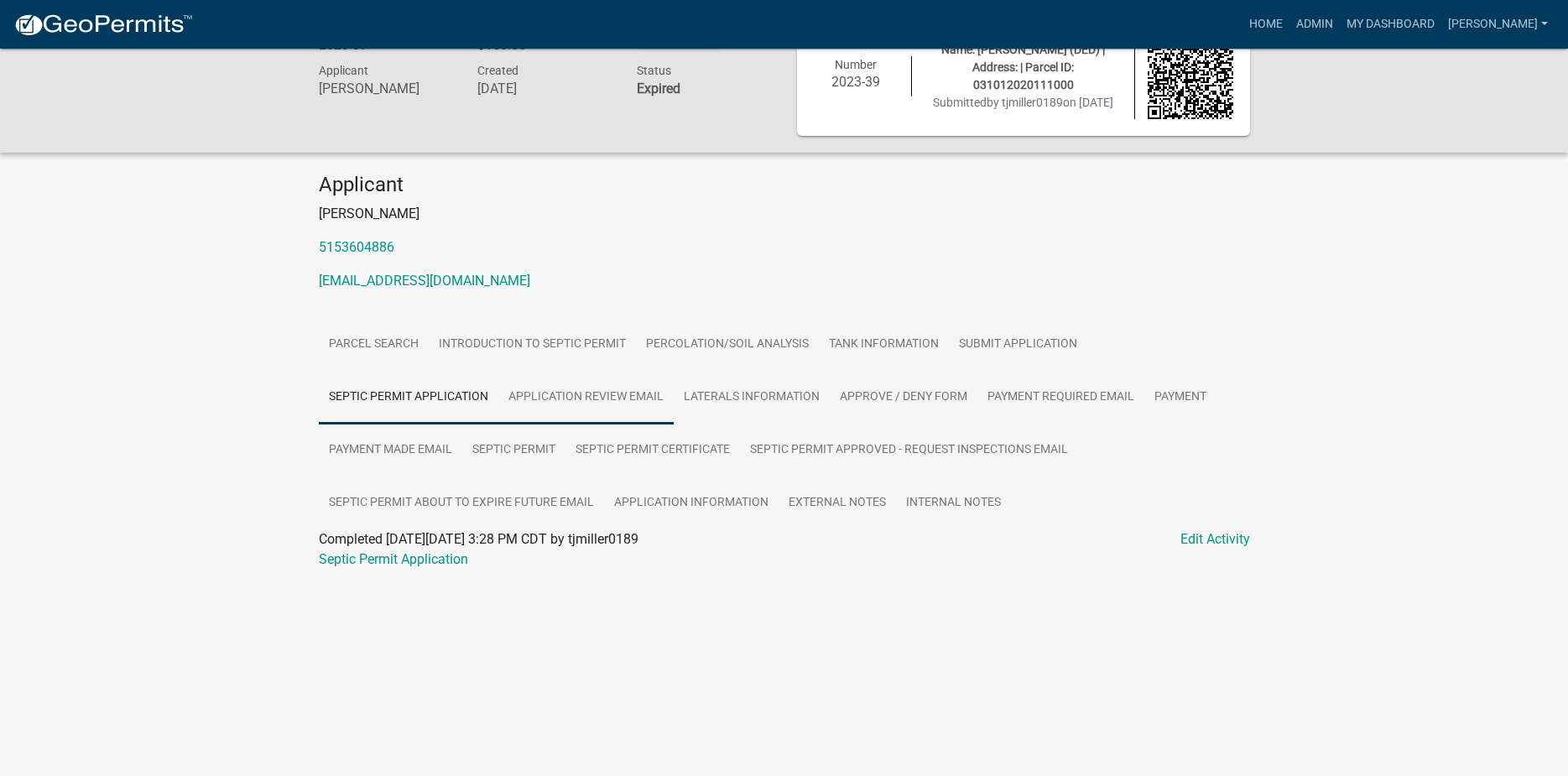
click at [623, 384] on link "Application review email" at bounding box center [586, 397] width 175 height 53
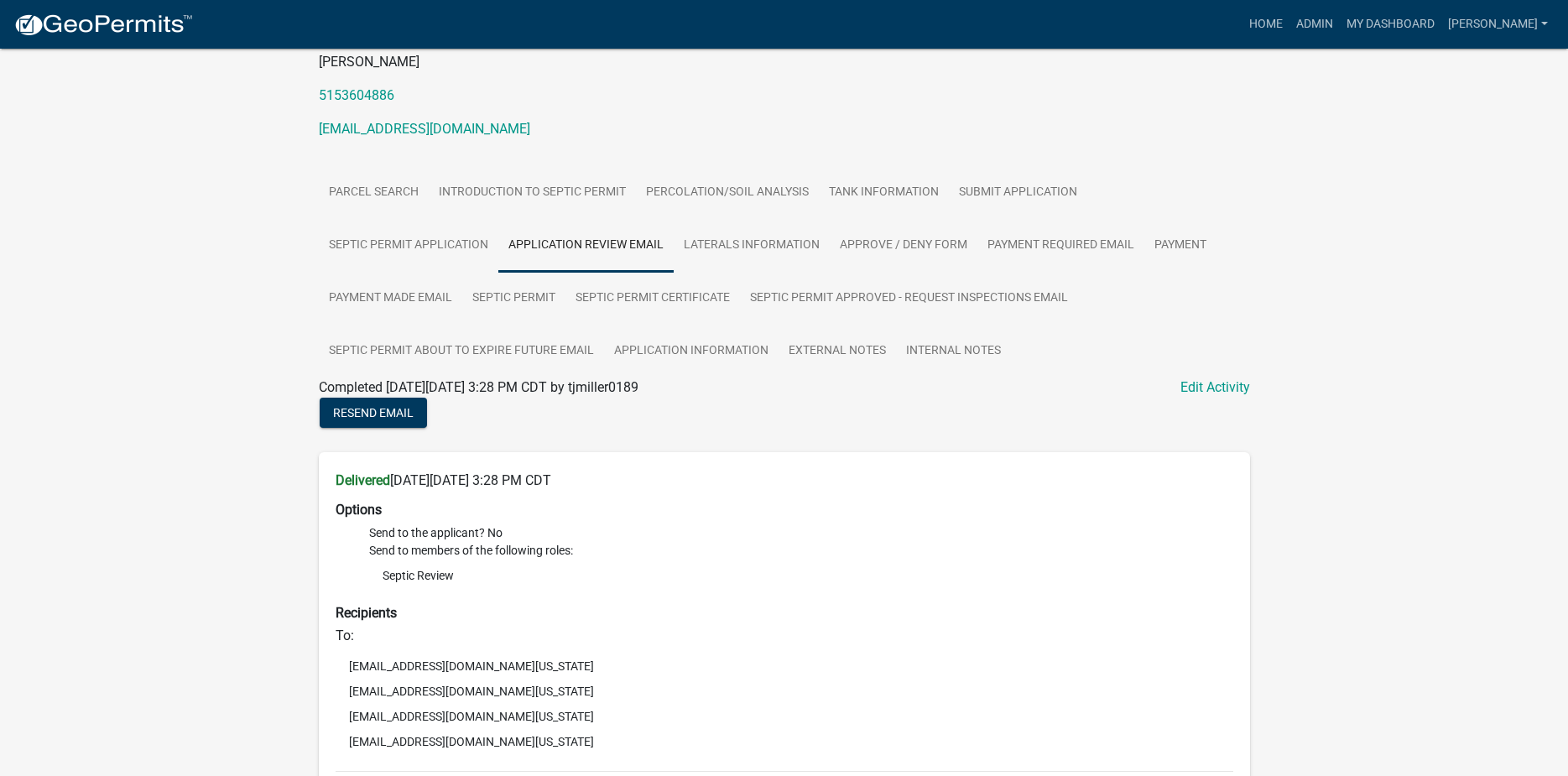
scroll to position [0, 0]
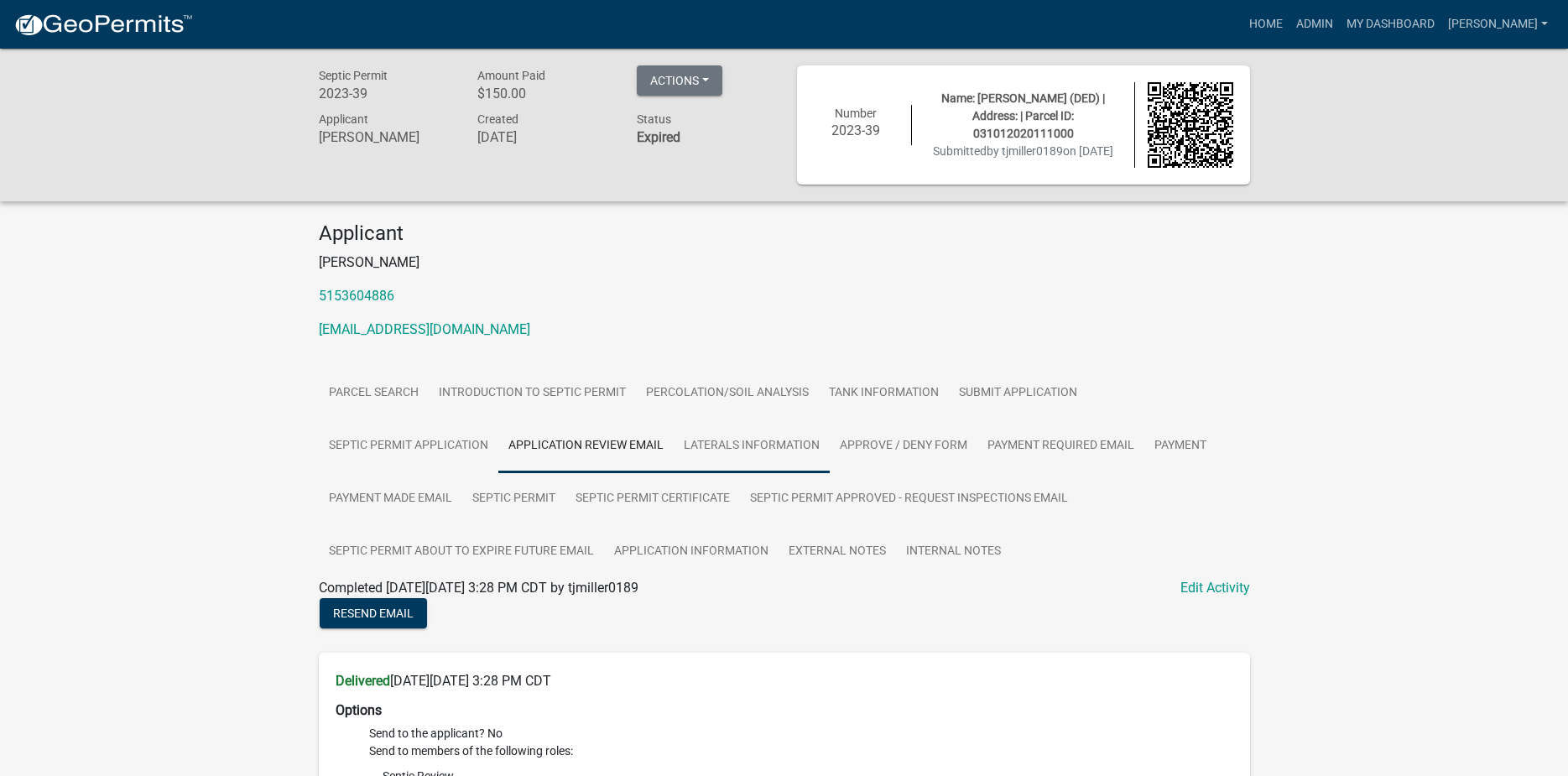
click at [742, 448] on link "Laterals Information" at bounding box center [752, 446] width 156 height 53
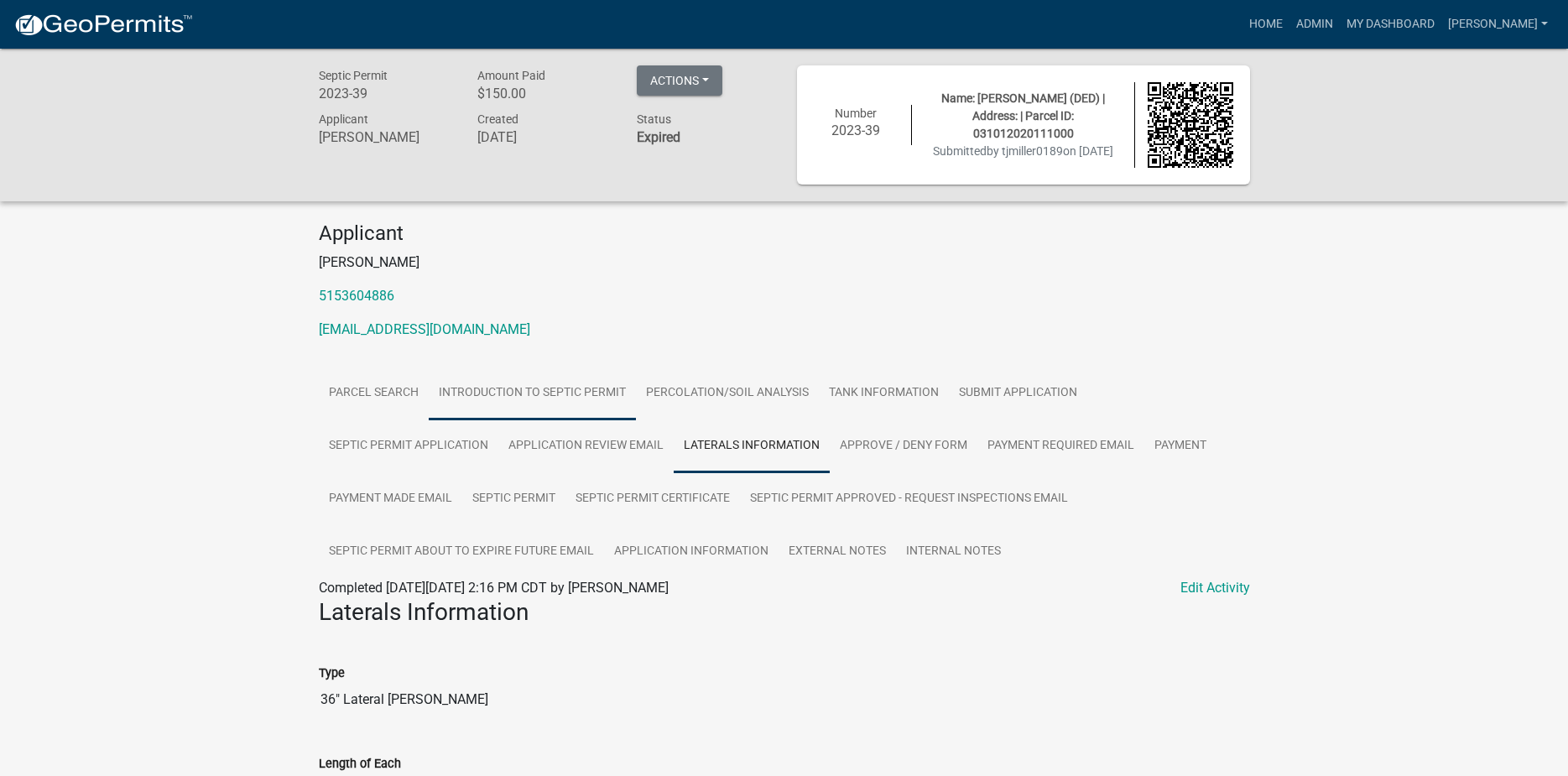
click at [590, 395] on link "Introduction to Septic Permit" at bounding box center [532, 393] width 208 height 53
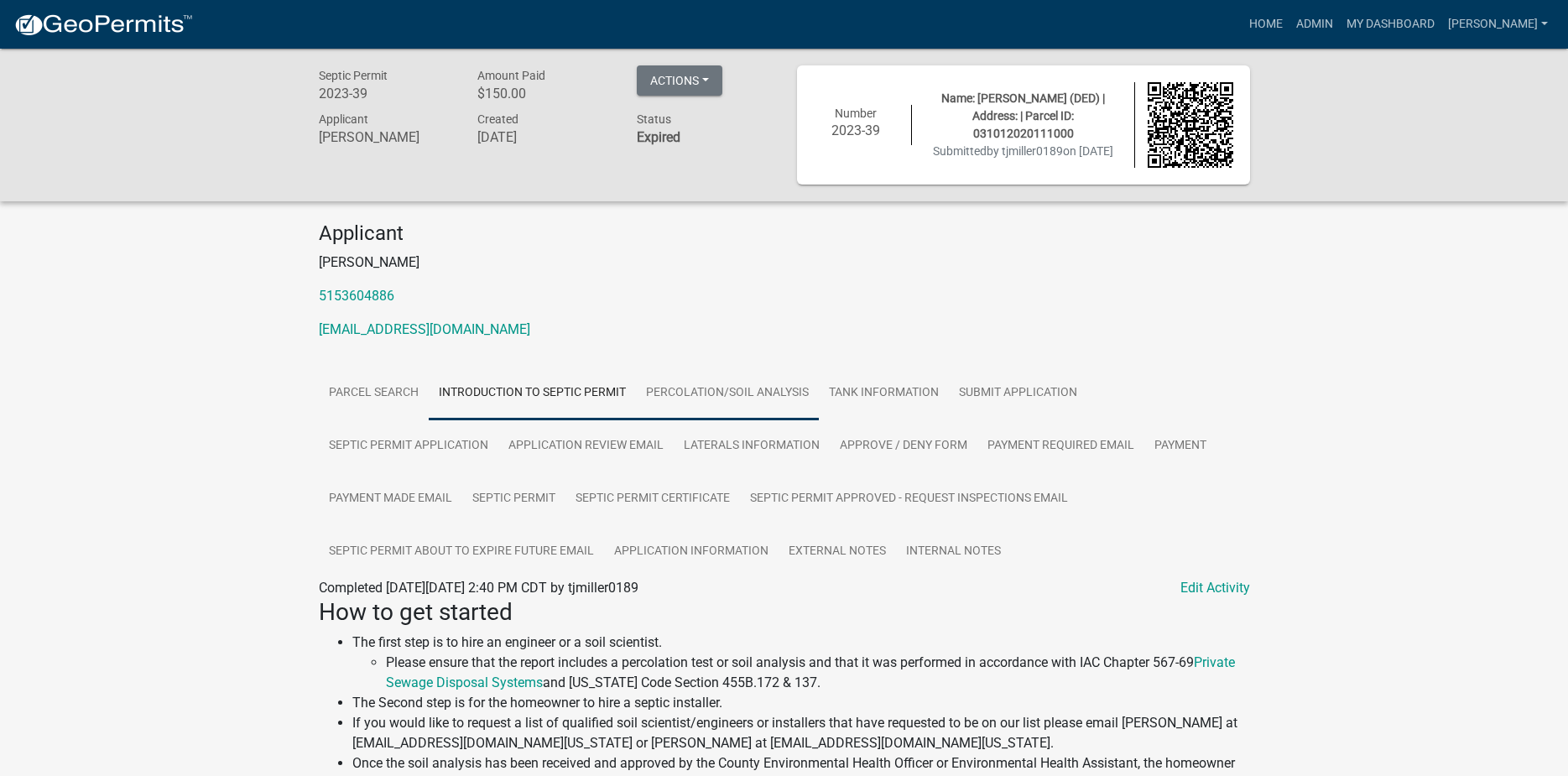
click at [727, 400] on link "Percolation/Soil Analysis" at bounding box center [727, 393] width 183 height 53
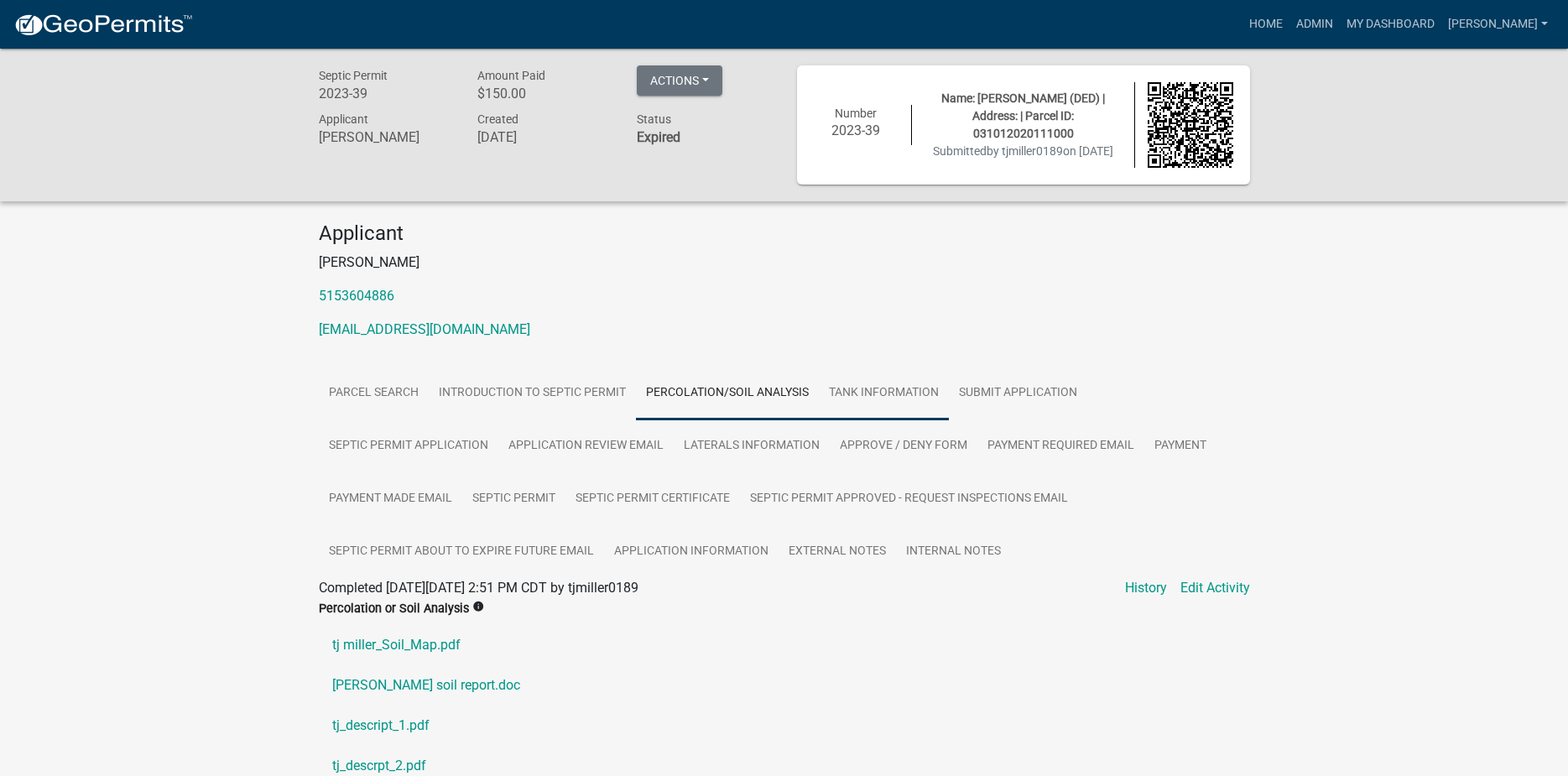
click at [877, 391] on link "Tank Information" at bounding box center [884, 393] width 130 height 53
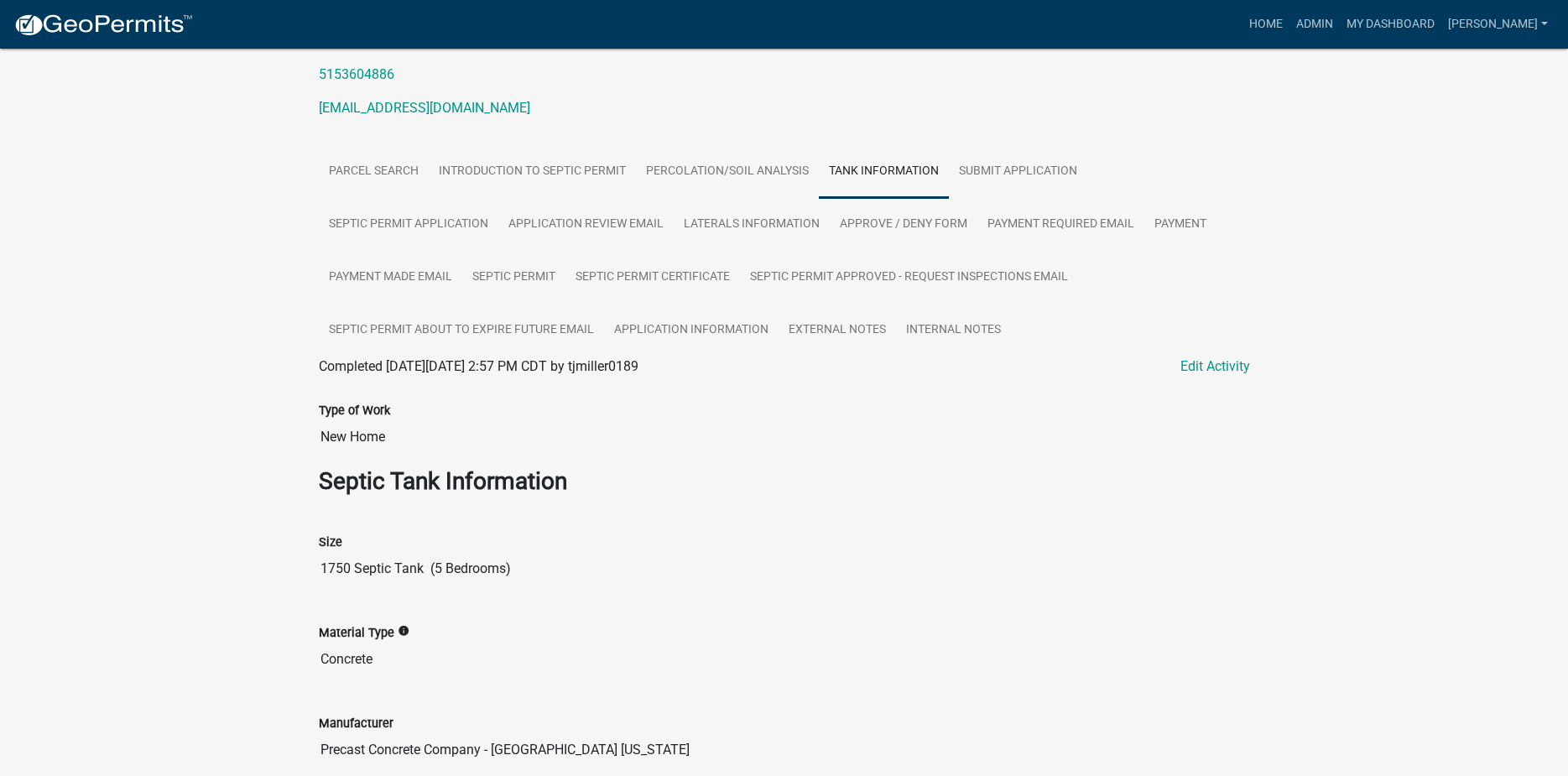
scroll to position [52, 0]
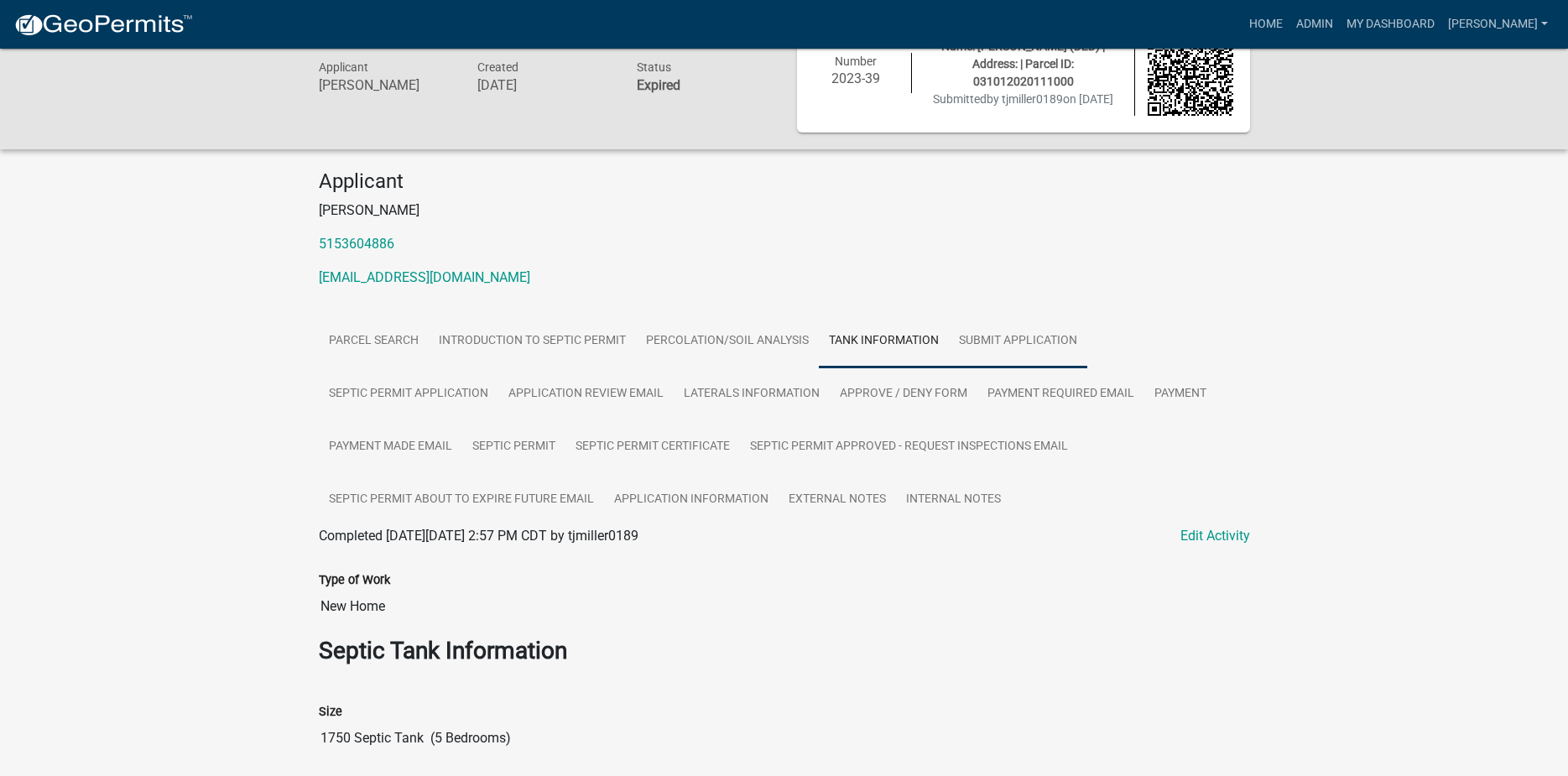
click at [983, 347] on link "Submit Application" at bounding box center [1018, 341] width 138 height 53
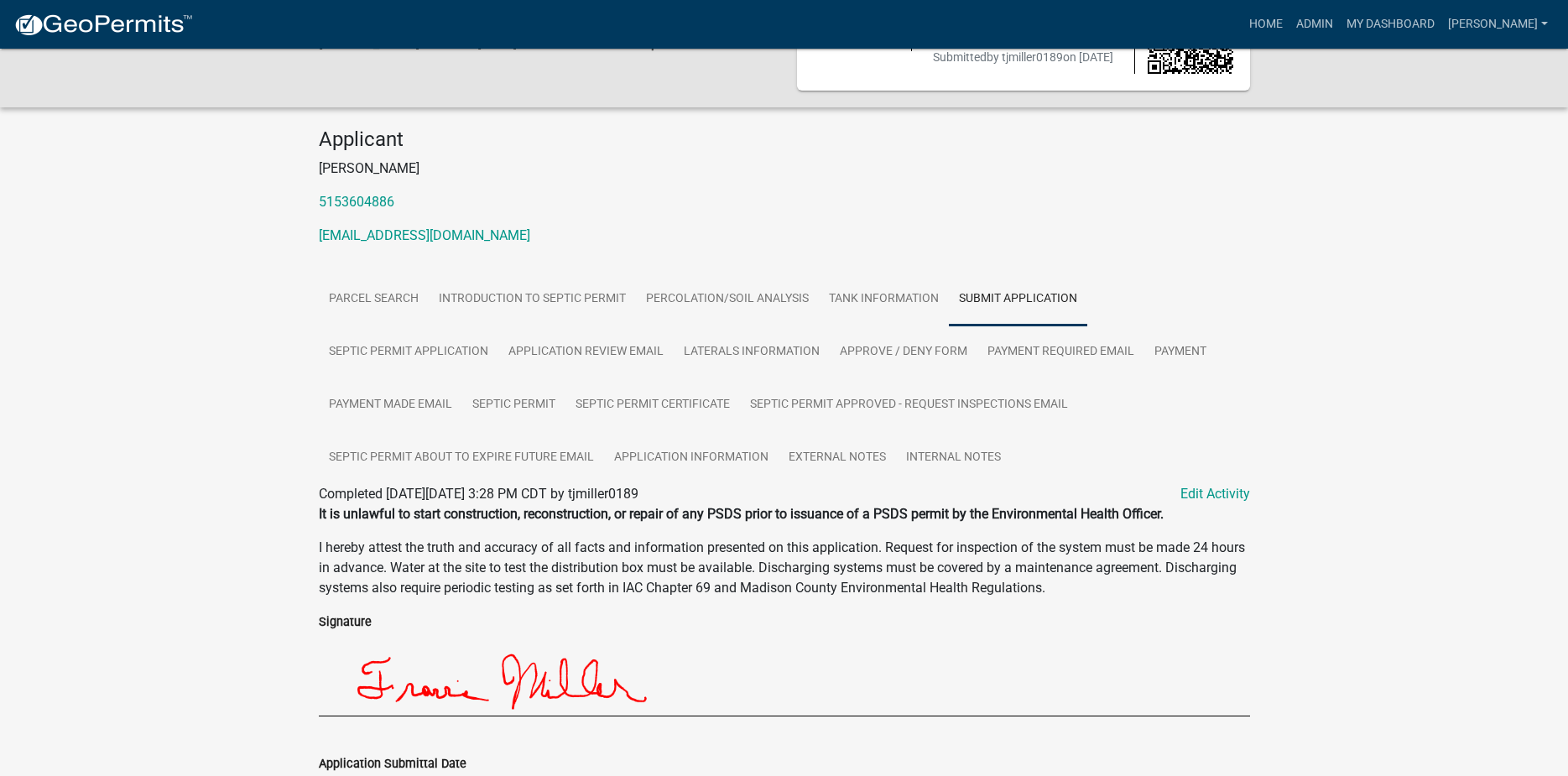
scroll to position [0, 0]
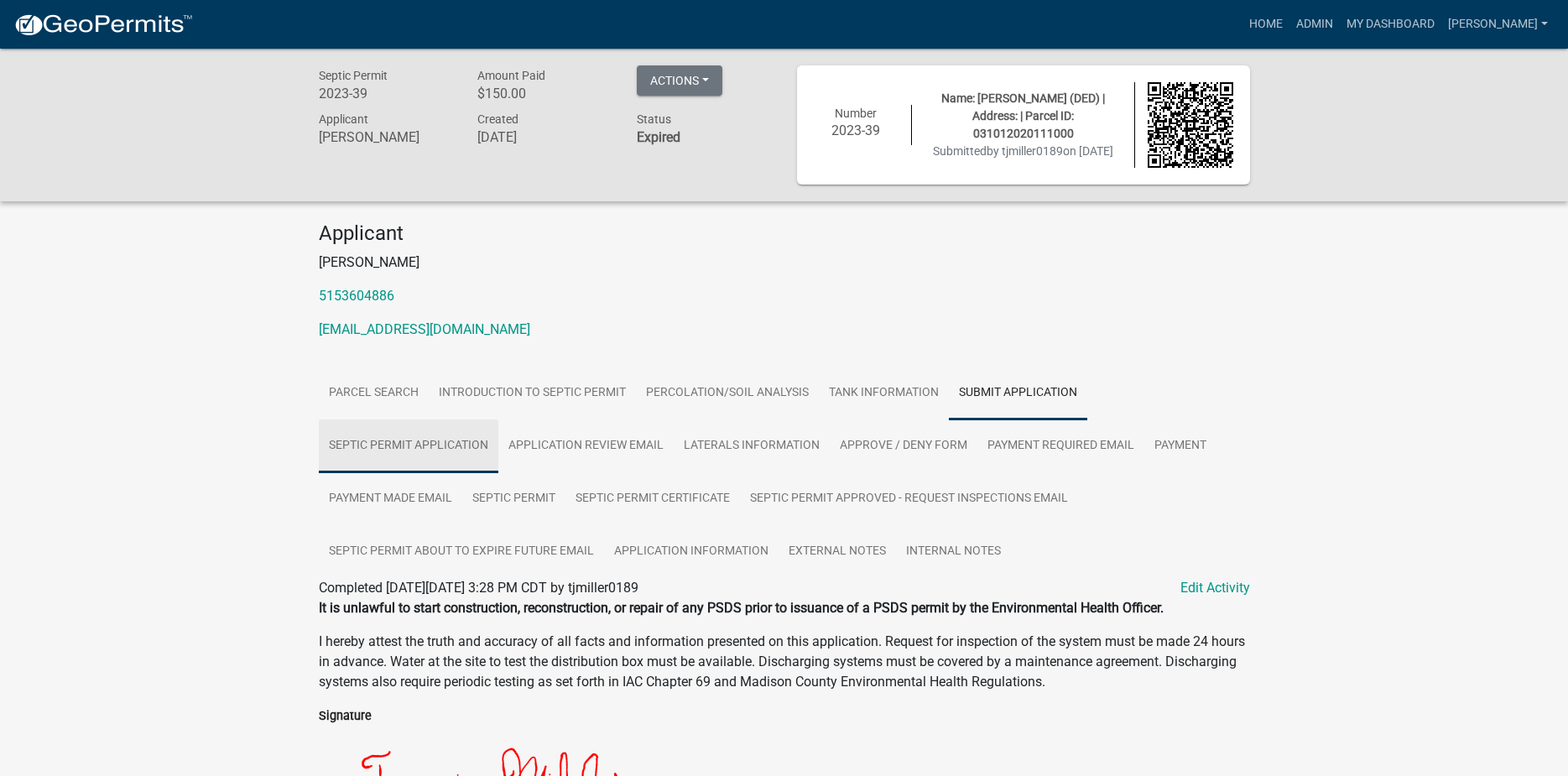
click at [435, 441] on link "Septic Permit Application" at bounding box center [408, 446] width 180 height 53
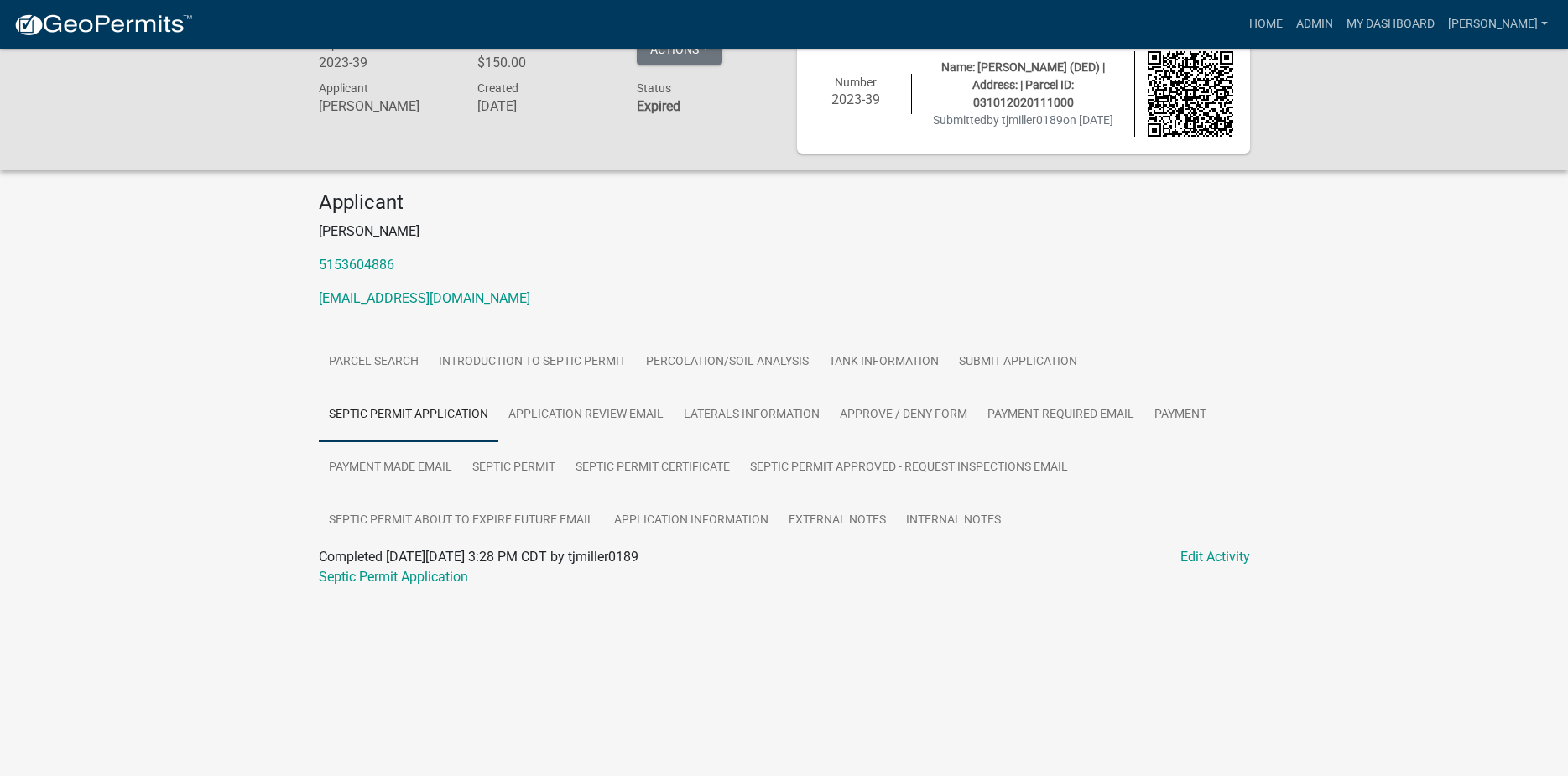
scroll to position [49, 0]
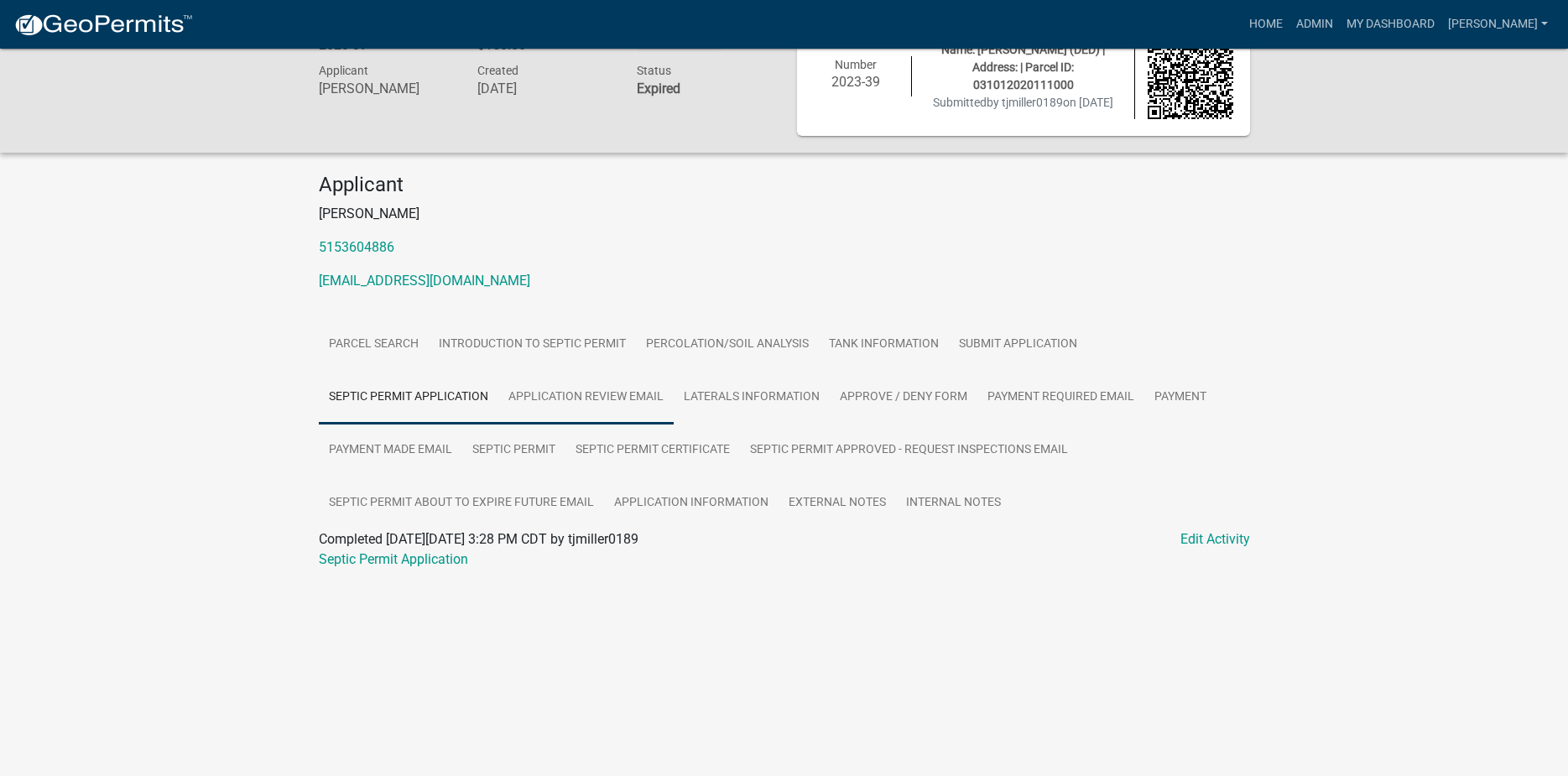
click at [612, 404] on link "Application review email" at bounding box center [586, 397] width 175 height 53
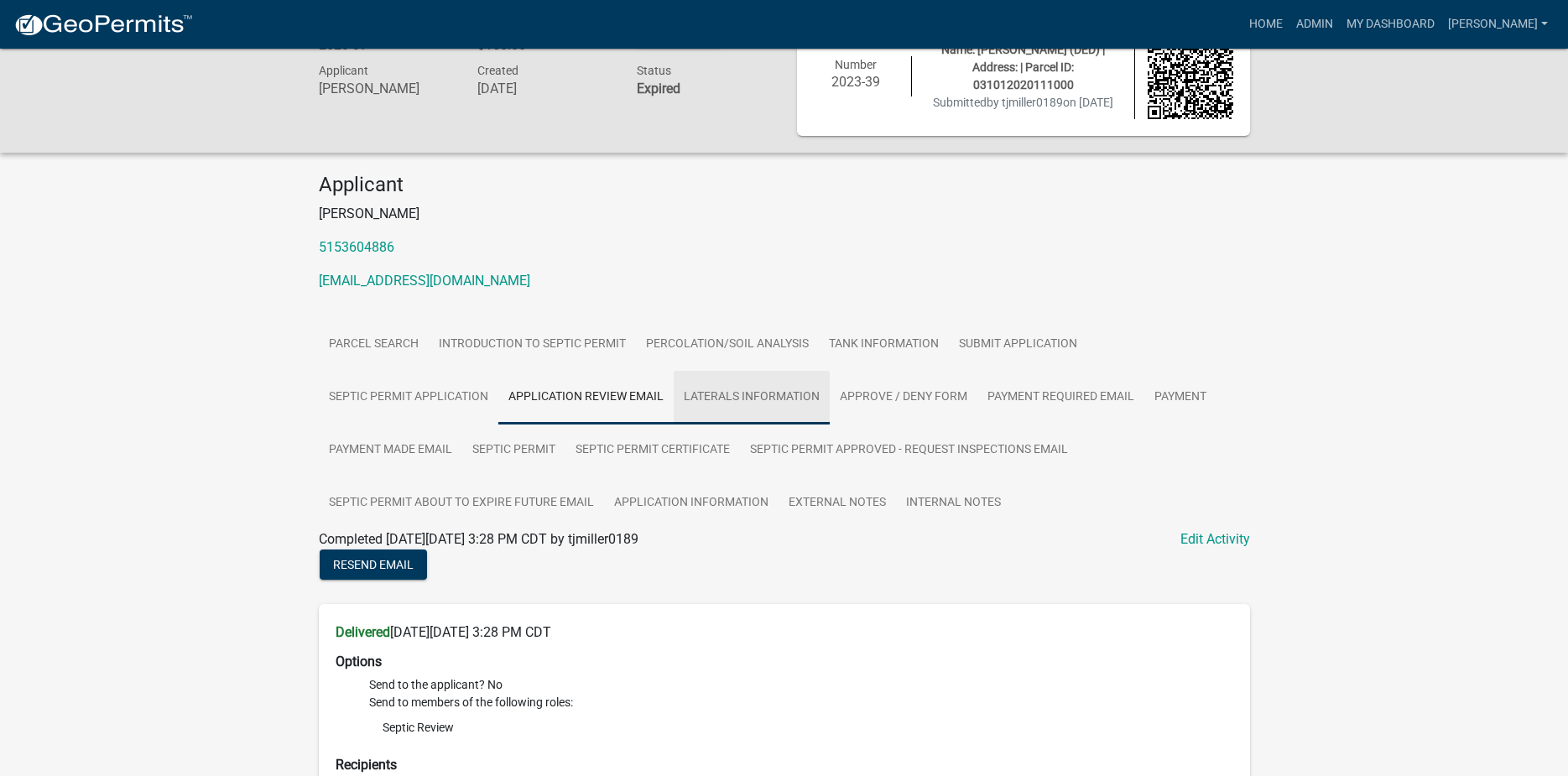
click at [759, 407] on link "Laterals Information" at bounding box center [752, 397] width 156 height 53
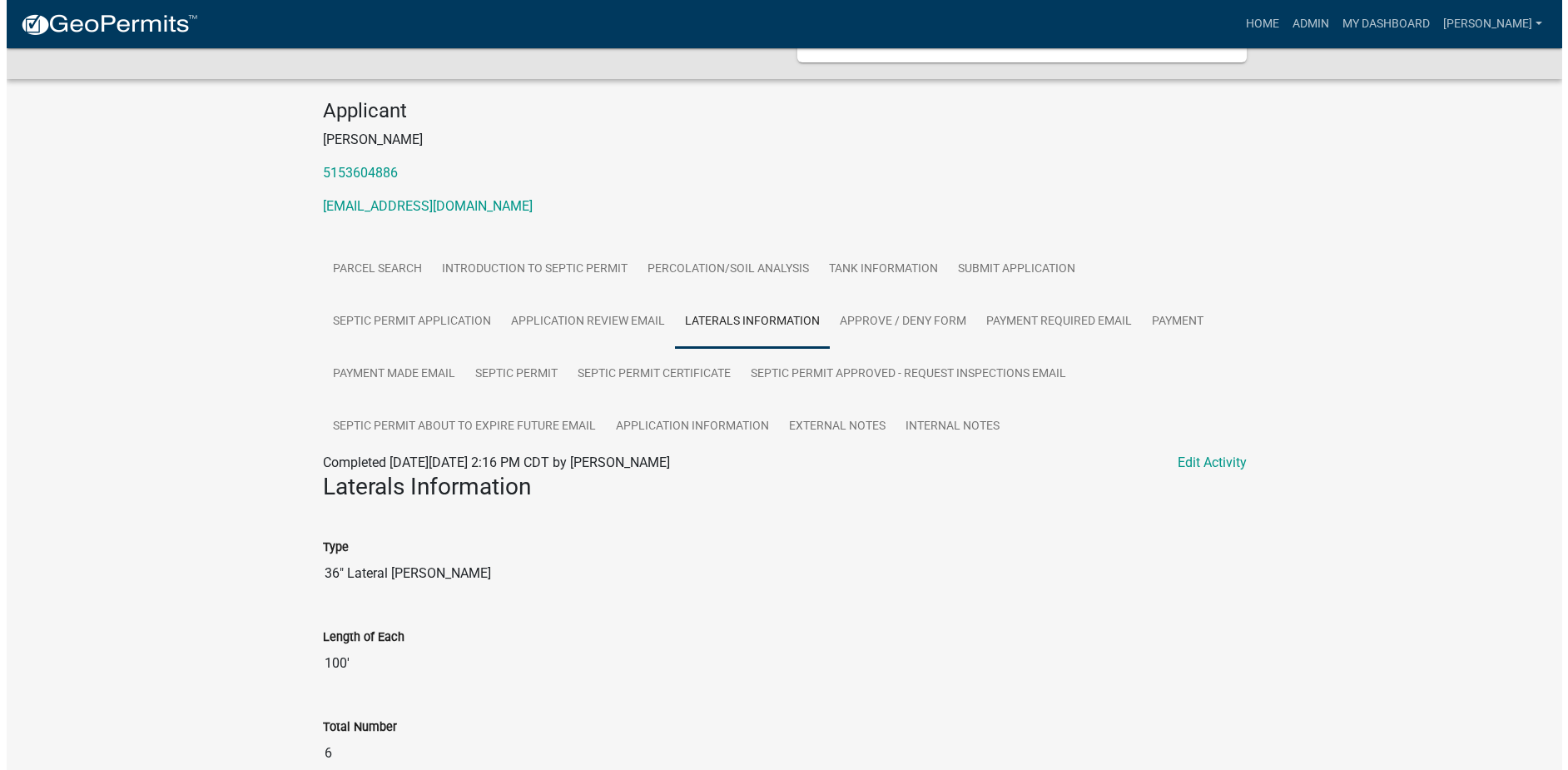
scroll to position [0, 0]
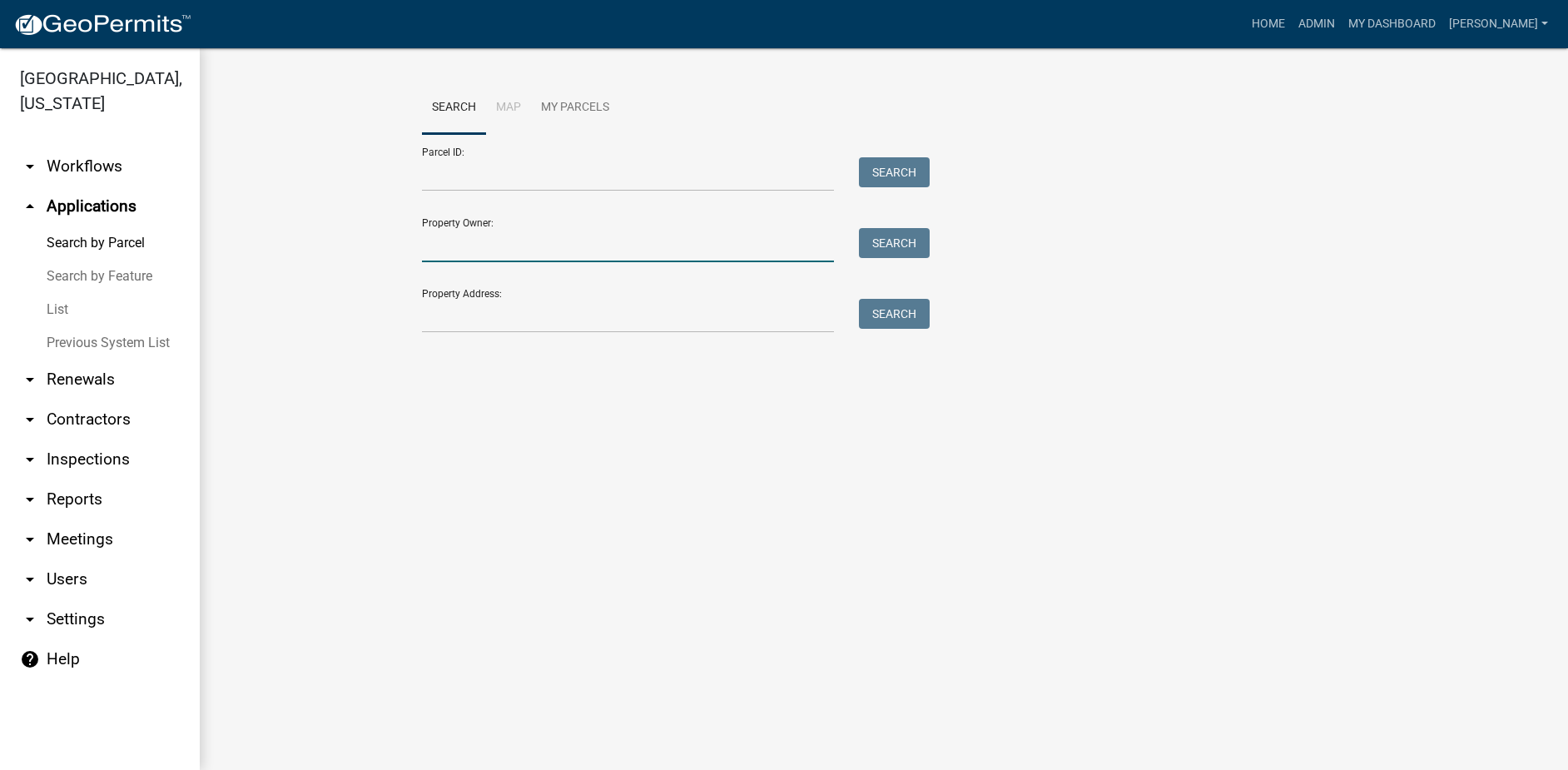
click at [471, 242] on input "Property Owner:" at bounding box center [628, 244] width 412 height 34
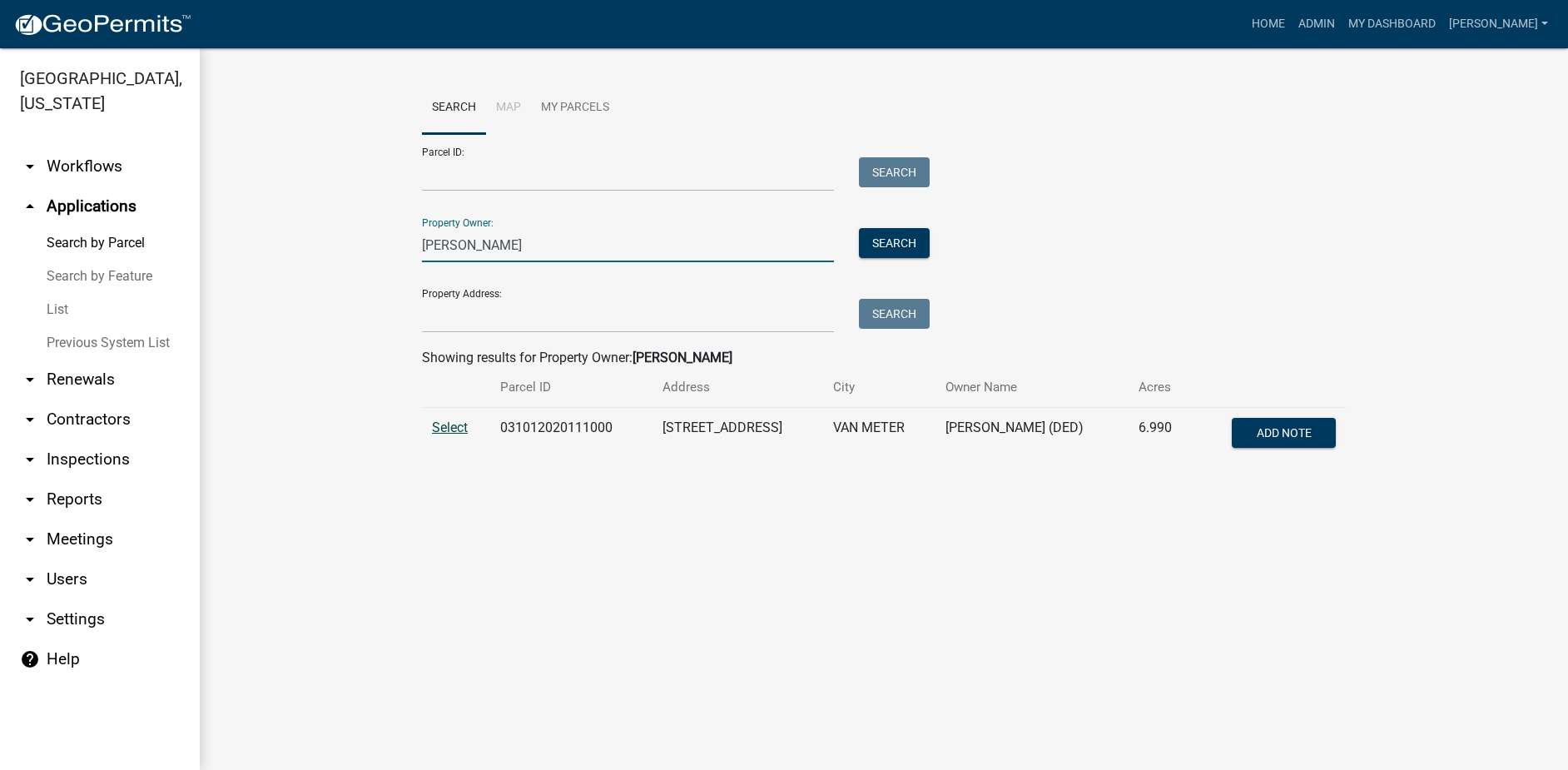
type input "miller, travis"
click at [458, 434] on span "Select" at bounding box center [449, 428] width 36 height 16
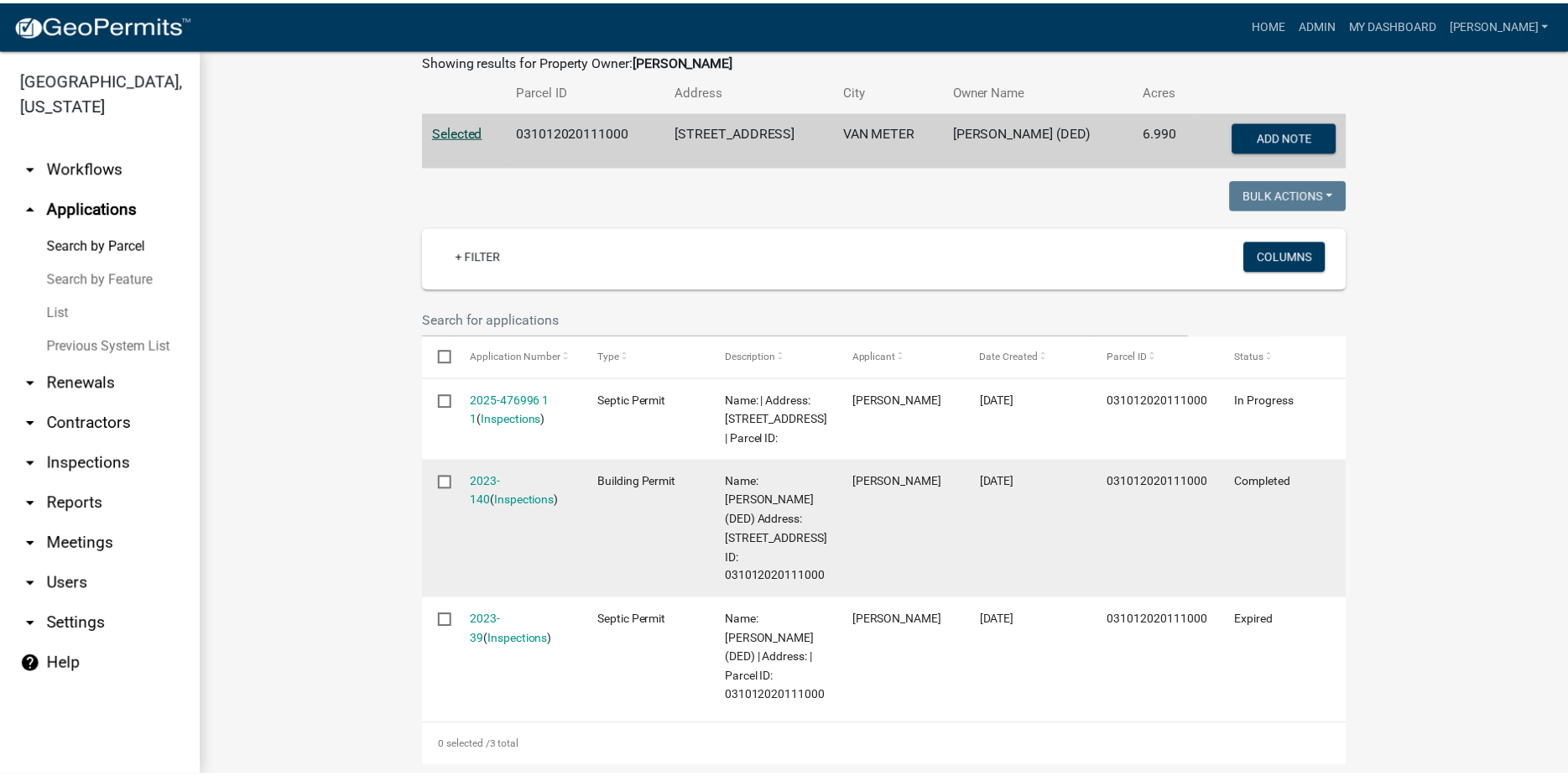
scroll to position [495, 0]
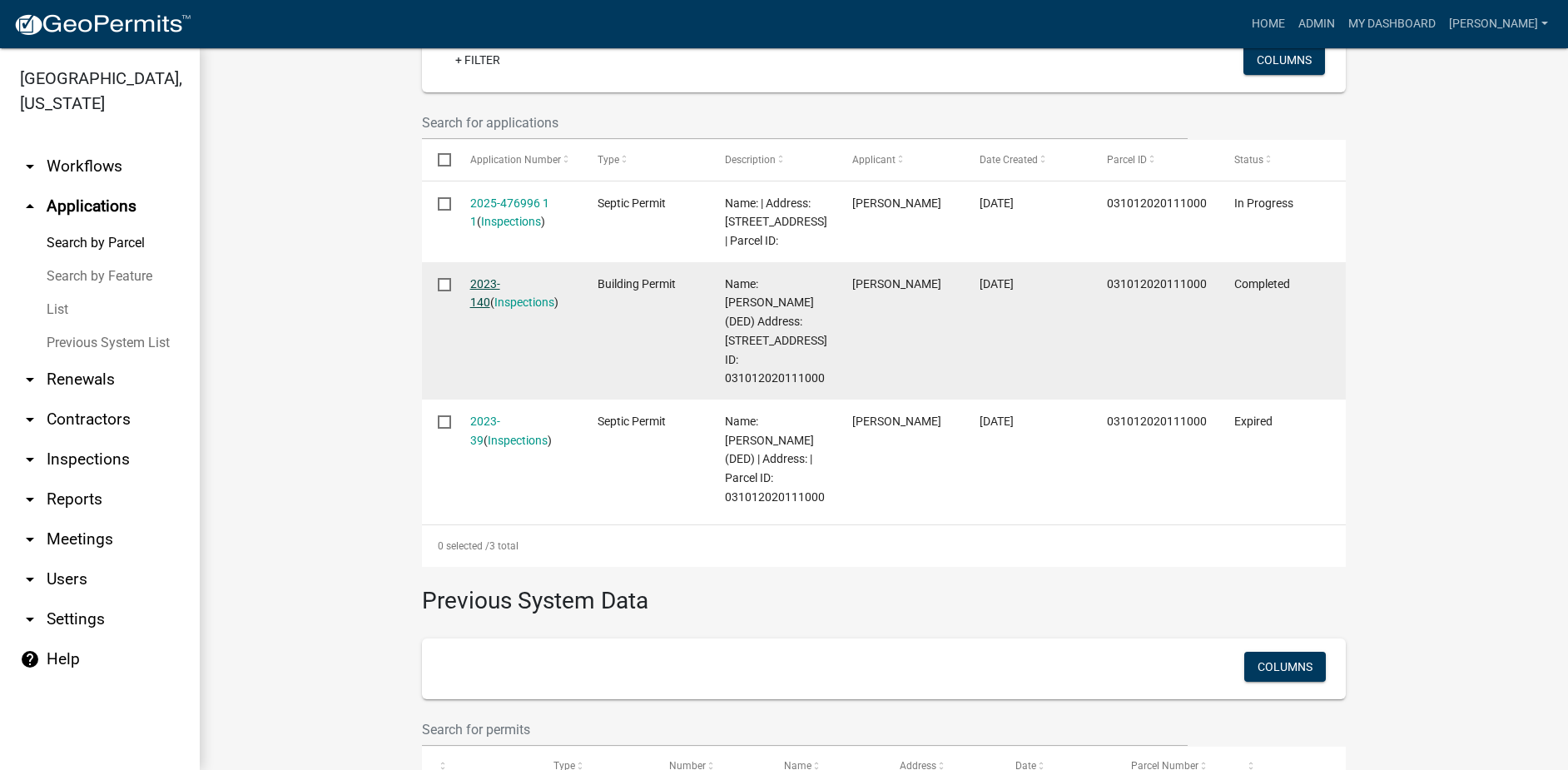
click at [500, 284] on link "2023-140" at bounding box center [485, 293] width 30 height 32
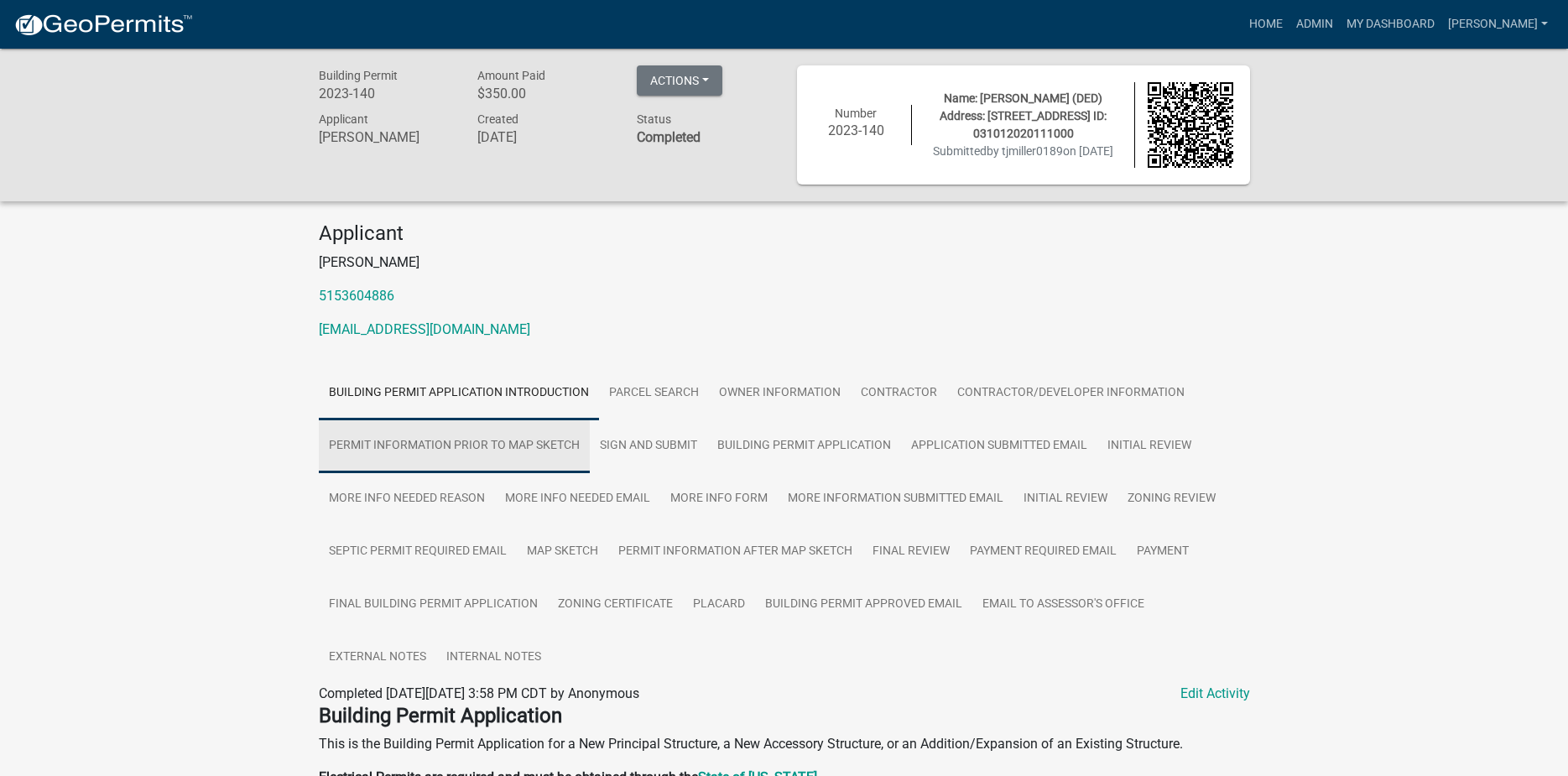
click at [505, 441] on link "Permit Information Prior to Map Sketch" at bounding box center [454, 446] width 271 height 53
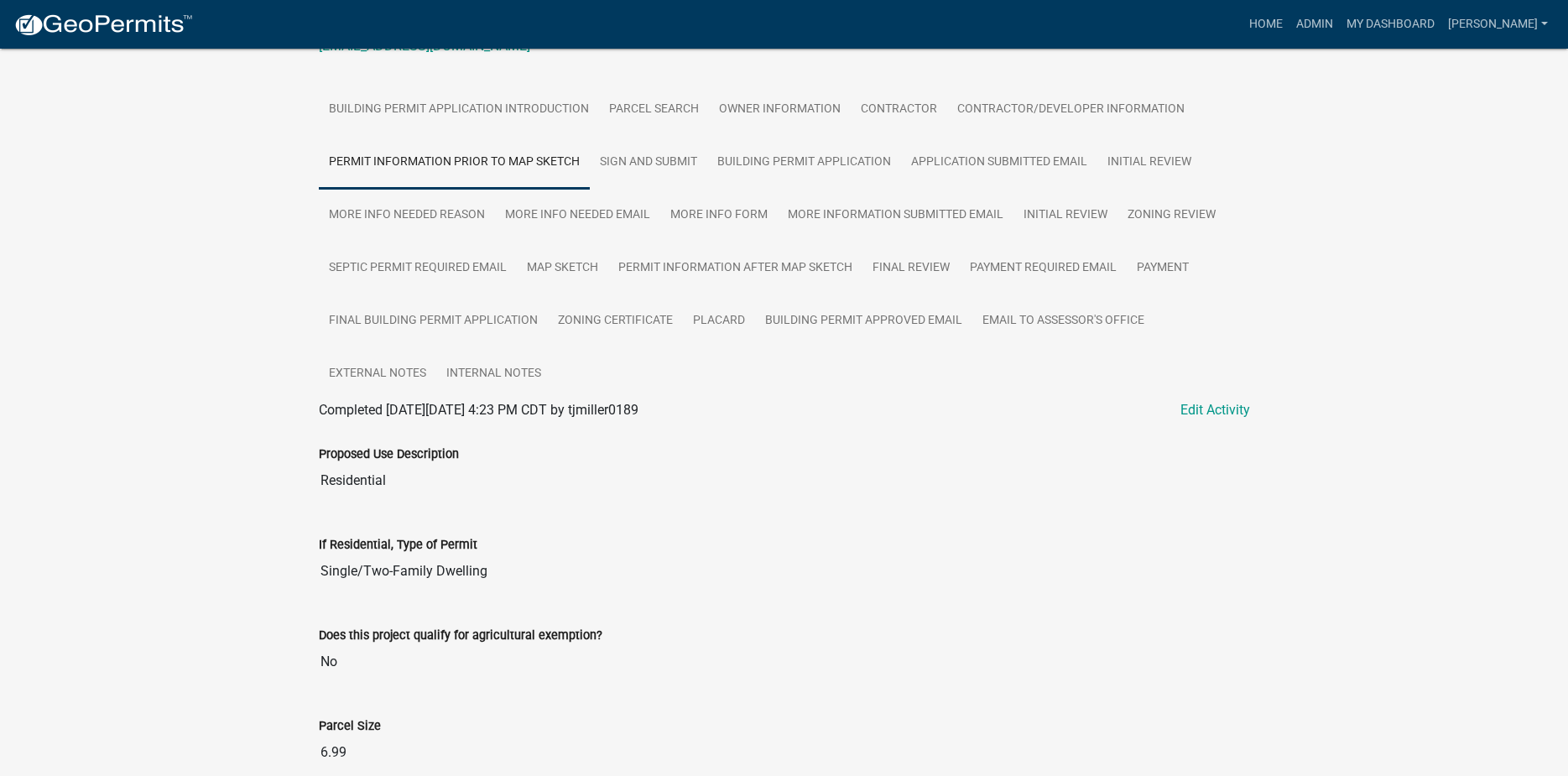
scroll to position [62, 0]
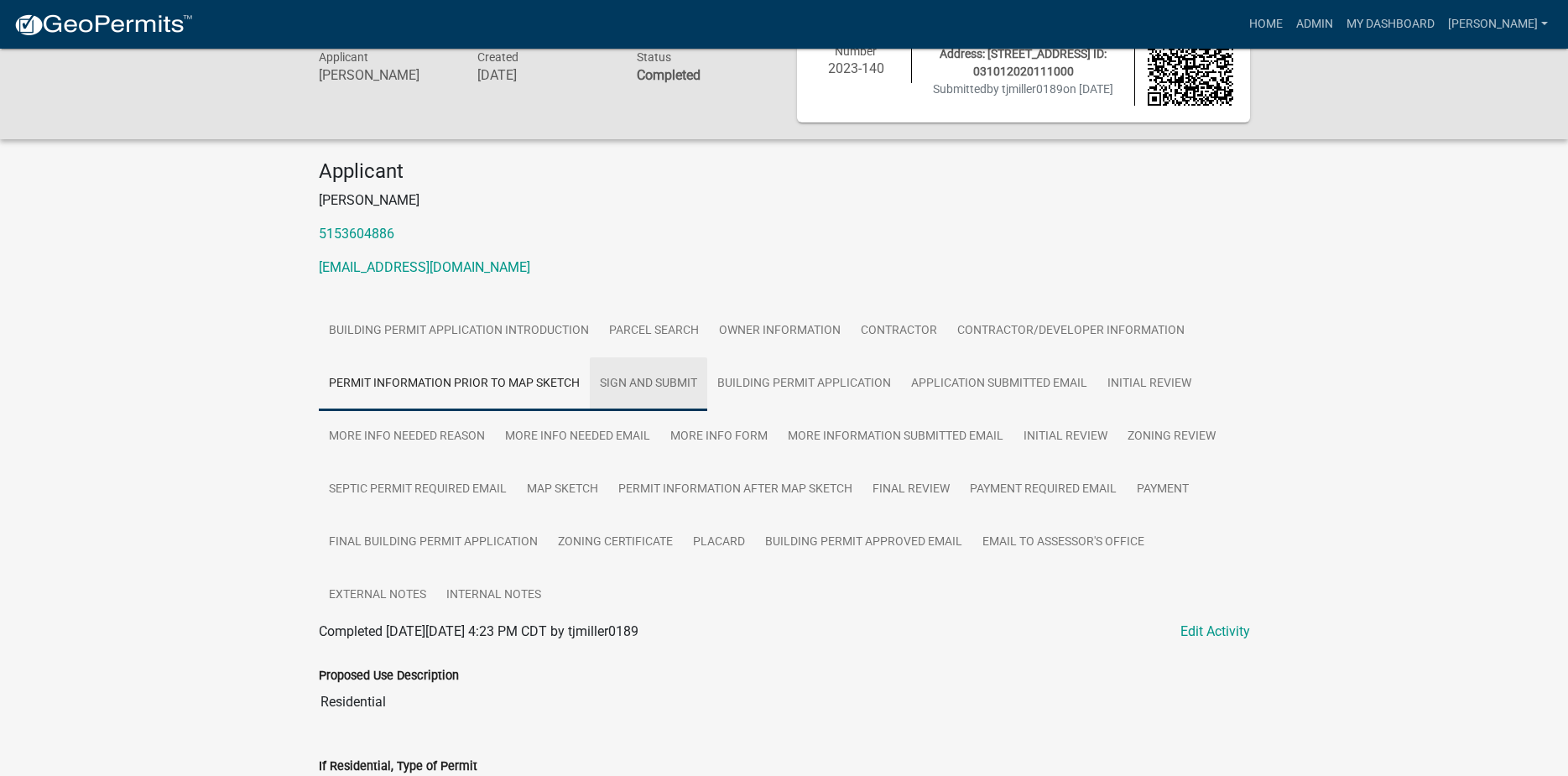
click at [653, 390] on link "Sign and Submit" at bounding box center [648, 384] width 117 height 53
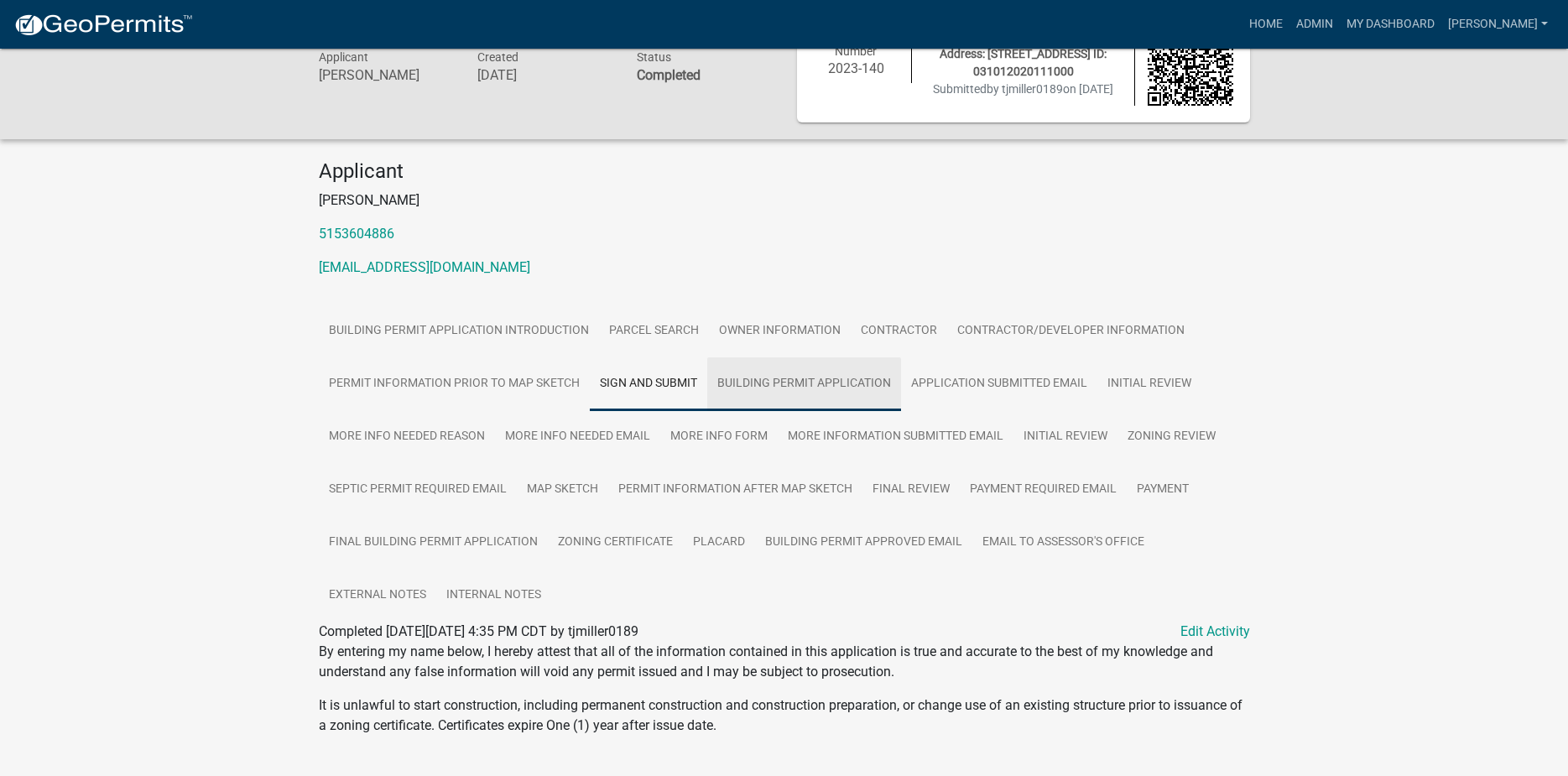
click at [804, 383] on link "Building Permit Application" at bounding box center [803, 384] width 194 height 53
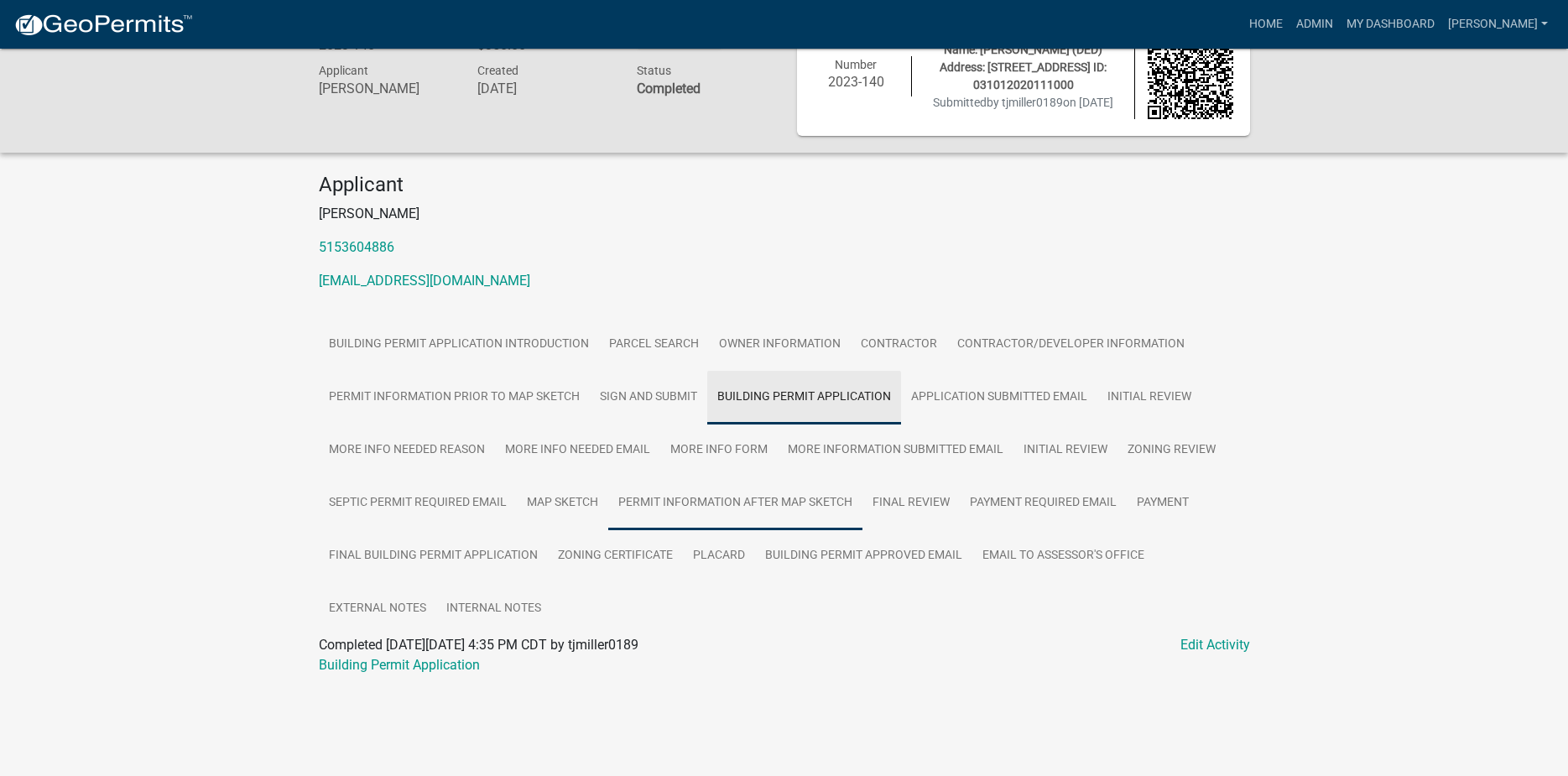
scroll to position [49, 0]
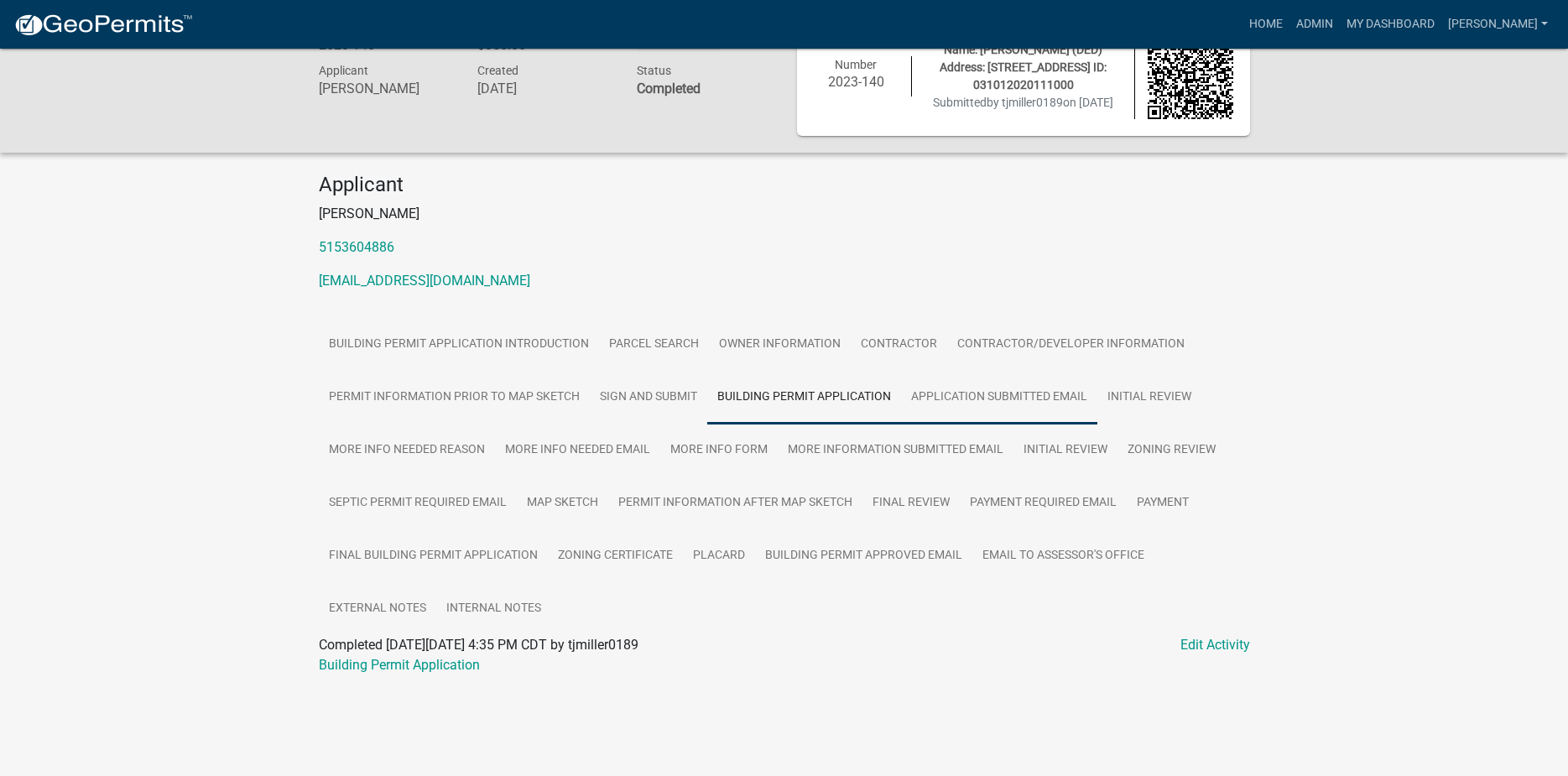
click at [937, 386] on link "Application Submitted Email" at bounding box center [999, 397] width 196 height 53
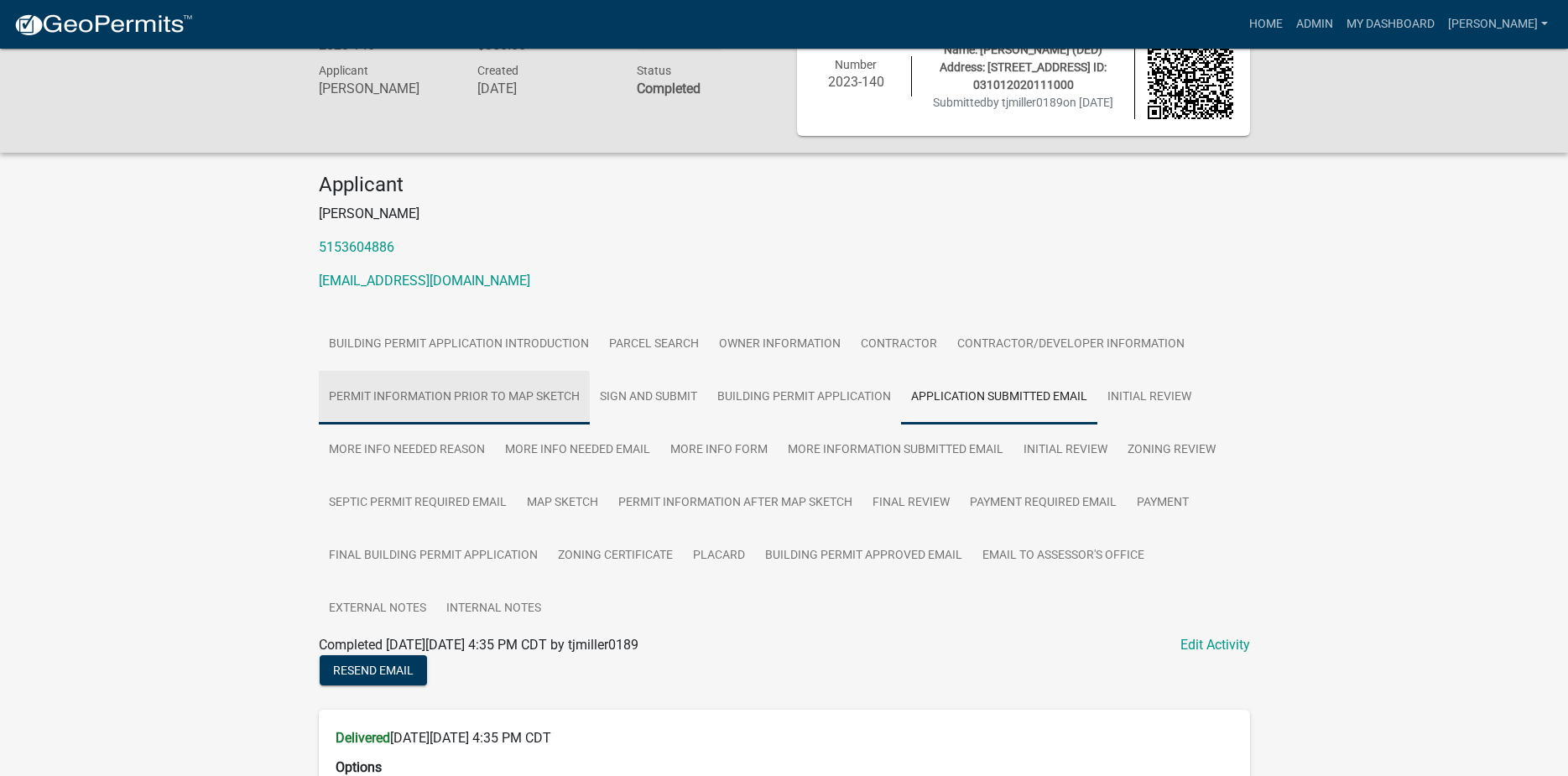
click at [470, 402] on link "Permit Information Prior to Map Sketch" at bounding box center [454, 397] width 271 height 53
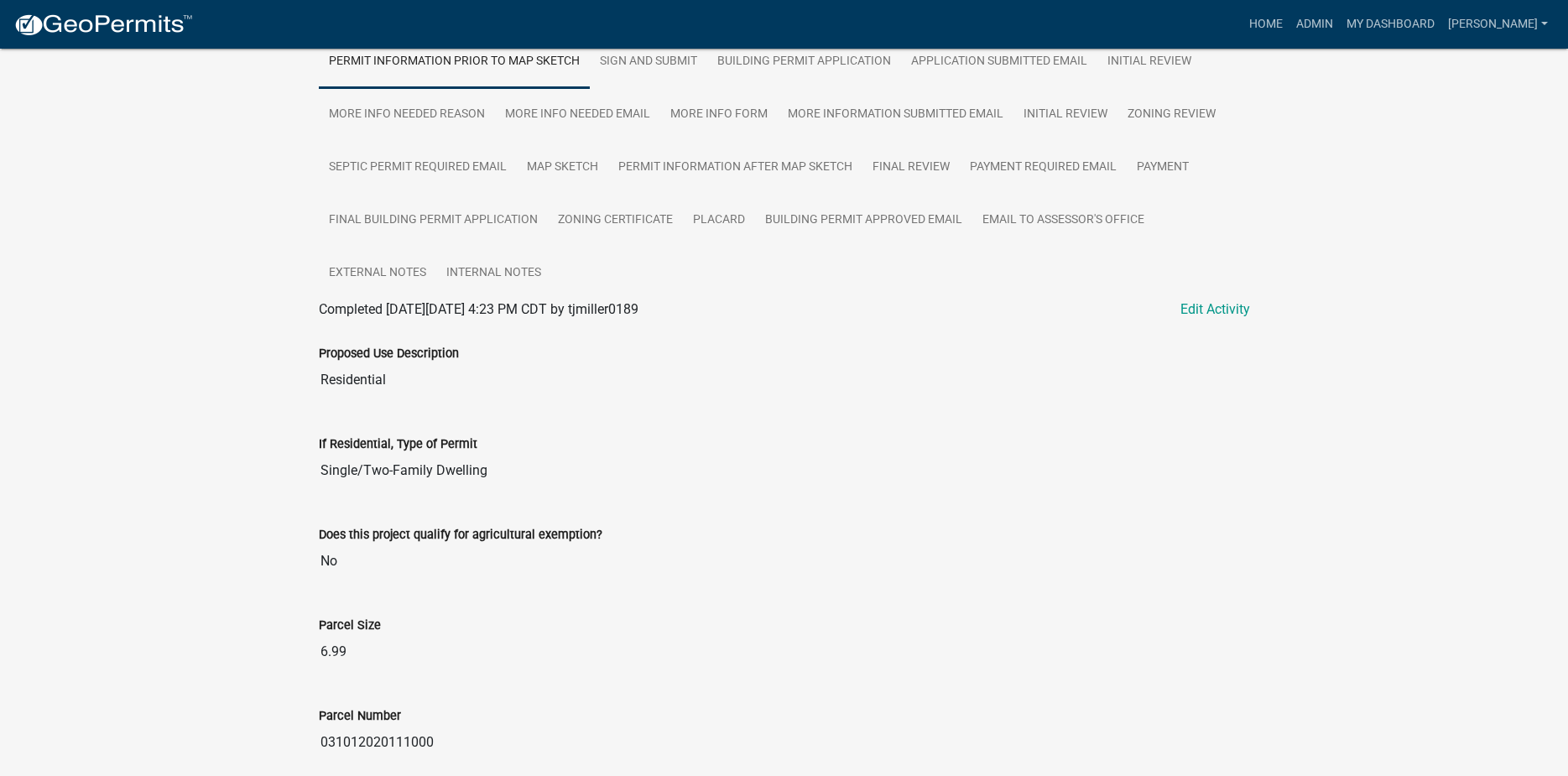
scroll to position [146, 0]
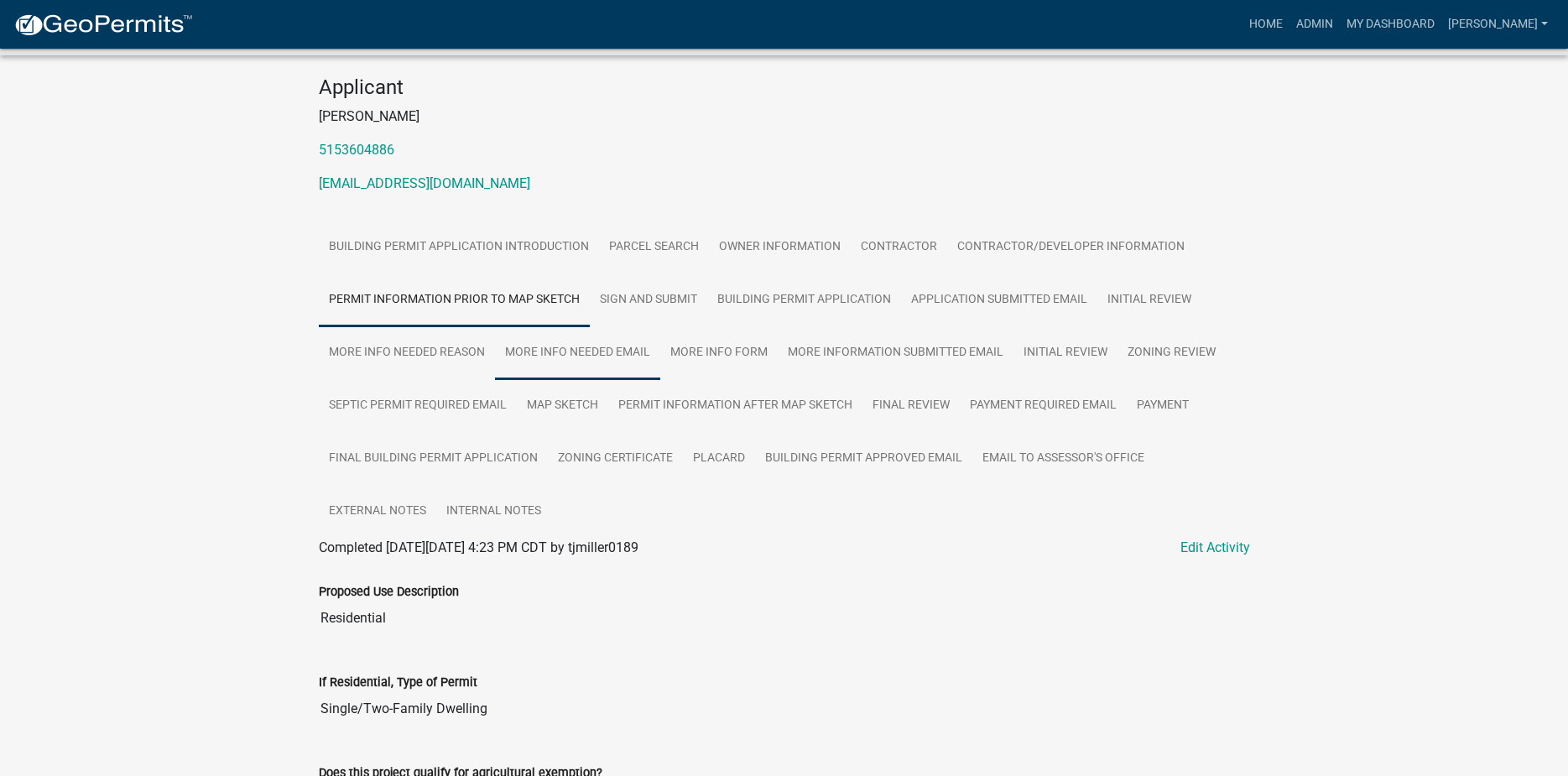
click at [611, 356] on link "More Info Needed Email" at bounding box center [577, 353] width 166 height 53
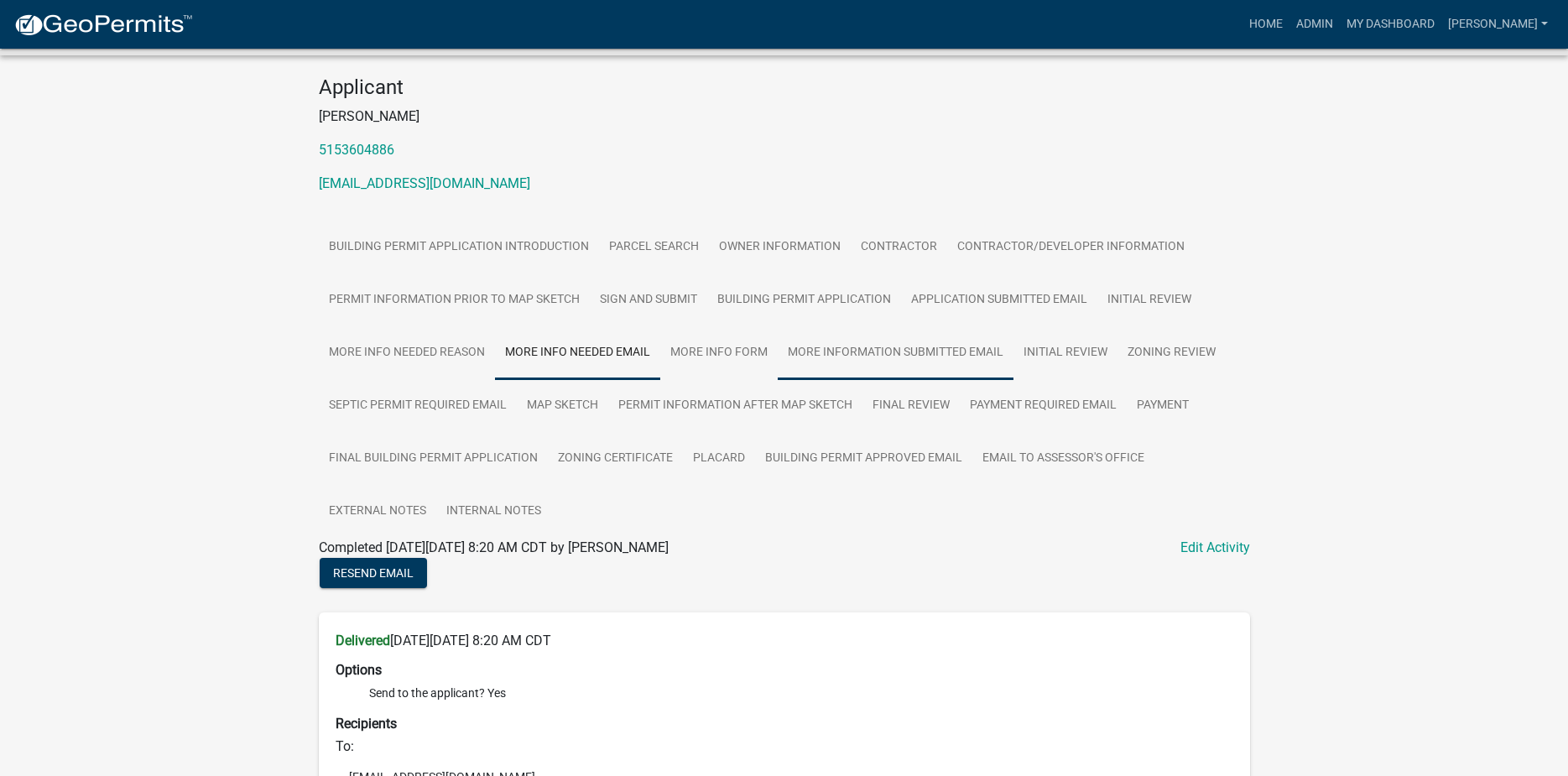
click at [831, 356] on link "More Information Submitted Email" at bounding box center [895, 353] width 236 height 53
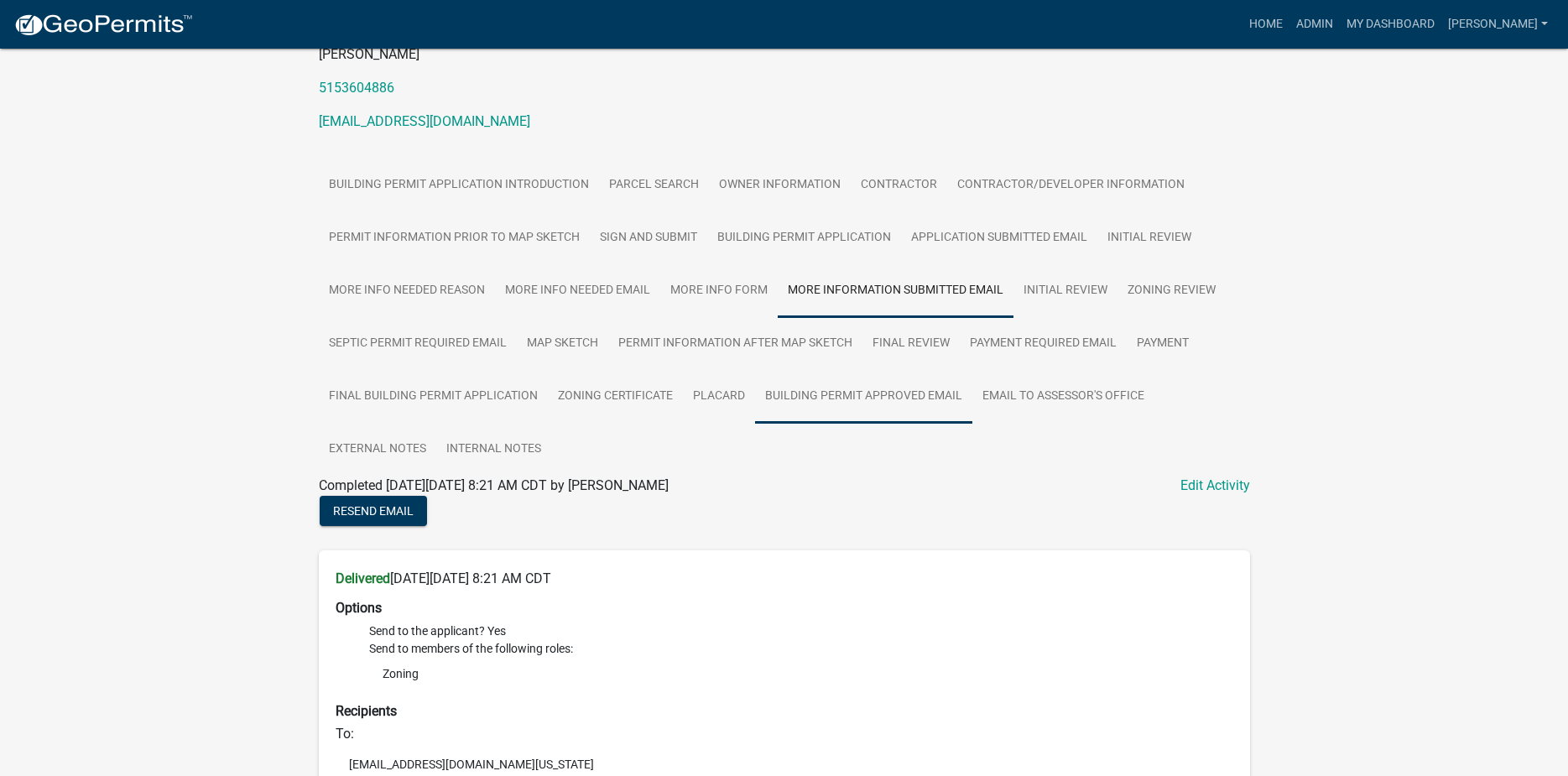
scroll to position [114, 0]
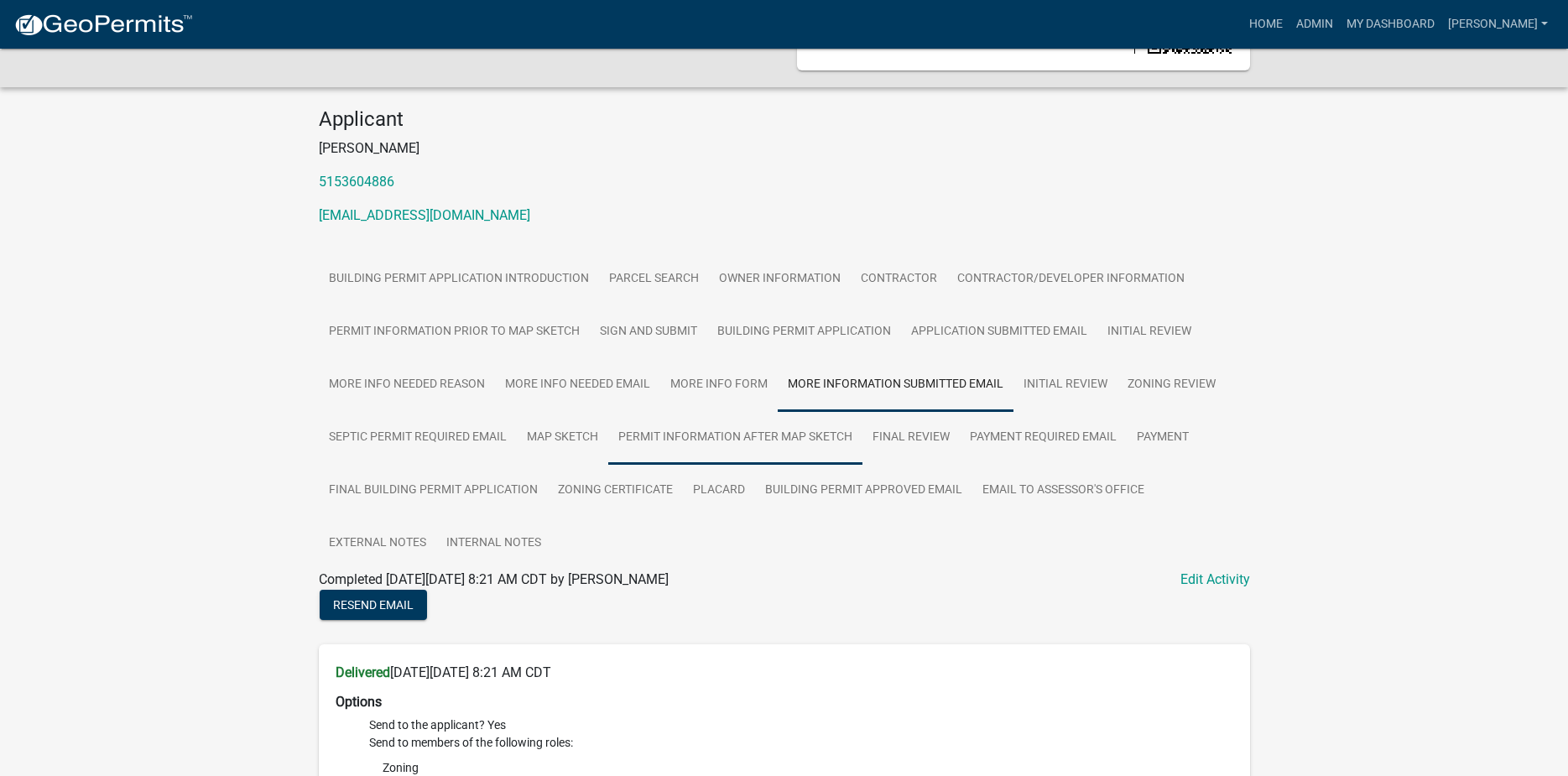
click at [689, 447] on link "Permit Information After Map Sketch" at bounding box center [735, 437] width 254 height 53
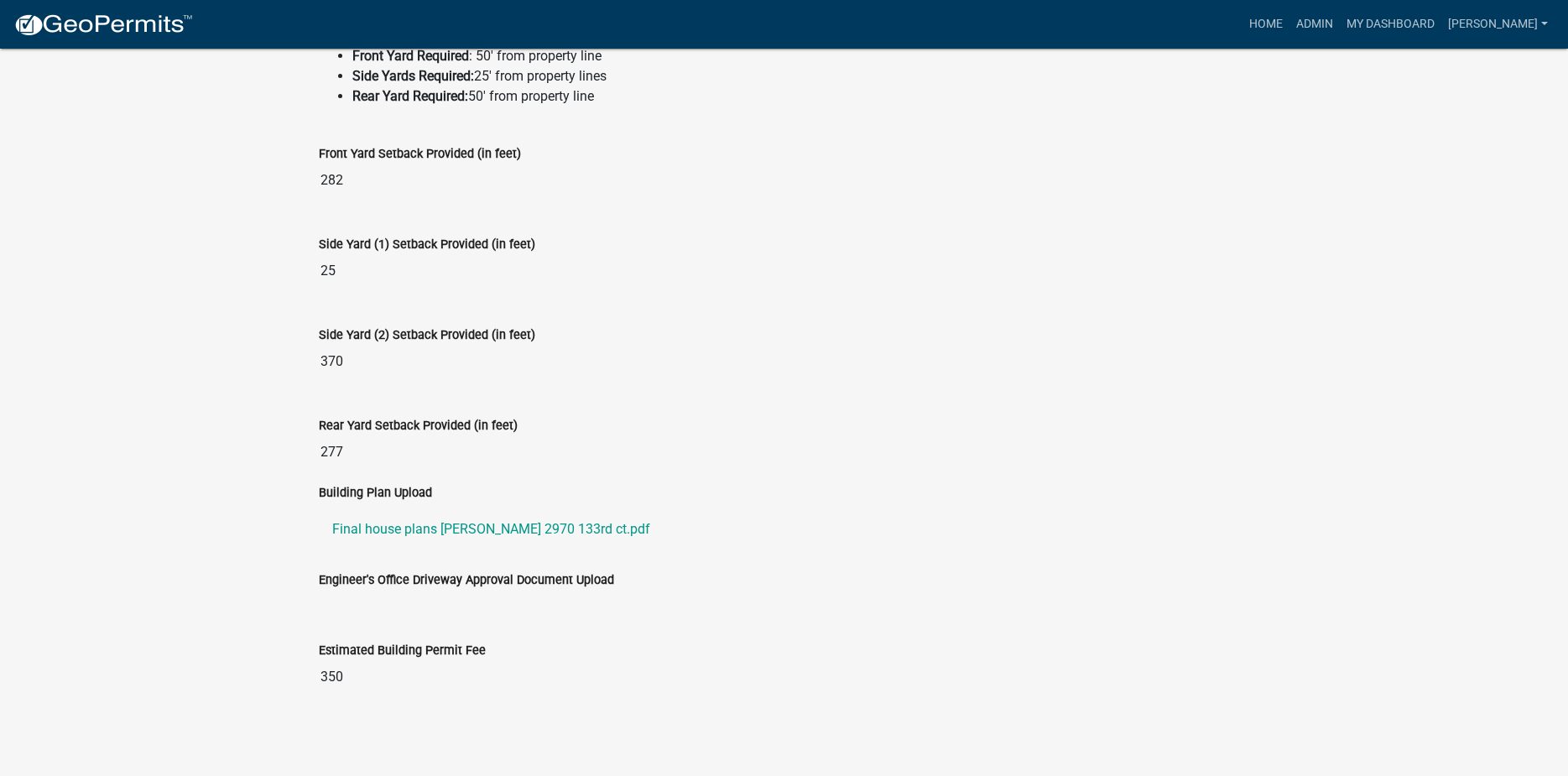
scroll to position [726, 0]
click at [440, 531] on link "Final house plans Miller 2970 133rd ct.pdf" at bounding box center [784, 527] width 931 height 40
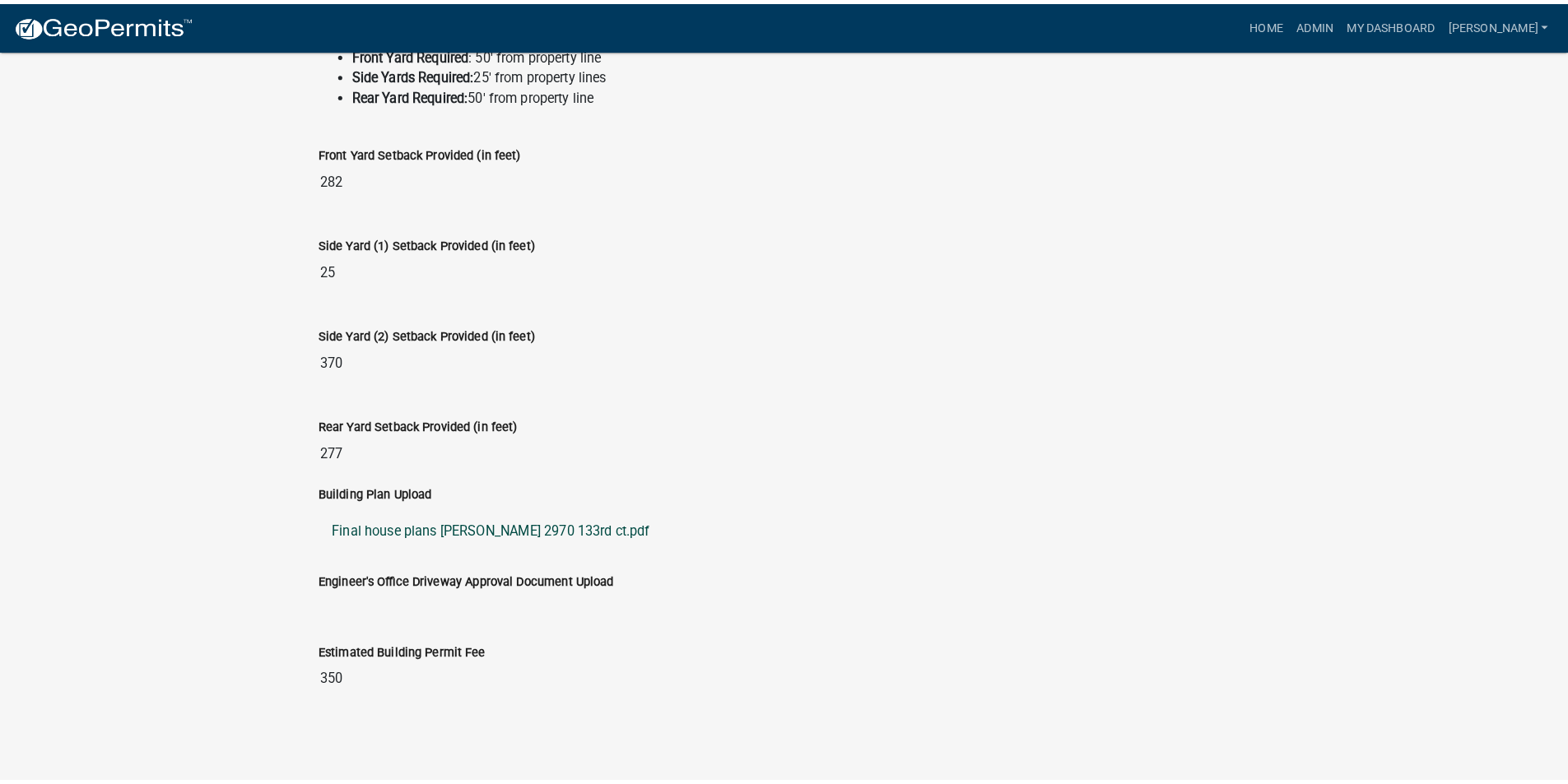
scroll to position [690, 0]
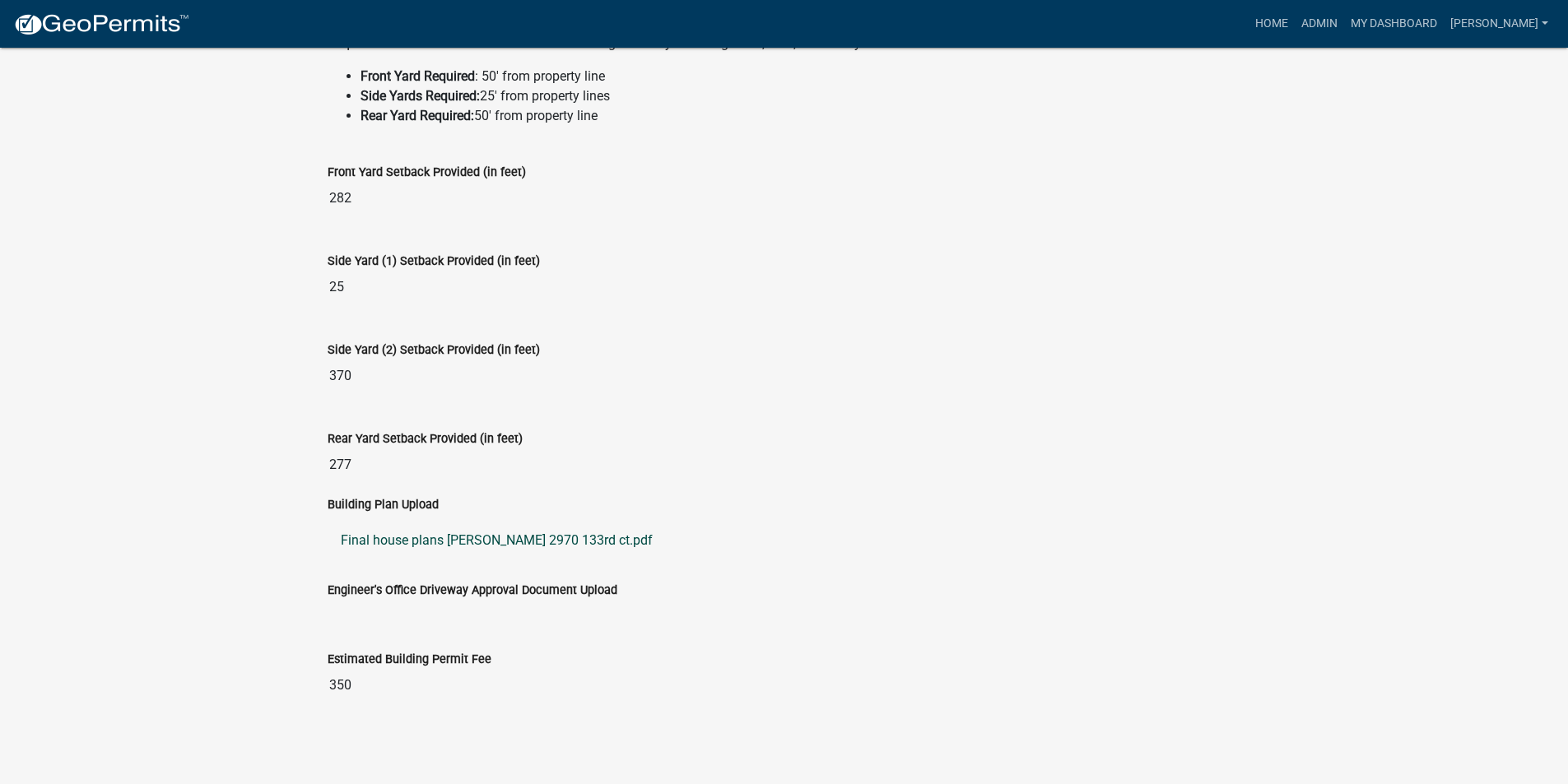
click at [560, 539] on link "Final house plans Miller 2970 133rd ct.pdf" at bounding box center [784, 540] width 913 height 40
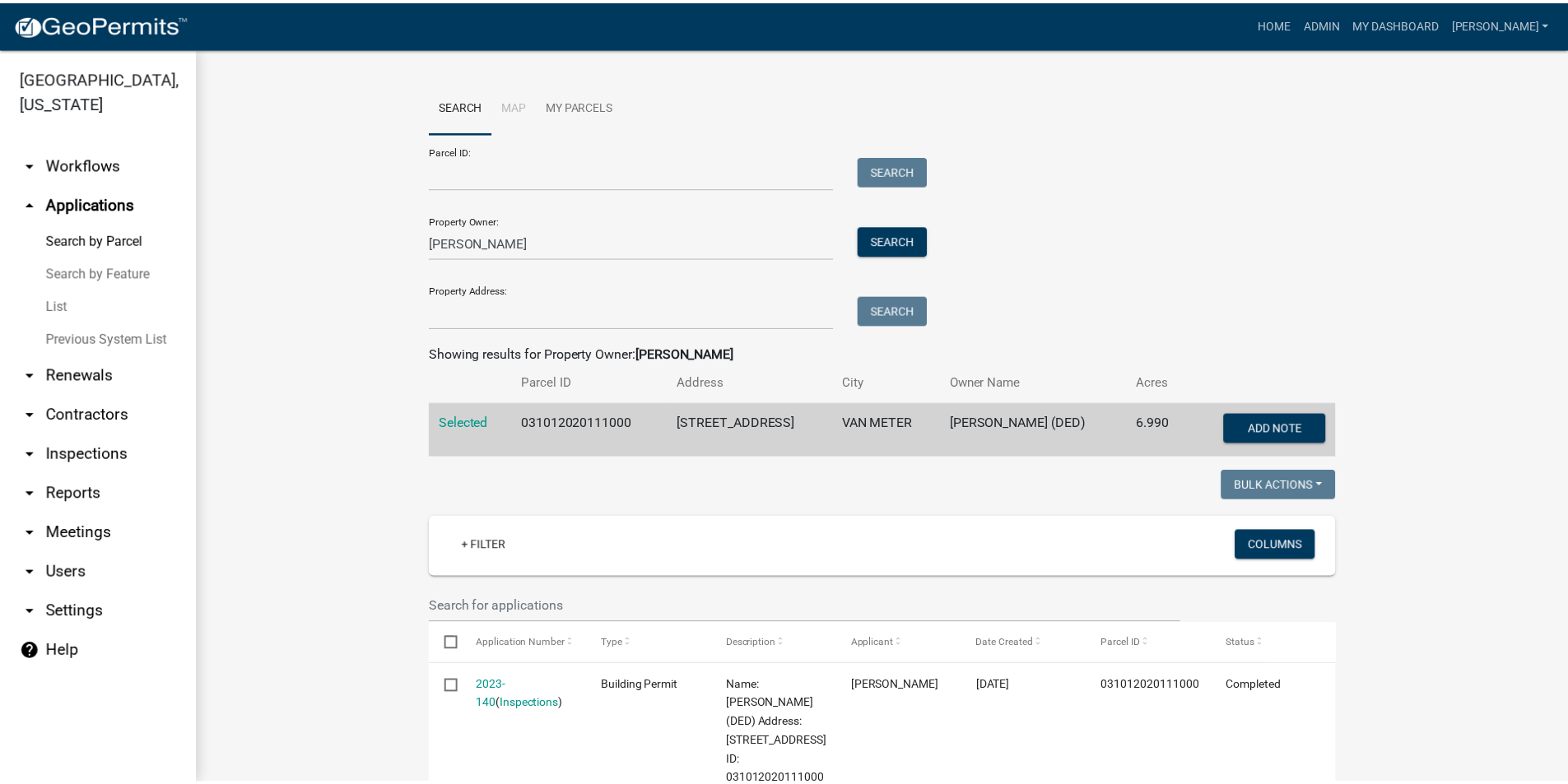
scroll to position [246, 0]
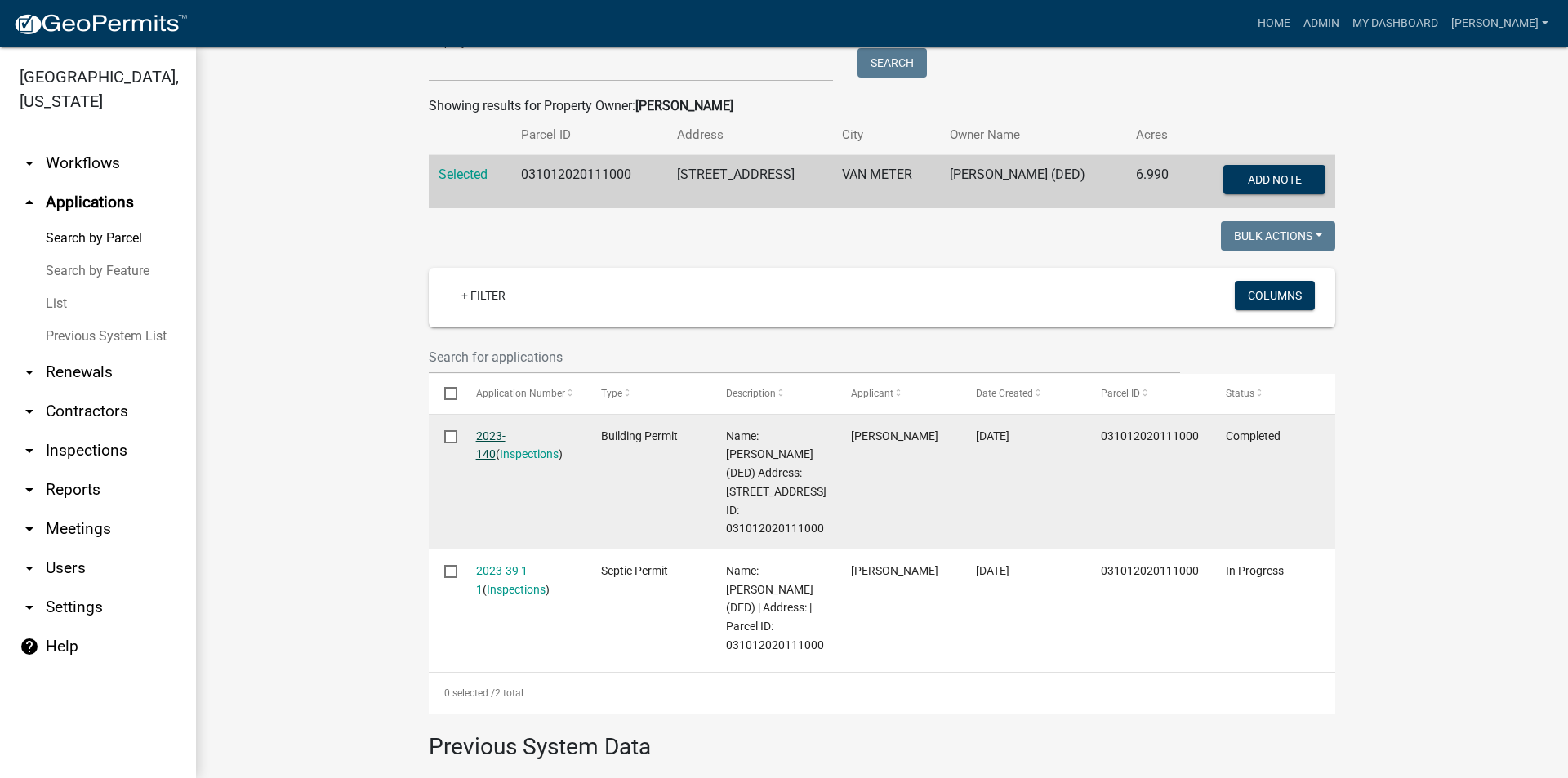
click at [506, 432] on link "2023-140" at bounding box center [490, 445] width 29 height 32
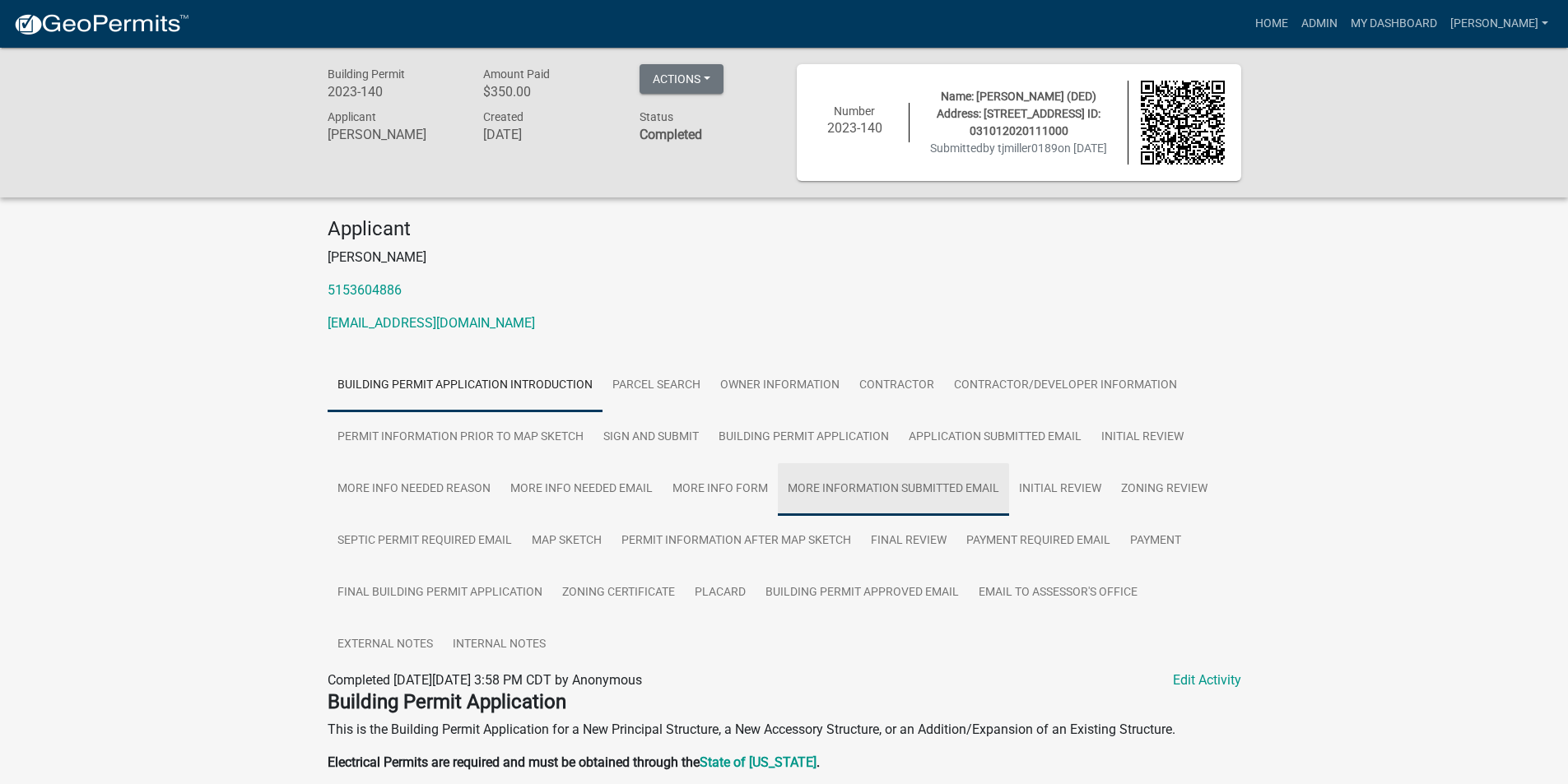
click at [854, 483] on link "More Information Submitted Email" at bounding box center [893, 489] width 231 height 52
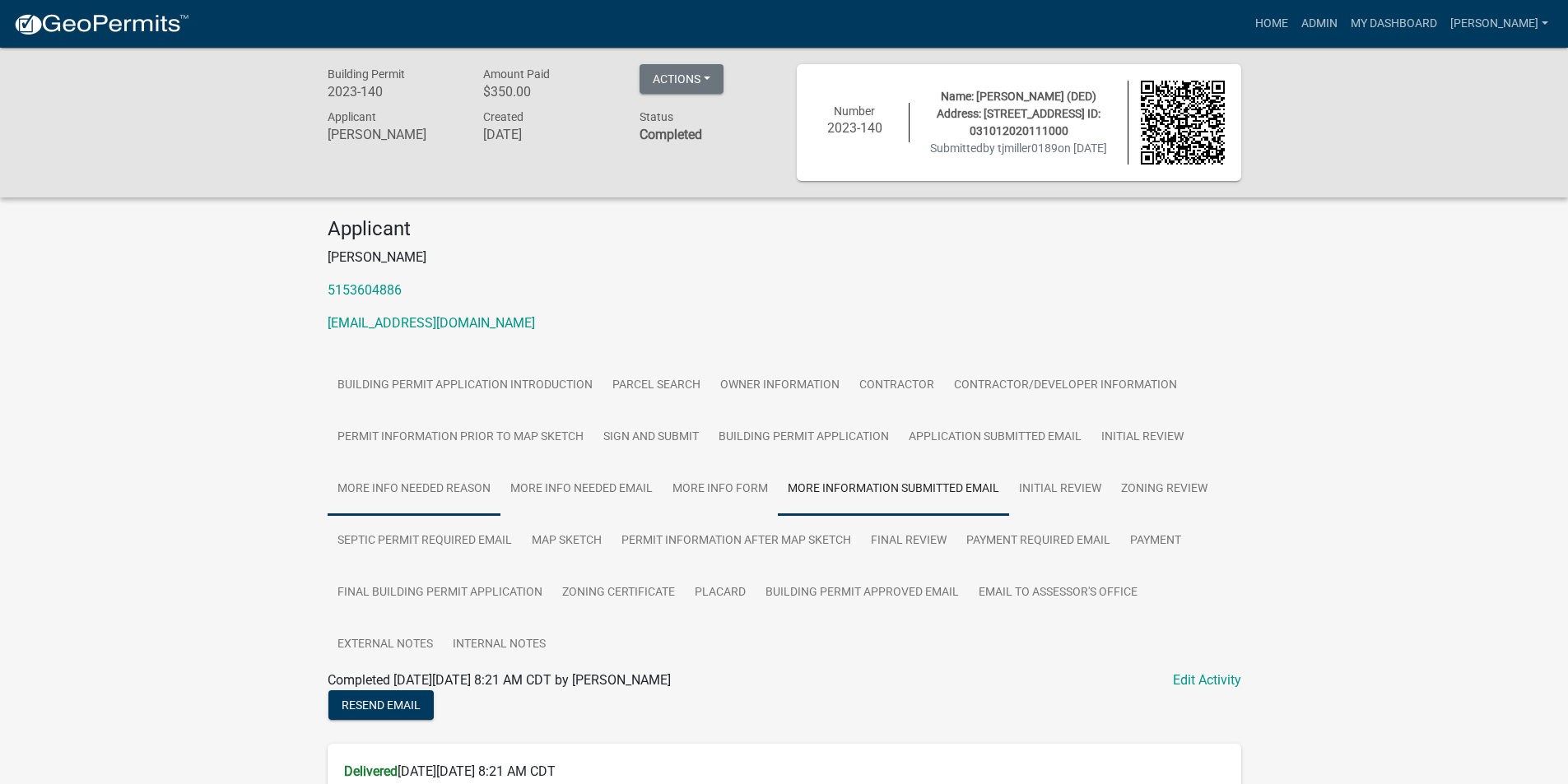
scroll to position [82, 0]
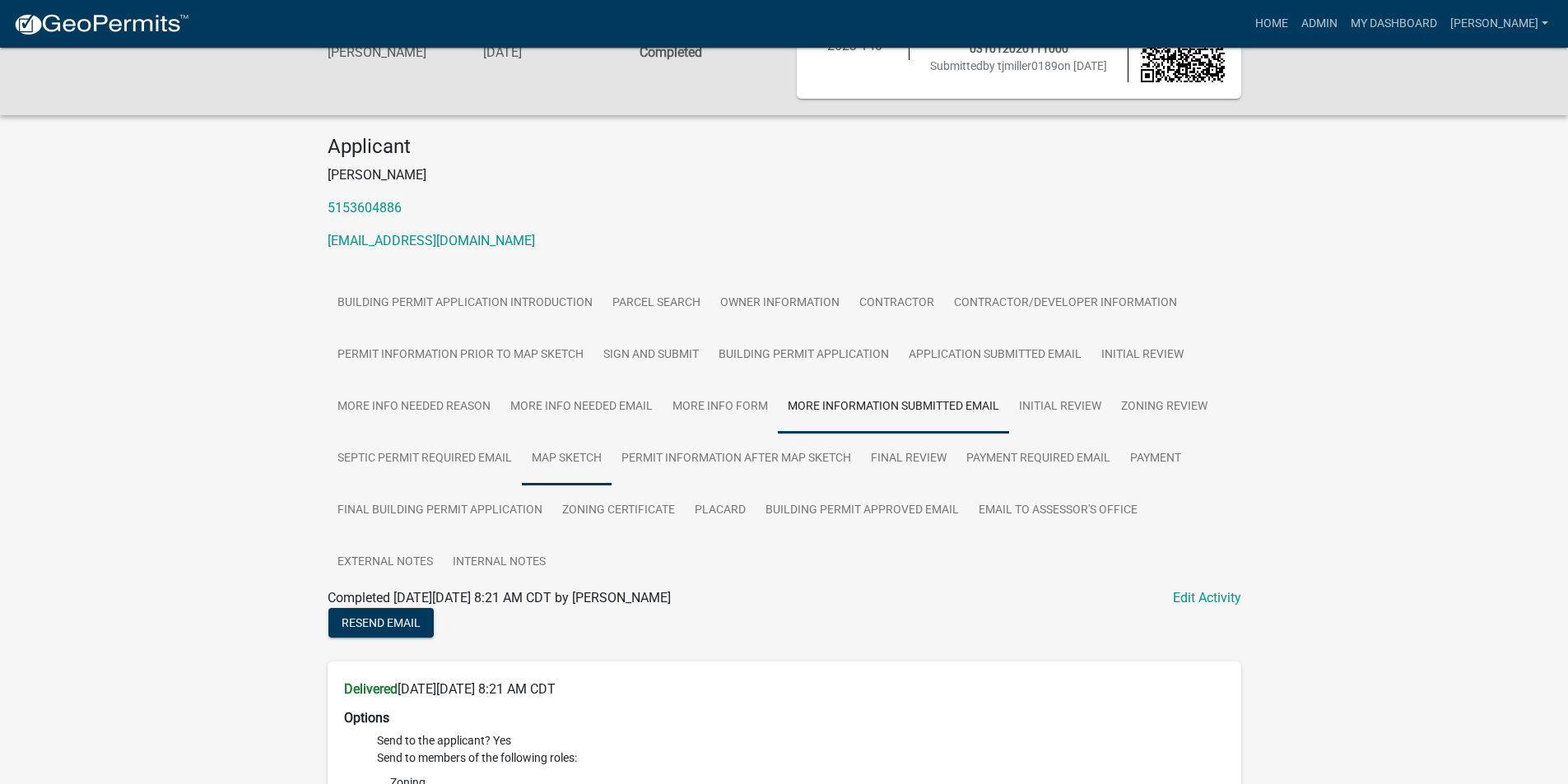
click at [588, 465] on link "Map Sketch" at bounding box center [566, 459] width 89 height 52
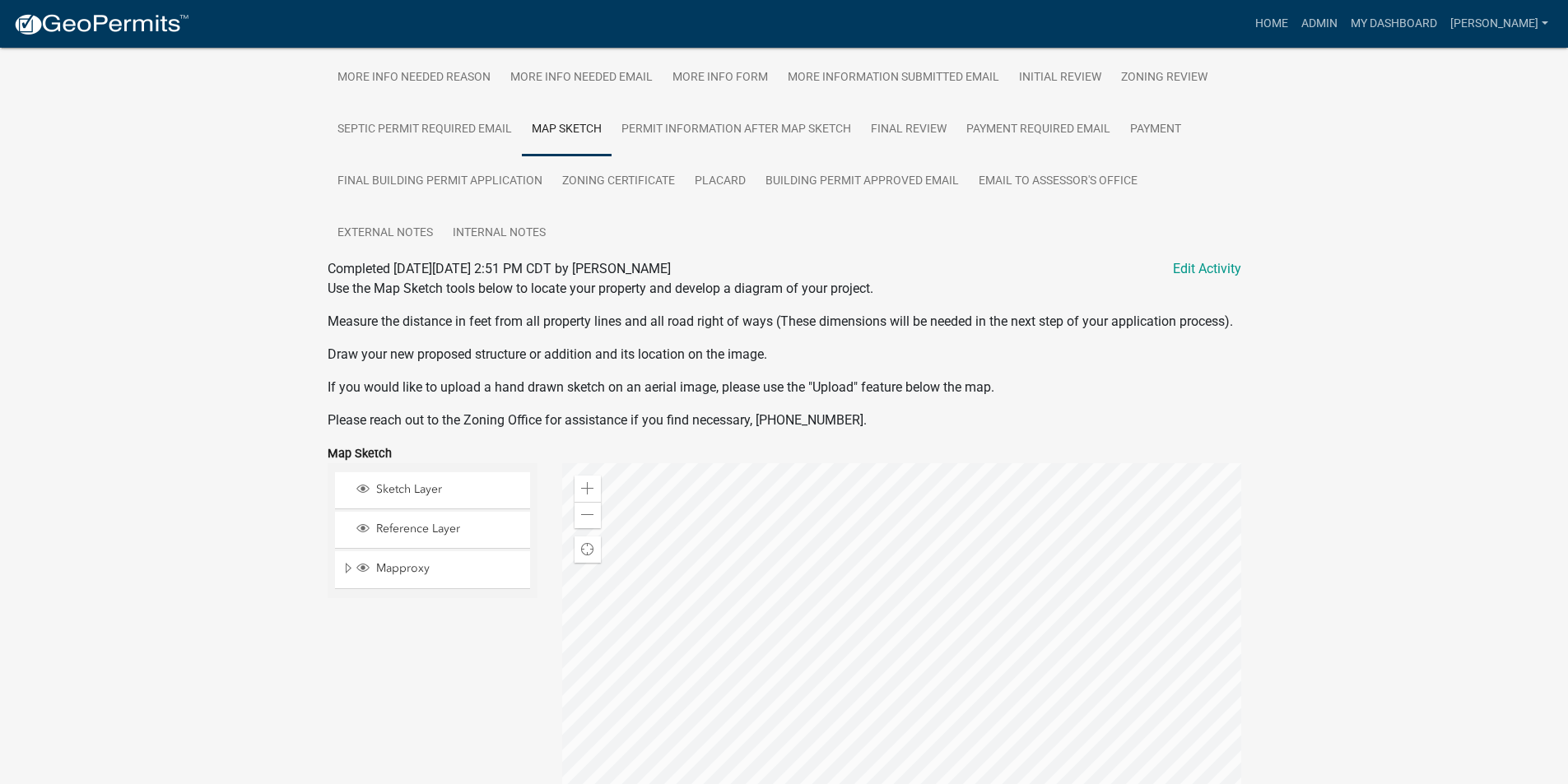
scroll to position [494, 0]
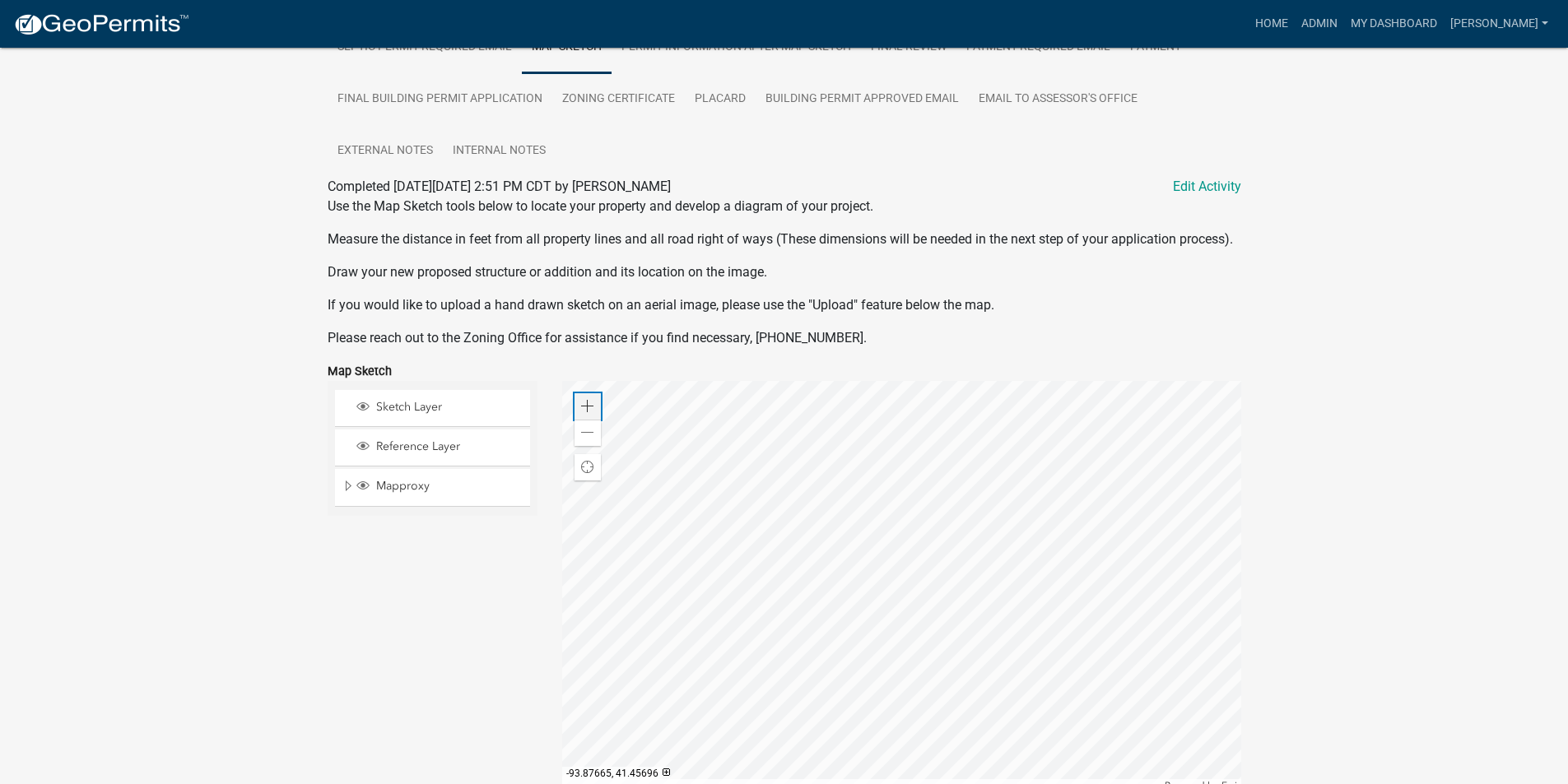
click at [591, 413] on span at bounding box center [587, 405] width 13 height 13
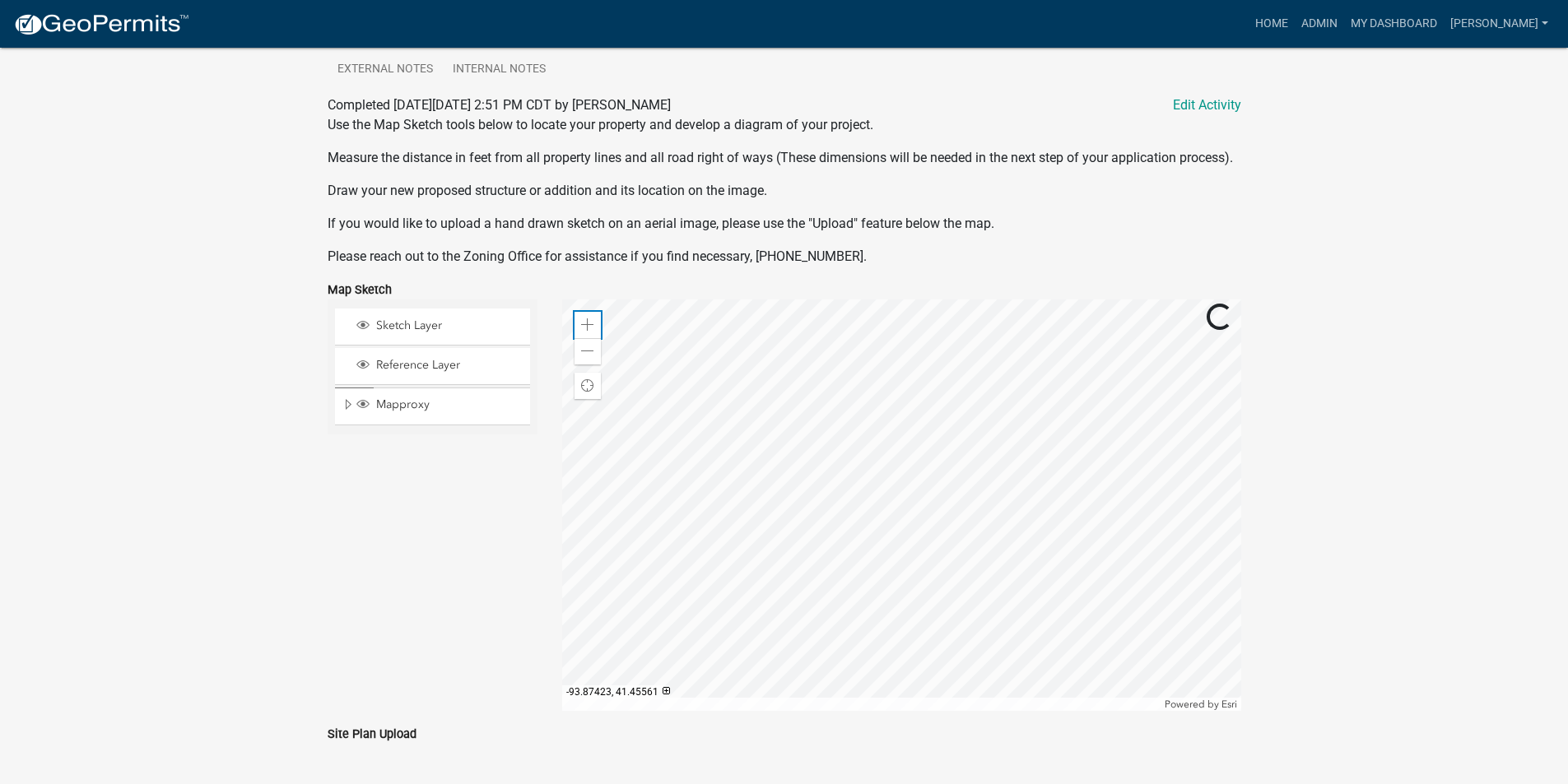
scroll to position [653, 0]
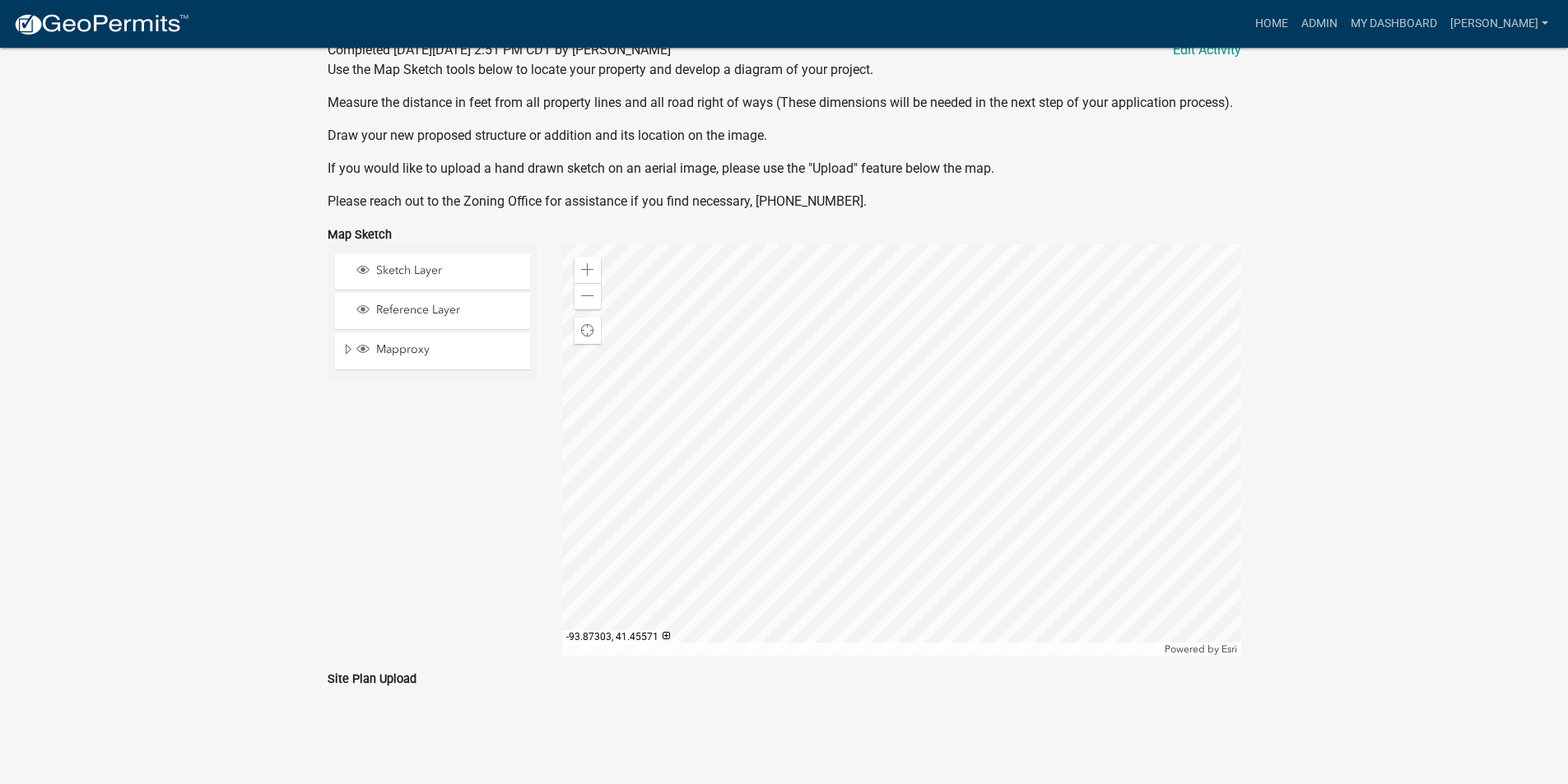
click at [939, 403] on div at bounding box center [901, 449] width 679 height 411
click at [592, 295] on span at bounding box center [587, 295] width 13 height 13
click at [586, 270] on span at bounding box center [587, 269] width 13 height 13
click at [1160, 549] on div at bounding box center [901, 449] width 679 height 411
click at [592, 295] on span at bounding box center [587, 295] width 13 height 13
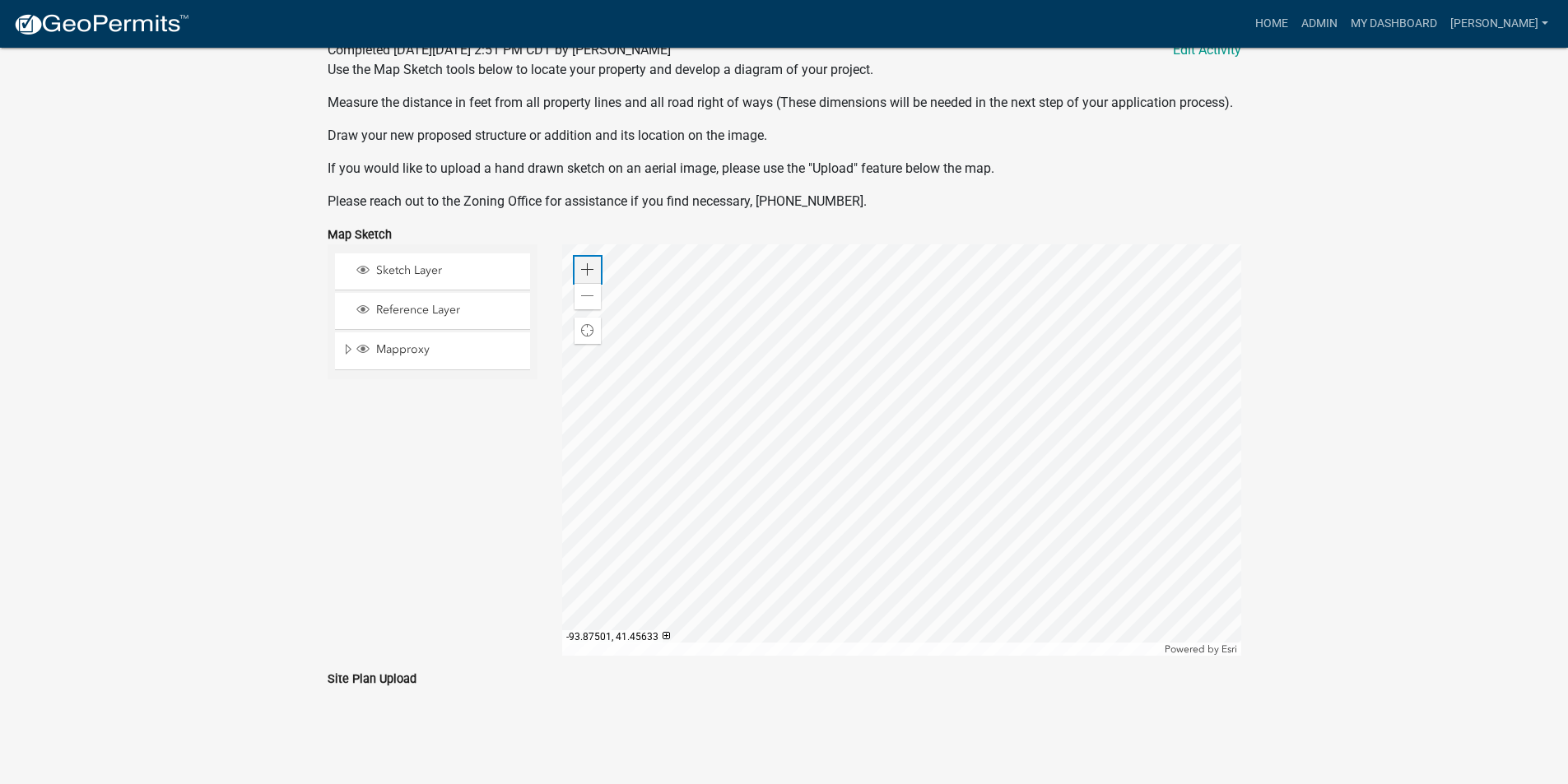
click at [595, 266] on div "Zoom in" at bounding box center [588, 270] width 27 height 27
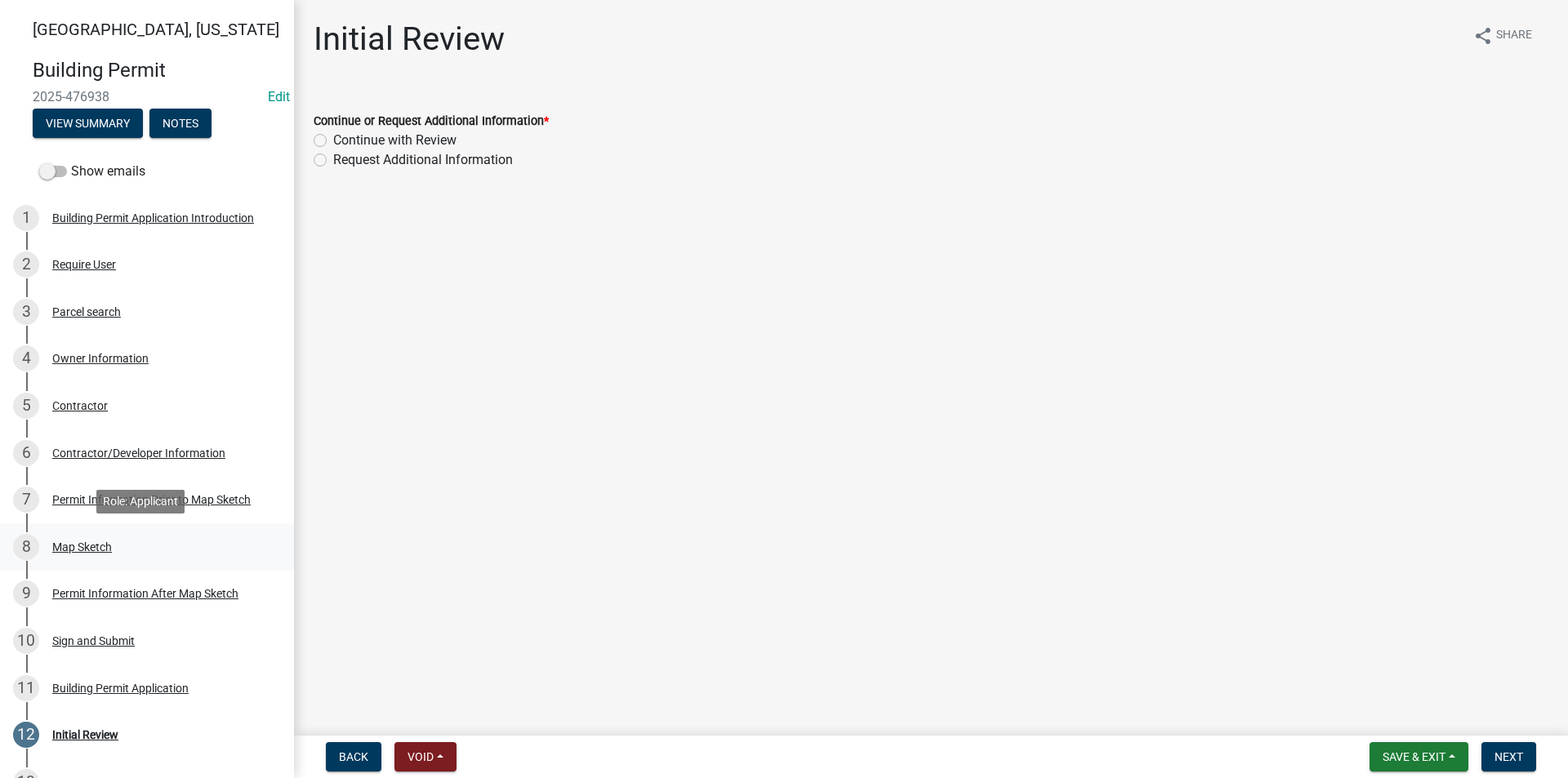
click at [103, 551] on div "Map Sketch" at bounding box center [82, 546] width 60 height 11
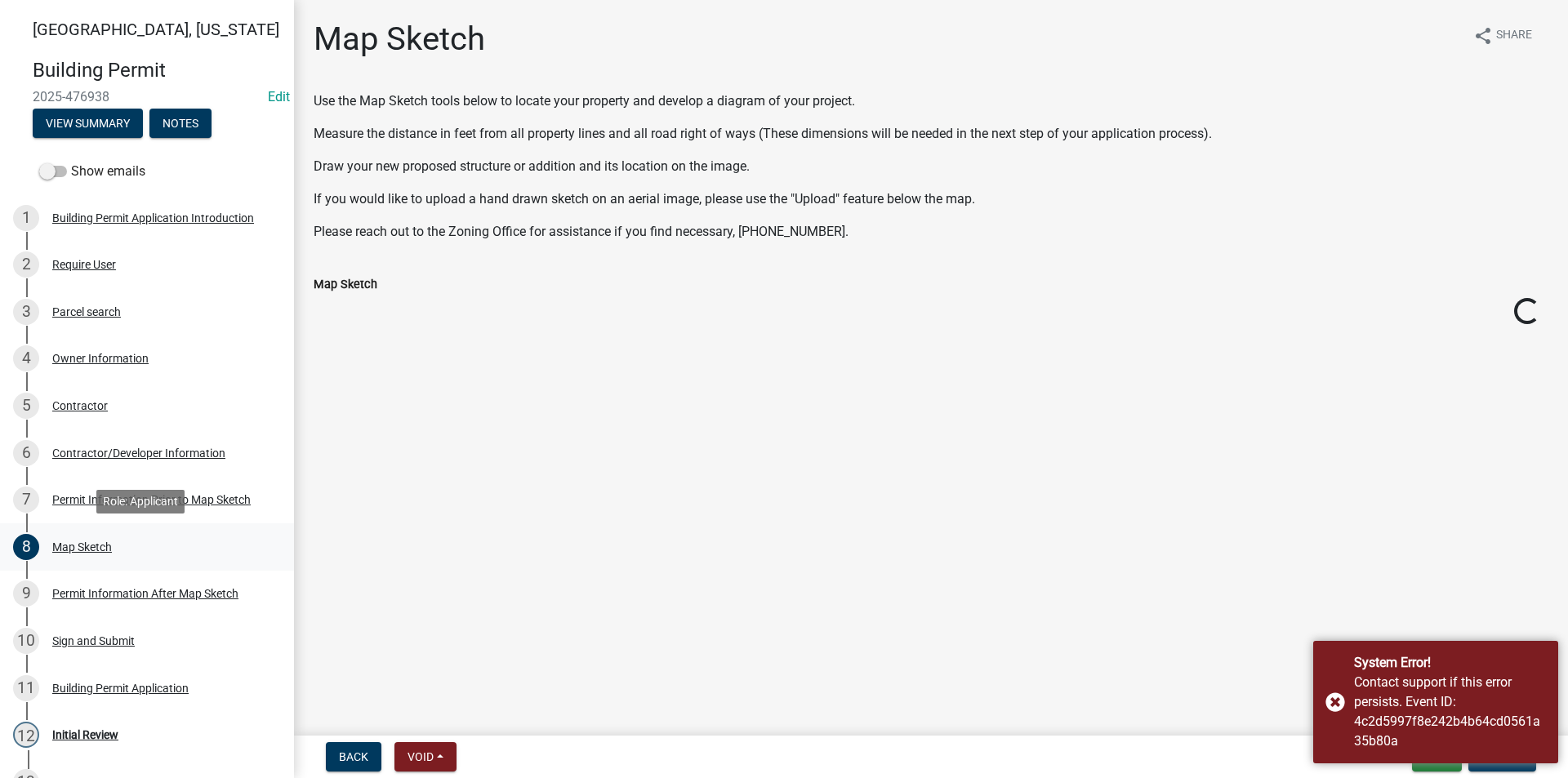
click at [86, 549] on div "Map Sketch" at bounding box center [82, 546] width 60 height 11
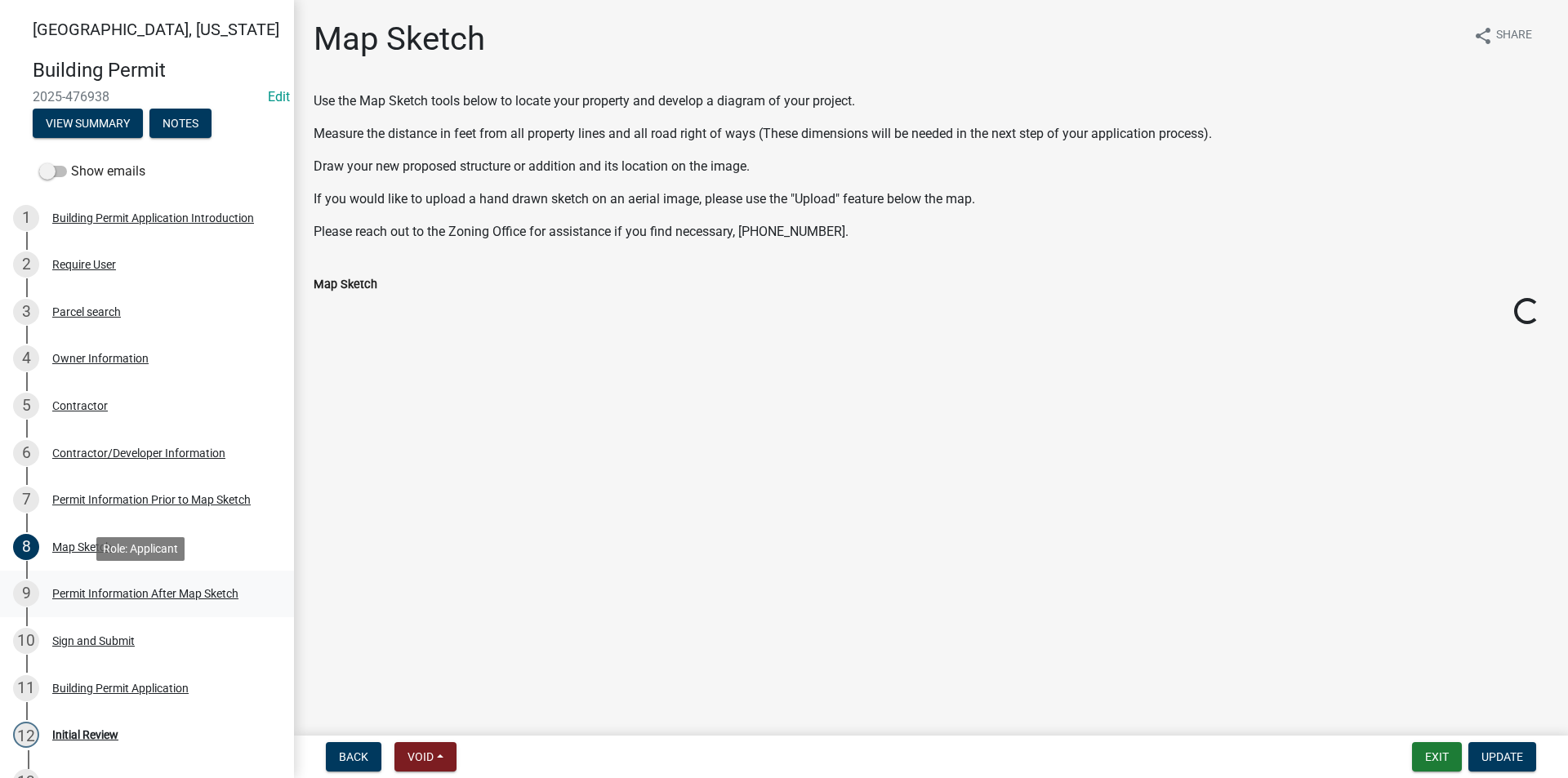
click at [125, 585] on div "9 Permit Information After Map Sketch" at bounding box center [140, 593] width 255 height 26
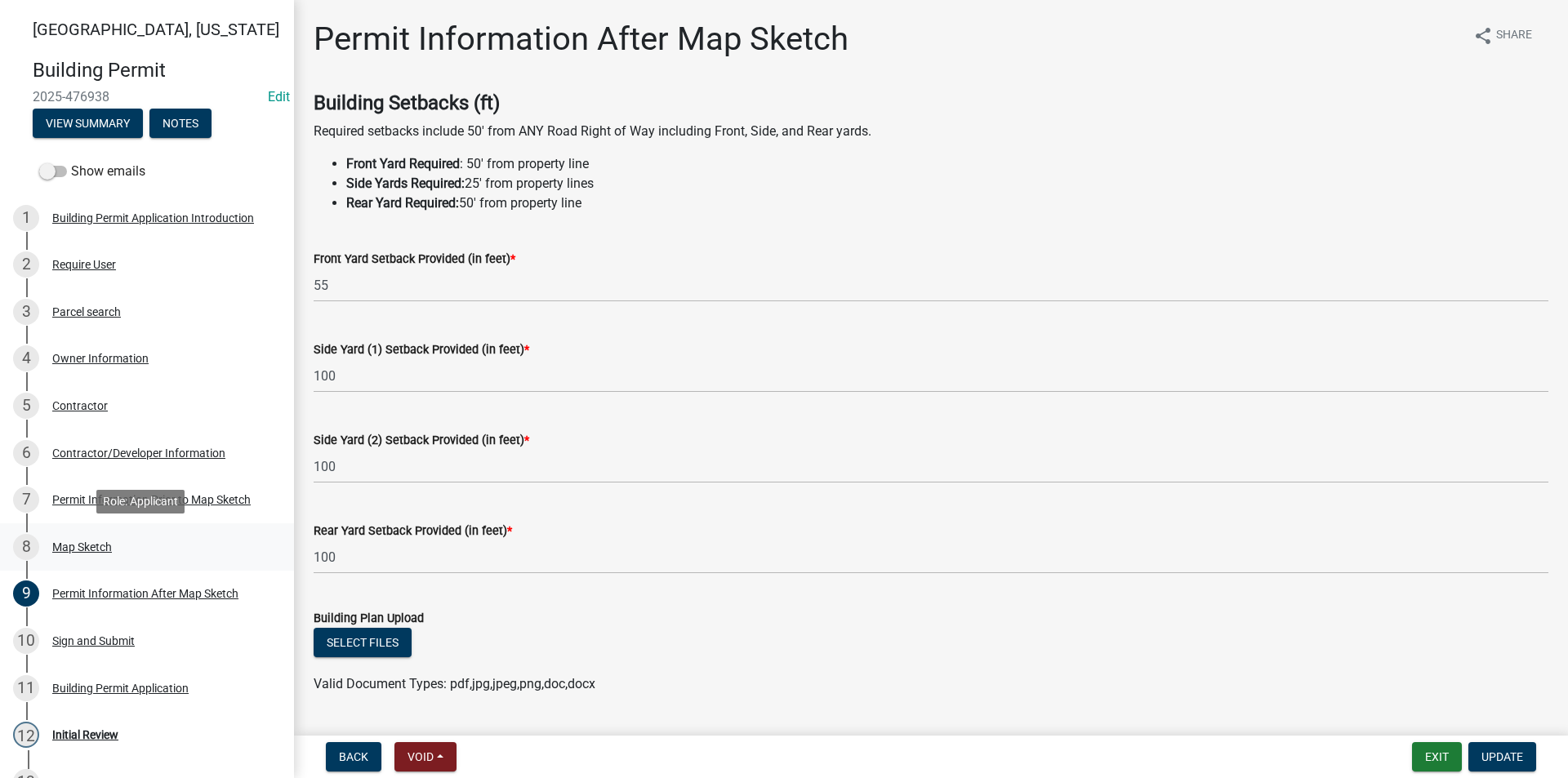
click at [69, 551] on div "Map Sketch" at bounding box center [82, 546] width 60 height 11
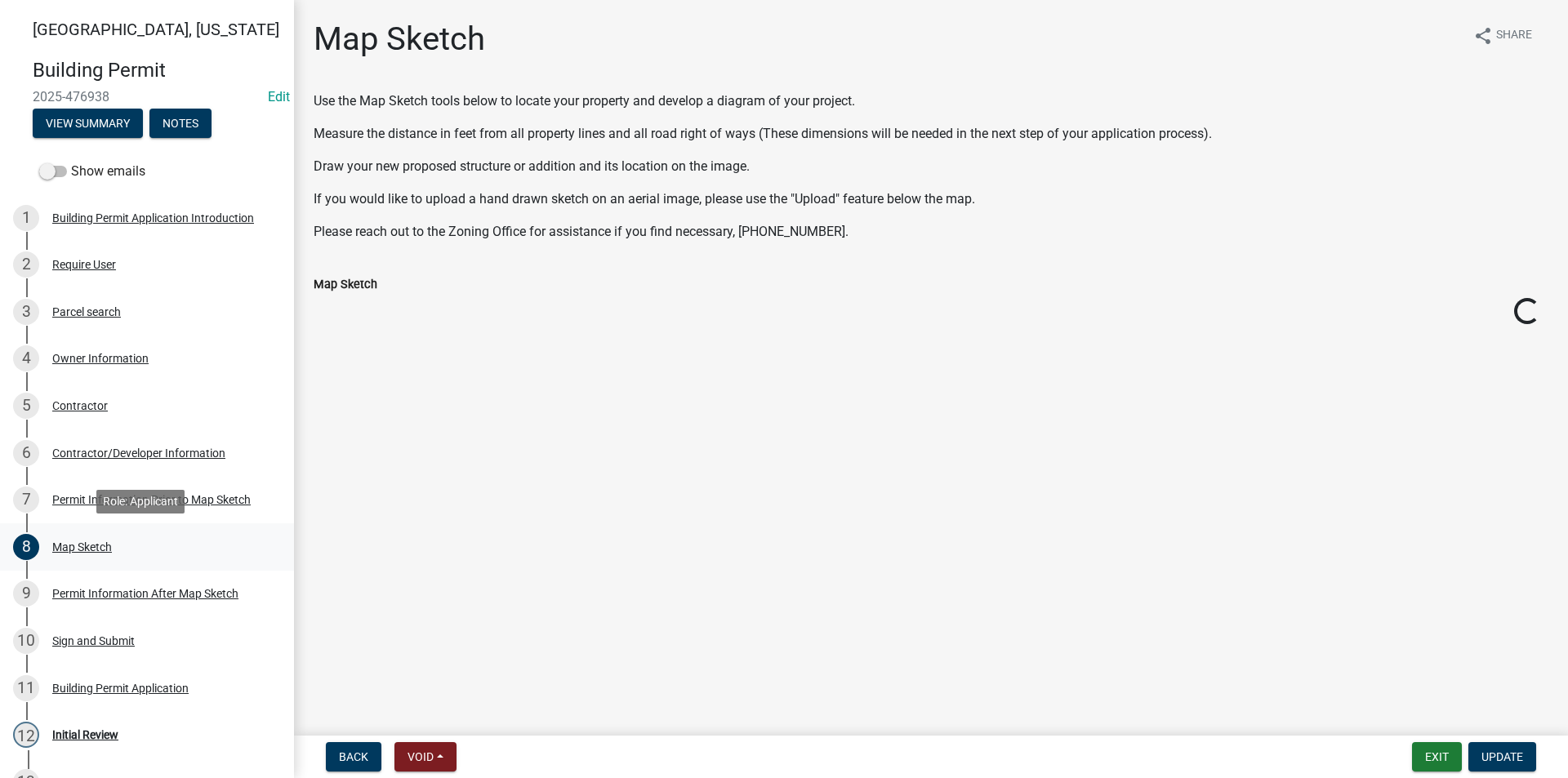
click at [83, 545] on div "Map Sketch" at bounding box center [82, 546] width 60 height 11
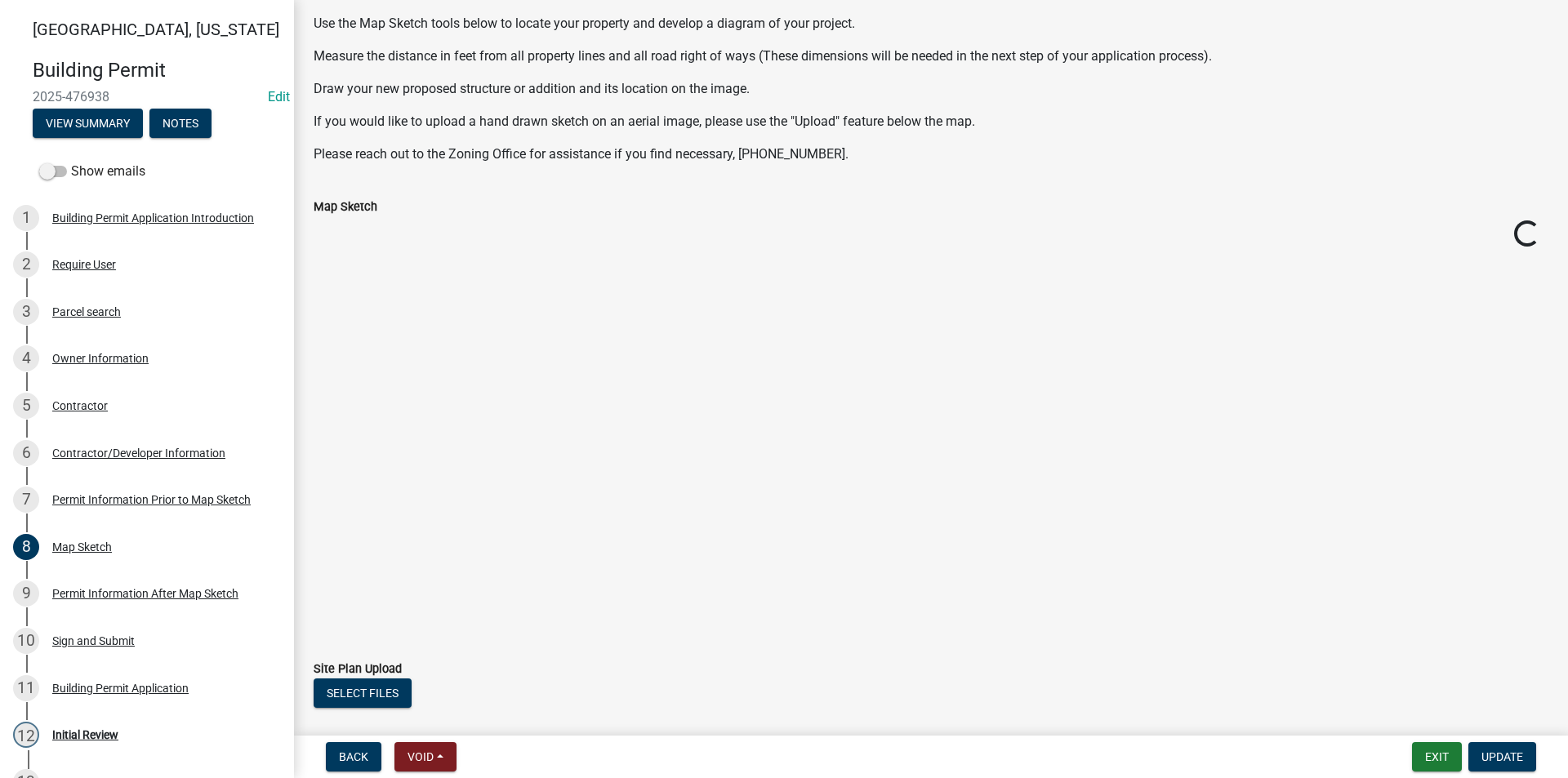
scroll to position [171, 0]
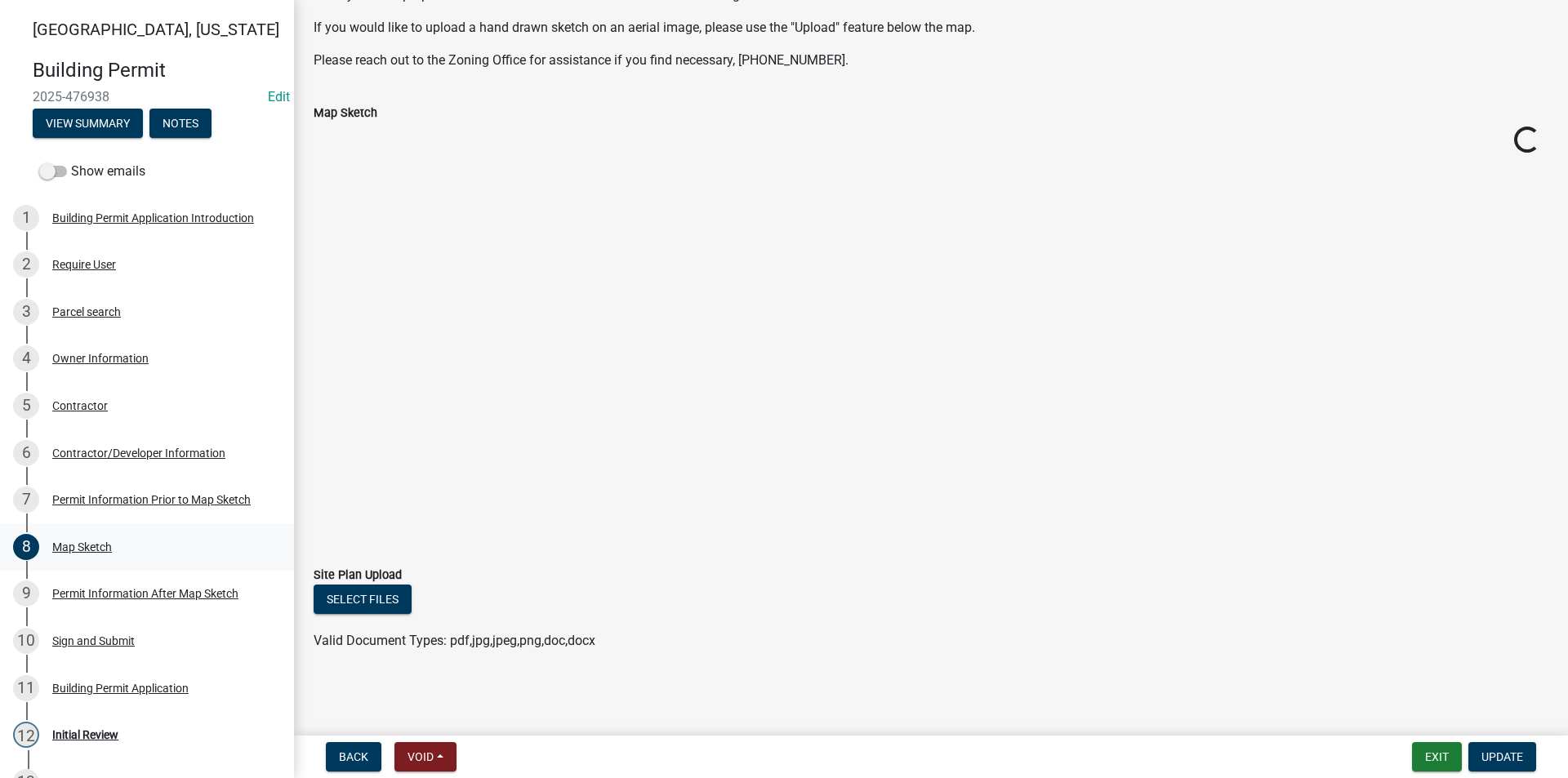
click at [110, 549] on div "Map Sketch" at bounding box center [82, 546] width 60 height 11
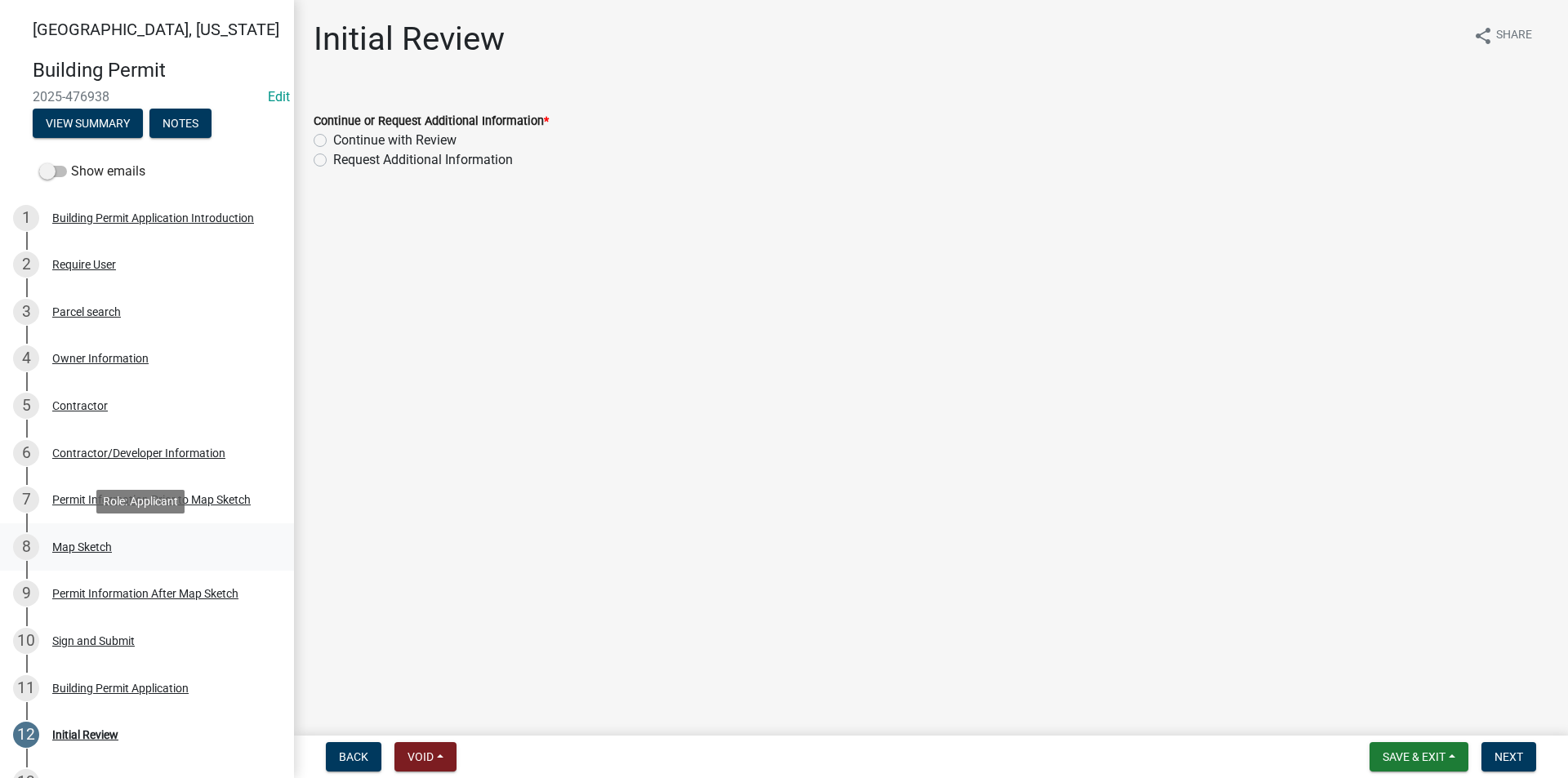
click at [60, 547] on div "Map Sketch" at bounding box center [82, 546] width 60 height 11
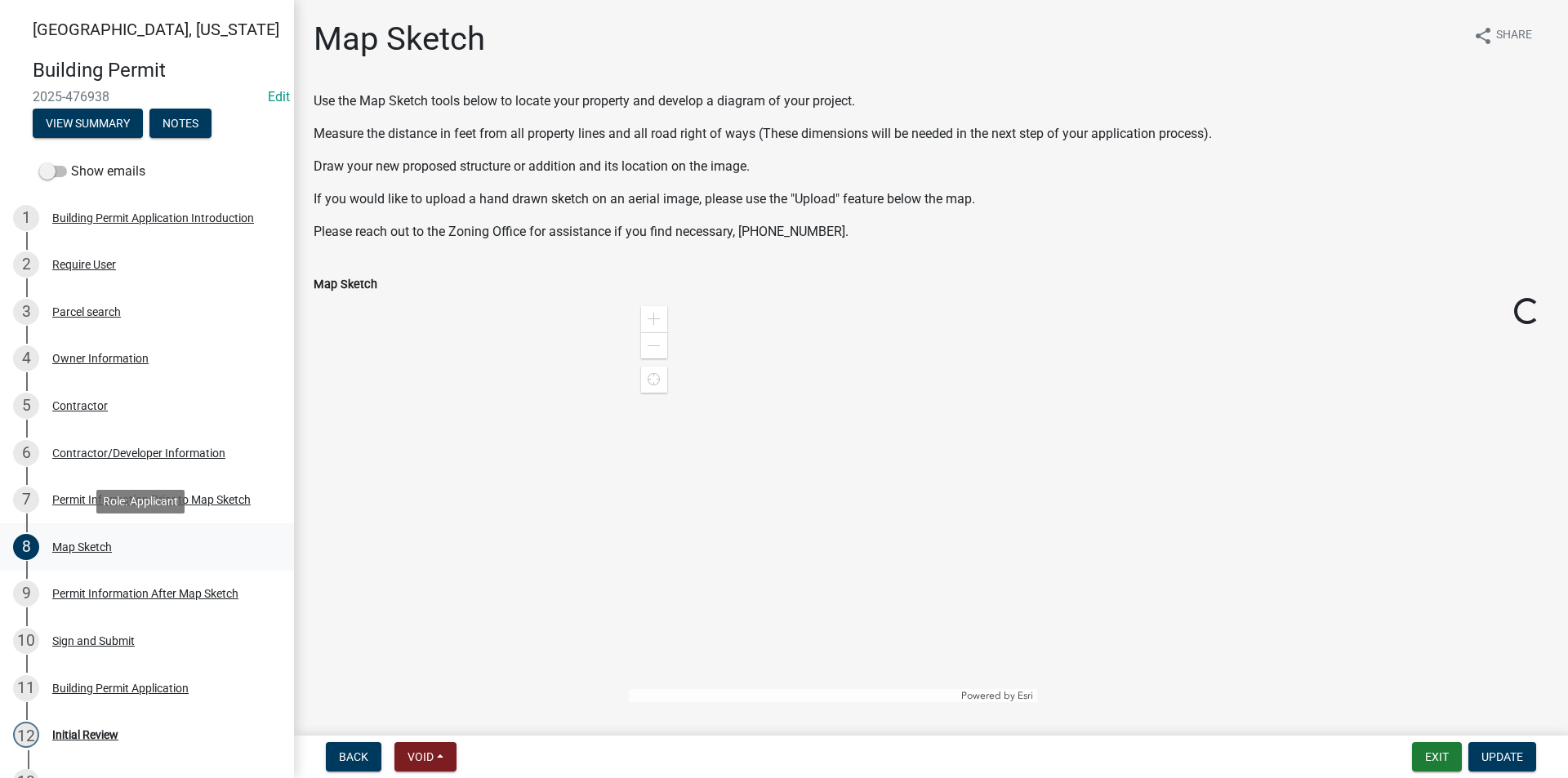
click at [63, 551] on div "Map Sketch" at bounding box center [82, 546] width 60 height 11
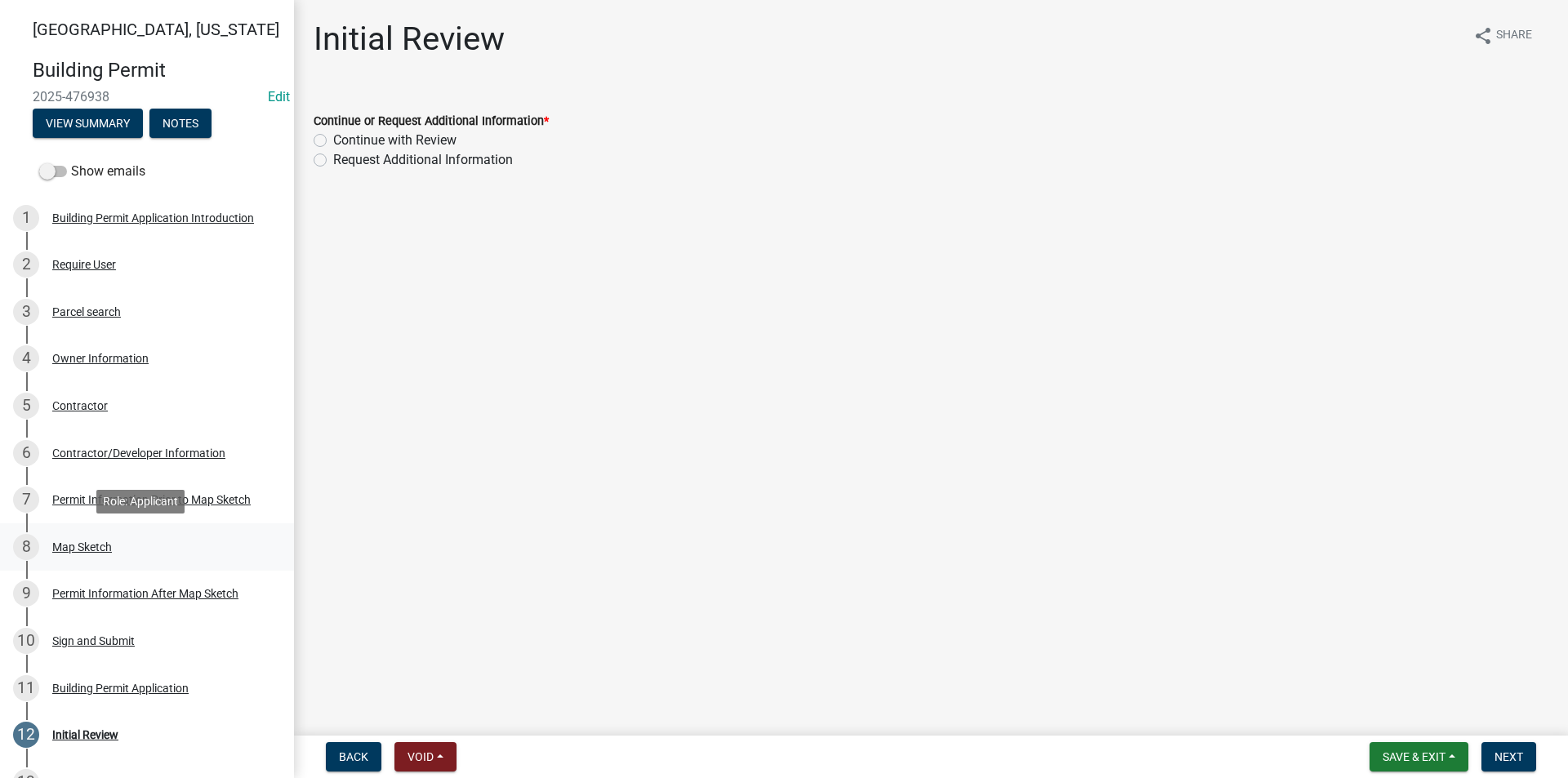
click at [109, 556] on div "8 Map Sketch" at bounding box center [140, 546] width 255 height 26
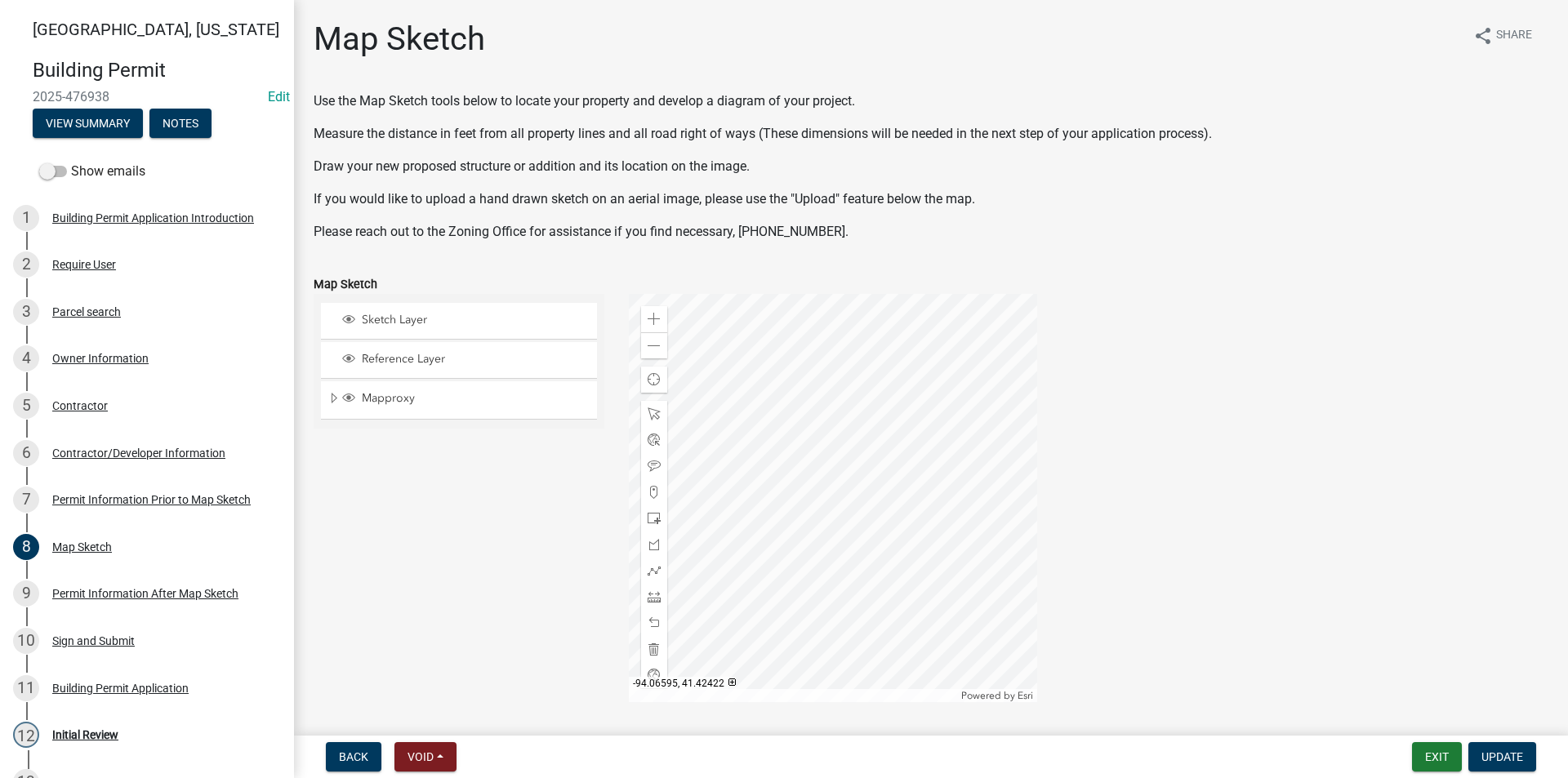
click at [720, 533] on div at bounding box center [833, 498] width 408 height 408
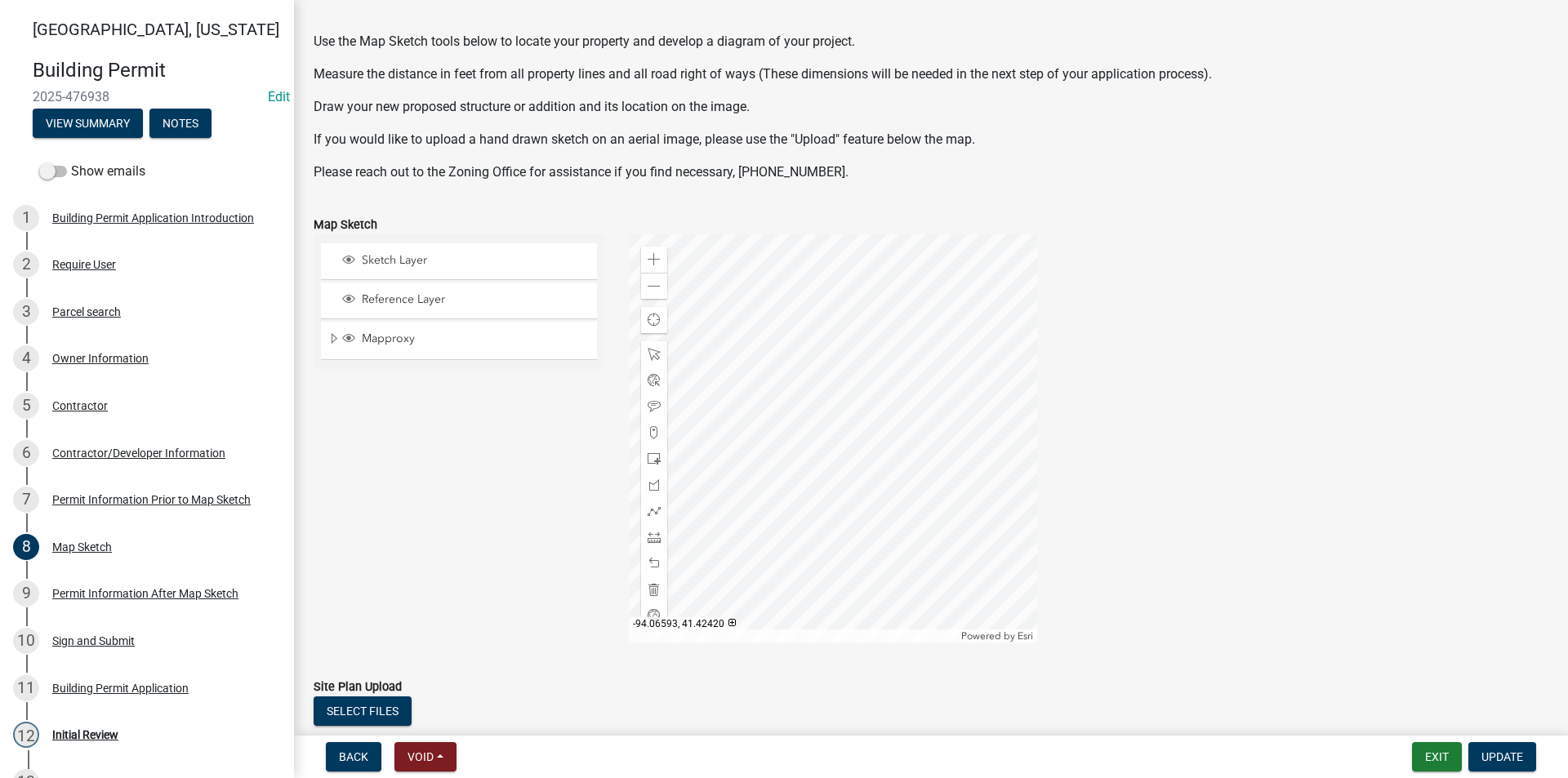
scroll to position [82, 0]
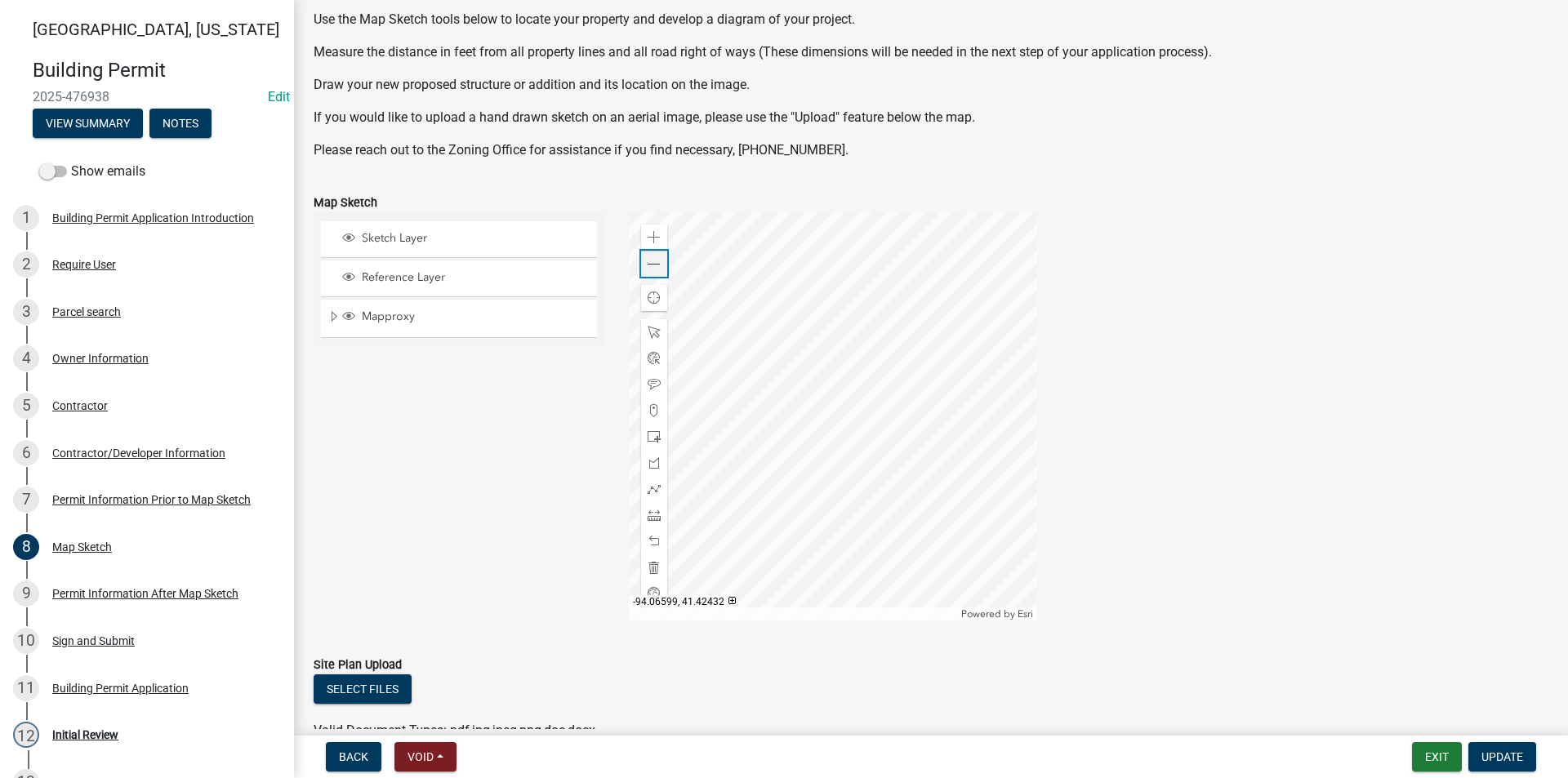
click at [658, 274] on div "Zoom out" at bounding box center [654, 263] width 26 height 26
click at [651, 239] on span at bounding box center [654, 237] width 13 height 13
click at [842, 511] on div at bounding box center [833, 416] width 408 height 408
click at [652, 510] on span at bounding box center [654, 515] width 13 height 13
click at [775, 270] on div at bounding box center [833, 416] width 408 height 408
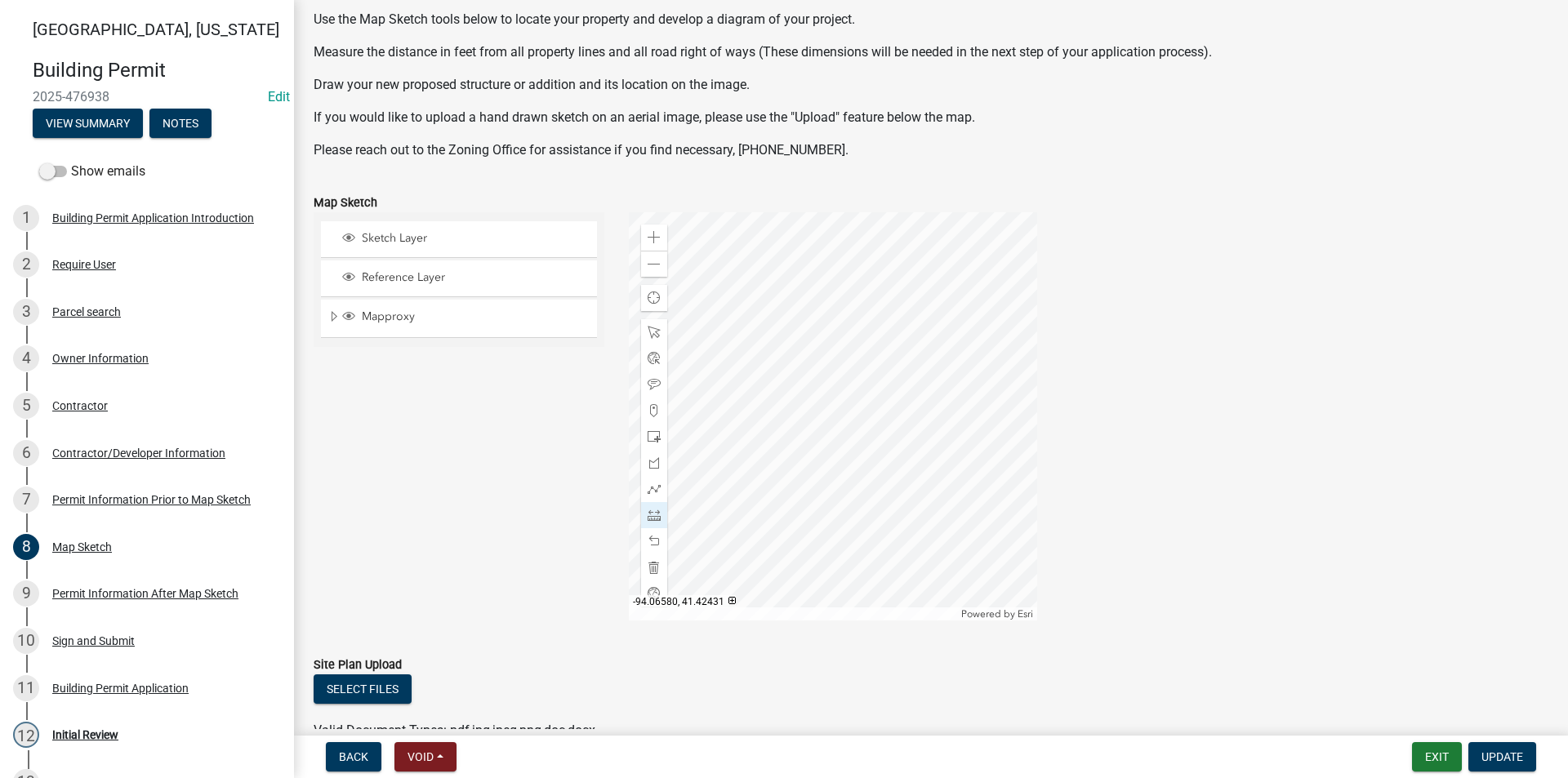
click at [916, 273] on div at bounding box center [833, 416] width 408 height 408
click at [909, 483] on div at bounding box center [833, 416] width 408 height 408
click at [653, 336] on span at bounding box center [654, 331] width 13 height 13
click at [814, 361] on div at bounding box center [833, 416] width 408 height 408
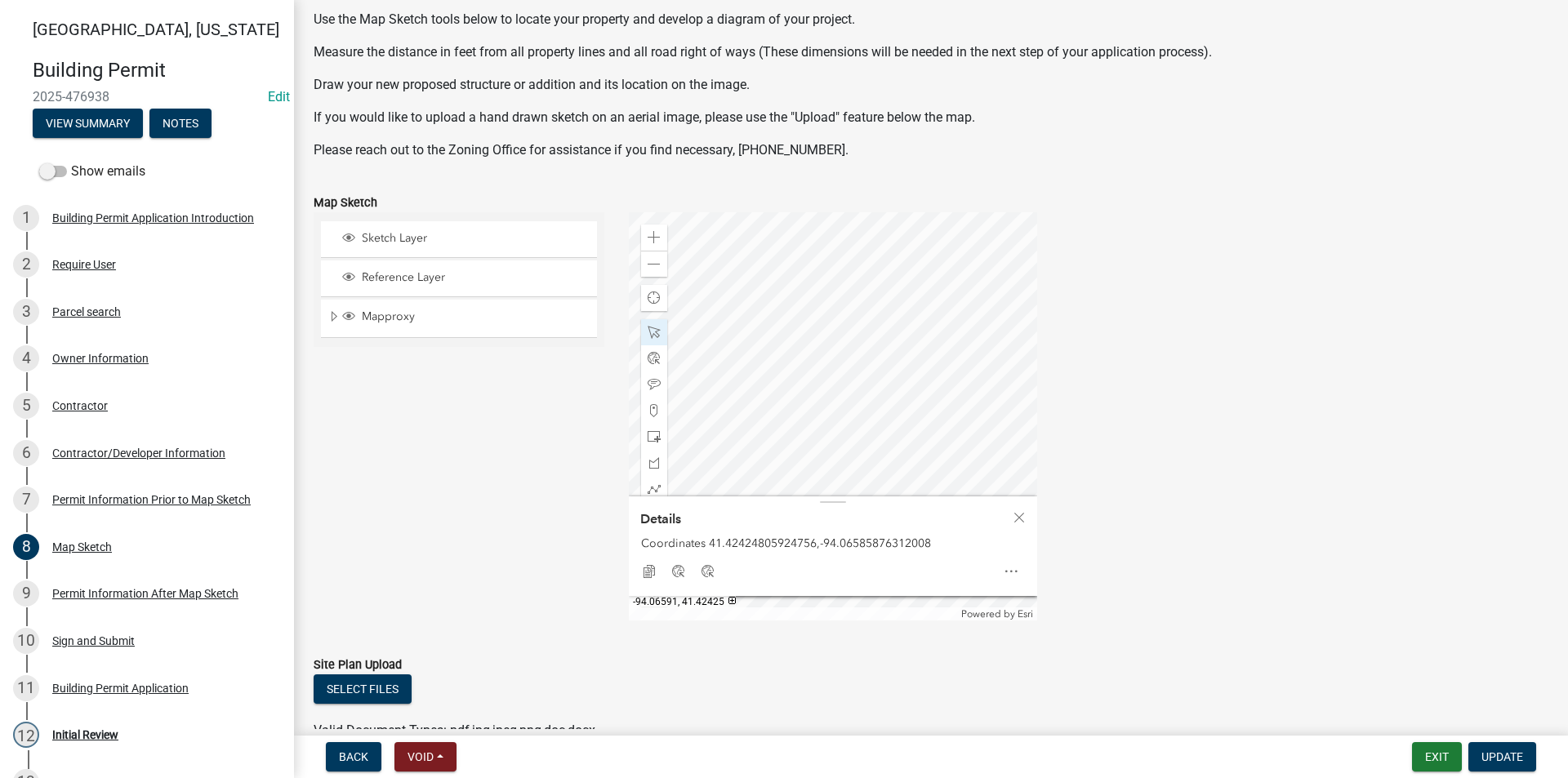
click at [760, 418] on div at bounding box center [833, 416] width 408 height 408
click at [904, 416] on div at bounding box center [833, 416] width 408 height 408
click at [958, 409] on div at bounding box center [833, 416] width 408 height 408
click at [841, 475] on div at bounding box center [833, 416] width 408 height 408
click at [949, 456] on div at bounding box center [833, 416] width 408 height 408
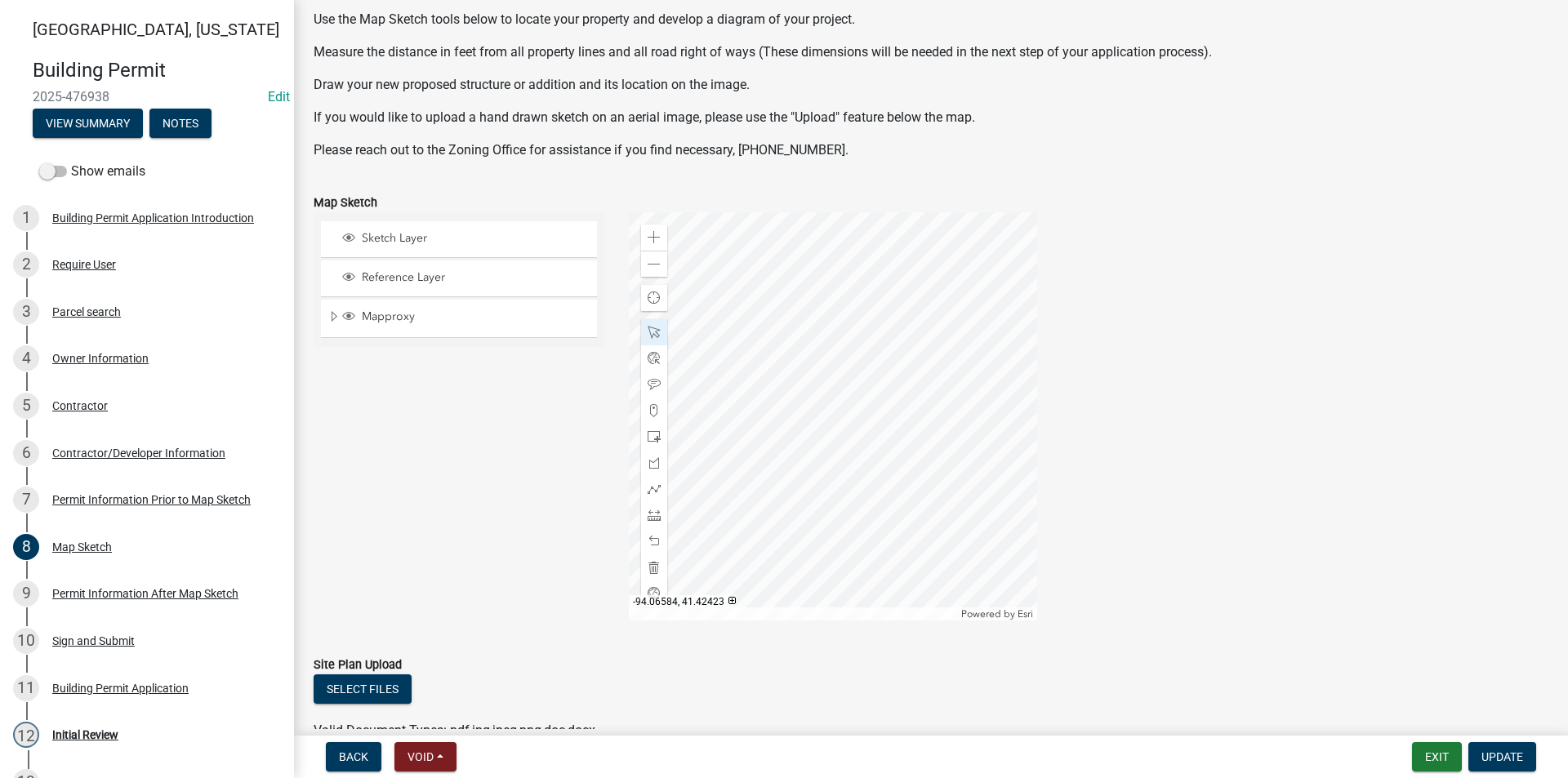
click at [856, 401] on div at bounding box center [833, 416] width 408 height 408
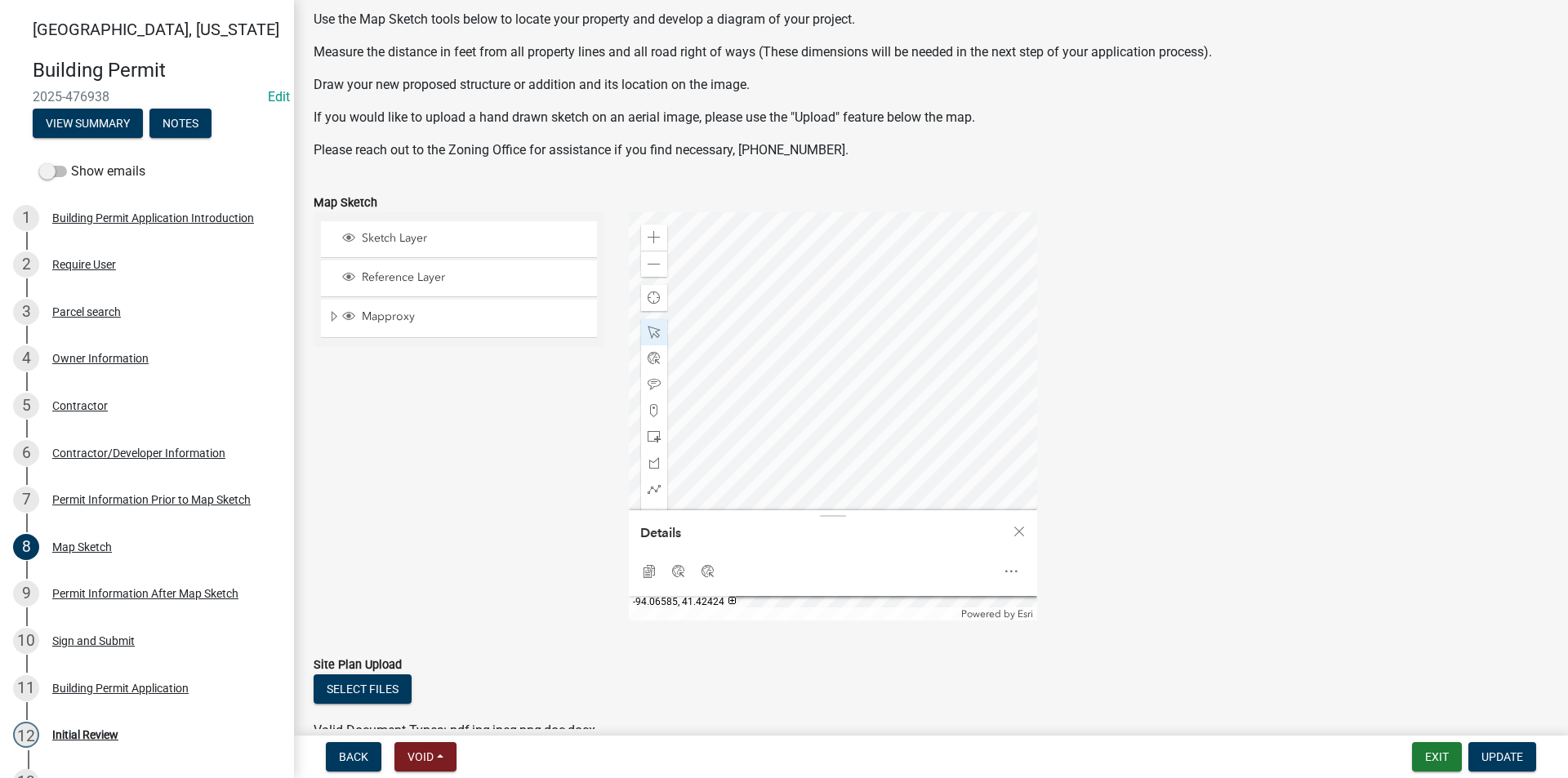
click at [850, 377] on div at bounding box center [833, 416] width 408 height 408
click at [929, 411] on div at bounding box center [833, 416] width 408 height 408
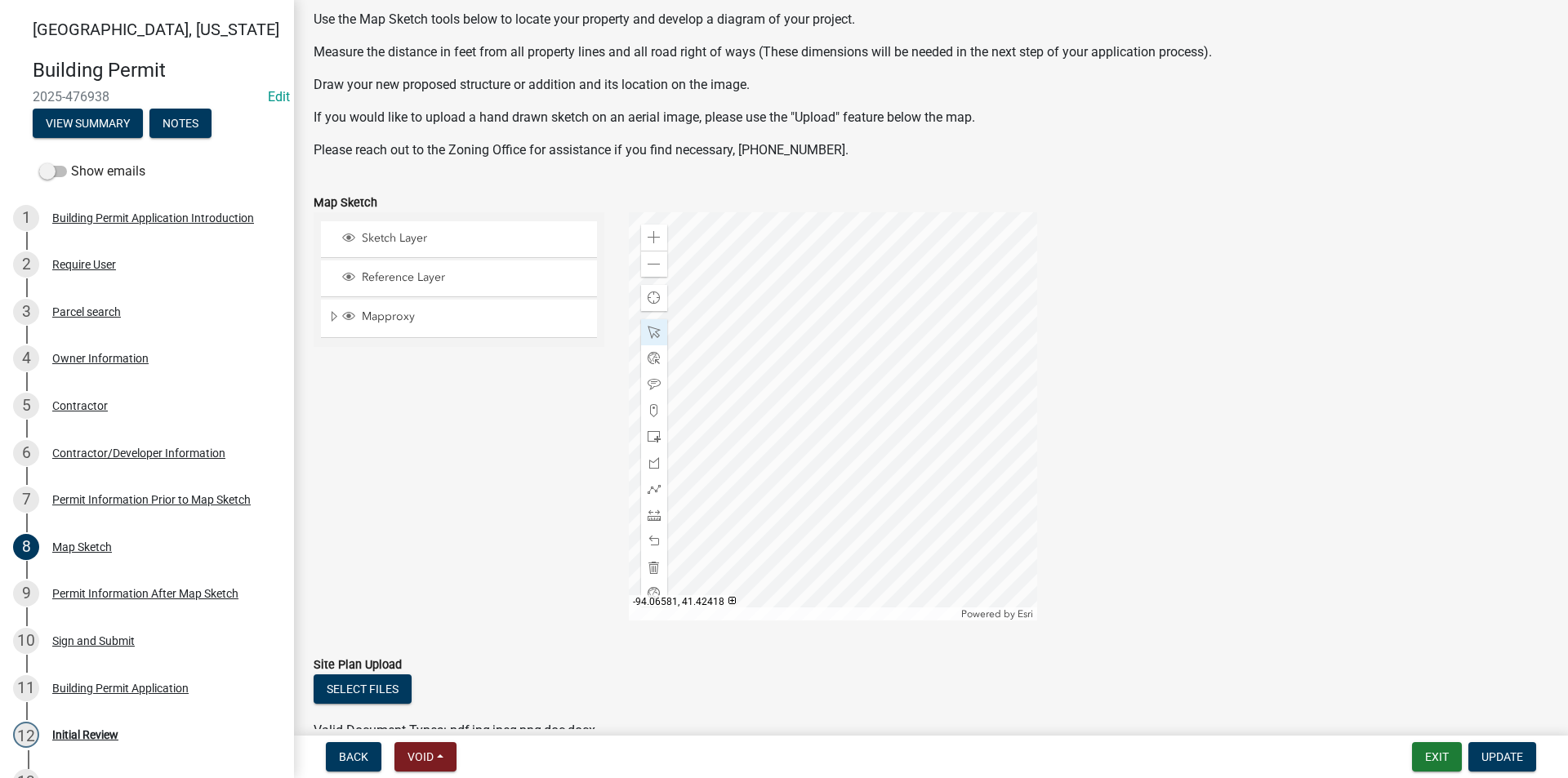
click at [899, 474] on div at bounding box center [833, 416] width 408 height 408
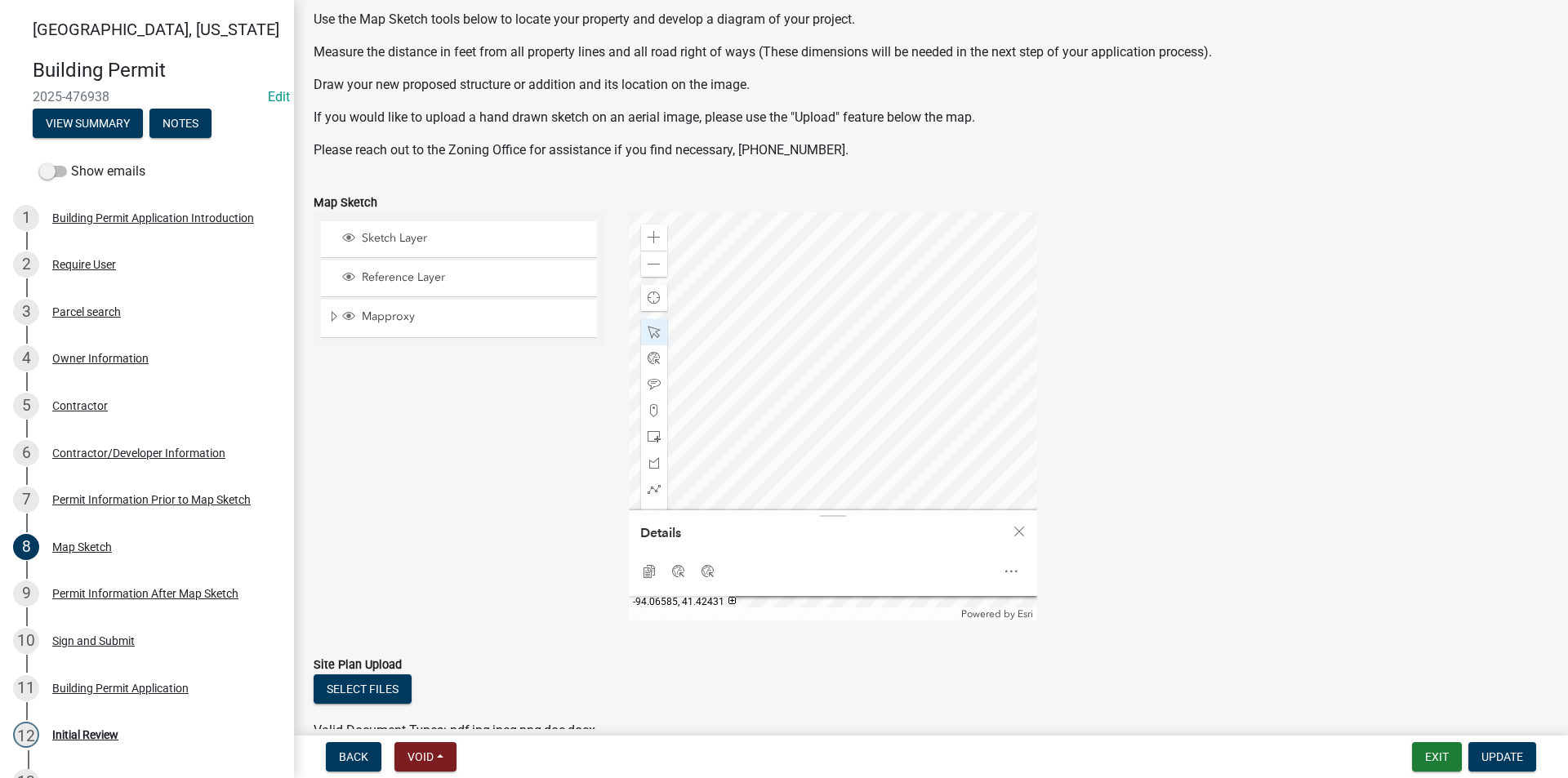
click at [839, 257] on div at bounding box center [833, 416] width 408 height 408
click at [833, 275] on div at bounding box center [833, 416] width 408 height 408
click at [899, 366] on div at bounding box center [833, 416] width 408 height 408
click at [886, 366] on div at bounding box center [833, 416] width 408 height 408
click at [871, 370] on div at bounding box center [833, 416] width 408 height 408
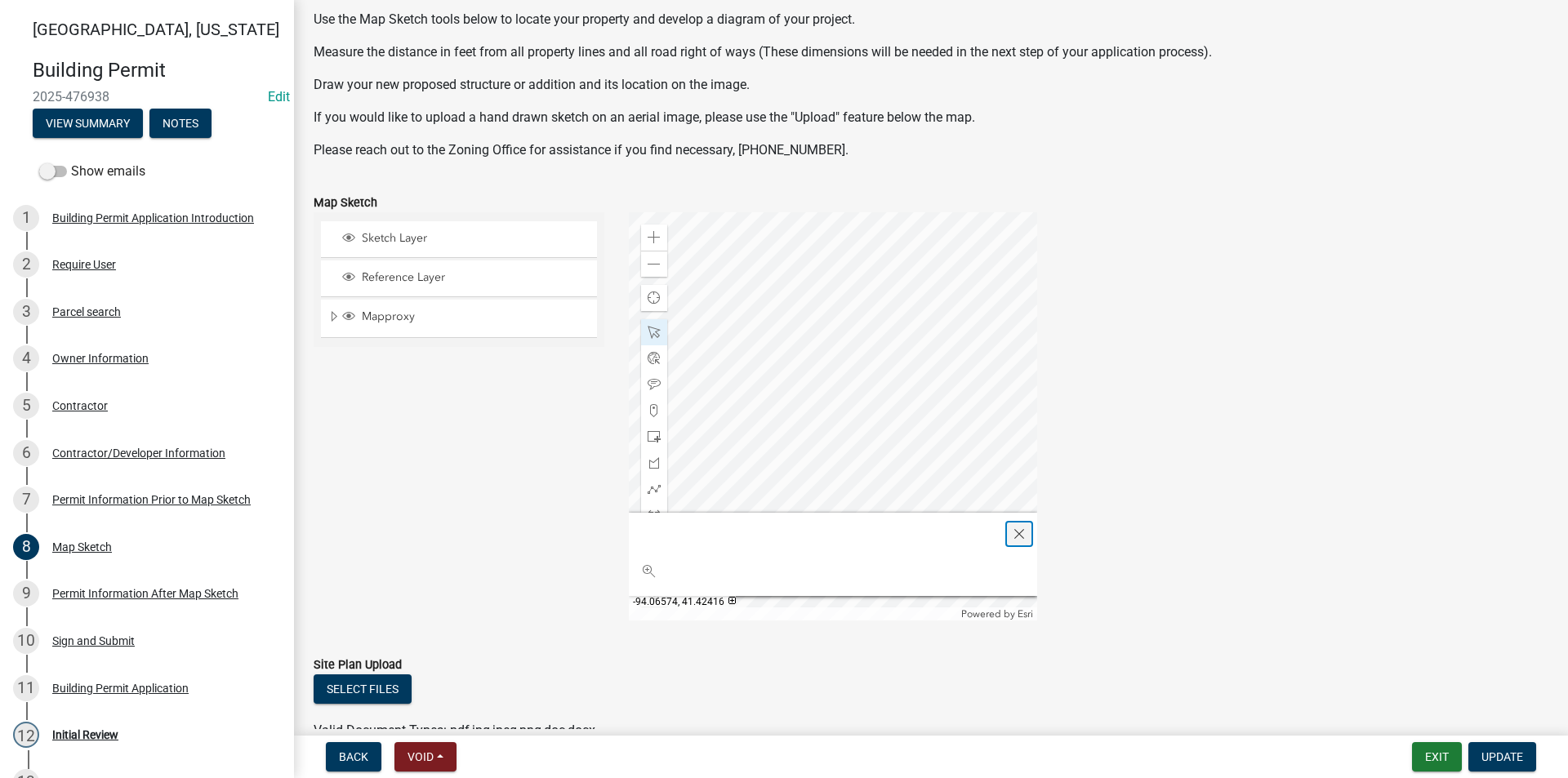
click at [1016, 539] on span "Close" at bounding box center [1019, 533] width 13 height 13
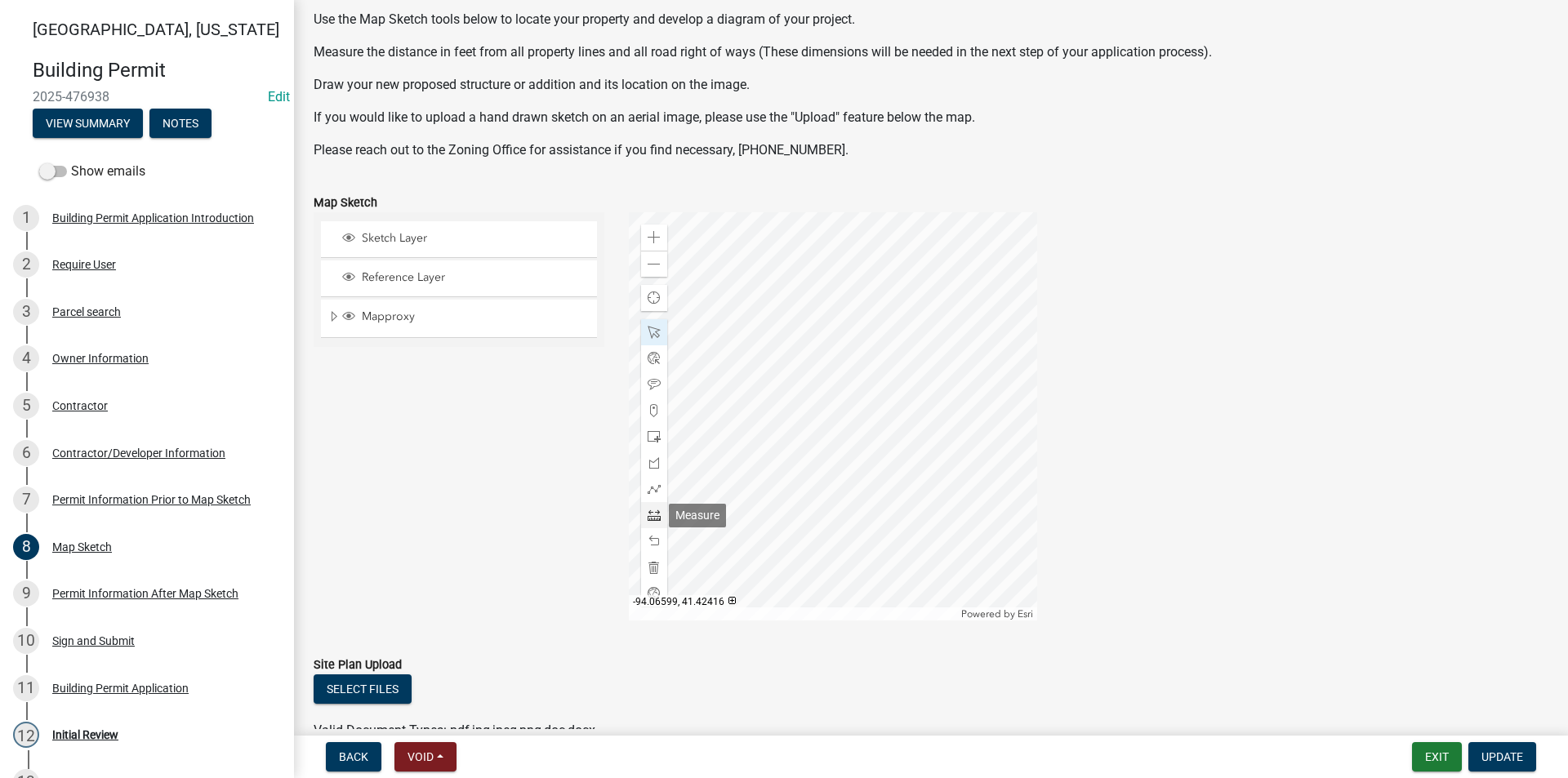
click at [649, 520] on span at bounding box center [654, 515] width 13 height 13
click at [895, 473] on div at bounding box center [833, 416] width 408 height 408
click at [895, 538] on div at bounding box center [833, 416] width 408 height 408
click at [896, 543] on div at bounding box center [833, 416] width 408 height 408
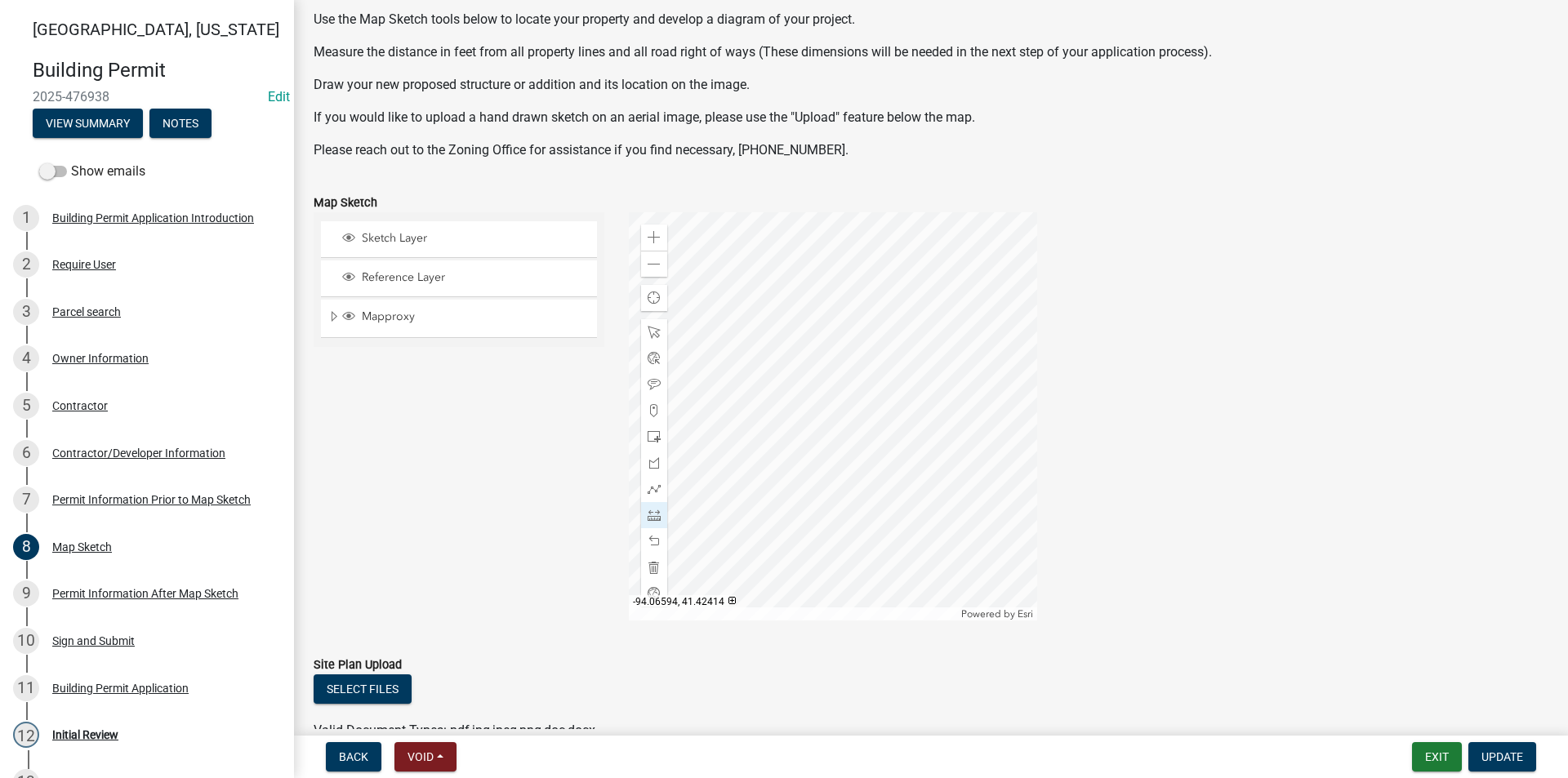
click at [842, 481] on div at bounding box center [833, 416] width 408 height 408
click at [722, 392] on div at bounding box center [833, 416] width 408 height 408
click at [721, 535] on div at bounding box center [833, 416] width 408 height 408
click at [649, 329] on span at bounding box center [654, 331] width 13 height 13
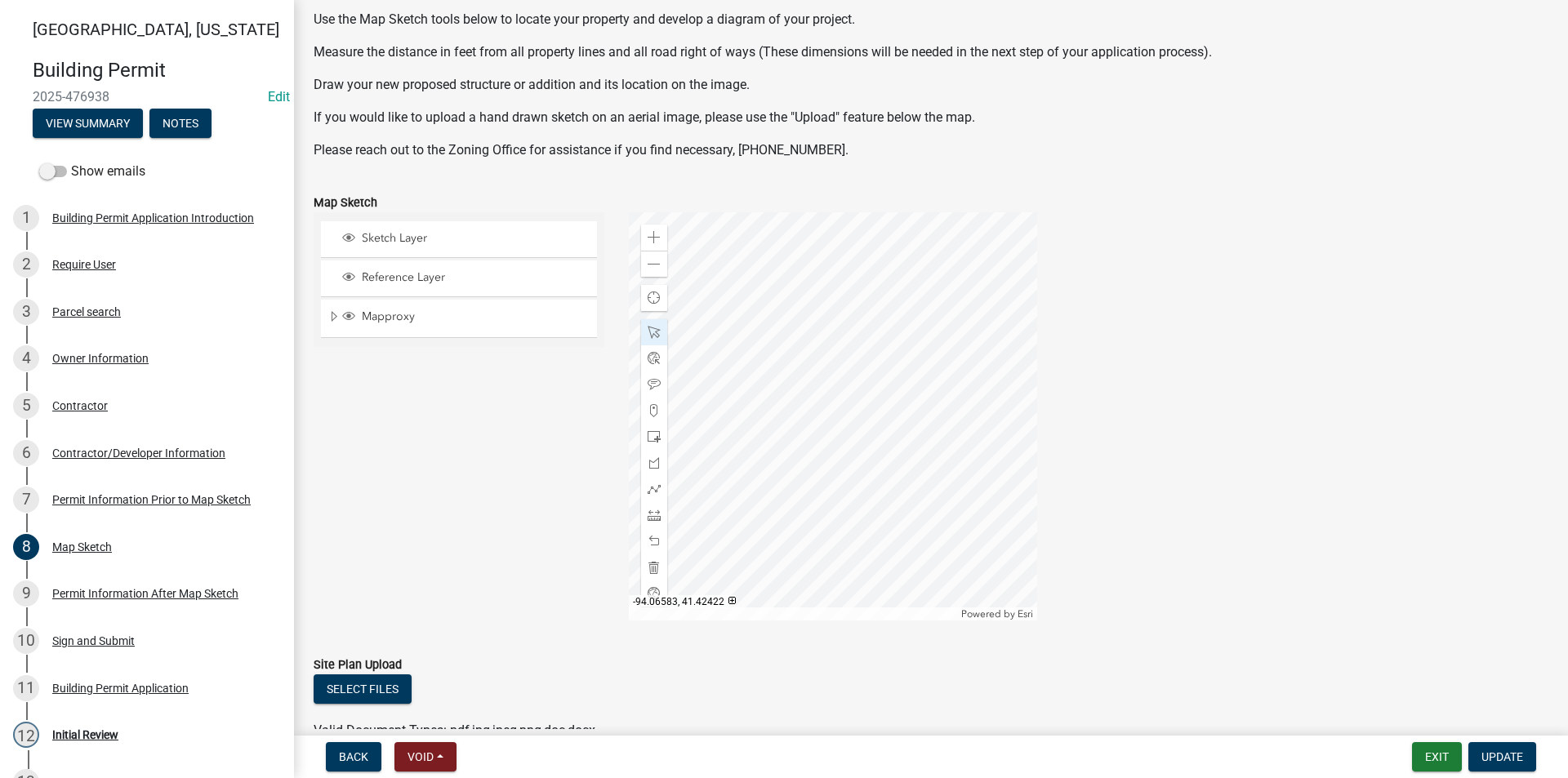
click at [977, 350] on div at bounding box center [833, 416] width 408 height 408
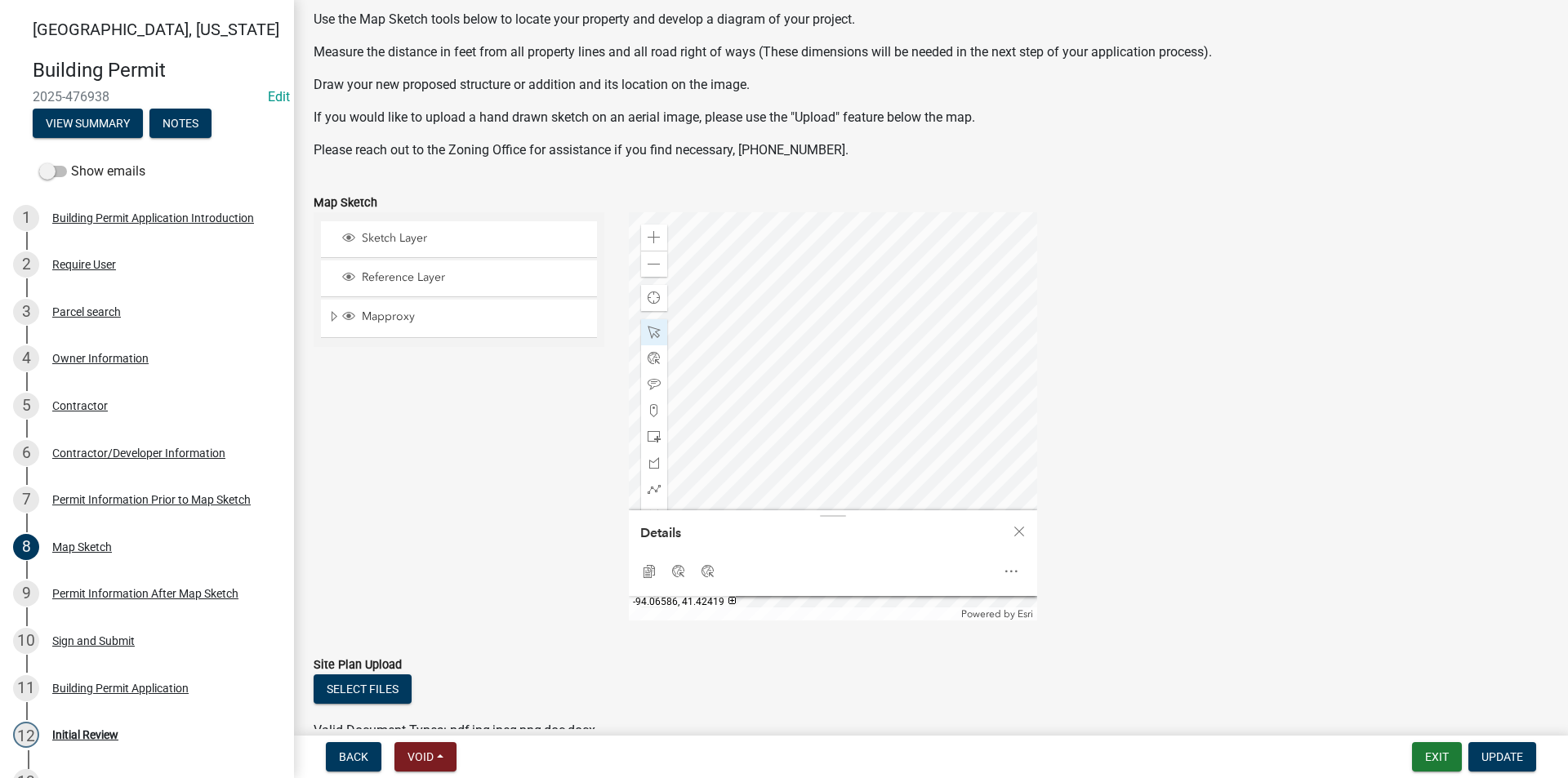
click at [942, 395] on div at bounding box center [833, 416] width 408 height 408
click at [920, 382] on div at bounding box center [833, 416] width 408 height 408
click at [958, 412] on div at bounding box center [833, 416] width 408 height 408
click at [932, 214] on div at bounding box center [833, 416] width 408 height 408
click at [813, 381] on div at bounding box center [833, 416] width 408 height 408
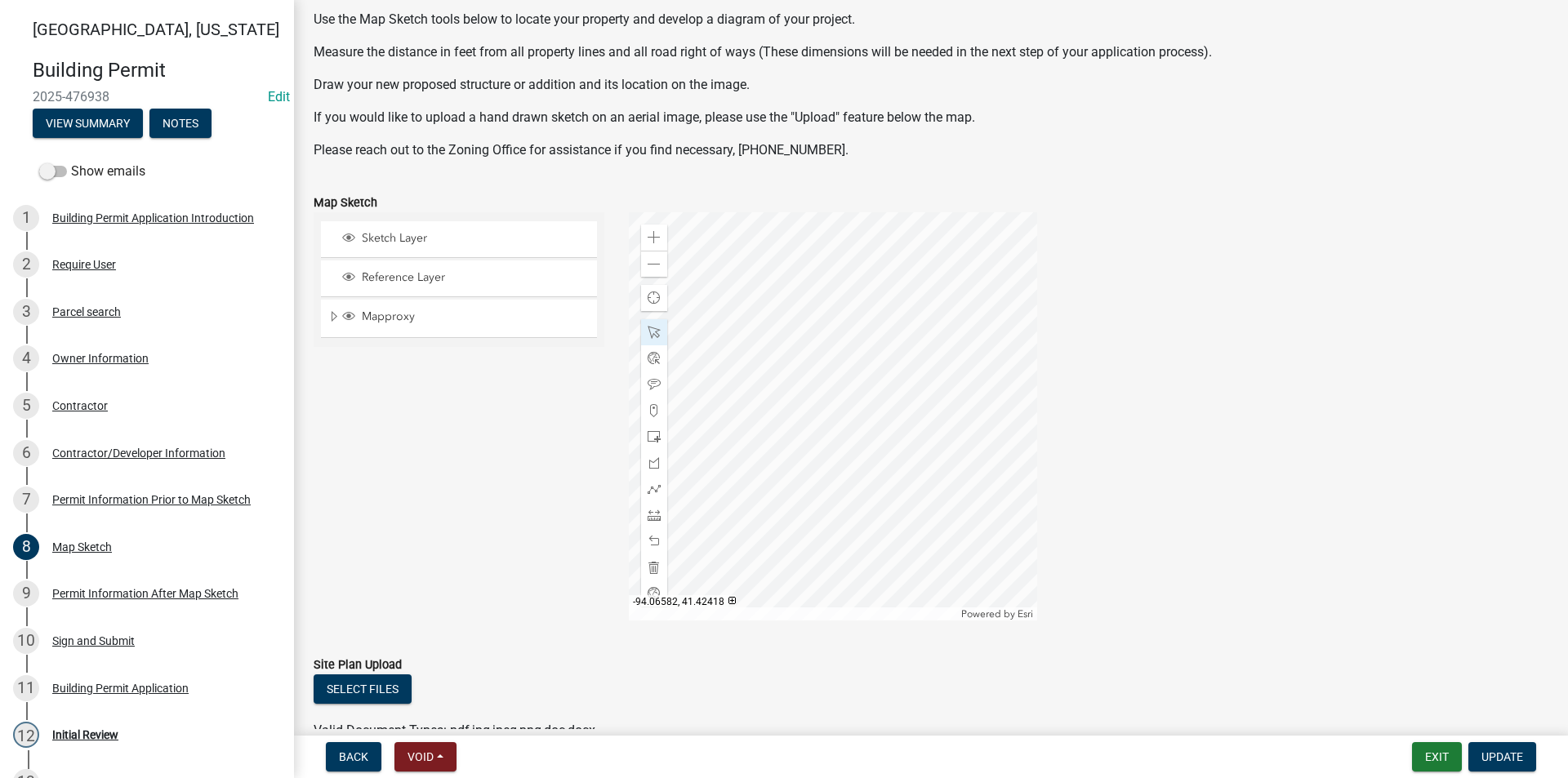
click at [886, 377] on div at bounding box center [833, 416] width 408 height 408
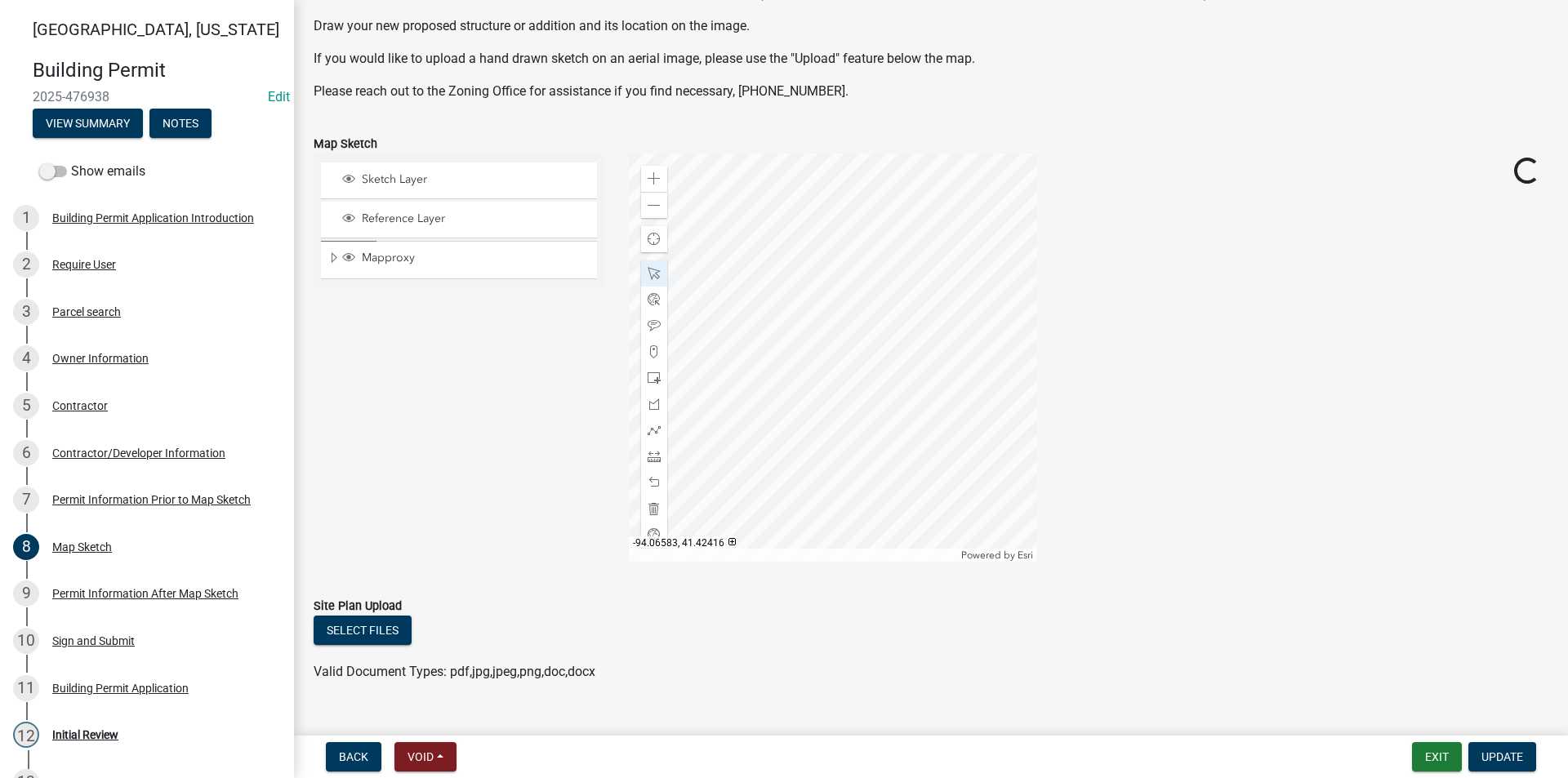
scroll to position [171, 0]
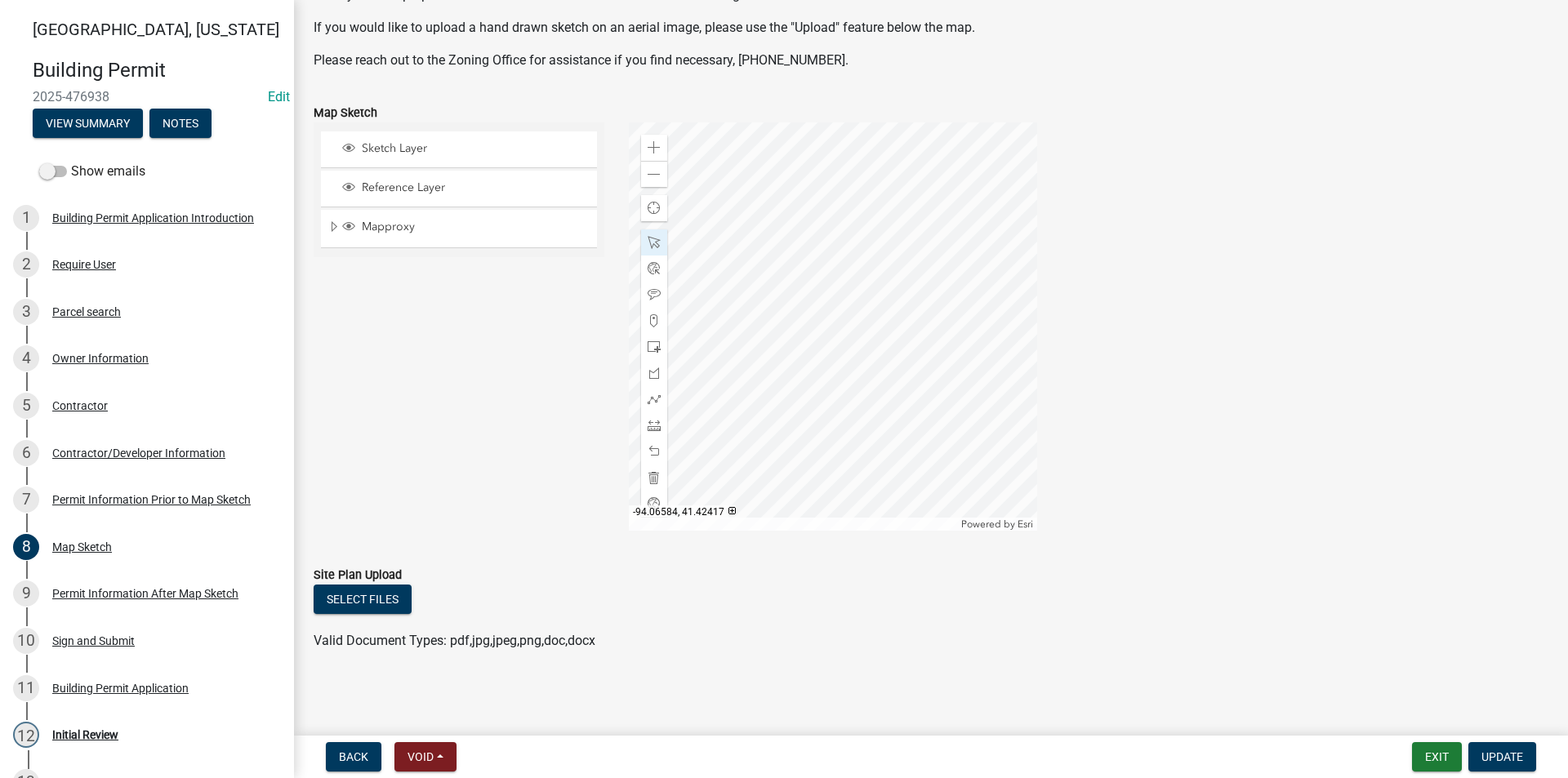
click at [755, 326] on div at bounding box center [833, 326] width 408 height 408
click at [851, 338] on div at bounding box center [833, 326] width 408 height 408
click at [932, 275] on div at bounding box center [833, 326] width 408 height 408
click at [914, 320] on div at bounding box center [833, 326] width 408 height 408
click at [943, 337] on div at bounding box center [833, 326] width 408 height 408
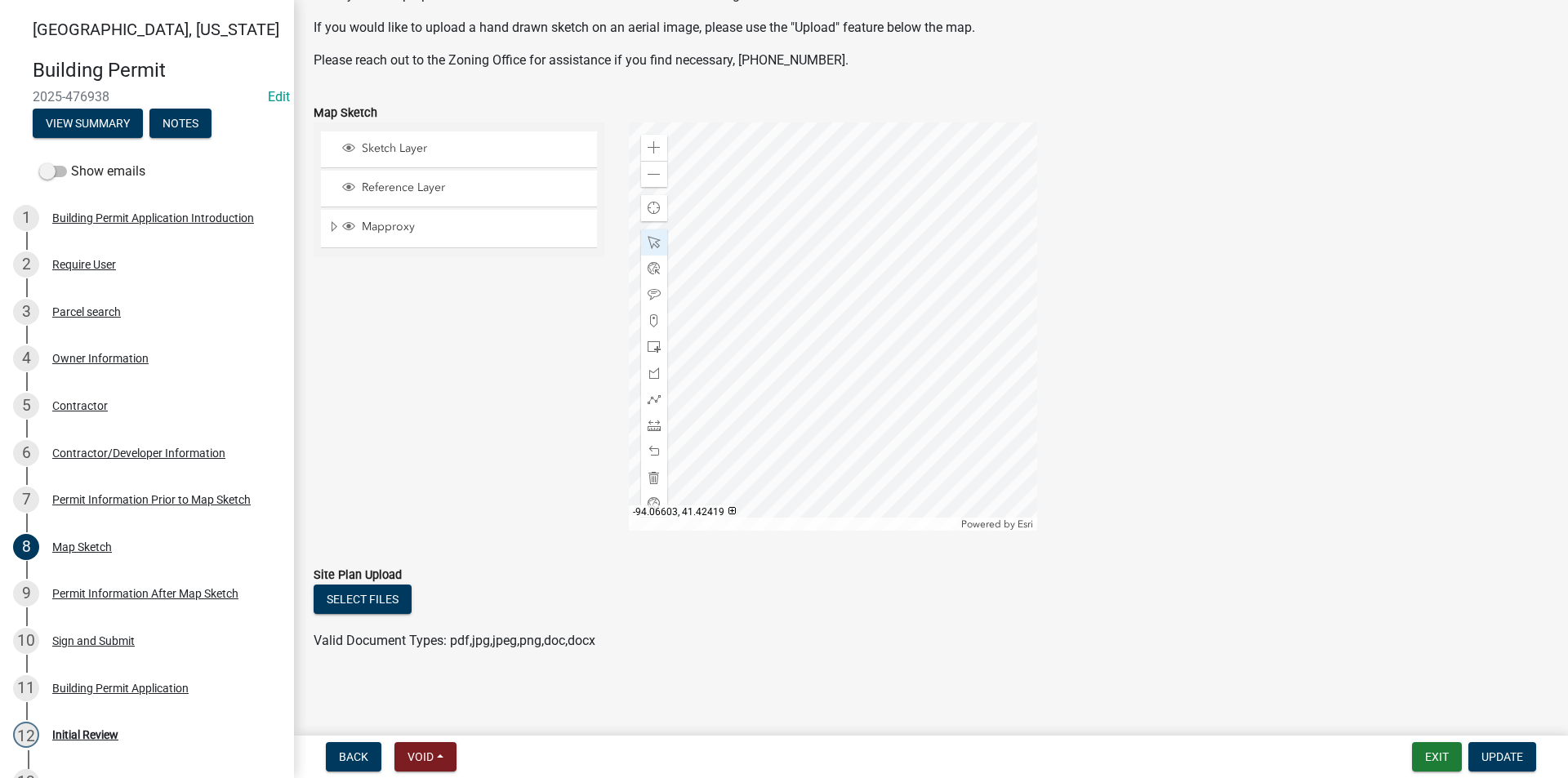
click at [772, 187] on div at bounding box center [833, 326] width 408 height 408
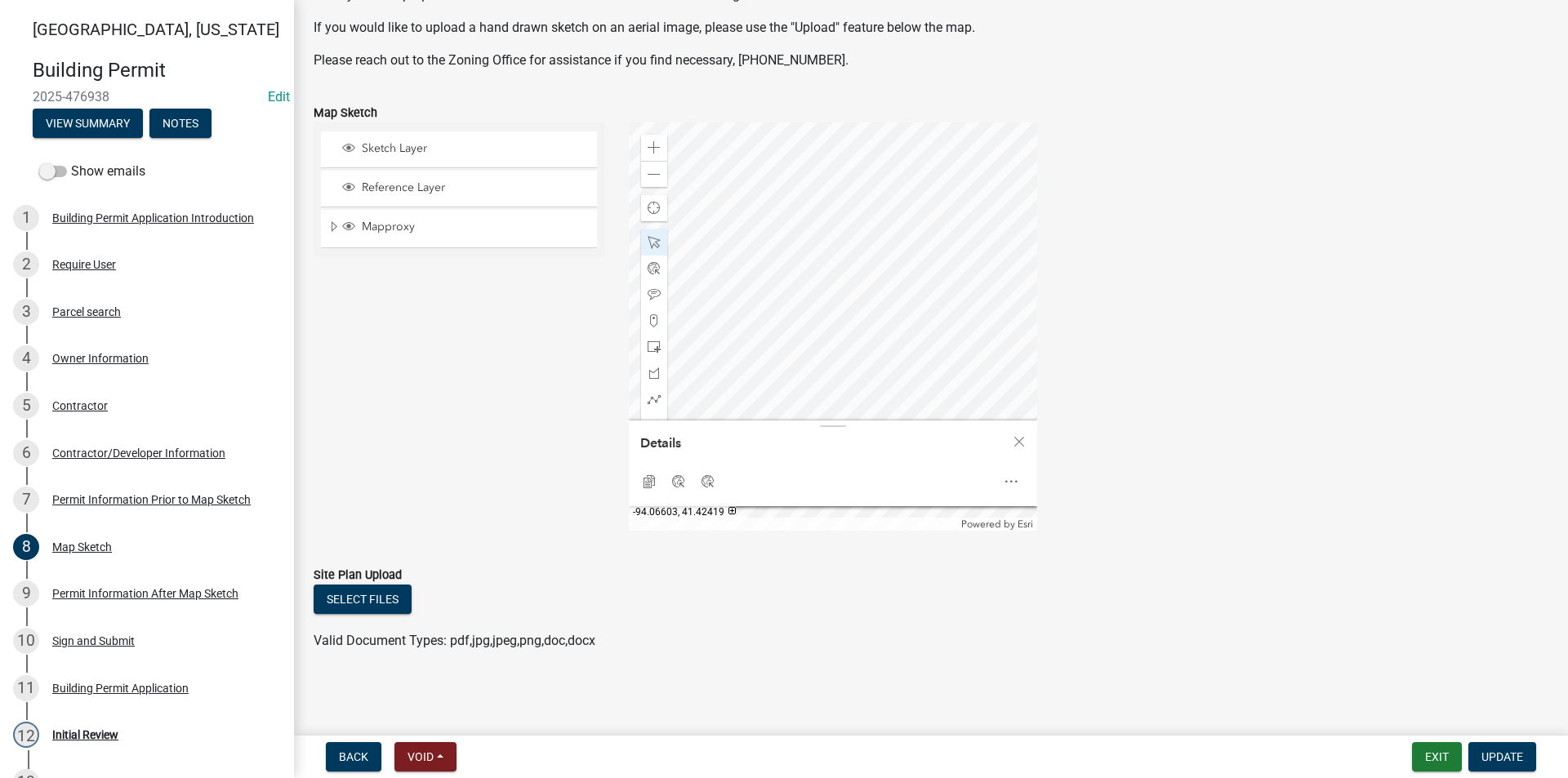
click at [772, 187] on div at bounding box center [833, 326] width 408 height 408
click at [879, 254] on div at bounding box center [833, 326] width 408 height 408
click at [884, 235] on div at bounding box center [833, 326] width 408 height 408
click at [886, 290] on div at bounding box center [833, 326] width 408 height 408
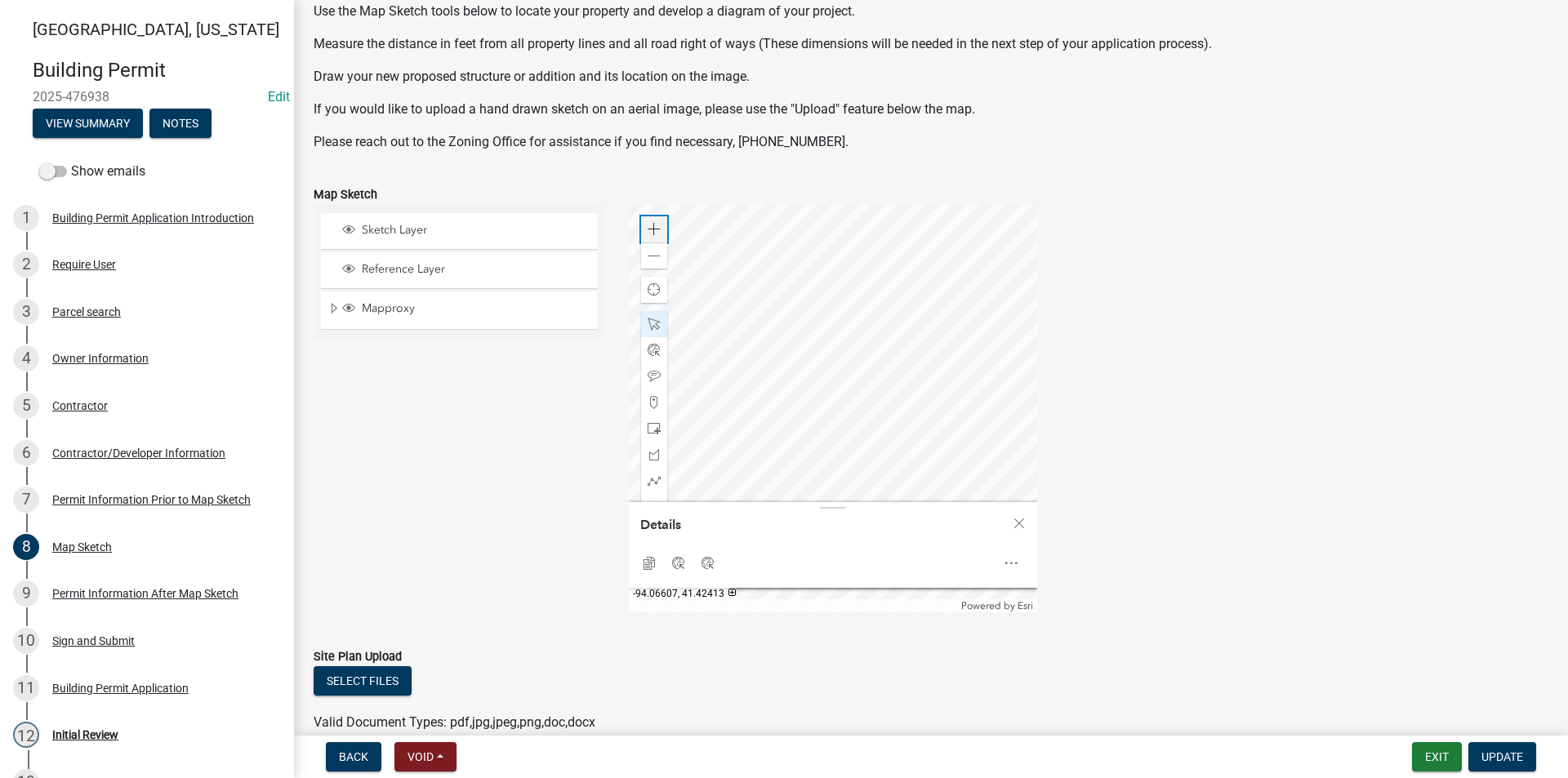
click at [658, 228] on div "Zoom in" at bounding box center [654, 229] width 26 height 26
click at [810, 349] on div at bounding box center [833, 407] width 408 height 408
click at [789, 321] on div at bounding box center [833, 407] width 408 height 408
click at [853, 357] on div at bounding box center [833, 407] width 408 height 408
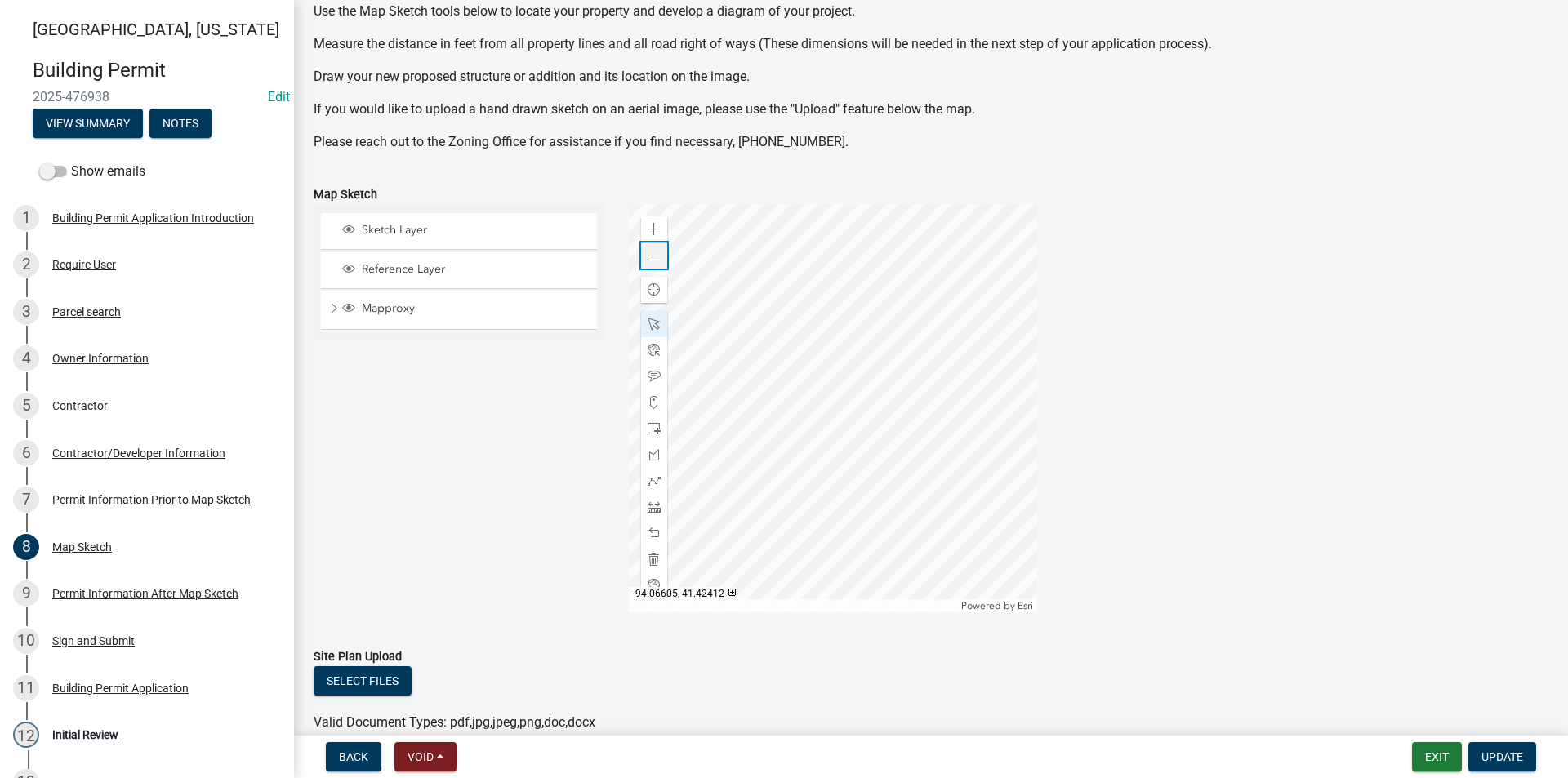
click at [657, 255] on span at bounding box center [654, 256] width 13 height 13
click at [658, 261] on div "Zoom out" at bounding box center [654, 255] width 26 height 26
click at [807, 420] on div at bounding box center [833, 407] width 408 height 408
click at [909, 393] on div at bounding box center [833, 407] width 408 height 408
click at [657, 254] on span at bounding box center [654, 256] width 13 height 13
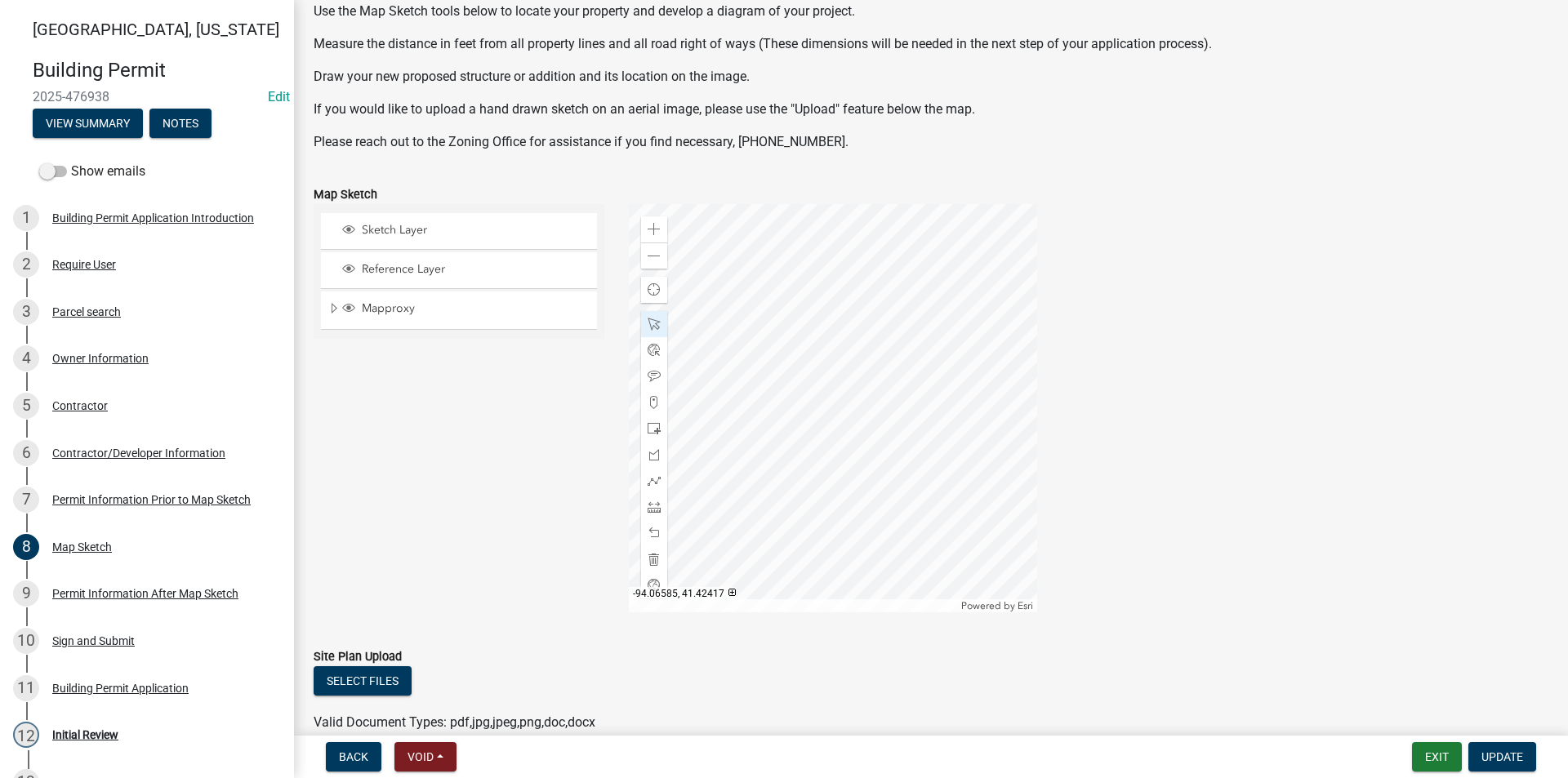
click at [940, 401] on div at bounding box center [833, 407] width 408 height 408
click at [975, 391] on div at bounding box center [833, 407] width 408 height 408
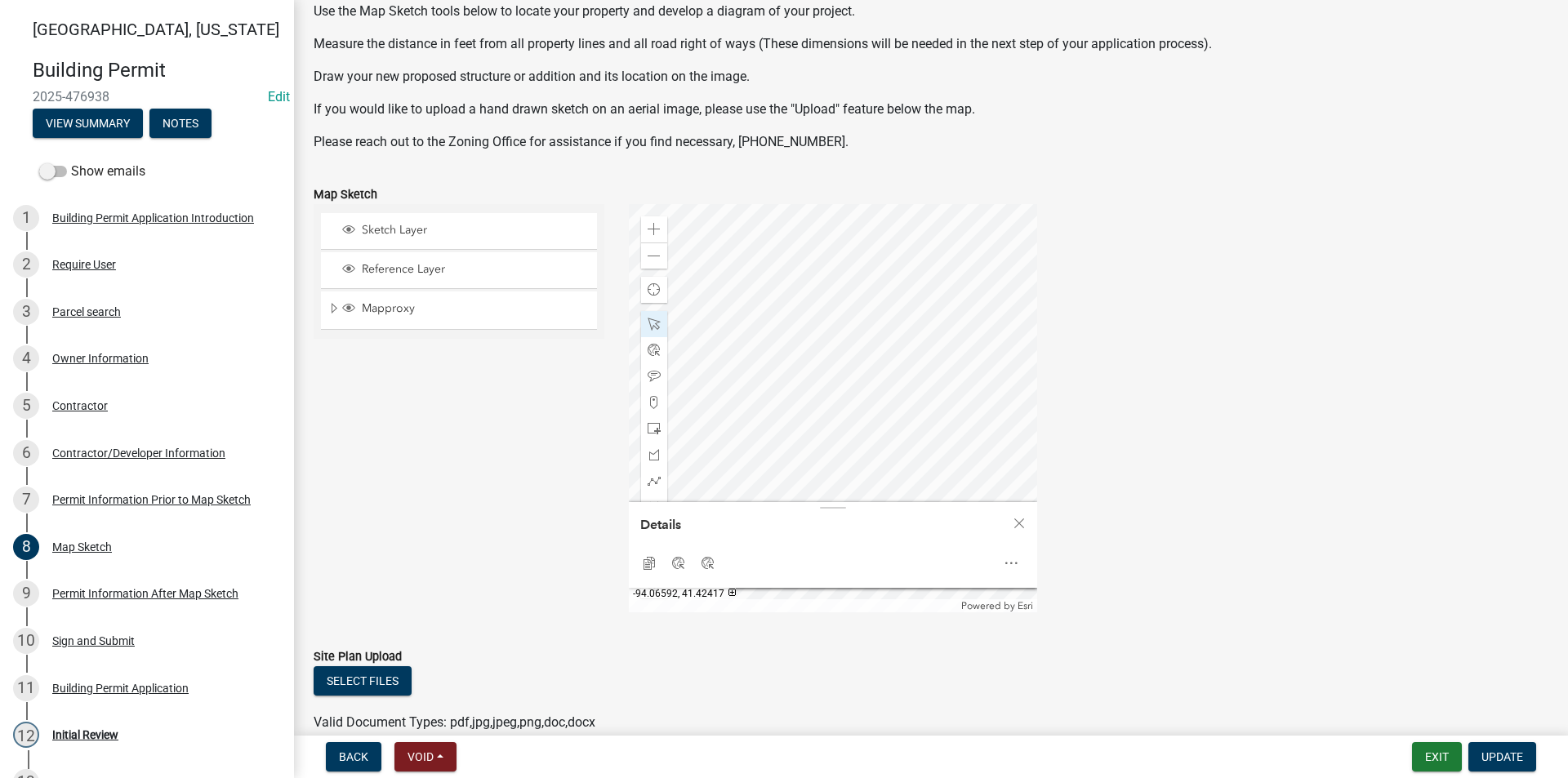
click at [877, 396] on div at bounding box center [833, 407] width 408 height 408
click at [648, 227] on span at bounding box center [654, 228] width 13 height 13
click at [968, 396] on div at bounding box center [833, 407] width 408 height 408
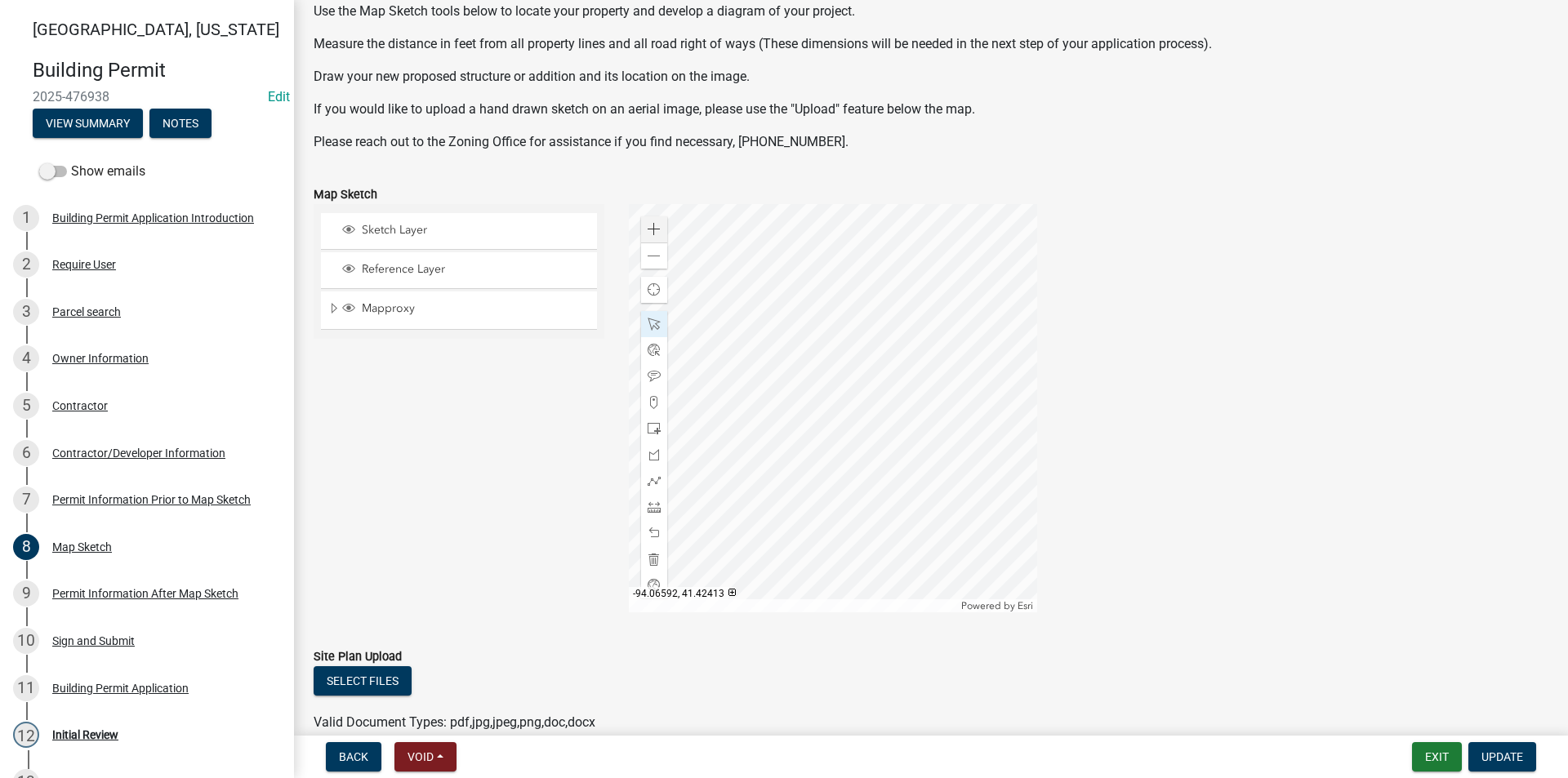
click at [925, 480] on div at bounding box center [833, 407] width 408 height 408
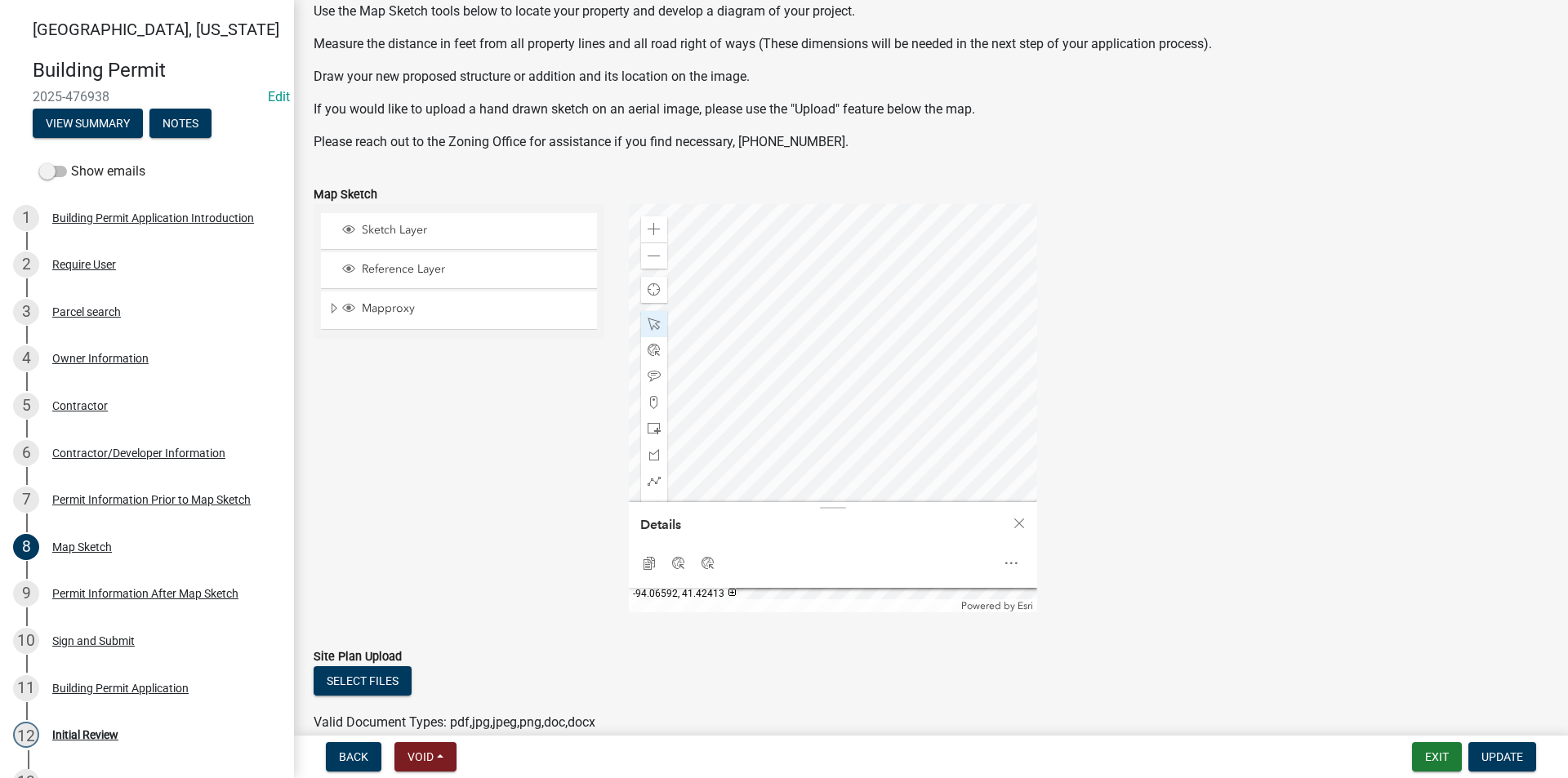
click at [926, 468] on div at bounding box center [833, 407] width 408 height 408
click at [1010, 515] on div "Close" at bounding box center [1019, 523] width 25 height 23
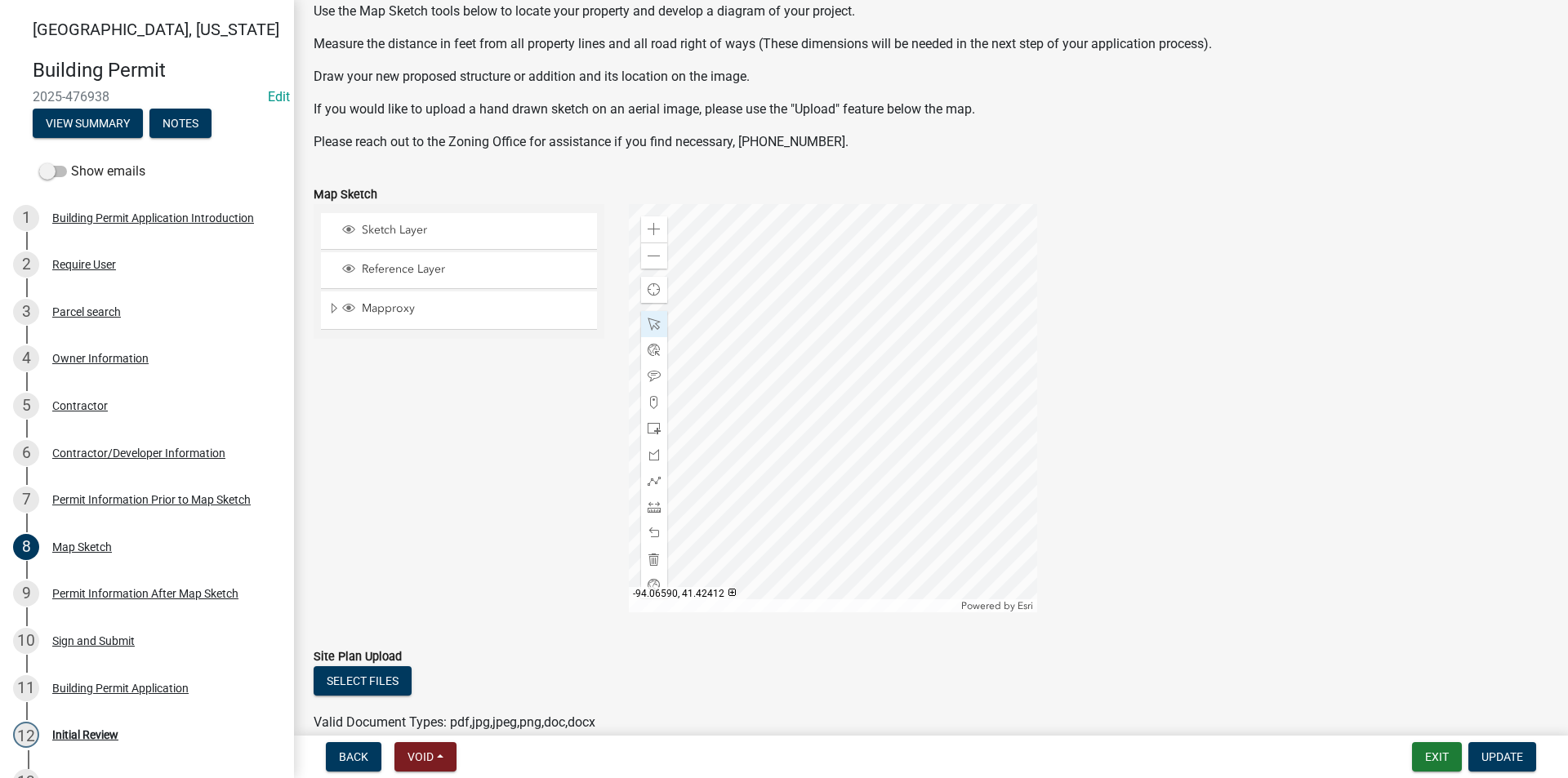
scroll to position [0, 0]
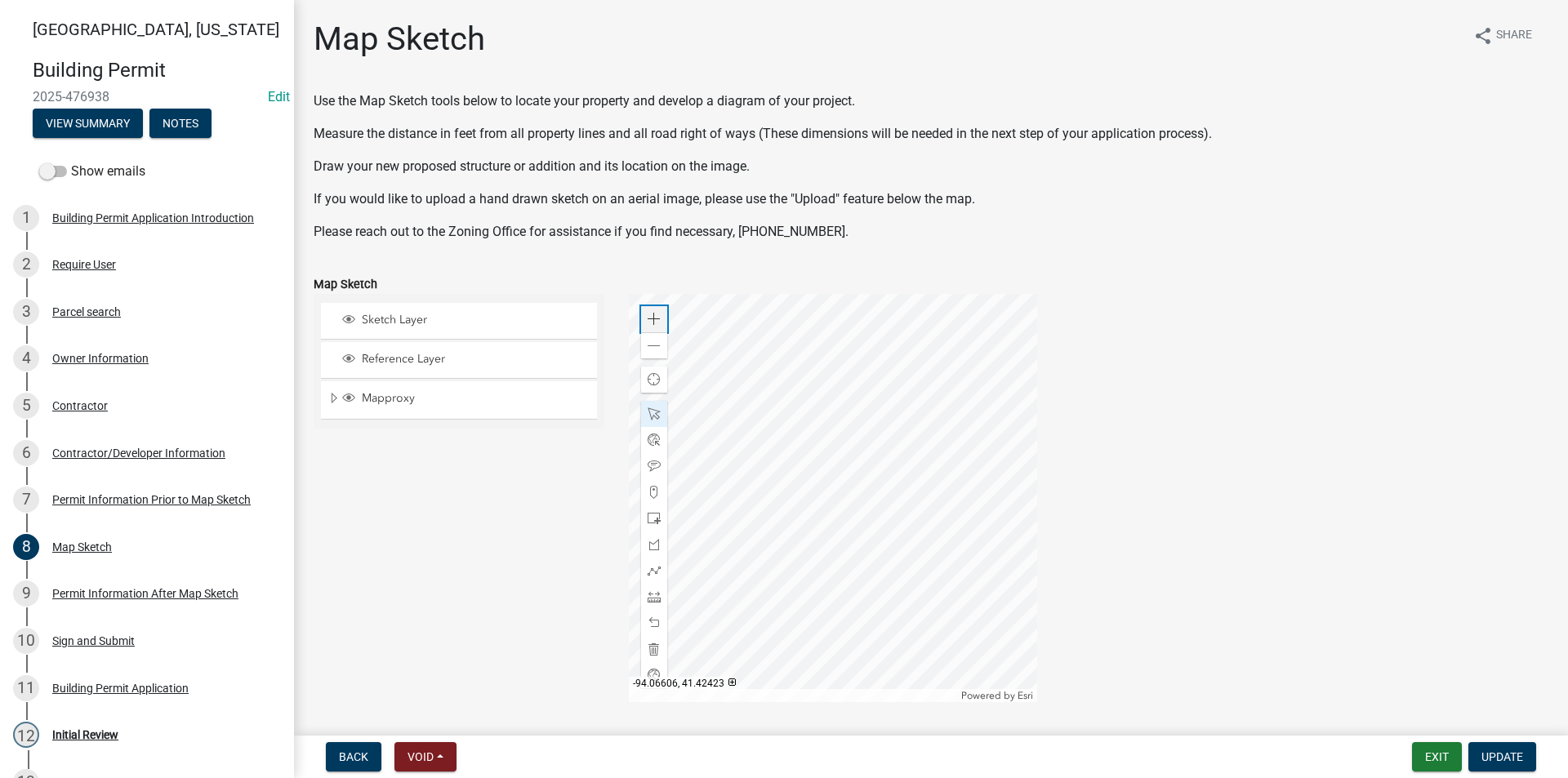
click at [657, 321] on span at bounding box center [654, 319] width 13 height 13
click at [772, 353] on div at bounding box center [833, 498] width 408 height 408
click at [971, 537] on div at bounding box center [833, 498] width 408 height 408
click at [942, 551] on div at bounding box center [833, 498] width 408 height 408
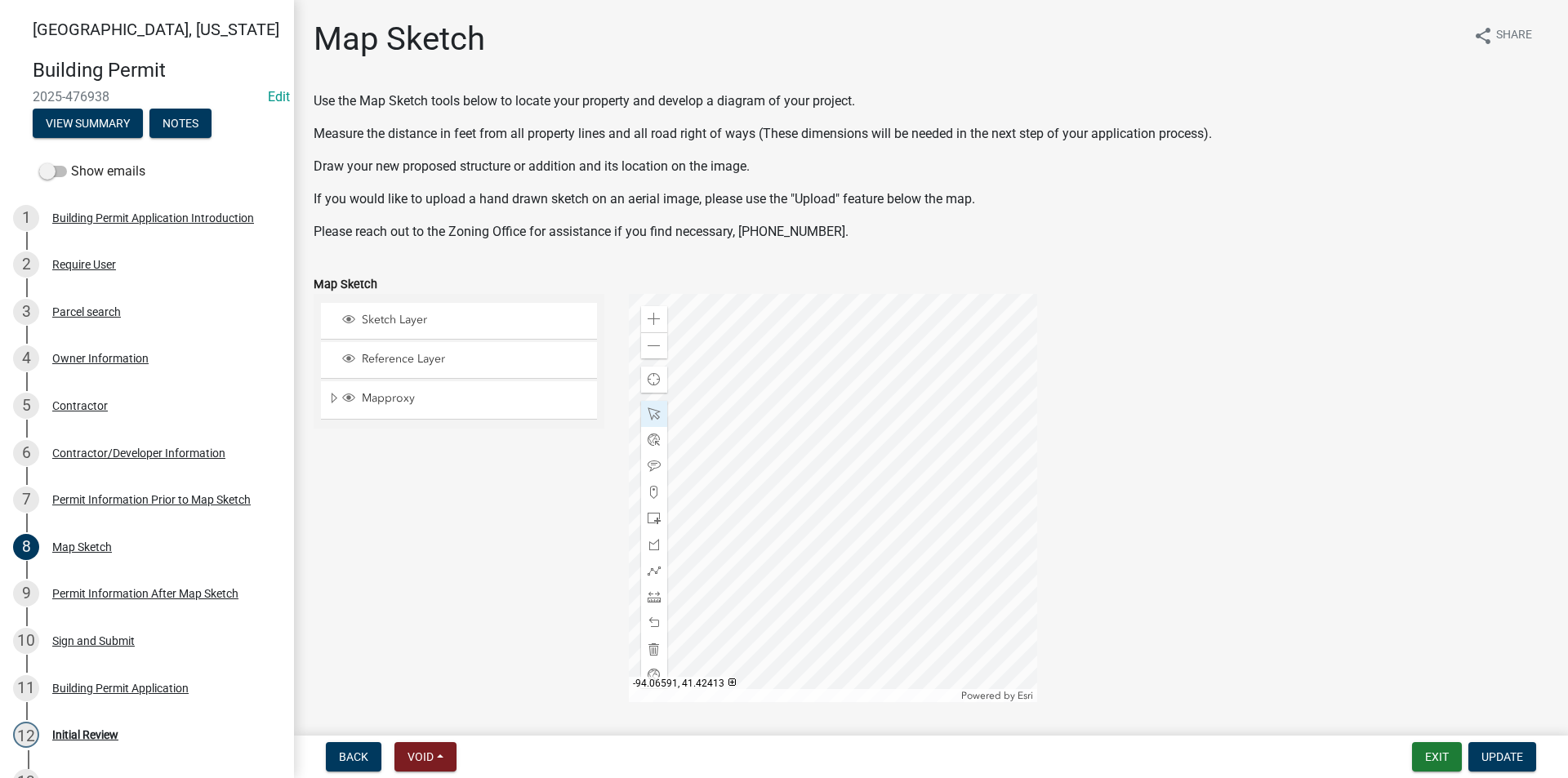
click at [976, 541] on div at bounding box center [833, 498] width 408 height 408
click at [974, 545] on div at bounding box center [833, 498] width 408 height 408
click at [974, 522] on div at bounding box center [833, 498] width 408 height 408
click at [944, 362] on div at bounding box center [833, 498] width 408 height 408
click at [940, 370] on div at bounding box center [833, 498] width 408 height 408
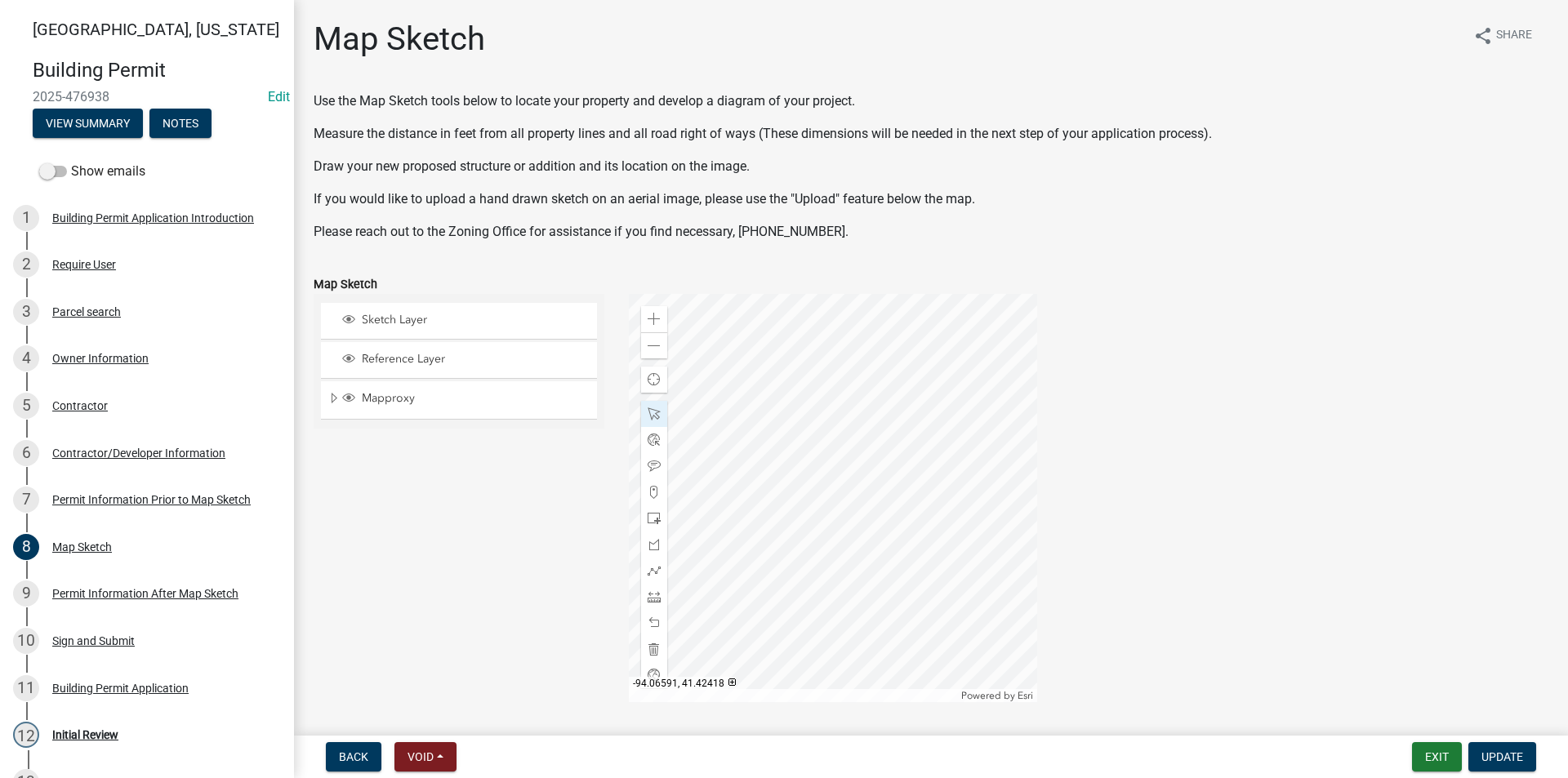
click at [952, 412] on div at bounding box center [833, 498] width 408 height 408
click at [971, 456] on div at bounding box center [833, 498] width 408 height 408
click at [900, 527] on div at bounding box center [833, 498] width 408 height 408
click at [842, 516] on div at bounding box center [833, 498] width 408 height 408
click at [654, 356] on div "Zoom out" at bounding box center [654, 345] width 26 height 26
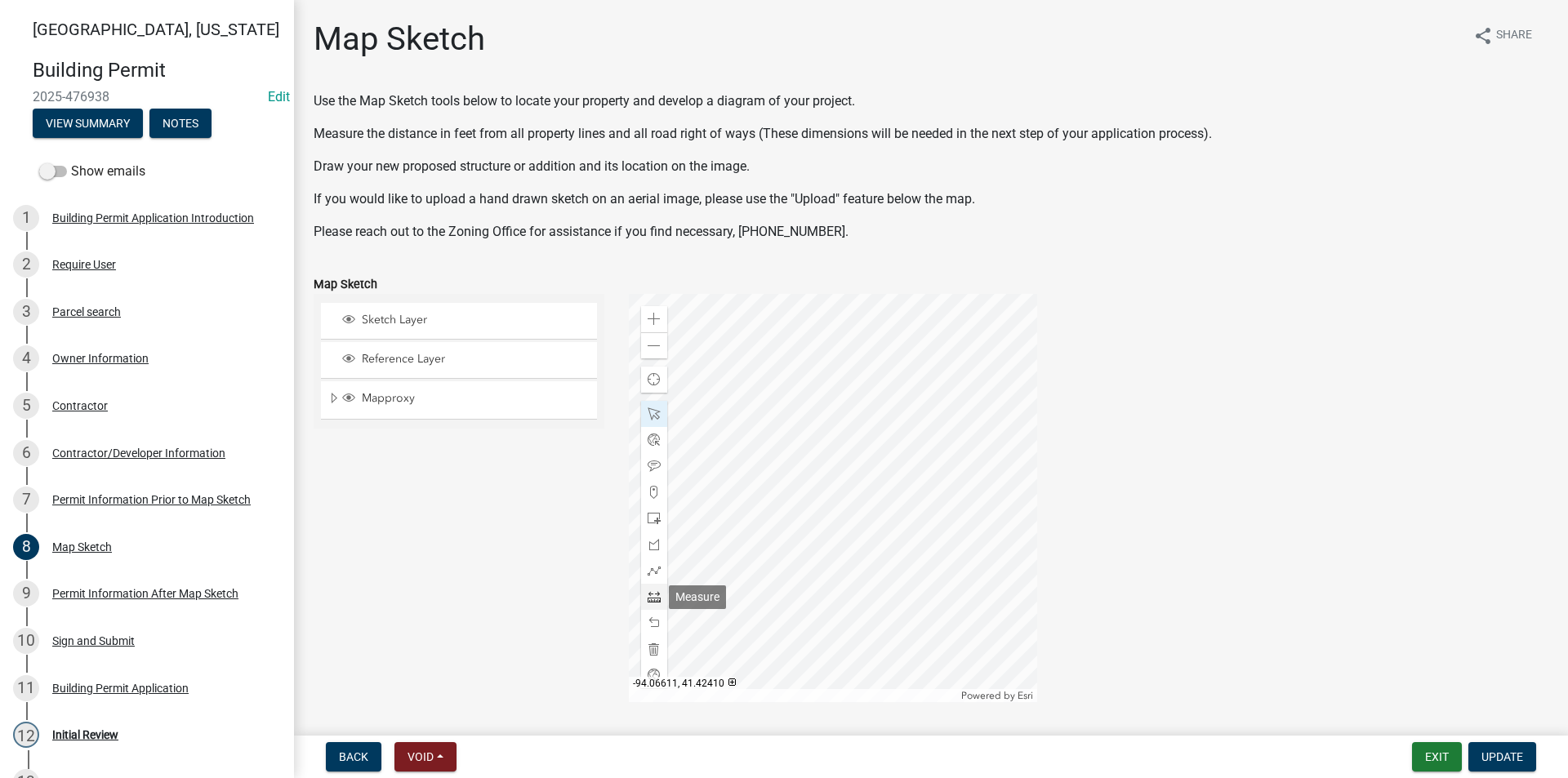
click at [652, 596] on span at bounding box center [654, 596] width 13 height 13
click at [917, 446] on div at bounding box center [833, 498] width 408 height 408
click at [854, 435] on div at bounding box center [833, 498] width 408 height 408
click at [648, 341] on span at bounding box center [654, 345] width 13 height 13
click at [779, 464] on div at bounding box center [833, 498] width 408 height 408
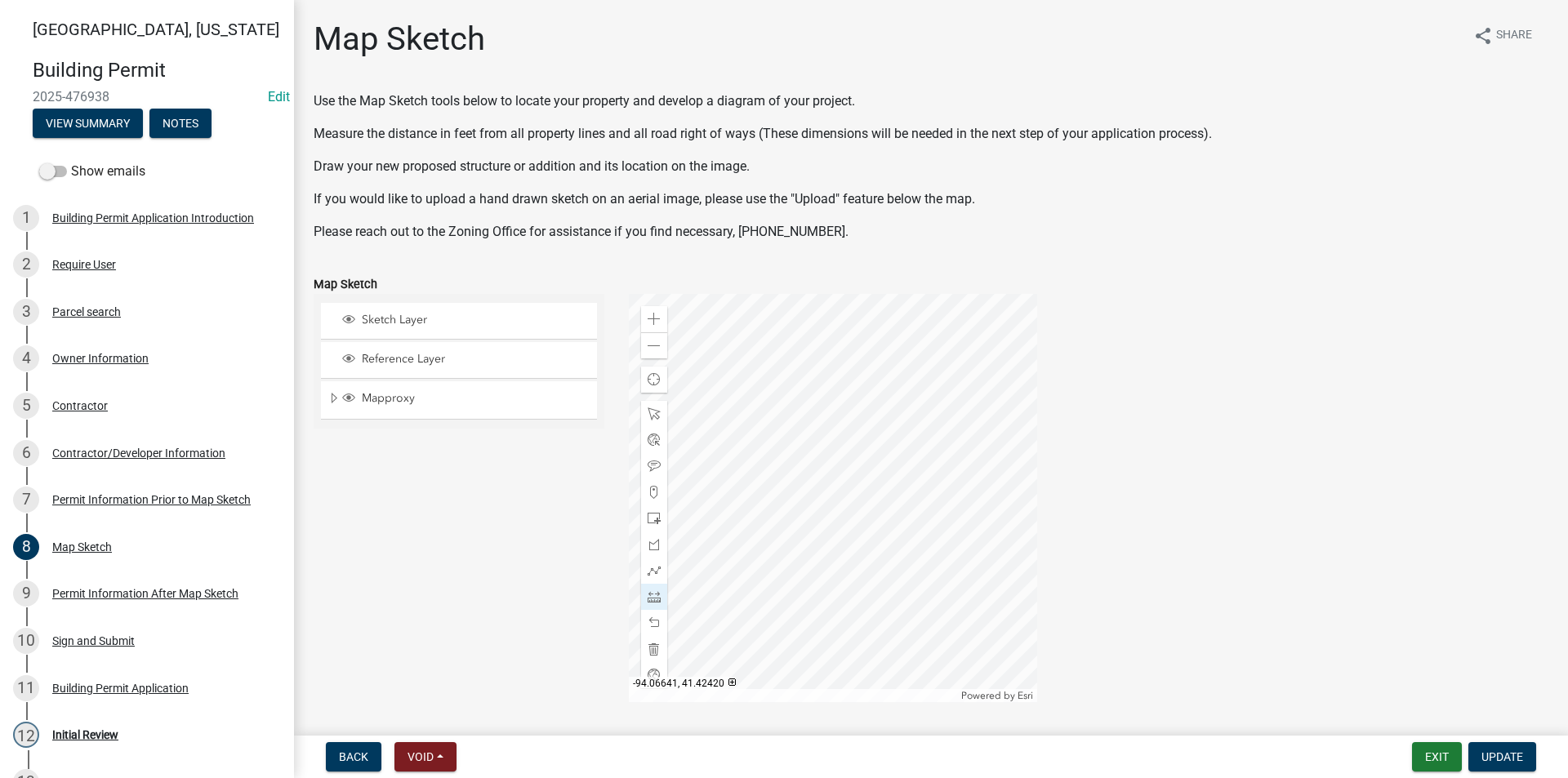
click at [671, 461] on div at bounding box center [833, 498] width 408 height 408
click at [754, 483] on div at bounding box center [833, 498] width 408 height 408
click at [809, 460] on div at bounding box center [833, 498] width 408 height 408
click at [808, 453] on div at bounding box center [833, 498] width 408 height 408
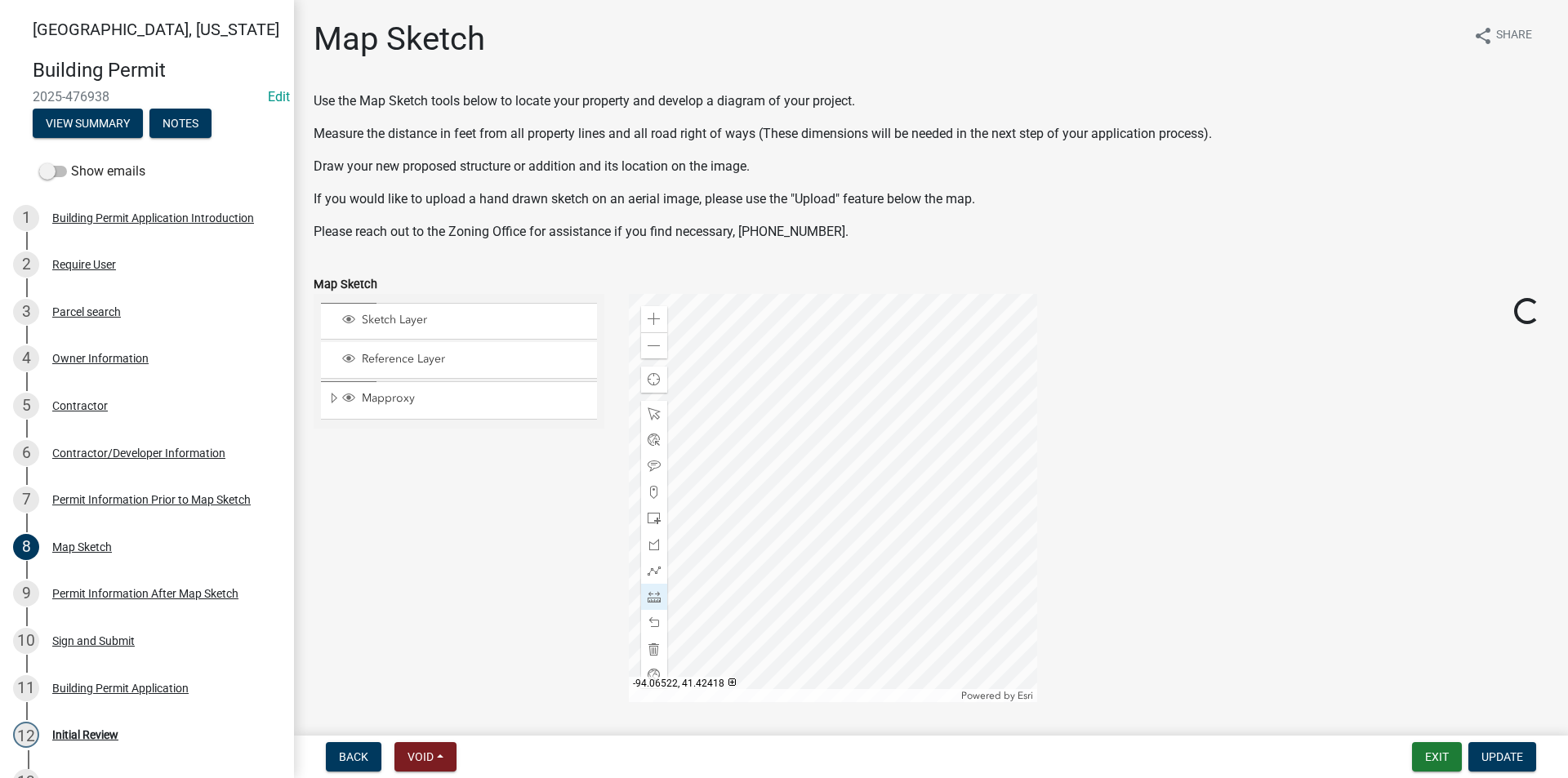
click at [813, 450] on div at bounding box center [833, 498] width 408 height 408
click at [790, 440] on div at bounding box center [833, 498] width 408 height 408
click at [734, 438] on div at bounding box center [833, 498] width 408 height 408
click at [832, 435] on div at bounding box center [833, 498] width 408 height 408
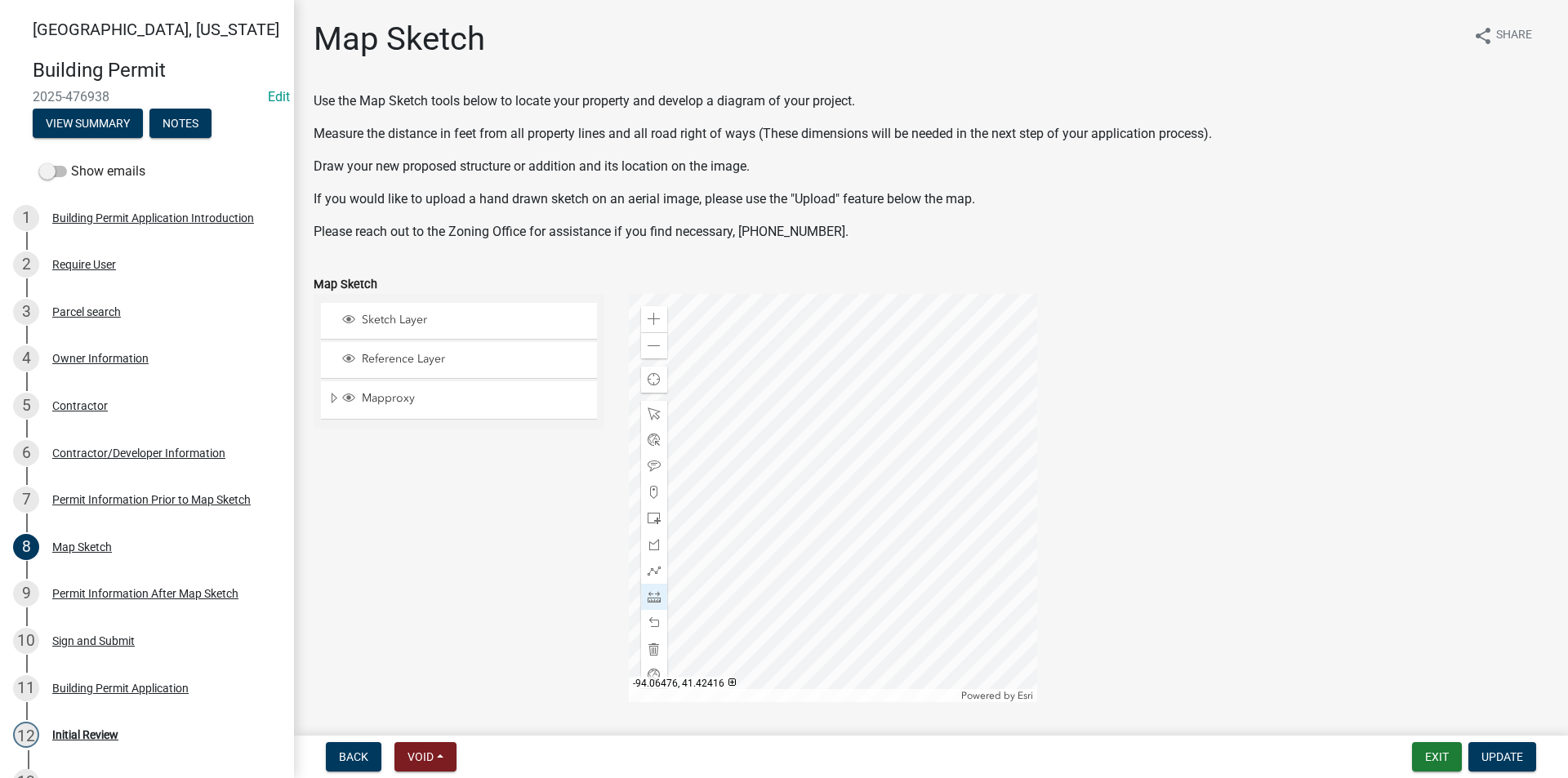
click at [1037, 478] on div at bounding box center [833, 498] width 408 height 408
click at [1006, 481] on div at bounding box center [833, 498] width 408 height 408
click at [710, 362] on div at bounding box center [833, 498] width 408 height 408
click at [655, 349] on span at bounding box center [654, 345] width 13 height 13
click at [773, 491] on div at bounding box center [833, 498] width 408 height 408
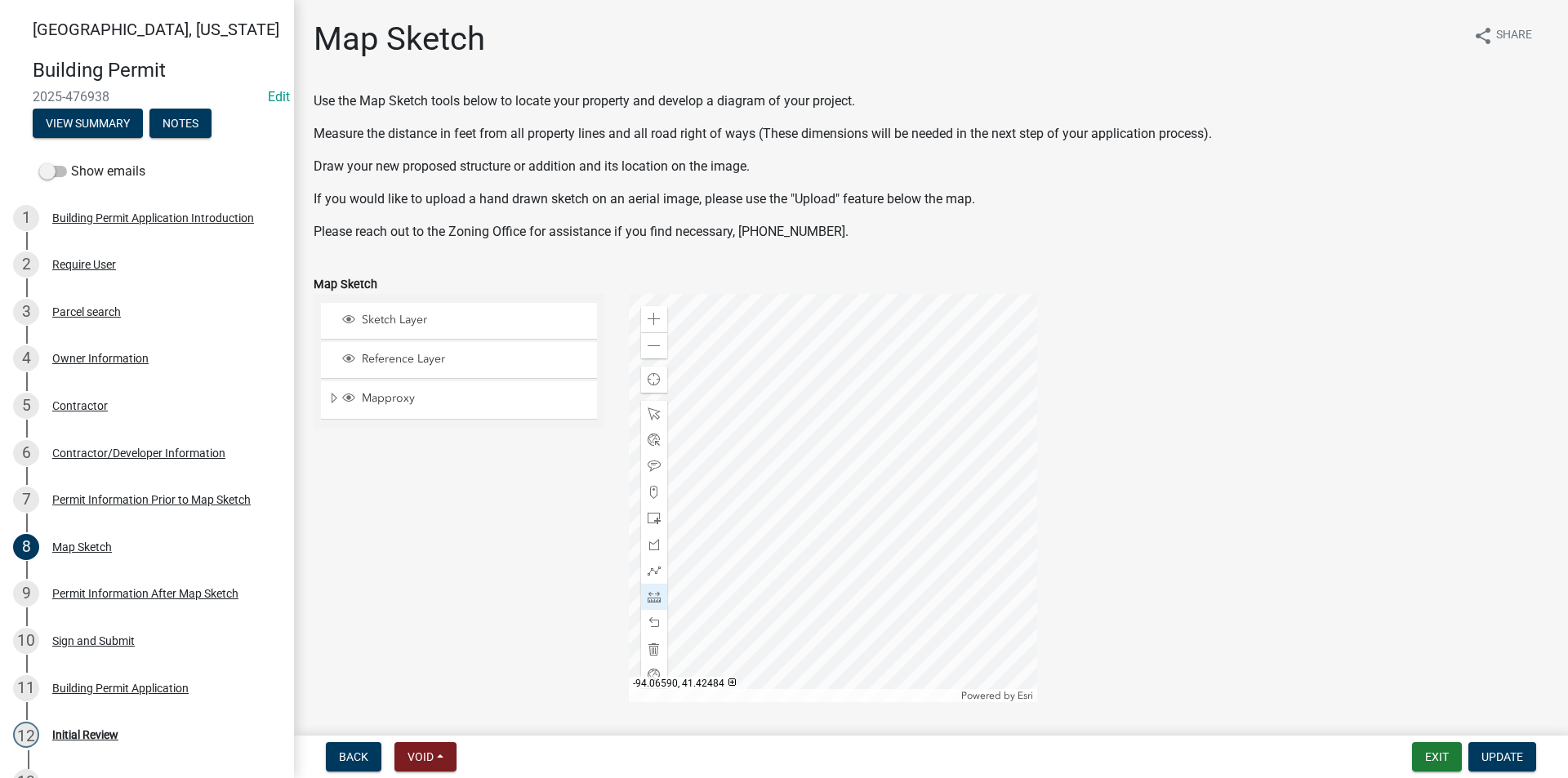
click at [777, 389] on div at bounding box center [833, 498] width 408 height 408
click at [778, 389] on div at bounding box center [833, 498] width 408 height 408
click at [657, 621] on span at bounding box center [654, 622] width 13 height 13
click at [654, 621] on span at bounding box center [654, 622] width 13 height 13
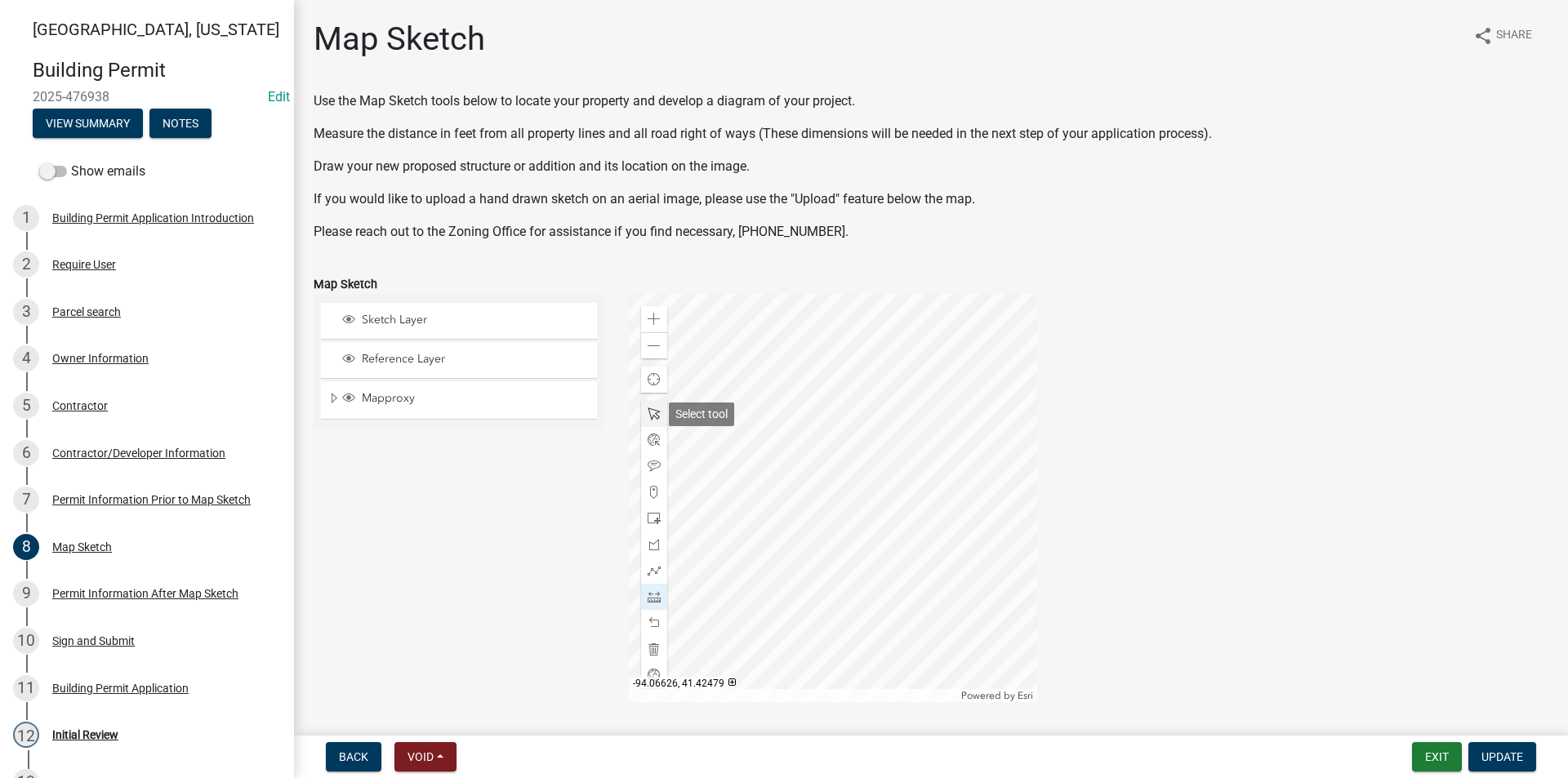
click at [650, 416] on span at bounding box center [654, 413] width 13 height 13
click at [775, 435] on div at bounding box center [833, 498] width 408 height 408
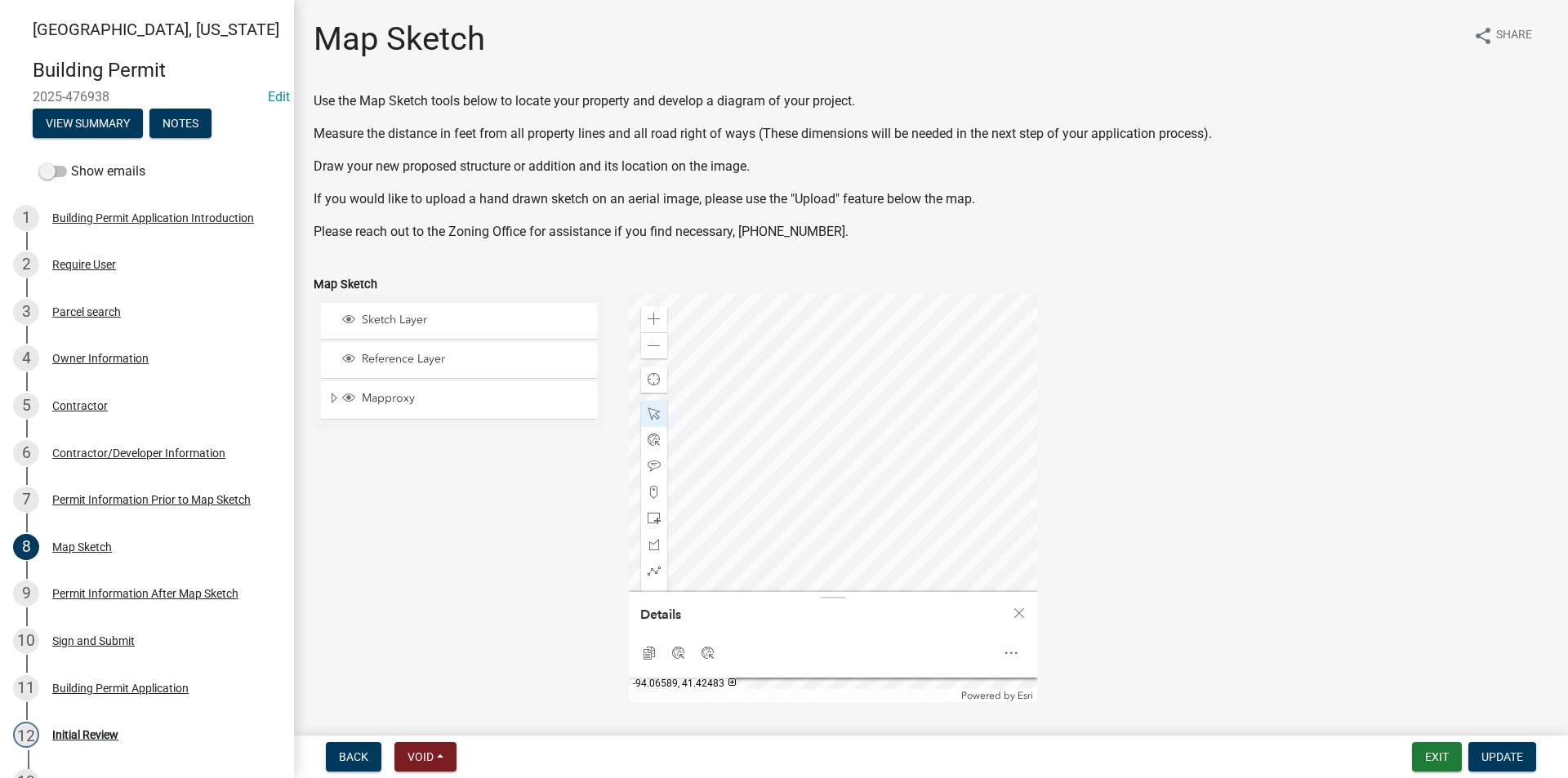
click at [781, 391] on div at bounding box center [833, 498] width 408 height 408
click at [1013, 609] on span "Close" at bounding box center [1019, 613] width 13 height 13
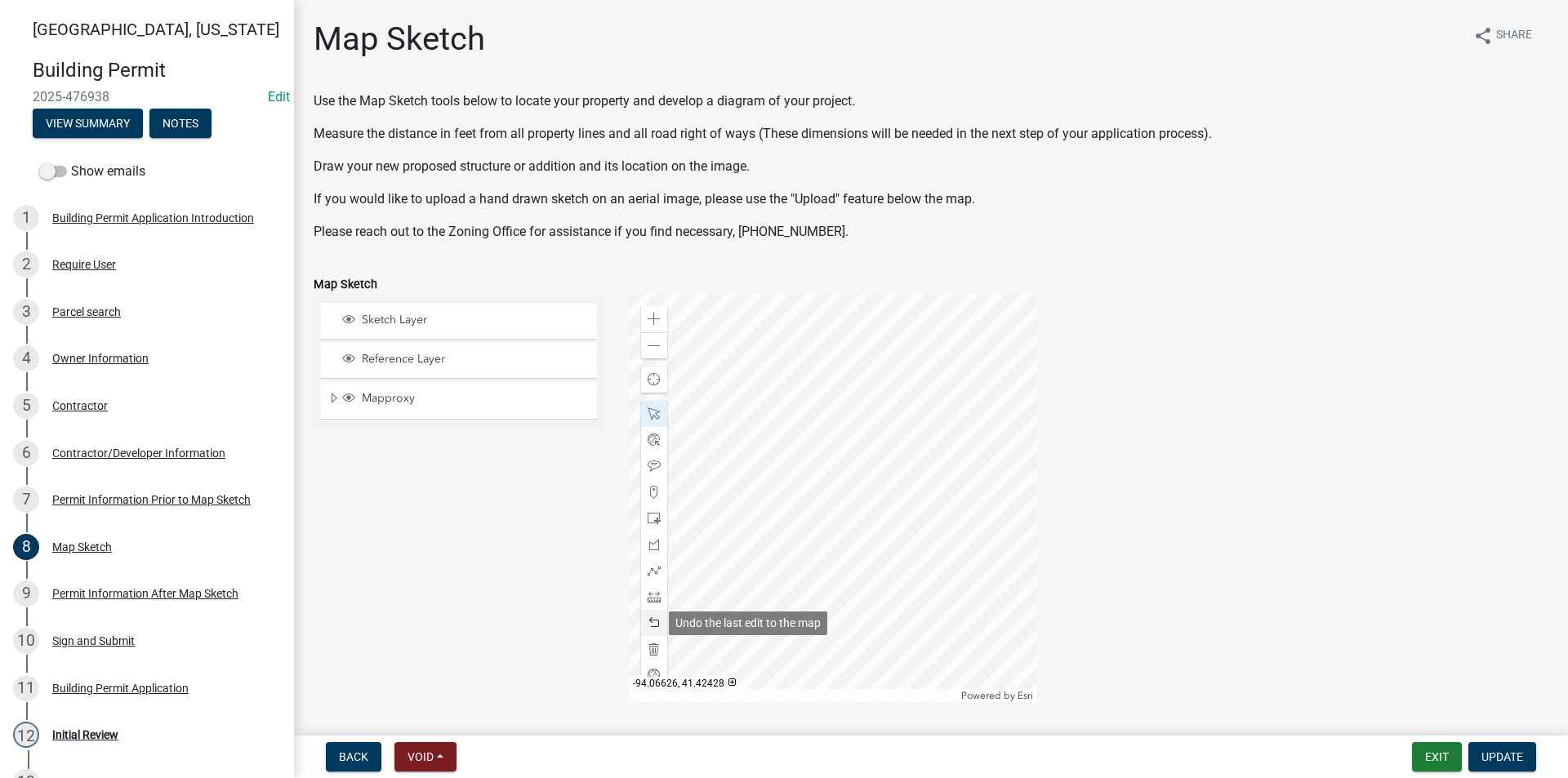
click at [652, 622] on span at bounding box center [654, 622] width 13 height 13
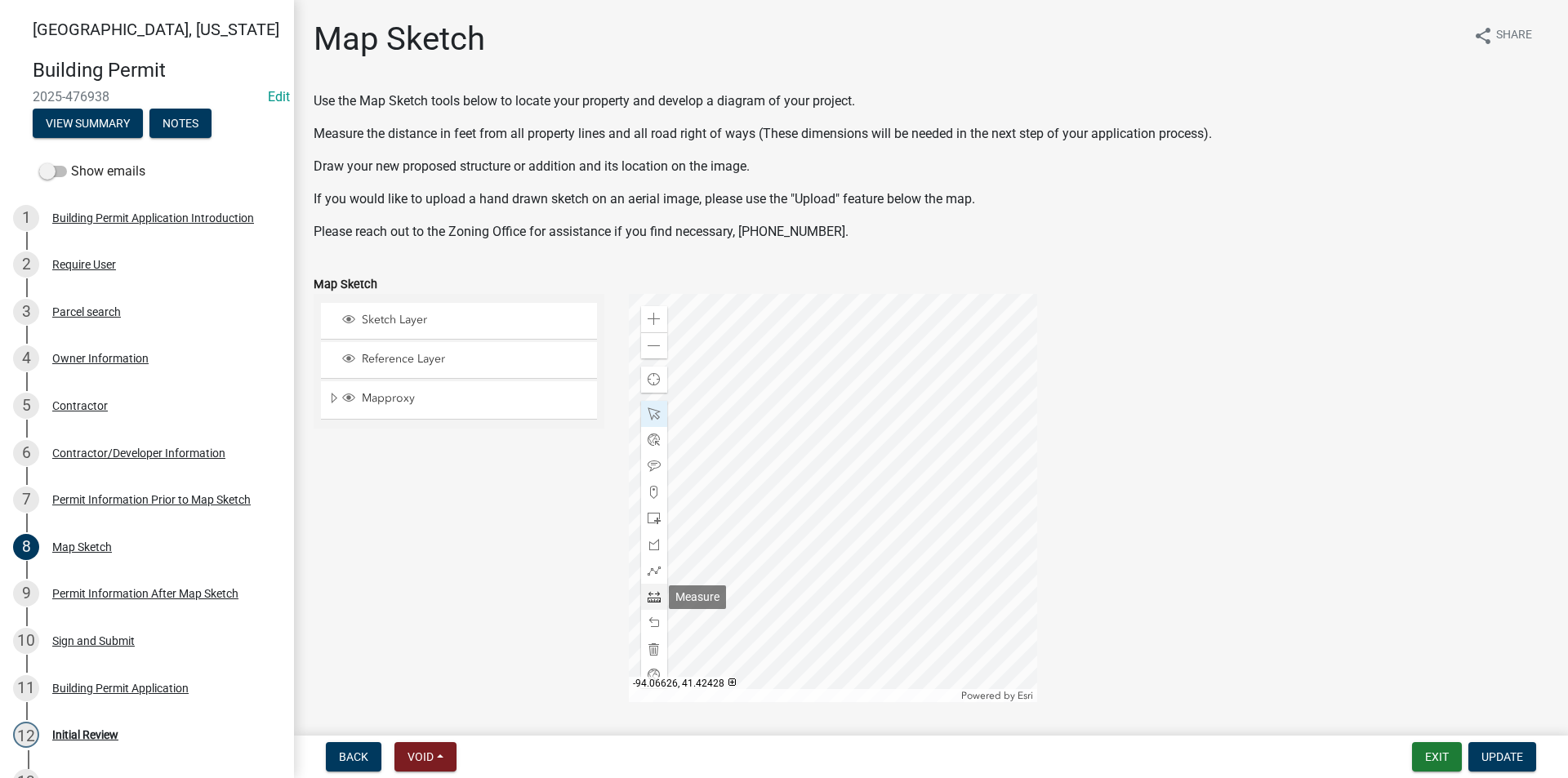
click at [653, 592] on span at bounding box center [654, 596] width 13 height 13
click at [774, 613] on div at bounding box center [833, 498] width 408 height 408
click at [772, 389] on div at bounding box center [833, 498] width 408 height 408
click at [655, 416] on span at bounding box center [654, 413] width 13 height 13
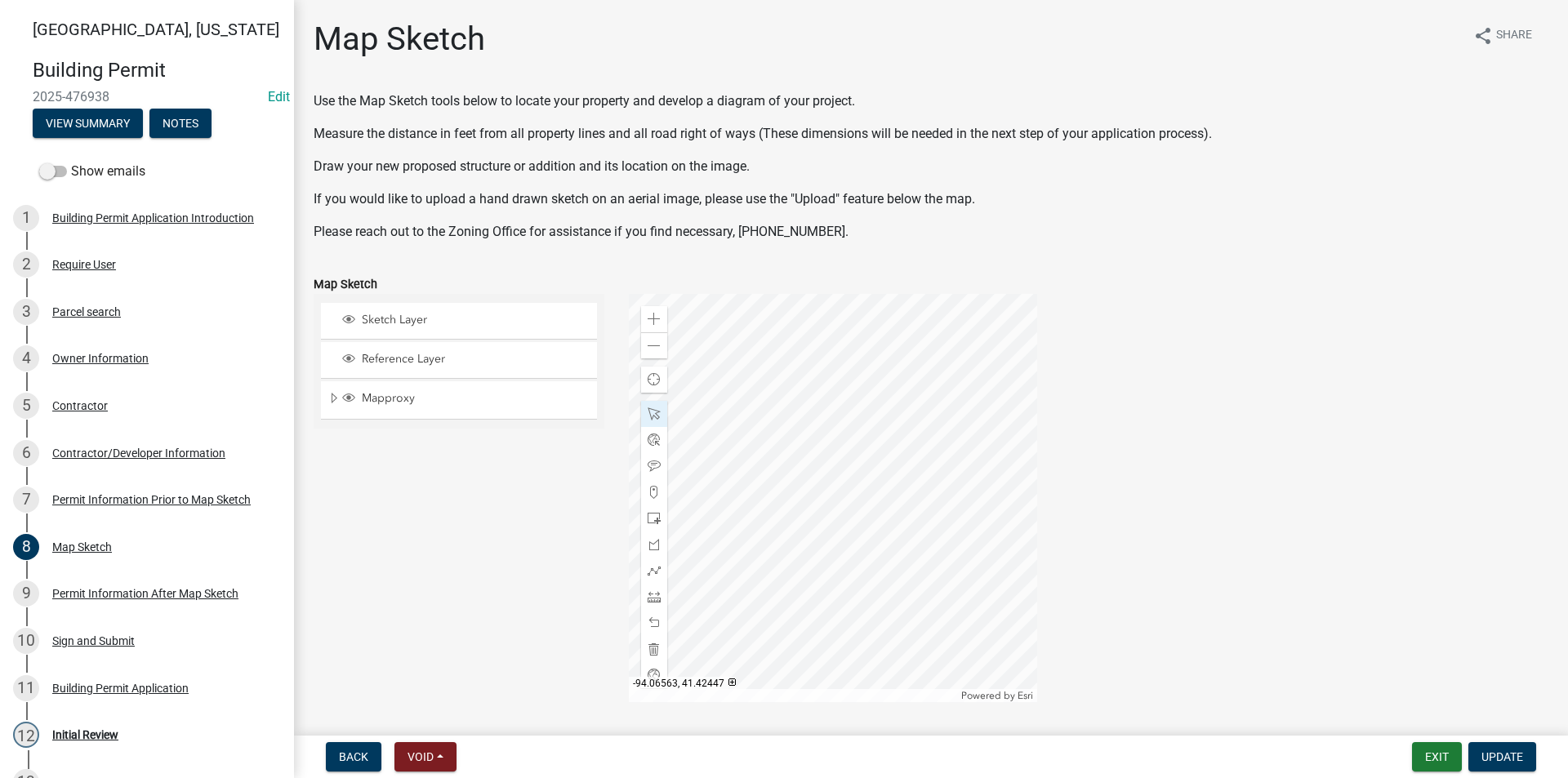
click at [914, 474] on div at bounding box center [833, 498] width 408 height 408
click at [655, 412] on span at bounding box center [654, 413] width 13 height 13
click at [864, 484] on div at bounding box center [833, 498] width 408 height 408
click at [1513, 750] on span "Update" at bounding box center [1501, 756] width 42 height 13
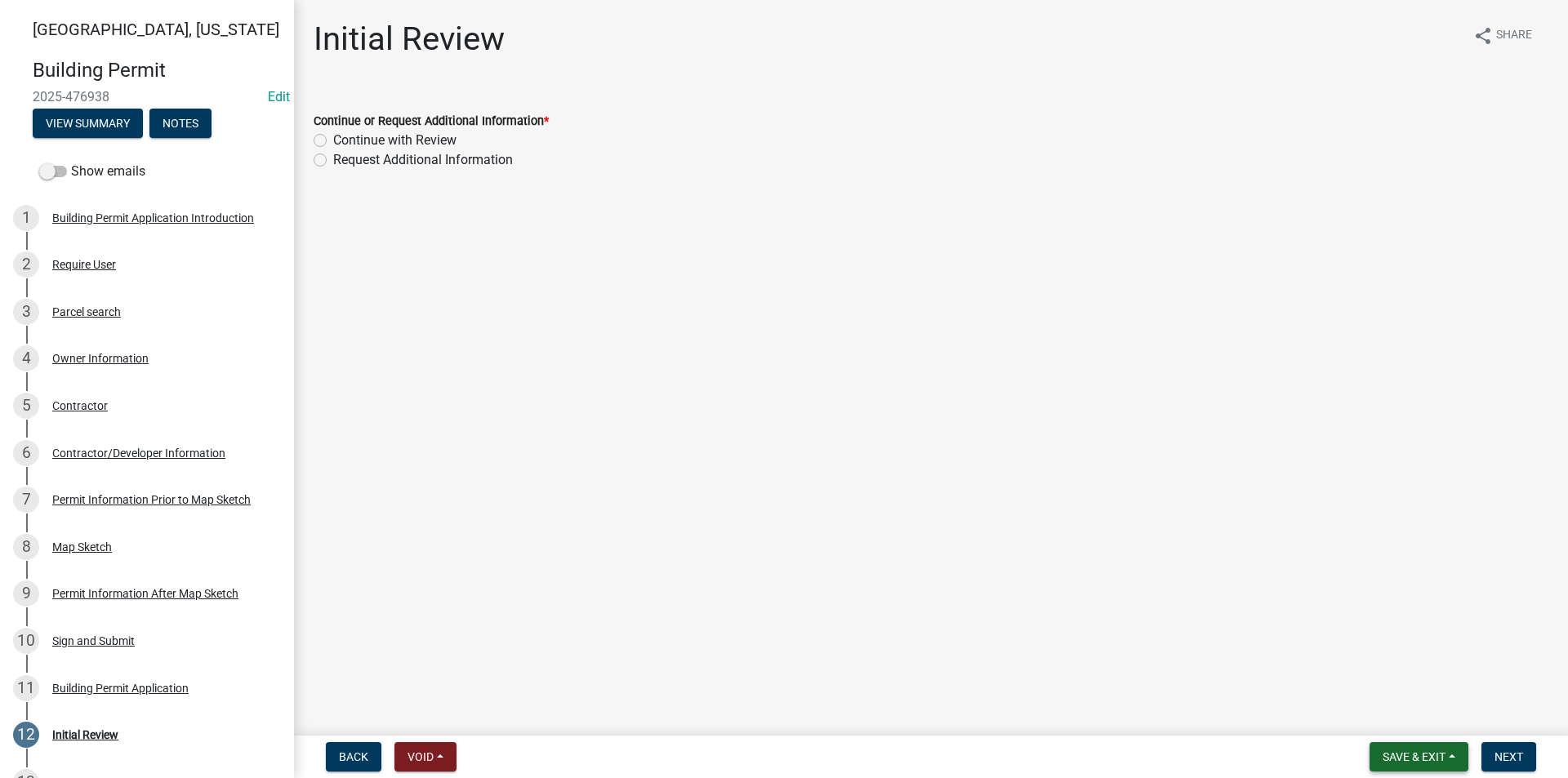
click at [1421, 759] on span "Save & Exit" at bounding box center [1415, 756] width 63 height 13
click at [1386, 685] on button "Save" at bounding box center [1403, 675] width 130 height 39
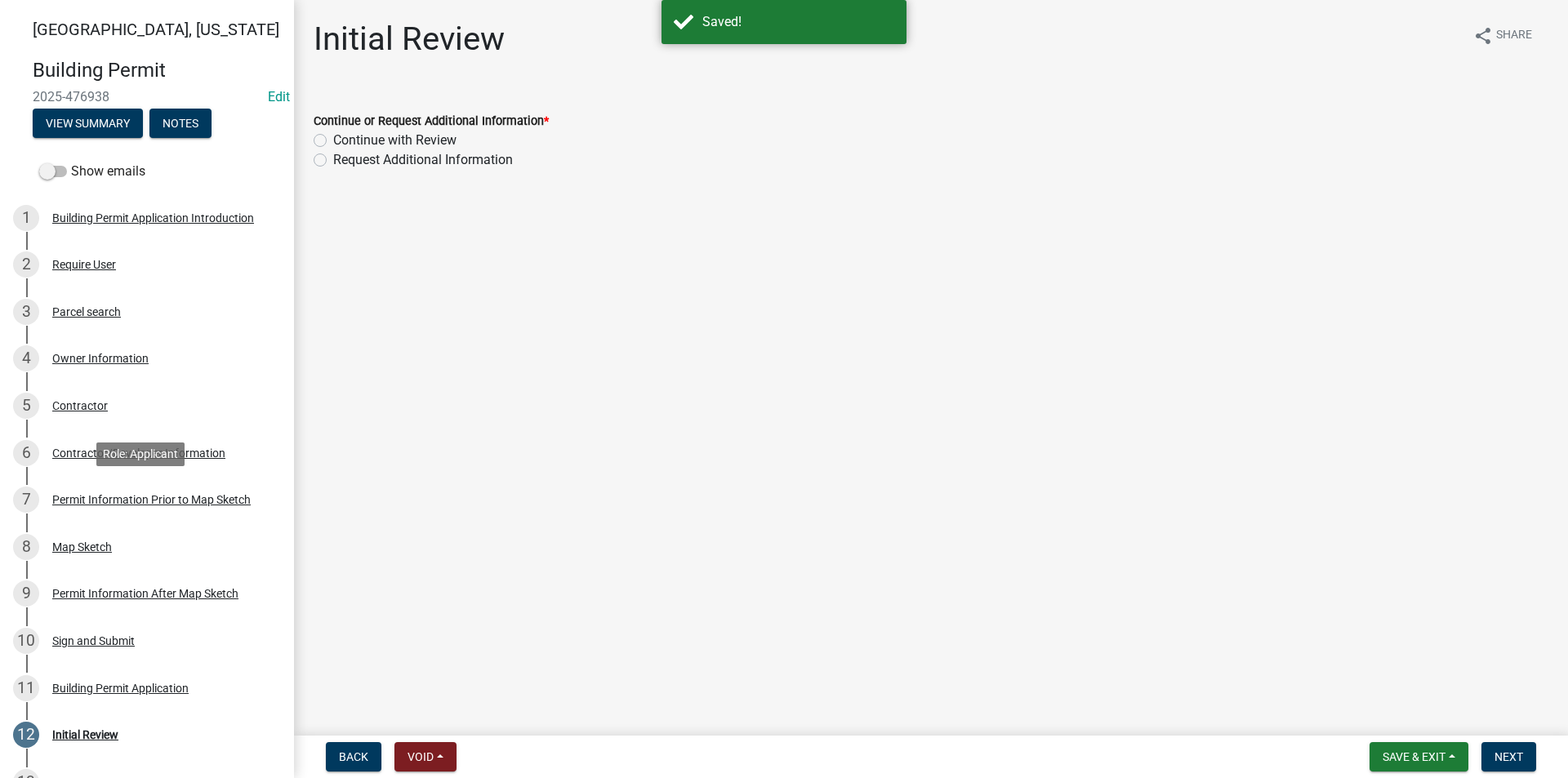
click at [88, 511] on div "7 Permit Information Prior to Map Sketch" at bounding box center [140, 499] width 255 height 26
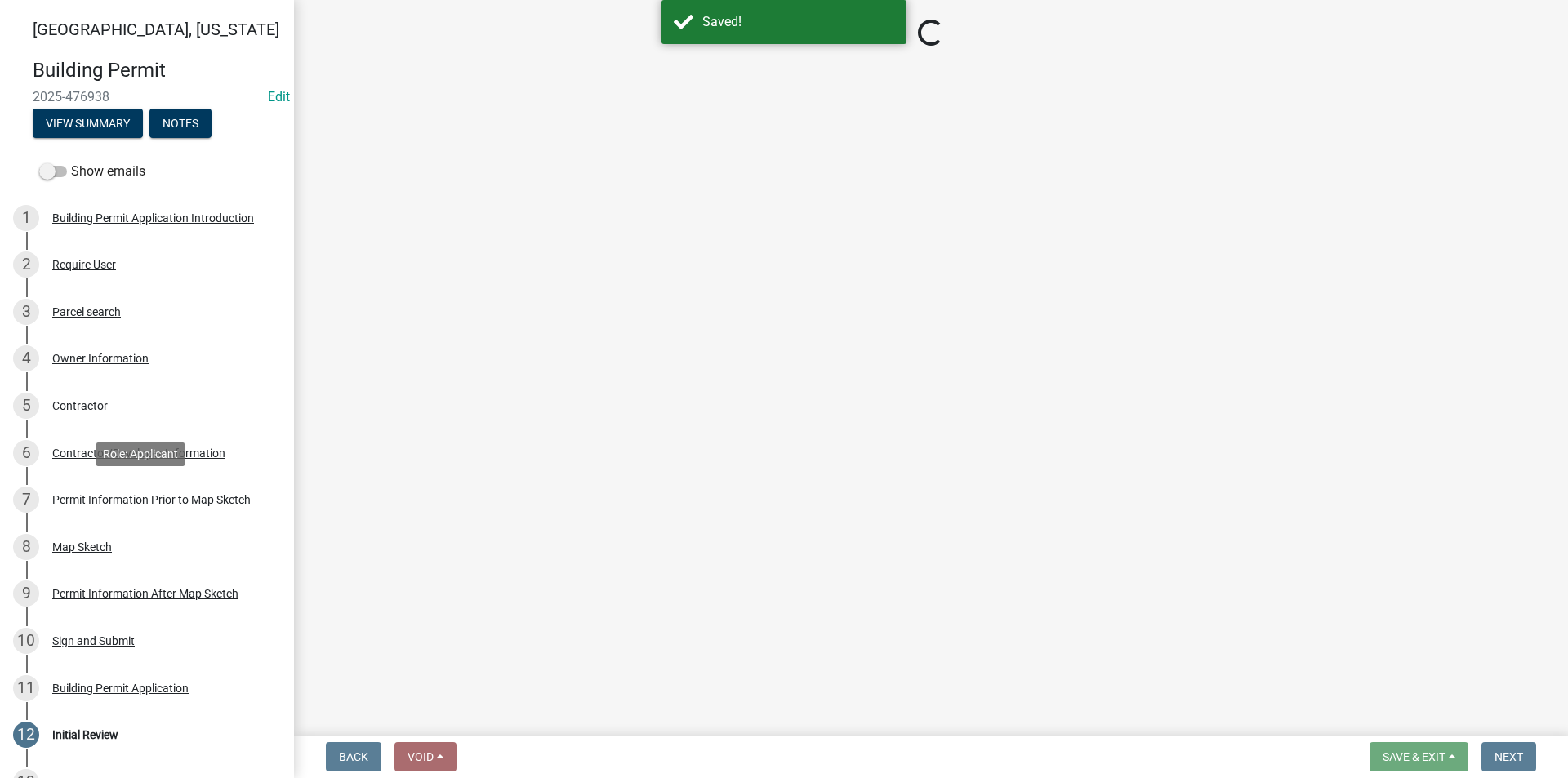
select select "6b2626da-78ea-4ec6-8513-ccc18f4ad425"
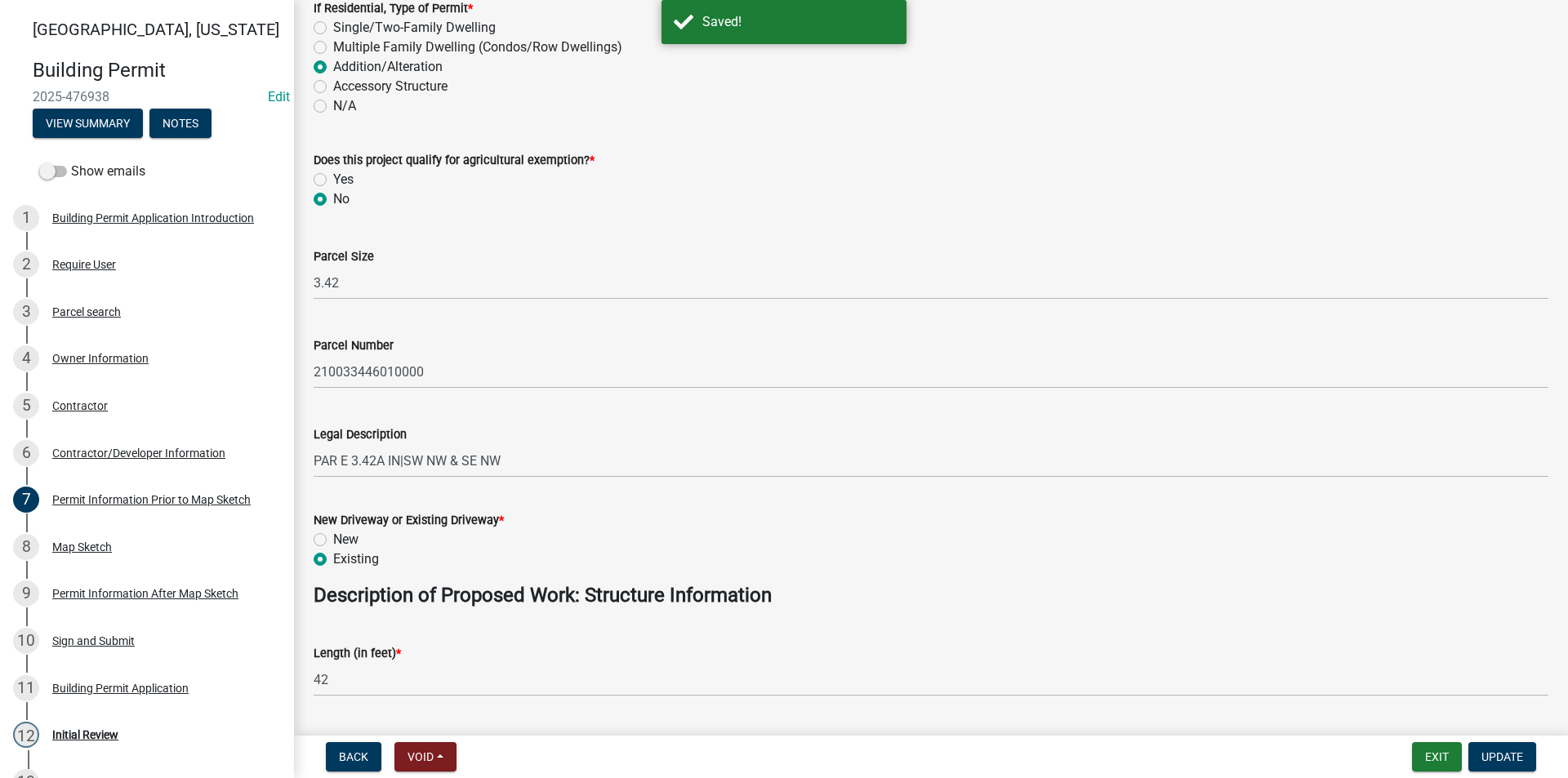
scroll to position [408, 0]
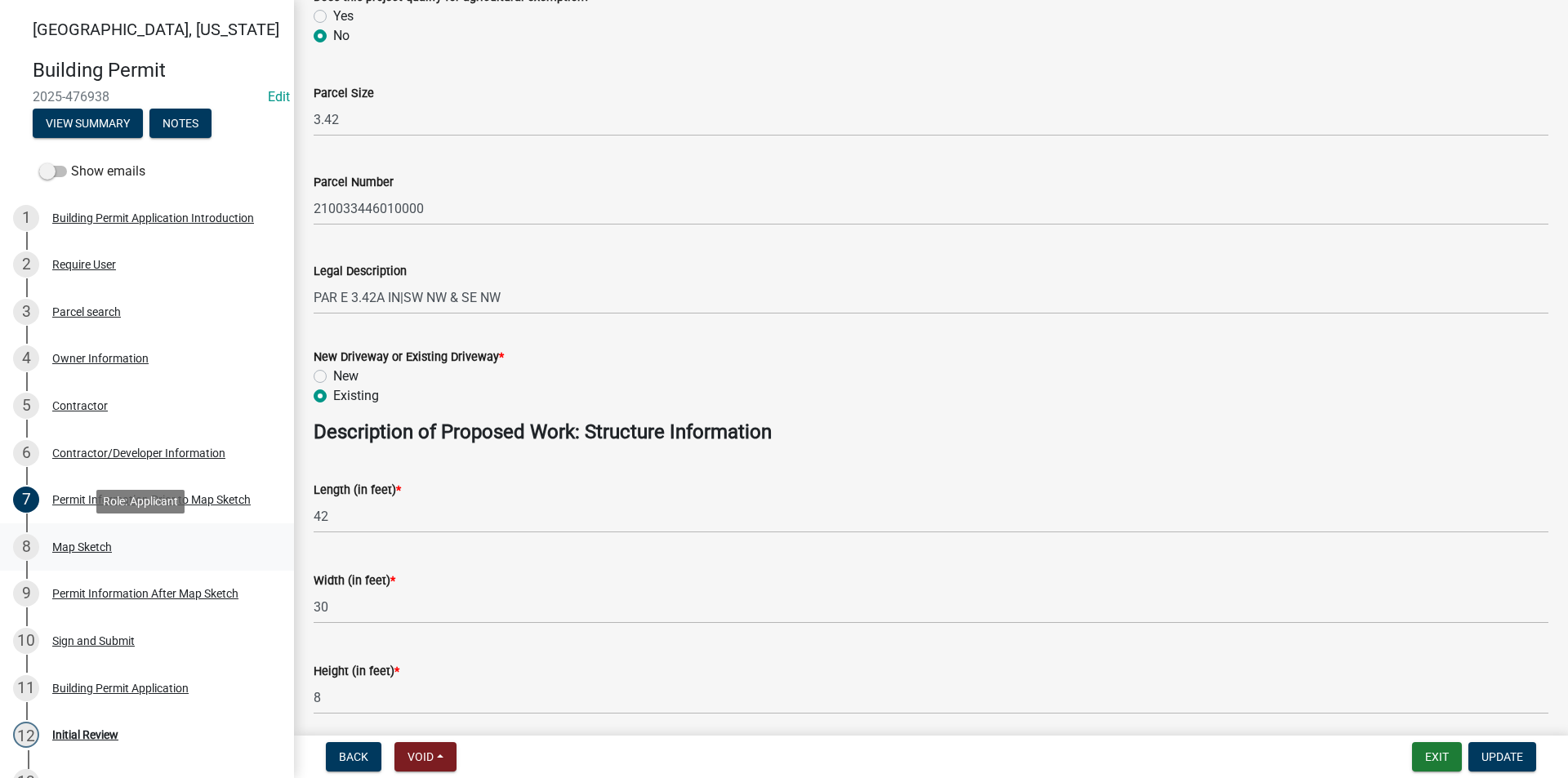
click at [78, 551] on div "Map Sketch" at bounding box center [82, 546] width 60 height 11
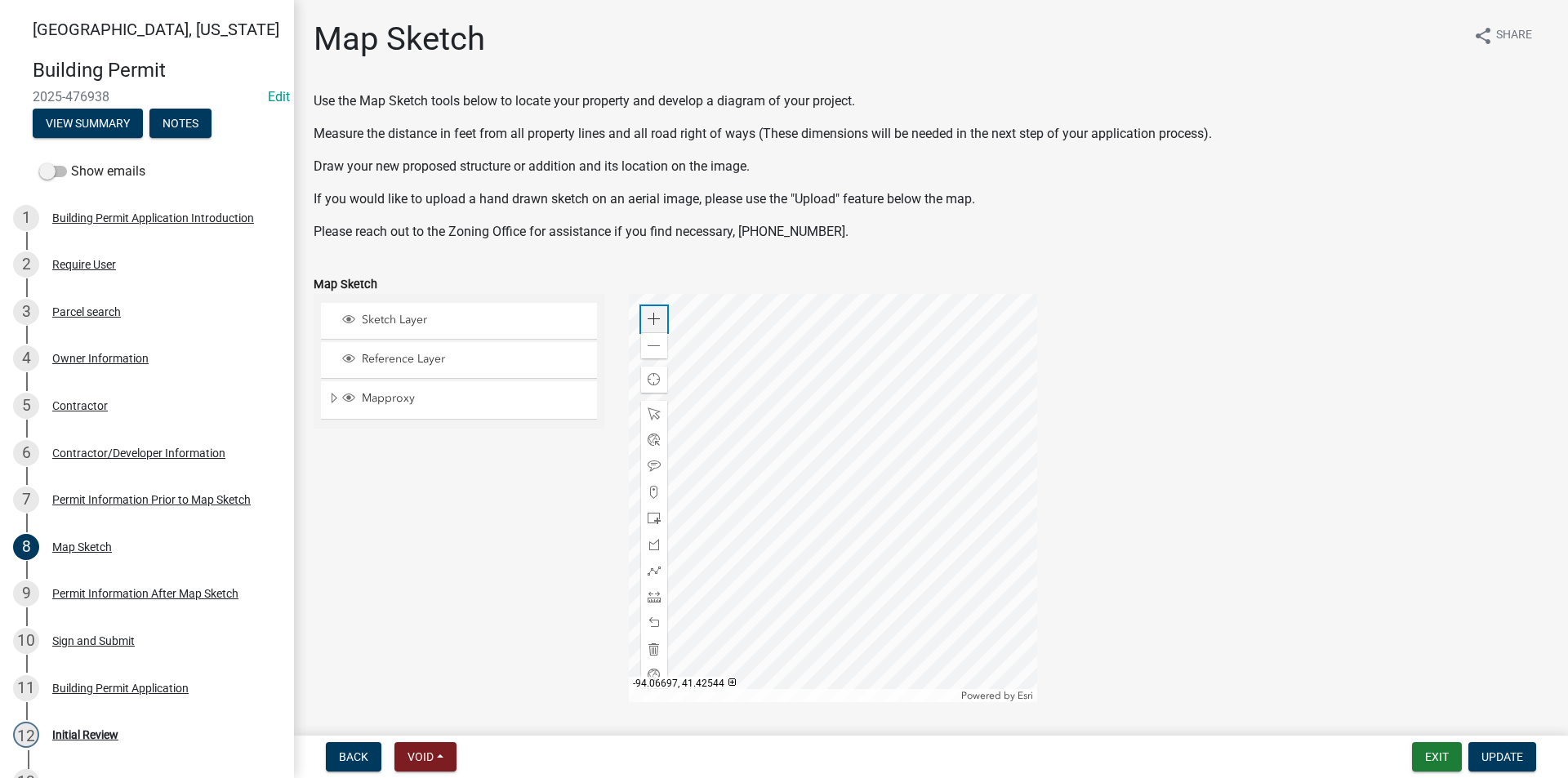
click at [648, 316] on span at bounding box center [654, 319] width 13 height 13
click at [653, 315] on span at bounding box center [654, 319] width 13 height 13
click at [976, 538] on div at bounding box center [833, 498] width 408 height 408
click at [656, 324] on span at bounding box center [654, 319] width 13 height 13
click at [899, 422] on div at bounding box center [833, 498] width 408 height 408
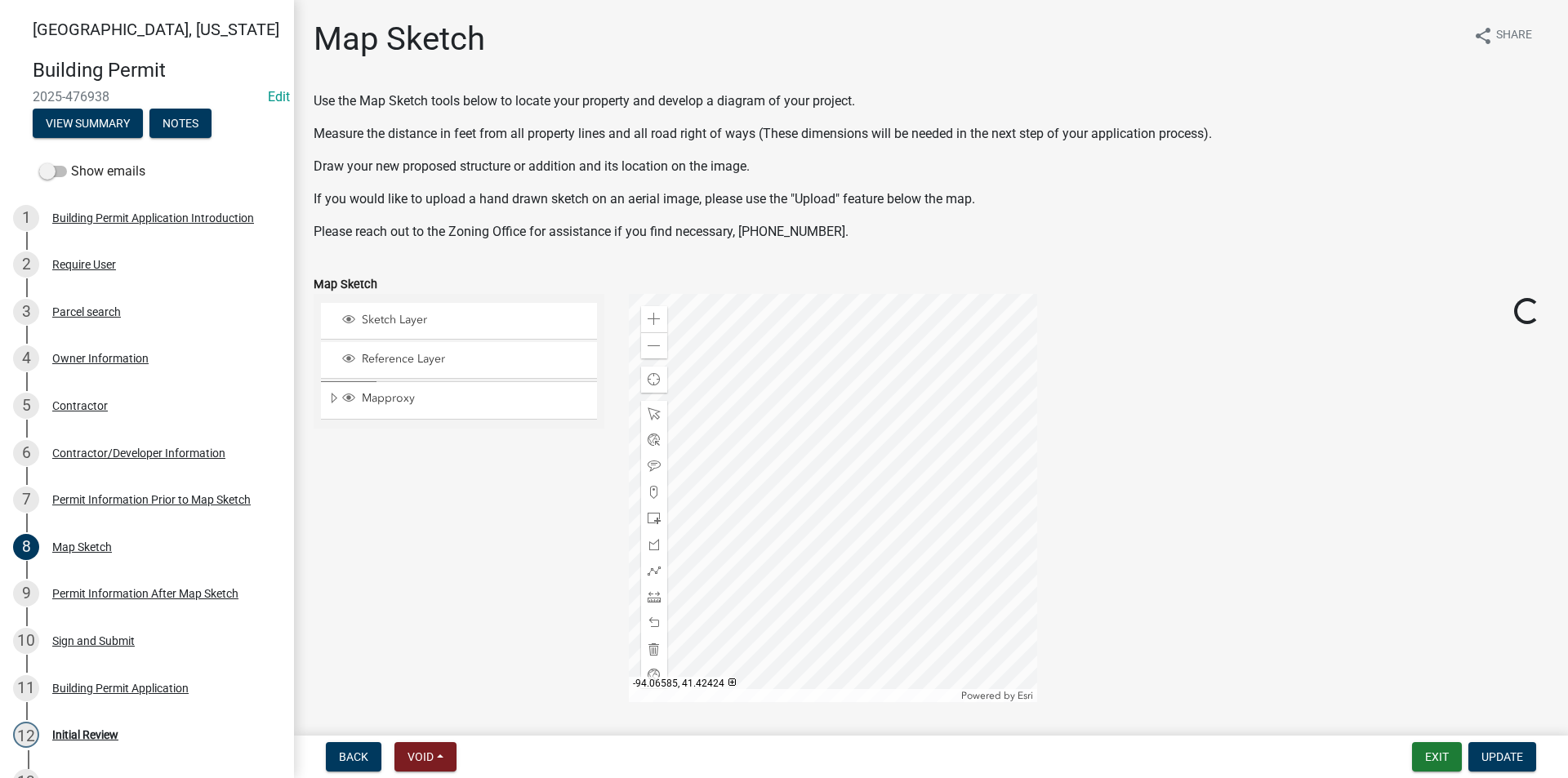
click at [853, 562] on div at bounding box center [833, 498] width 408 height 408
click at [840, 425] on div at bounding box center [833, 498] width 408 height 408
click at [834, 431] on div at bounding box center [833, 498] width 408 height 408
click at [853, 562] on div at bounding box center [833, 498] width 408 height 408
click at [913, 474] on div at bounding box center [833, 498] width 408 height 408
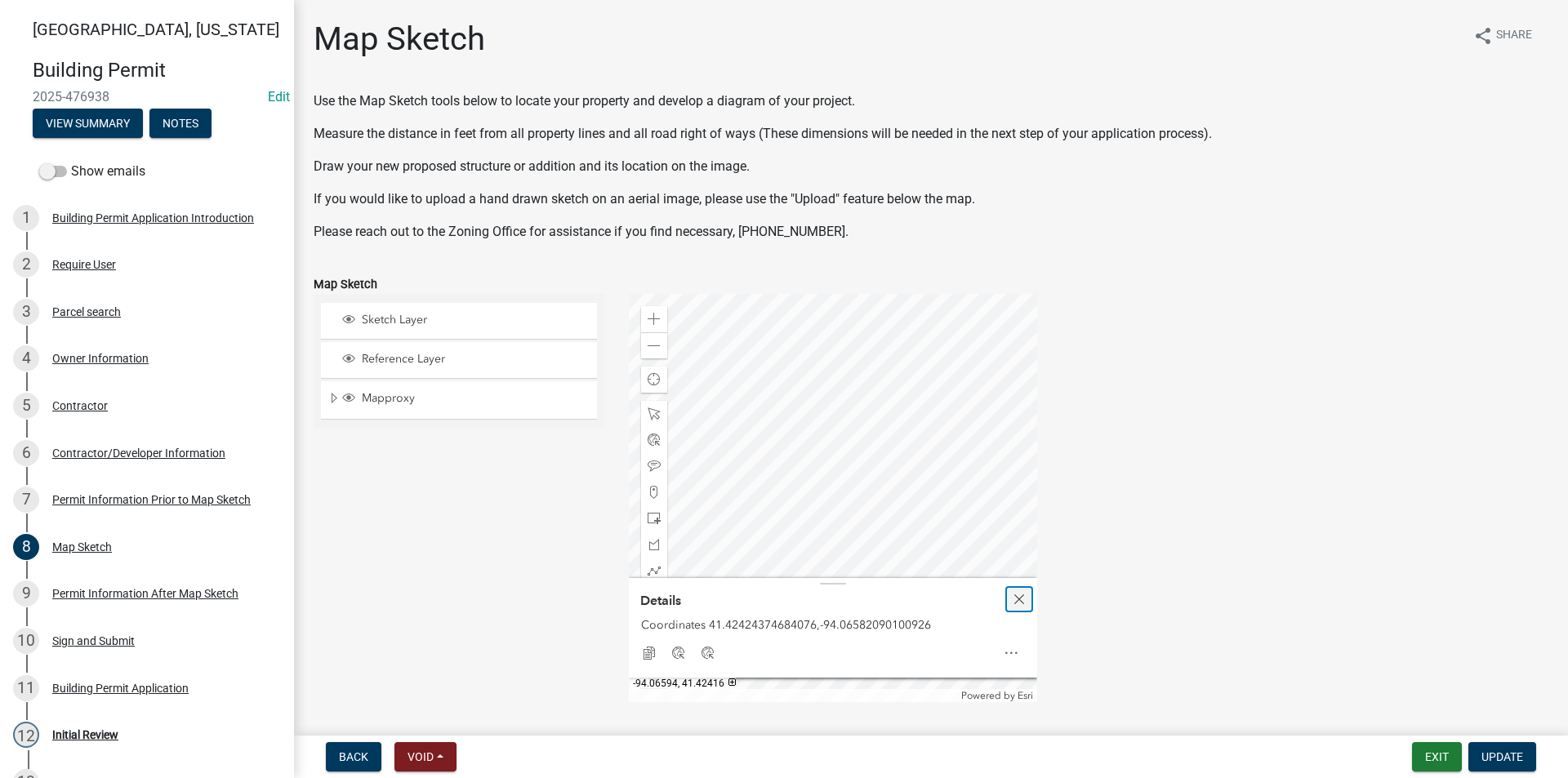
click at [1021, 598] on span "Close" at bounding box center [1019, 598] width 13 height 13
click at [760, 545] on div at bounding box center [833, 498] width 408 height 408
click at [810, 446] on div at bounding box center [833, 498] width 408 height 408
click at [811, 452] on div at bounding box center [833, 498] width 408 height 408
click at [949, 447] on div at bounding box center [833, 498] width 408 height 408
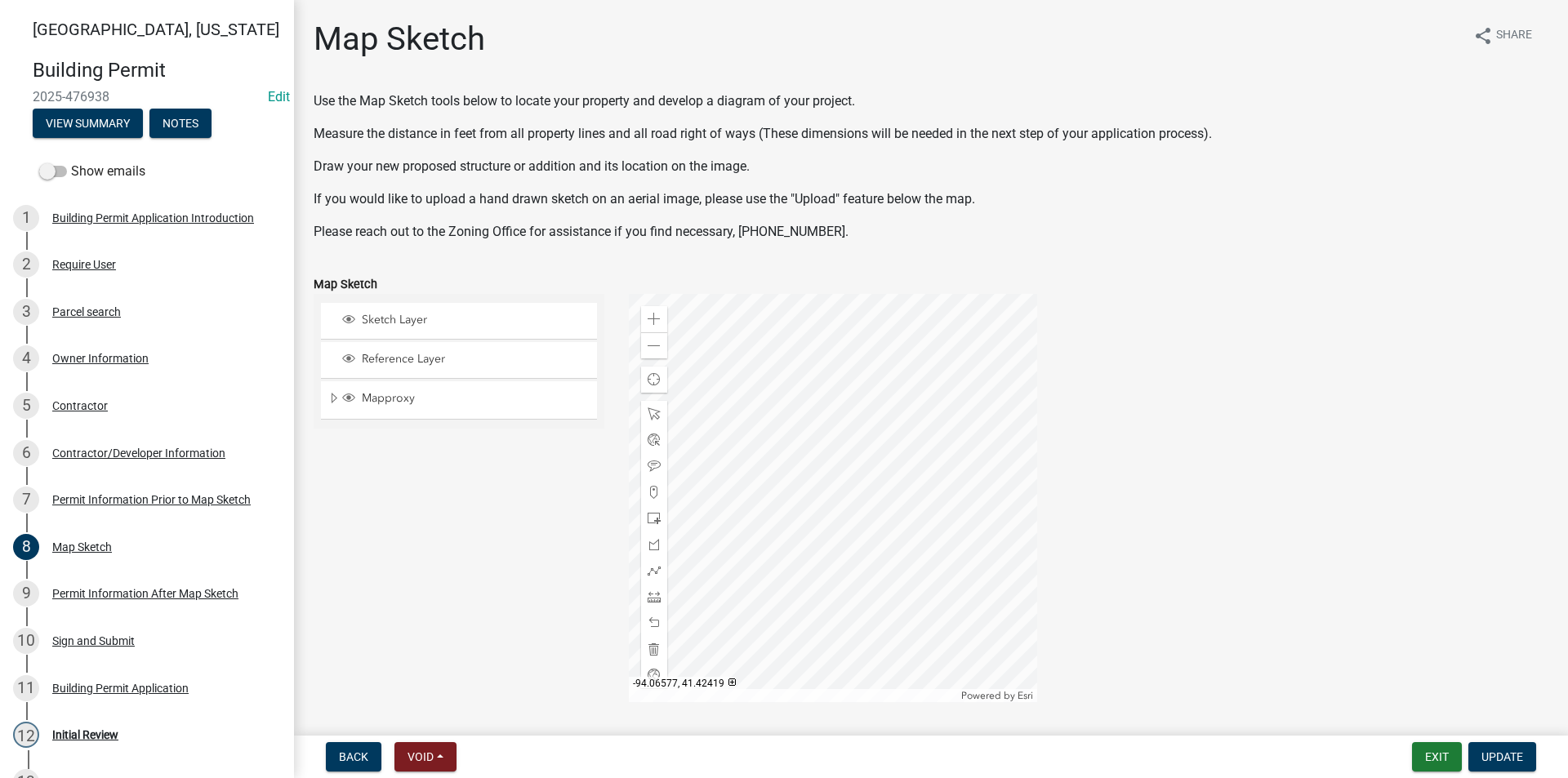
click at [954, 451] on div at bounding box center [833, 498] width 408 height 408
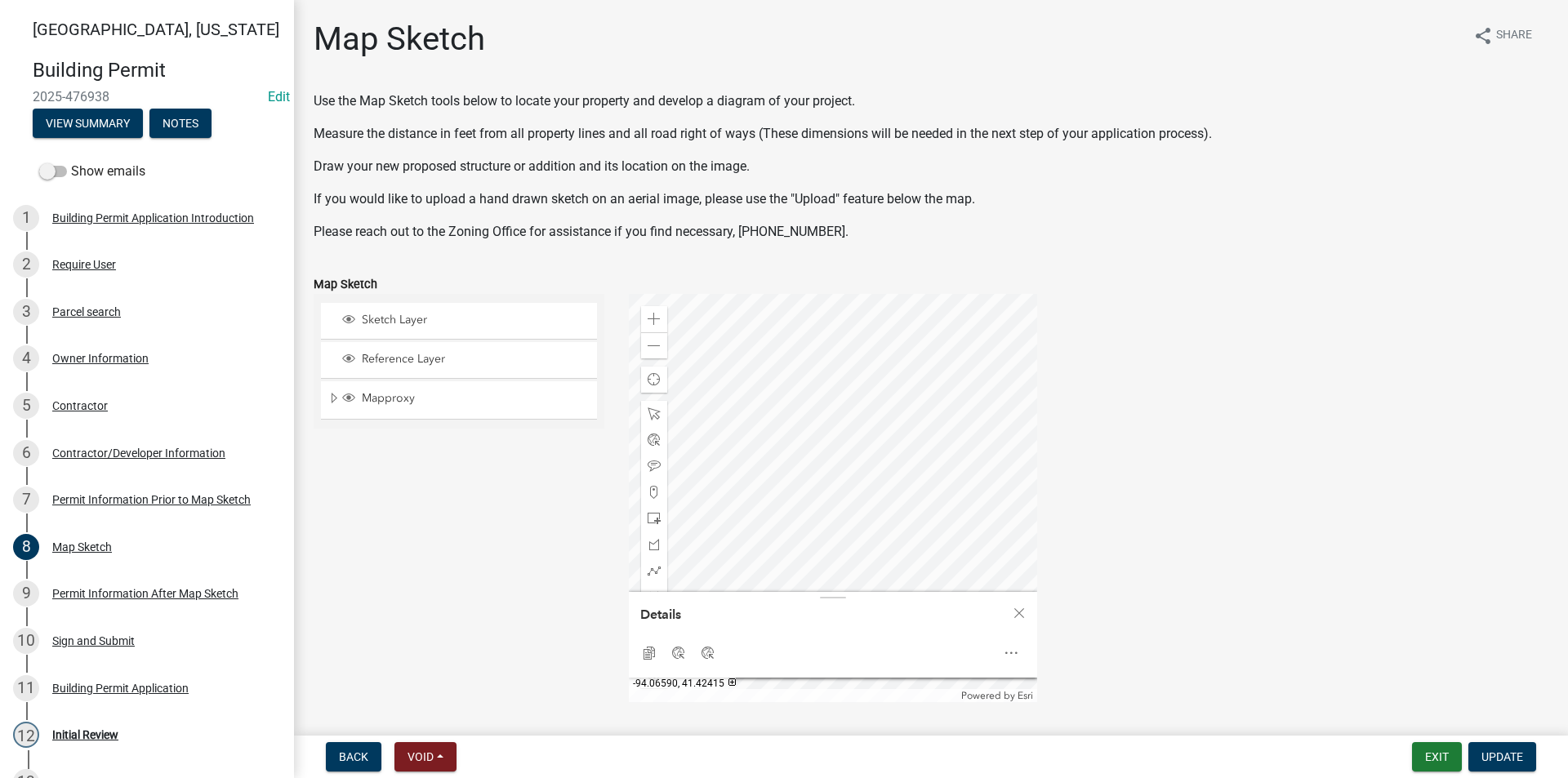
click at [842, 493] on div at bounding box center [833, 498] width 408 height 408
click at [863, 395] on div at bounding box center [833, 498] width 408 height 408
click at [822, 347] on div at bounding box center [833, 498] width 408 height 408
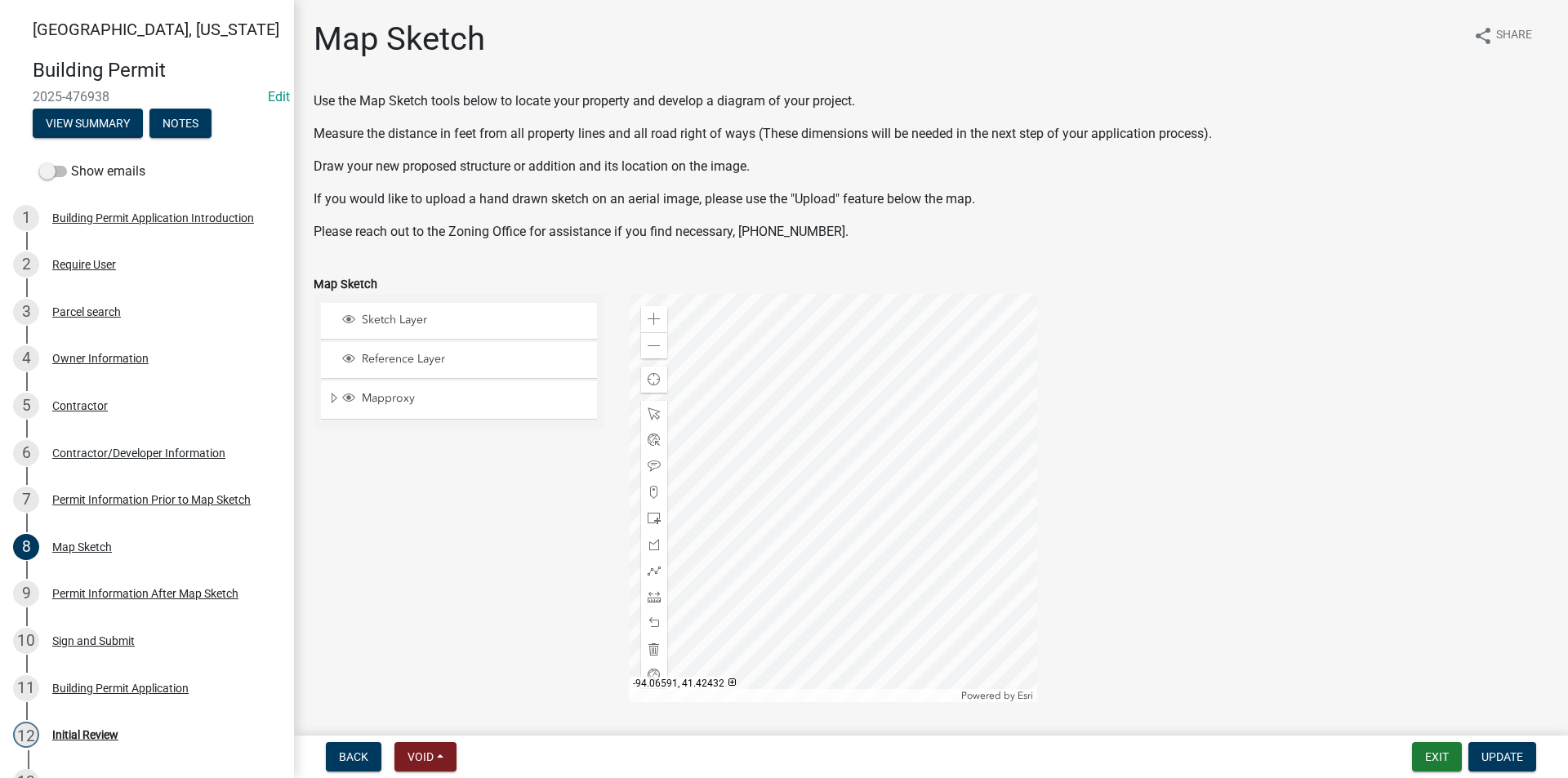
click at [823, 347] on div at bounding box center [833, 498] width 408 height 408
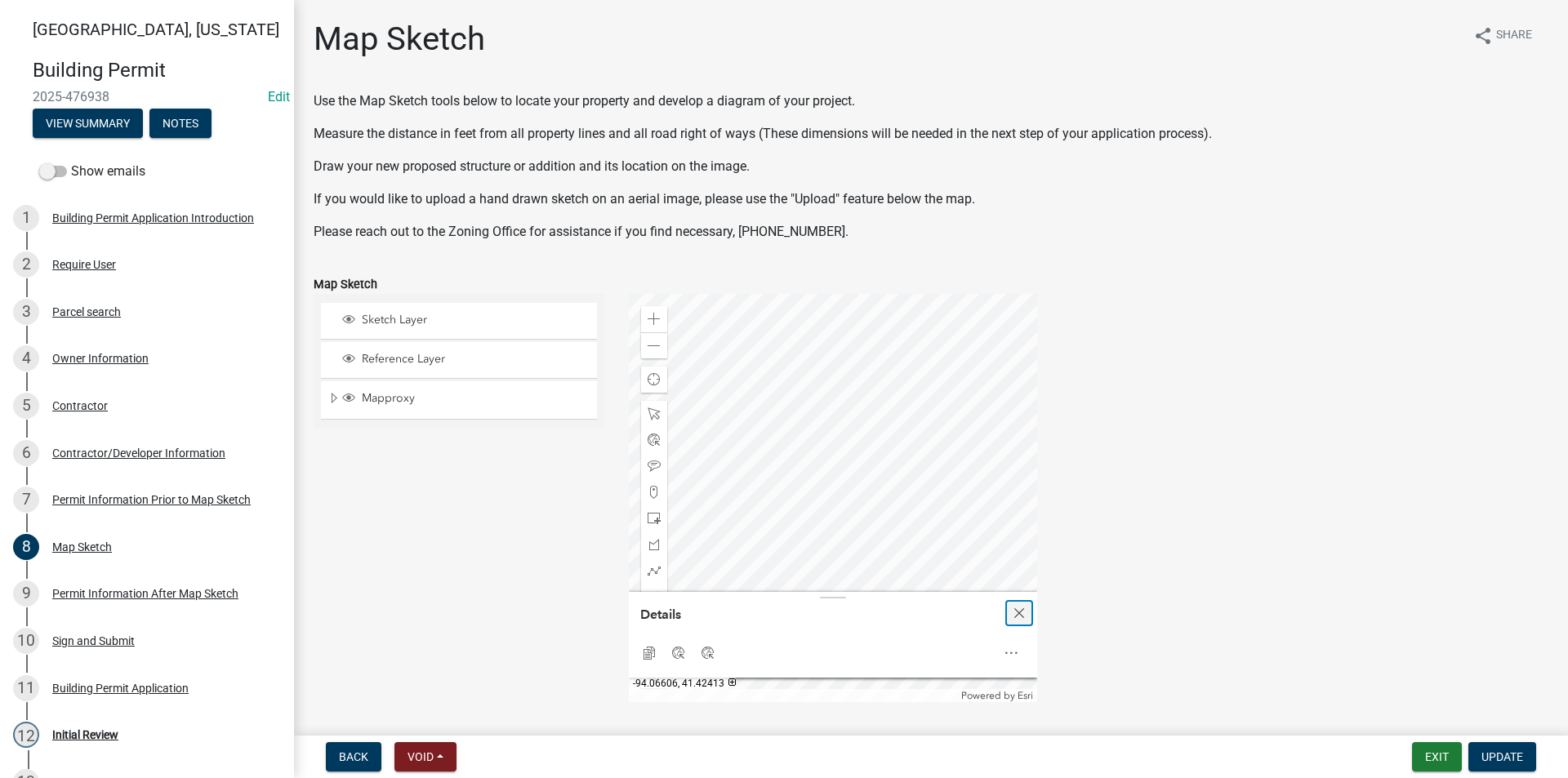
click at [1021, 611] on span "Close" at bounding box center [1019, 613] width 13 height 13
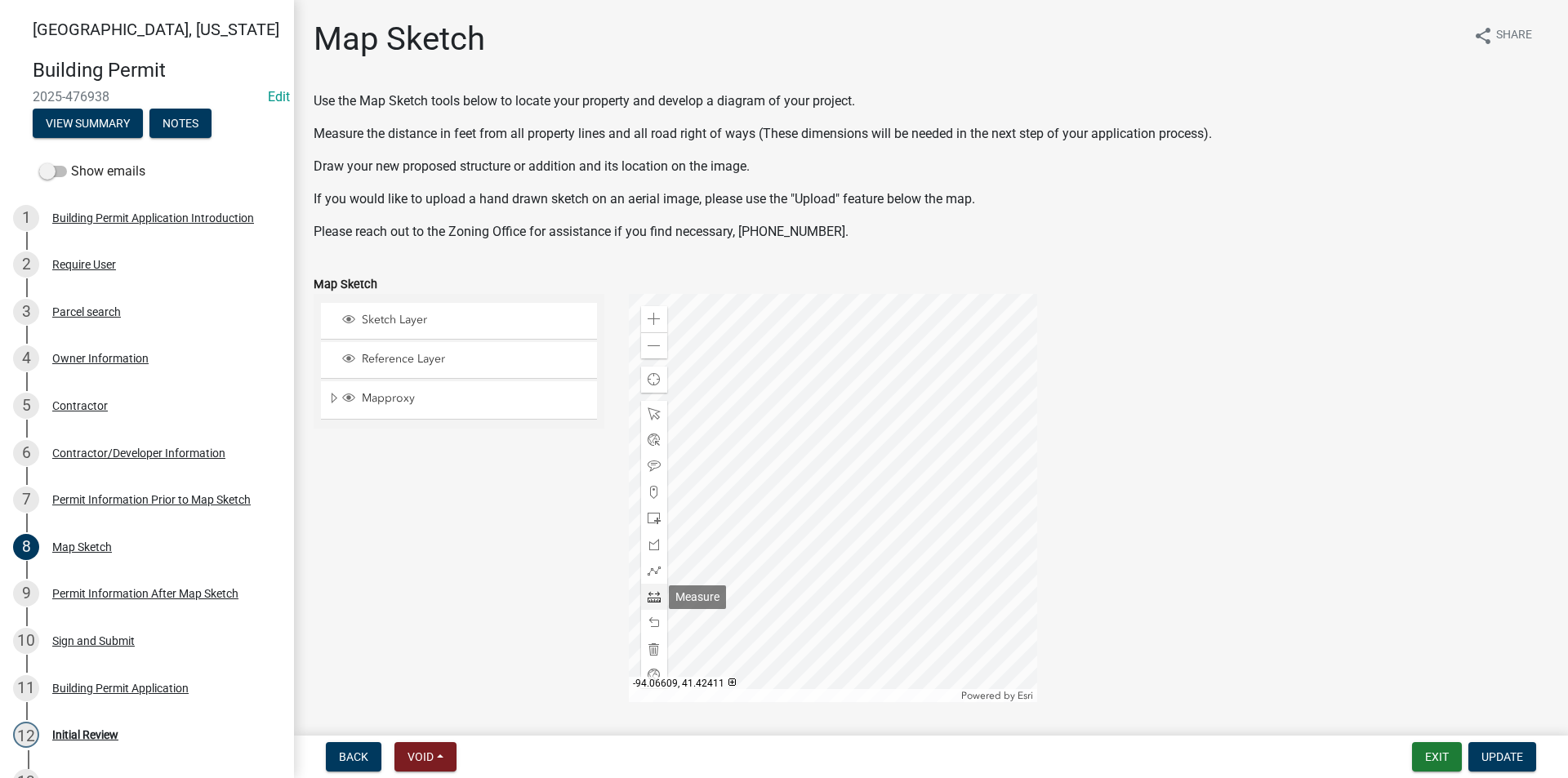
click at [656, 598] on span at bounding box center [654, 596] width 13 height 13
click at [658, 326] on div "Zoom in" at bounding box center [654, 319] width 26 height 26
click at [948, 503] on div at bounding box center [833, 498] width 408 height 408
click at [806, 345] on div at bounding box center [833, 498] width 408 height 408
click at [1003, 349] on div at bounding box center [833, 498] width 408 height 408
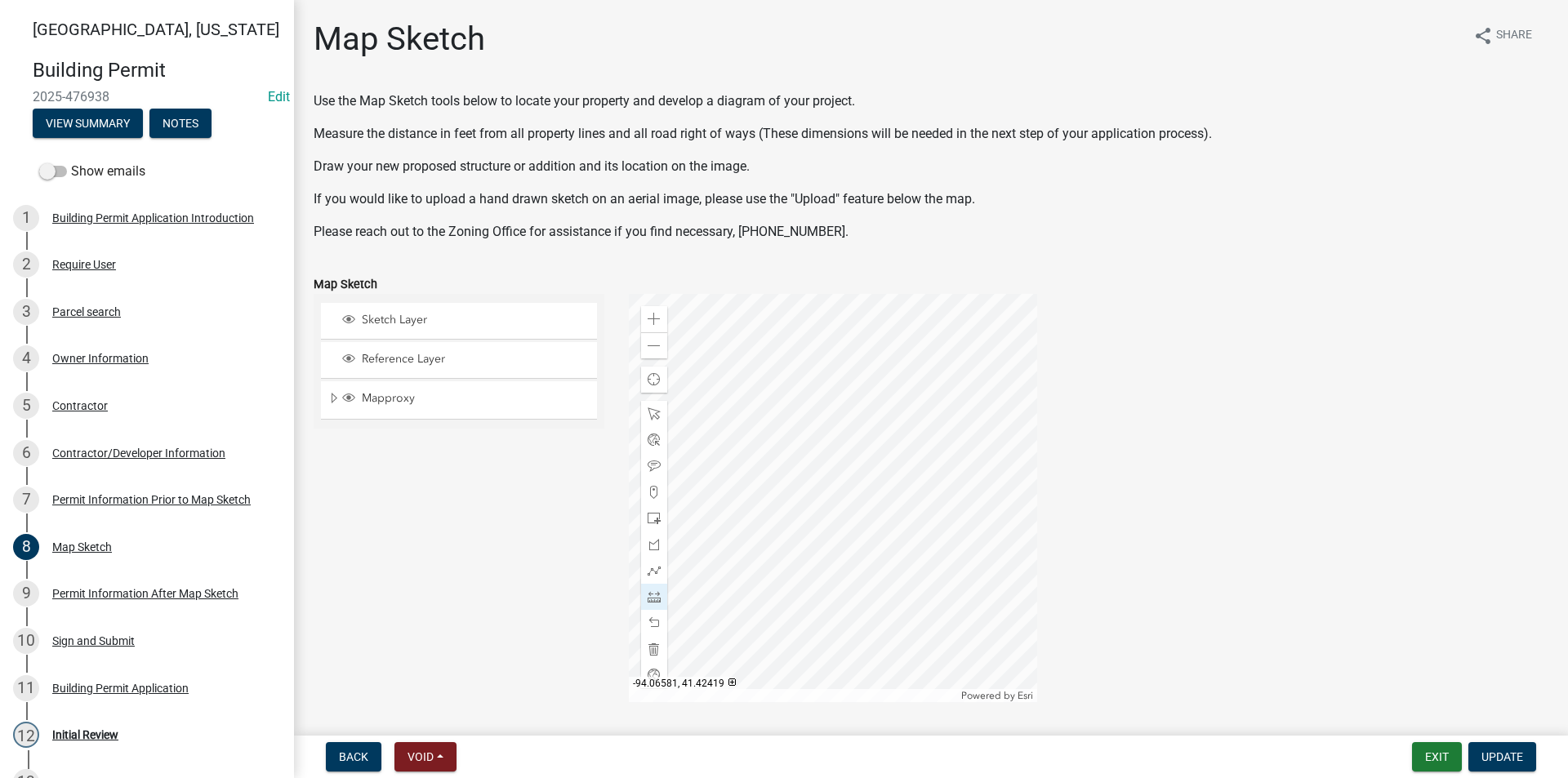
click at [997, 625] on div at bounding box center [833, 498] width 408 height 408
click at [653, 512] on span at bounding box center [654, 518] width 13 height 13
click at [1003, 625] on div at bounding box center [833, 498] width 408 height 408
click at [648, 411] on span at bounding box center [654, 413] width 13 height 13
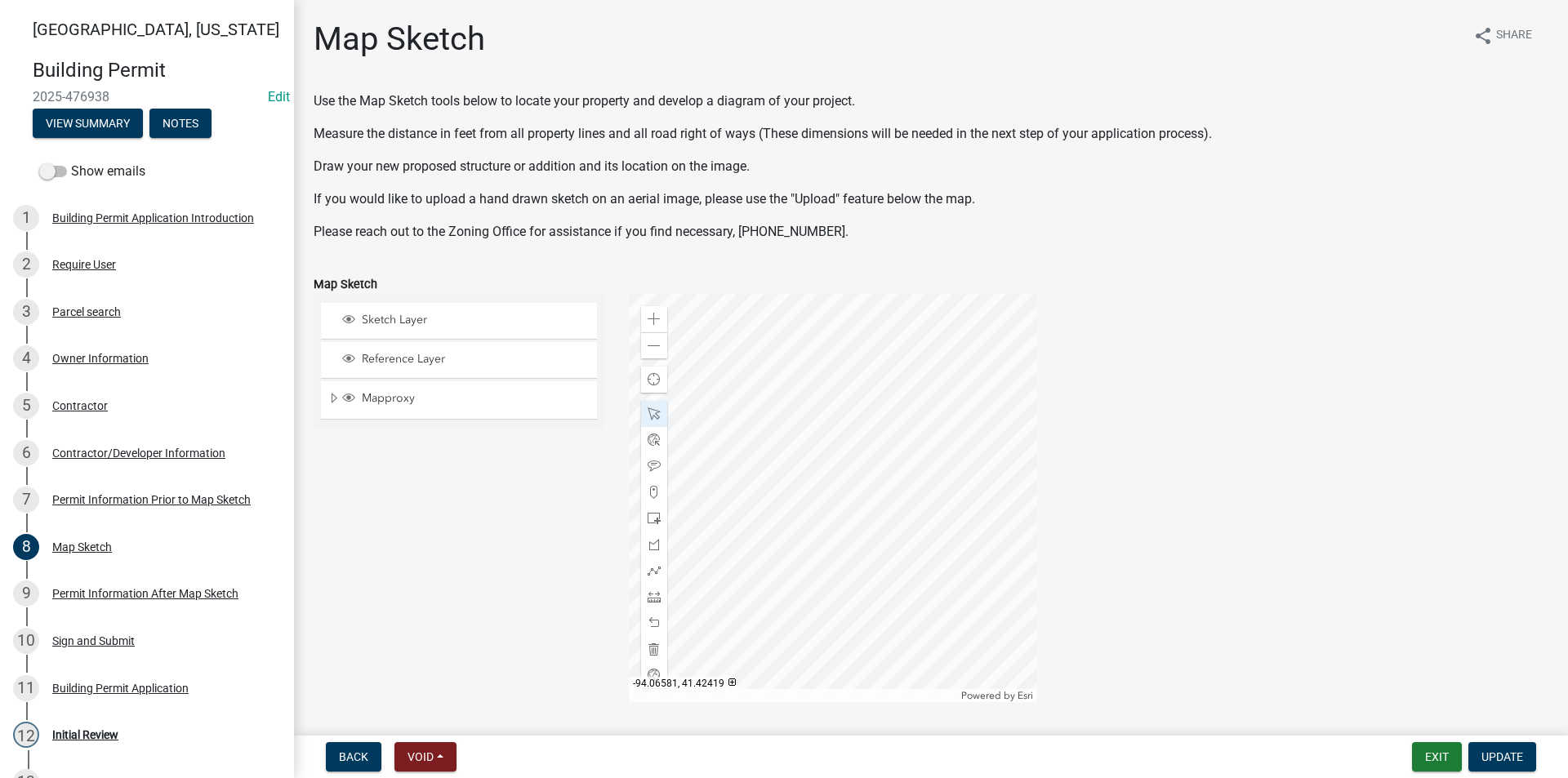
click at [998, 633] on div at bounding box center [833, 498] width 408 height 408
click at [998, 581] on div at bounding box center [833, 498] width 408 height 408
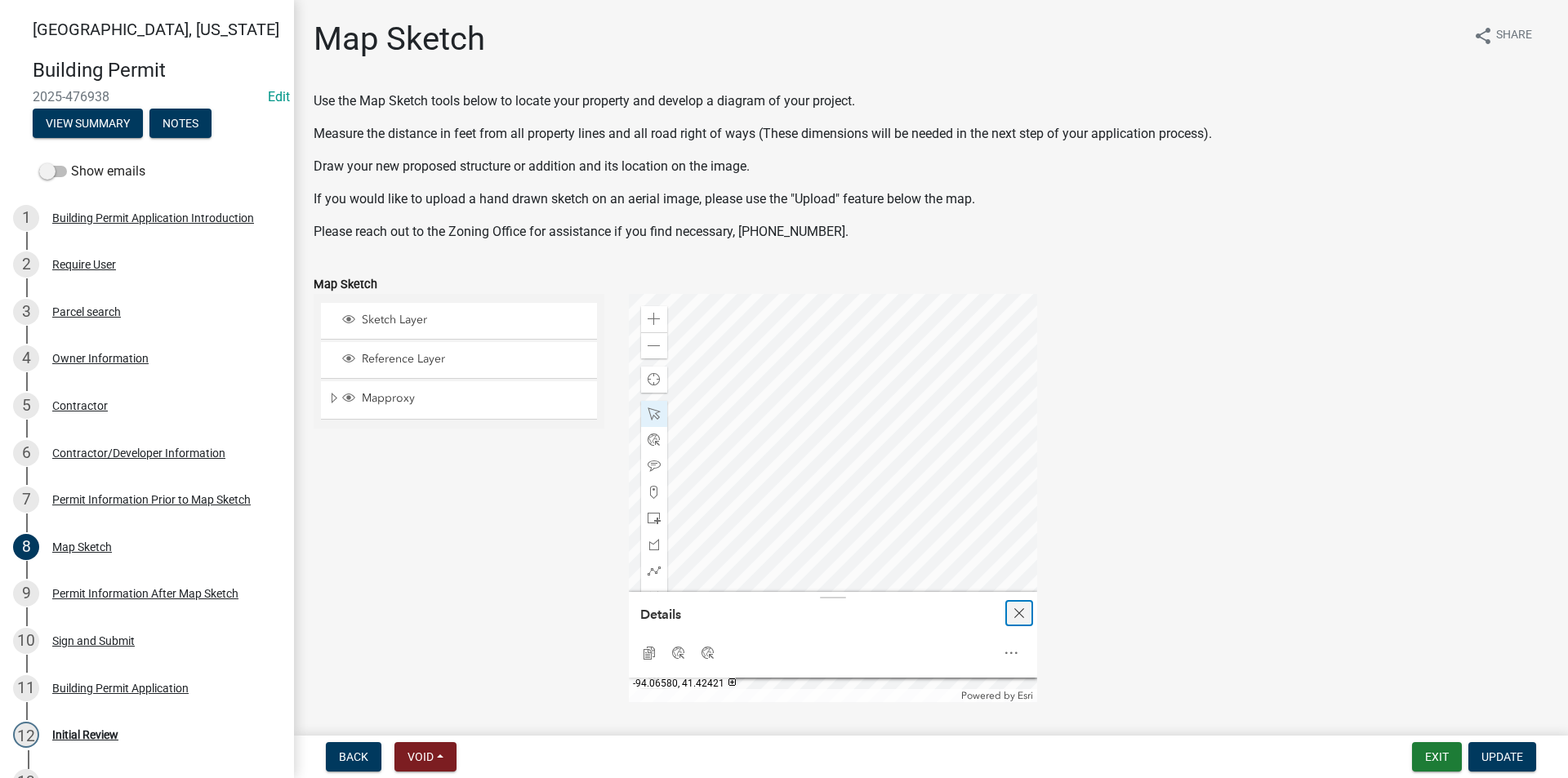
click at [1017, 618] on span "Close" at bounding box center [1019, 613] width 13 height 13
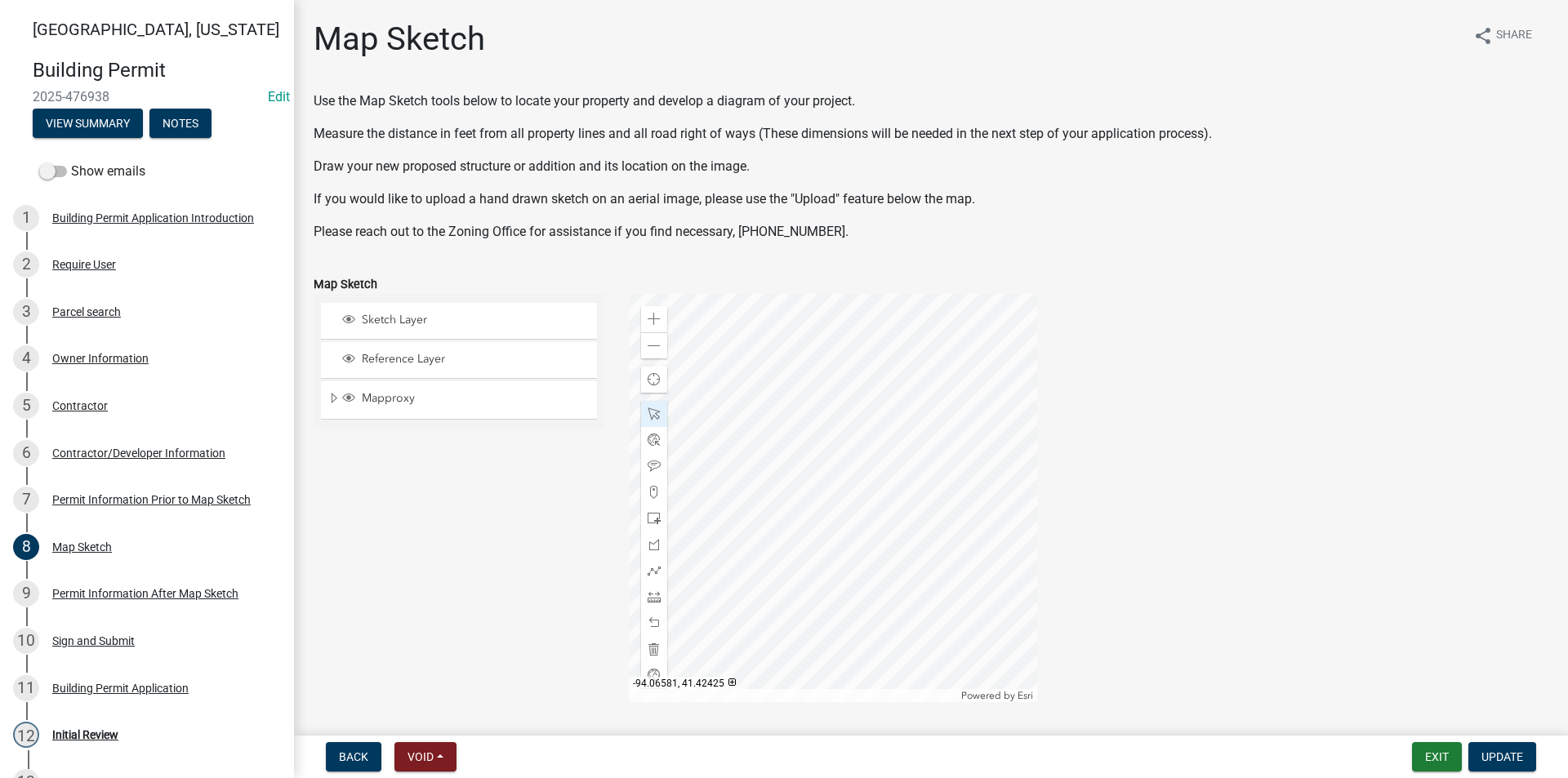
click at [997, 481] on div at bounding box center [833, 498] width 408 height 408
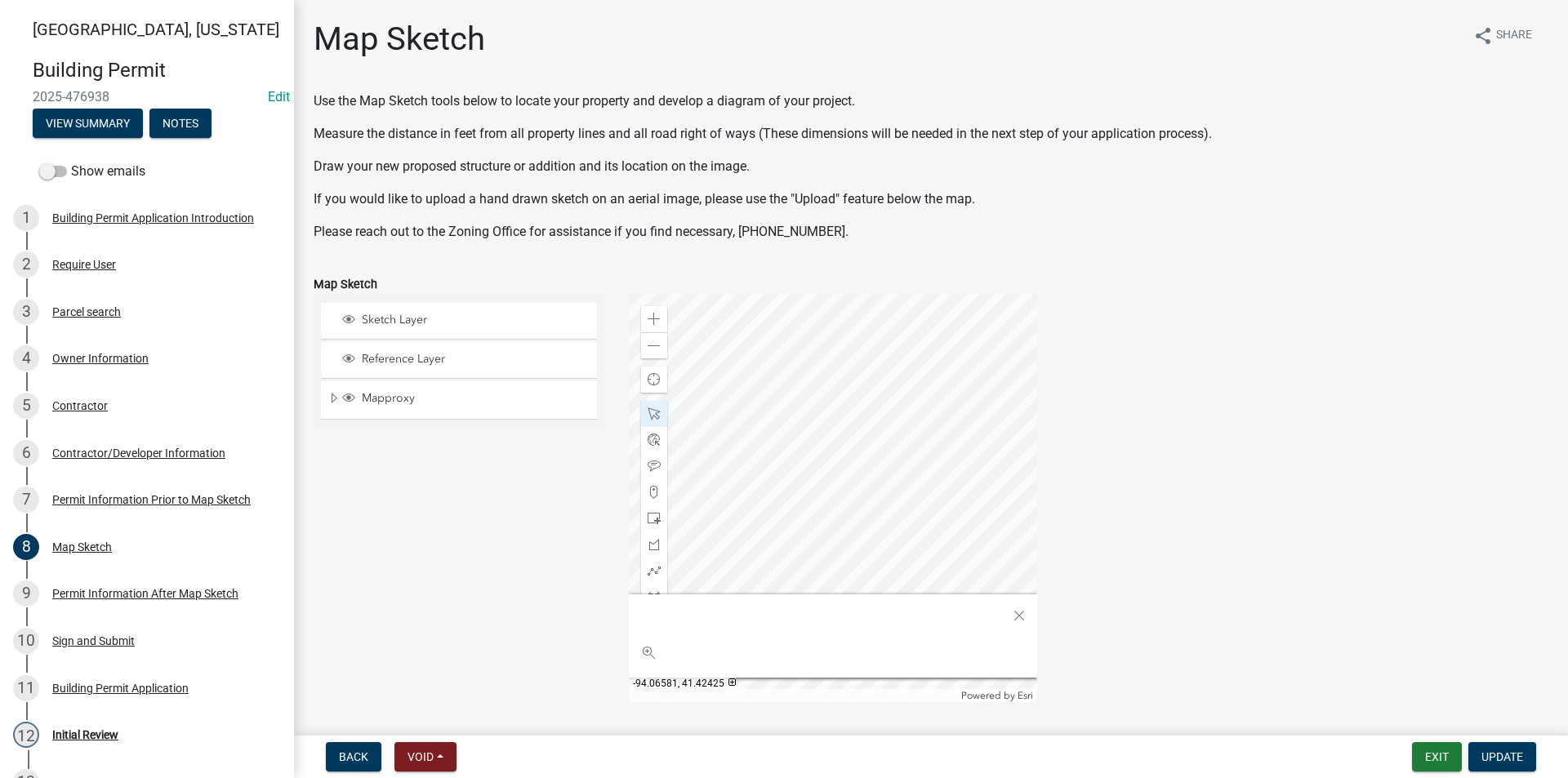
click at [982, 498] on div at bounding box center [833, 498] width 408 height 408
click at [907, 421] on div at bounding box center [833, 498] width 408 height 408
click at [1015, 516] on div at bounding box center [833, 498] width 408 height 408
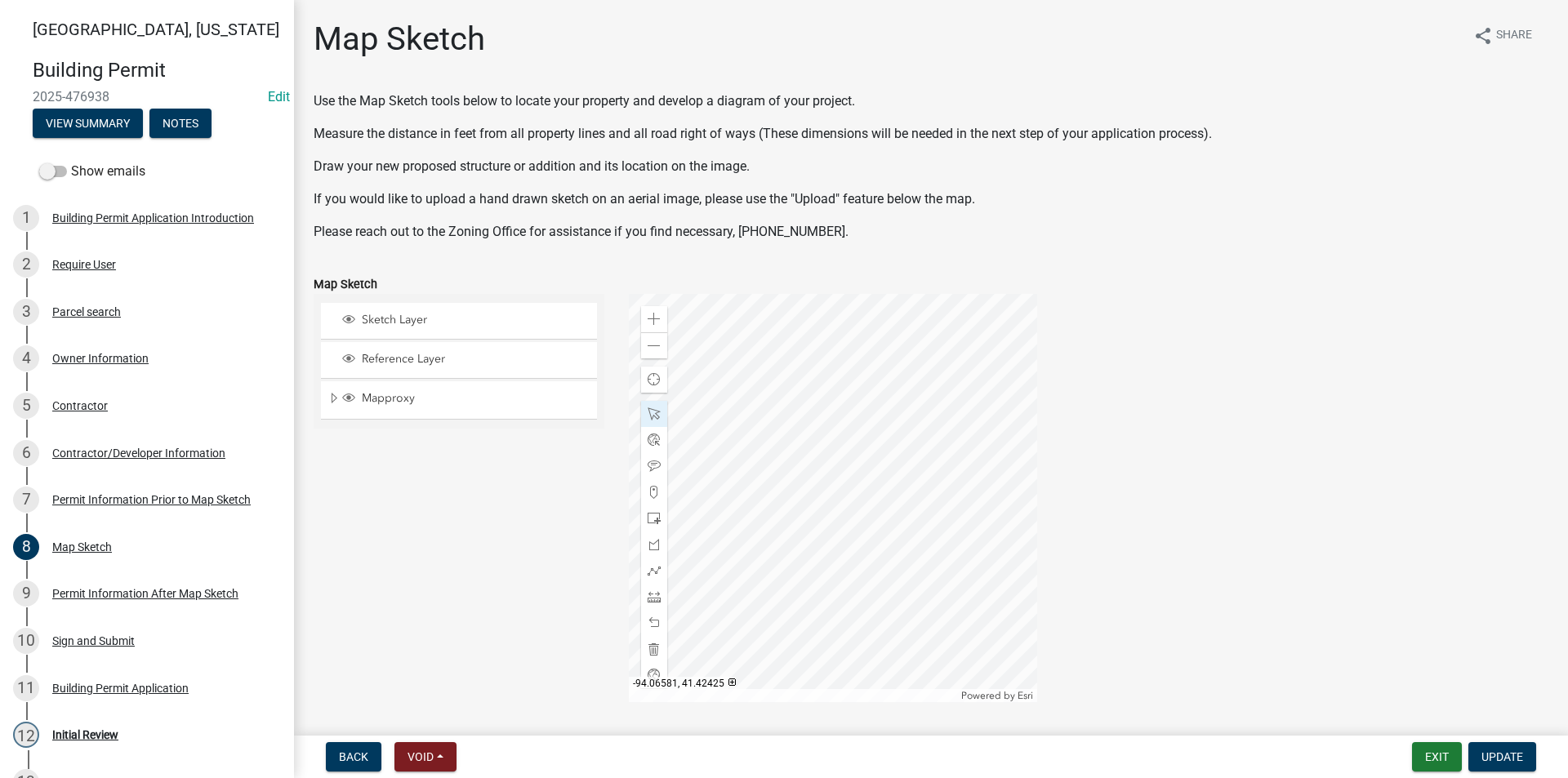
click at [978, 500] on div at bounding box center [833, 498] width 408 height 408
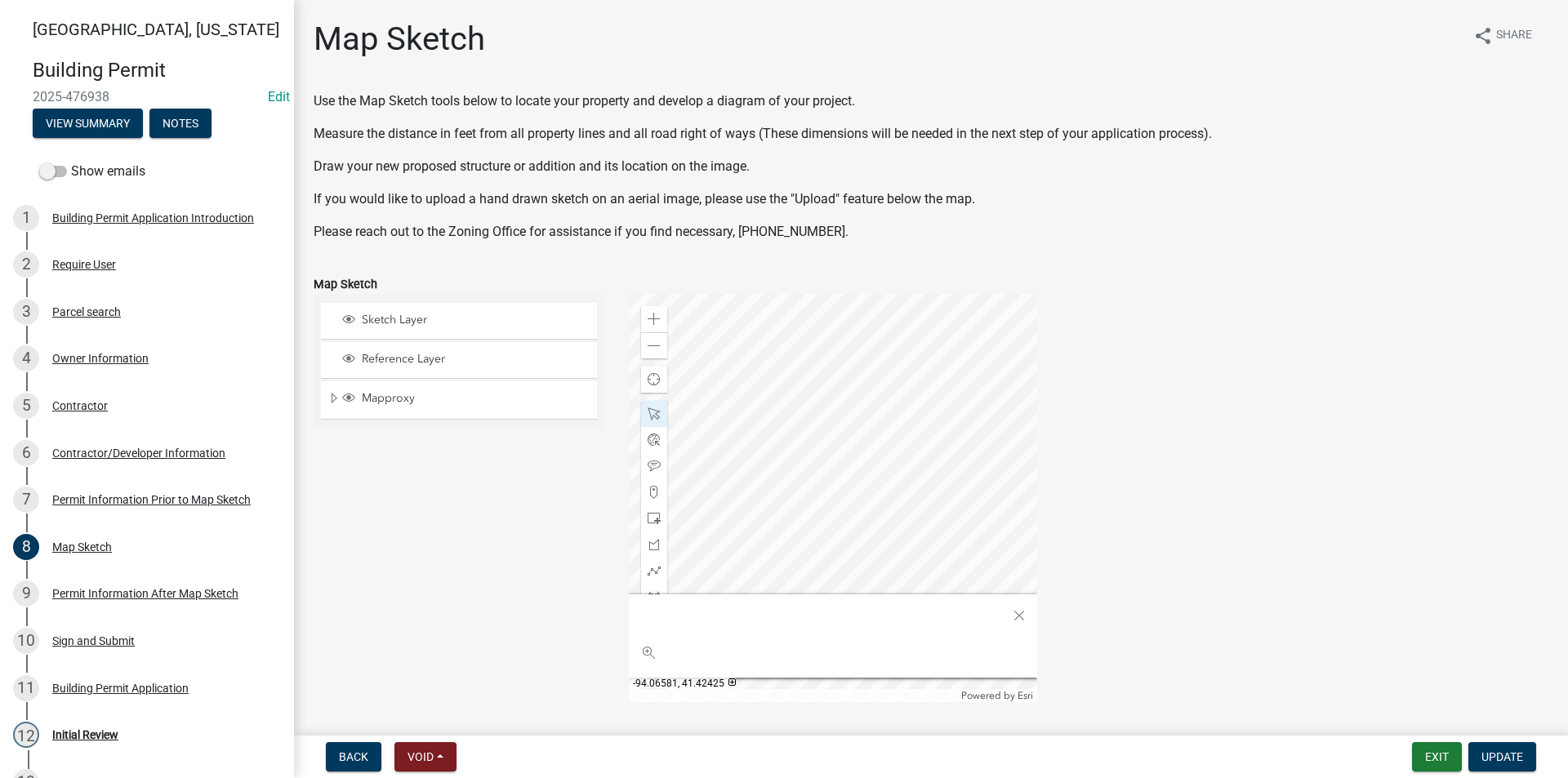
click at [975, 498] on div at bounding box center [833, 498] width 408 height 408
click at [962, 510] on div at bounding box center [833, 498] width 408 height 408
click at [878, 358] on div at bounding box center [833, 498] width 408 height 408
click at [885, 379] on div at bounding box center [833, 498] width 408 height 408
click at [1016, 616] on span "Close" at bounding box center [1019, 615] width 13 height 13
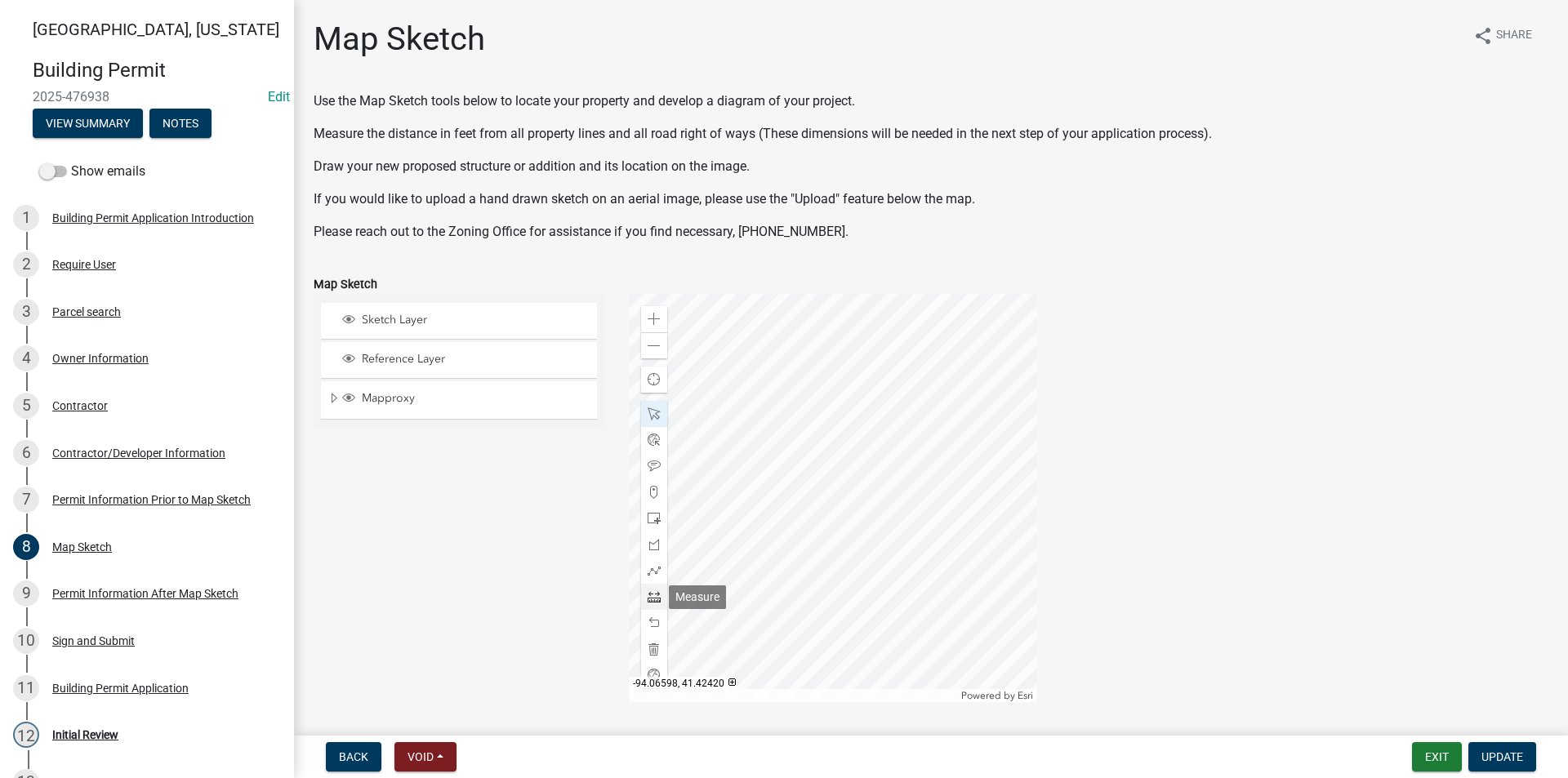
click at [654, 604] on div at bounding box center [654, 596] width 26 height 26
click at [962, 384] on div at bounding box center [833, 498] width 408 height 408
click at [832, 360] on div at bounding box center [833, 498] width 408 height 408
click at [830, 566] on div at bounding box center [833, 498] width 408 height 408
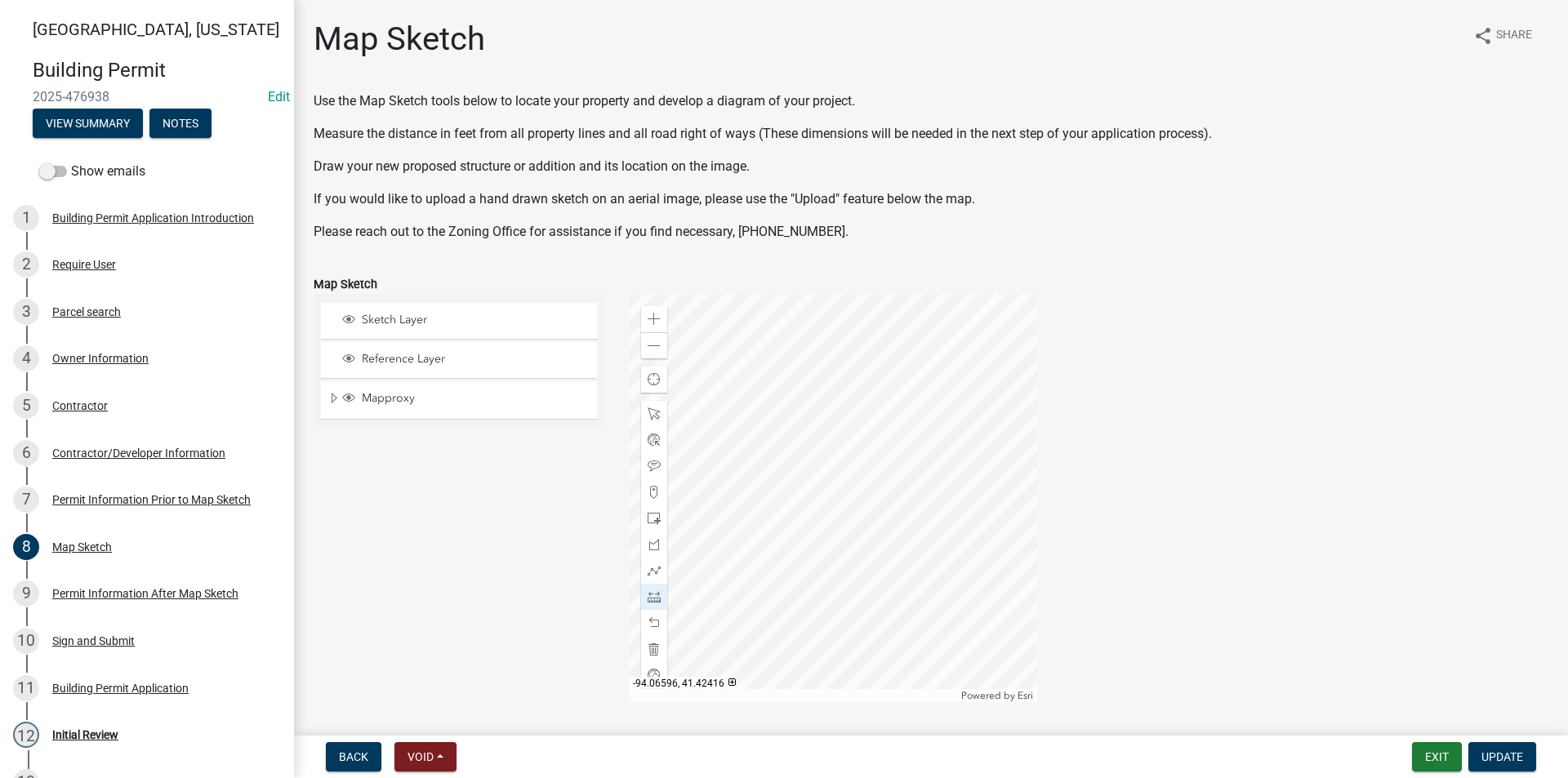
click at [842, 452] on div at bounding box center [833, 498] width 408 height 408
click at [919, 369] on div at bounding box center [833, 498] width 408 height 408
click at [648, 346] on span at bounding box center [654, 345] width 13 height 13
click at [924, 441] on div at bounding box center [833, 498] width 408 height 408
click at [823, 420] on div at bounding box center [833, 498] width 408 height 408
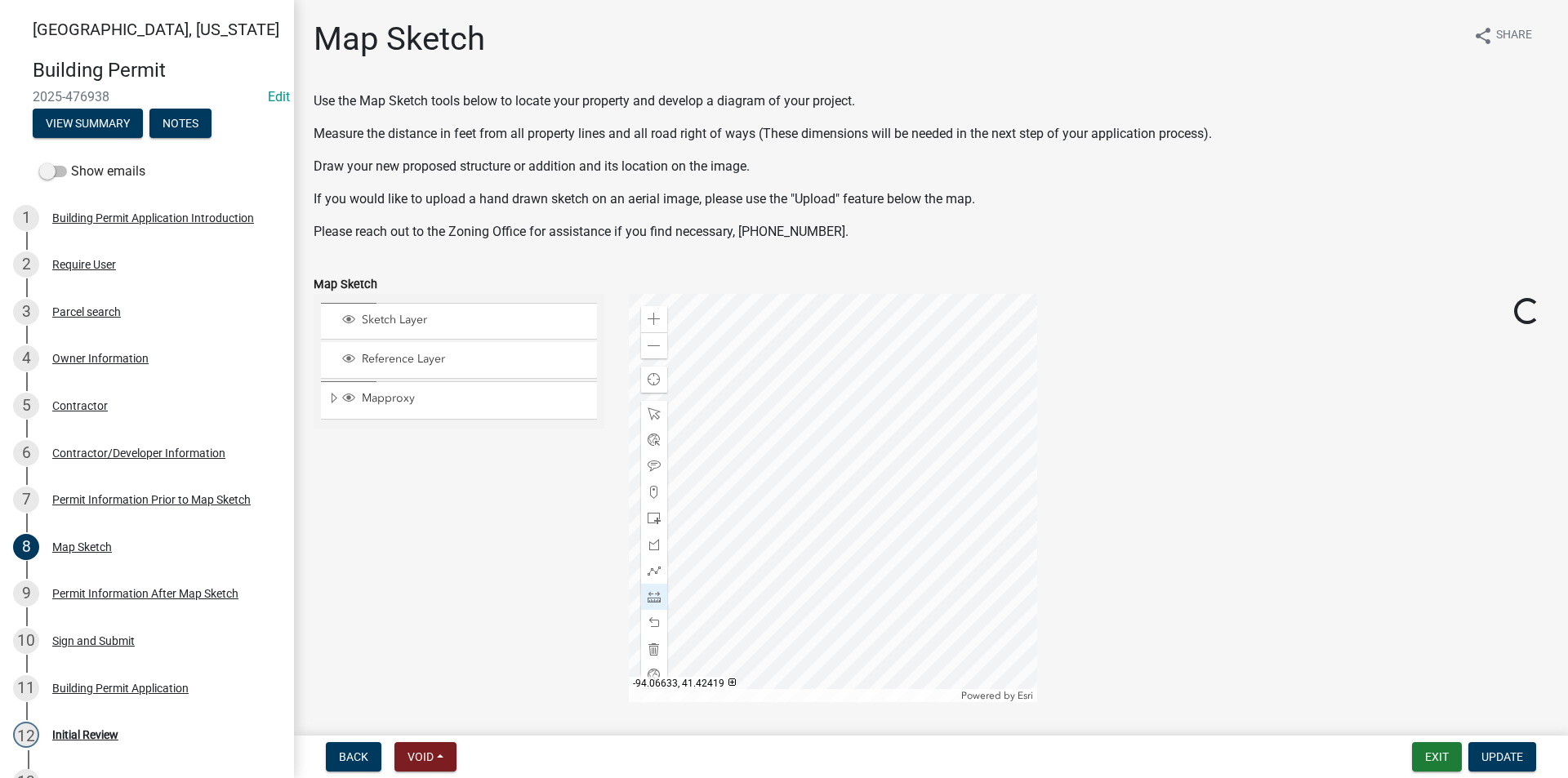
click at [772, 416] on div at bounding box center [833, 498] width 408 height 408
click at [699, 416] on div at bounding box center [833, 498] width 408 height 408
click at [649, 416] on span at bounding box center [654, 413] width 13 height 13
click at [655, 324] on span at bounding box center [654, 319] width 13 height 13
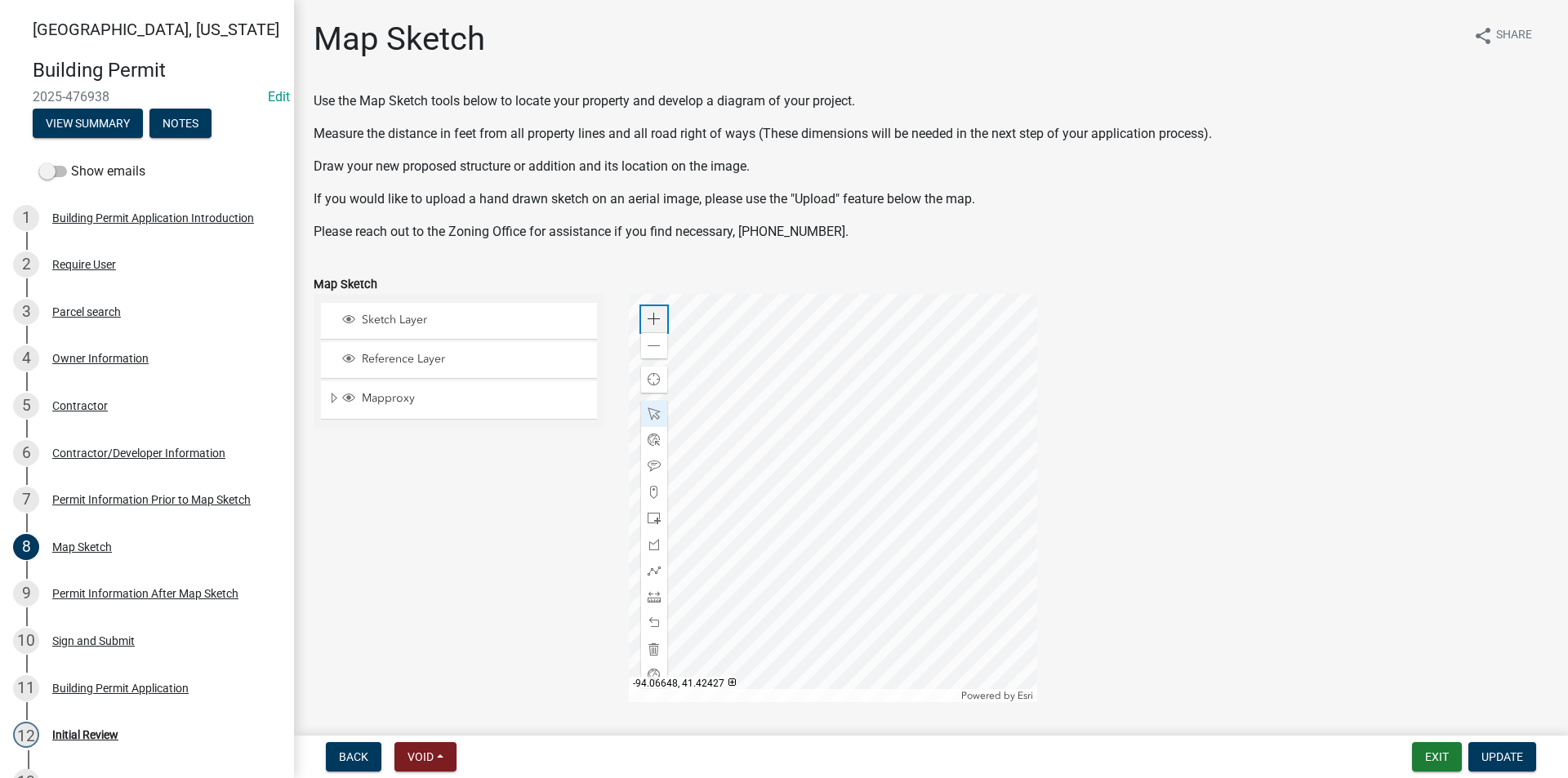
click at [655, 323] on span at bounding box center [654, 319] width 13 height 13
click at [813, 562] on div at bounding box center [833, 498] width 408 height 408
click at [894, 577] on div at bounding box center [833, 498] width 408 height 408
click at [962, 465] on div at bounding box center [833, 498] width 408 height 408
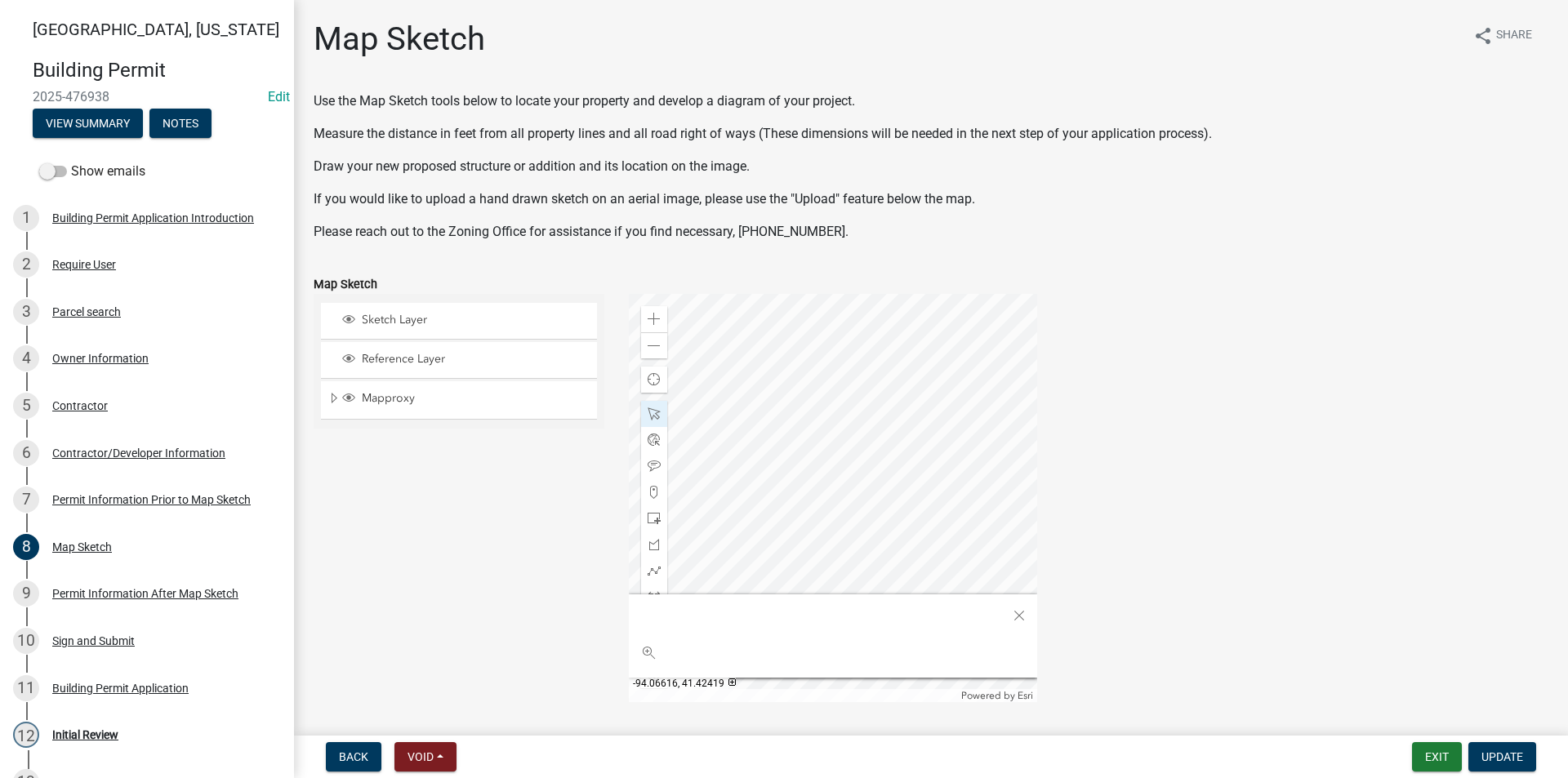
click at [966, 481] on div at bounding box center [833, 498] width 408 height 408
click at [969, 502] on div at bounding box center [833, 498] width 408 height 408
click at [971, 479] on div at bounding box center [833, 498] width 408 height 408
click at [1014, 606] on div "Close" at bounding box center [1019, 615] width 25 height 23
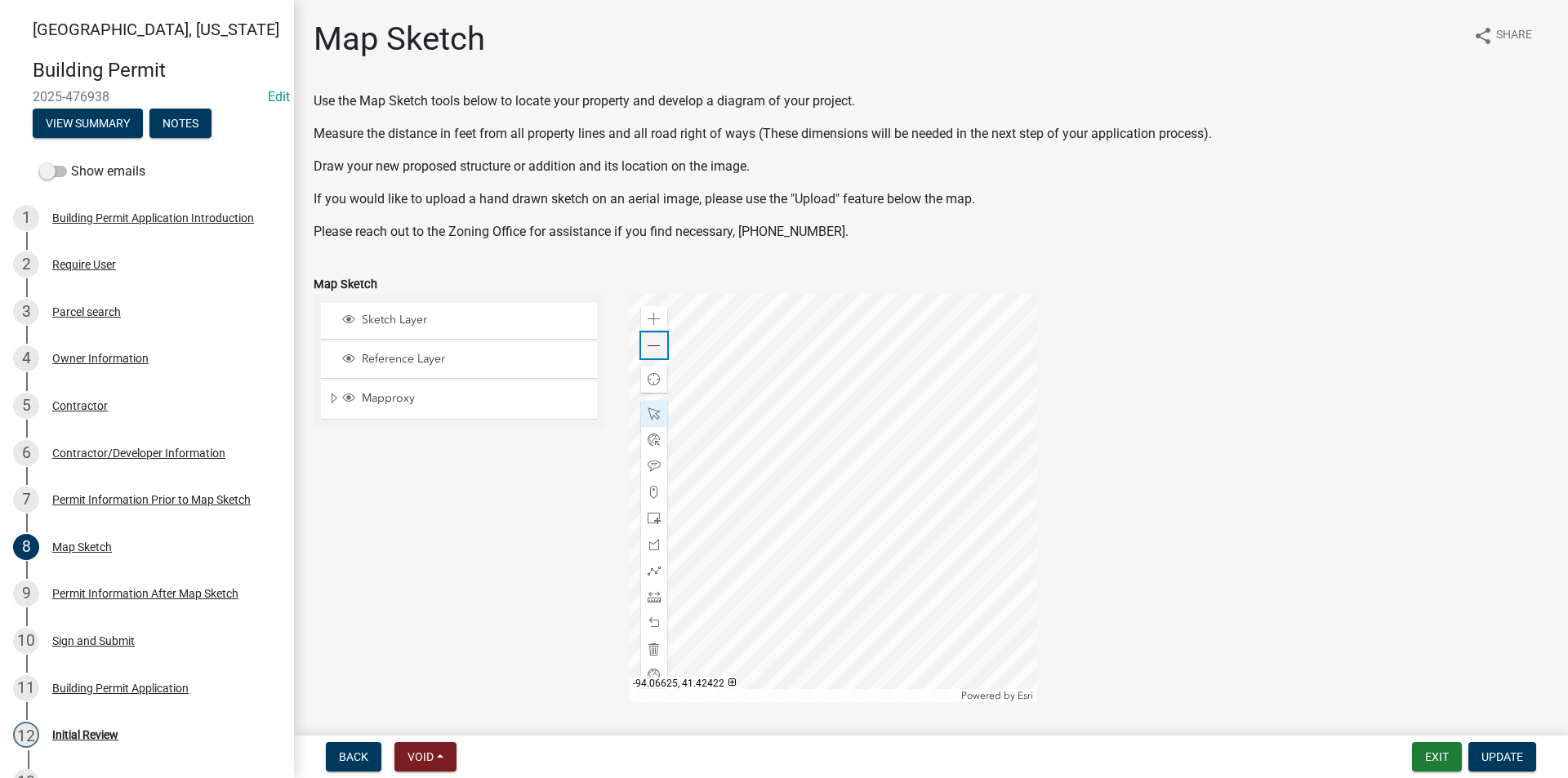
click at [648, 349] on span at bounding box center [654, 345] width 13 height 13
click at [655, 347] on span at bounding box center [654, 345] width 13 height 13
click at [756, 520] on div at bounding box center [833, 498] width 408 height 408
click at [911, 524] on div at bounding box center [833, 498] width 408 height 408
click at [653, 594] on span at bounding box center [654, 596] width 13 height 13
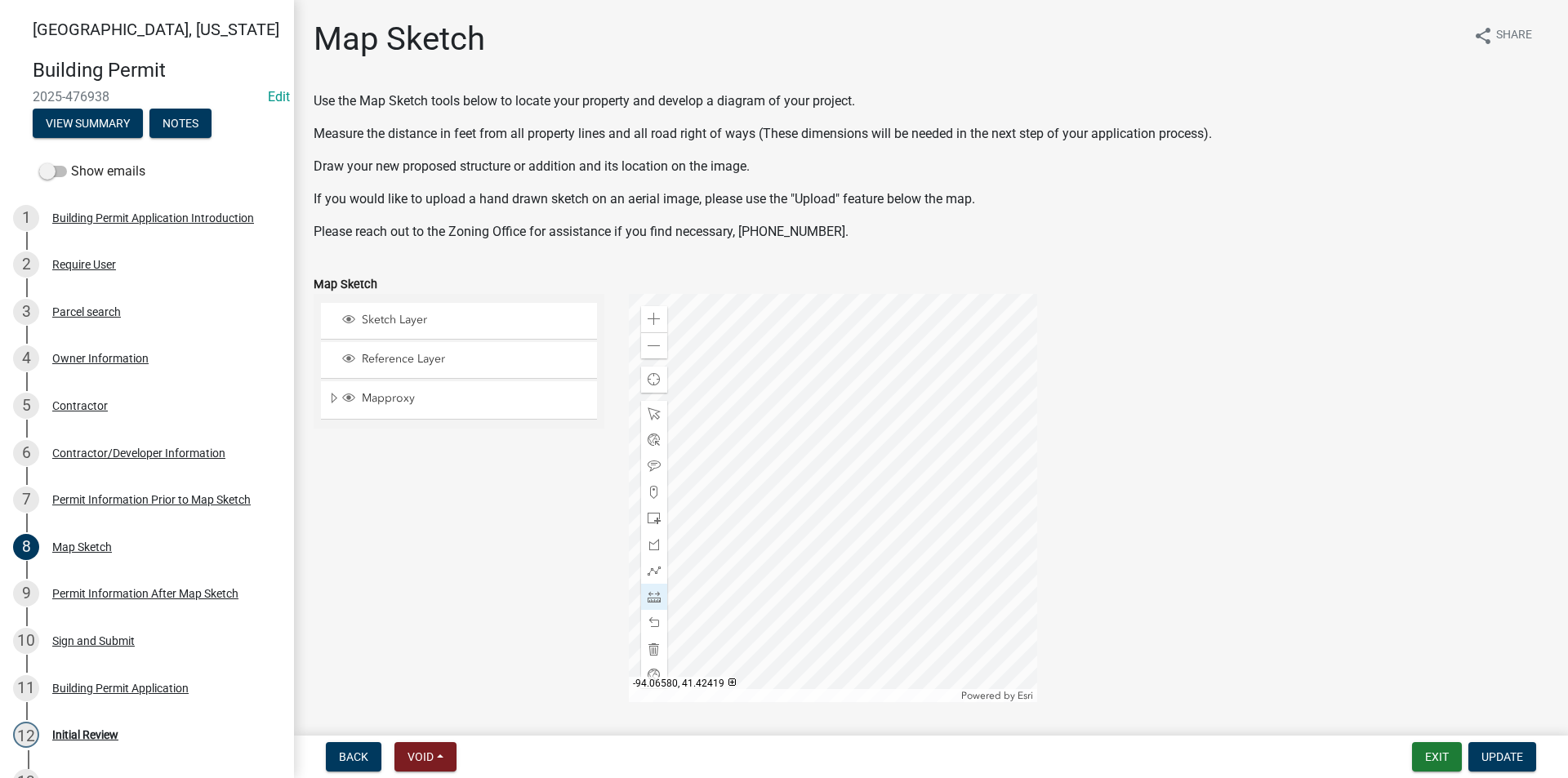
click at [939, 488] on div at bounding box center [833, 498] width 408 height 408
click at [657, 349] on span at bounding box center [654, 345] width 13 height 13
click at [865, 493] on div at bounding box center [833, 498] width 408 height 408
click at [895, 493] on div at bounding box center [833, 498] width 408 height 408
click at [920, 494] on div at bounding box center [833, 498] width 408 height 408
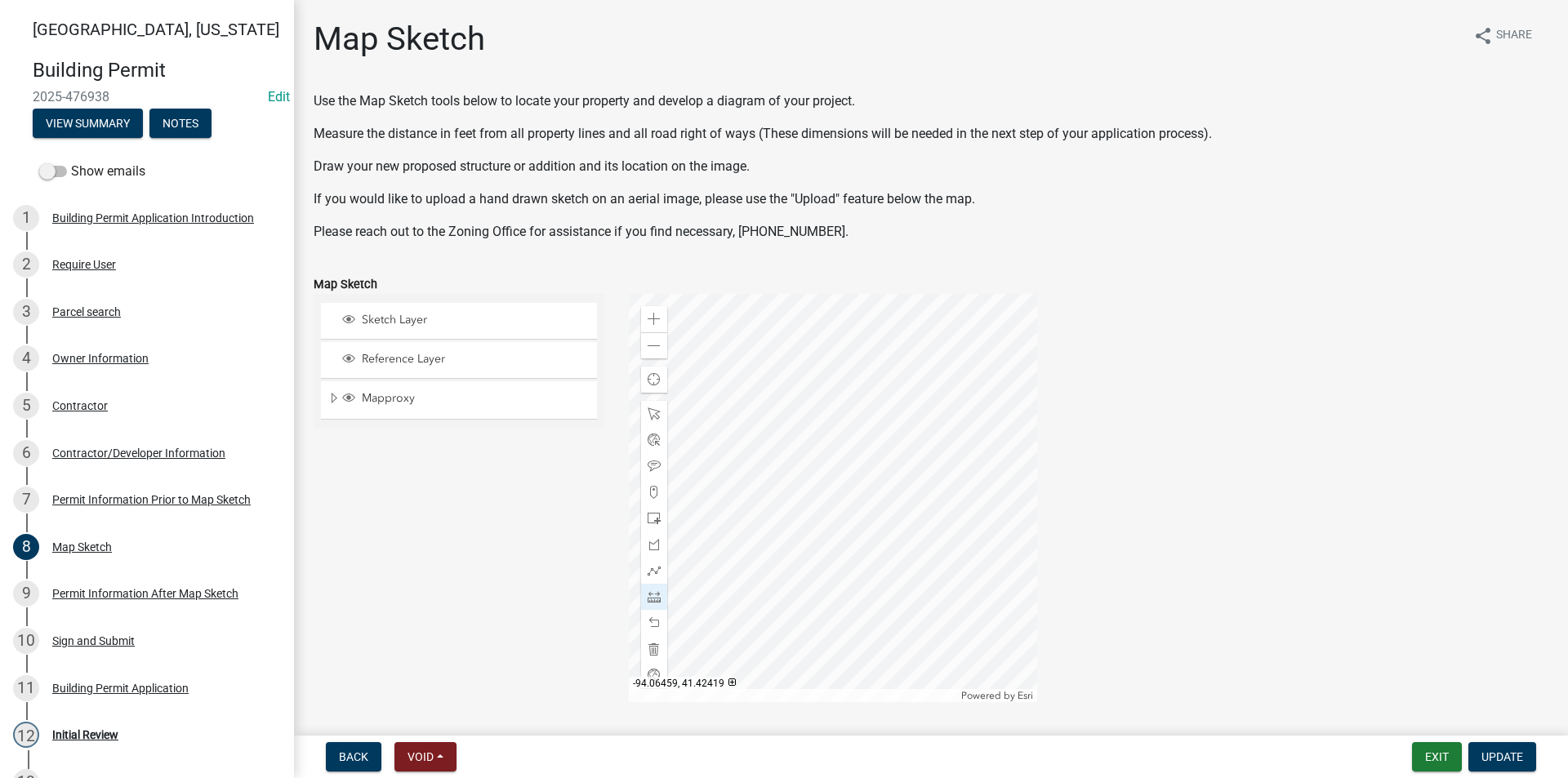
click at [1033, 494] on div at bounding box center [833, 498] width 408 height 408
click at [657, 413] on span at bounding box center [654, 413] width 13 height 13
click at [648, 313] on span at bounding box center [654, 319] width 13 height 13
click at [768, 481] on div at bounding box center [833, 498] width 408 height 408
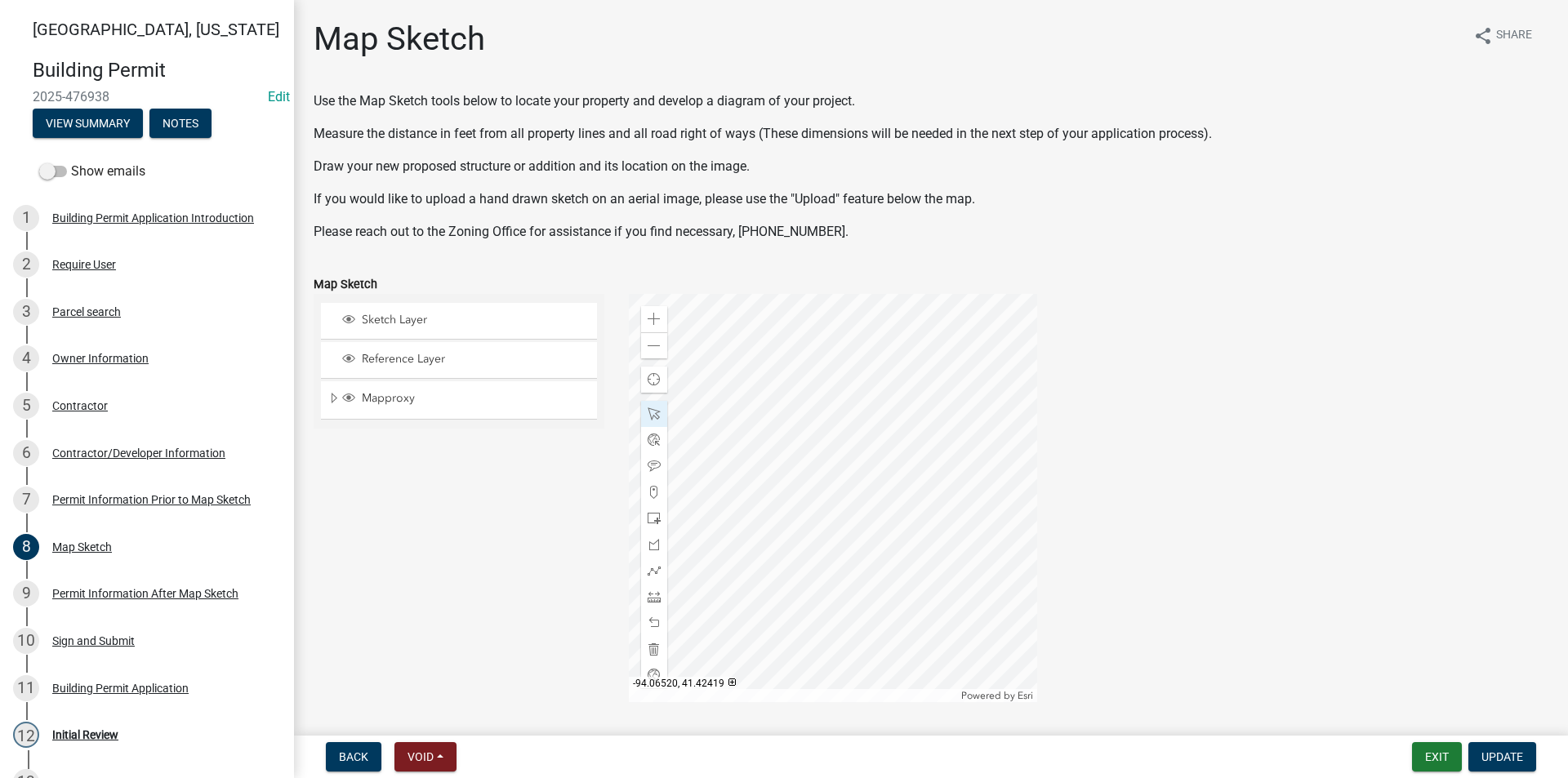
click at [739, 470] on div at bounding box center [833, 498] width 408 height 408
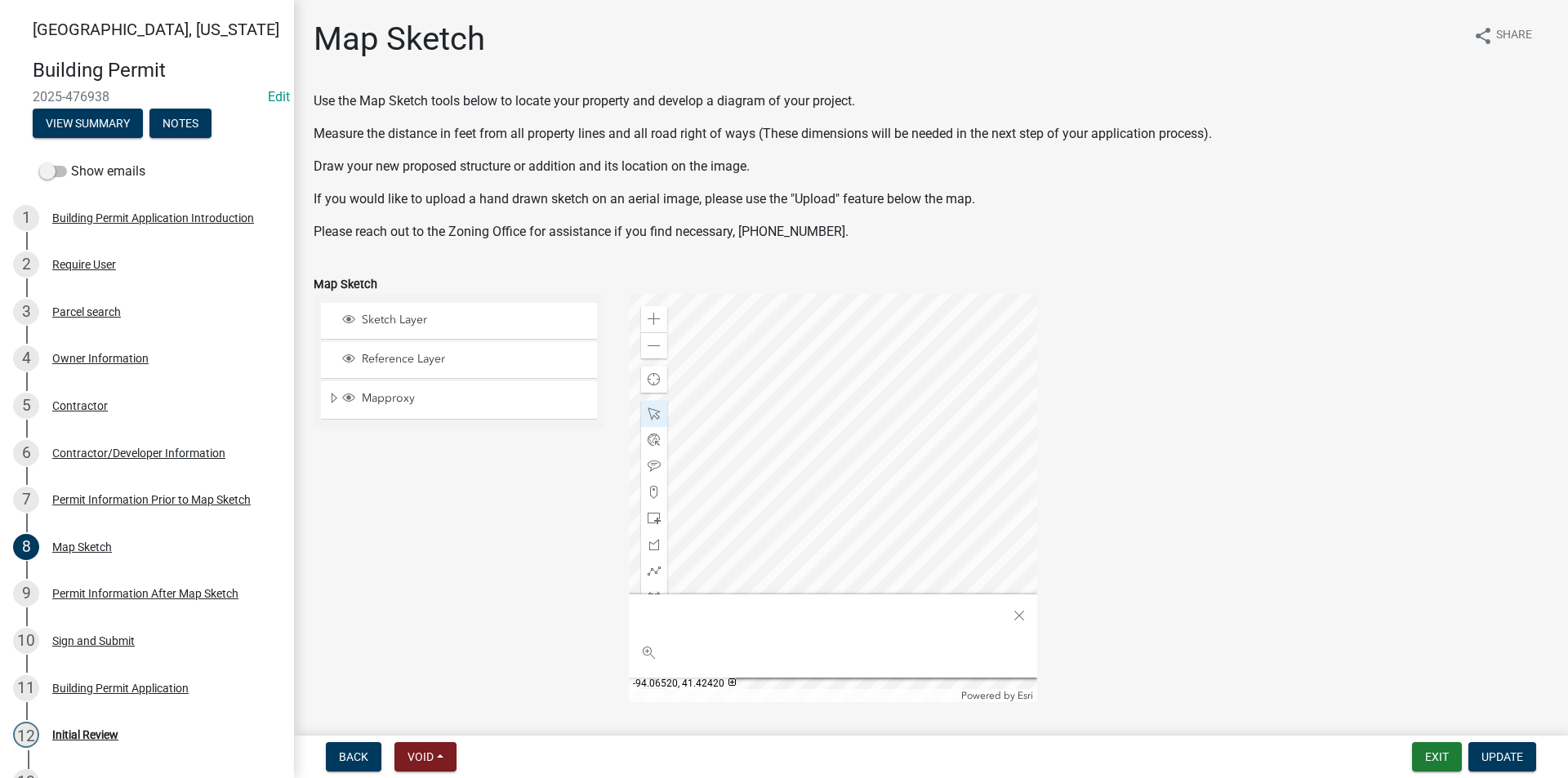
click at [733, 459] on div at bounding box center [833, 498] width 408 height 408
click at [767, 484] on div at bounding box center [833, 498] width 408 height 408
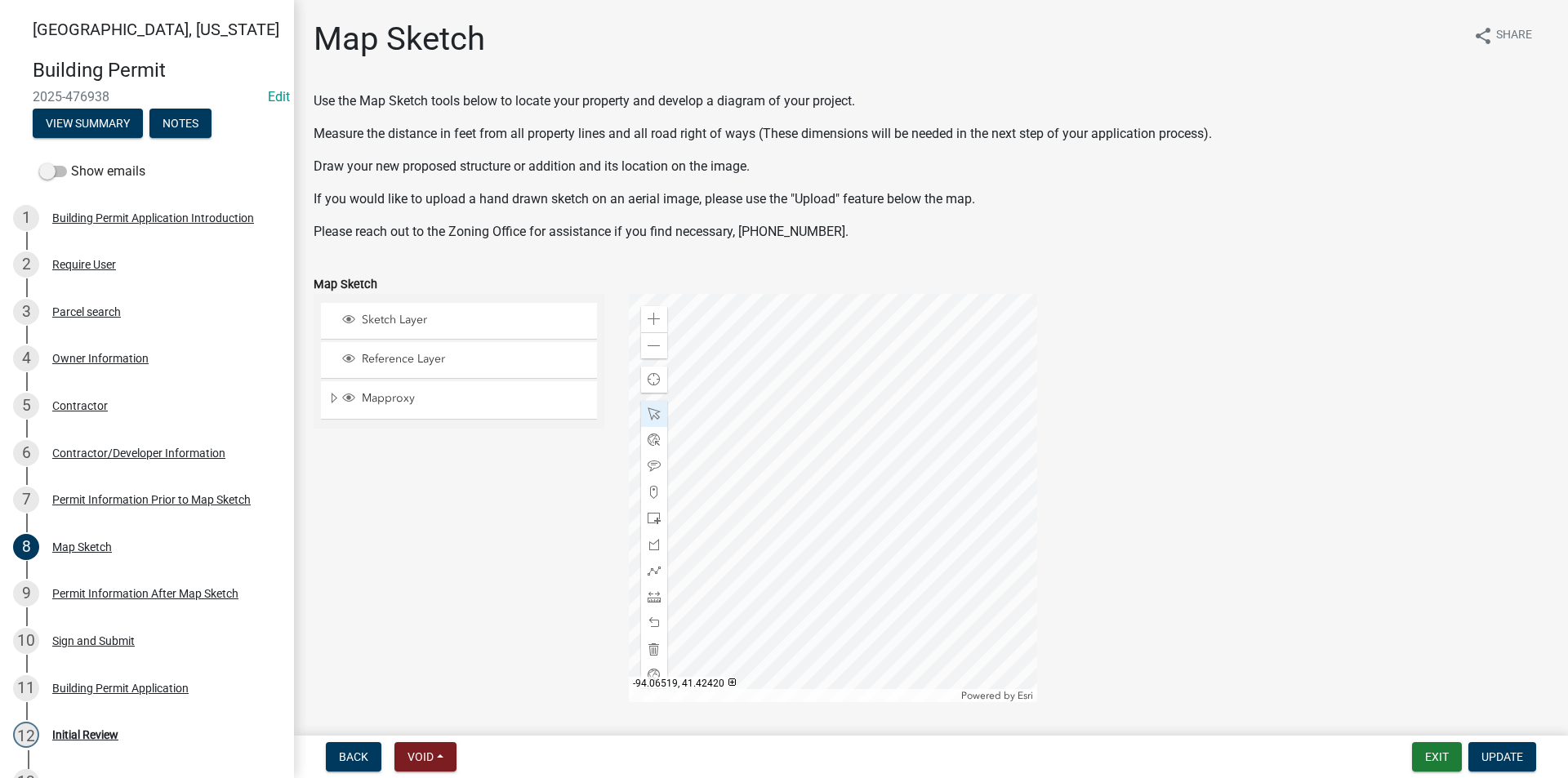
click at [743, 464] on div at bounding box center [833, 498] width 408 height 408
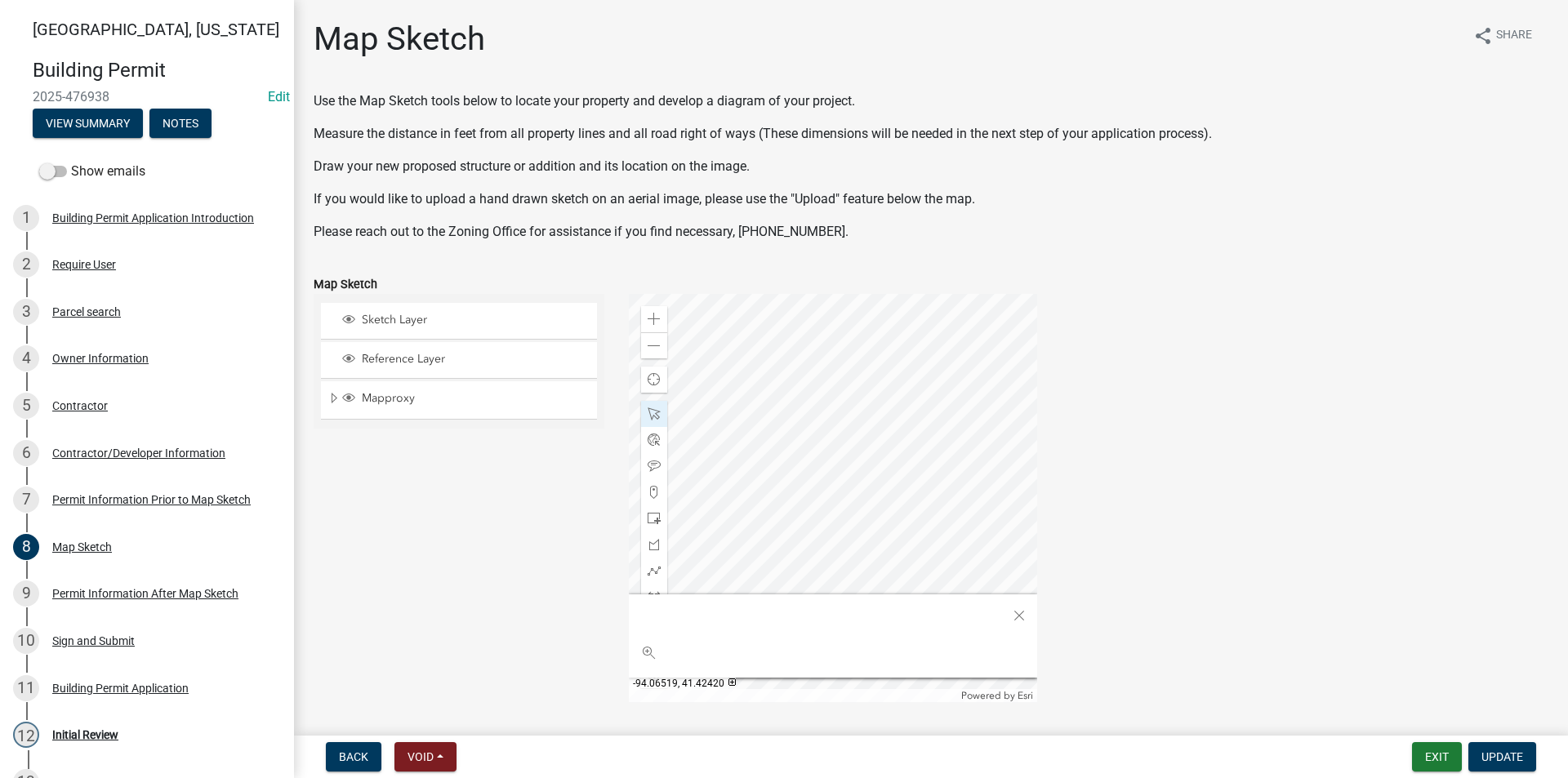
click at [743, 456] on div at bounding box center [833, 498] width 408 height 408
click at [735, 458] on div at bounding box center [833, 498] width 408 height 408
click at [737, 458] on div at bounding box center [833, 498] width 408 height 408
click at [733, 459] on div at bounding box center [833, 498] width 408 height 408
click at [741, 481] on div at bounding box center [833, 498] width 408 height 408
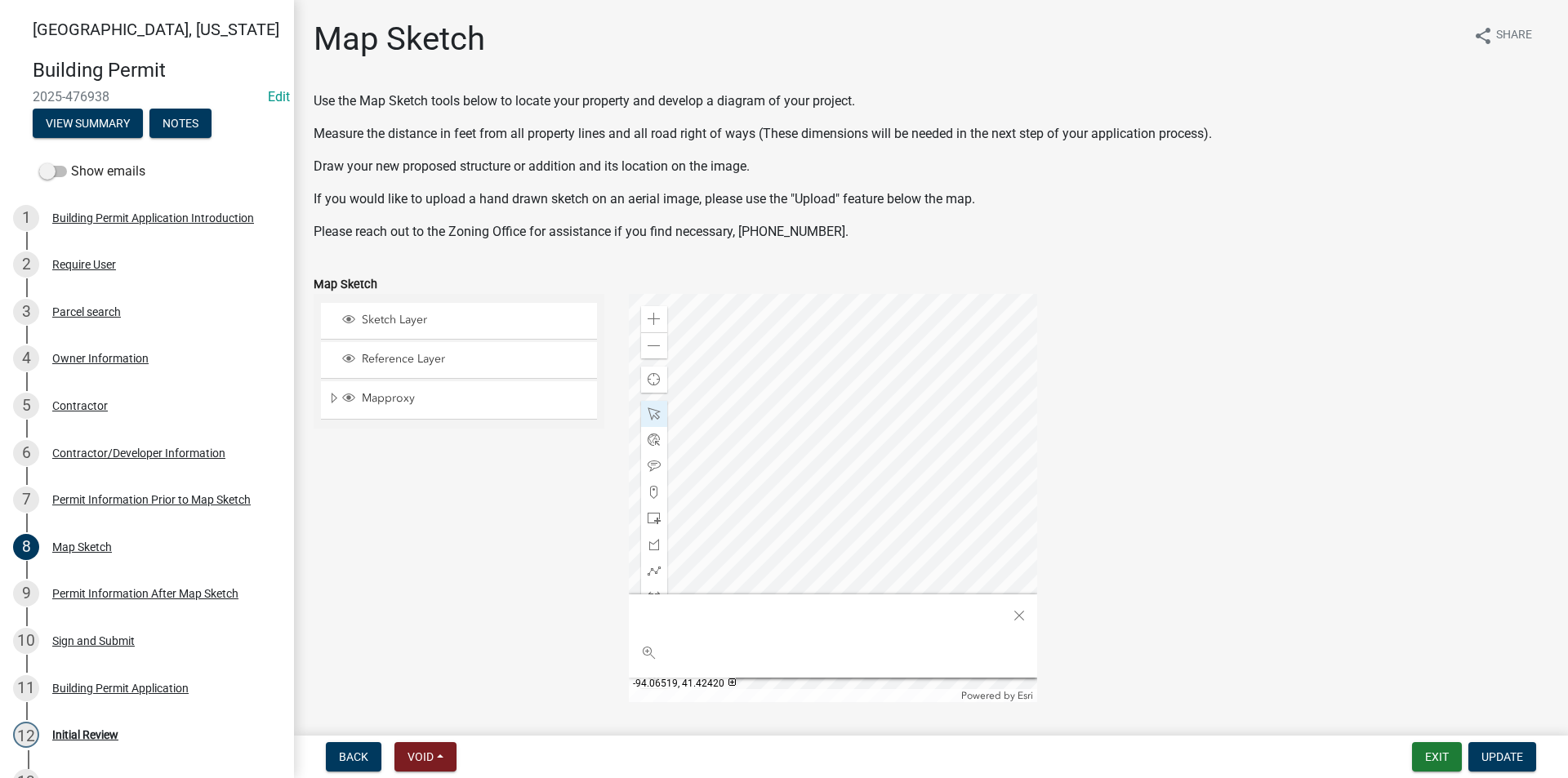
click at [742, 464] on div at bounding box center [833, 498] width 408 height 408
click at [736, 460] on div at bounding box center [833, 498] width 408 height 408
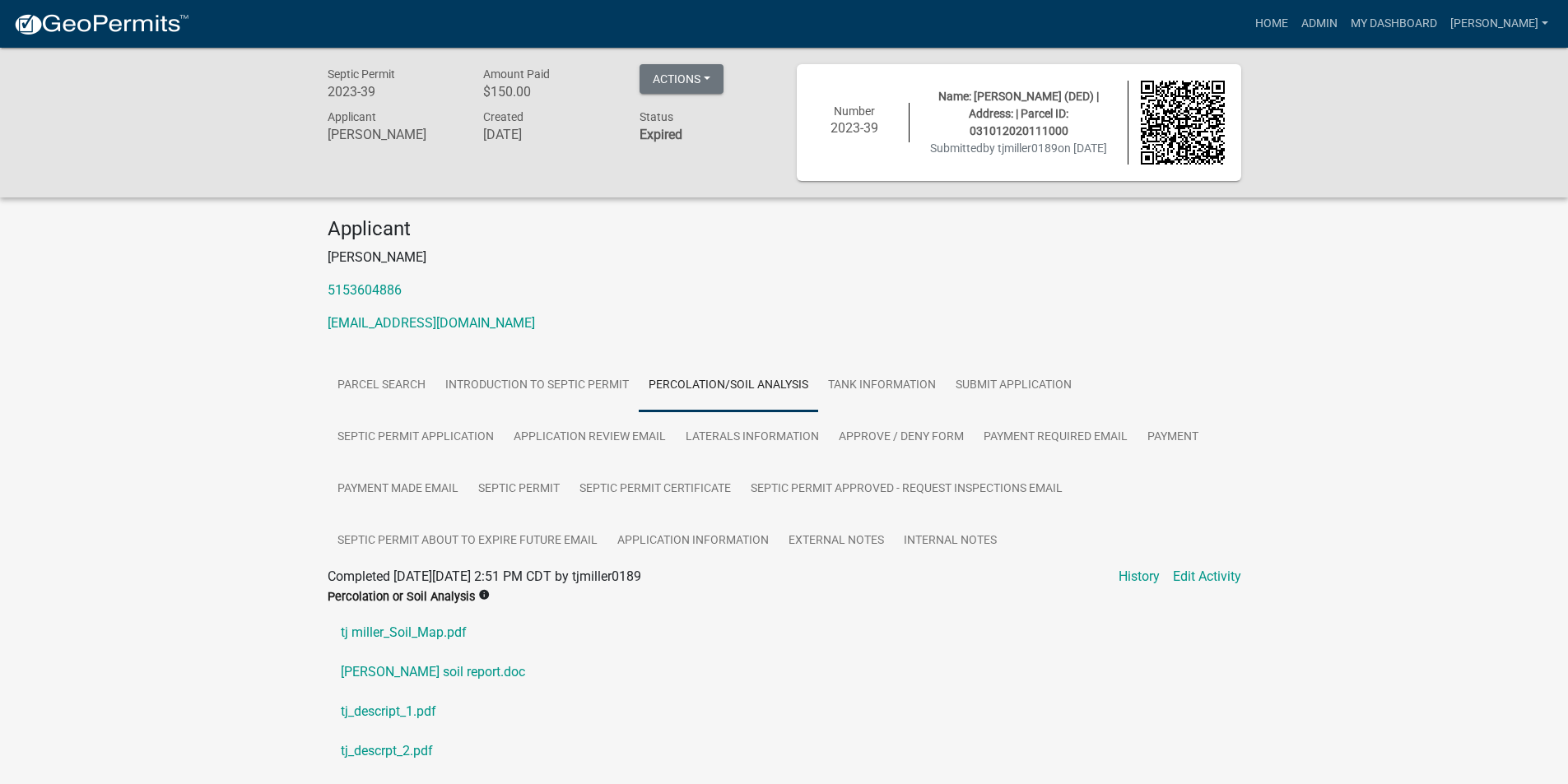
scroll to position [197, 0]
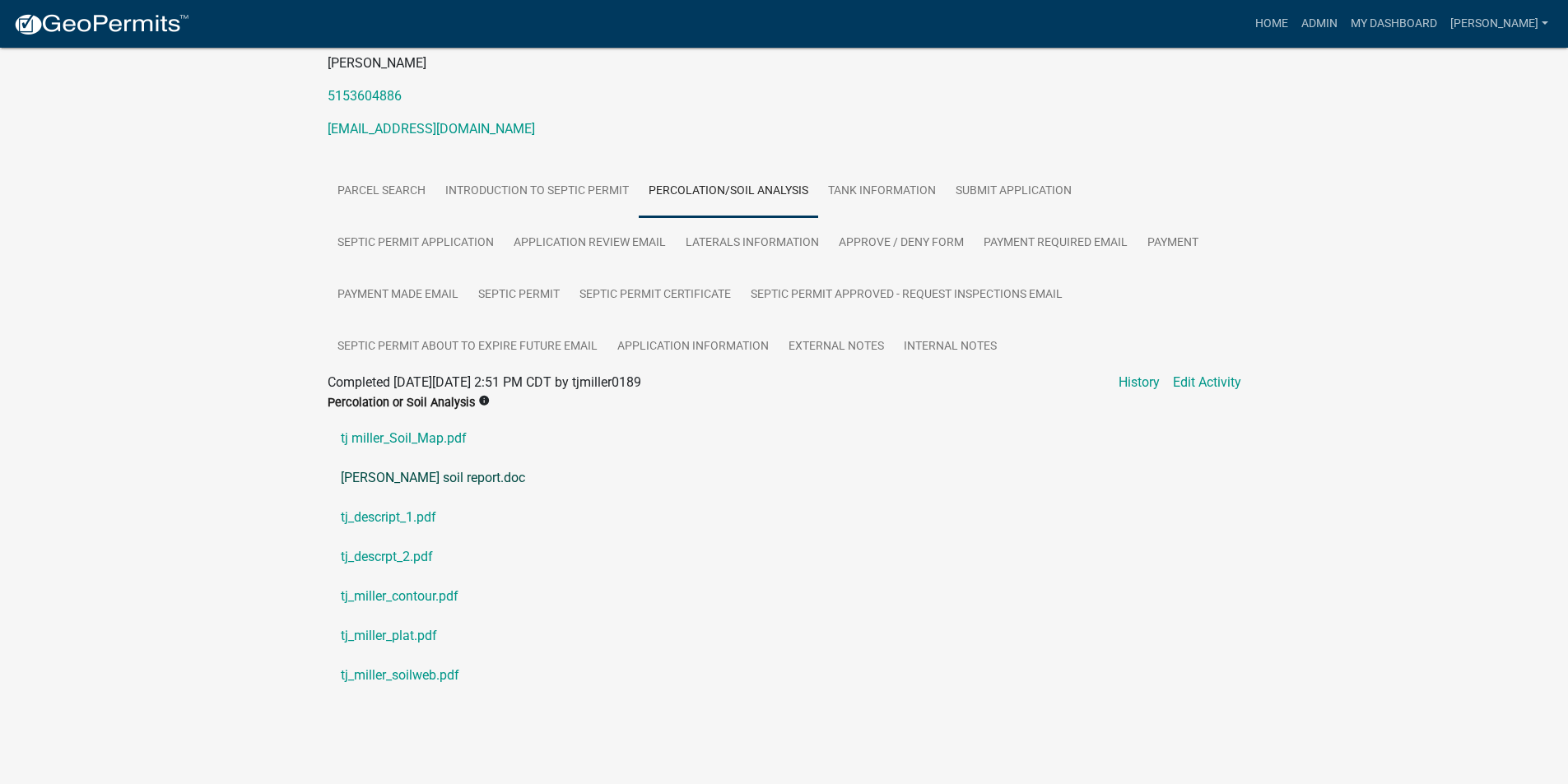
click at [422, 483] on link "[PERSON_NAME] soil report.doc" at bounding box center [784, 477] width 913 height 40
click at [653, 568] on link "tj_descrpt_2.pdf" at bounding box center [784, 556] width 913 height 40
click at [396, 594] on link "tj_miller_contour.pdf" at bounding box center [784, 596] width 913 height 40
click at [430, 446] on link "tj miller_Soil_Map.pdf" at bounding box center [784, 439] width 913 height 40
click at [420, 479] on link "[PERSON_NAME] soil report.doc" at bounding box center [784, 477] width 913 height 40
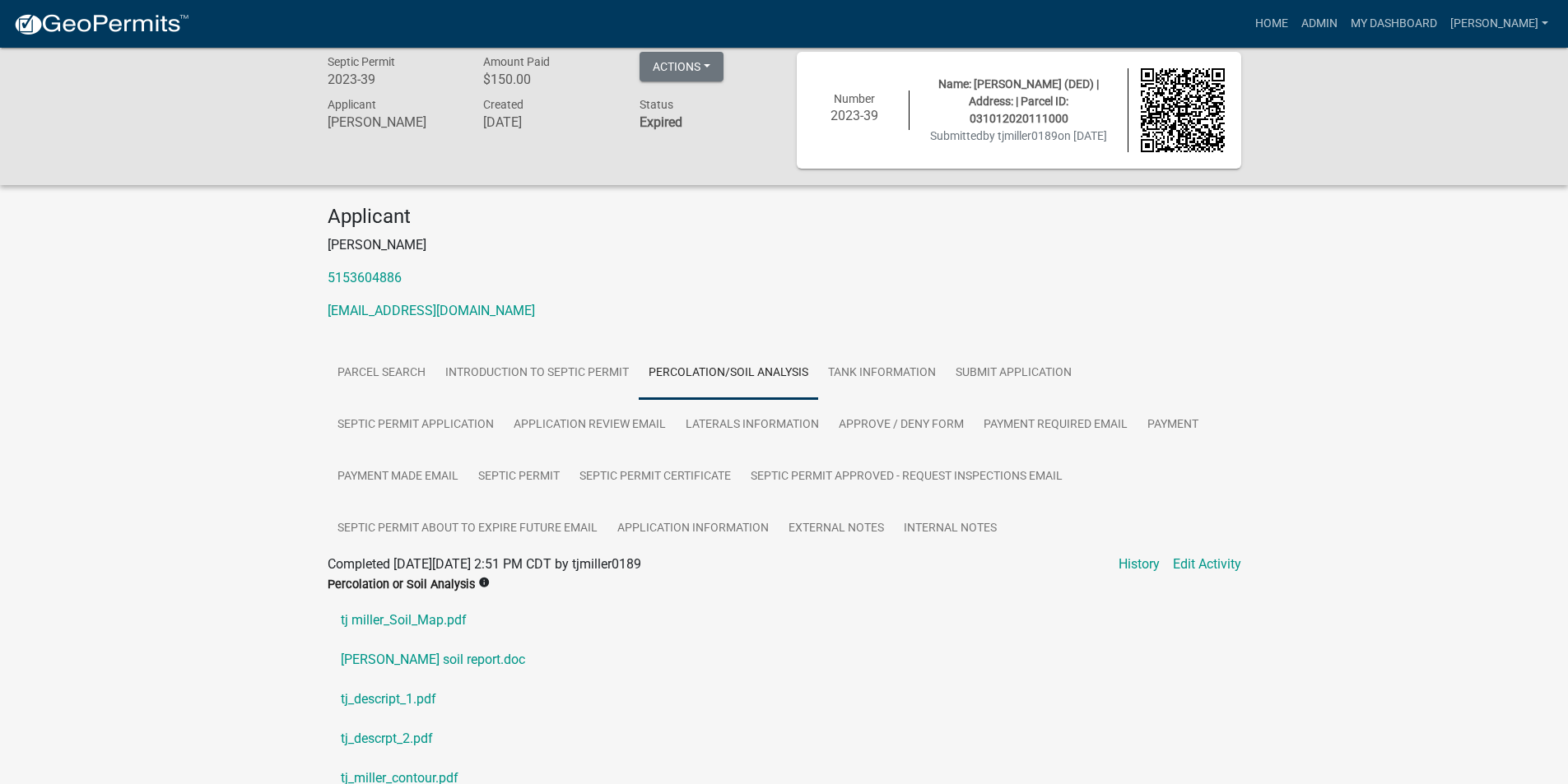
scroll to position [0, 0]
